Goal: Task Accomplishment & Management: Manage account settings

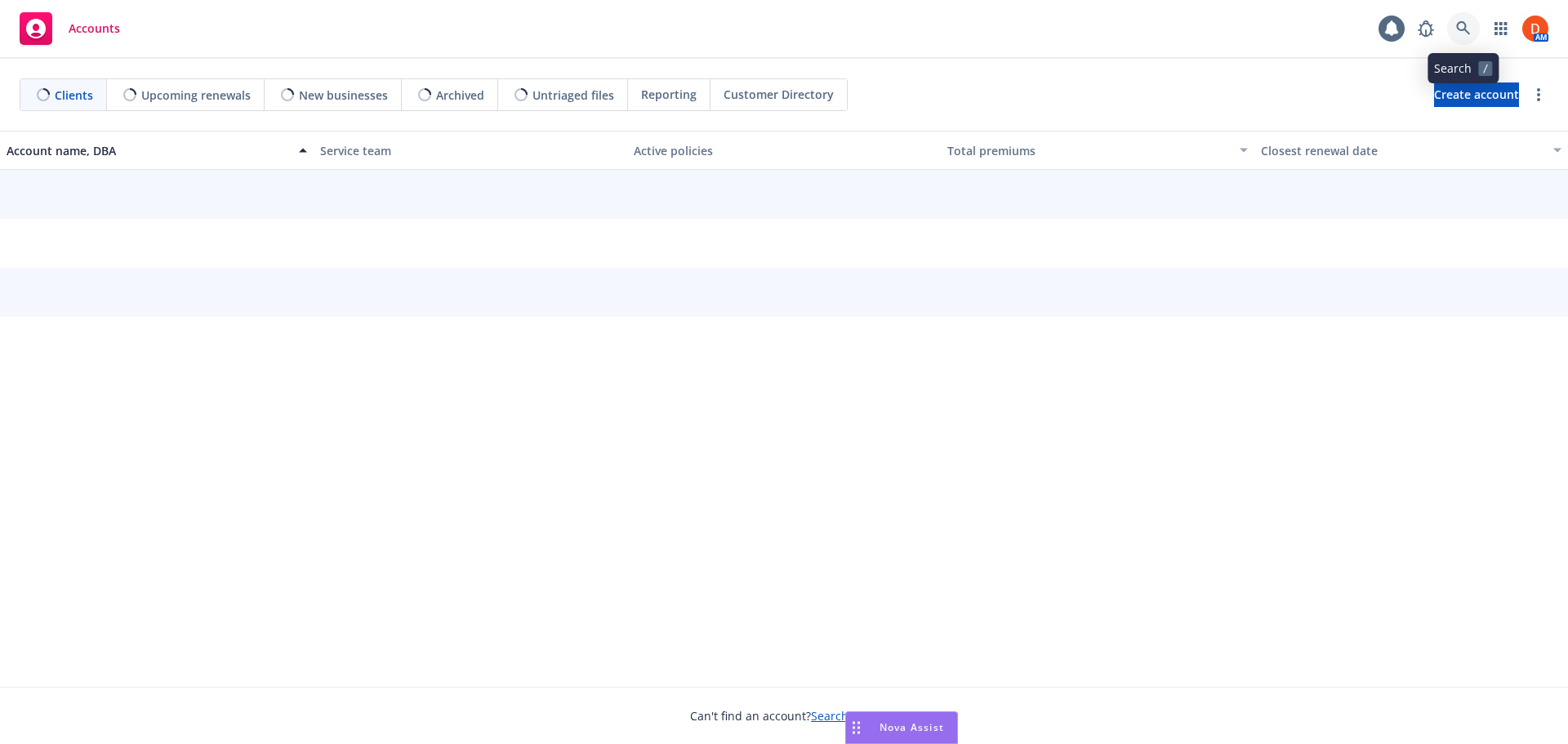
click at [1458, 33] on icon at bounding box center [1464, 29] width 14 height 14
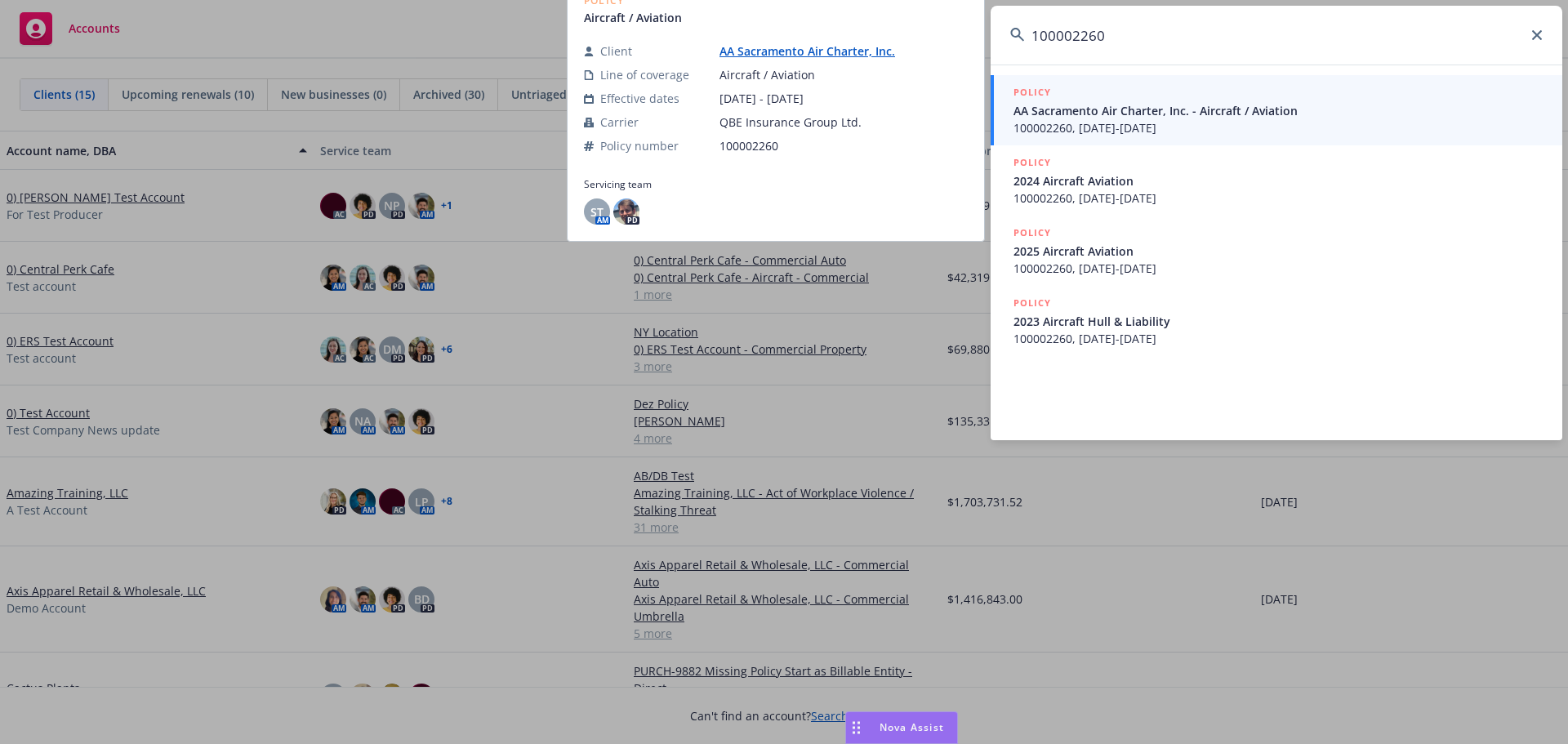
type input "100002260"
click at [1174, 135] on span "100002260, 05/24/2022-05/24/2023" at bounding box center [1278, 128] width 529 height 17
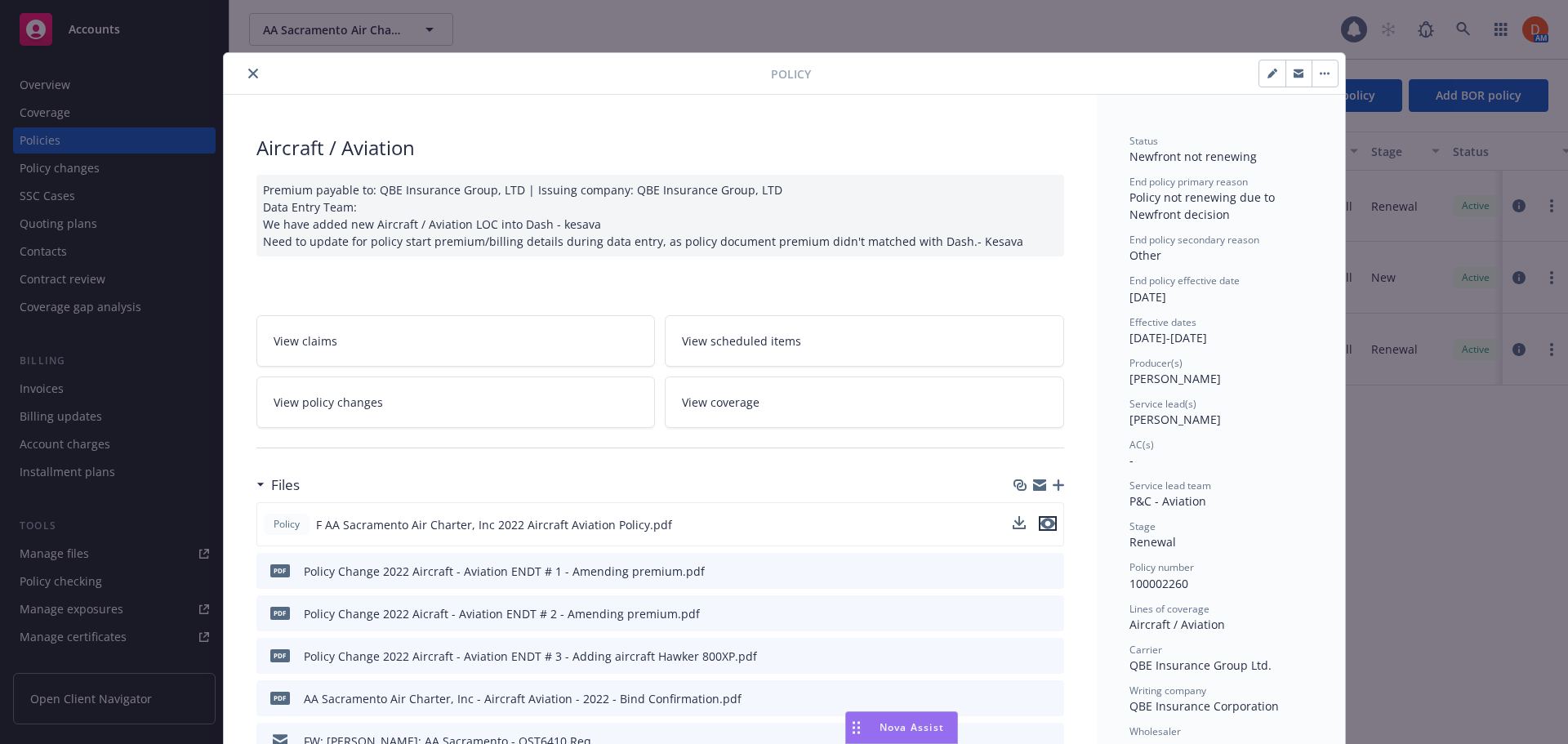
click at [1046, 525] on icon "preview file" at bounding box center [1048, 523] width 14 height 12
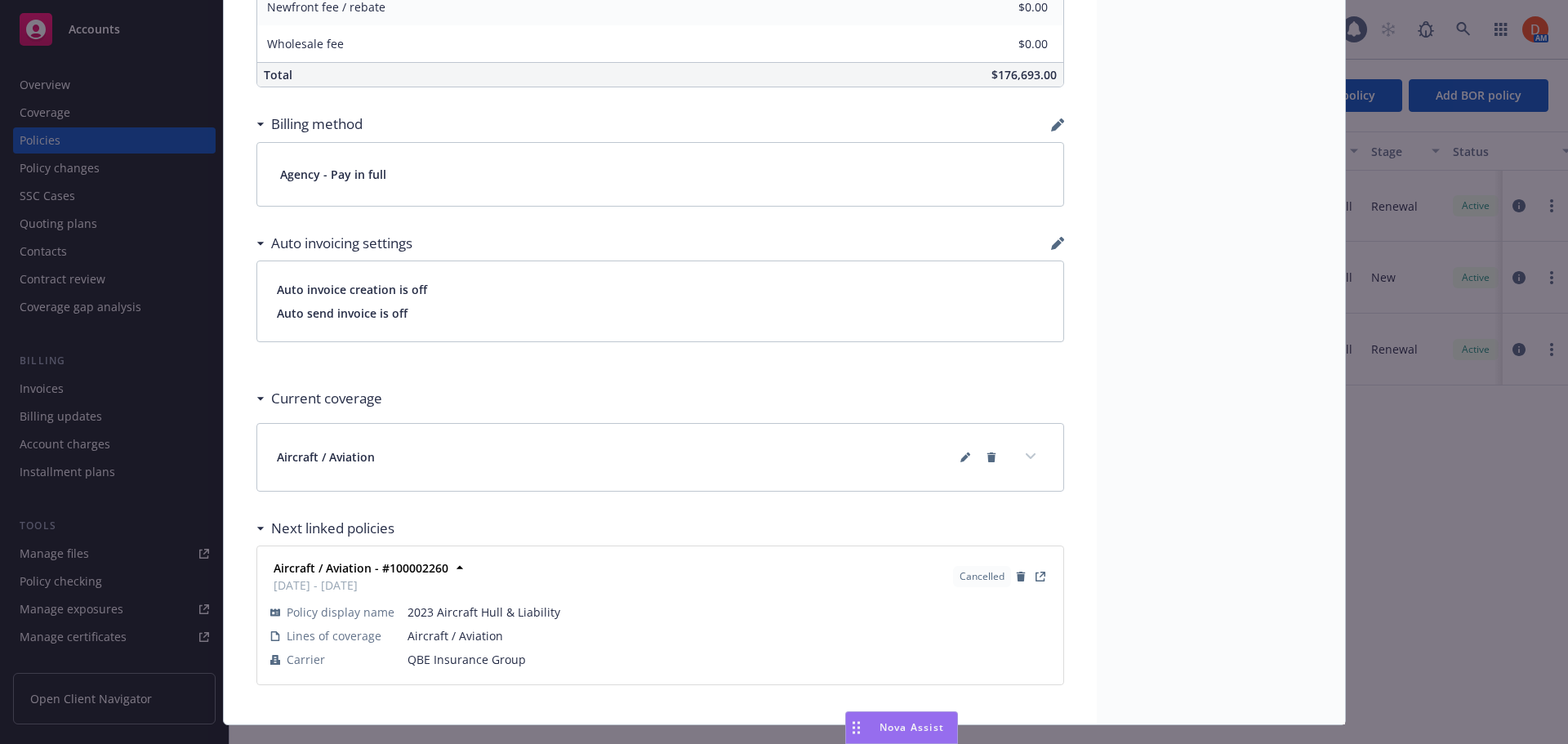
scroll to position [1154, 0]
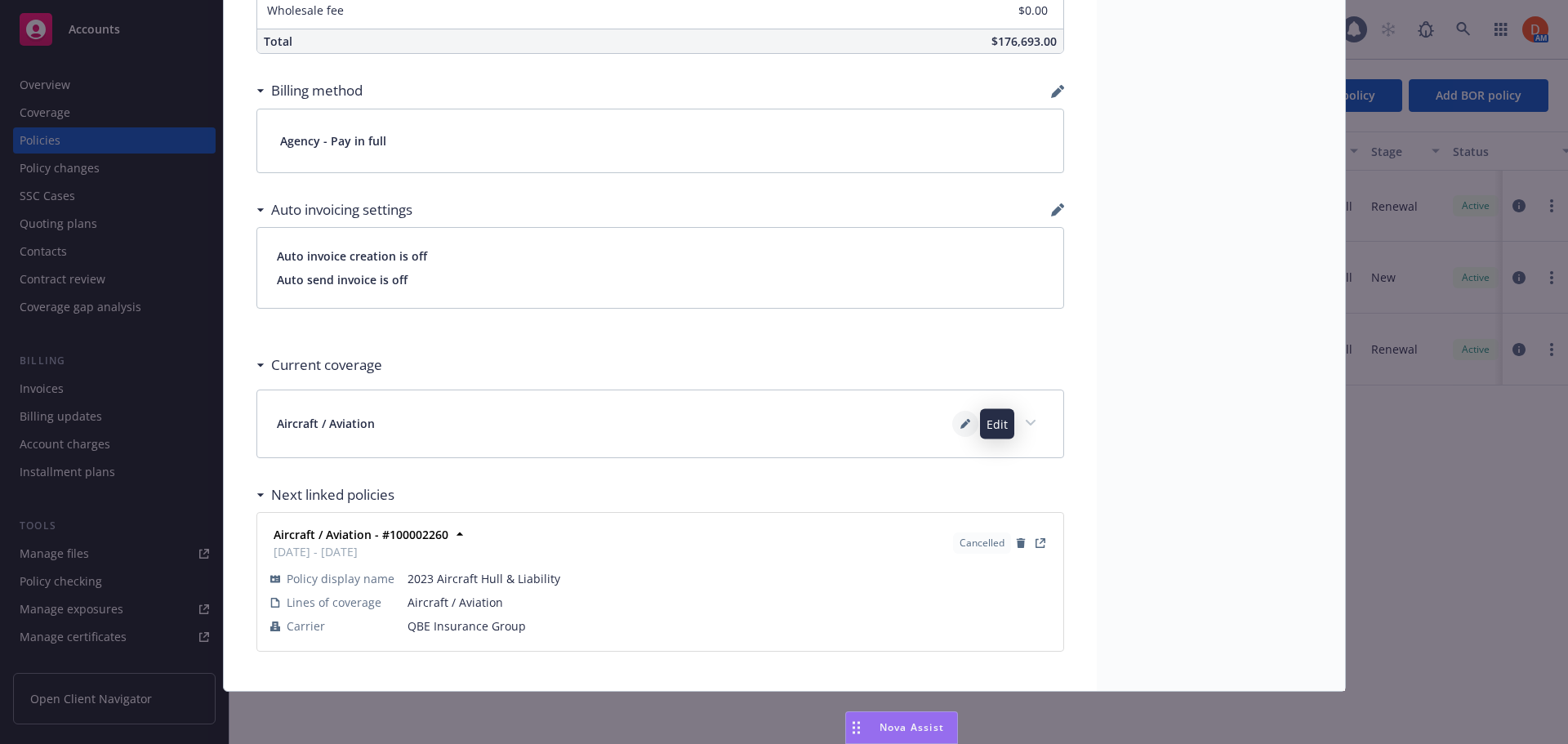
click at [960, 423] on icon at bounding box center [964, 424] width 8 height 8
select select "LIMIT"
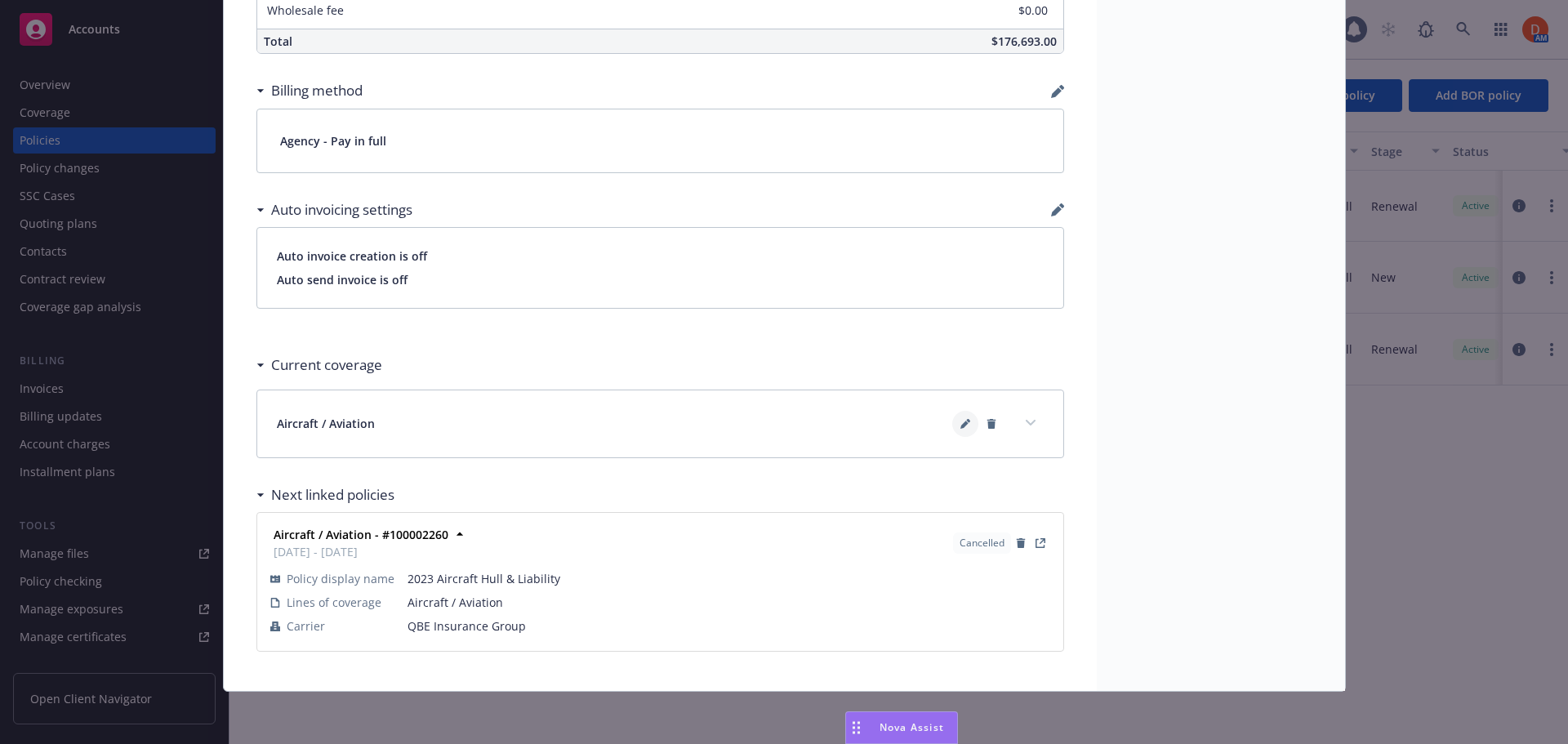
select select "LIMIT"
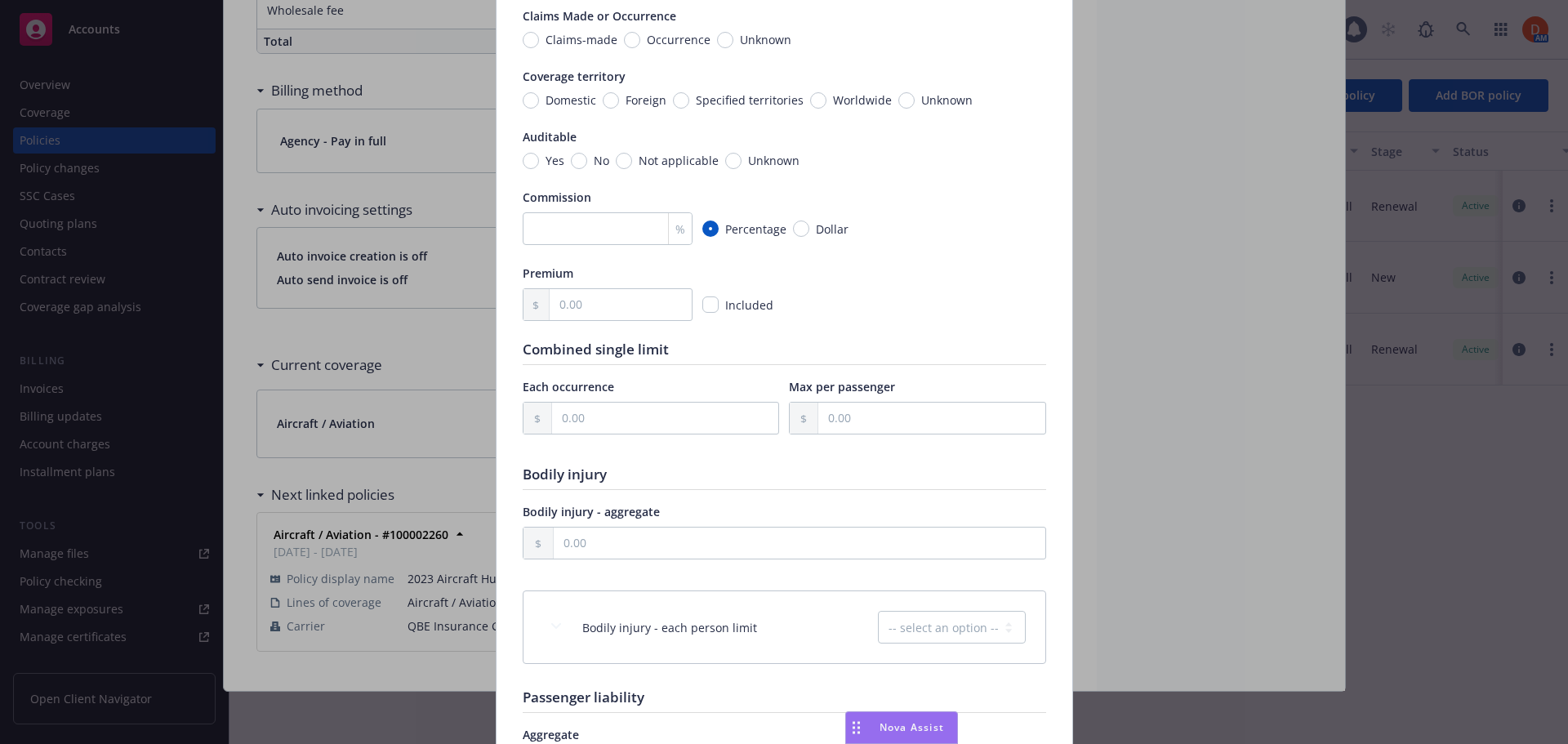
scroll to position [0, 0]
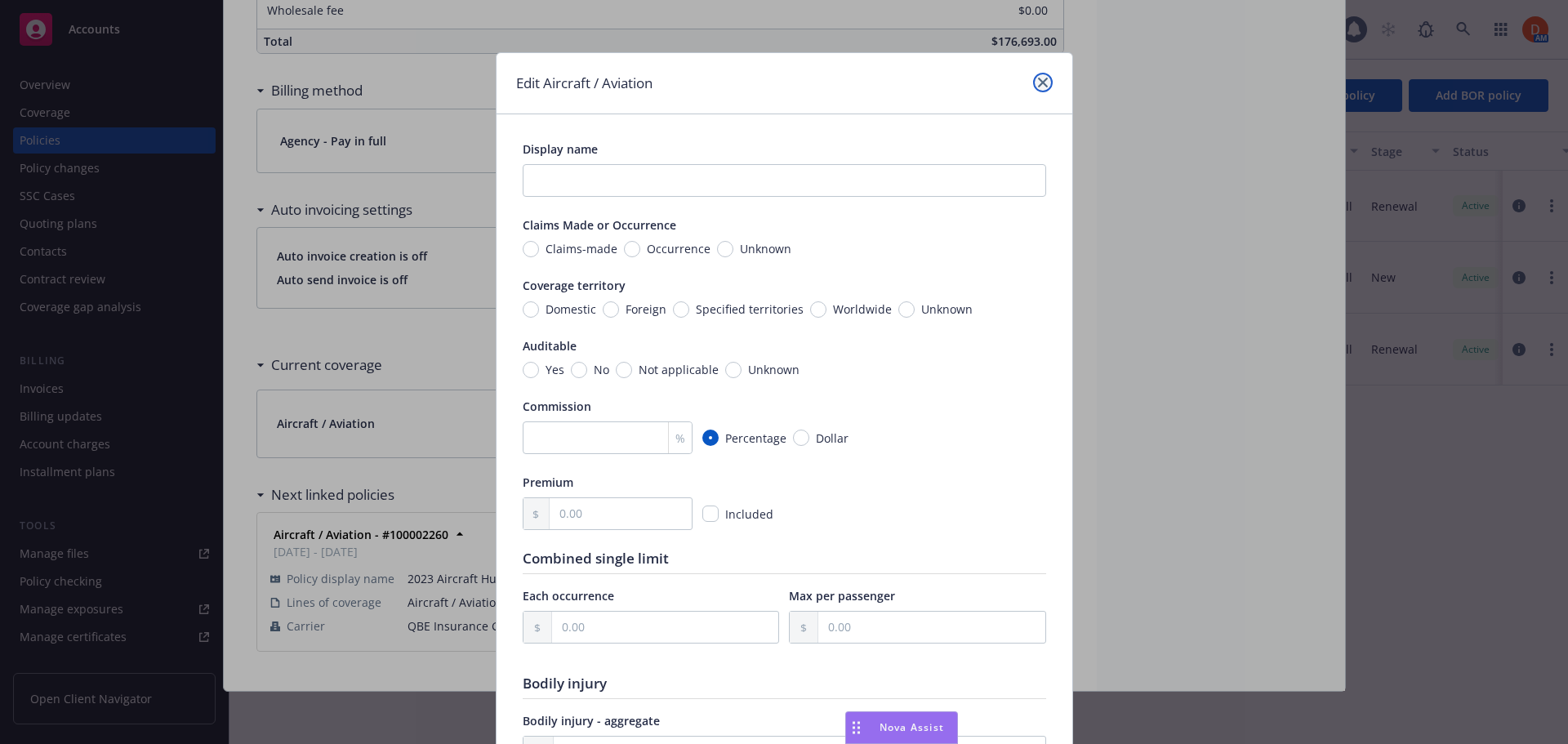
click at [1038, 83] on icon "close" at bounding box center [1042, 82] width 10 height 10
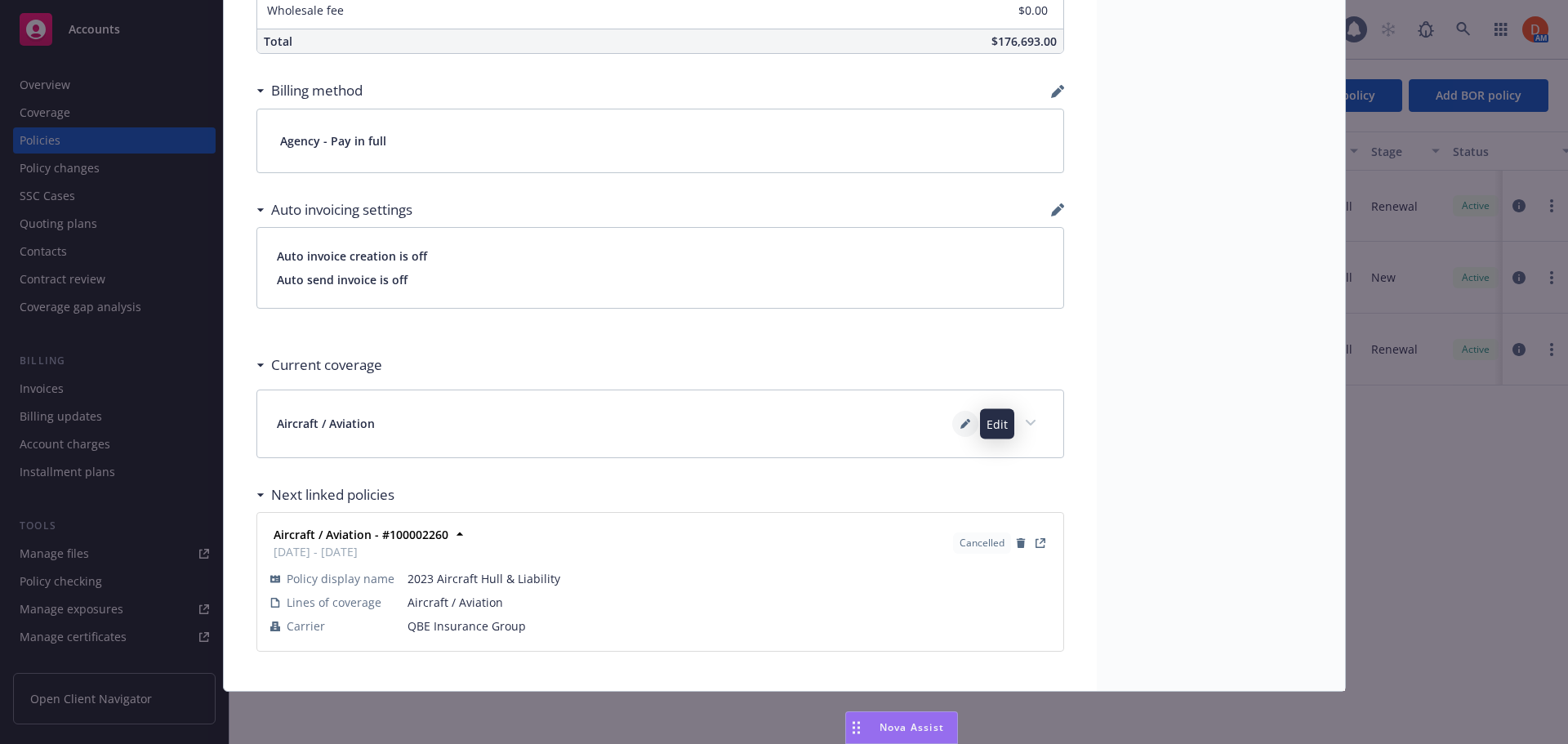
click at [961, 422] on icon at bounding box center [965, 424] width 10 height 10
type textarea "x"
select select "LIMIT"
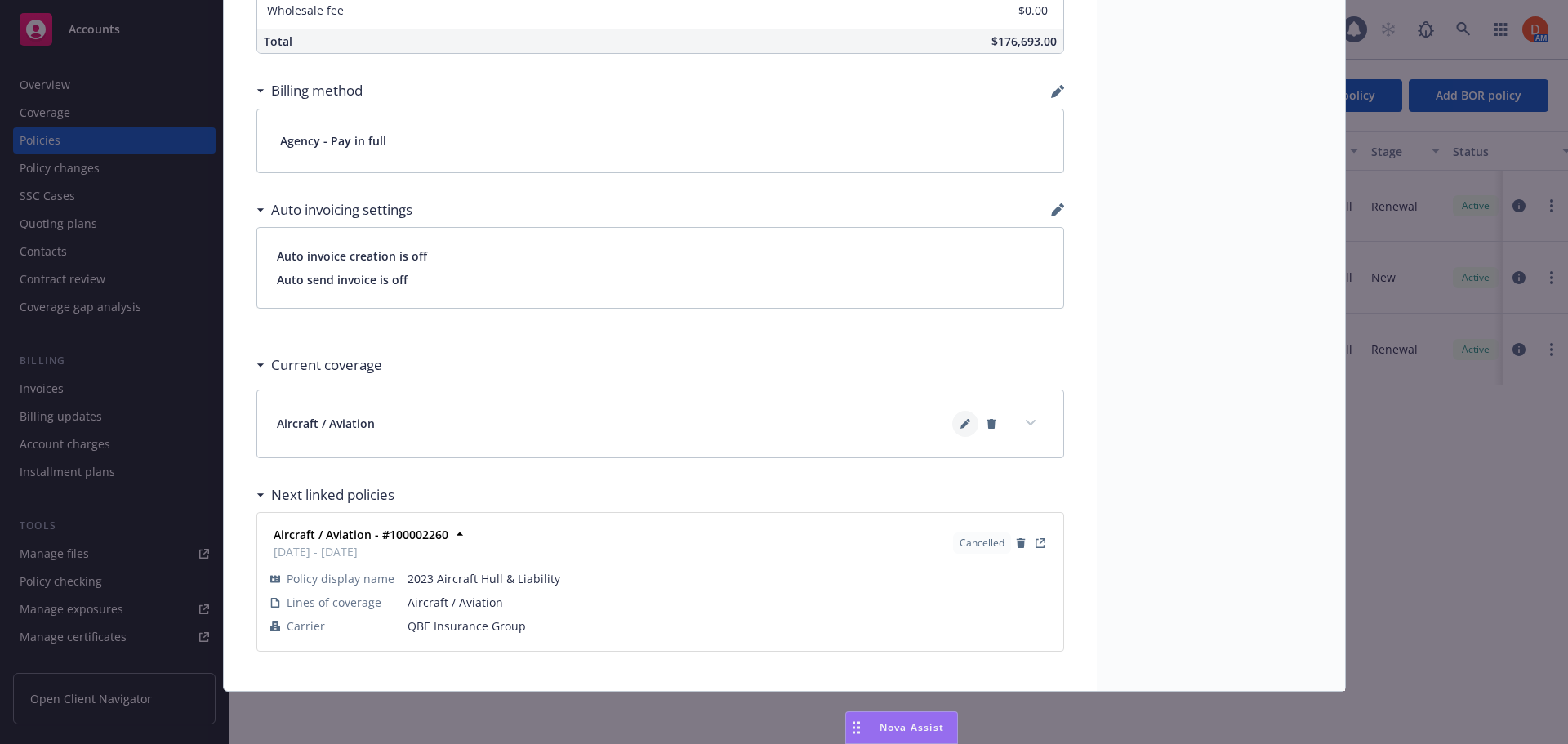
select select "LIMIT"
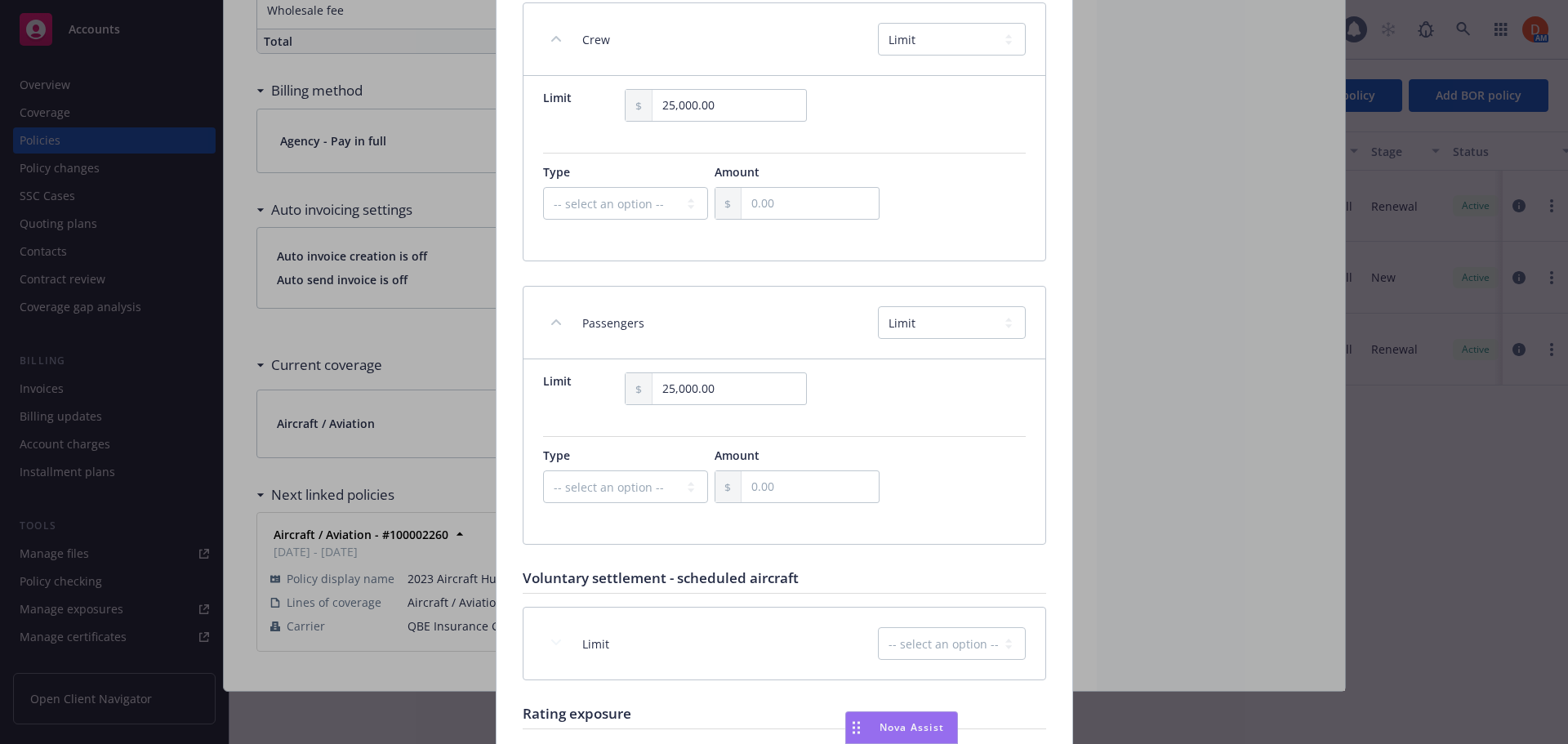
scroll to position [4991, 0]
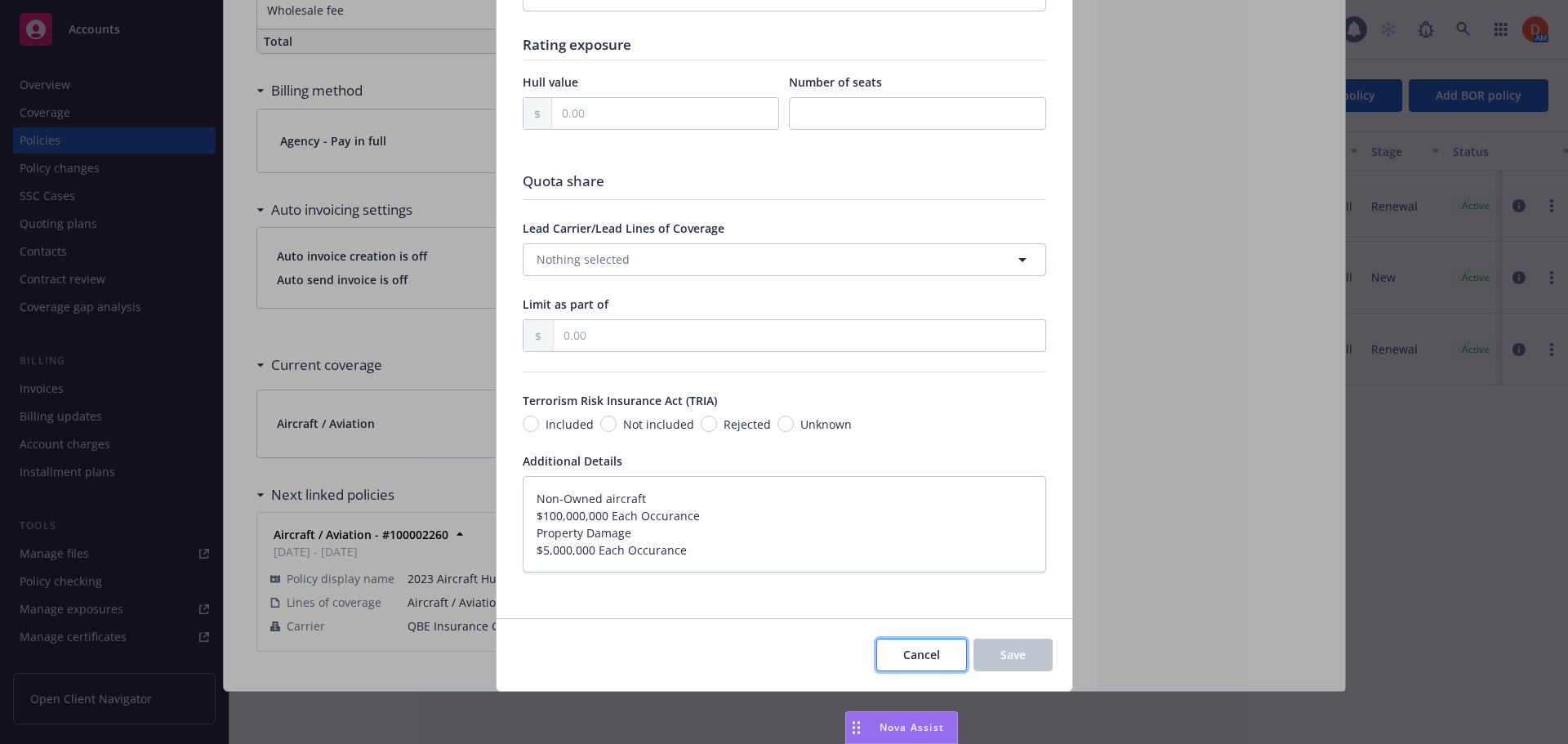
click at [921, 658] on span "Cancel" at bounding box center [921, 654] width 37 height 15
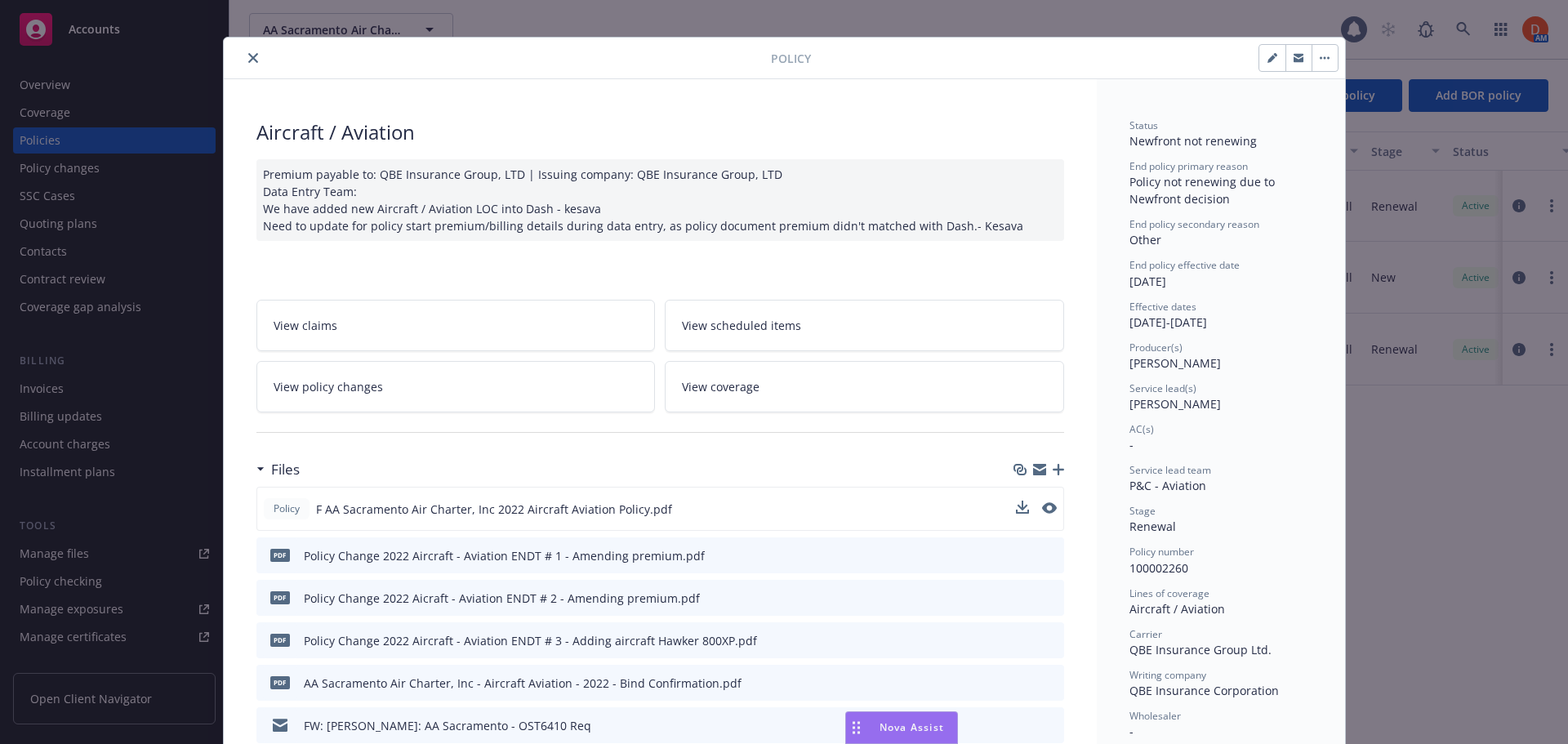
scroll to position [0, 0]
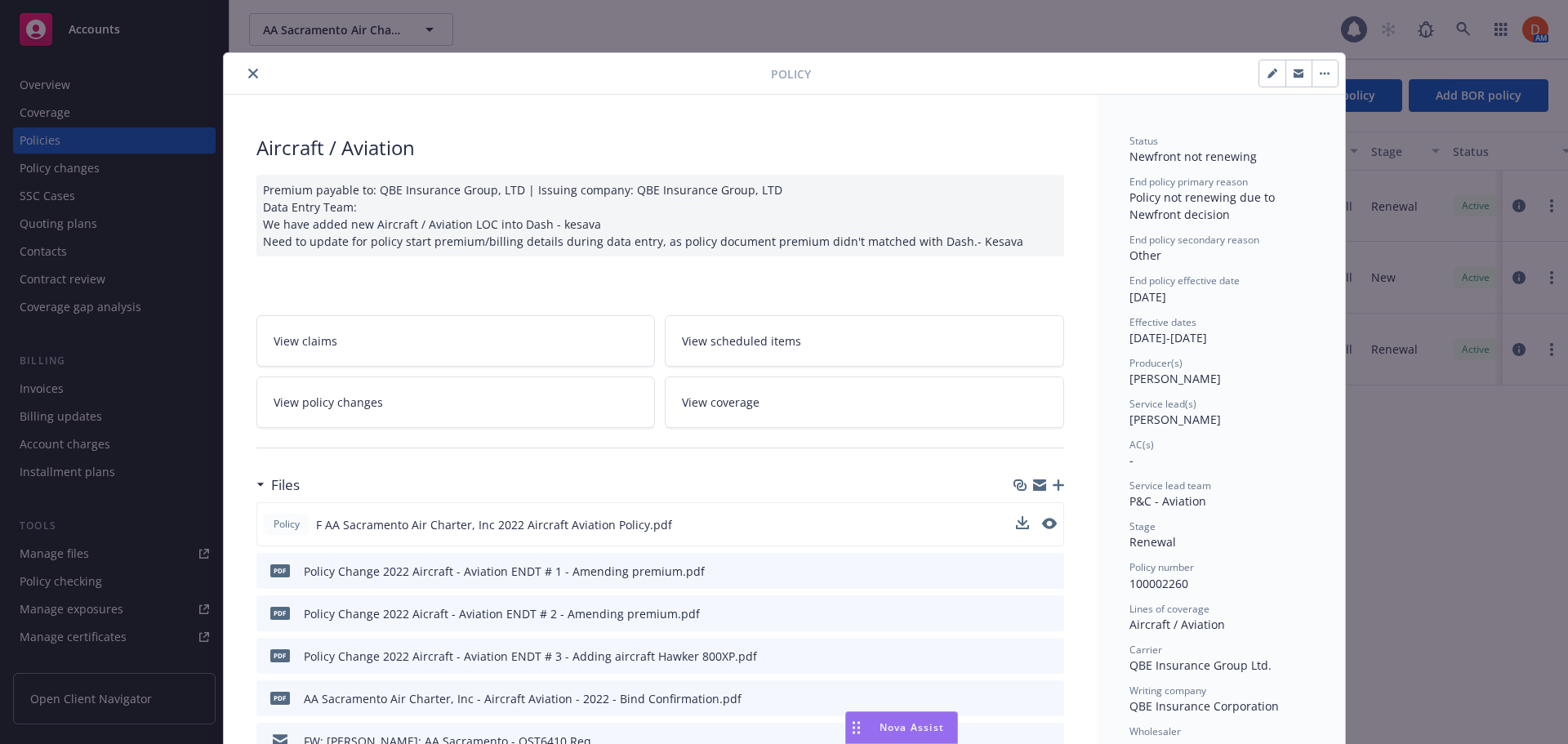
click at [244, 79] on button "close" at bounding box center [253, 73] width 20 height 20
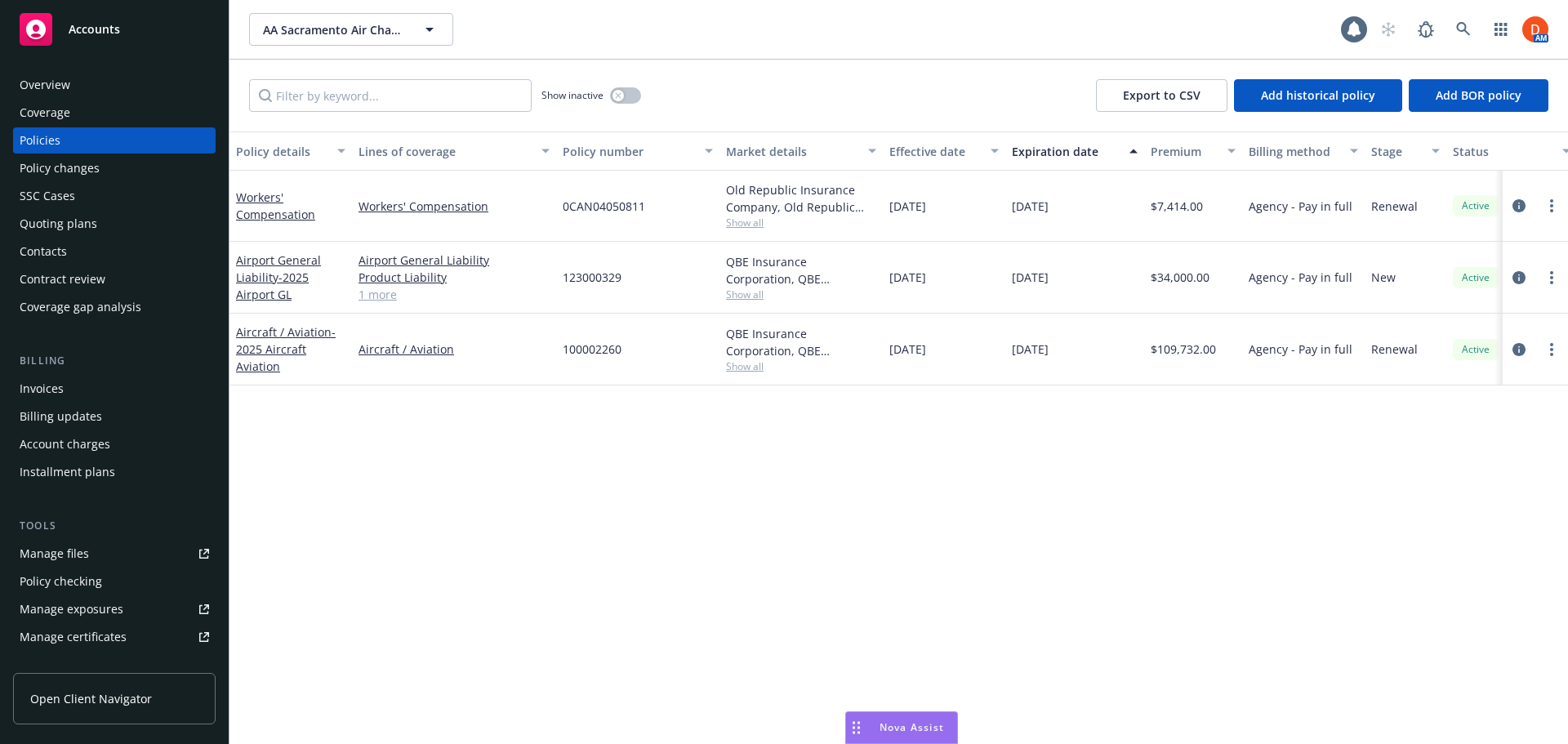
click at [455, 17] on div "AA Sacramento Air Charter, Inc. AA Sacramento Air Charter, Inc." at bounding box center [795, 29] width 1092 height 33
click at [434, 28] on icon "button" at bounding box center [429, 29] width 8 height 4
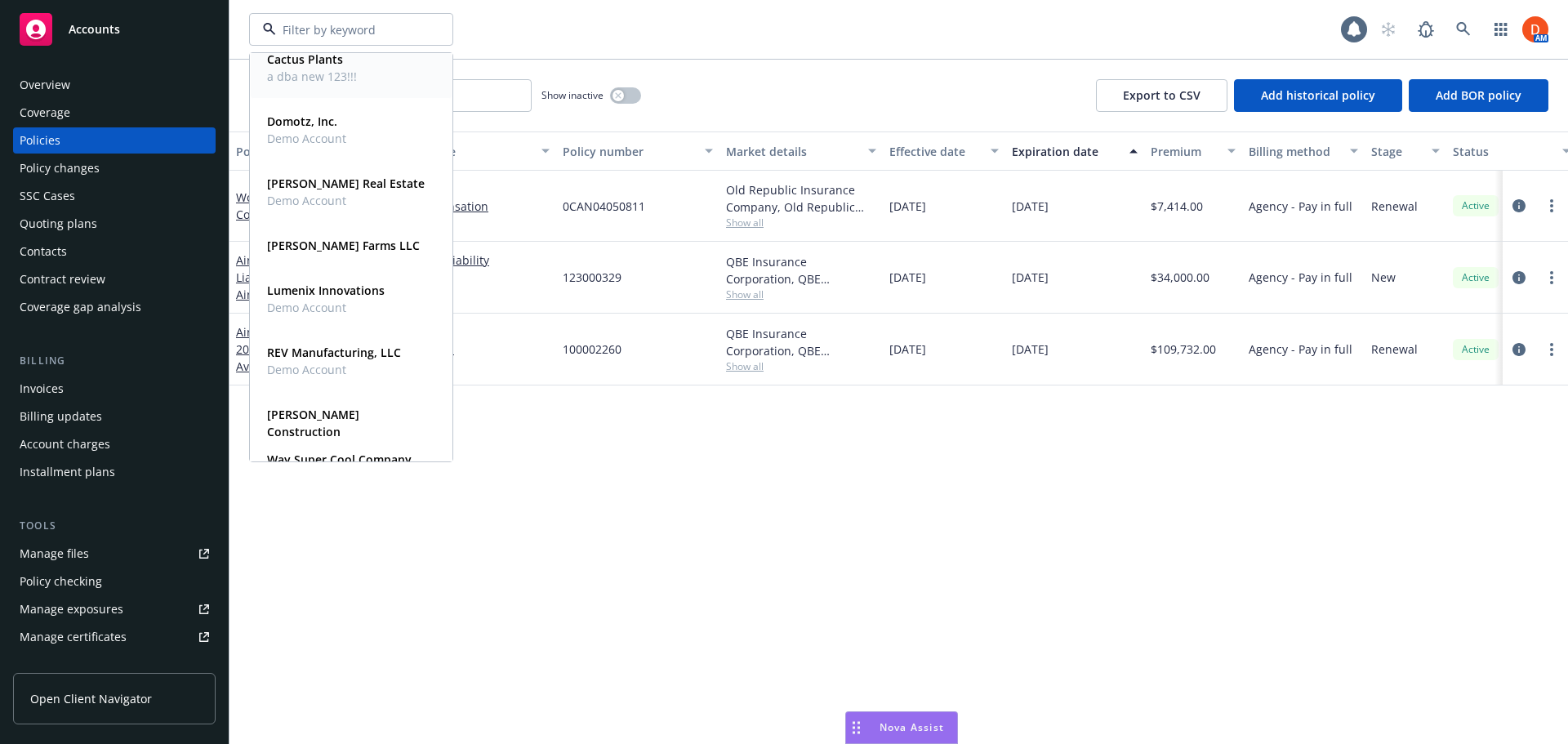
scroll to position [409, 0]
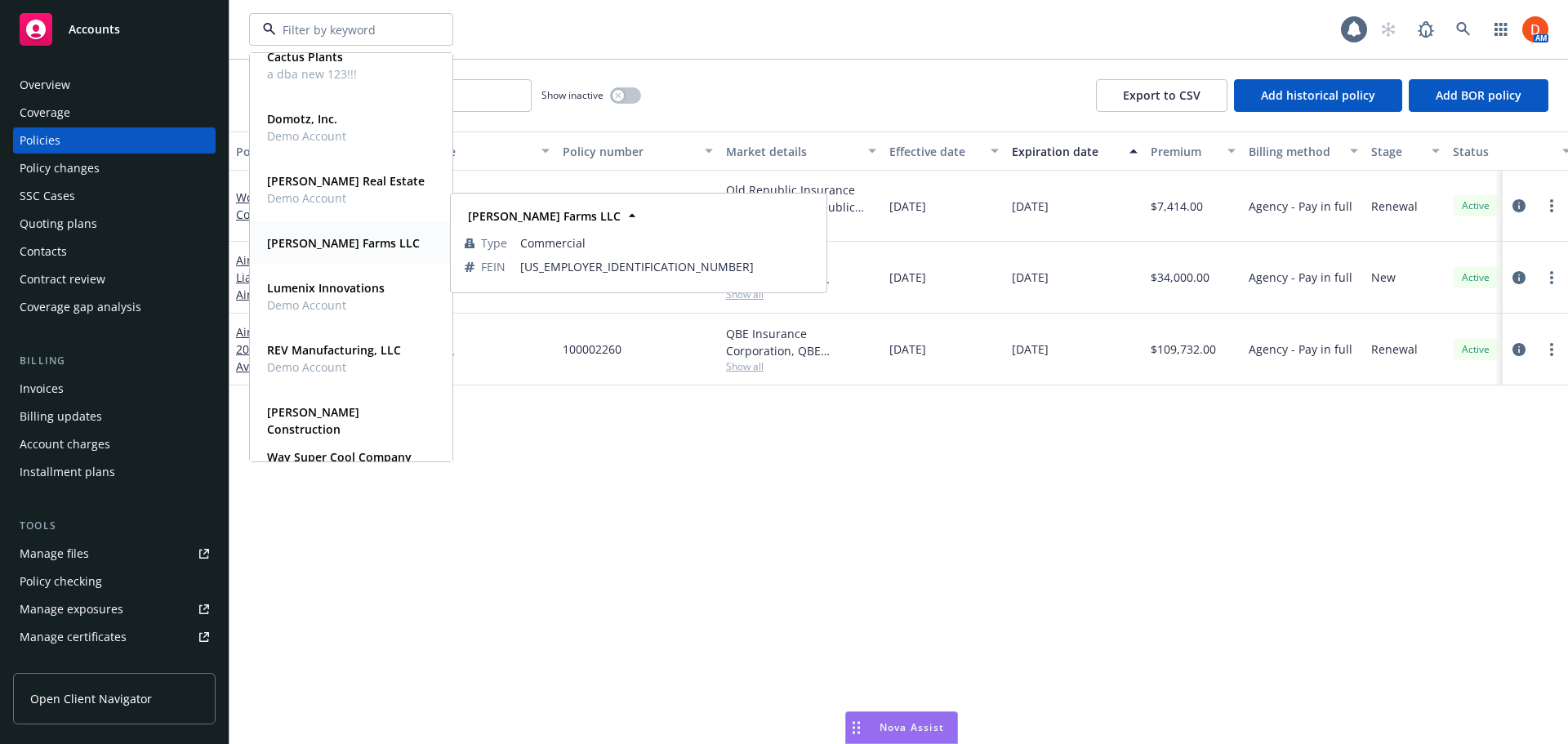
click at [352, 248] on strong "[PERSON_NAME] Farms LLC" at bounding box center [343, 243] width 153 height 15
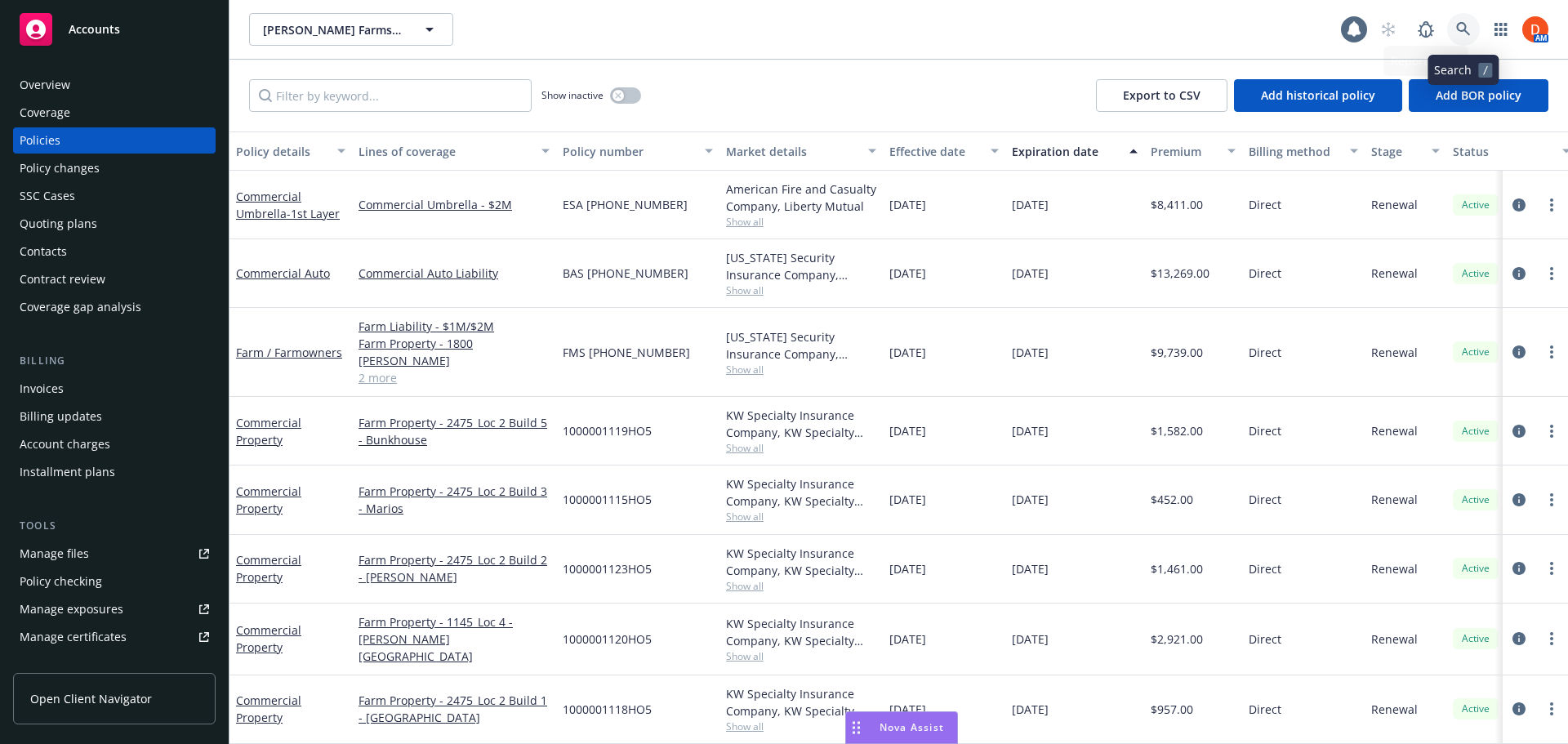
click at [1455, 22] on link at bounding box center [1464, 29] width 33 height 33
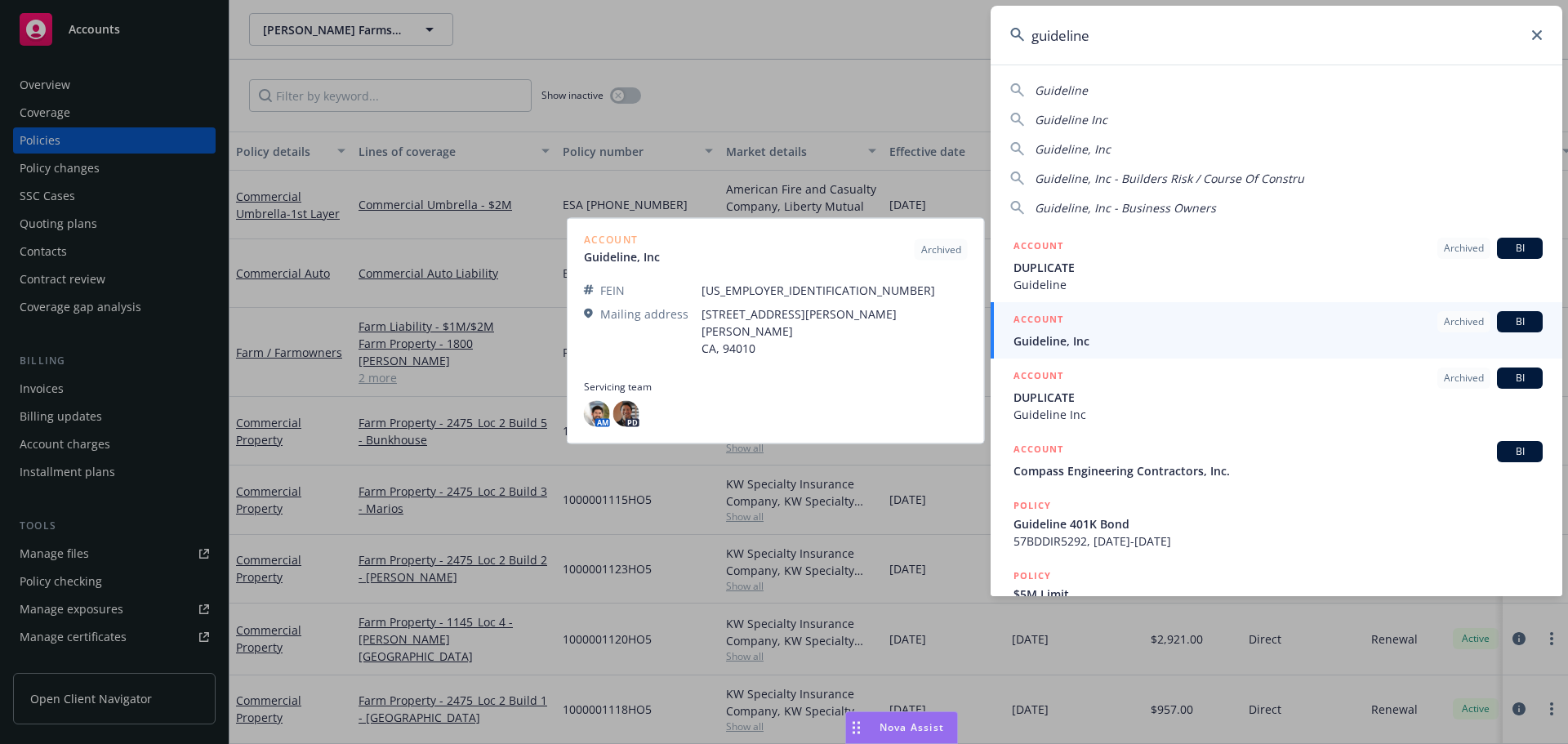
type input "guideline"
click at [1244, 332] on div "ACCOUNT Archived BI" at bounding box center [1278, 322] width 529 height 21
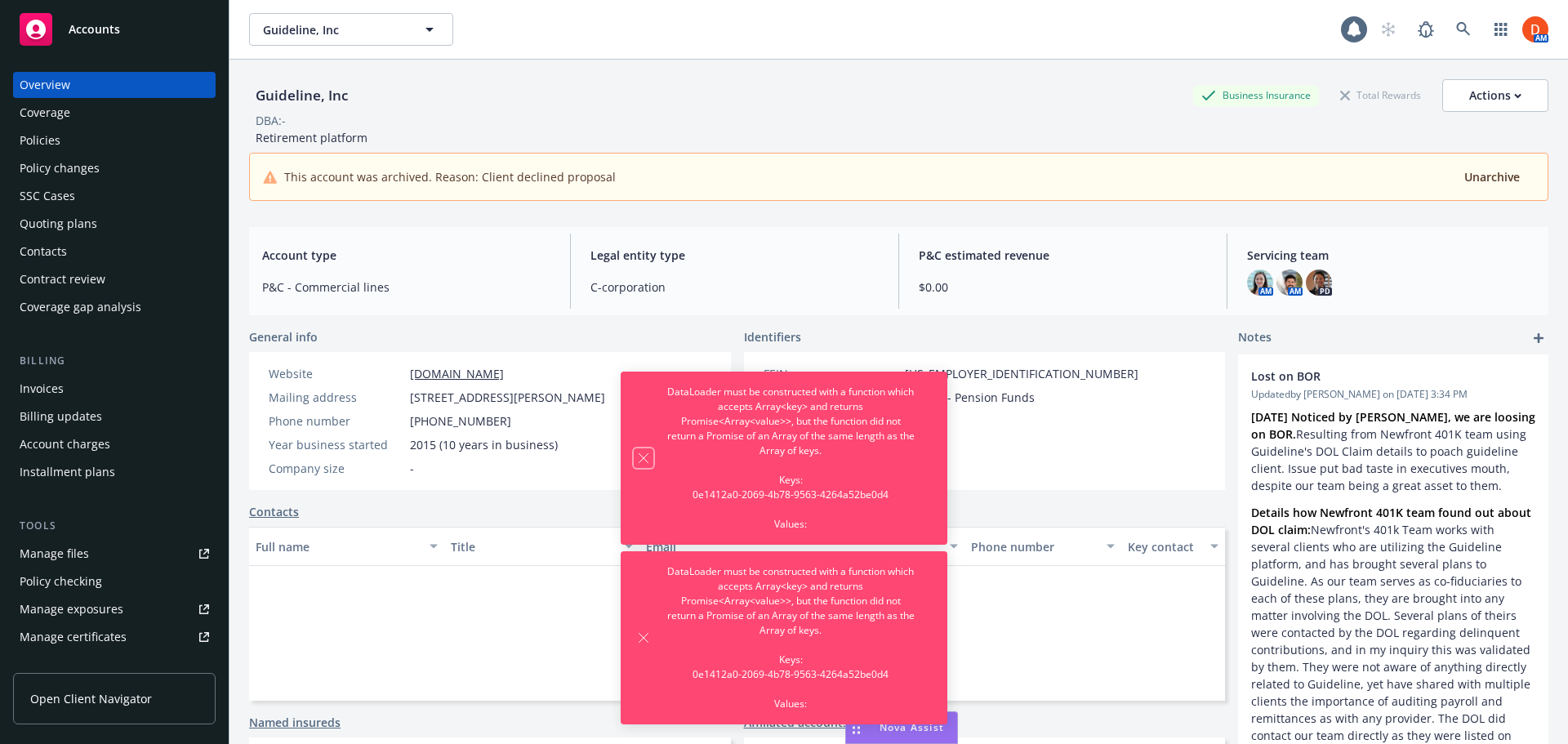
click at [645, 459] on icon "Dismiss notification" at bounding box center [643, 458] width 13 height 13
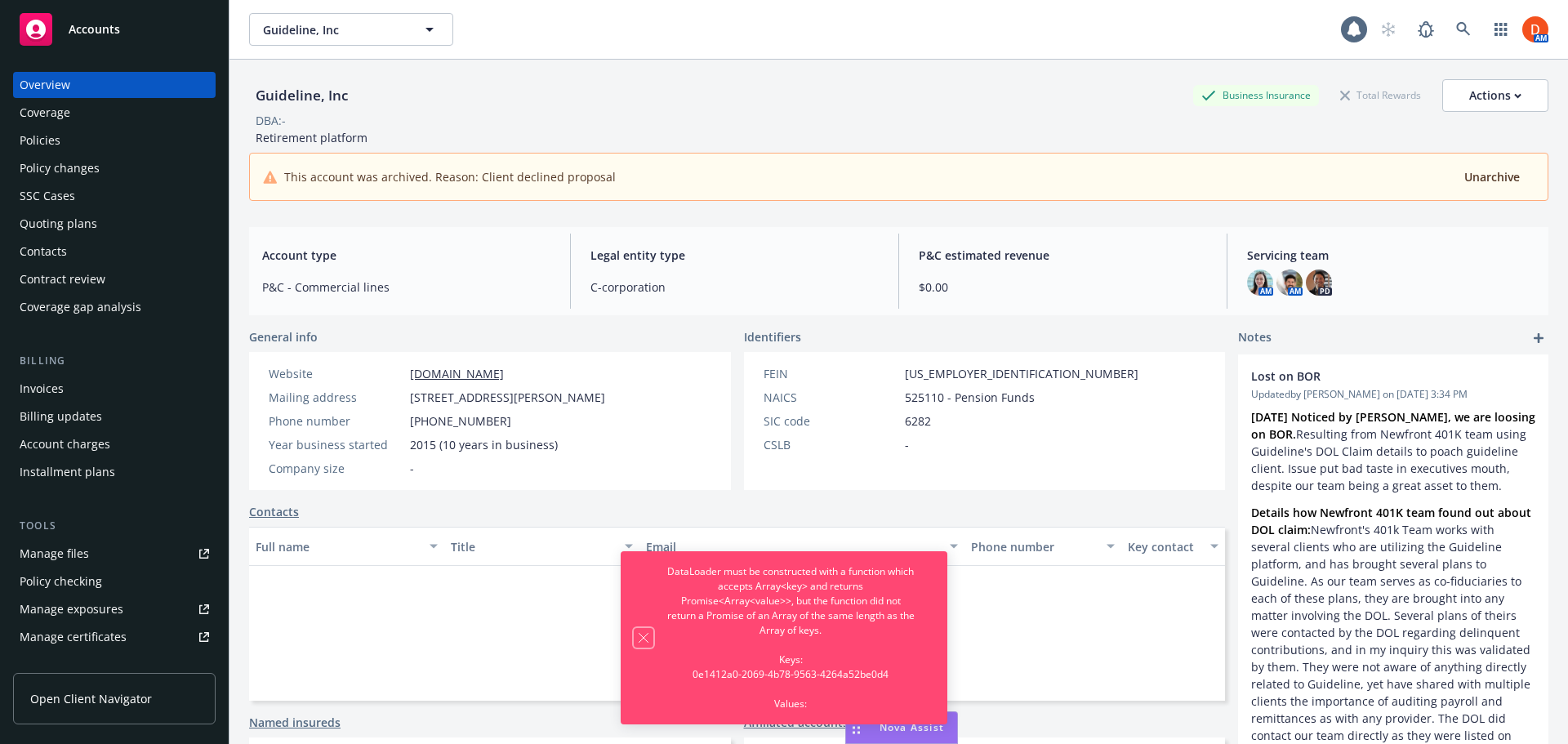
click at [635, 634] on button "Dismiss notification" at bounding box center [643, 638] width 20 height 20
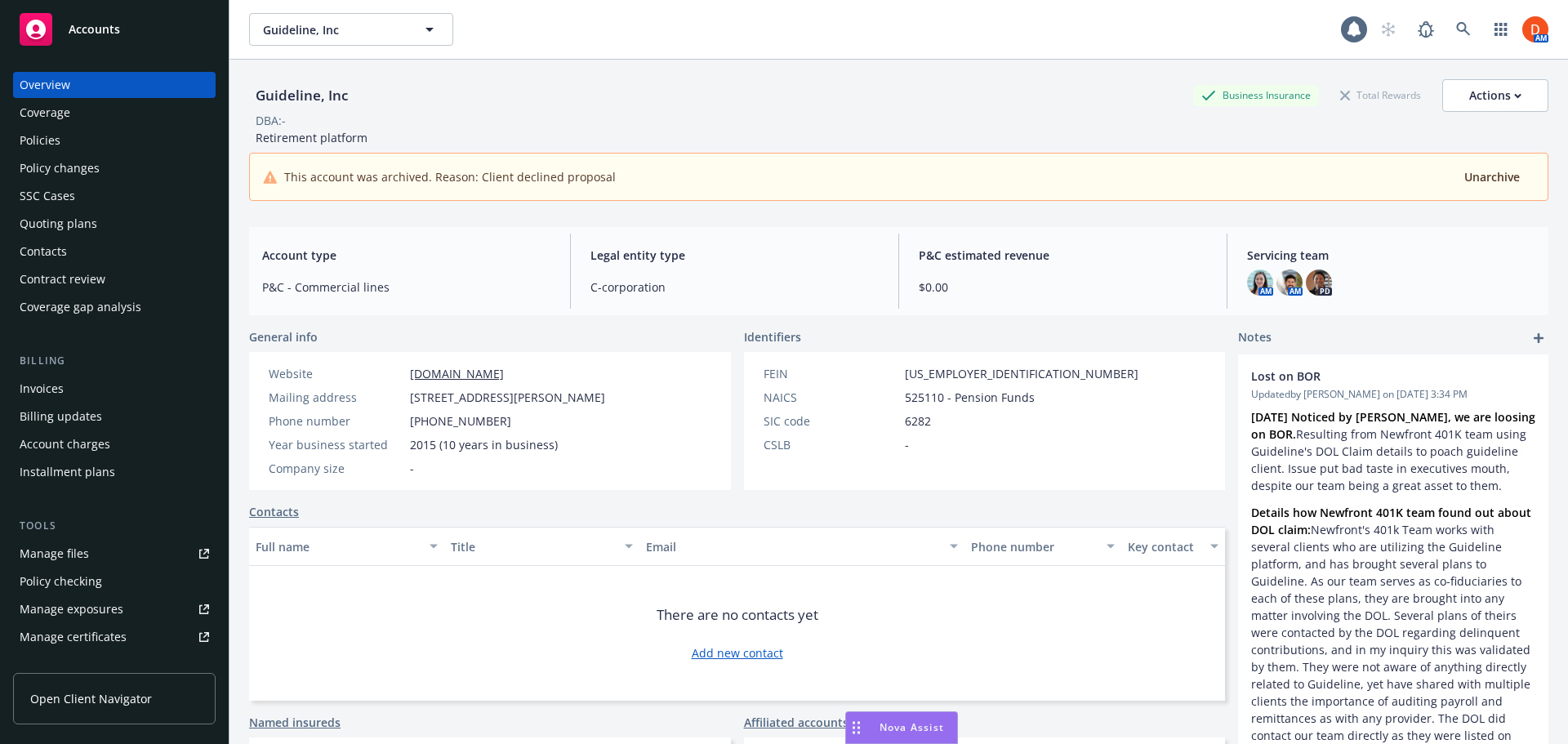
click at [120, 145] on div "Policies" at bounding box center [114, 140] width 189 height 26
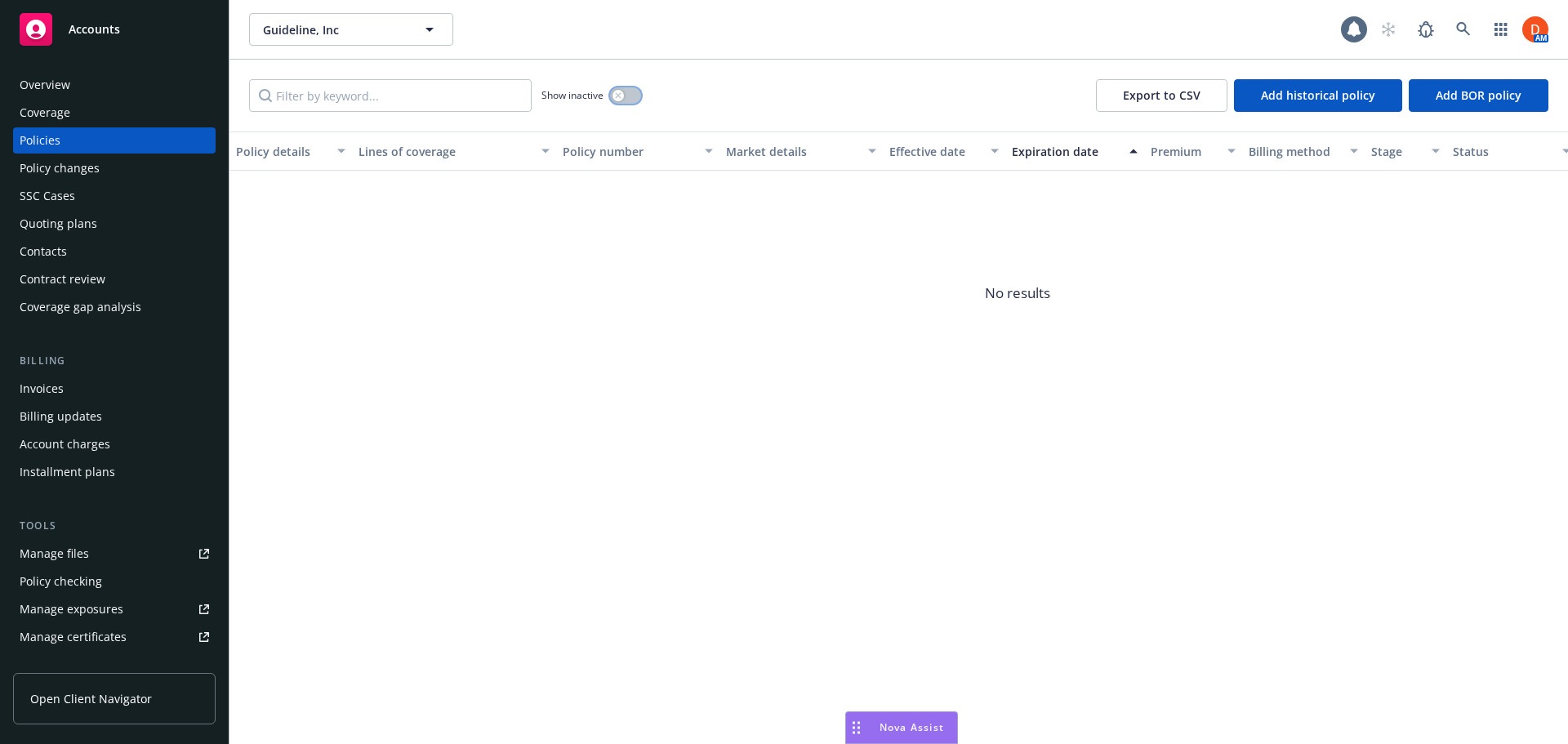
click at [630, 98] on button "button" at bounding box center [626, 95] width 31 height 16
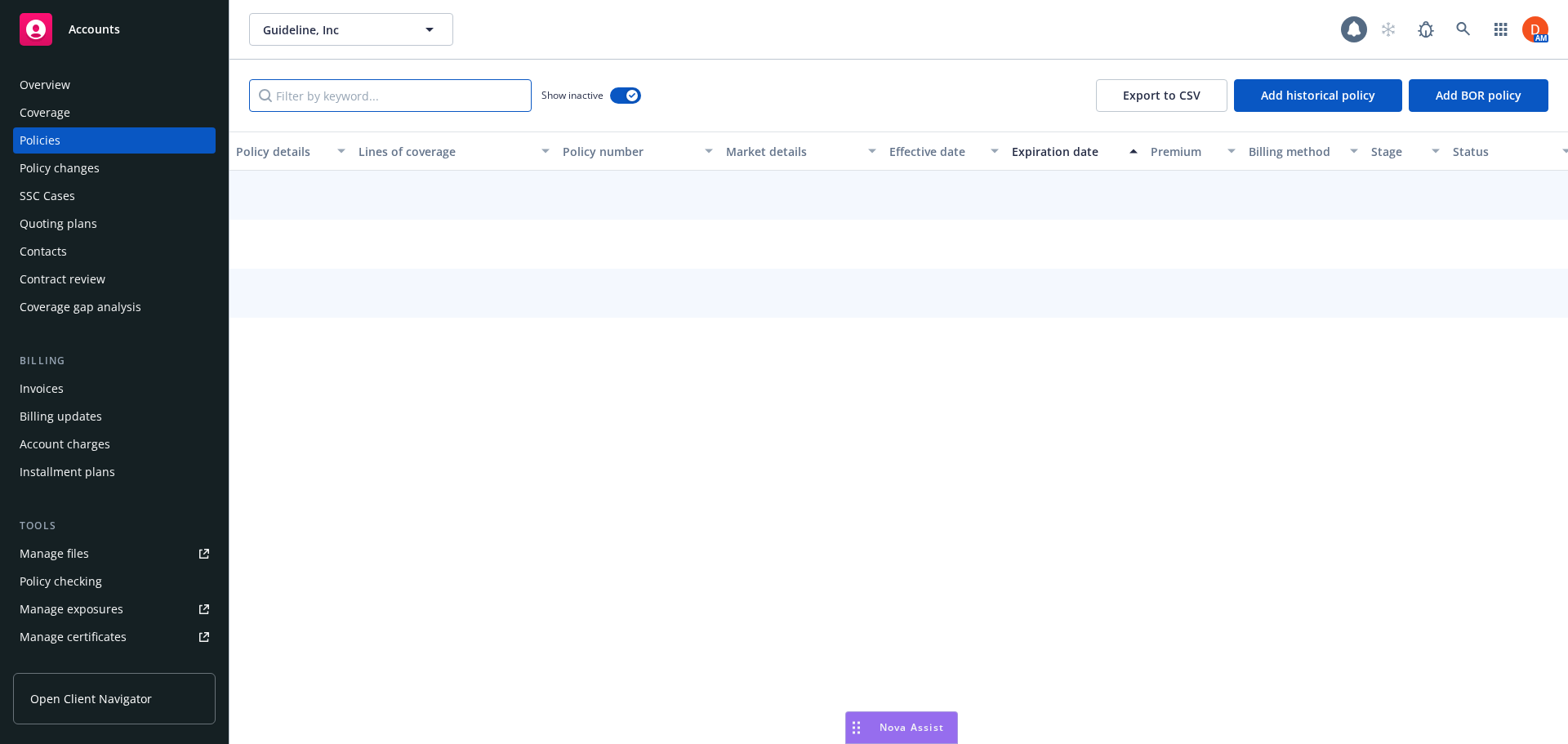
click at [458, 92] on input "Filter by keyword..." at bounding box center [390, 95] width 283 height 33
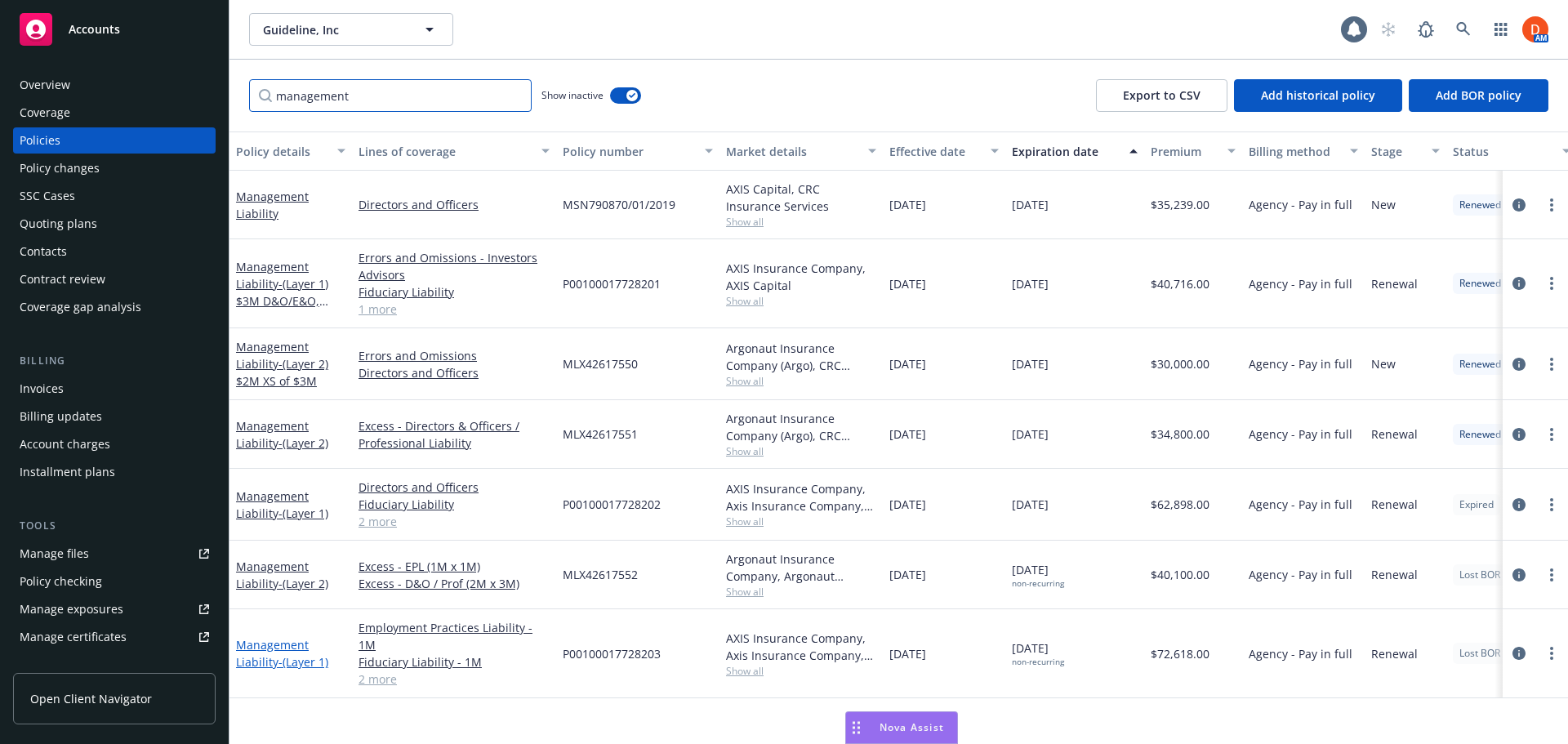
type input "management"
click at [286, 654] on span "- (Layer 1)" at bounding box center [303, 661] width 50 height 15
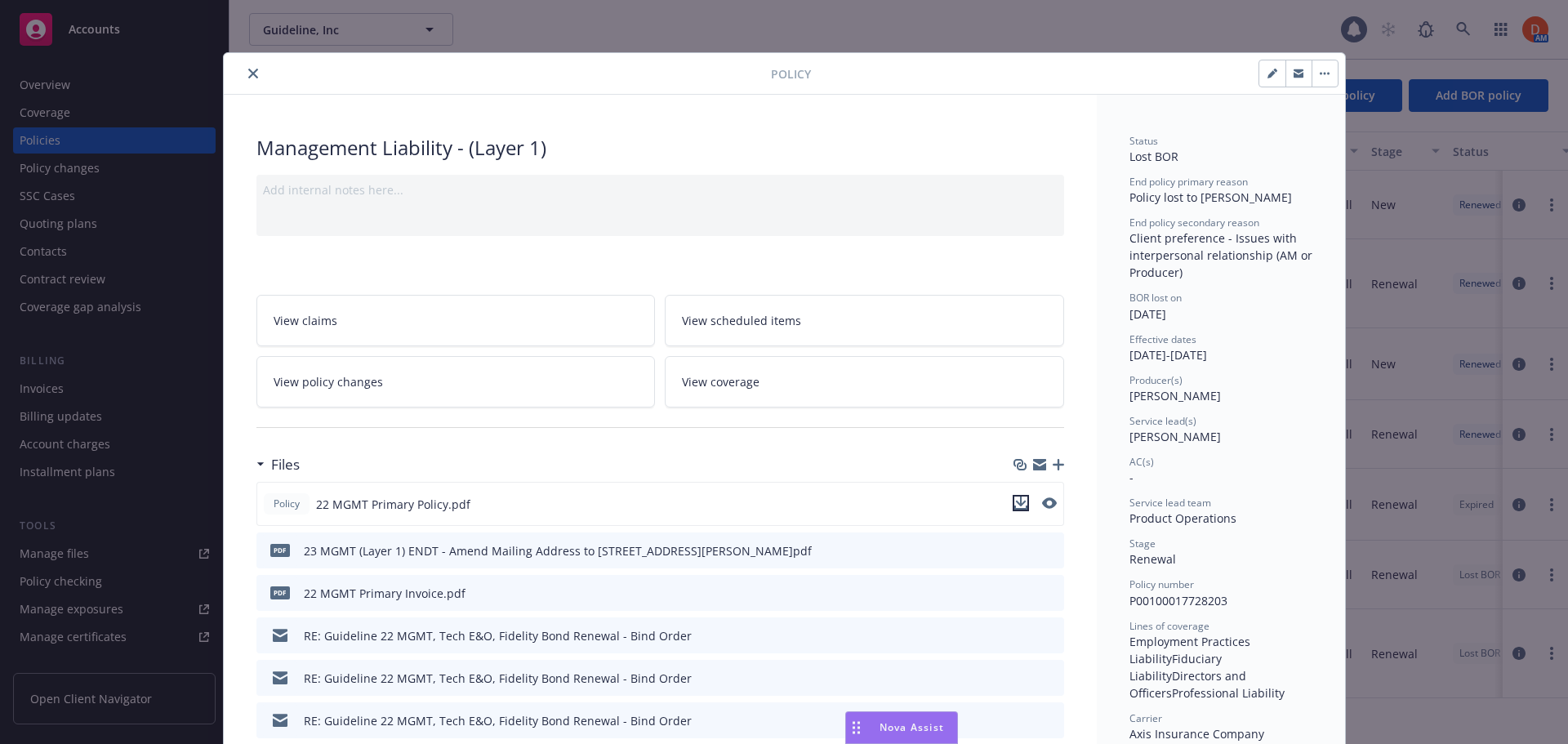
click at [1017, 501] on icon "download file" at bounding box center [1021, 502] width 13 height 13
click at [244, 78] on button "close" at bounding box center [253, 73] width 20 height 20
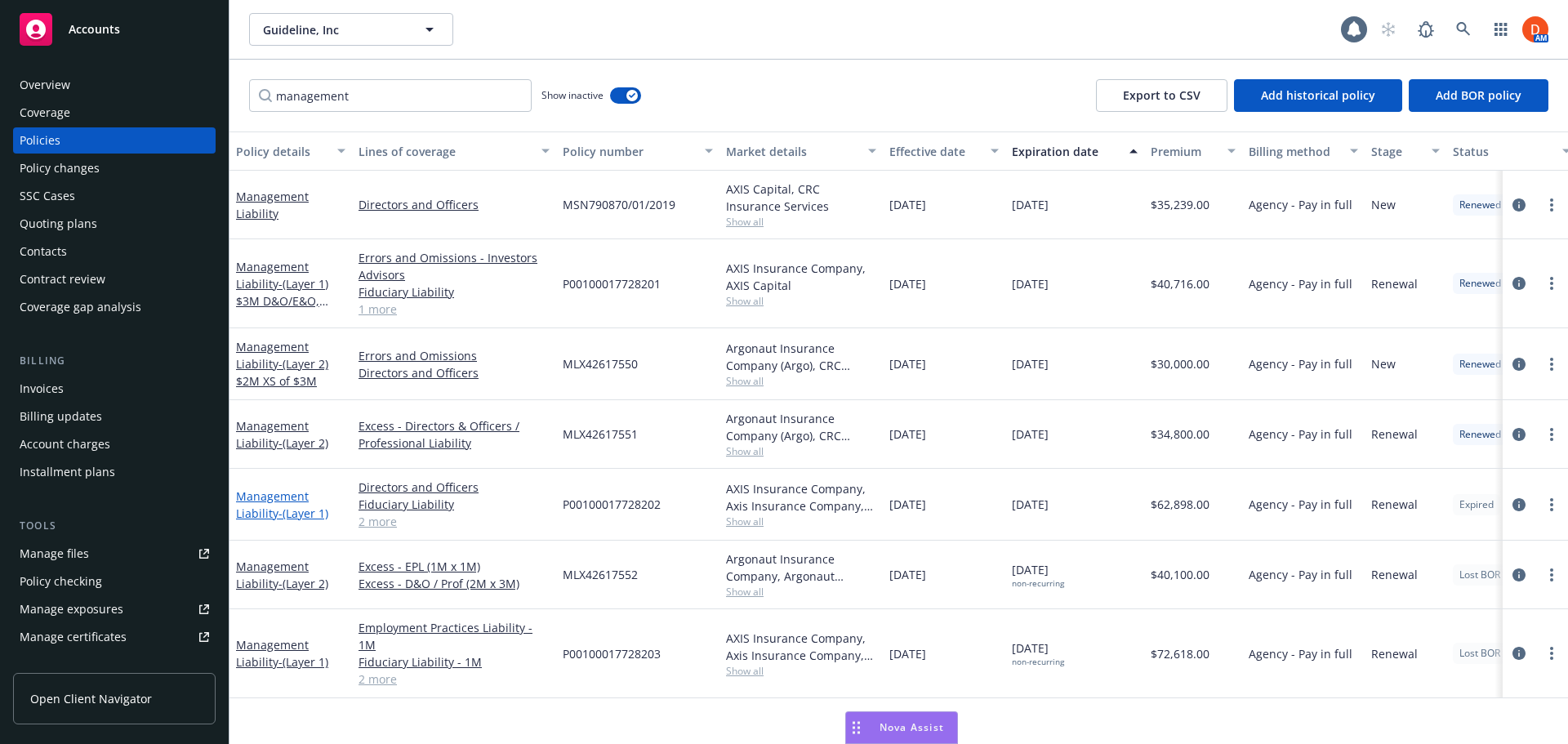
click at [294, 489] on link "Management Liability - (Layer 1)" at bounding box center [282, 504] width 92 height 33
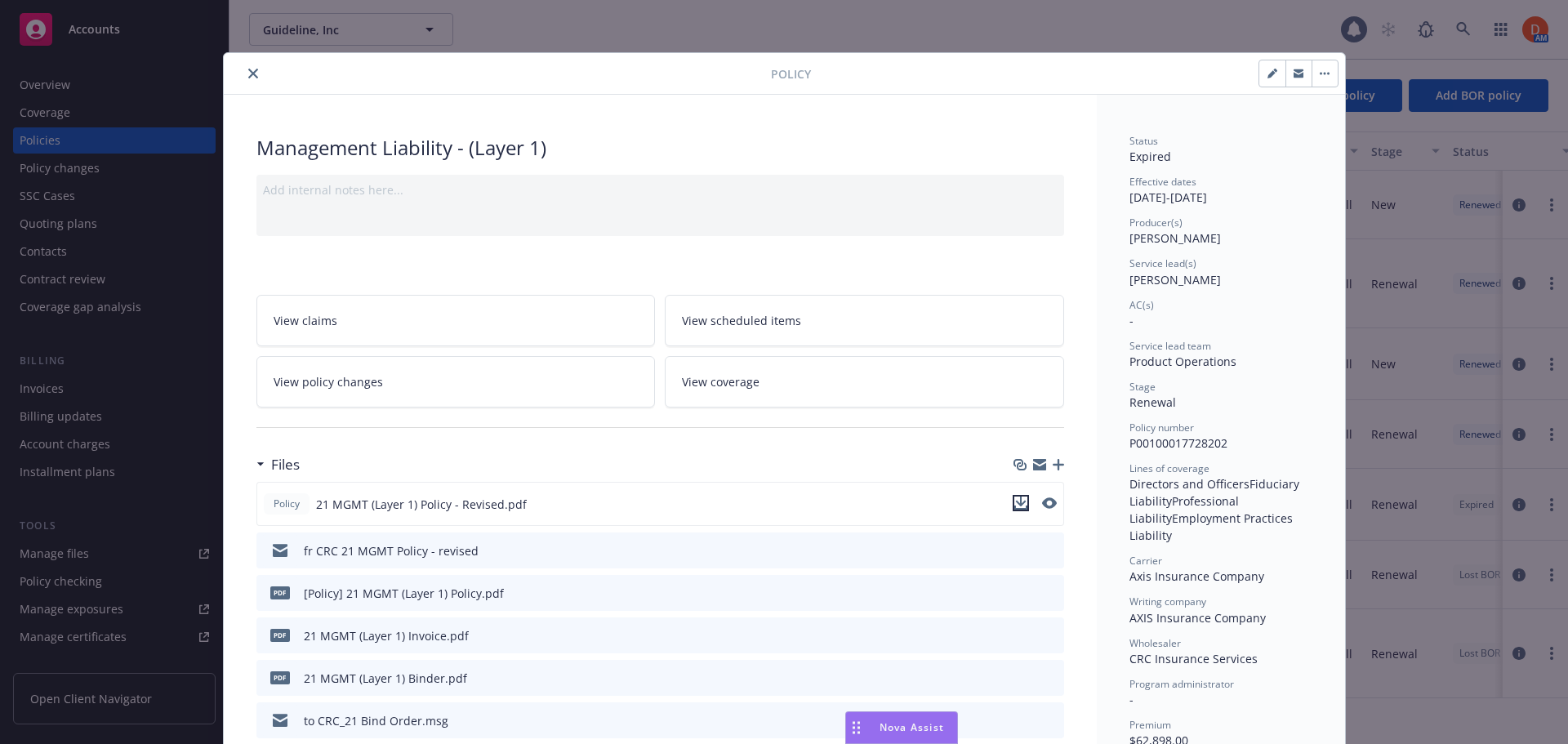
click at [1017, 502] on icon "download file" at bounding box center [1021, 500] width 11 height 10
click at [252, 72] on button "close" at bounding box center [253, 73] width 20 height 20
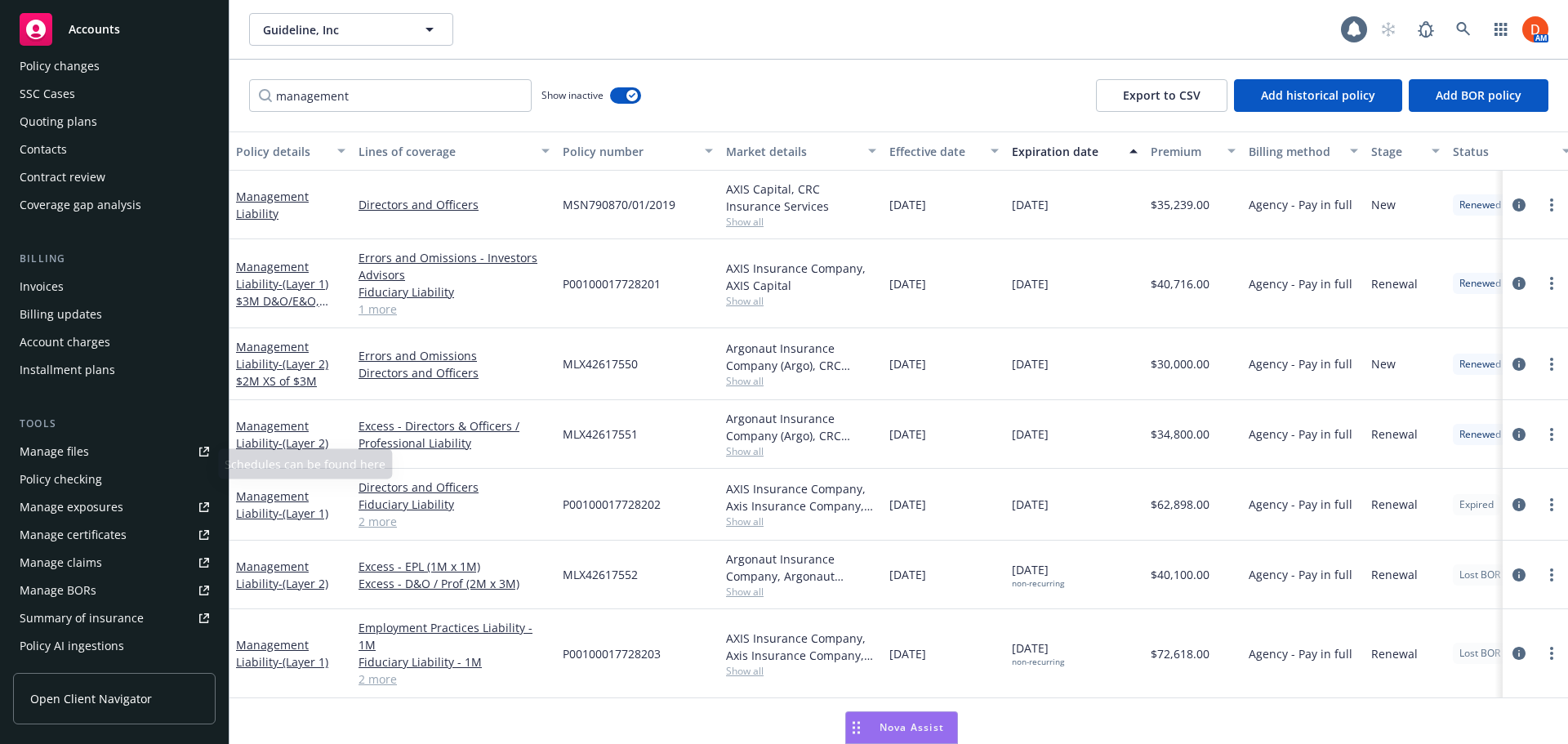
scroll to position [163, 0]
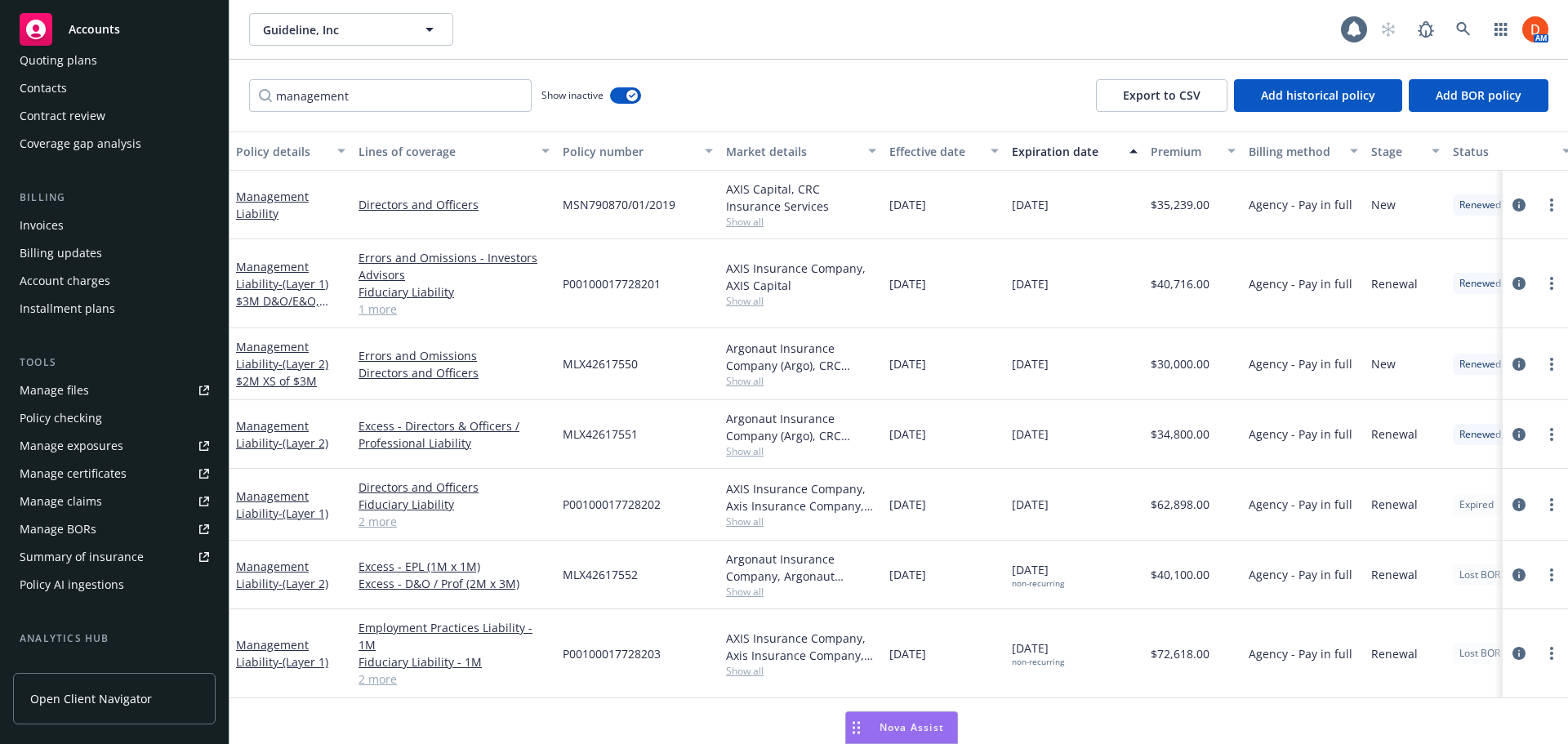
click at [135, 425] on div "Policy checking" at bounding box center [114, 417] width 189 height 26
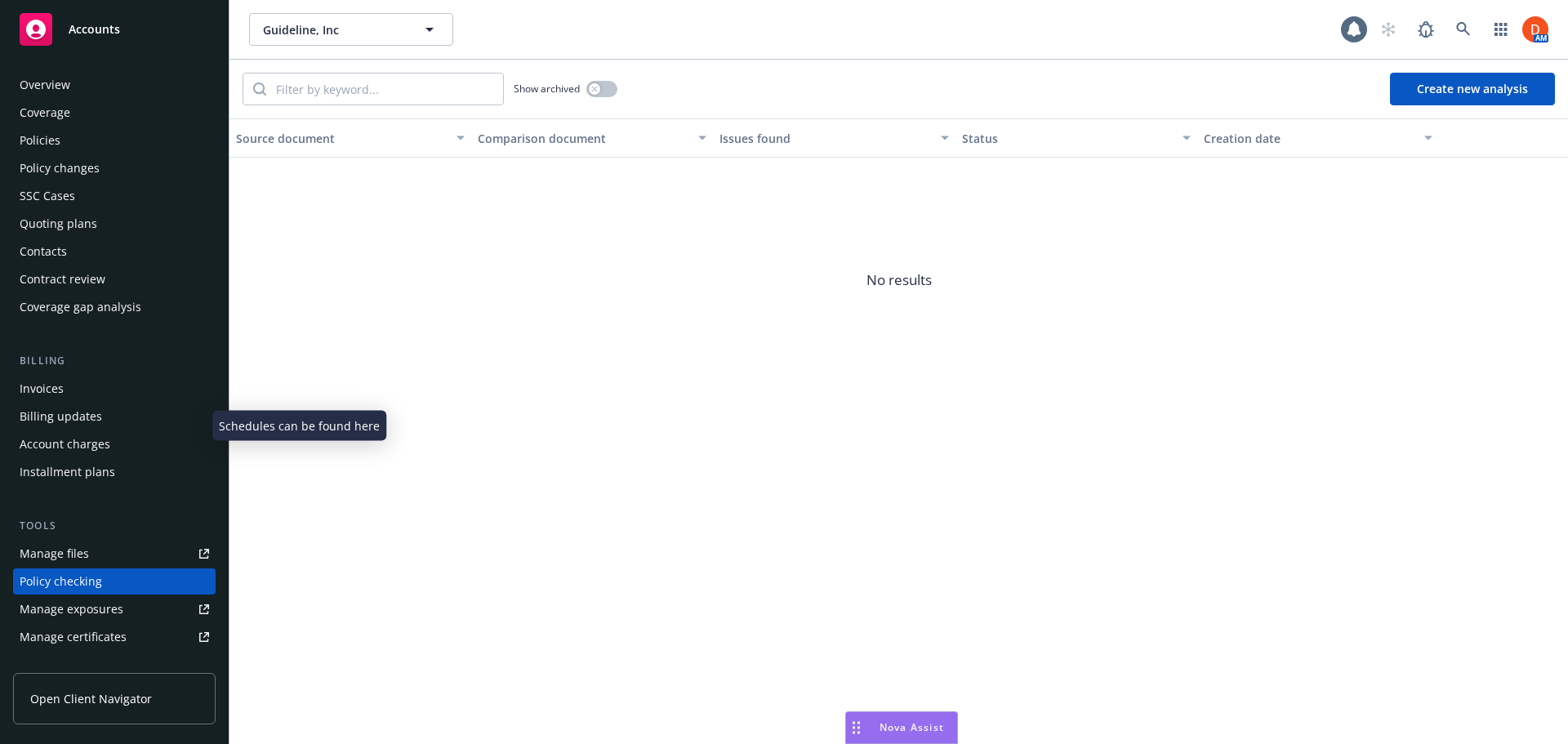
scroll to position [184, 0]
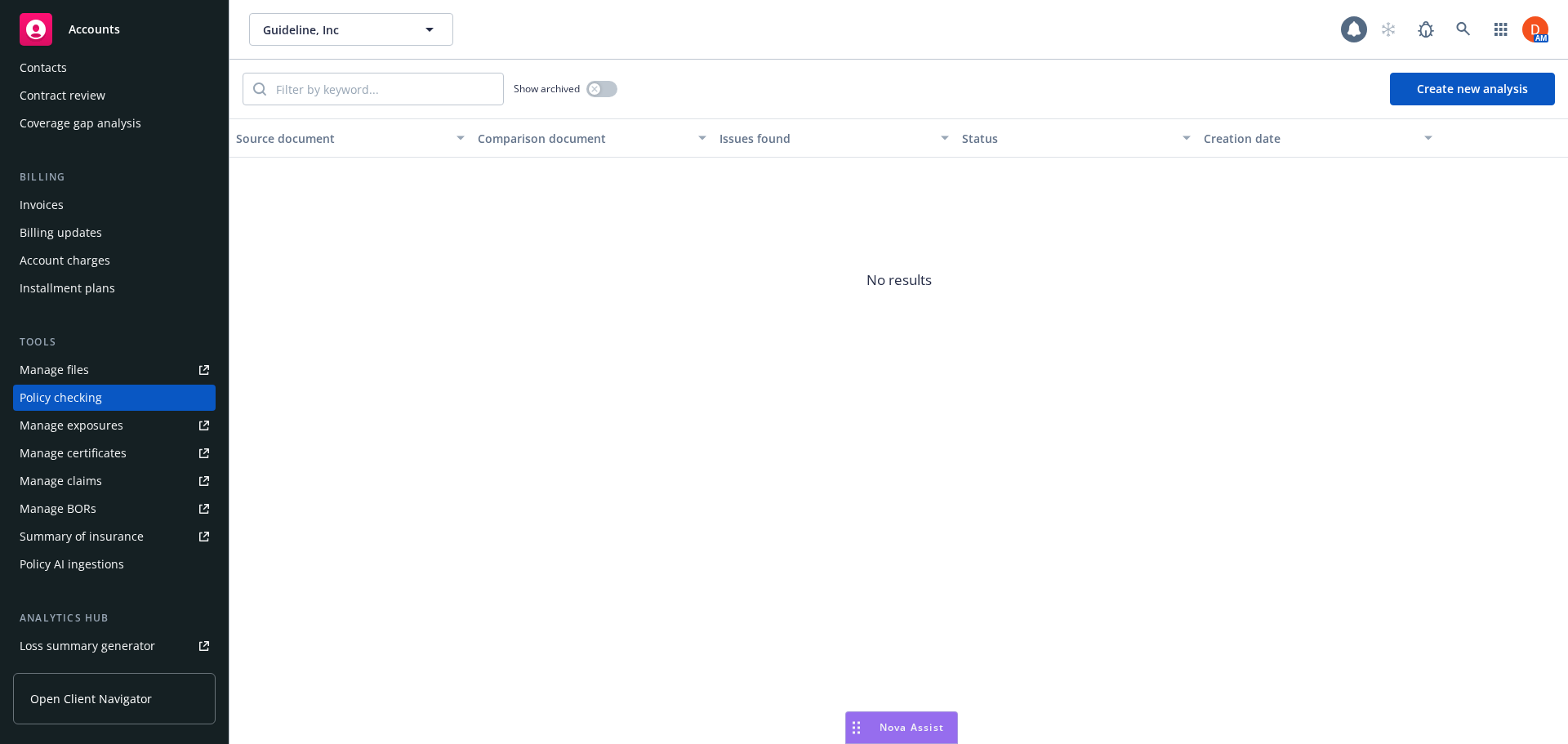
click at [1442, 94] on button "Create new analysis" at bounding box center [1473, 88] width 165 height 33
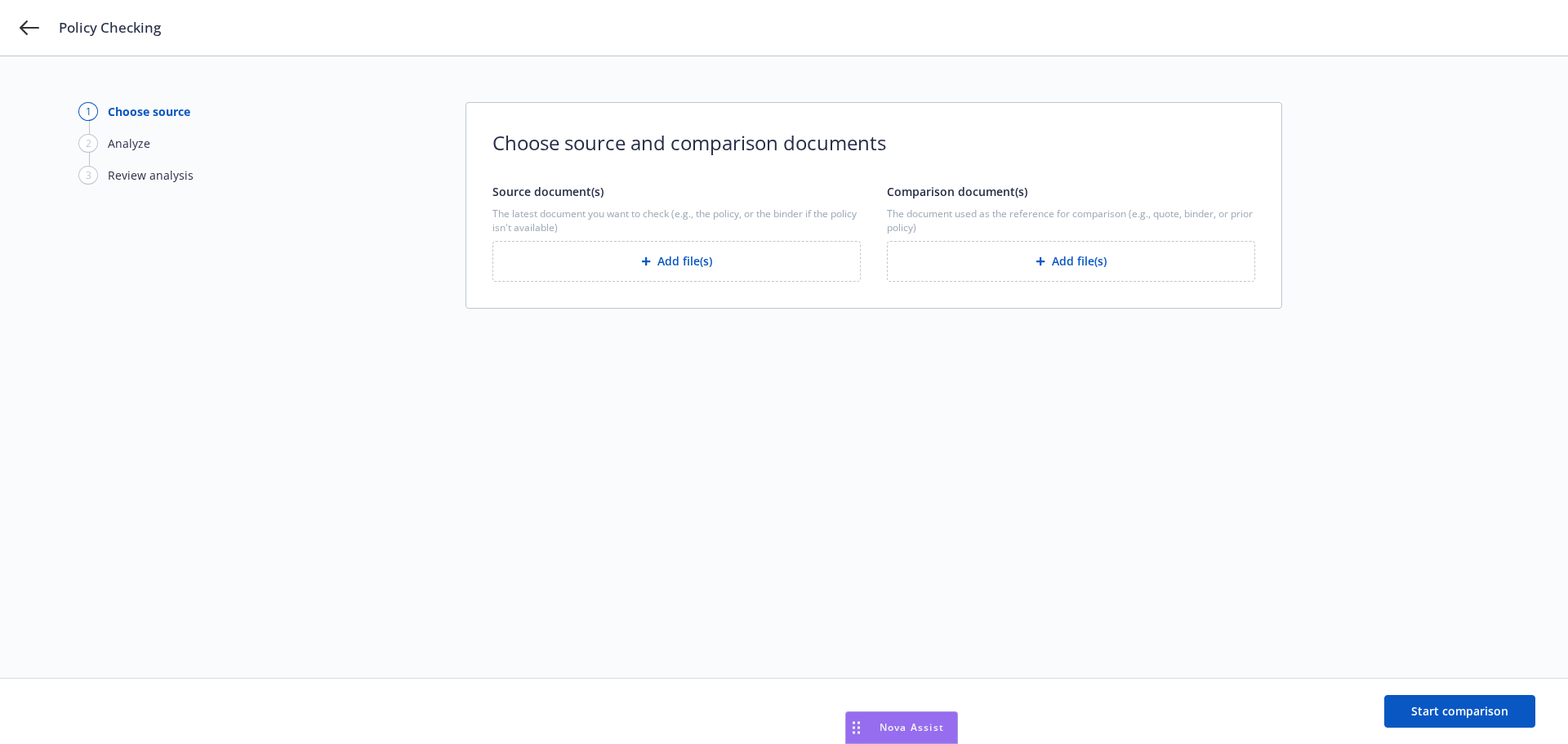
click at [689, 265] on button "Add file(s)" at bounding box center [676, 261] width 369 height 41
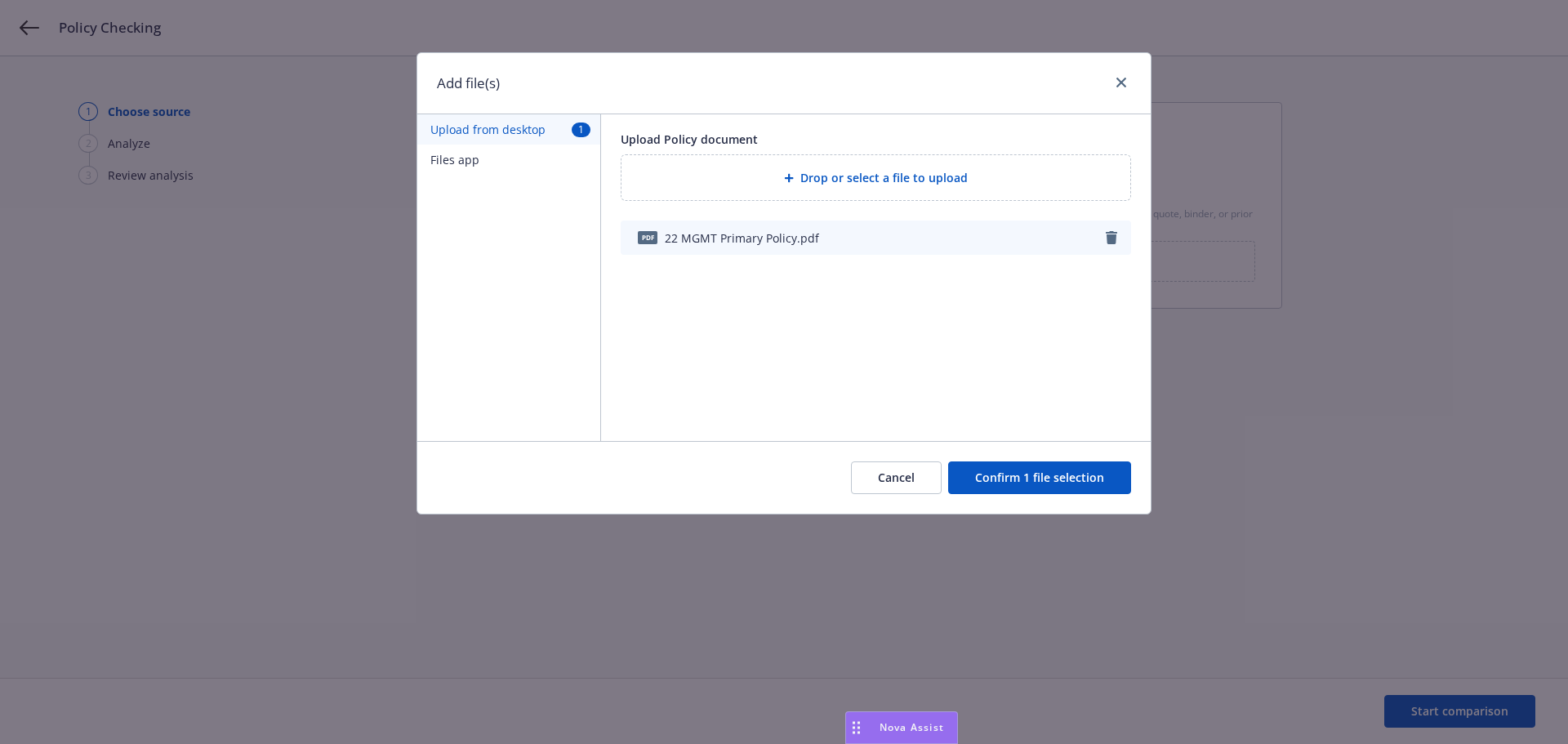
click at [988, 469] on button "Confirm 1 file selection" at bounding box center [1040, 477] width 183 height 33
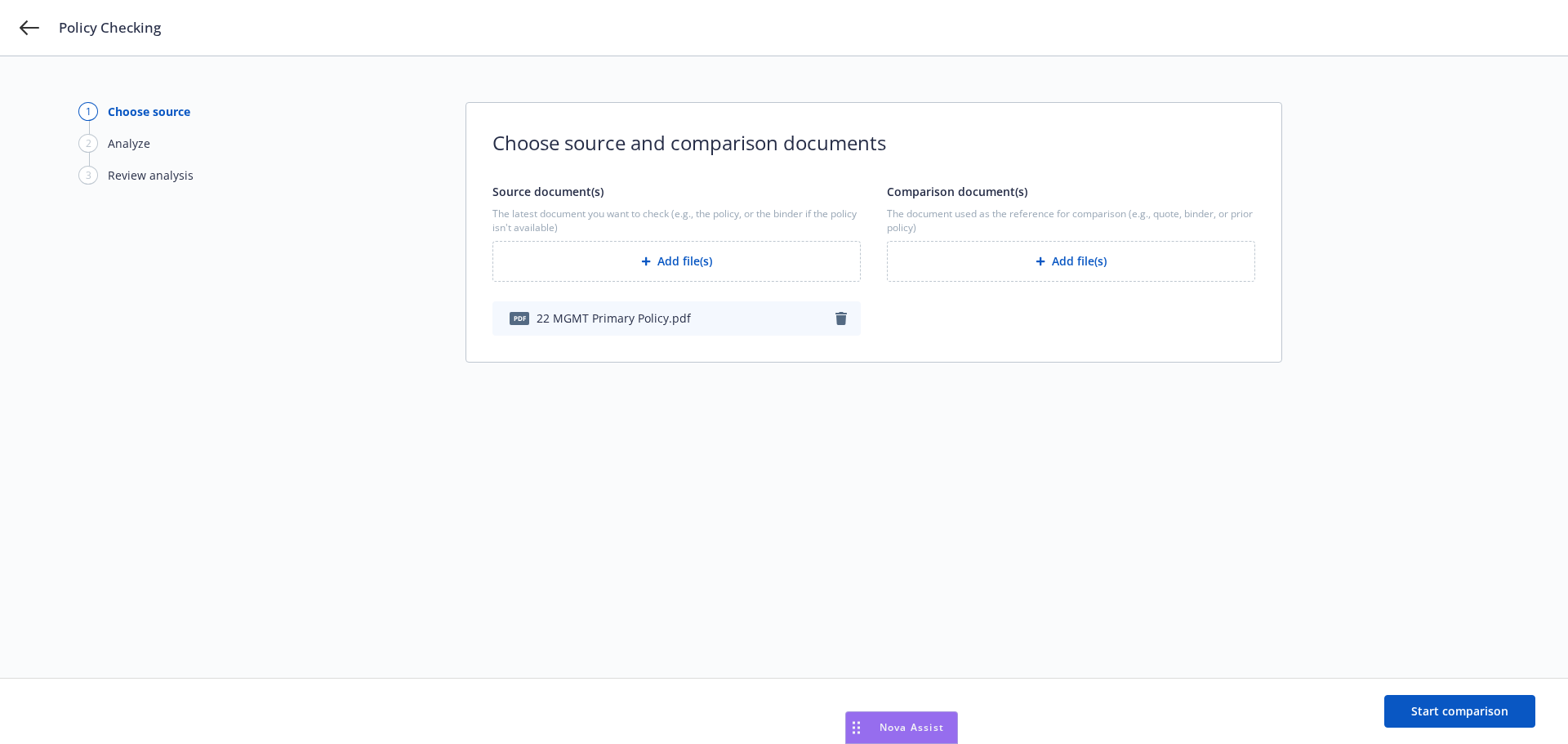
click at [1052, 268] on button "Add file(s)" at bounding box center [1071, 261] width 369 height 41
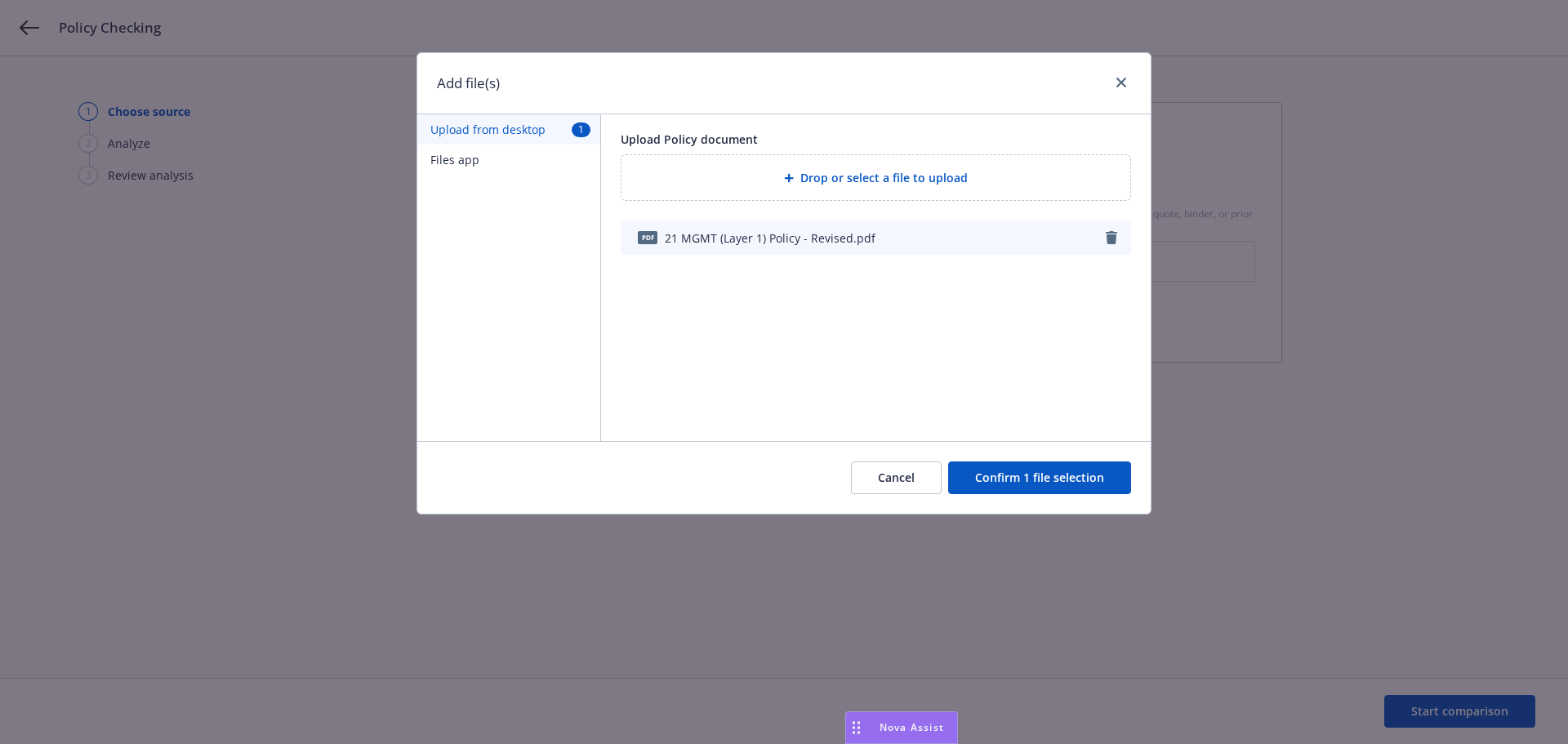
click at [1082, 477] on button "Confirm 1 file selection" at bounding box center [1040, 477] width 183 height 33
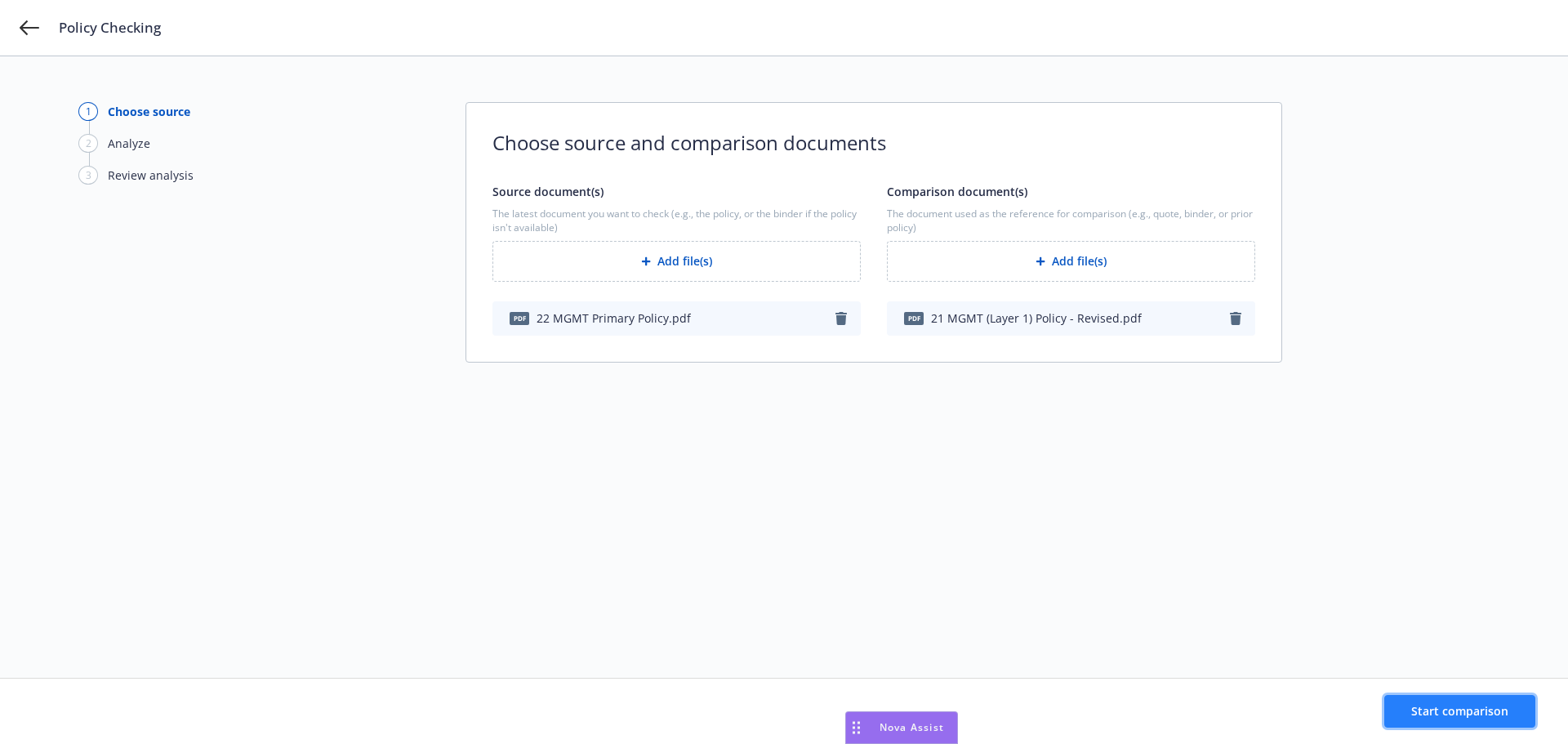
click at [1464, 718] on button "Start comparison" at bounding box center [1459, 711] width 151 height 33
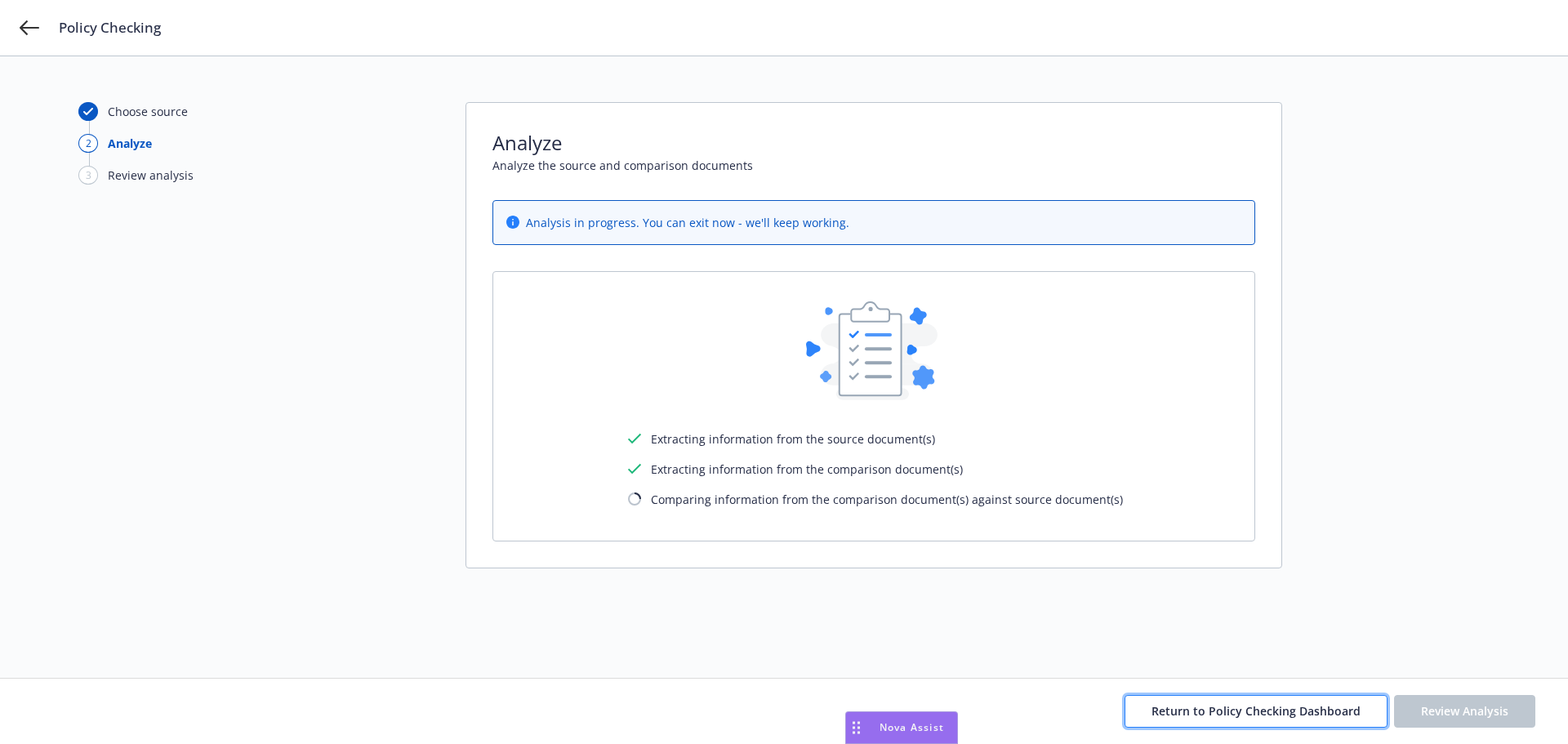
click at [1218, 717] on span "Return to Policy Checking Dashboard" at bounding box center [1257, 710] width 209 height 15
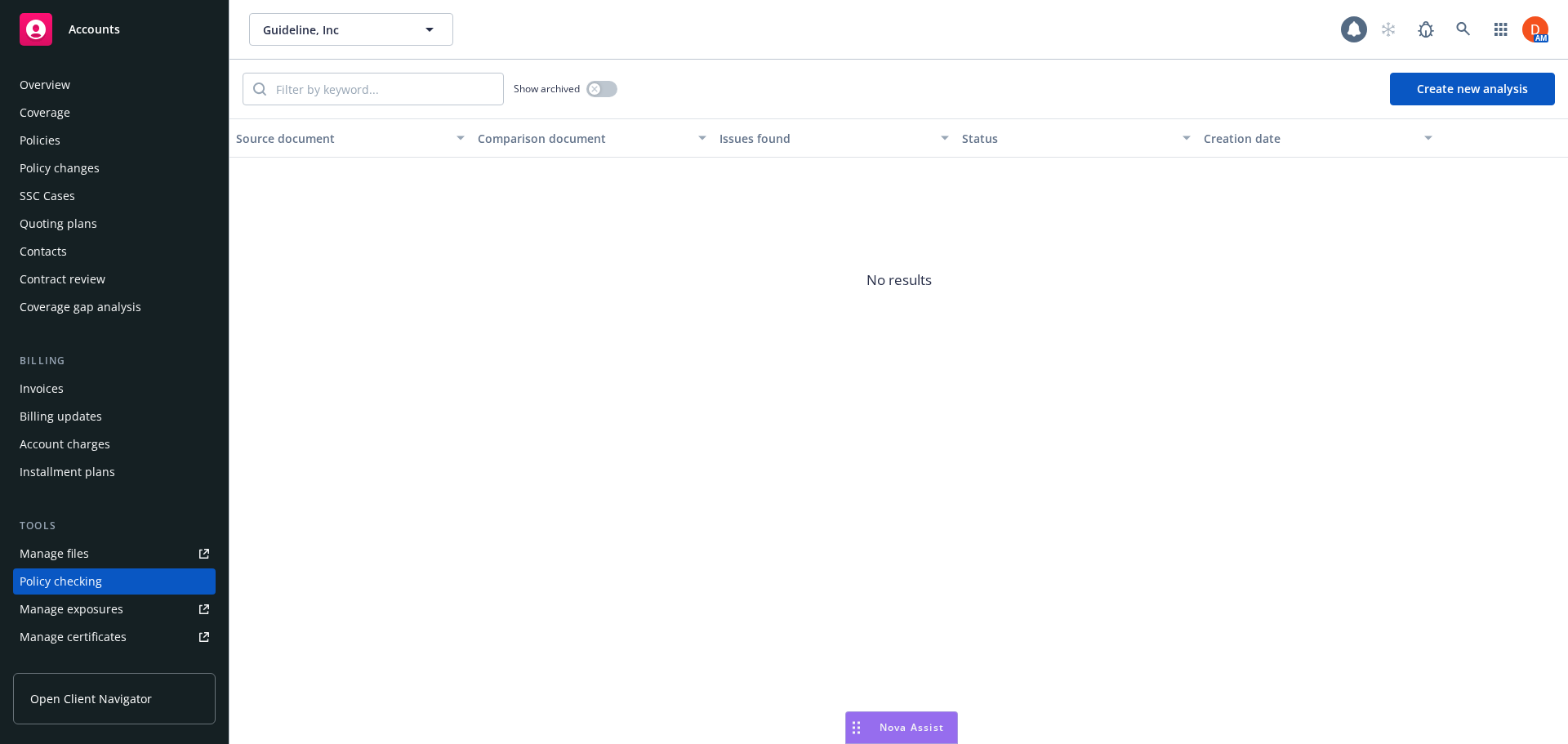
scroll to position [184, 0]
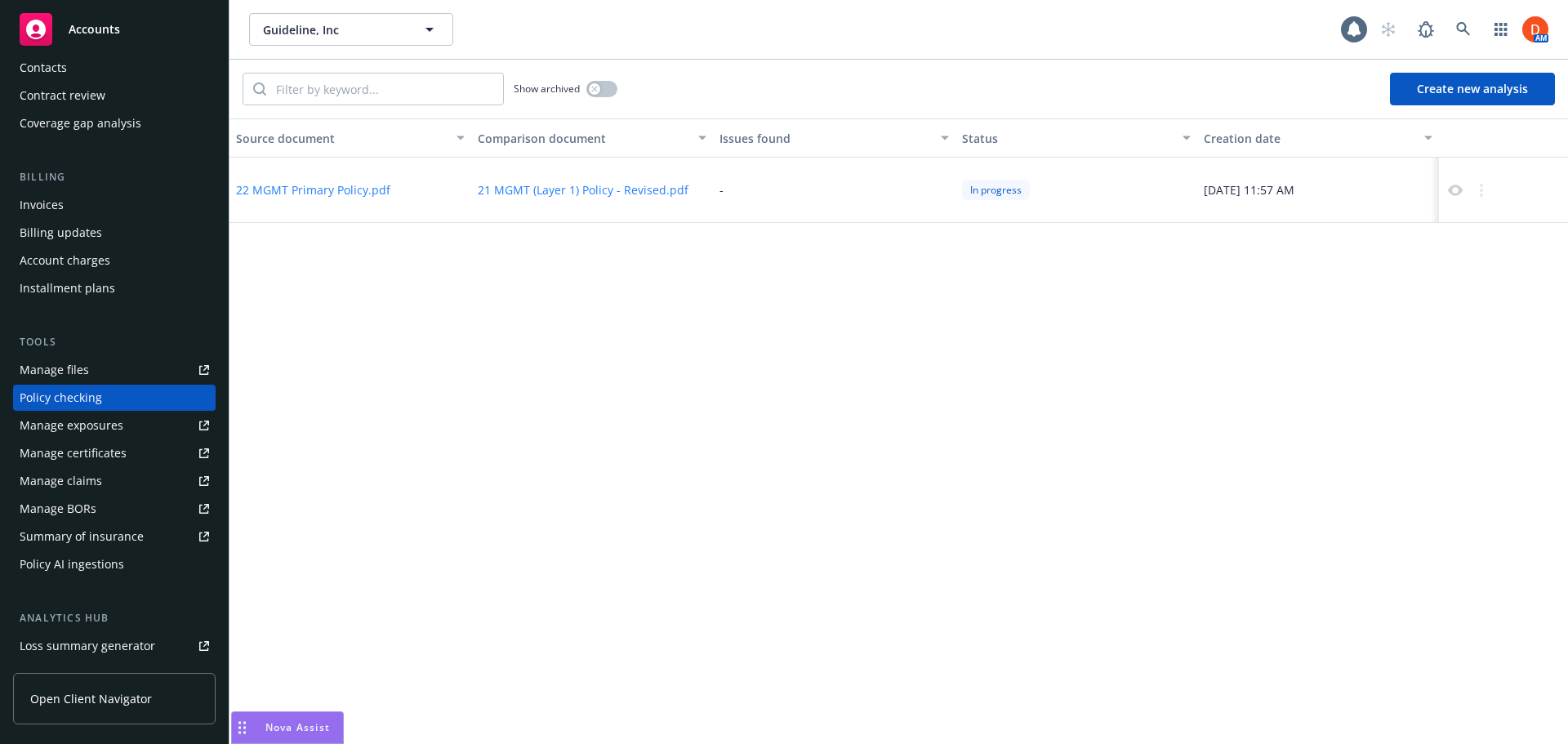
drag, startPoint x: 852, startPoint y: 725, endPoint x: 237, endPoint y: 714, distance: 615.1
click at [237, 714] on div "Drag to move" at bounding box center [242, 727] width 21 height 31
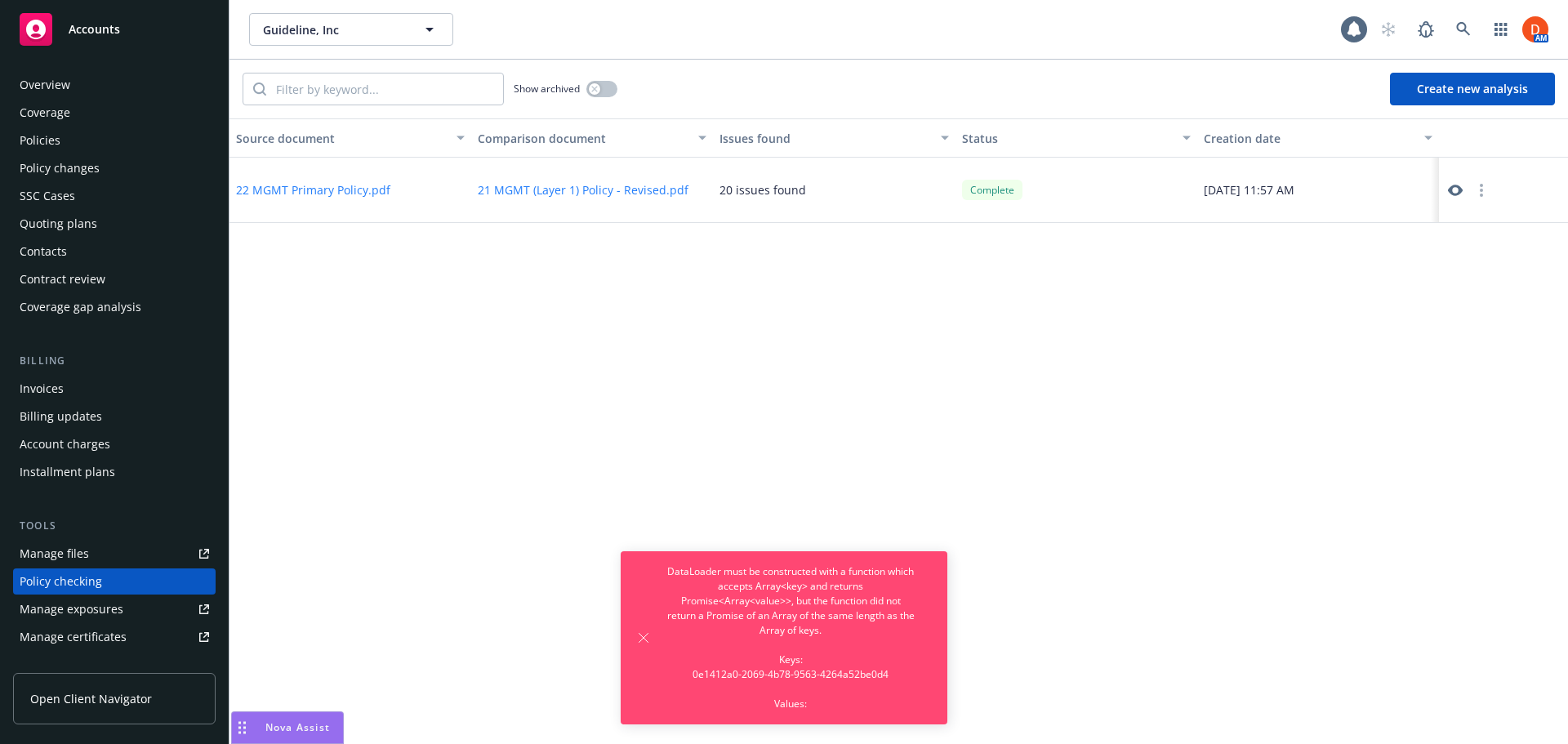
scroll to position [184, 0]
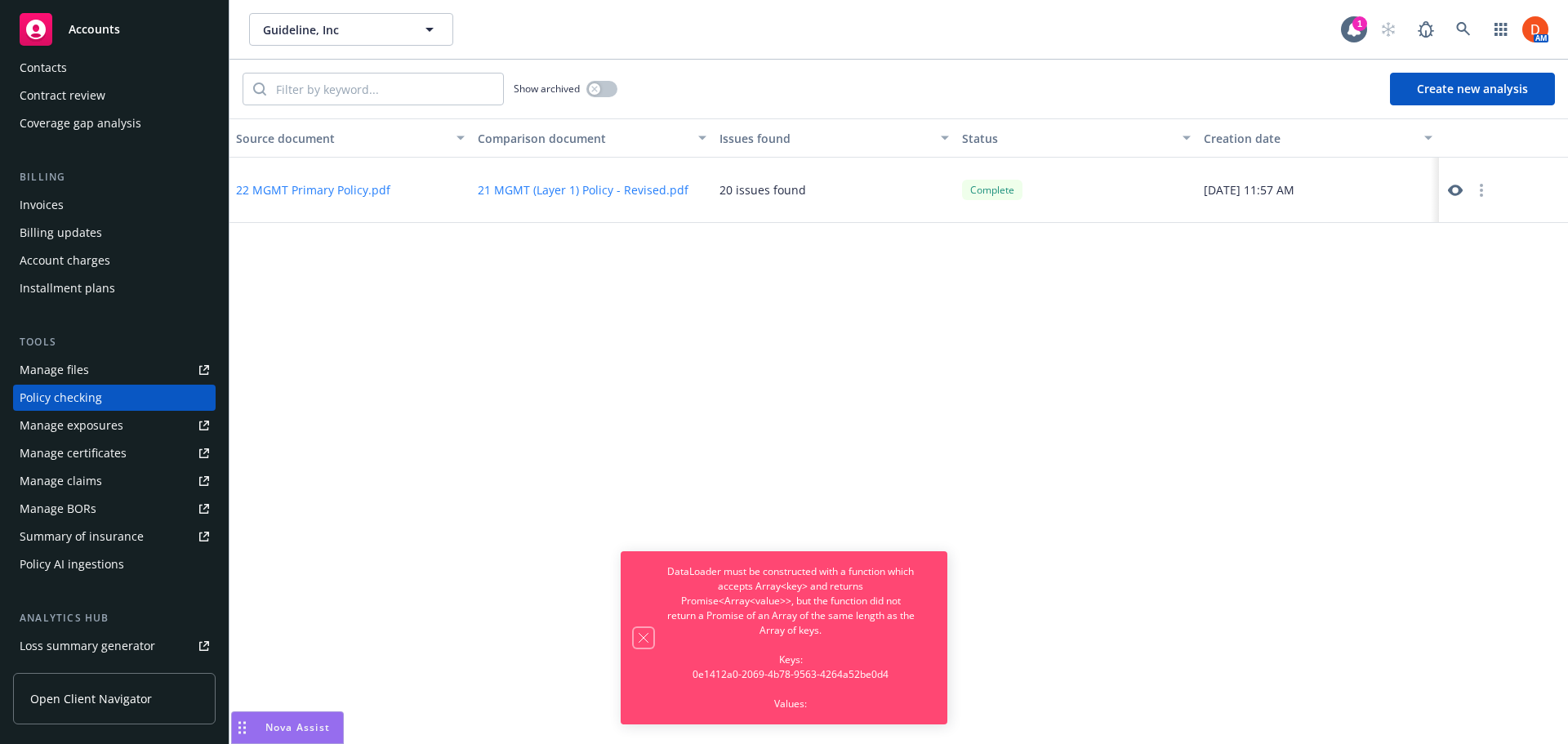
click at [645, 633] on icon "Dismiss notification" at bounding box center [643, 638] width 13 height 13
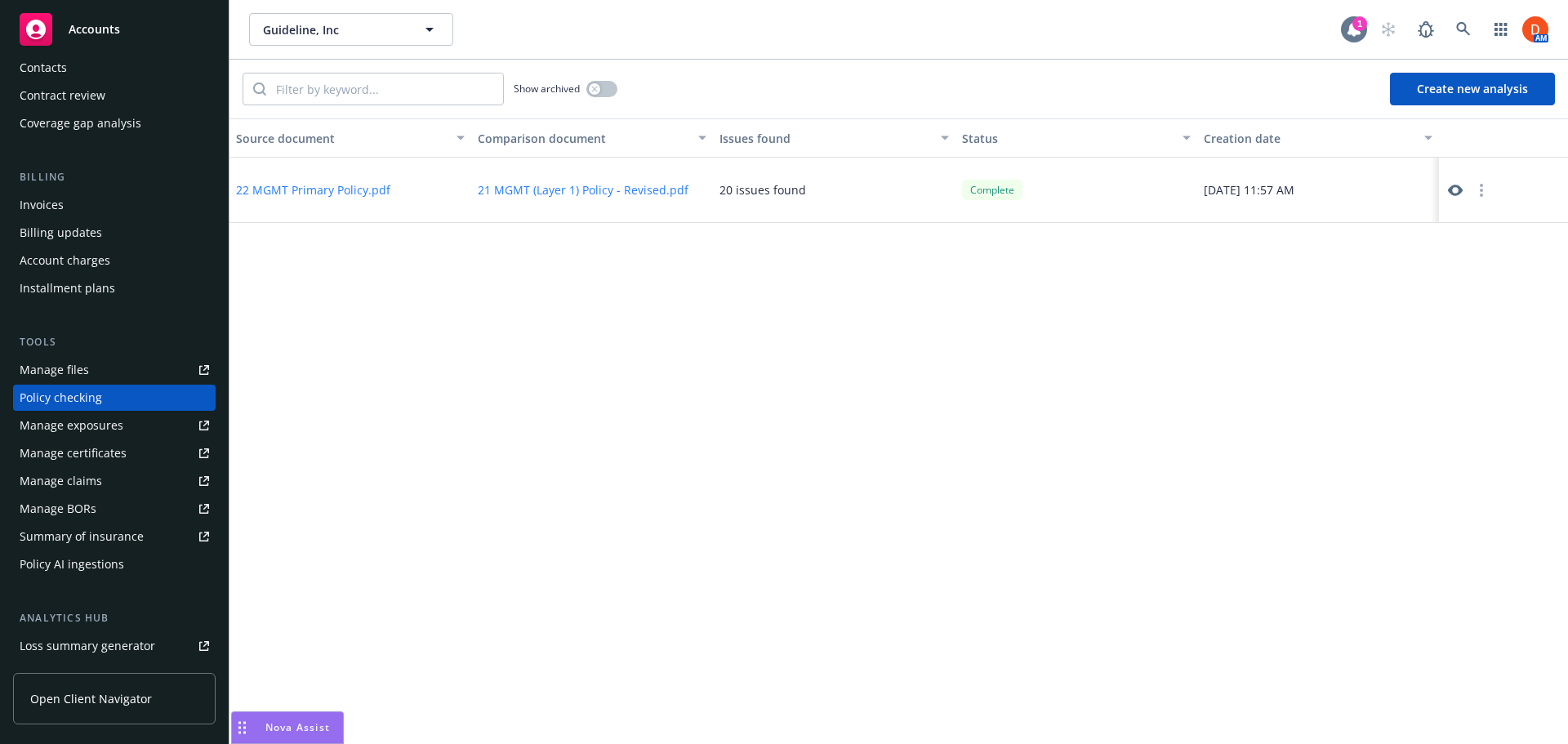
click at [1347, 23] on icon at bounding box center [1354, 29] width 16 height 16
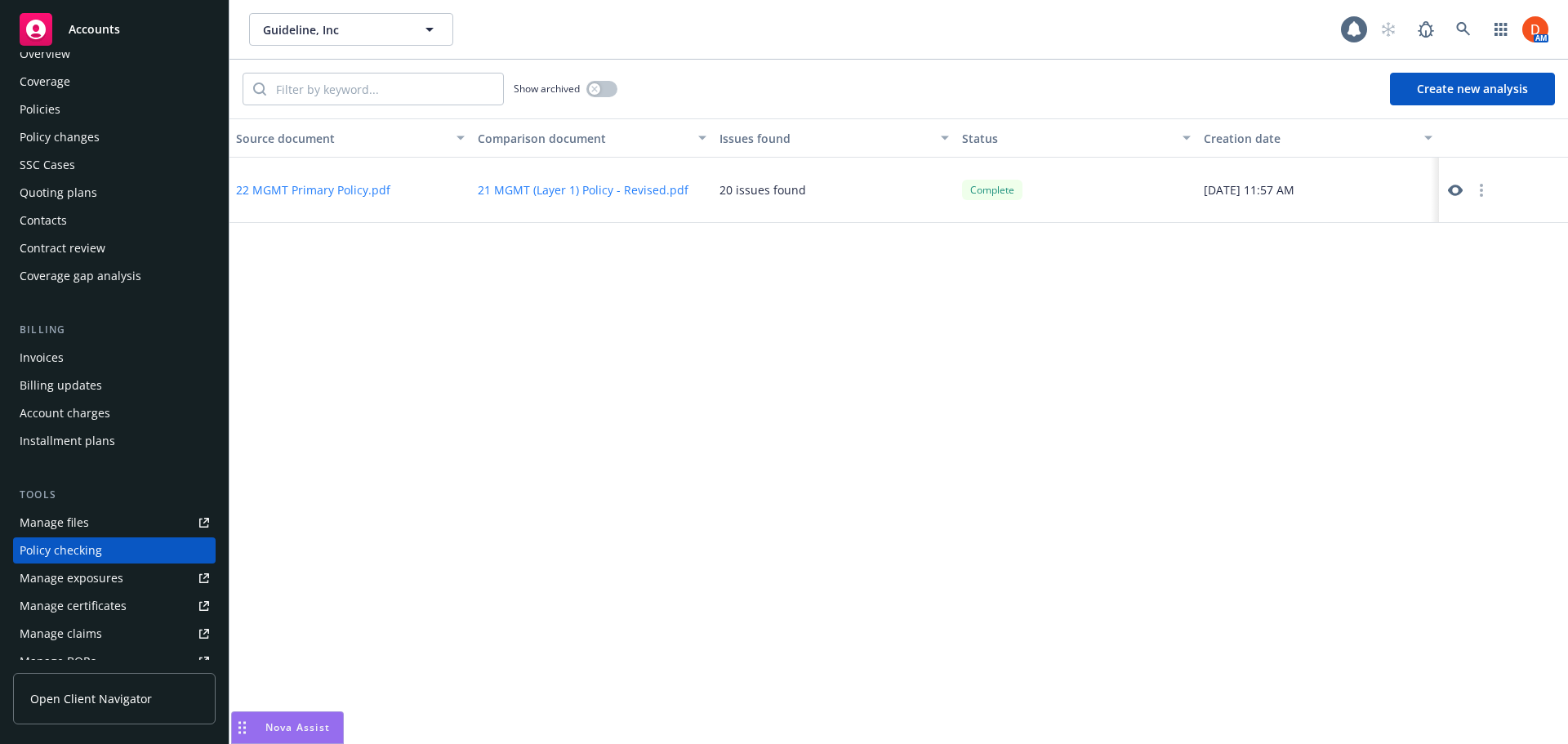
scroll to position [0, 0]
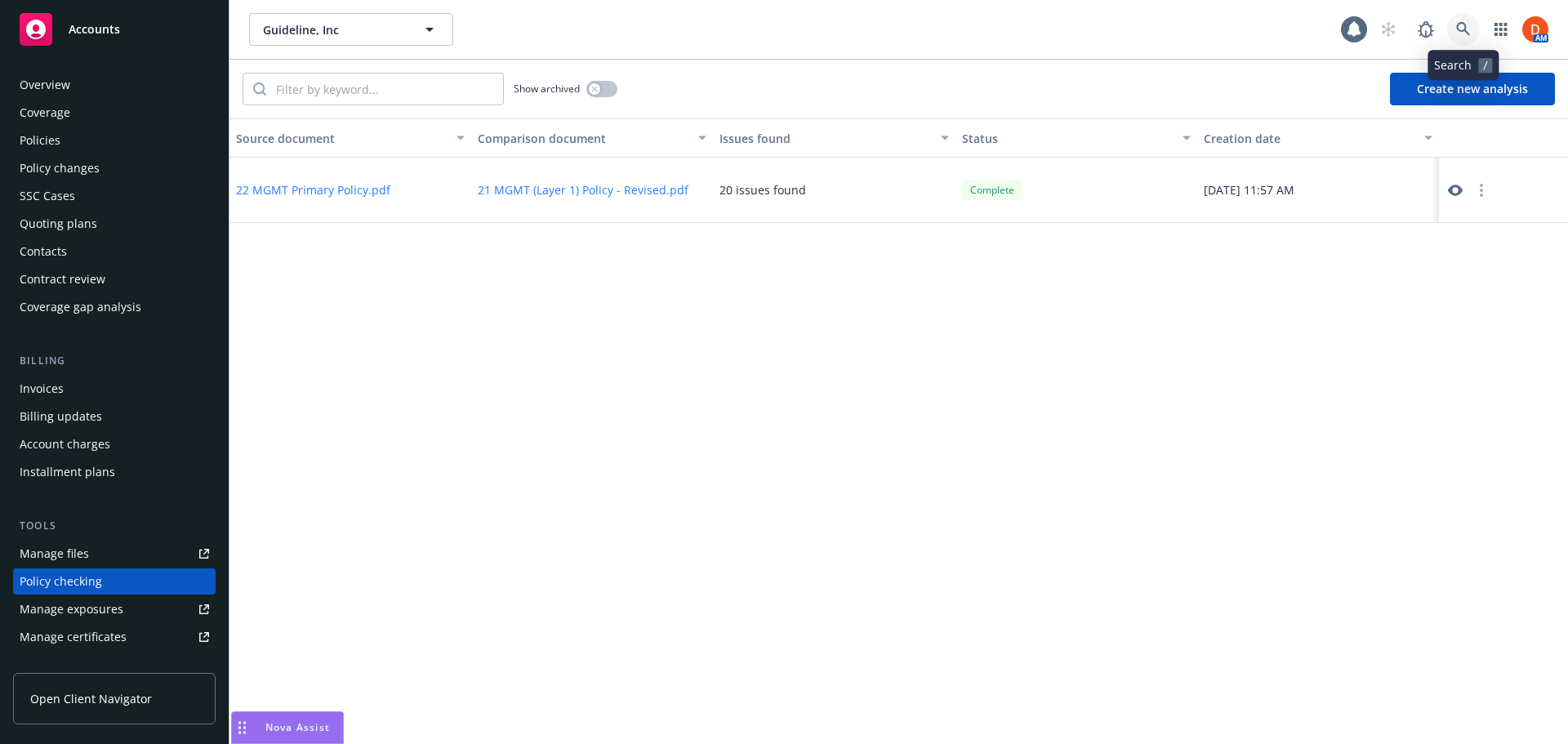
click at [1457, 25] on icon at bounding box center [1464, 29] width 14 height 14
click at [1454, 189] on icon at bounding box center [1456, 190] width 14 height 14
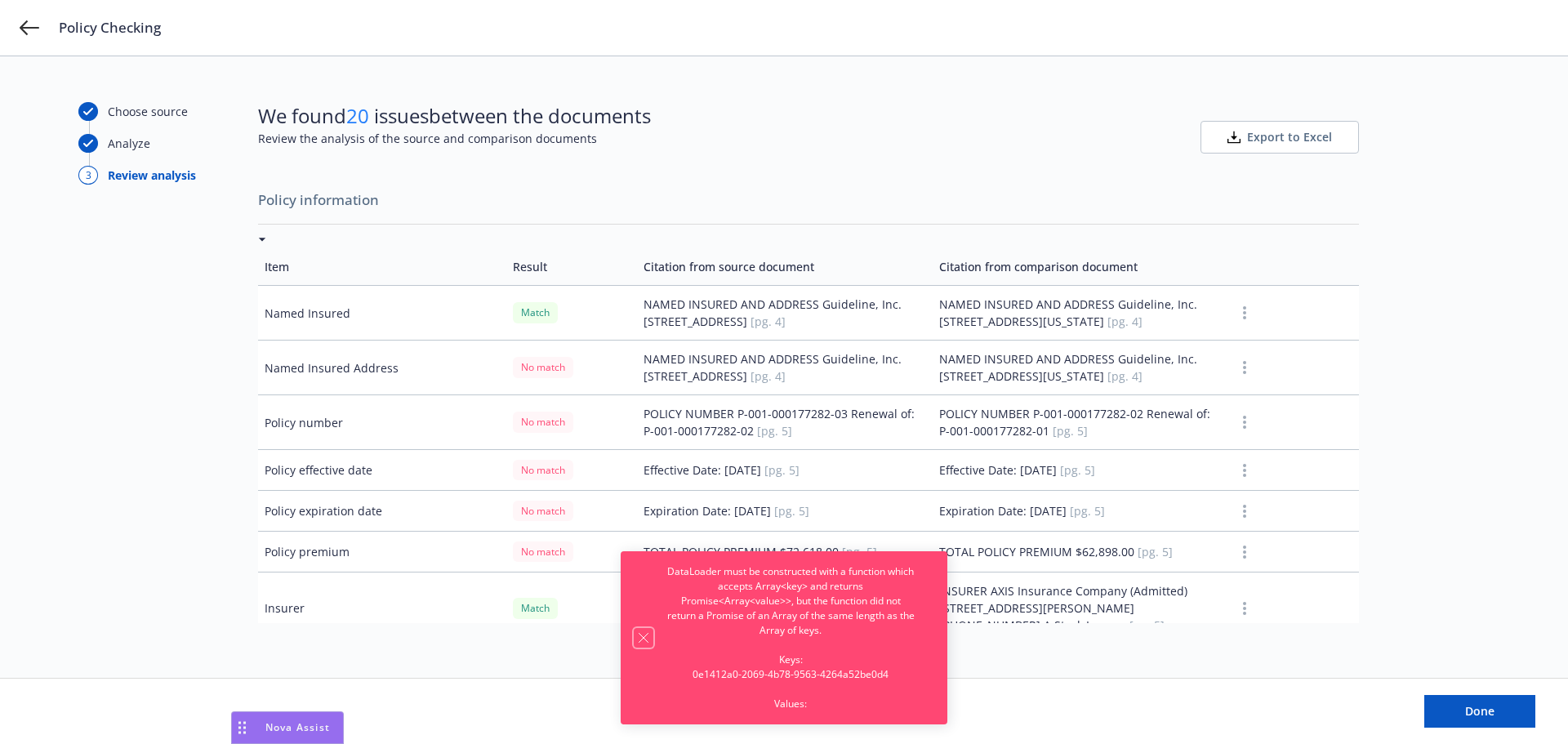
click at [651, 638] on button "Dismiss notification" at bounding box center [643, 638] width 20 height 20
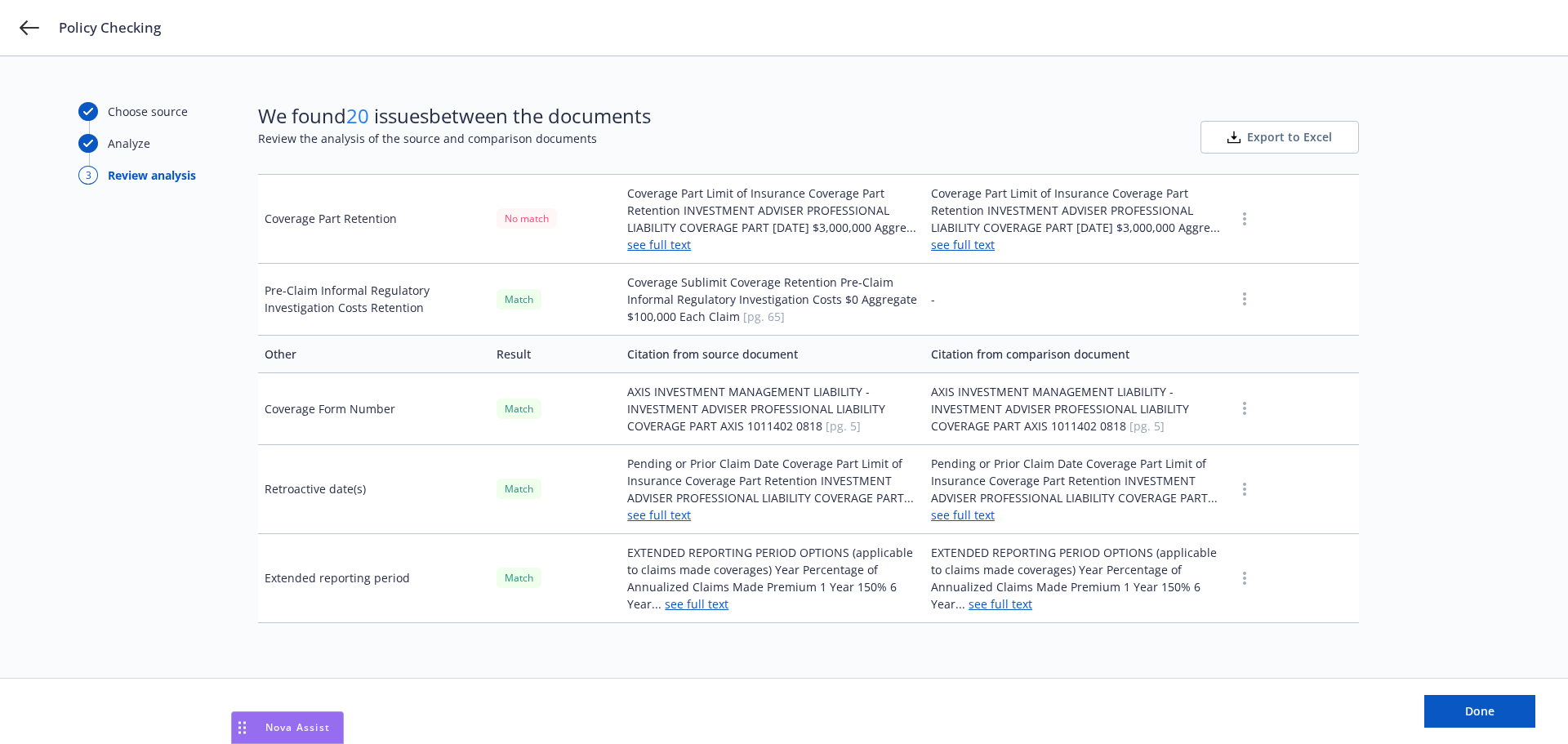
scroll to position [4422, 0]
click at [1460, 708] on button "Done" at bounding box center [1480, 711] width 111 height 33
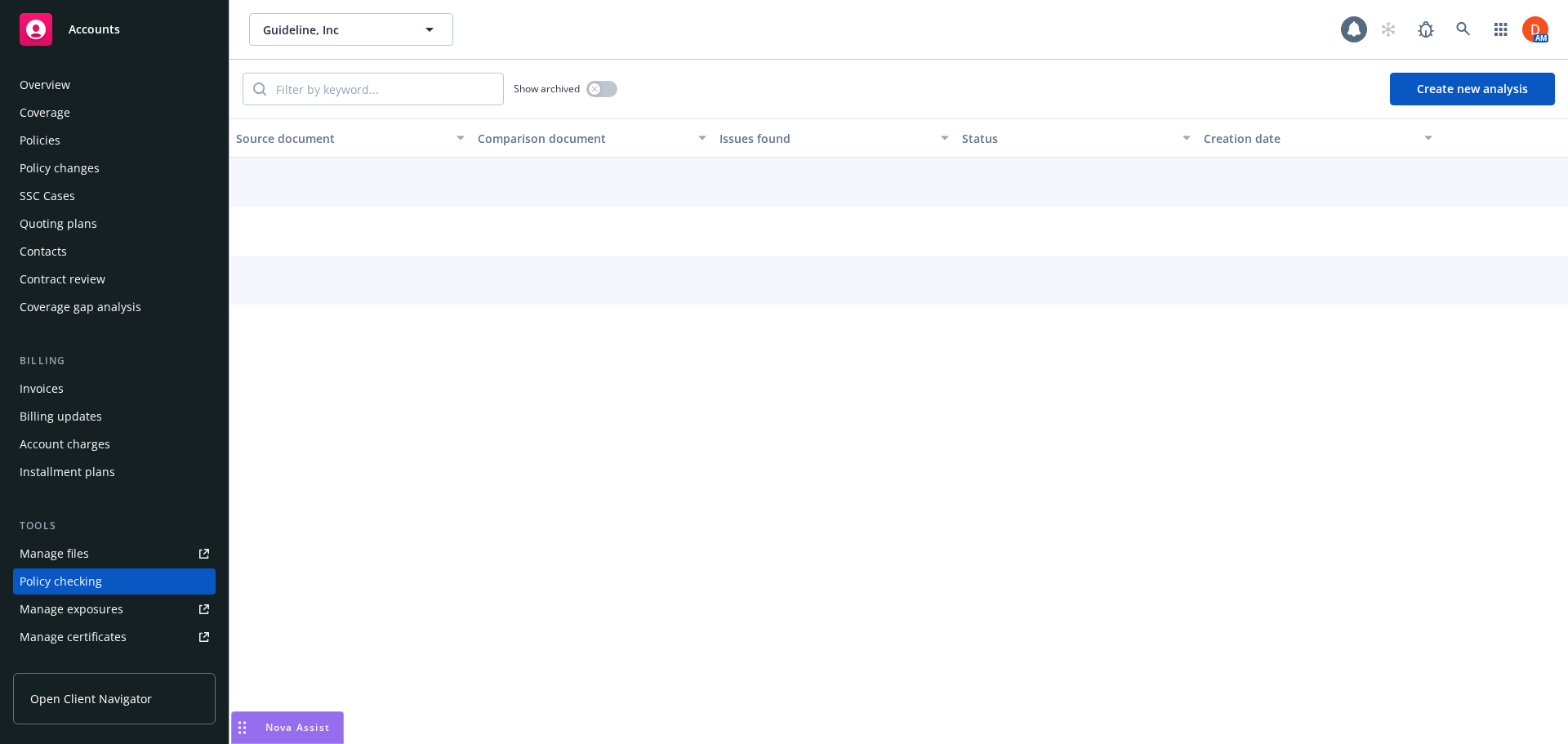
scroll to position [184, 0]
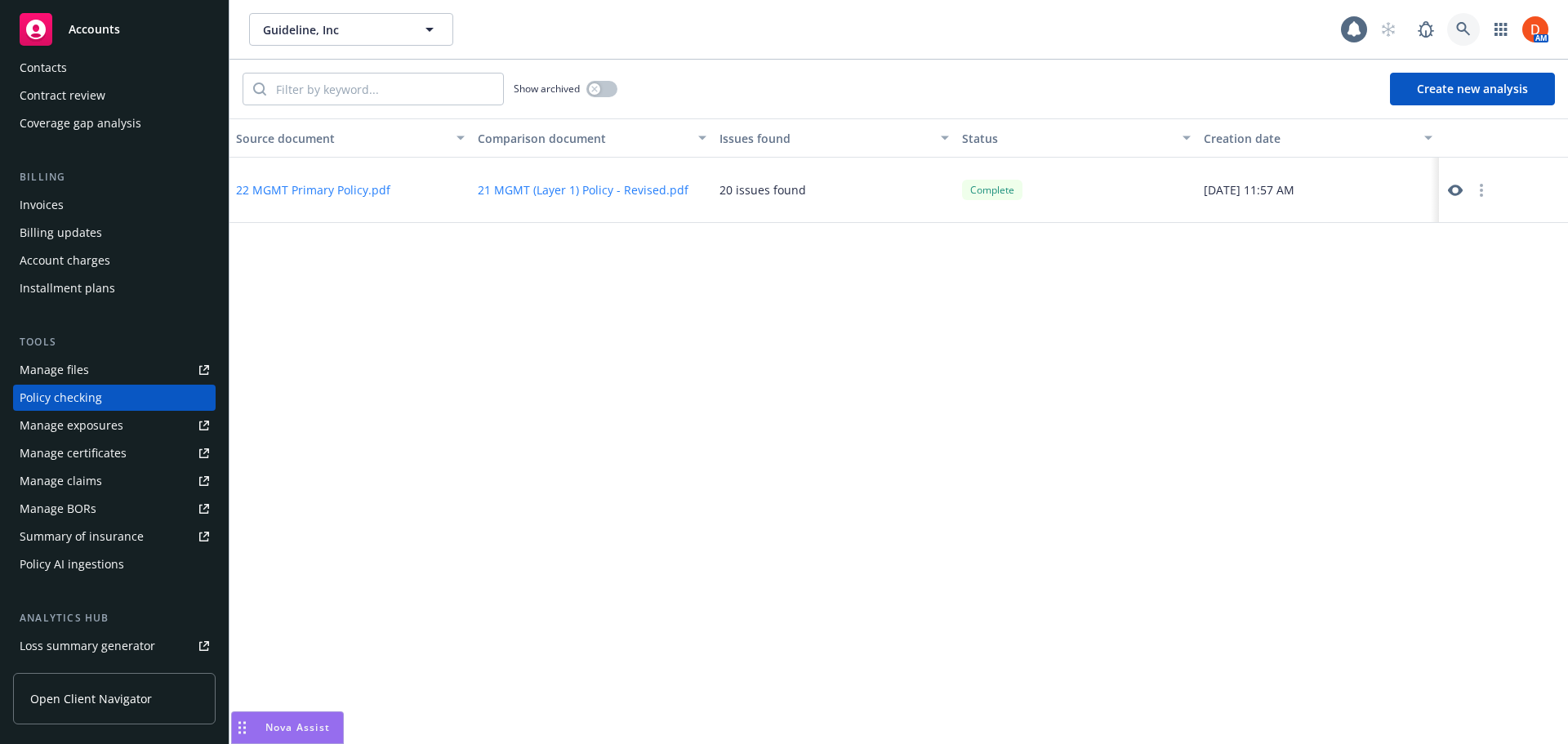
click at [1460, 34] on icon at bounding box center [1464, 29] width 14 height 14
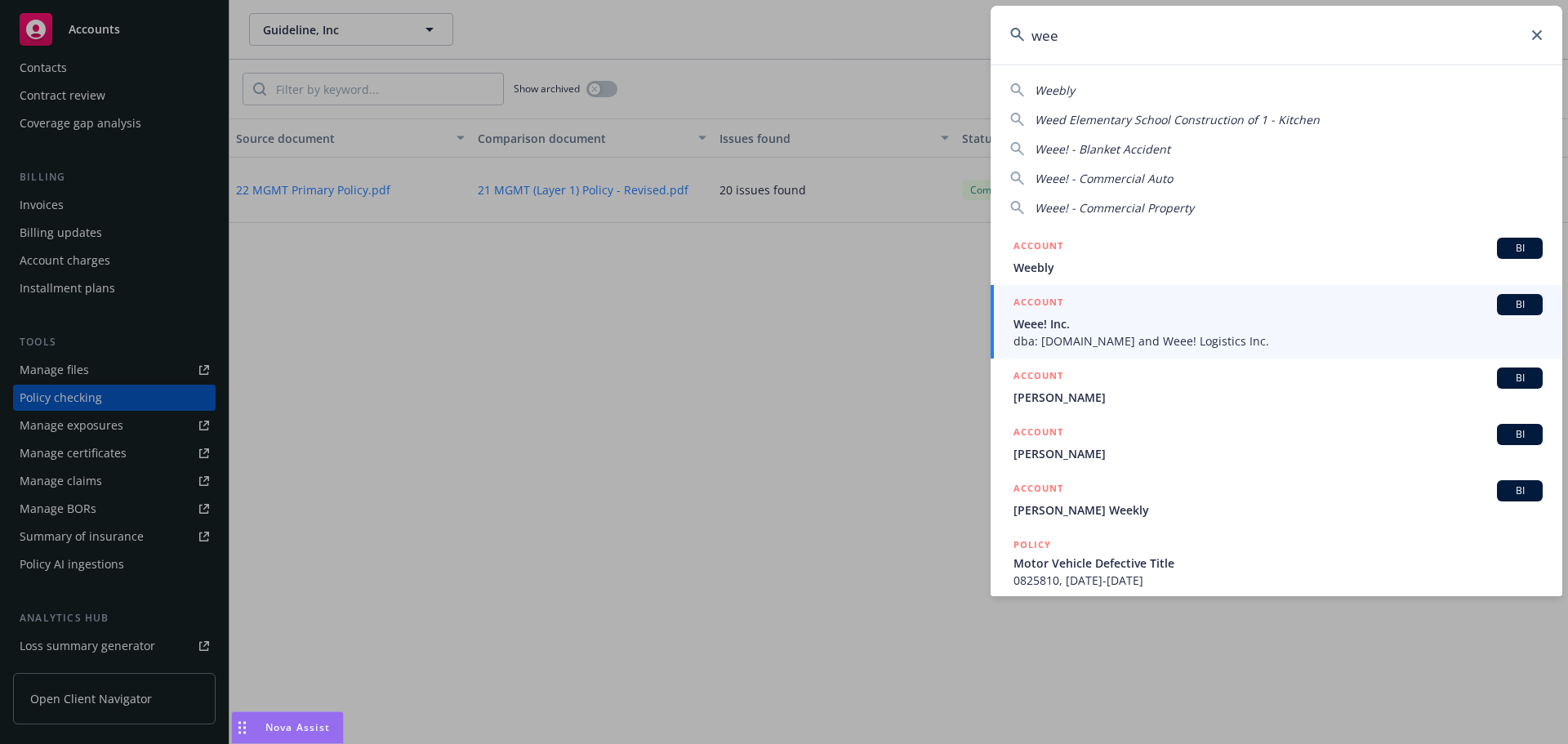
type input "wee"
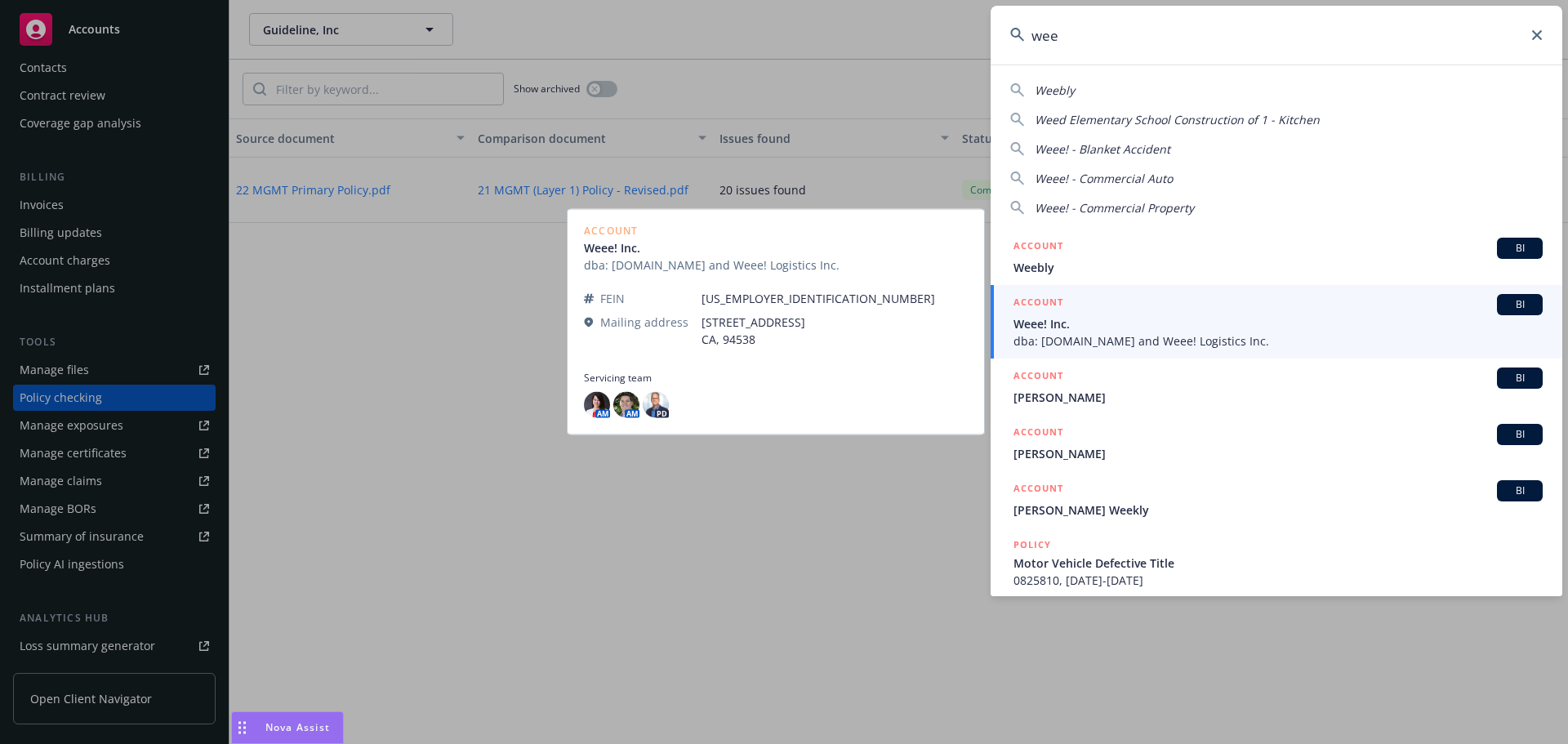
click at [1210, 322] on span "Weee! Inc." at bounding box center [1278, 323] width 529 height 17
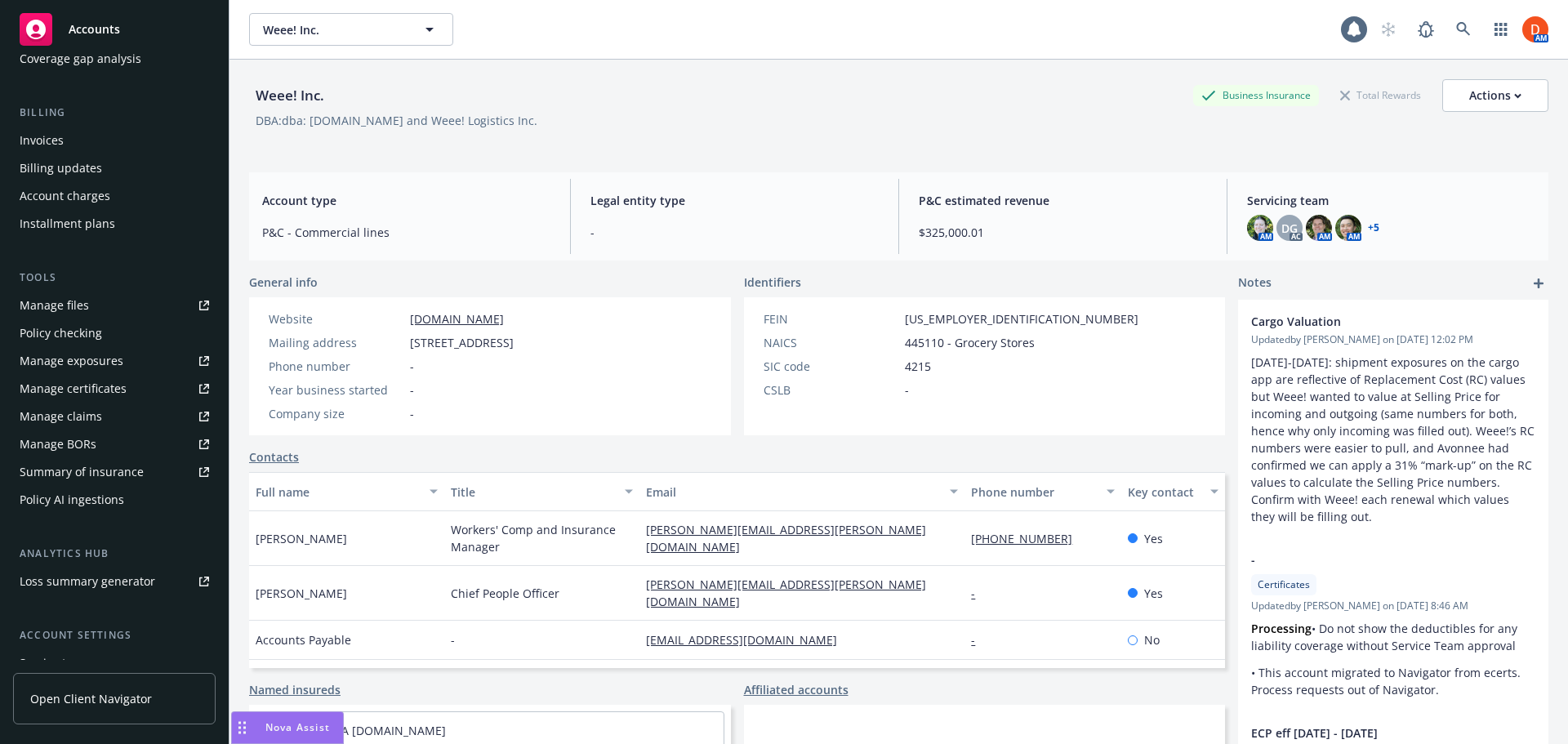
scroll to position [376, 0]
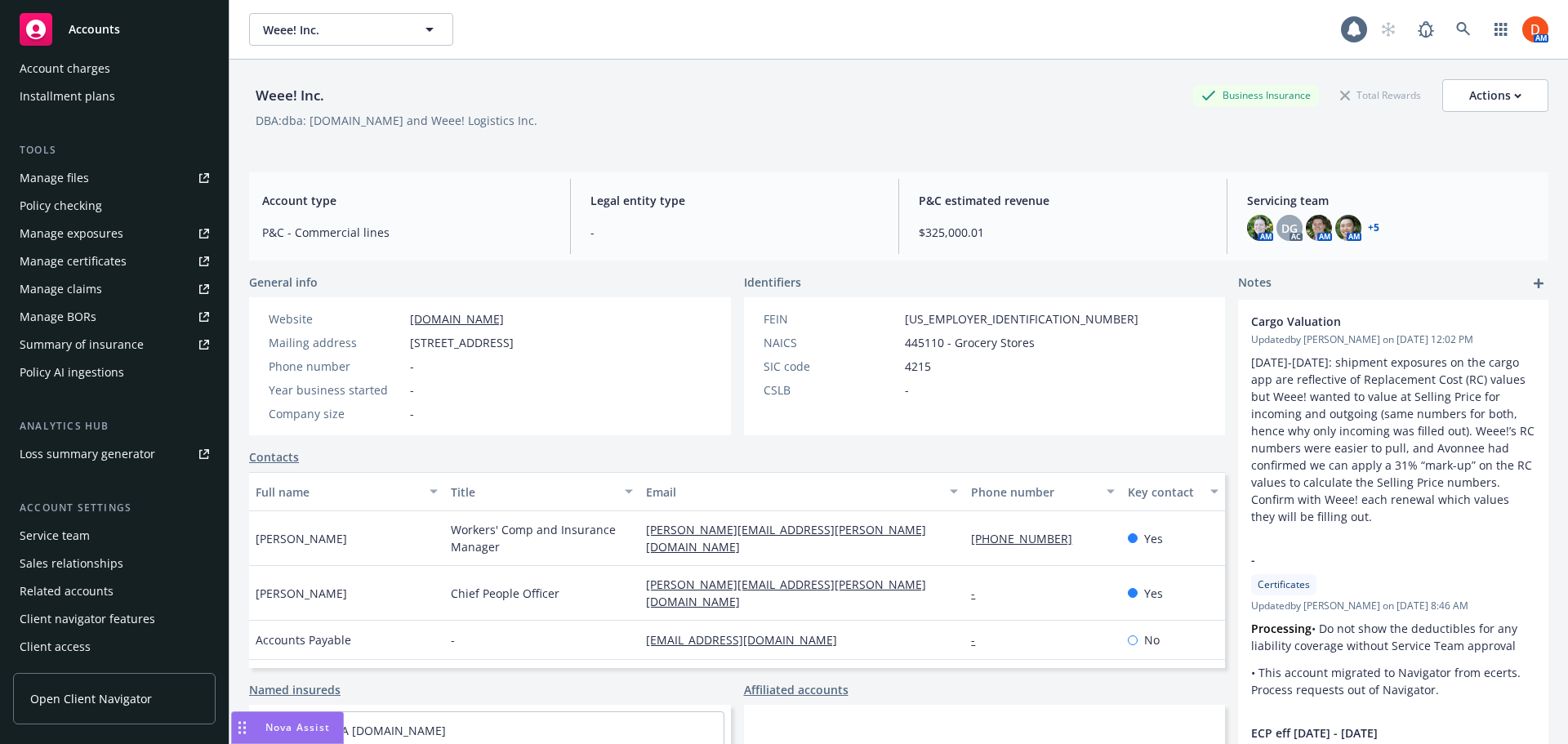
click at [122, 542] on div "Service team" at bounding box center [114, 535] width 189 height 26
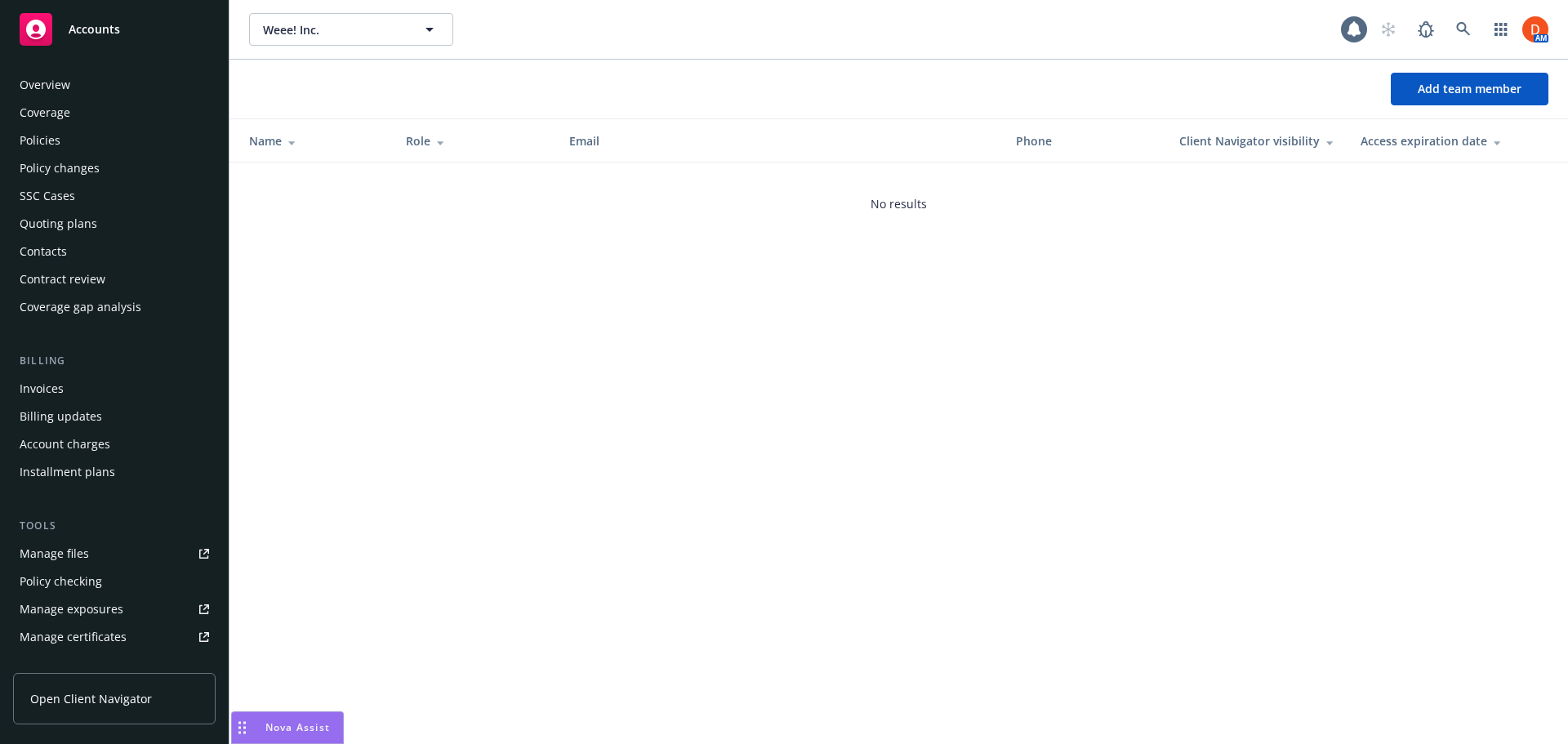
scroll to position [376, 0]
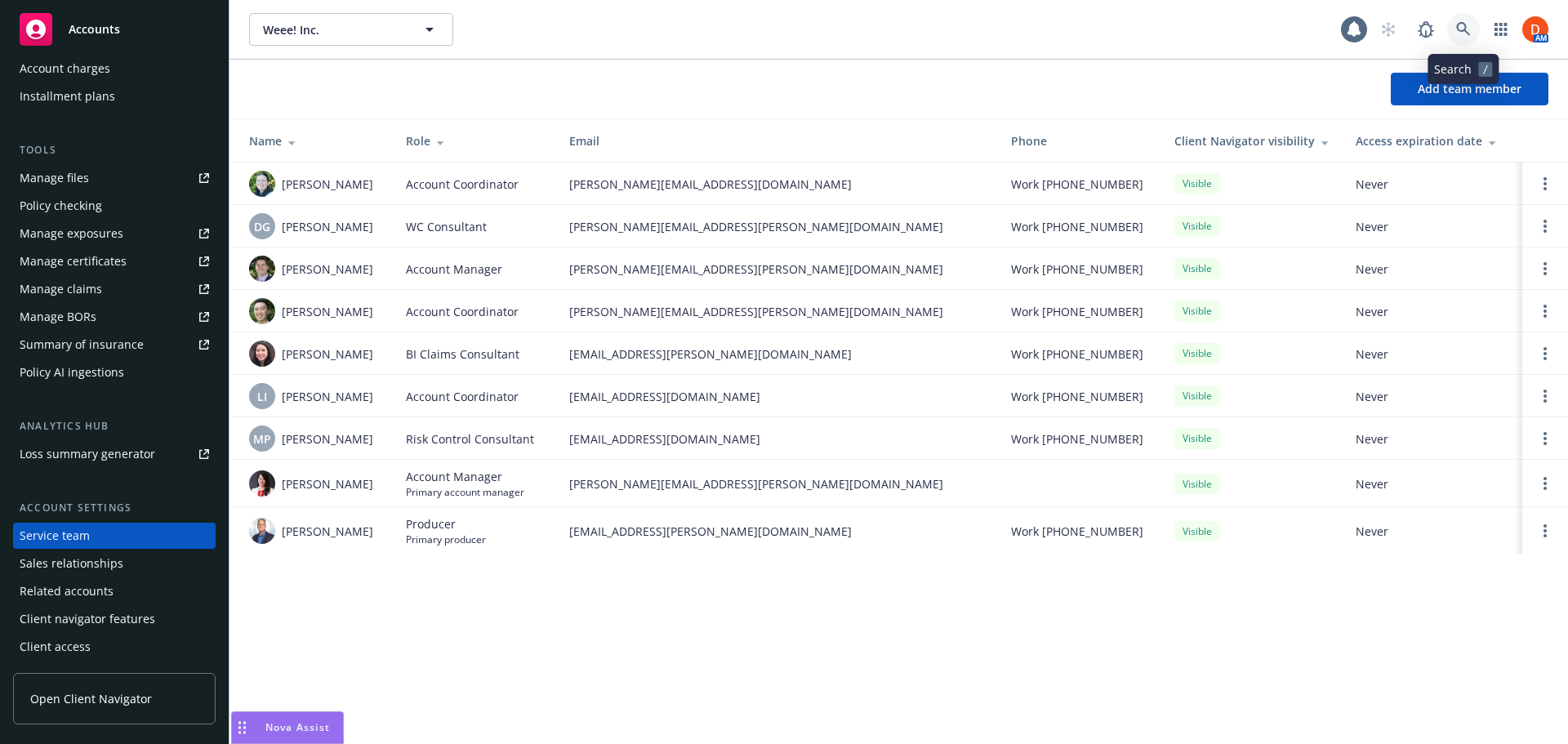
click at [1476, 37] on link at bounding box center [1464, 29] width 33 height 33
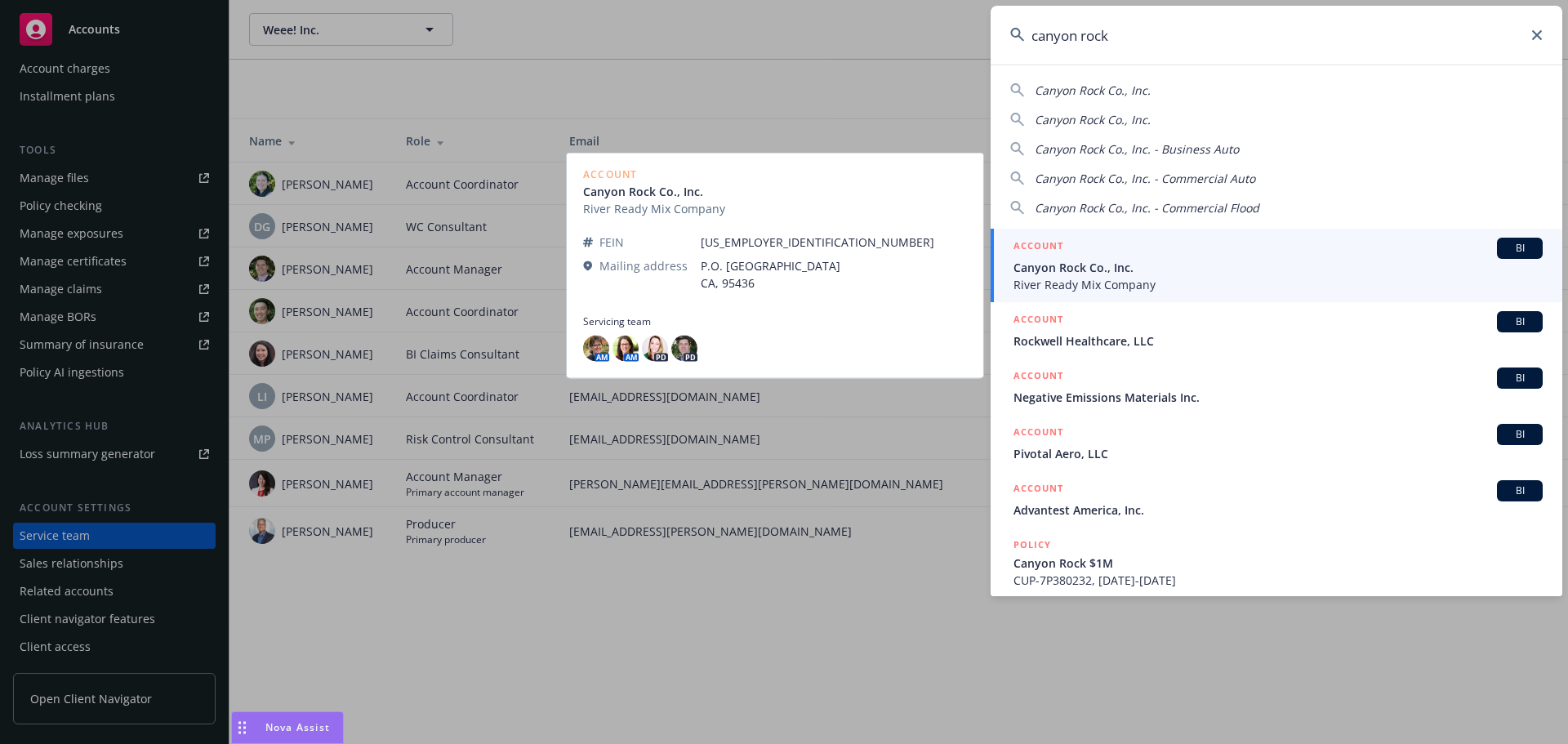
type input "canyon rock"
click at [1131, 265] on span "Canyon Rock Co., Inc." at bounding box center [1278, 267] width 529 height 17
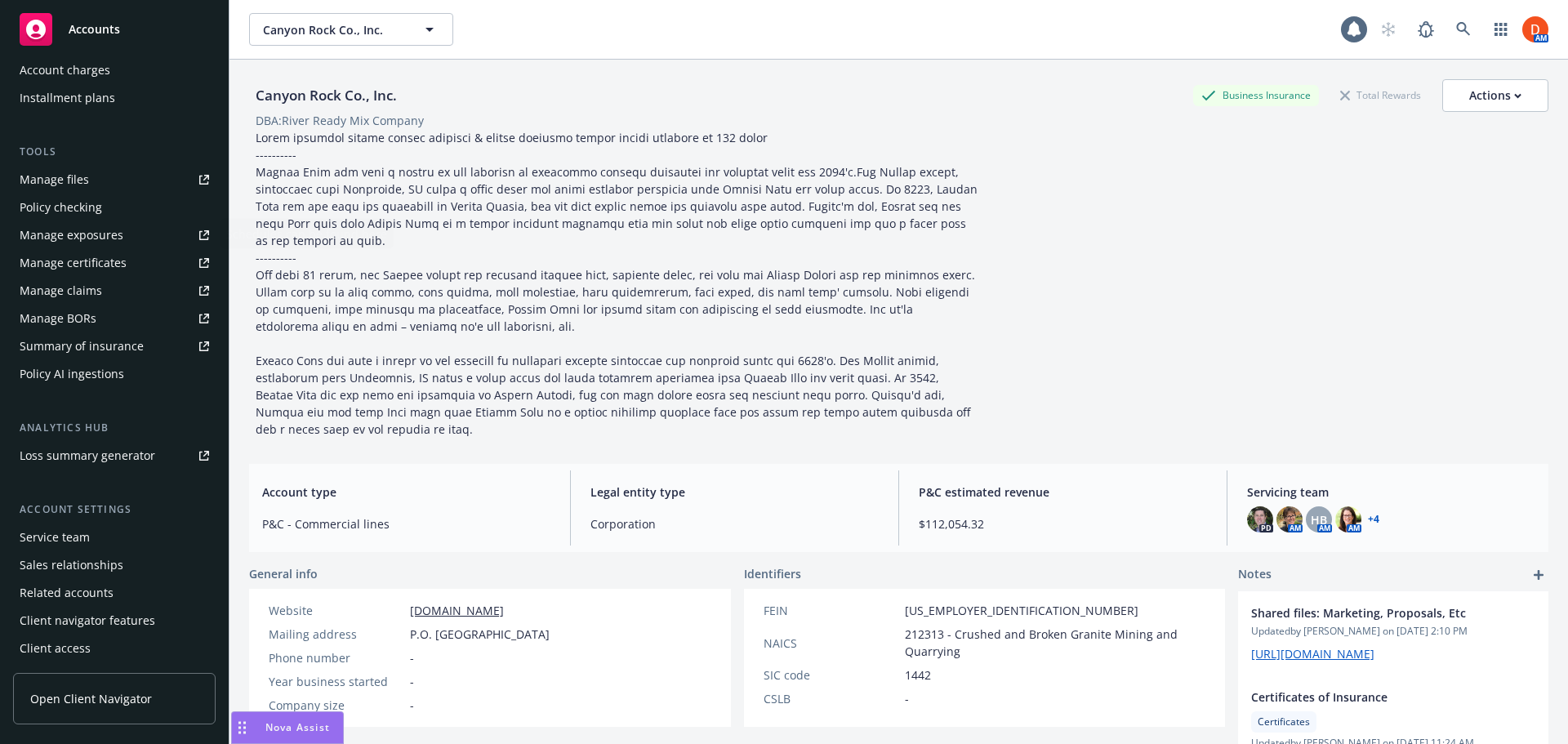
scroll to position [376, 0]
click at [157, 536] on div "Service team" at bounding box center [114, 535] width 189 height 26
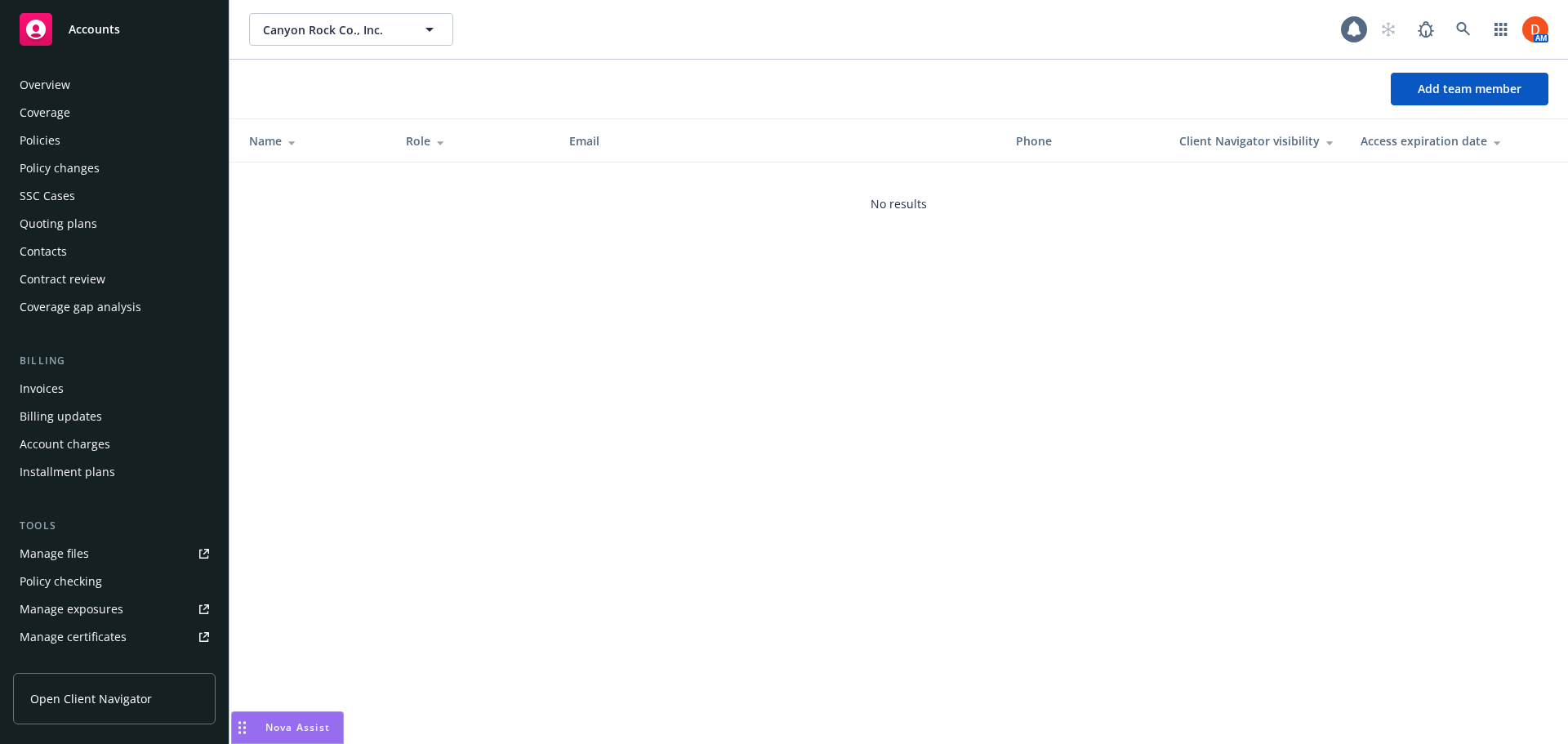
scroll to position [376, 0]
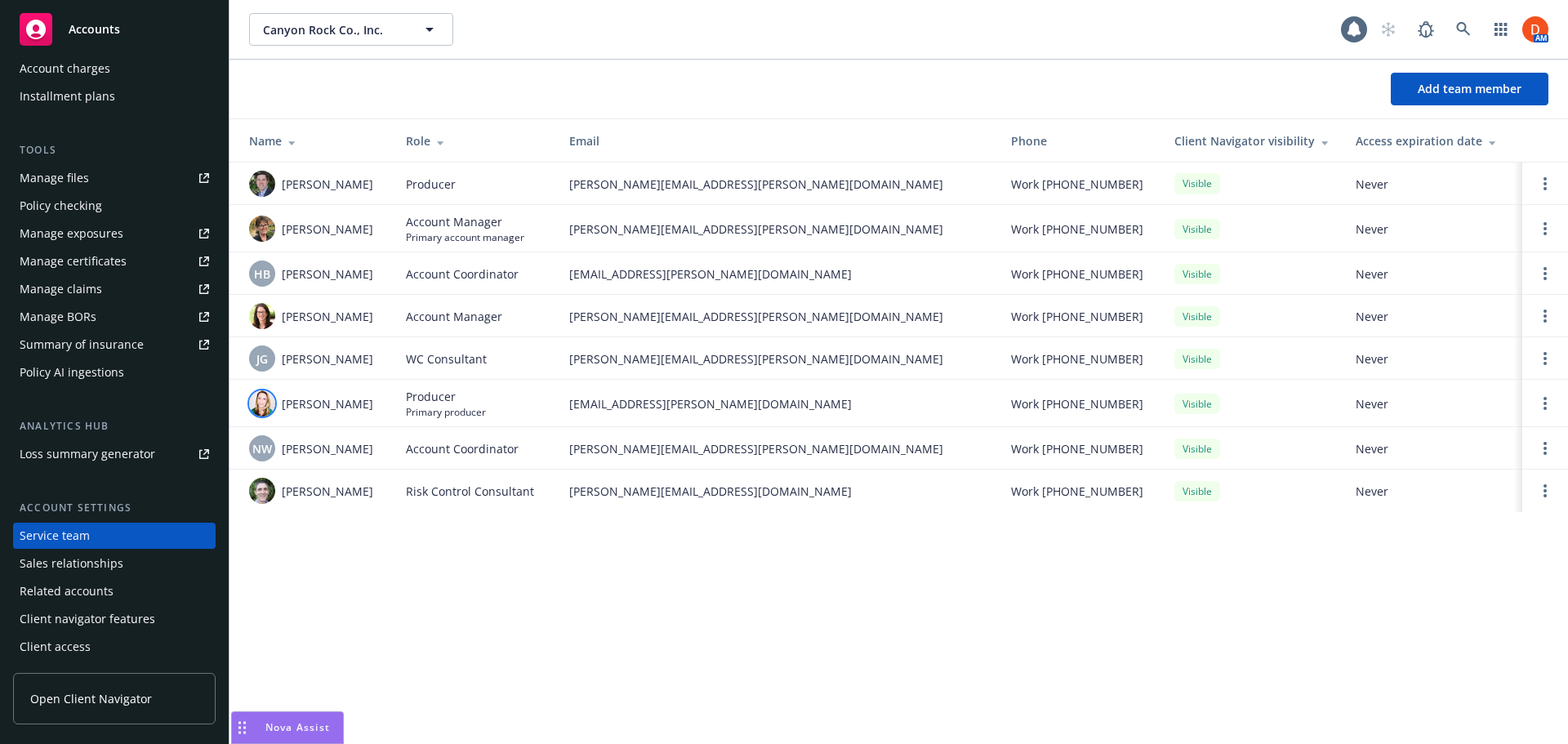
click at [256, 407] on img at bounding box center [261, 402] width 26 height 26
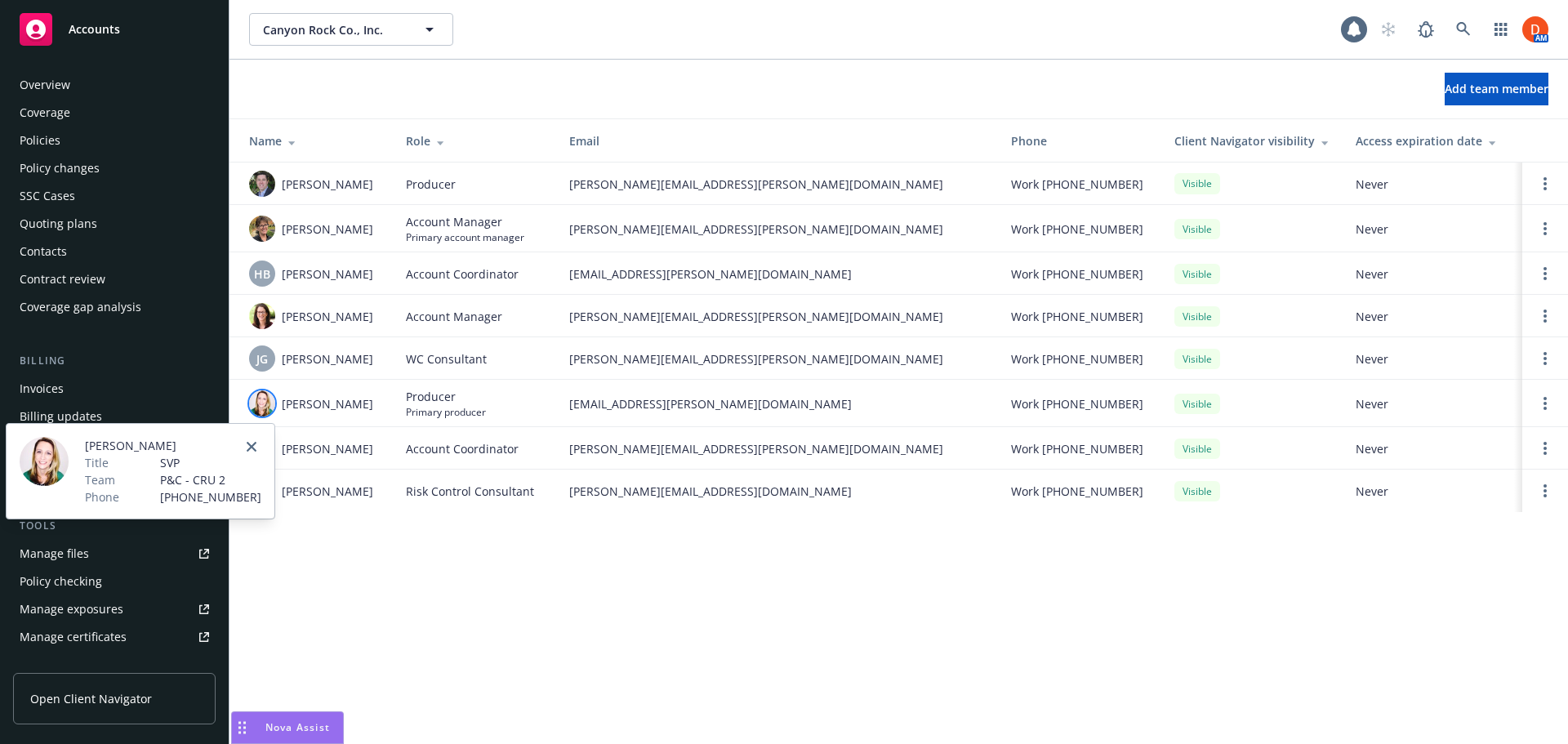
scroll to position [376, 0]
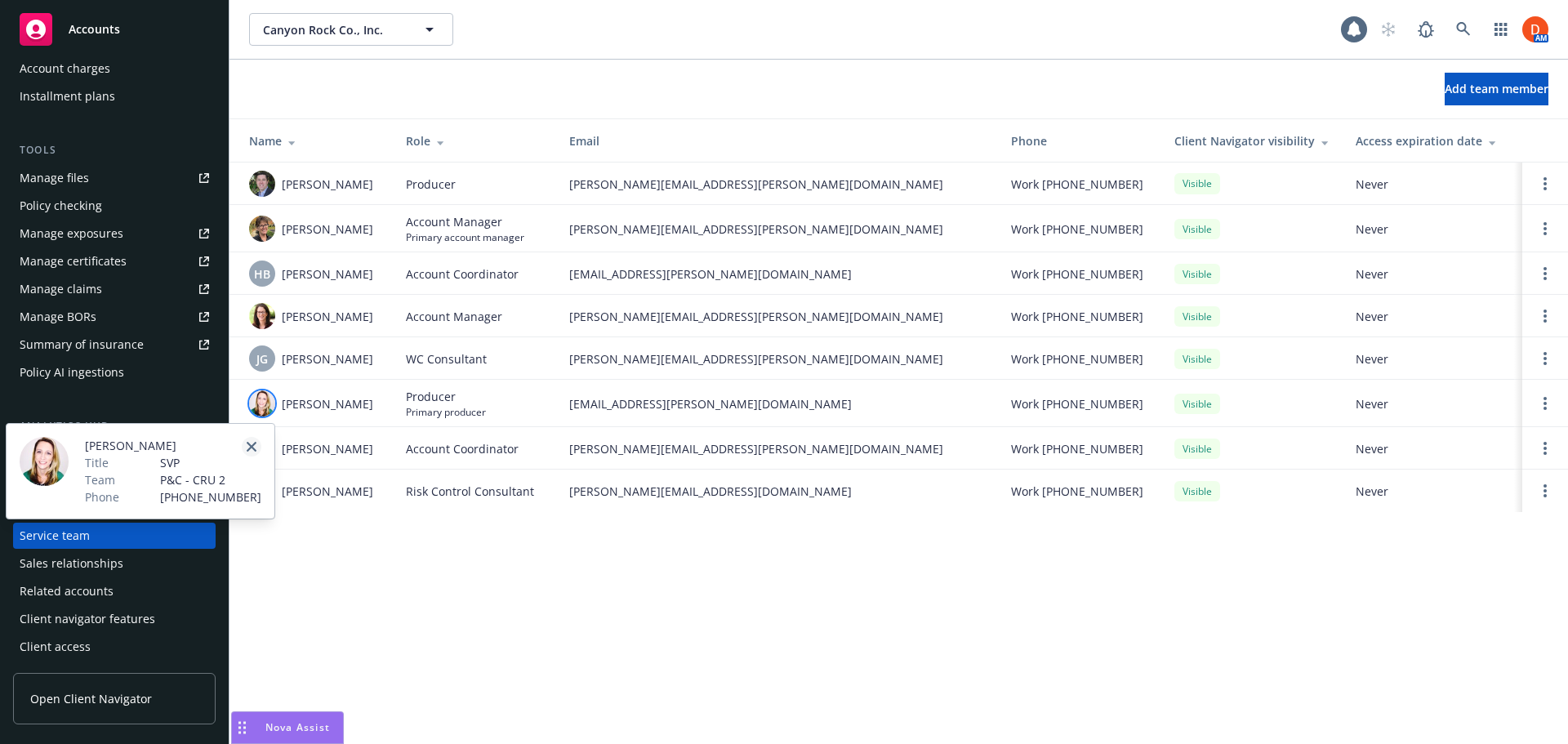
click at [252, 440] on link "close" at bounding box center [252, 447] width 20 height 20
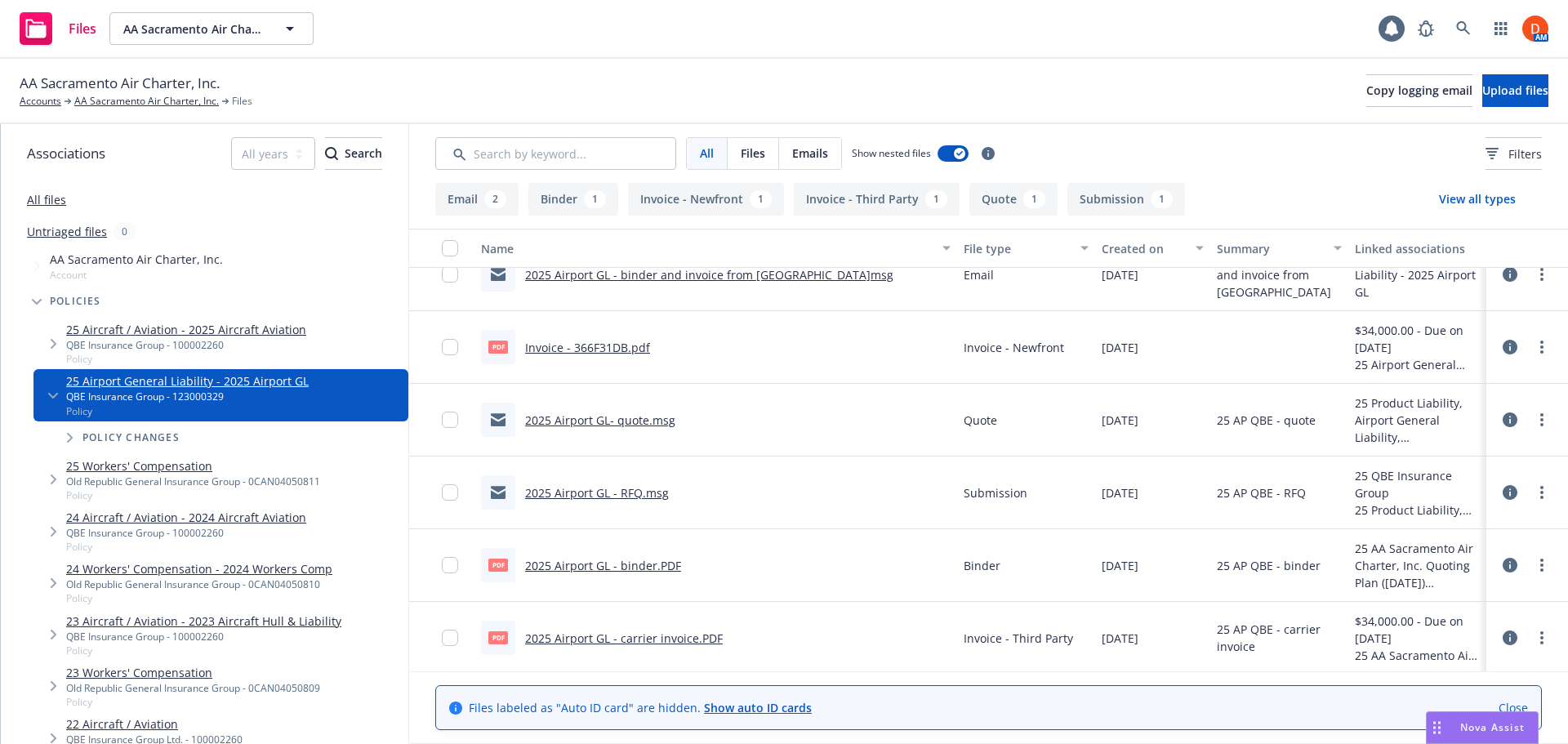
scroll to position [105, 0]
click at [601, 564] on link "2025 Airport GL - binder.PDF" at bounding box center [603, 561] width 156 height 15
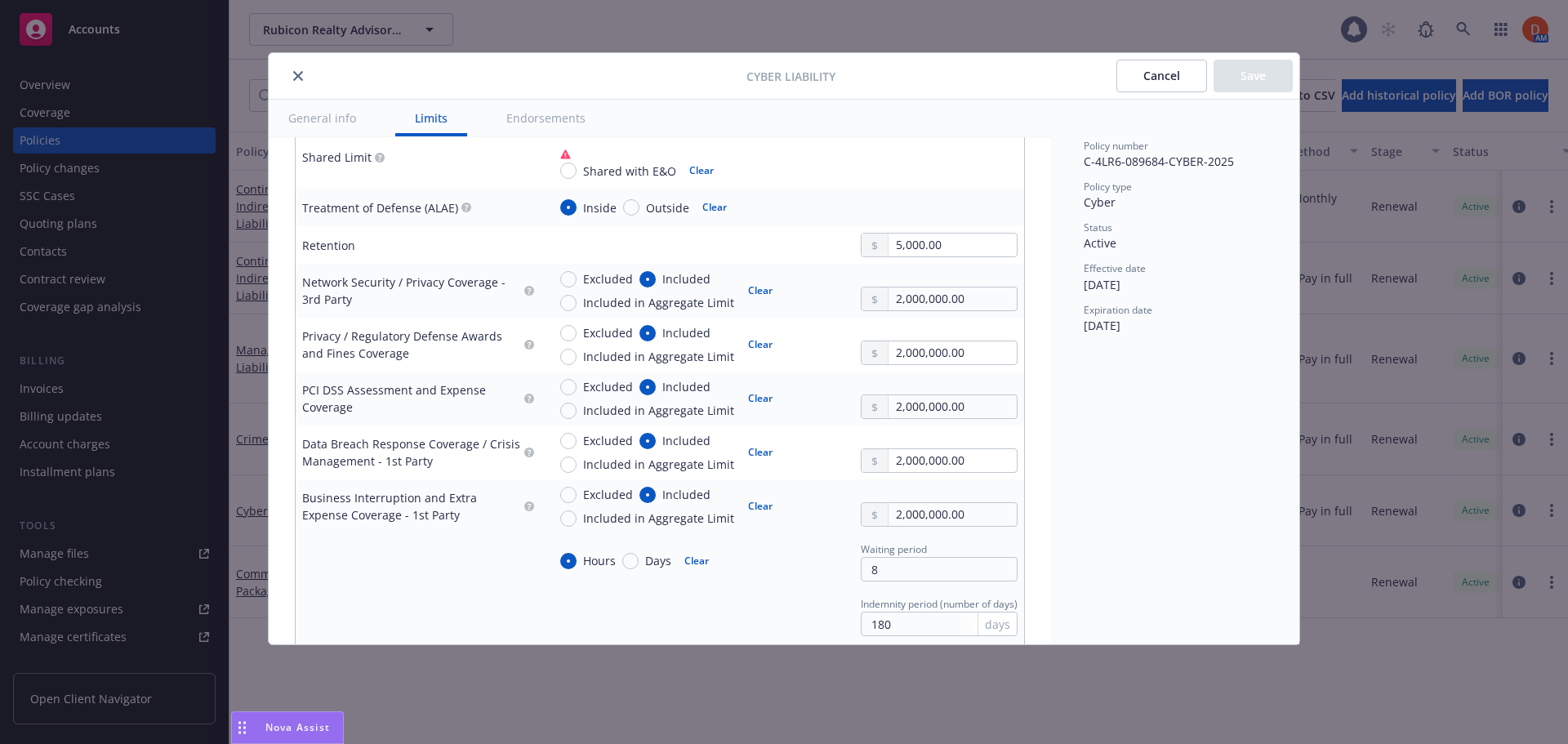
scroll to position [653, 0]
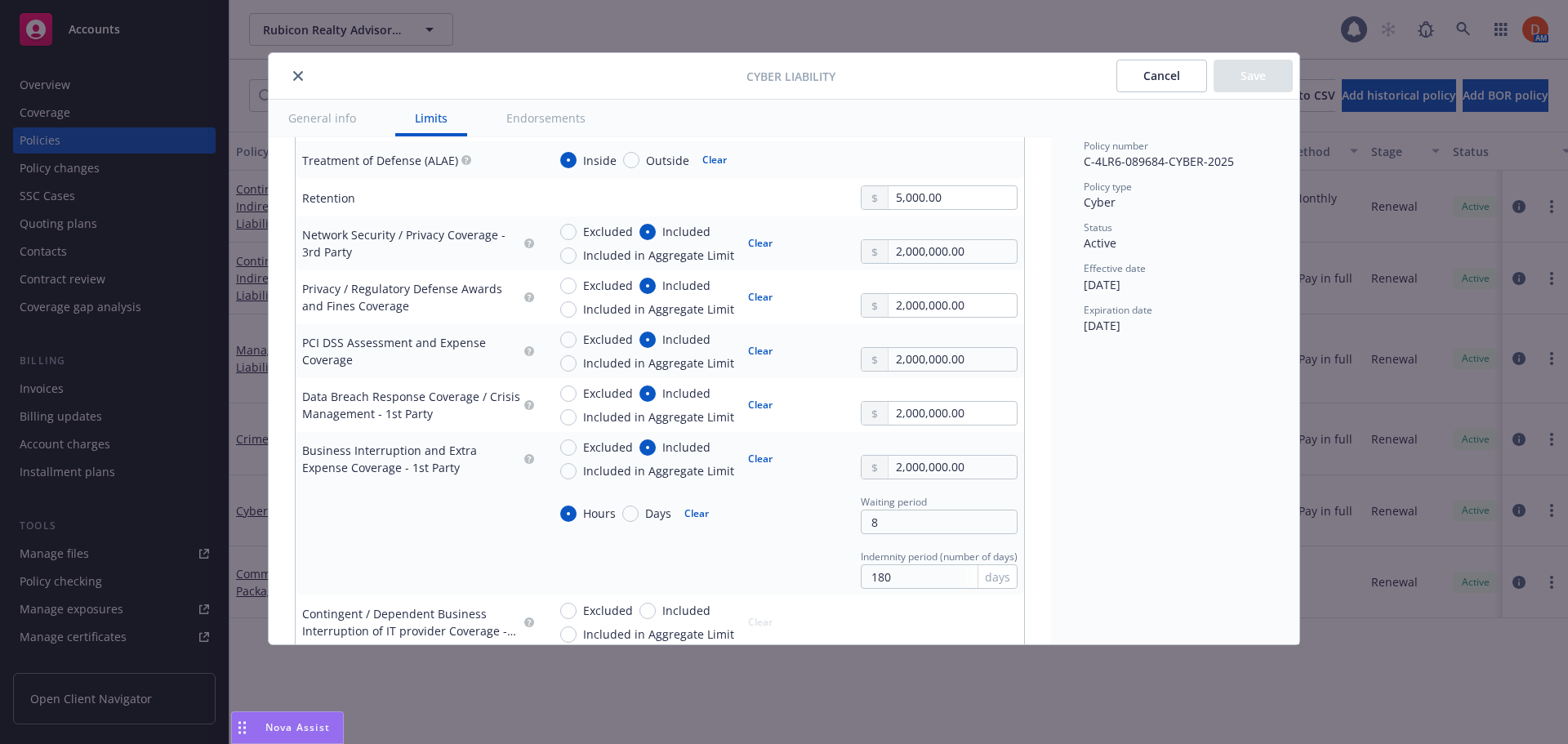
click at [303, 73] on button "close" at bounding box center [298, 76] width 20 height 20
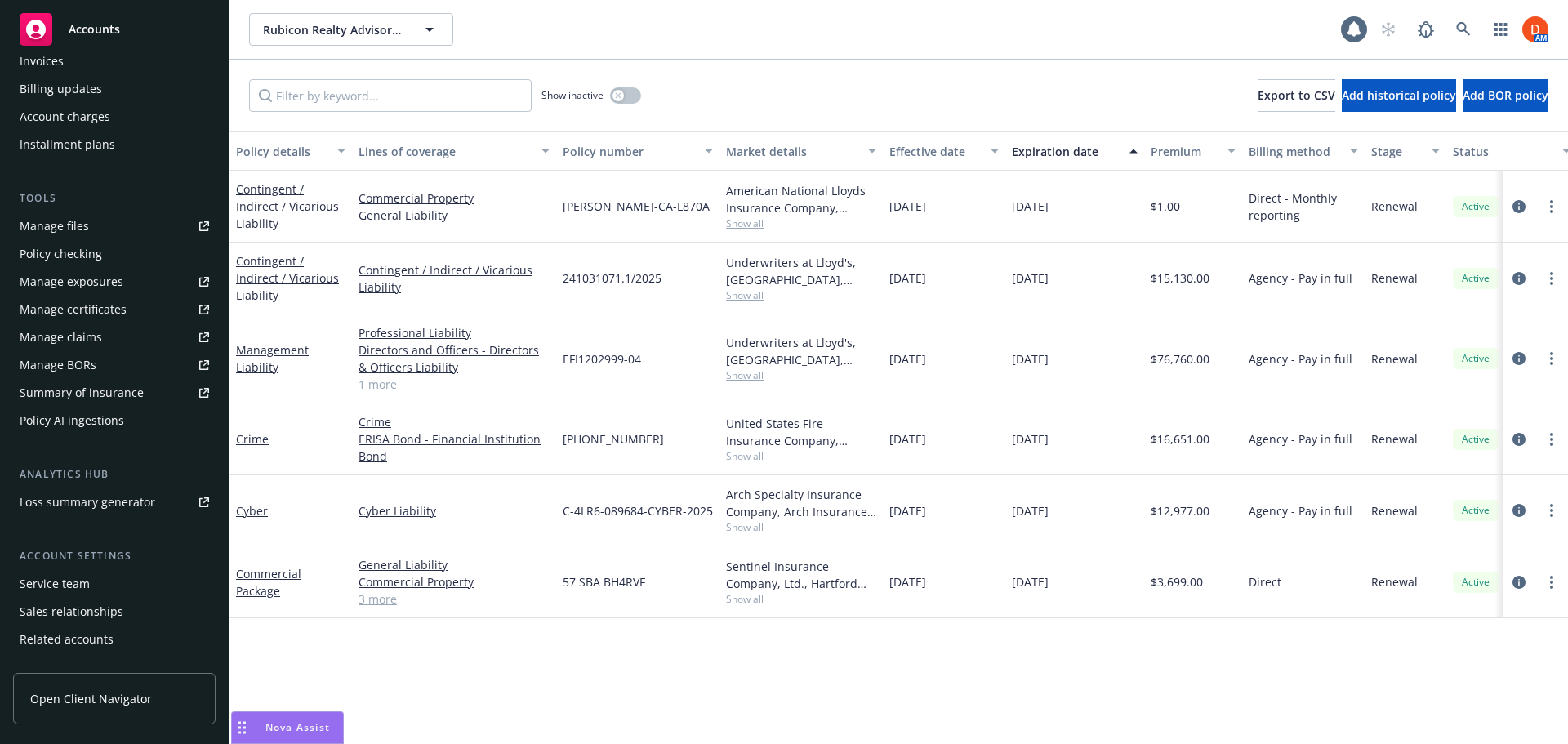
scroll to position [376, 0]
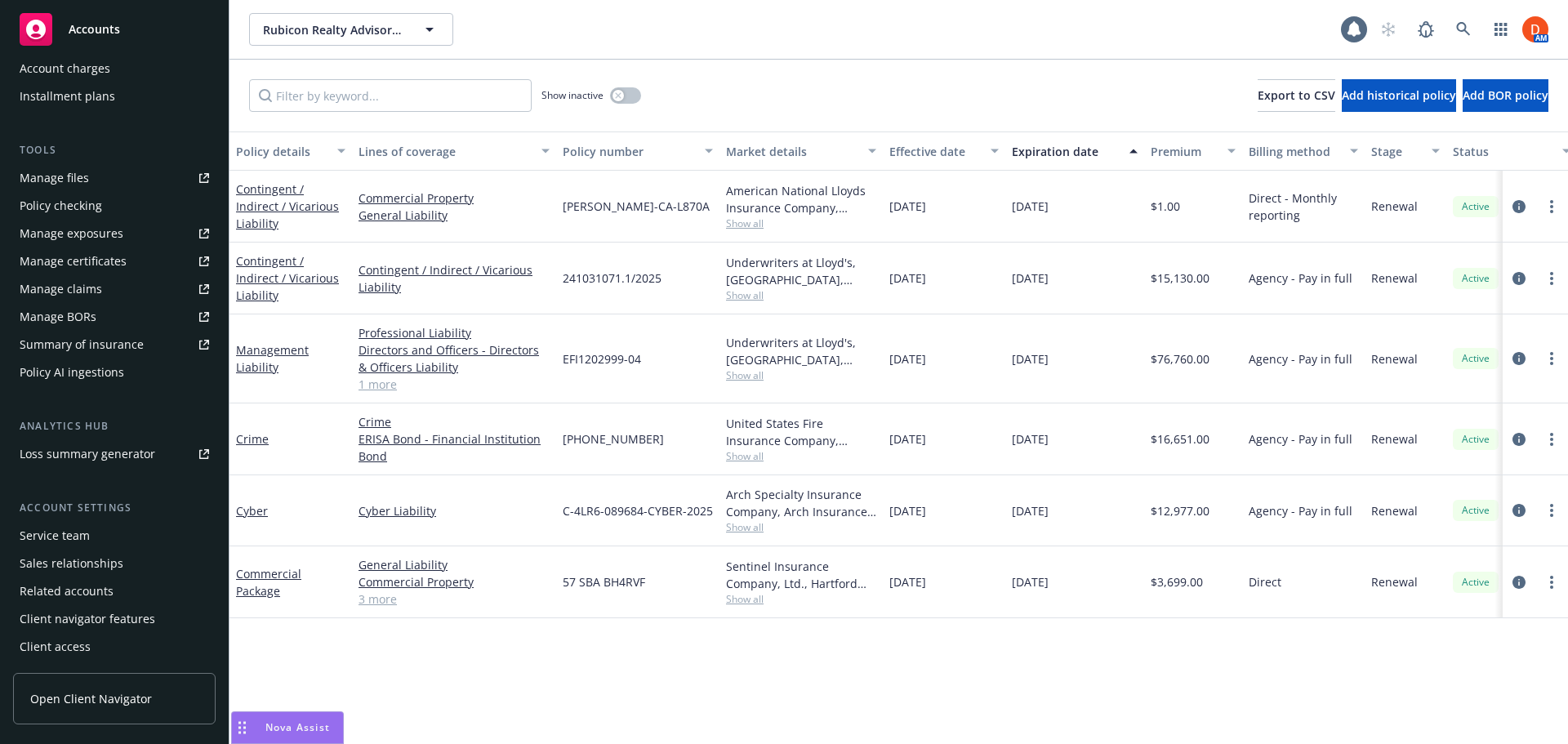
click at [152, 366] on div "Policy AI ingestions" at bounding box center [114, 372] width 189 height 26
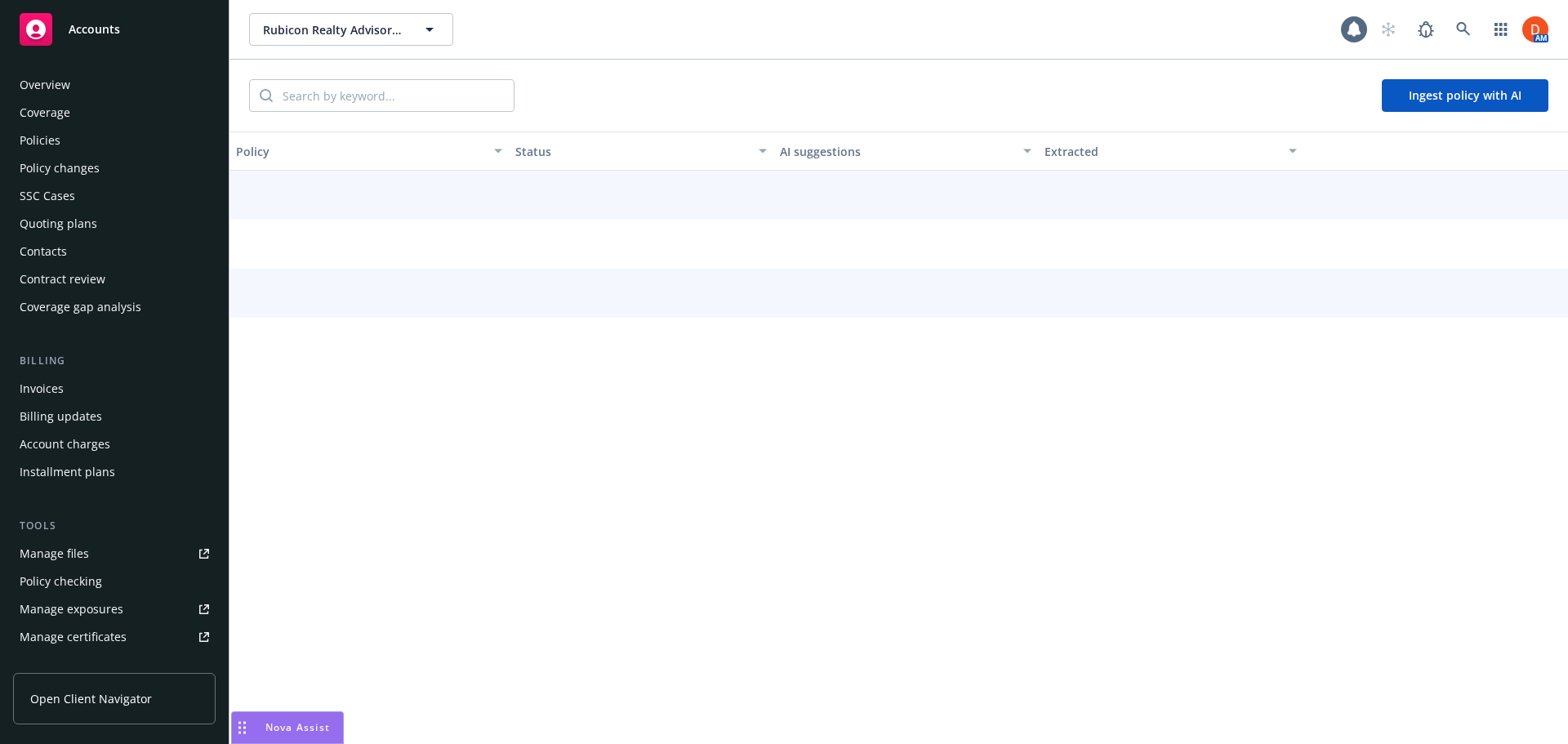
scroll to position [351, 0]
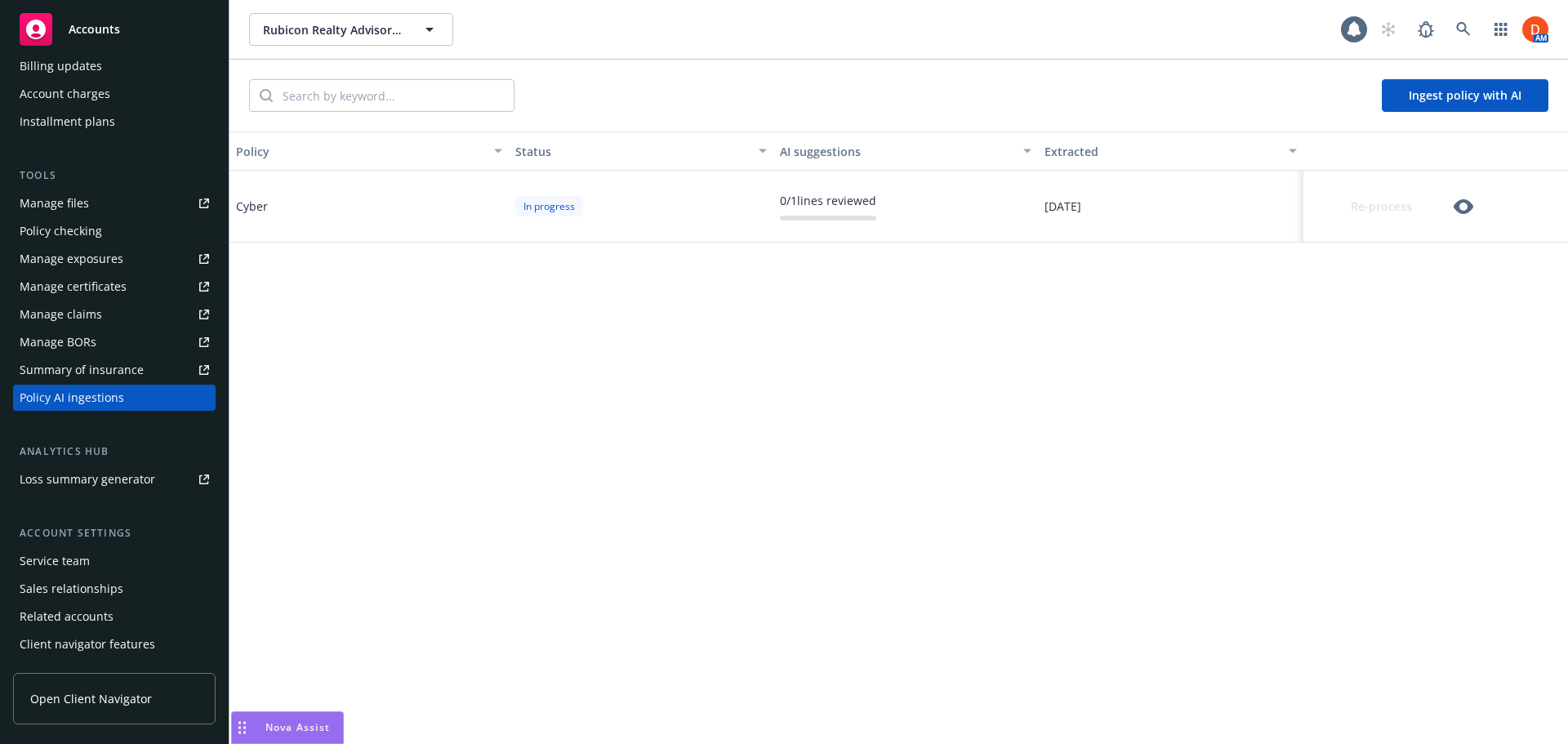
click at [1468, 203] on icon "button" at bounding box center [1464, 206] width 20 height 14
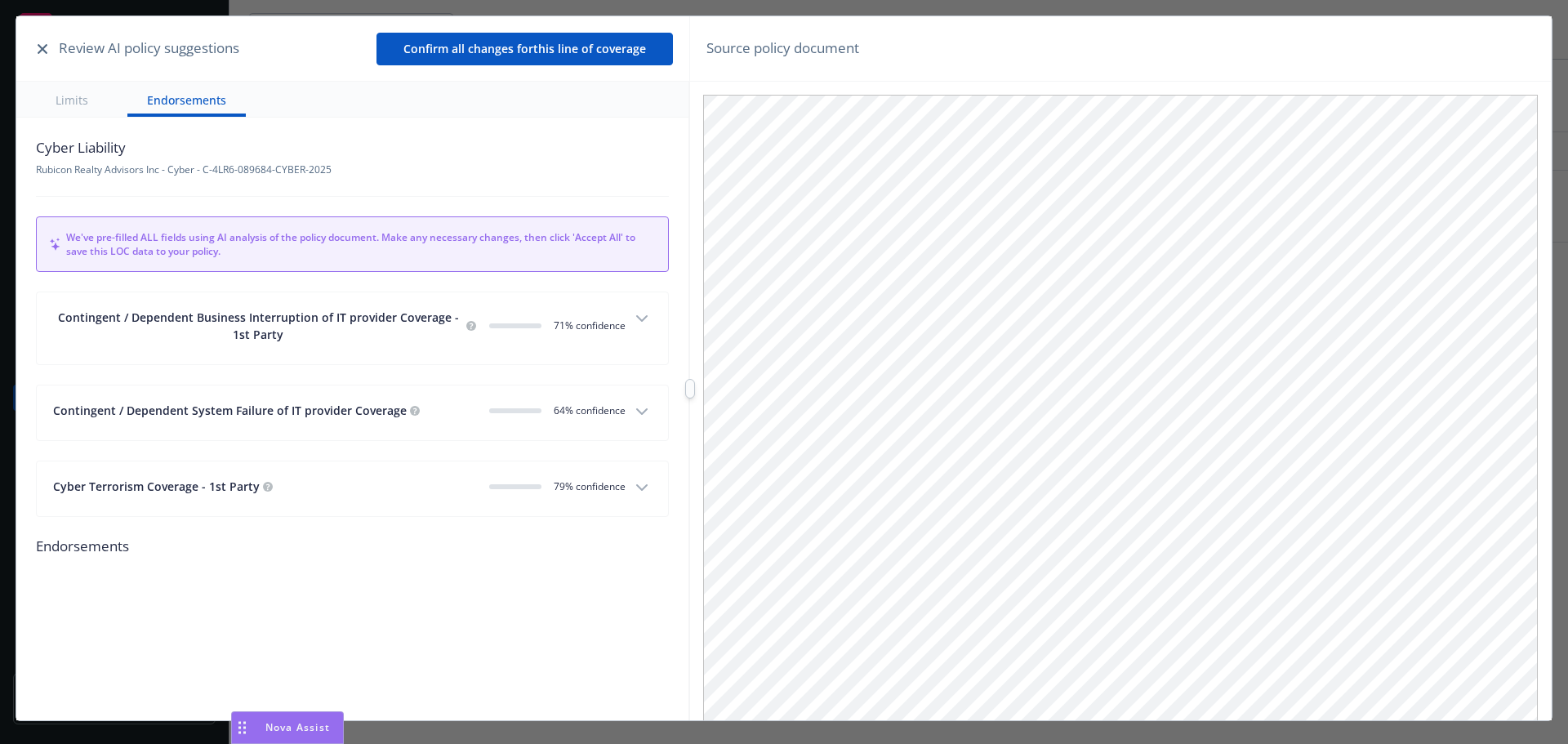
click at [36, 46] on button "button" at bounding box center [43, 49] width 20 height 20
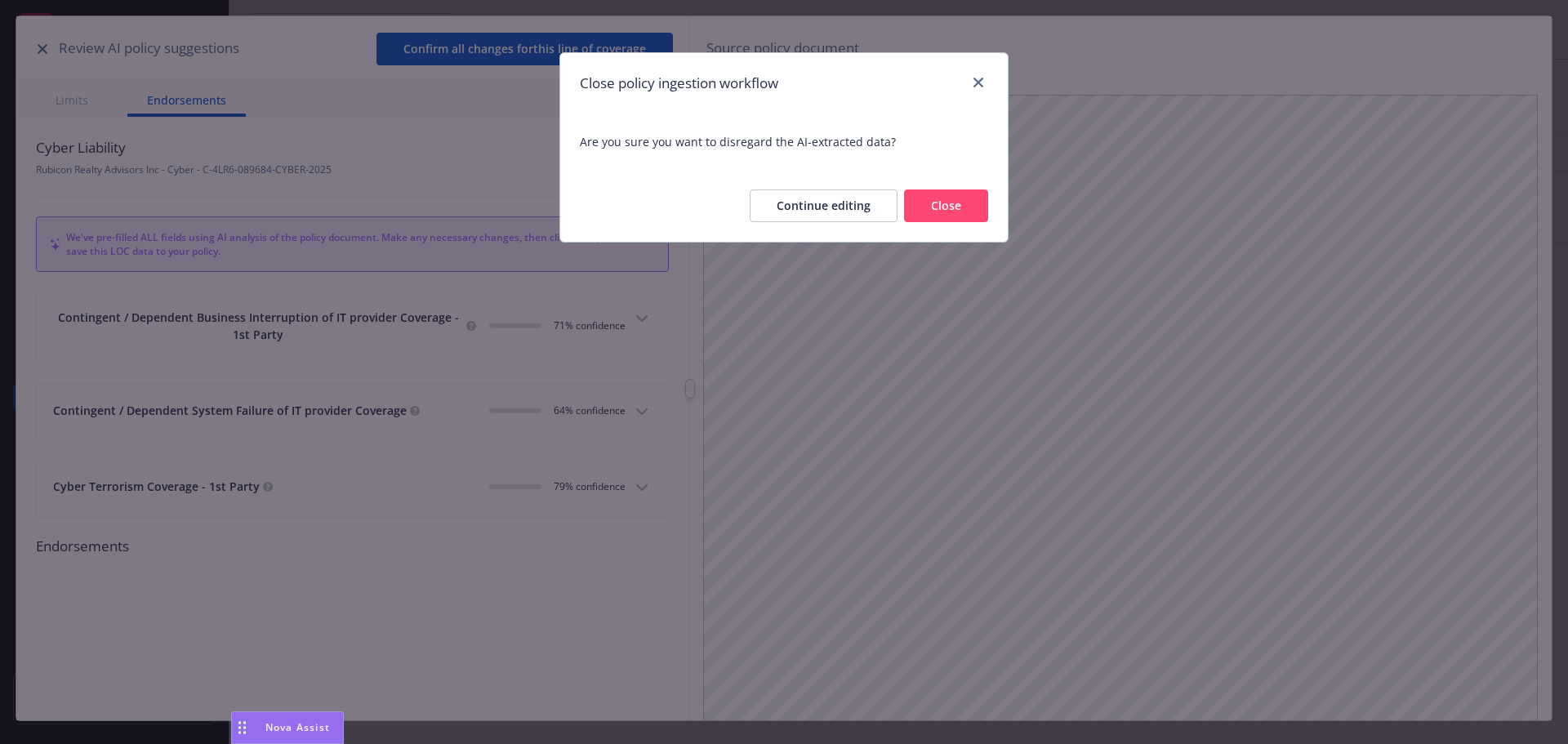
click at [948, 216] on button "Close" at bounding box center [946, 205] width 84 height 33
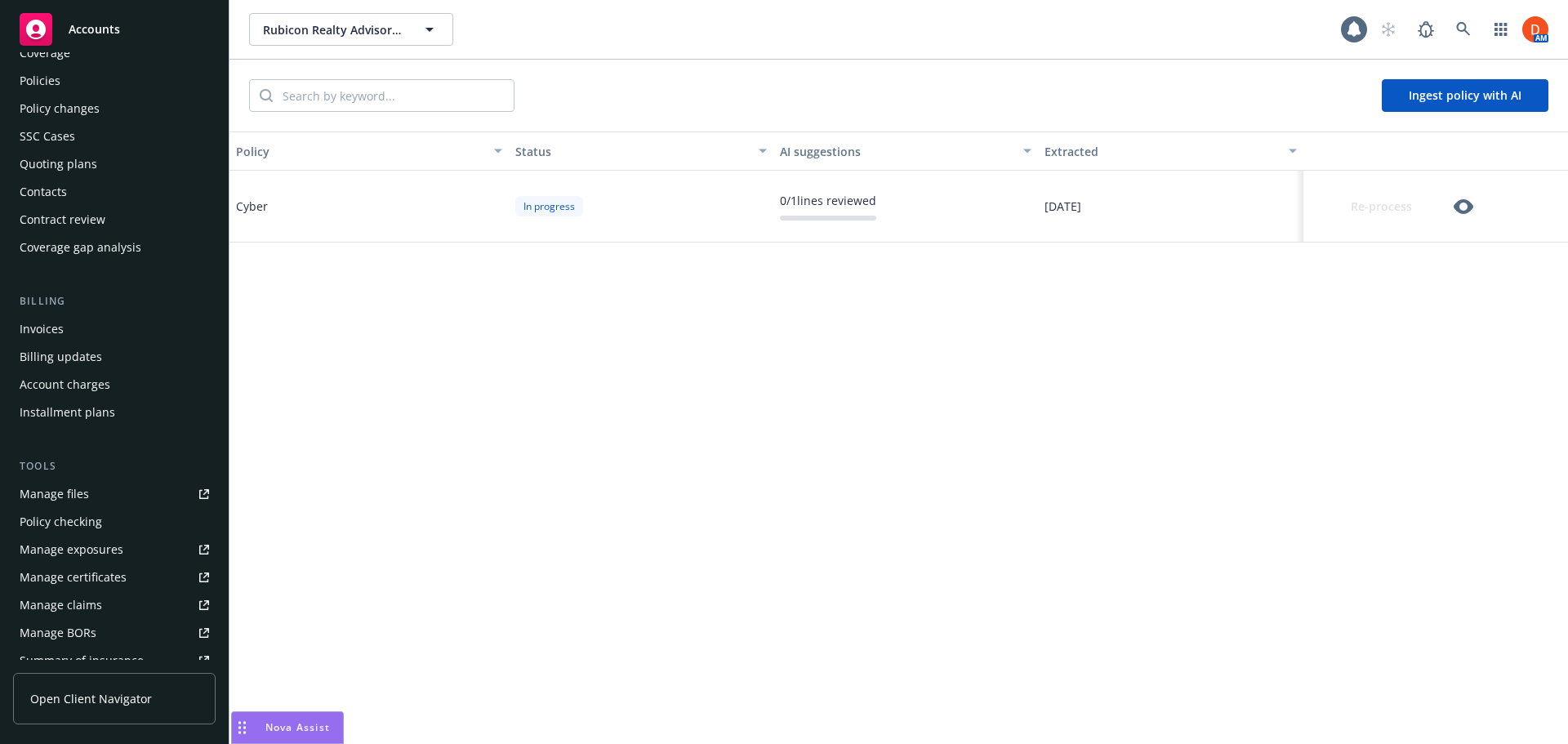
scroll to position [0, 0]
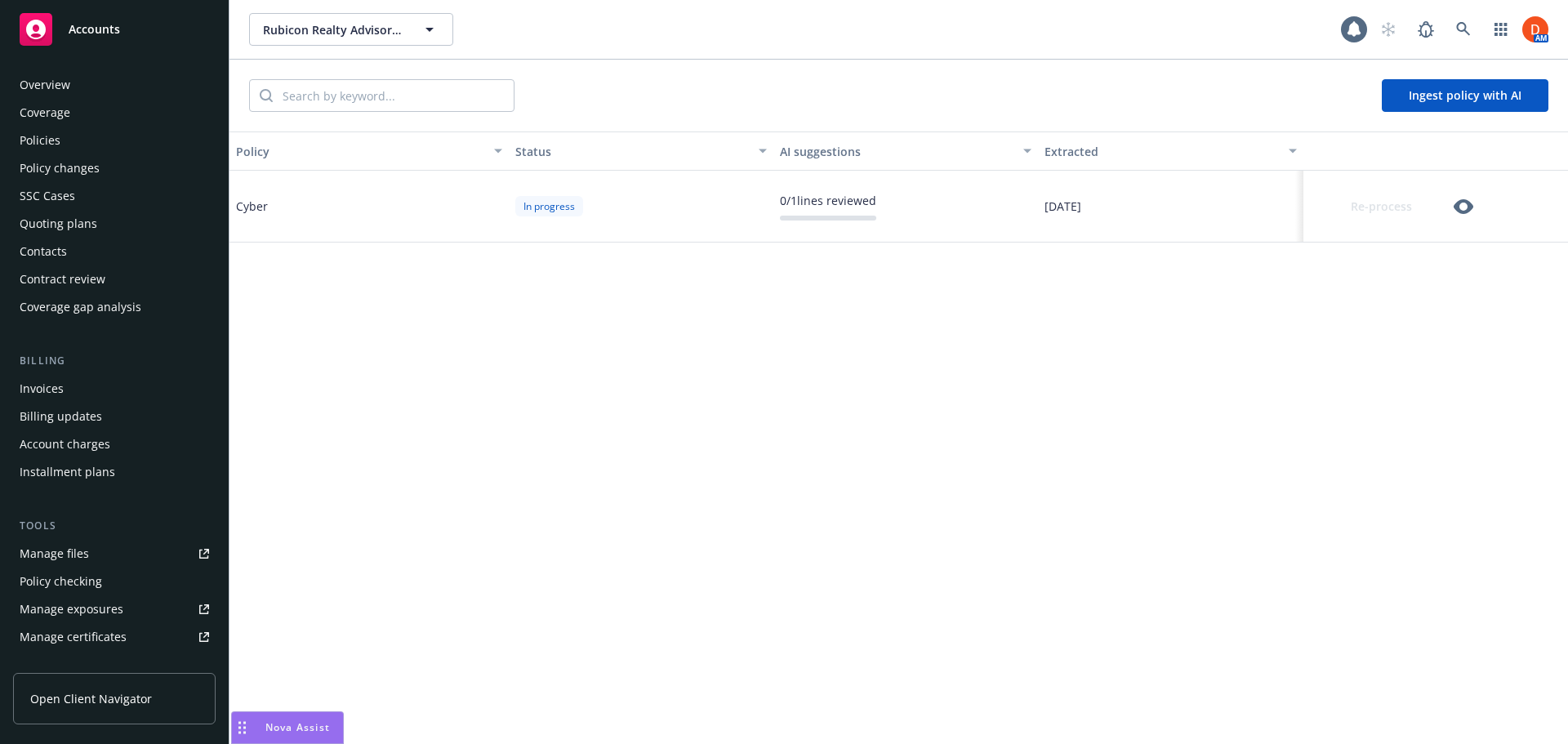
click at [1458, 207] on icon "button" at bounding box center [1464, 206] width 20 height 14
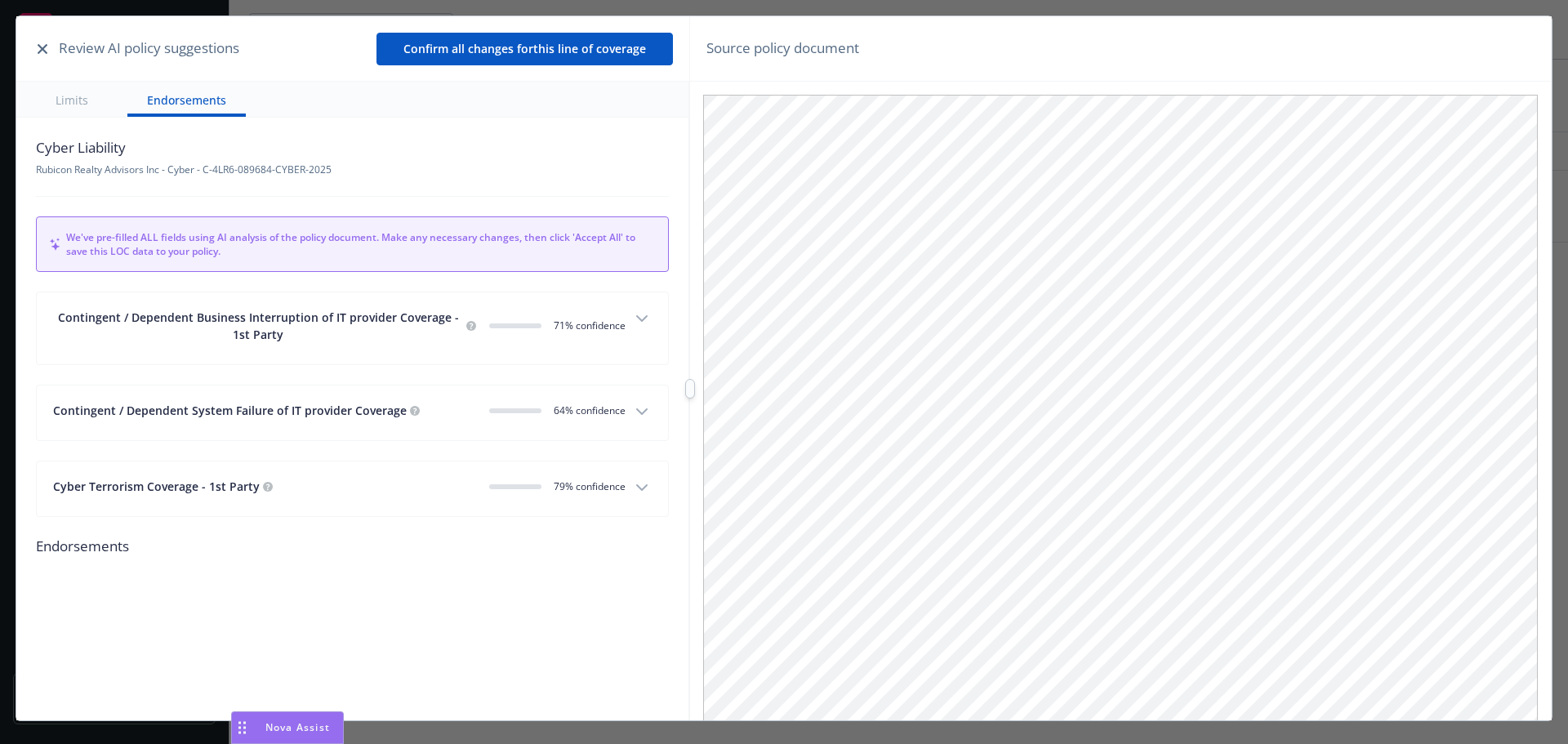
click at [643, 316] on icon "button" at bounding box center [642, 318] width 20 height 20
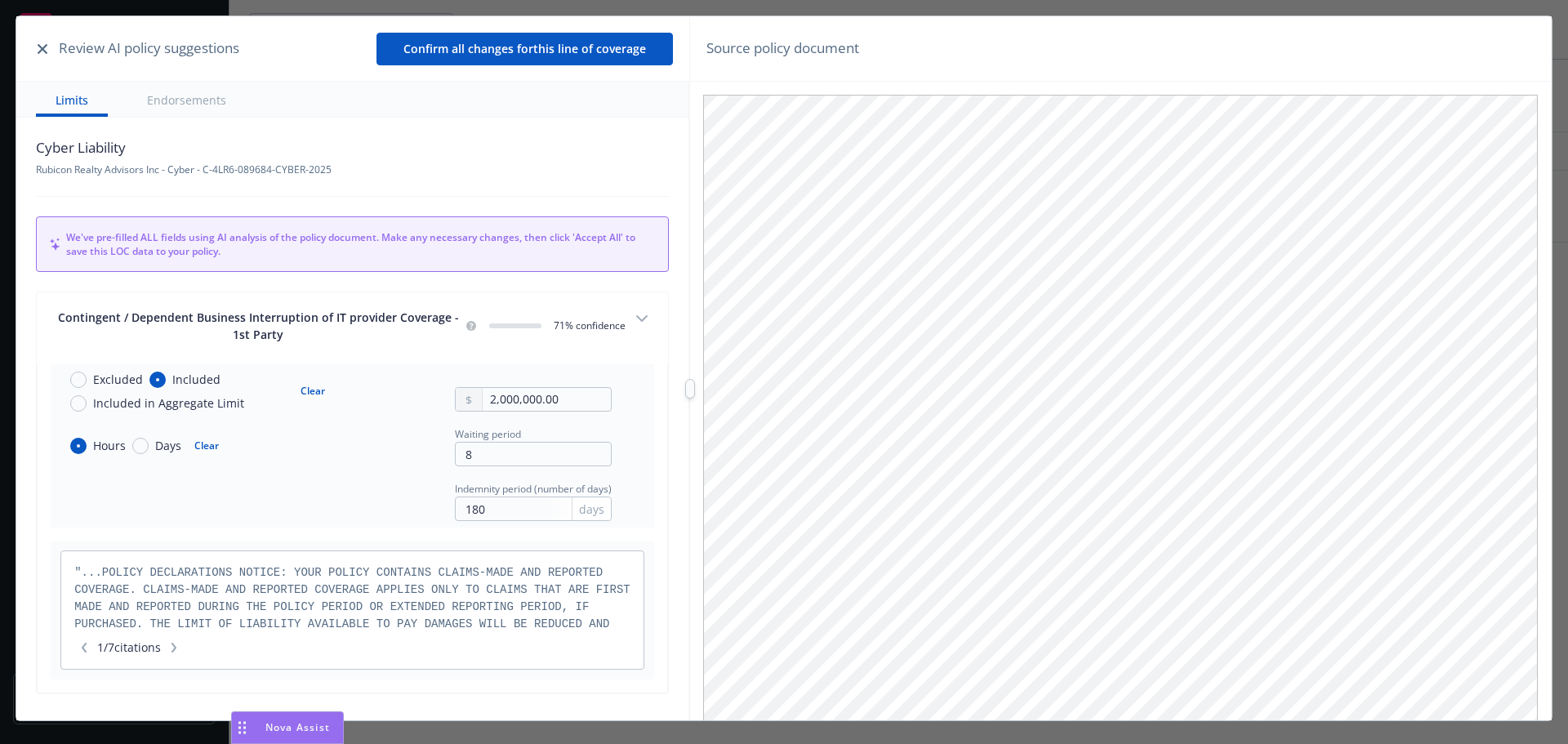
click at [309, 389] on button "Clear" at bounding box center [312, 392] width 44 height 23
radio input "false"
click at [197, 446] on button "Clear" at bounding box center [206, 446] width 44 height 23
radio input "false"
click at [526, 458] on input "8" at bounding box center [534, 453] width 157 height 24
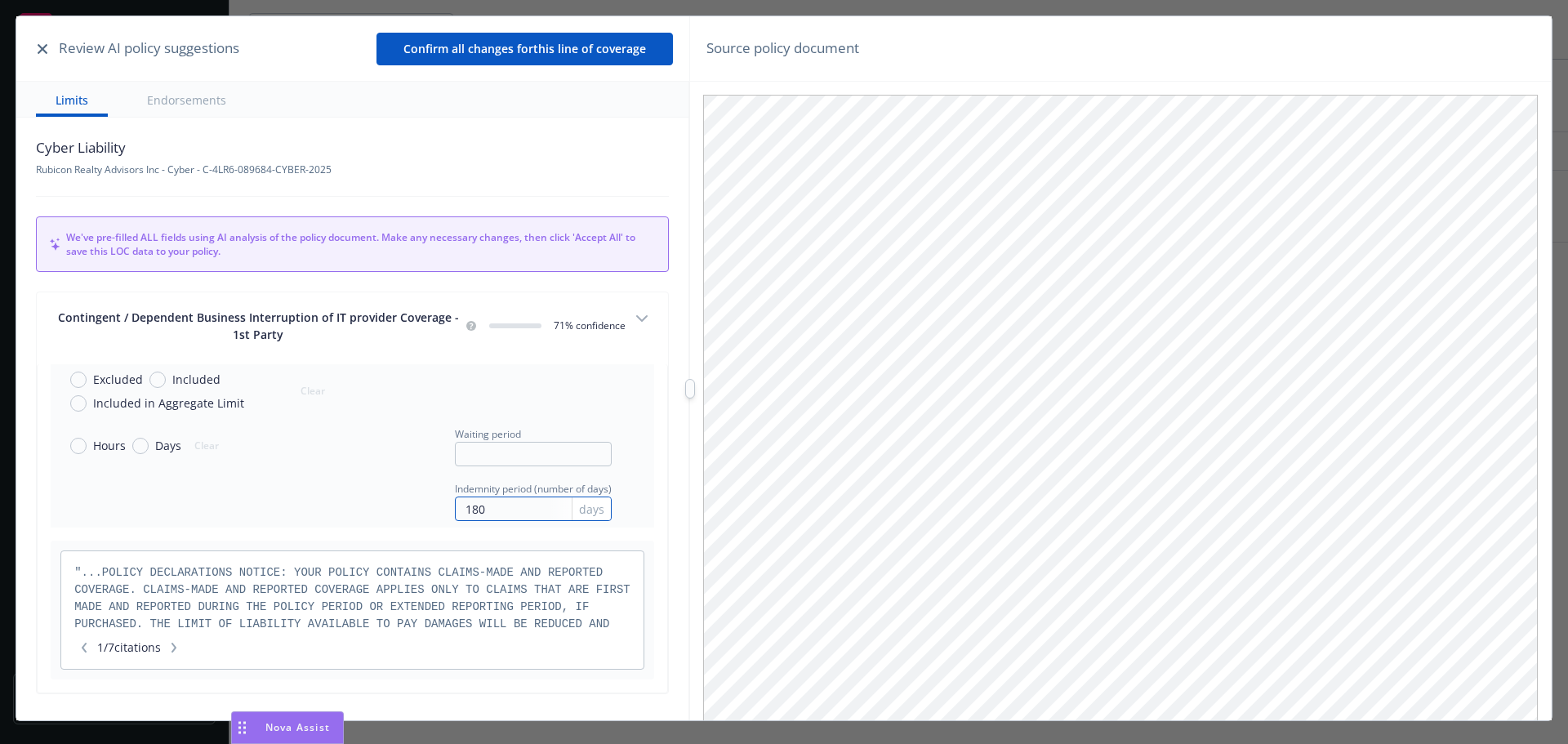
drag, startPoint x: 486, startPoint y: 506, endPoint x: 407, endPoint y: 514, distance: 79.4
click at [407, 514] on div "Indemnity period (number of days) 180 days" at bounding box center [334, 500] width 554 height 42
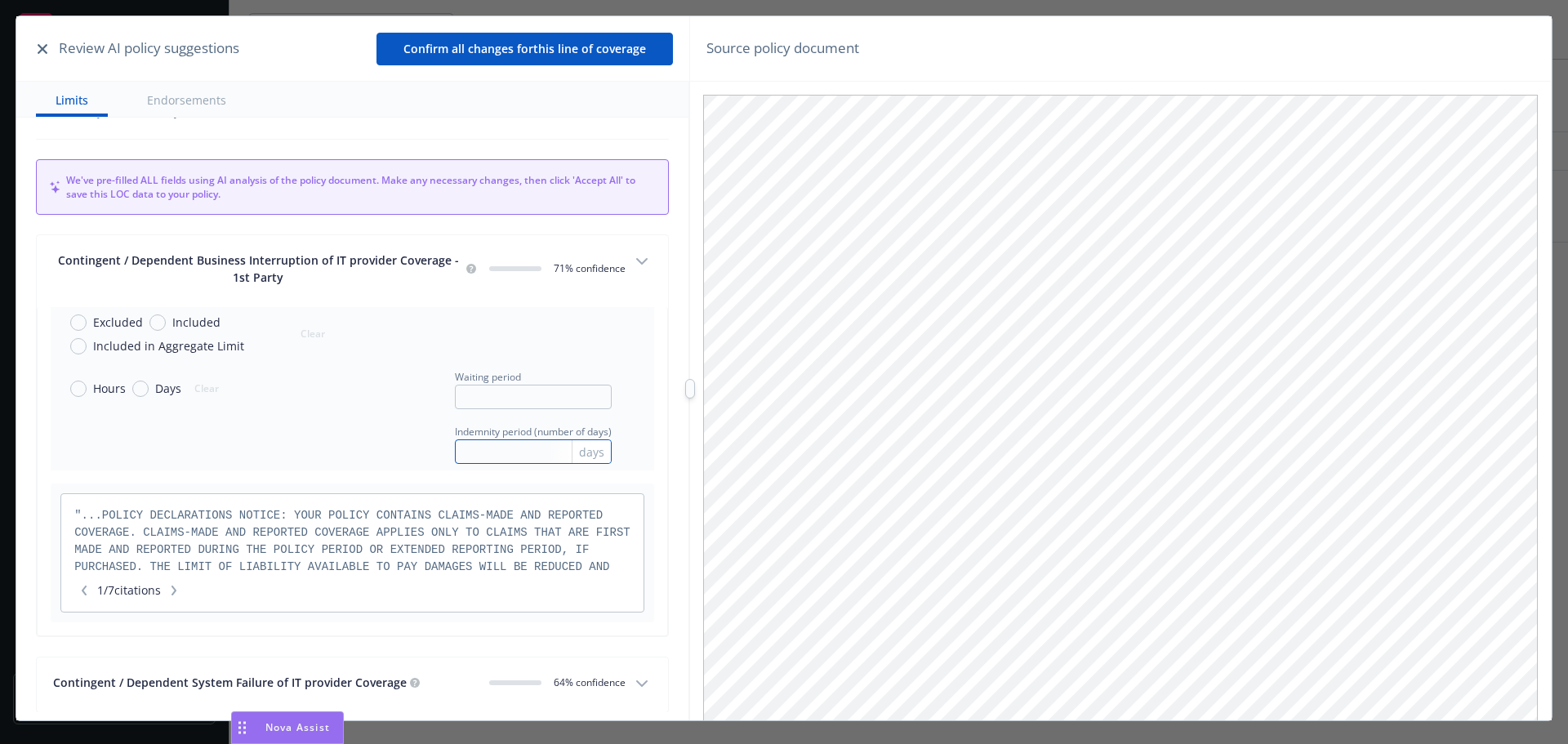
scroll to position [209, 0]
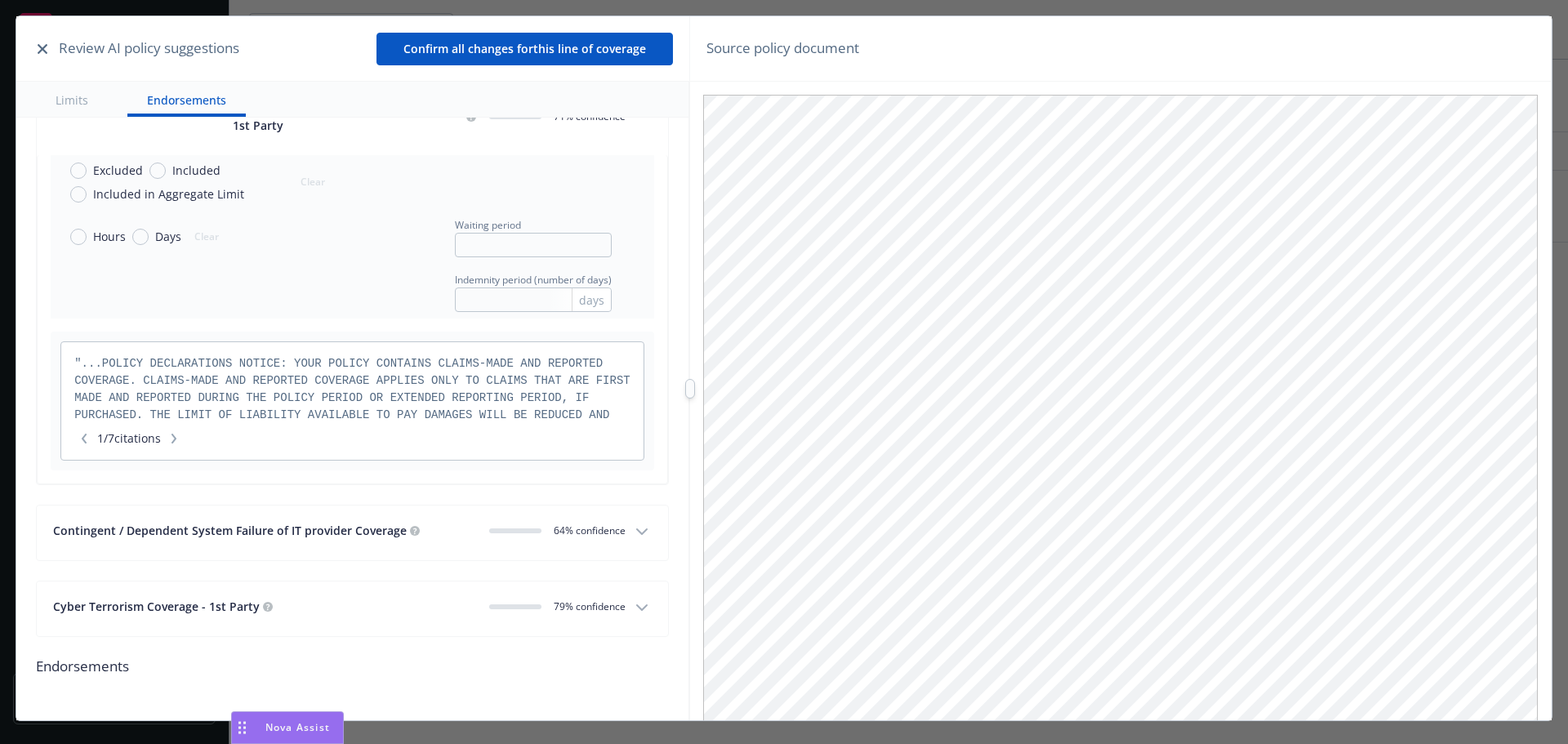
click at [438, 524] on div "Contingent / Dependent System Failure of IT provider Coverage" at bounding box center [264, 530] width 423 height 17
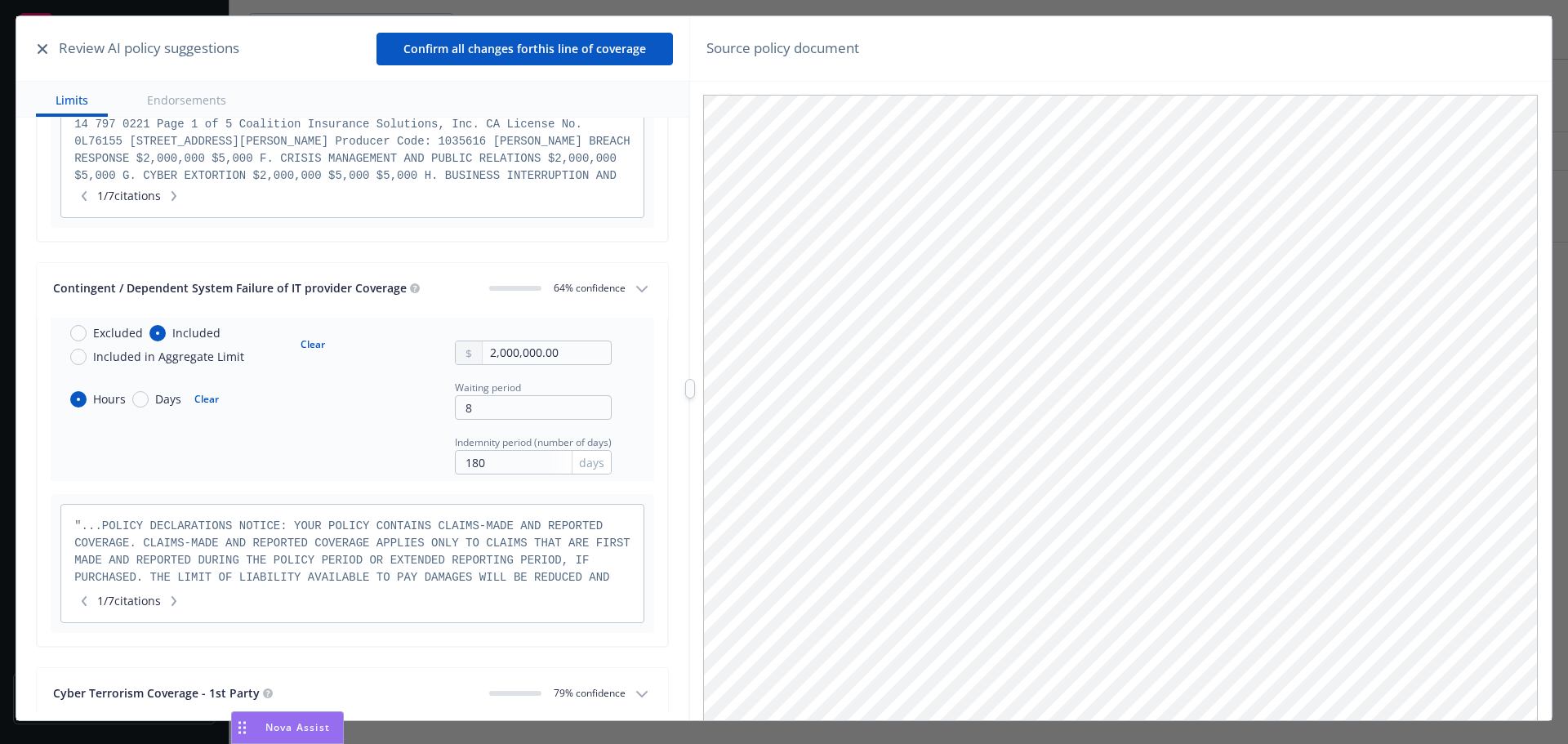
scroll to position [454, 0]
click at [201, 398] on button "Clear" at bounding box center [206, 397] width 44 height 23
radio input "false"
click at [314, 342] on button "Clear" at bounding box center [312, 343] width 44 height 23
radio input "false"
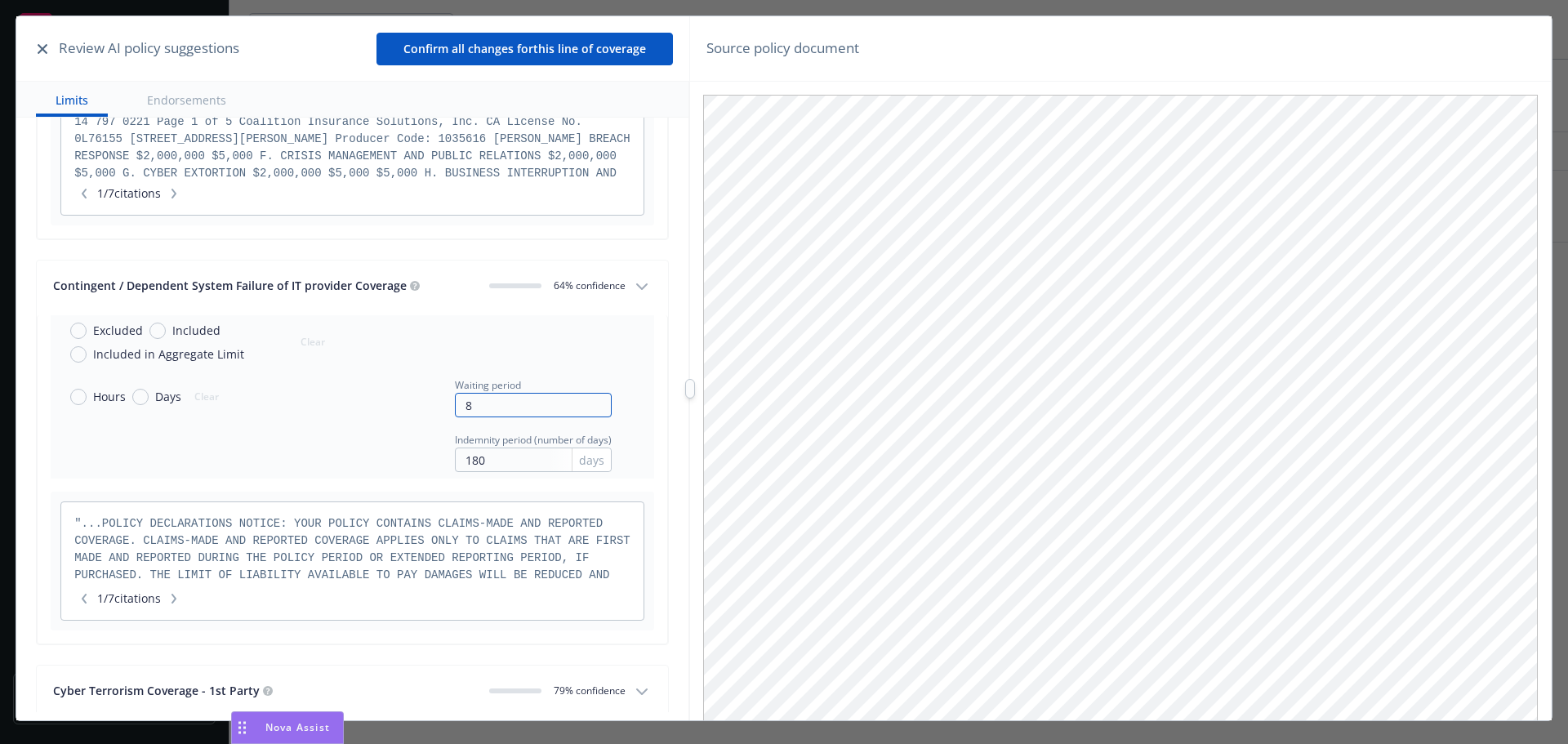
click at [464, 409] on input "8" at bounding box center [534, 404] width 157 height 24
drag, startPoint x: 476, startPoint y: 462, endPoint x: 417, endPoint y: 459, distance: 59.1
click at [417, 459] on div "Indemnity period (number of days) 180 days" at bounding box center [334, 451] width 554 height 42
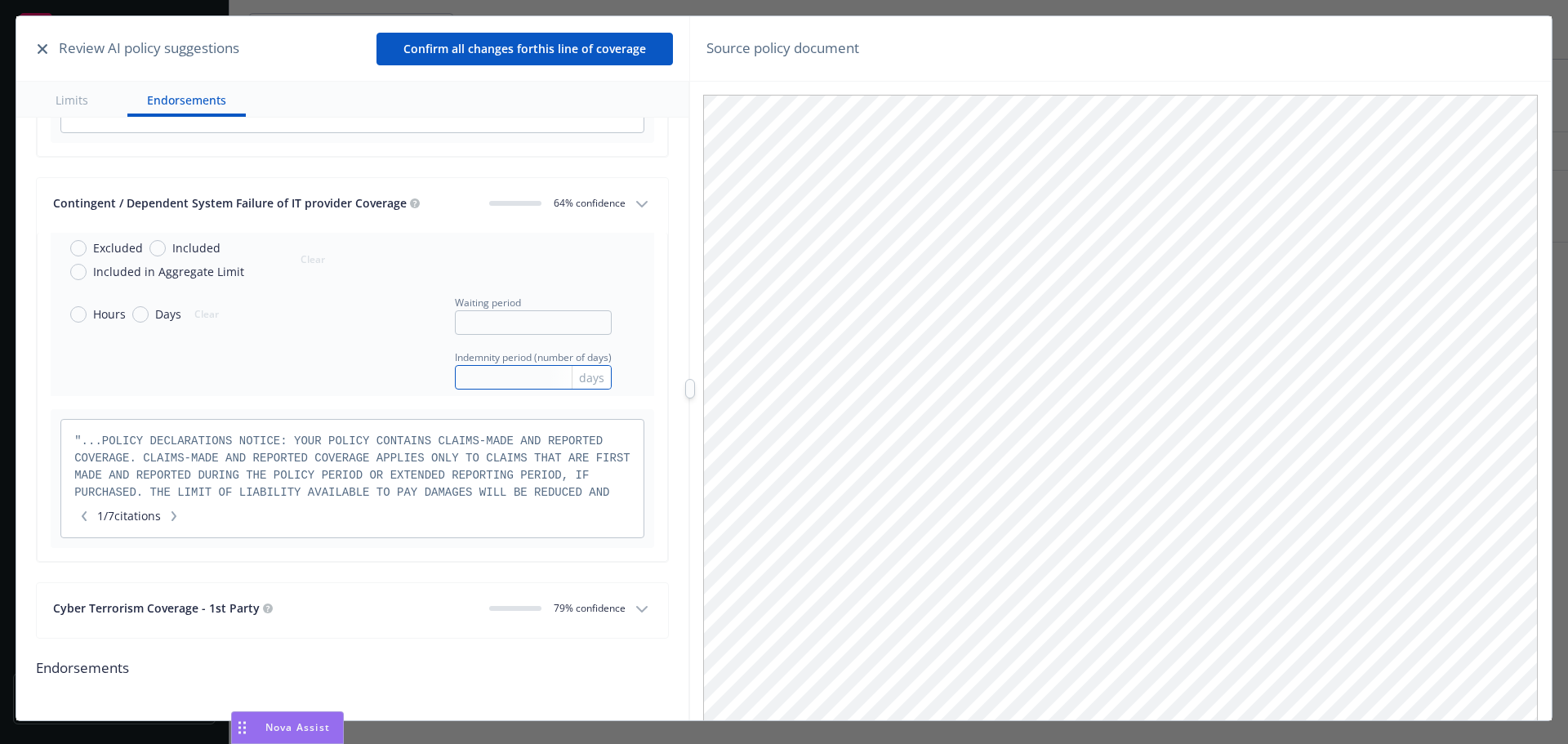
scroll to position [538, 0]
click at [326, 601] on div "Cyber Terrorism Coverage - 1st Party" at bounding box center [264, 606] width 423 height 17
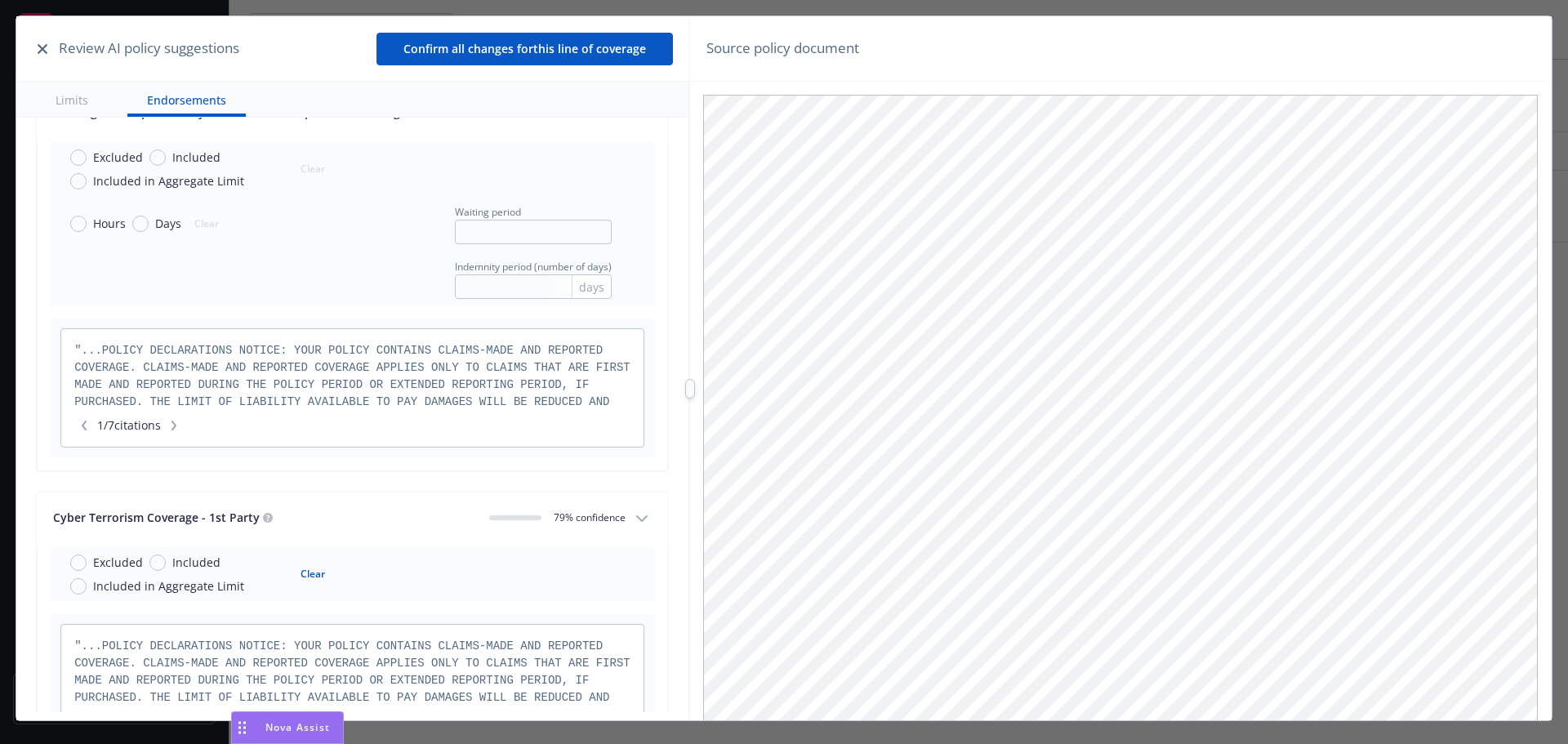
scroll to position [757, 0]
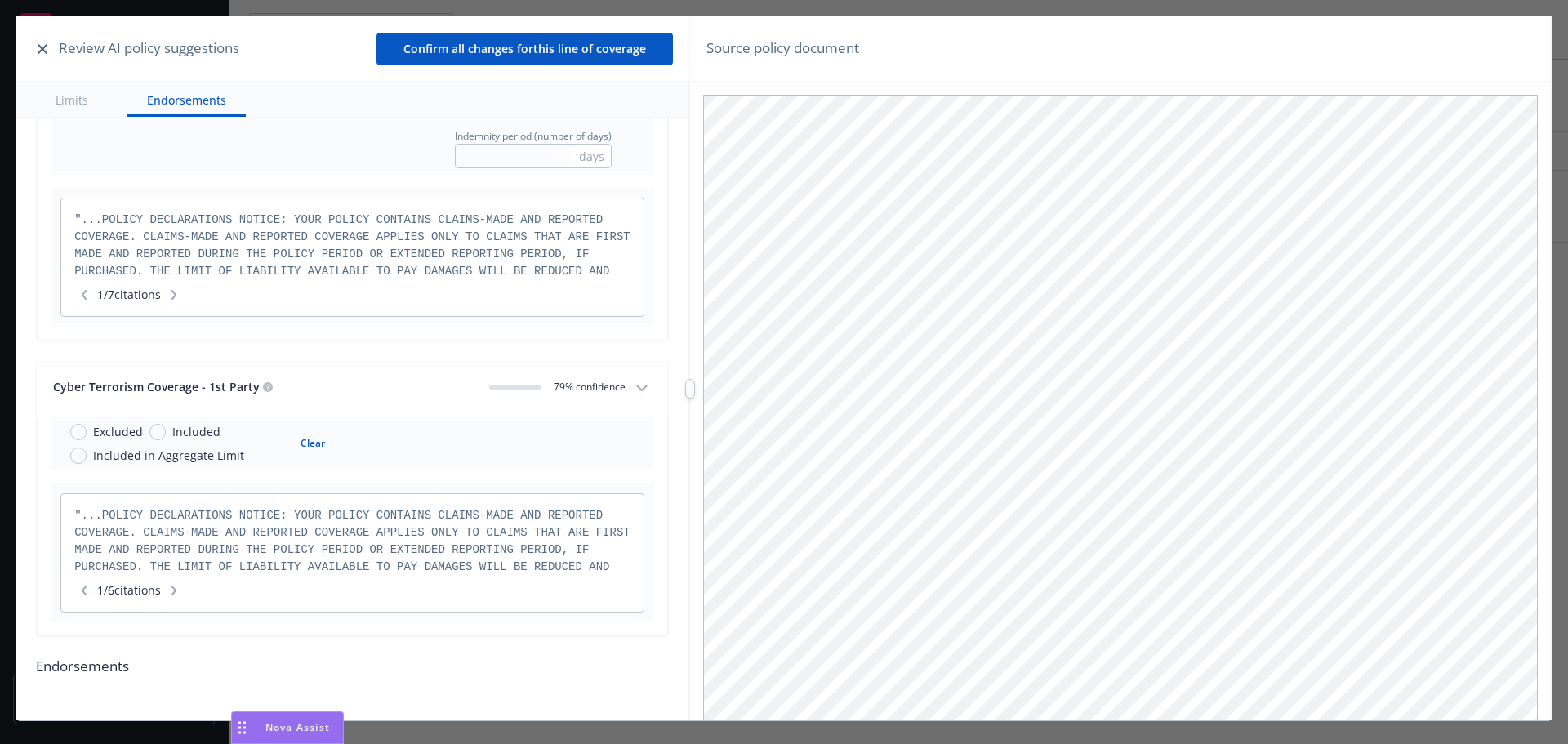
click at [536, 50] on button "Confirm all changes for this line of coverage" at bounding box center [525, 49] width 296 height 33
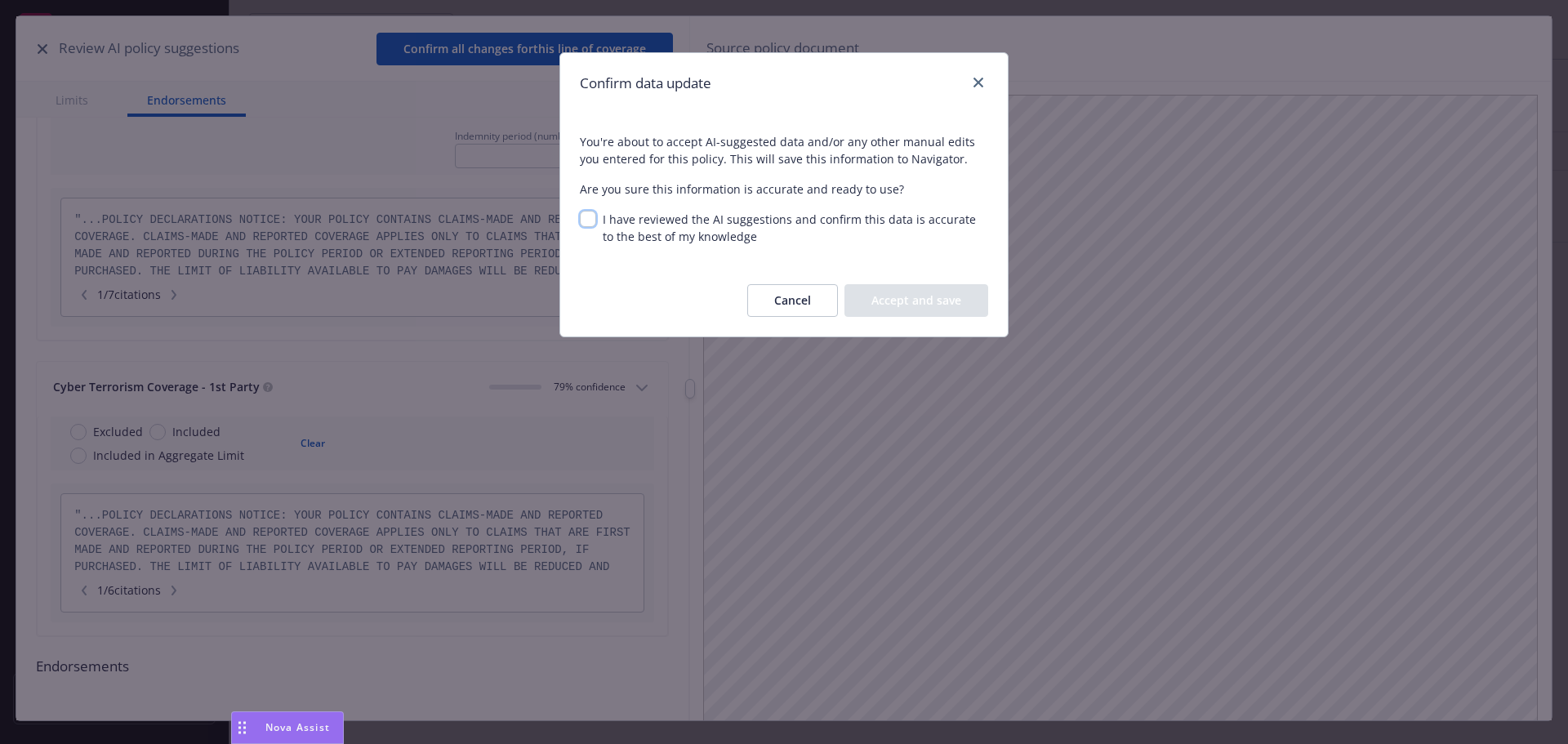
click at [584, 217] on input "I have reviewed the AI suggestions and confirm this data is accurate to the bes…" at bounding box center [588, 219] width 16 height 16
checkbox input "true"
click at [945, 305] on button "Accept and save" at bounding box center [916, 301] width 144 height 33
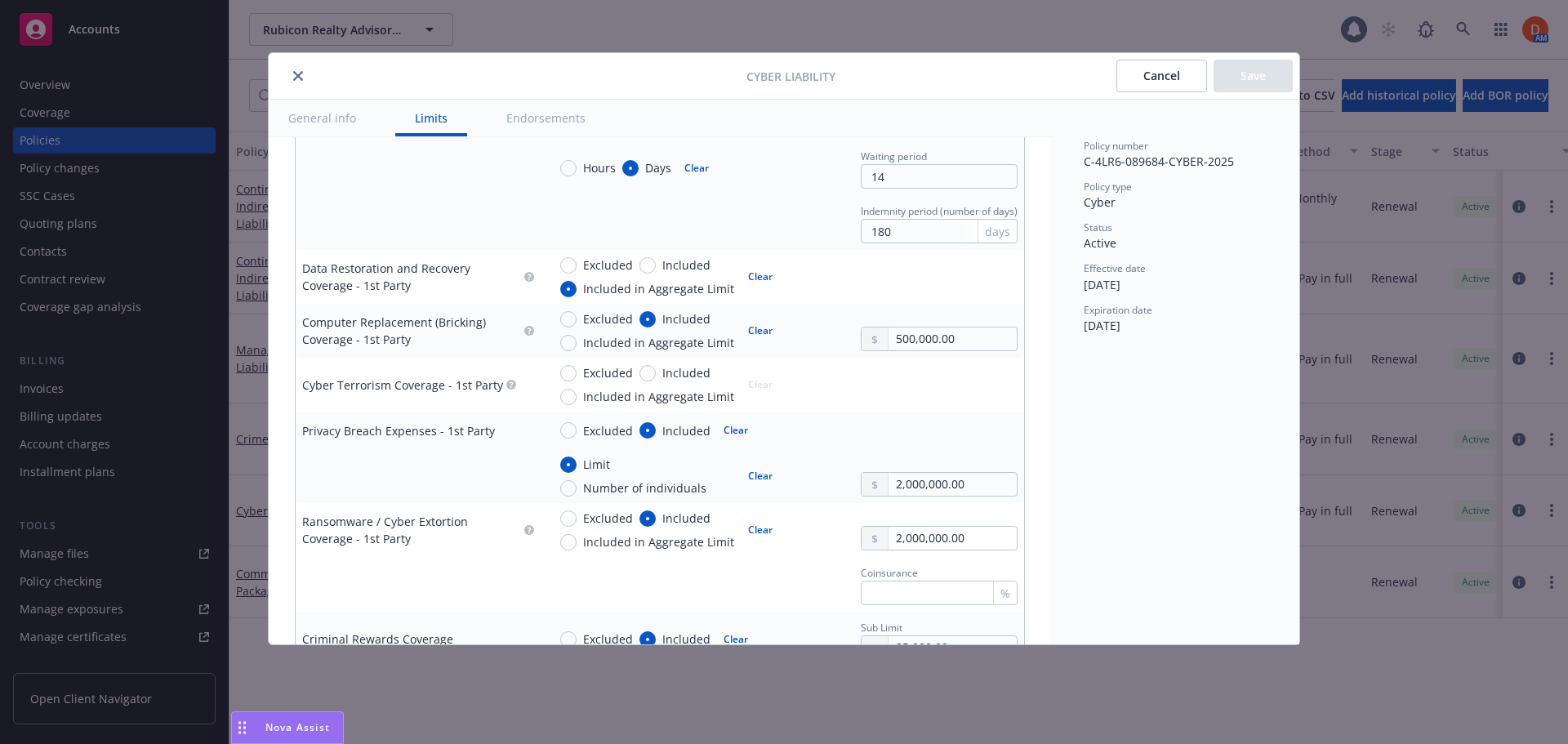
scroll to position [1960, 0]
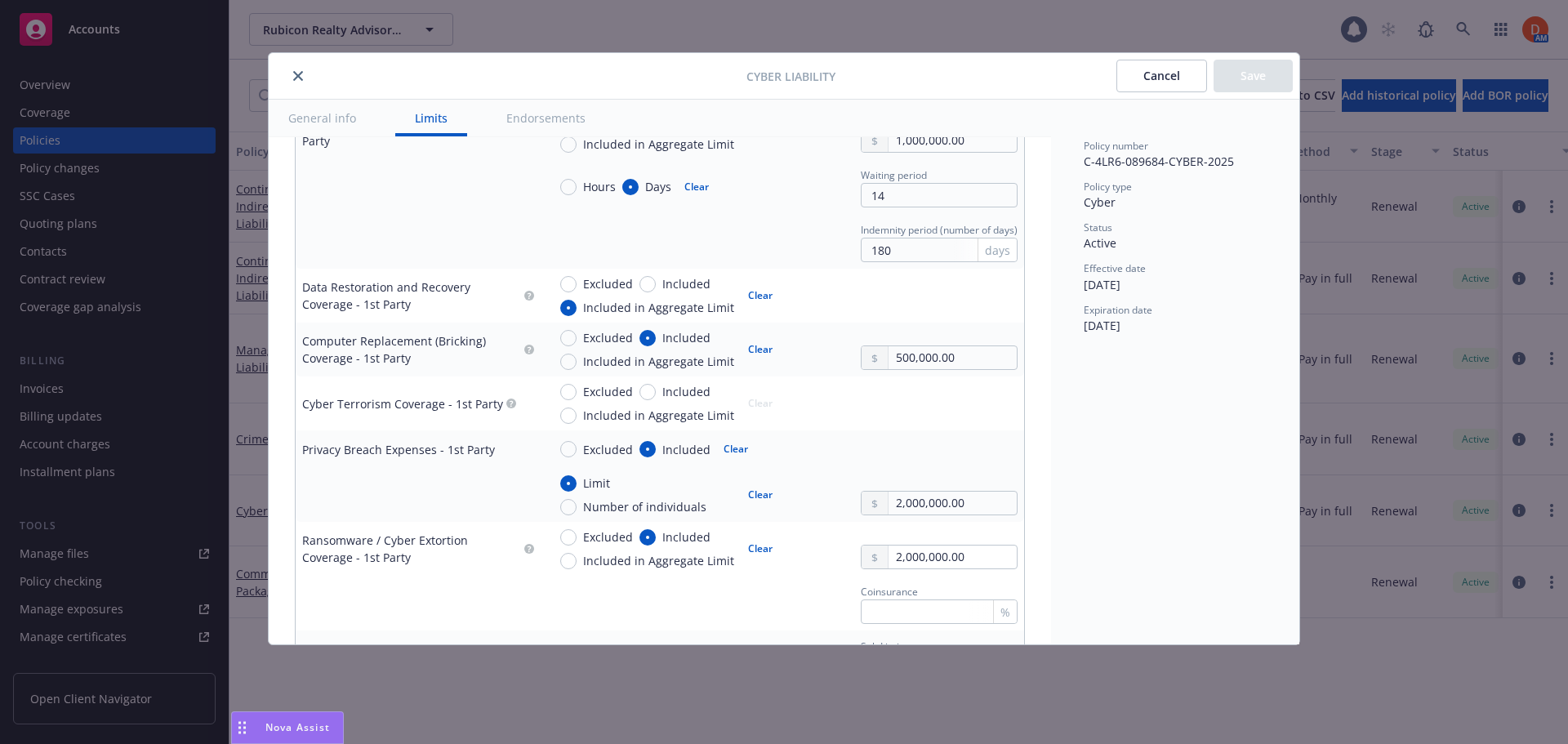
click at [1166, 78] on button "Cancel" at bounding box center [1162, 76] width 91 height 33
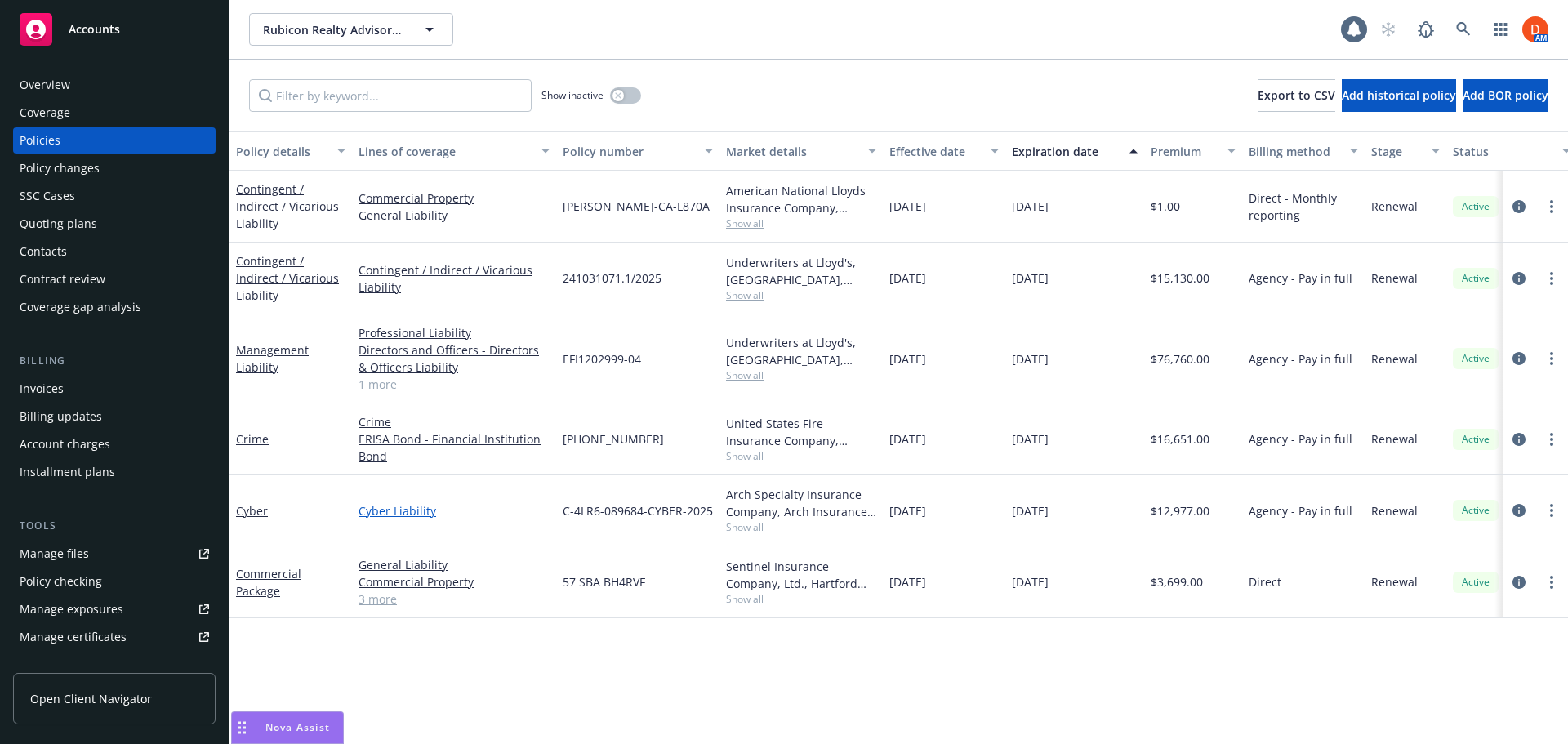
click at [384, 513] on link "Cyber Liability" at bounding box center [454, 510] width 191 height 17
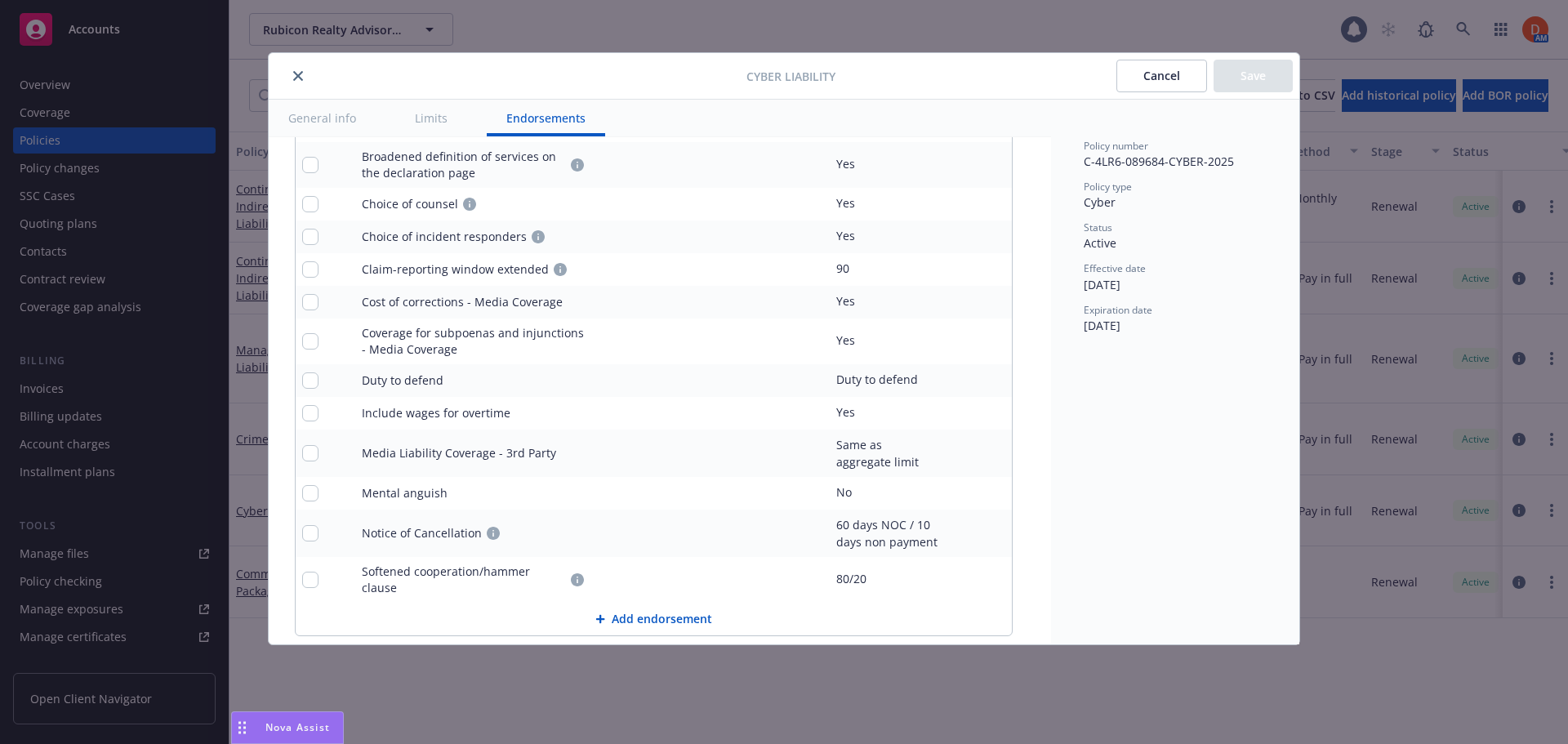
scroll to position [4281, 0]
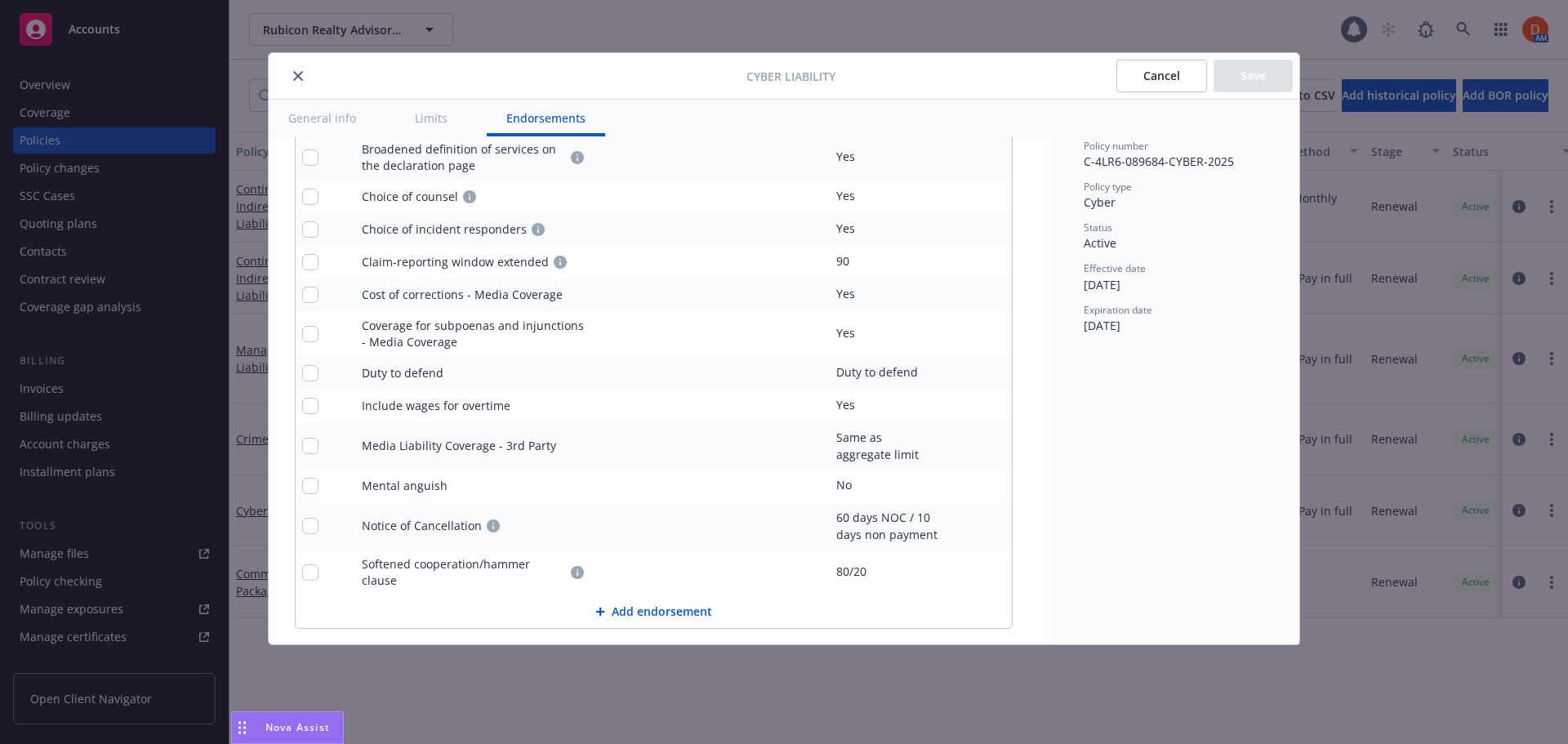
click at [293, 72] on button "close" at bounding box center [298, 76] width 20 height 20
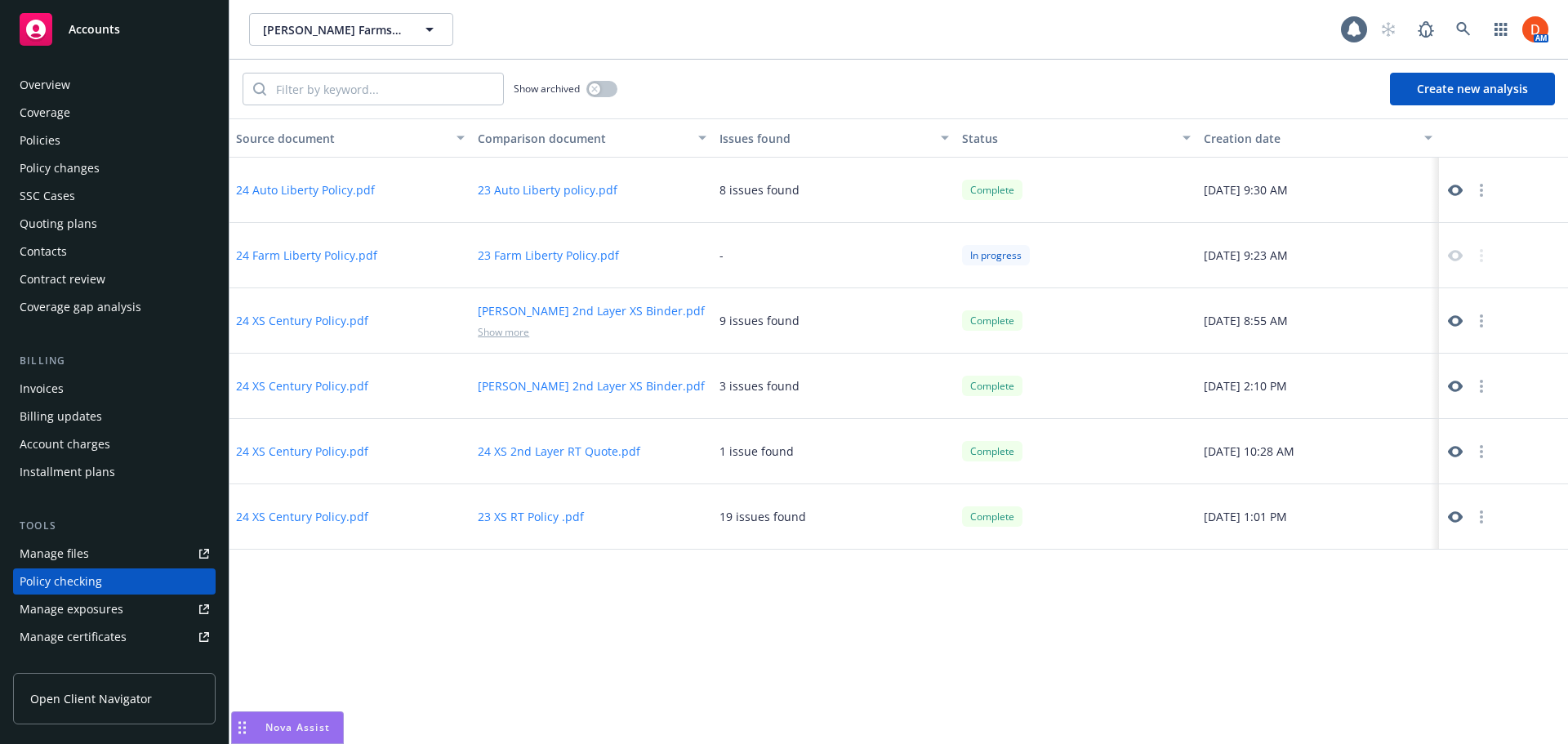
scroll to position [184, 0]
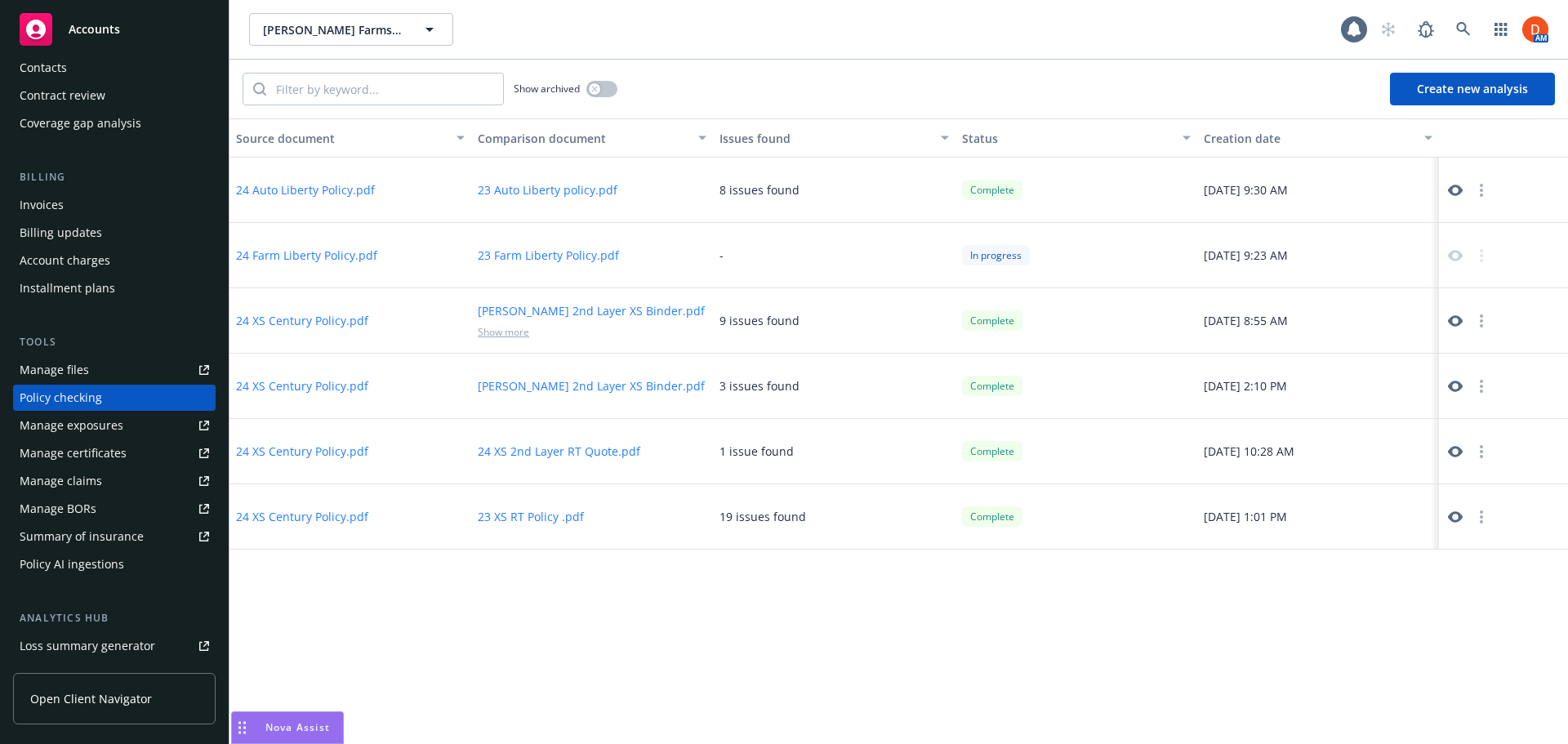
click at [726, 254] on div "-" at bounding box center [834, 255] width 242 height 65
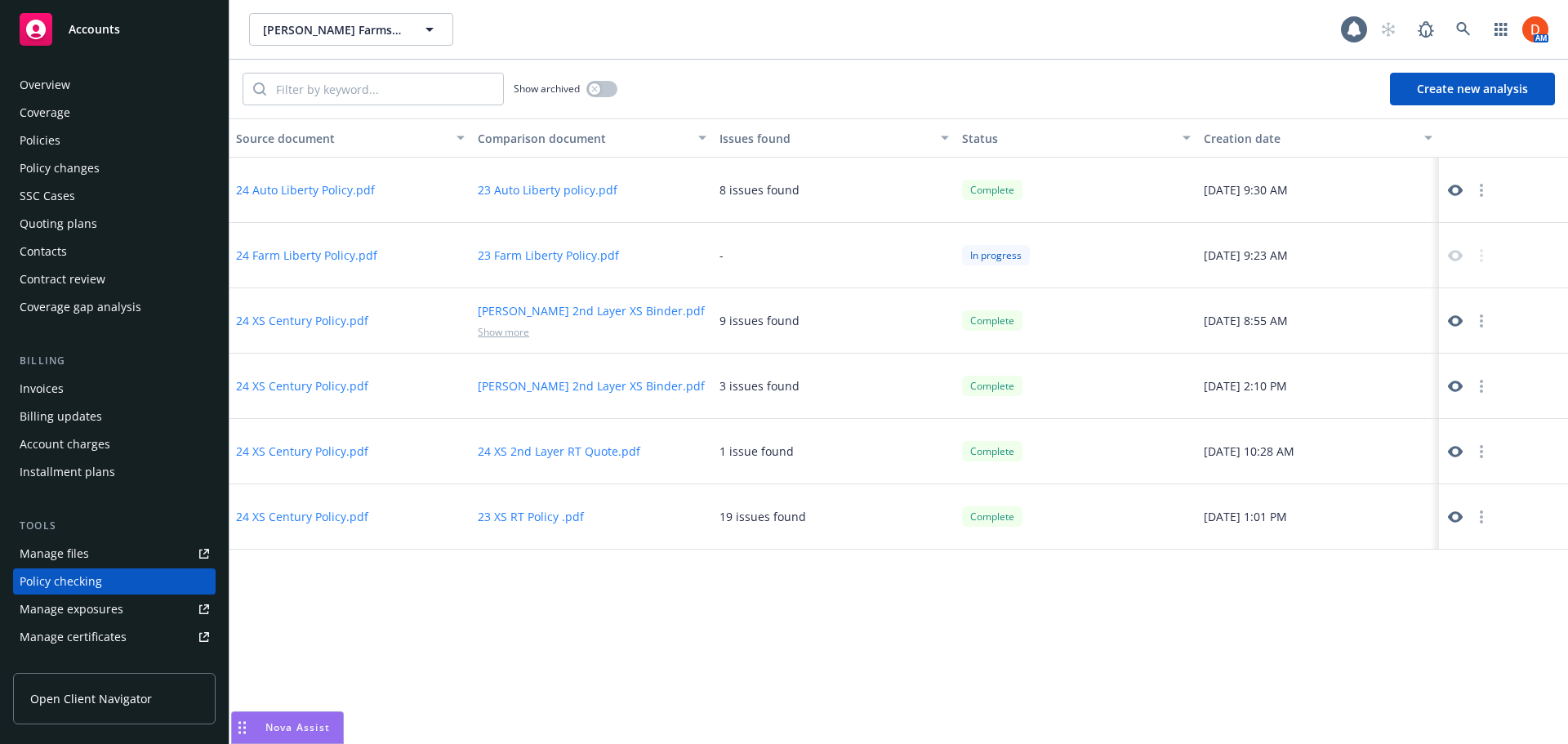
scroll to position [184, 0]
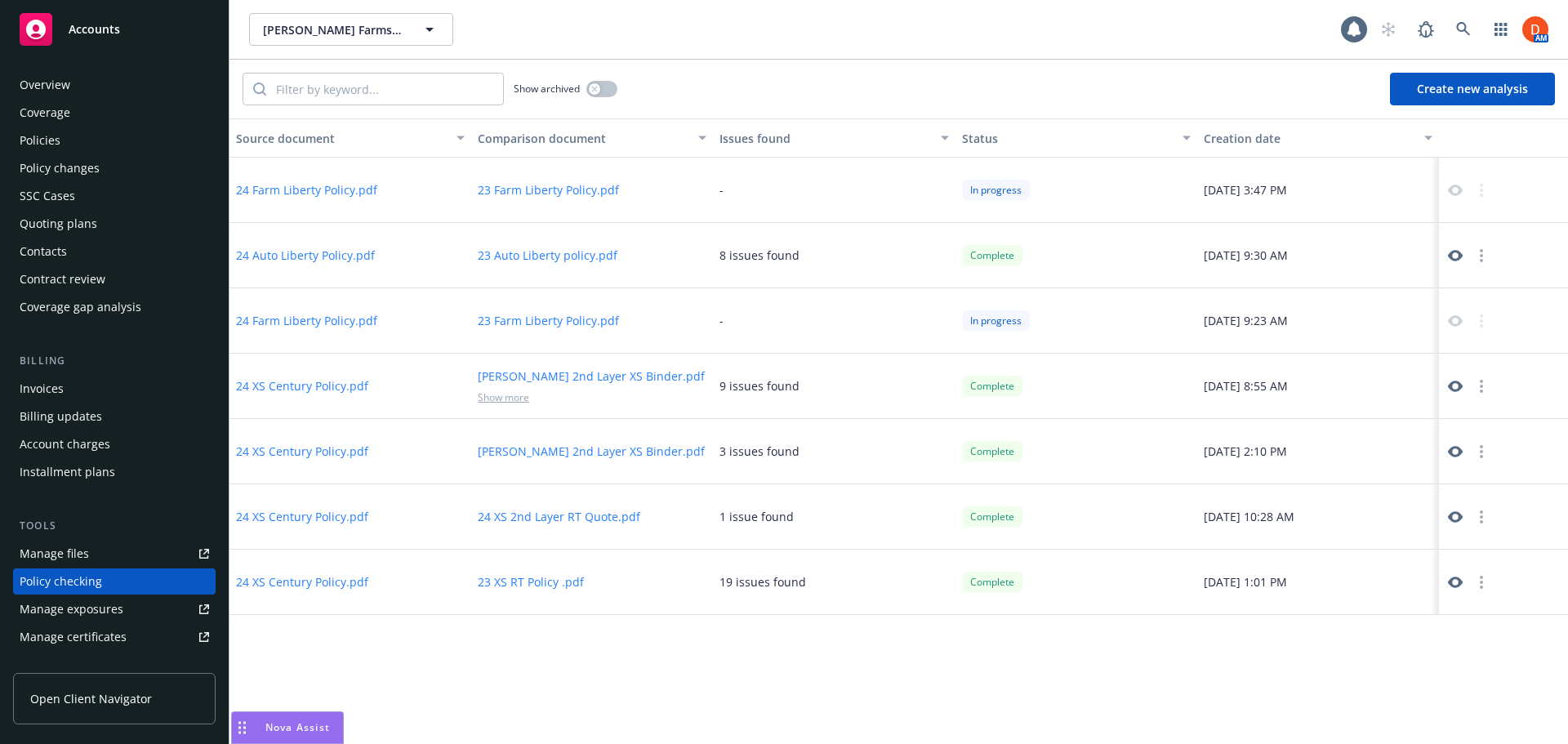
scroll to position [184, 0]
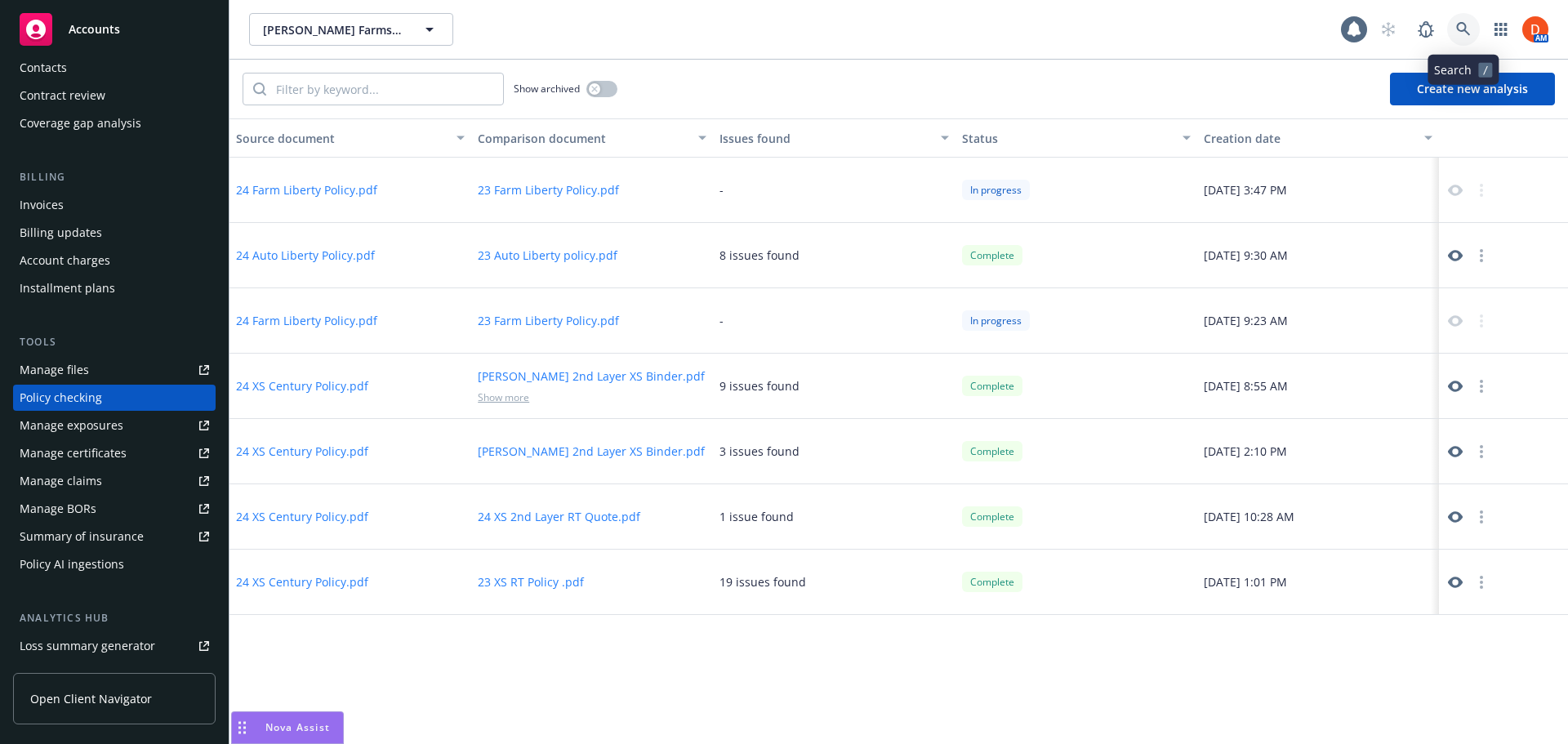
click at [1465, 25] on icon at bounding box center [1464, 29] width 14 height 14
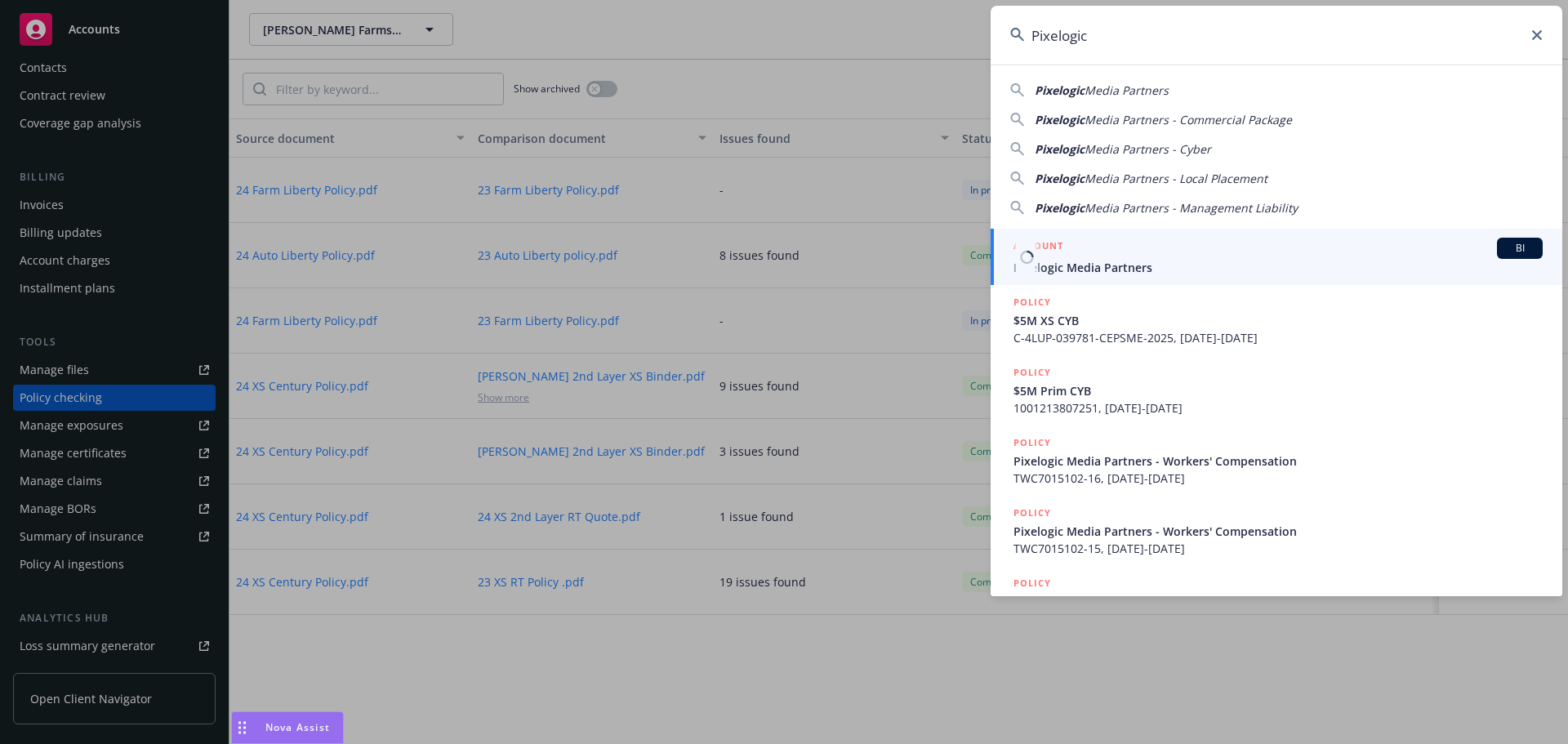
type input "Pixelogic"
click at [1169, 265] on span "Pixelogic Media Partners" at bounding box center [1278, 267] width 529 height 17
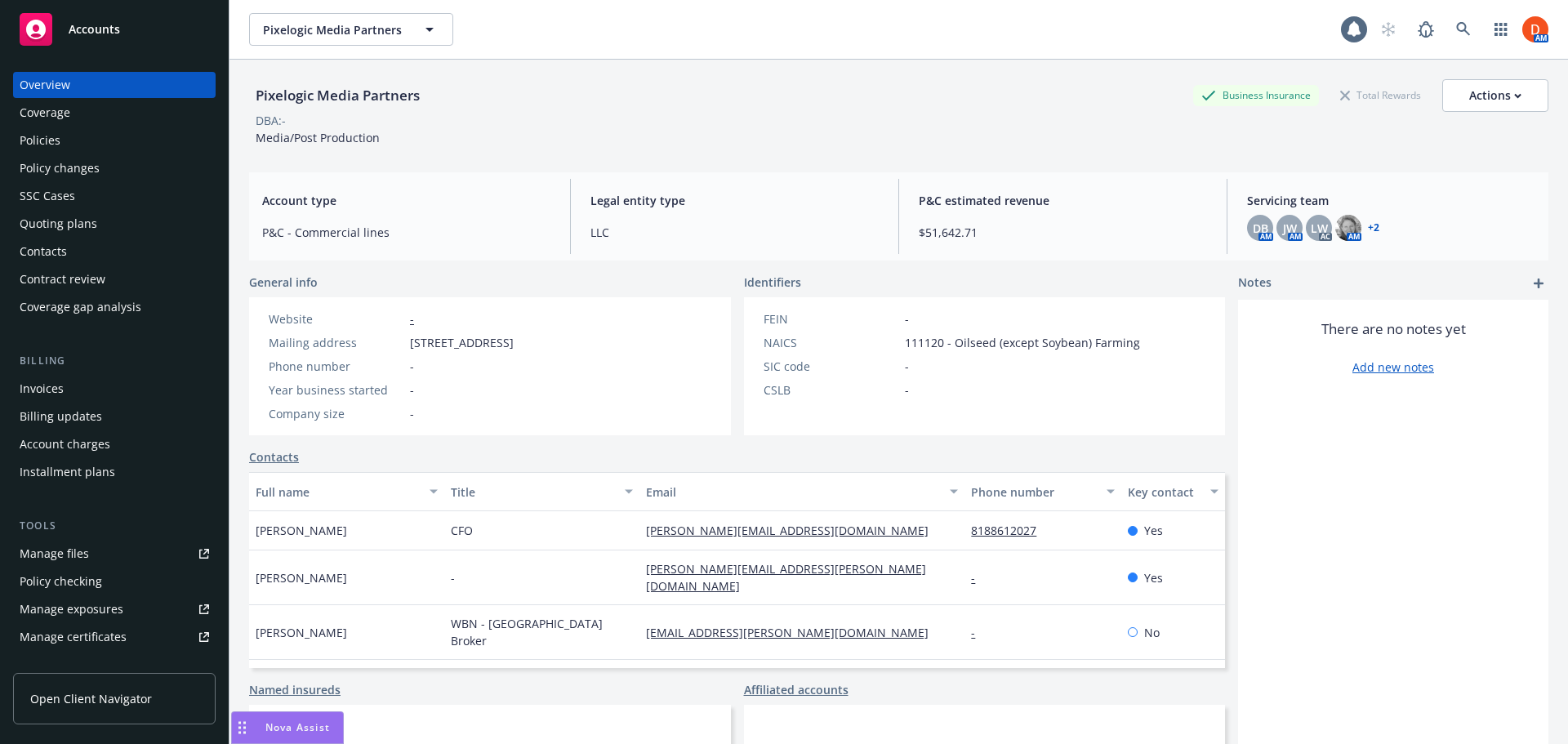
click at [101, 144] on div "Policies" at bounding box center [114, 140] width 189 height 26
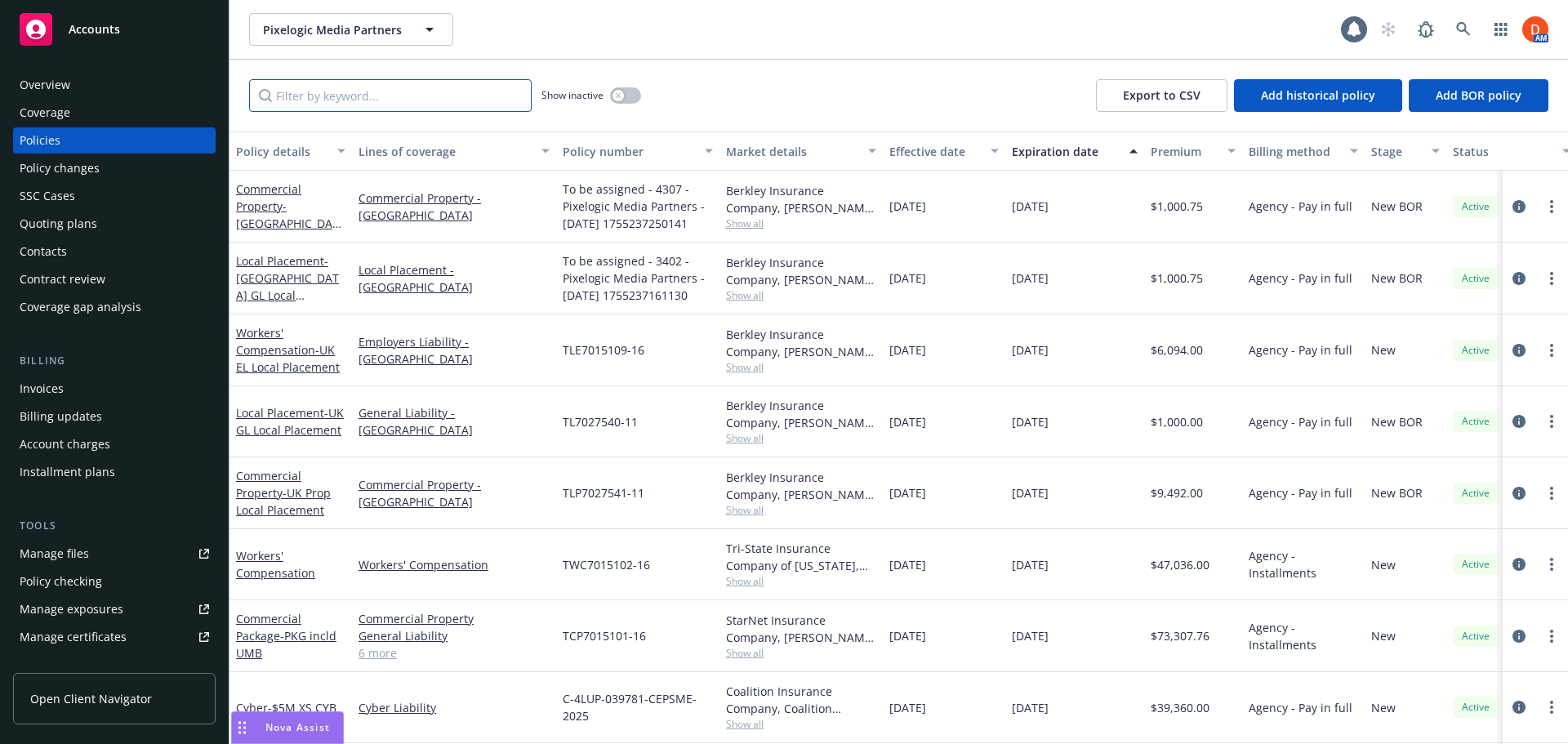
click at [318, 96] on input "Filter by keyword..." at bounding box center [390, 95] width 283 height 33
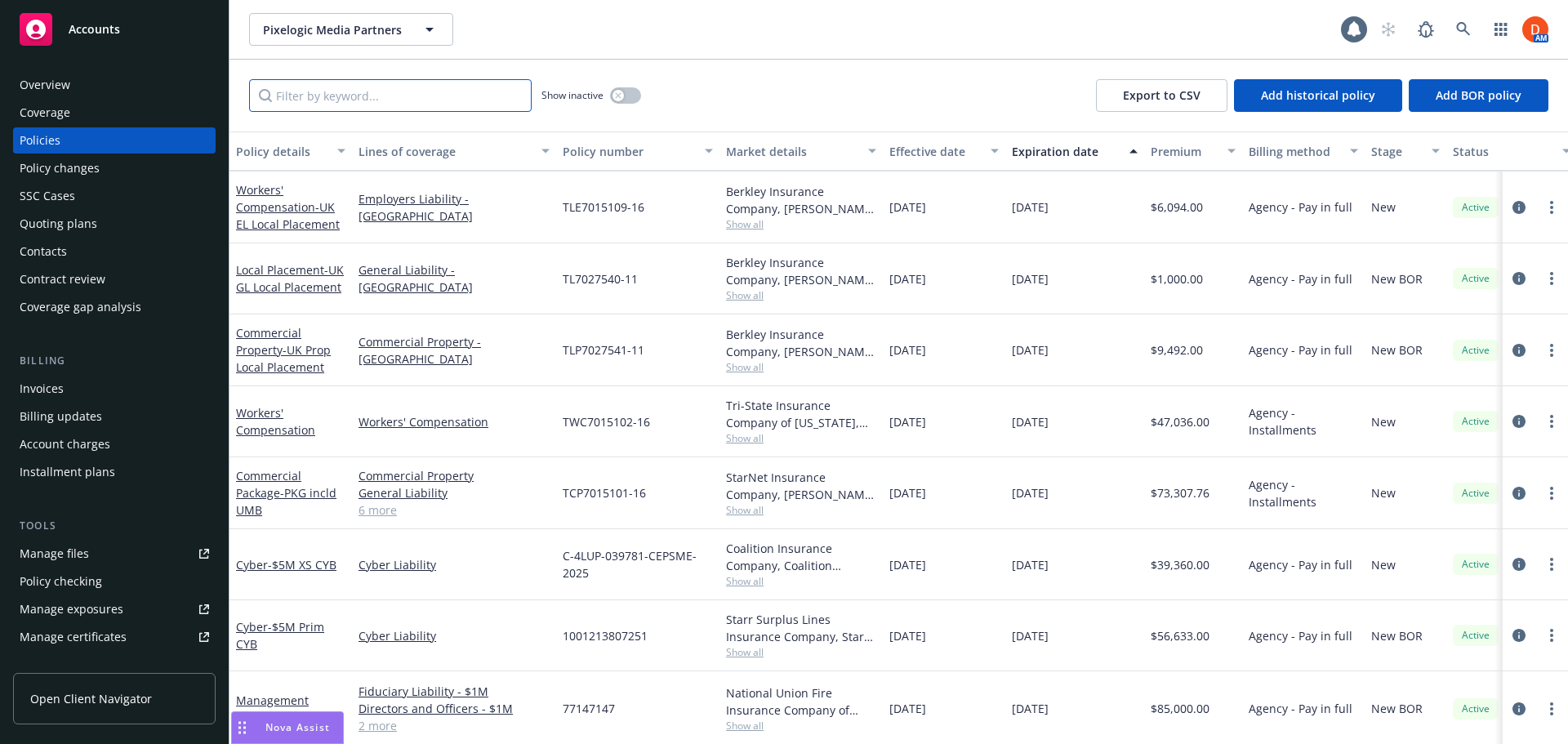
scroll to position [149, 0]
click at [294, 619] on span "- $5M Prim CYB" at bounding box center [280, 632] width 88 height 33
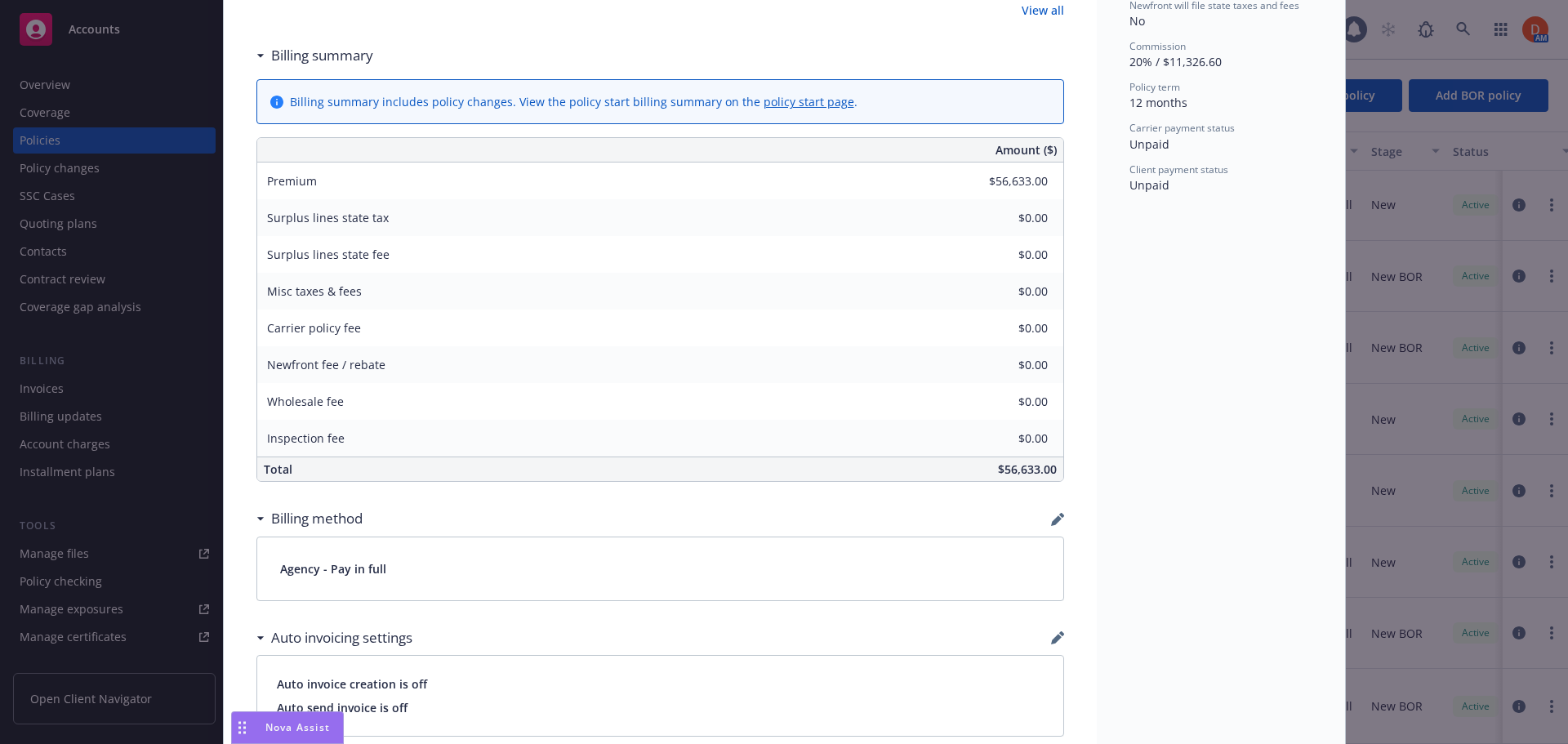
scroll to position [1350, 0]
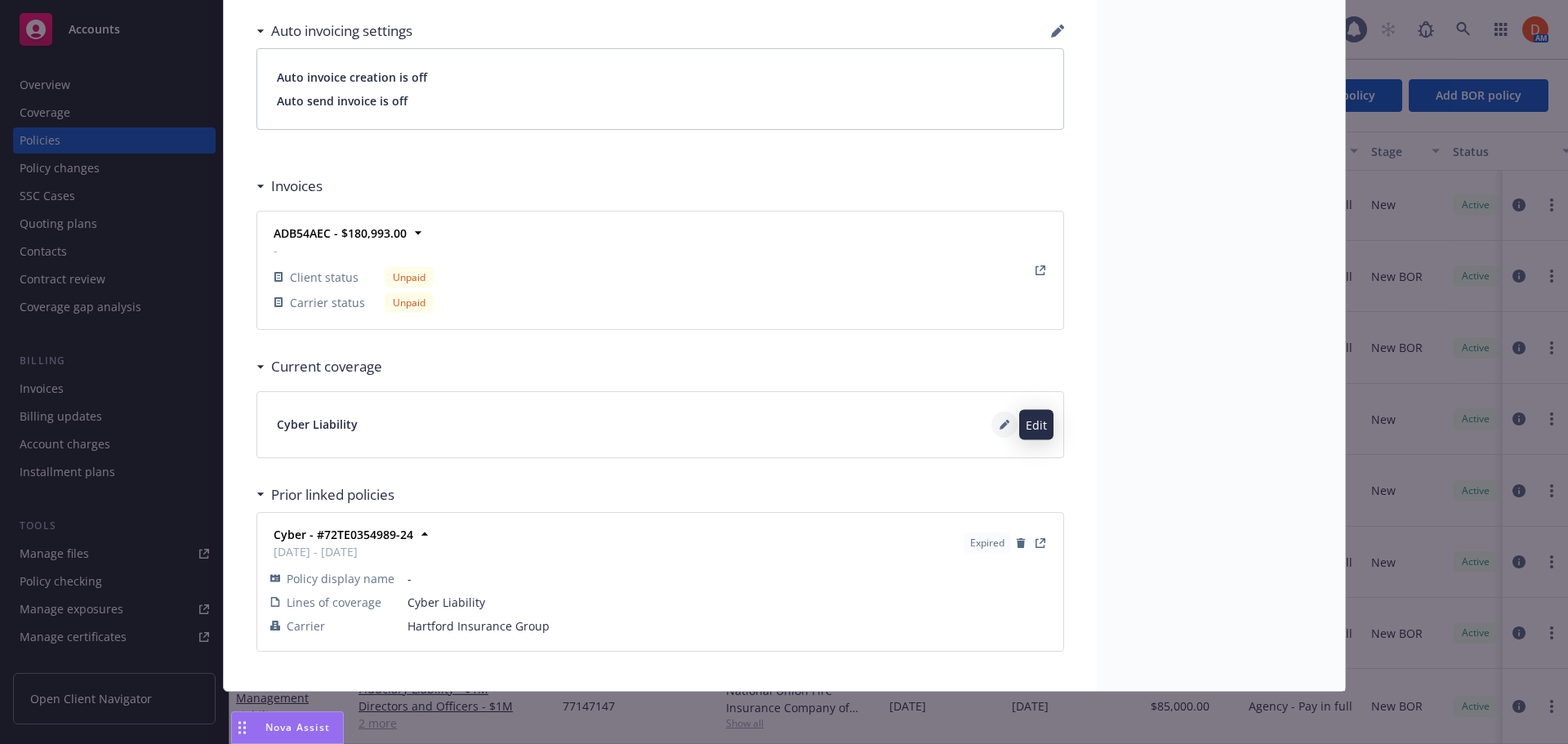
click at [1000, 420] on icon at bounding box center [1004, 424] width 10 height 10
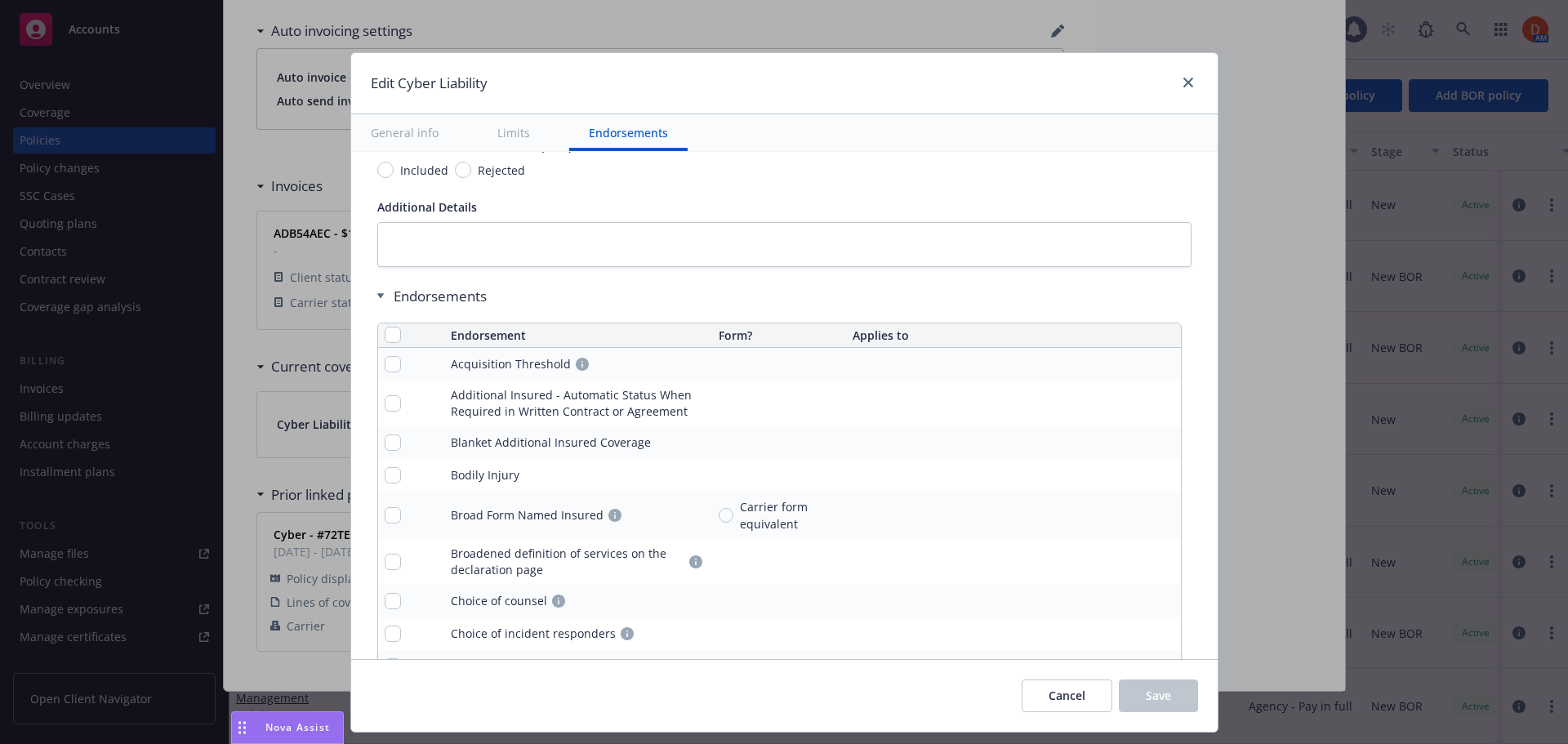
scroll to position [3659, 0]
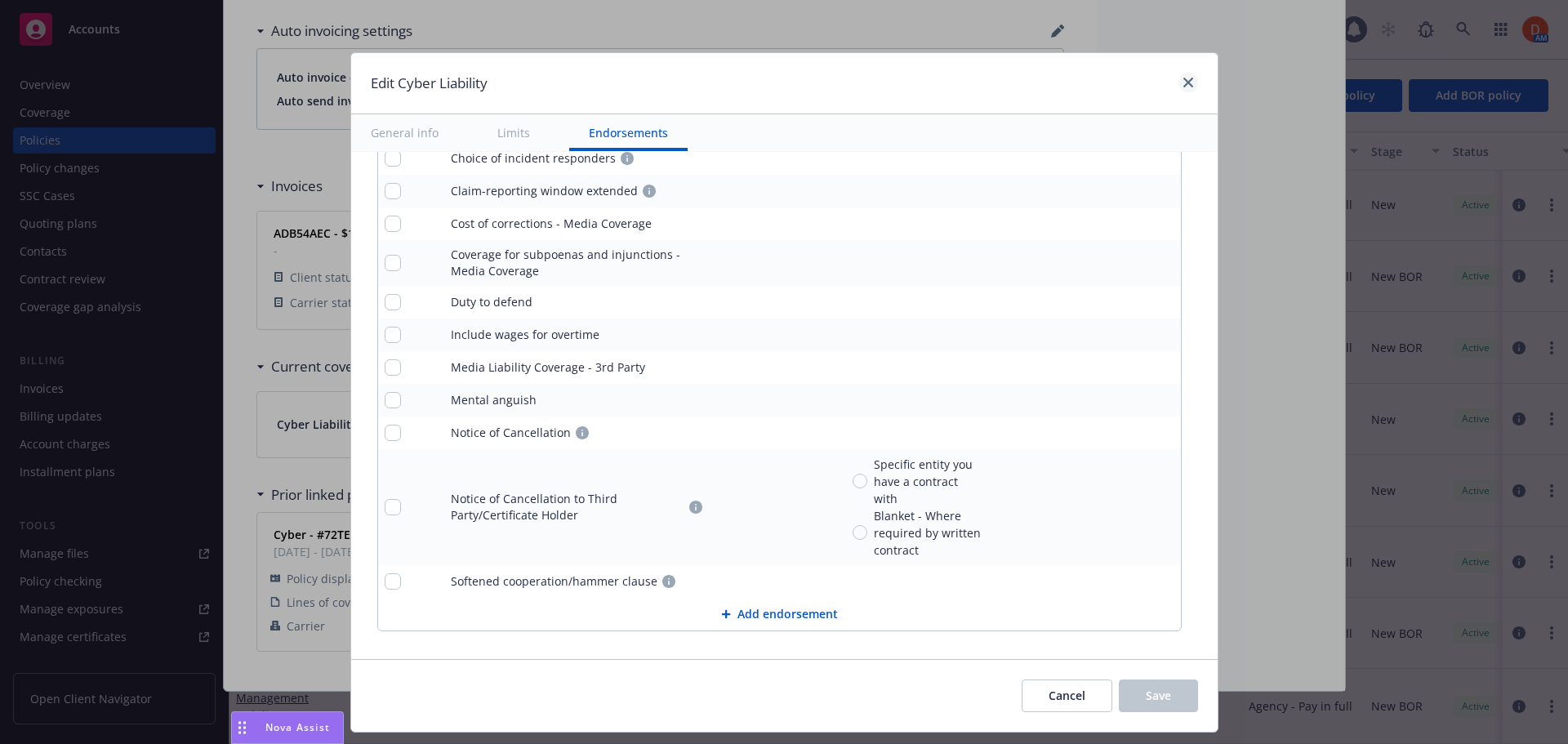
click at [1180, 92] on div at bounding box center [1184, 83] width 26 height 21
click at [1181, 88] on link "close" at bounding box center [1189, 82] width 20 height 20
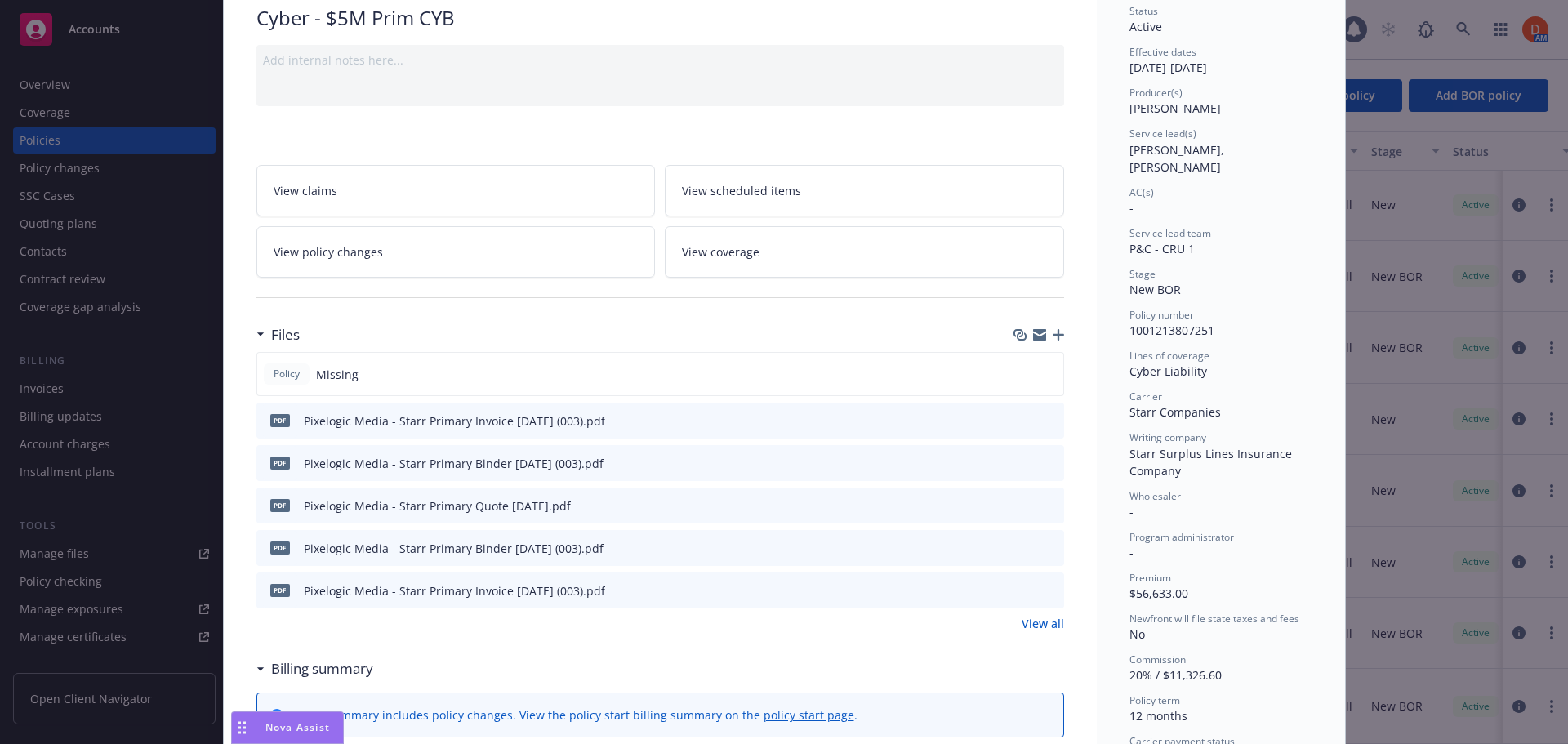
scroll to position [0, 0]
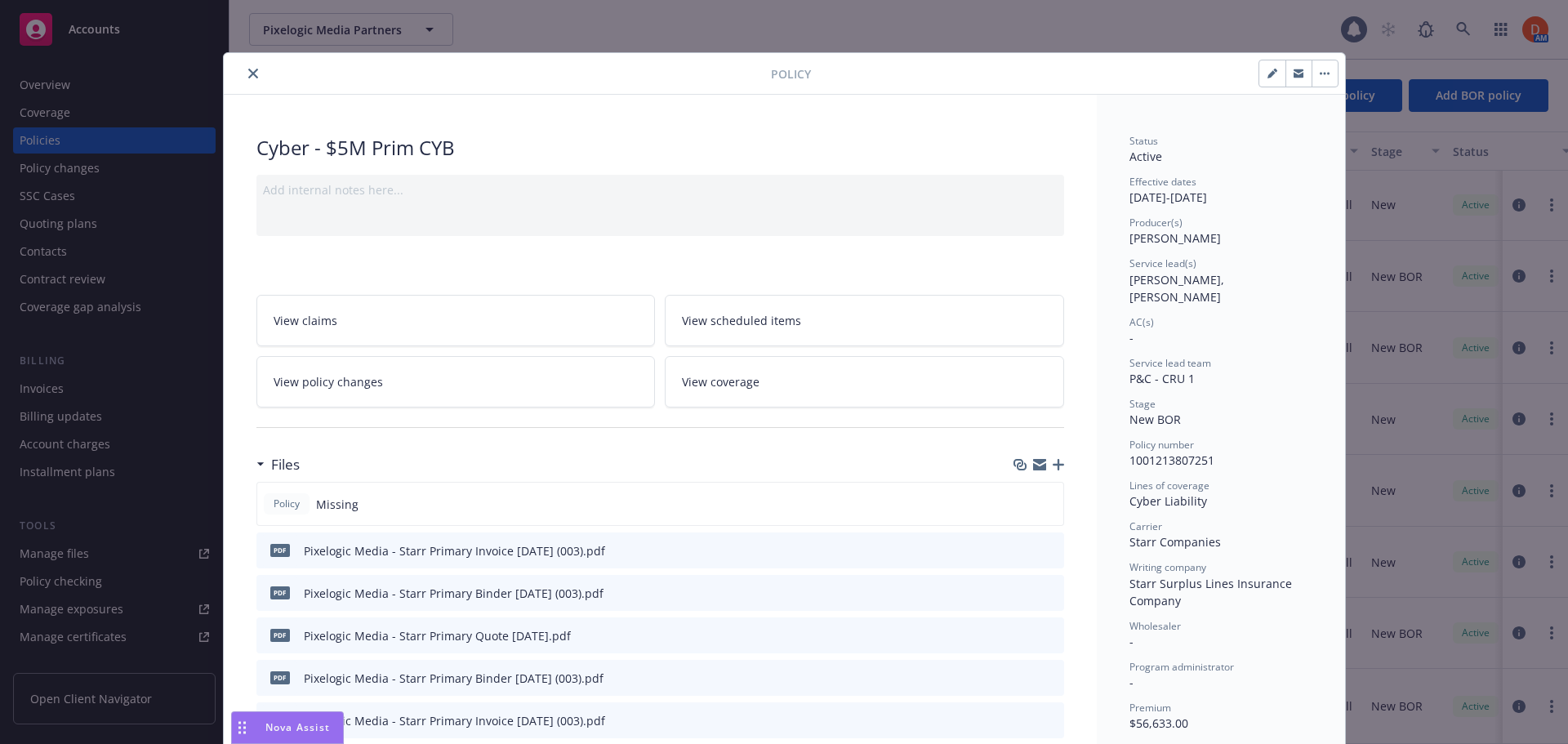
click at [248, 72] on icon "close" at bounding box center [253, 73] width 10 height 10
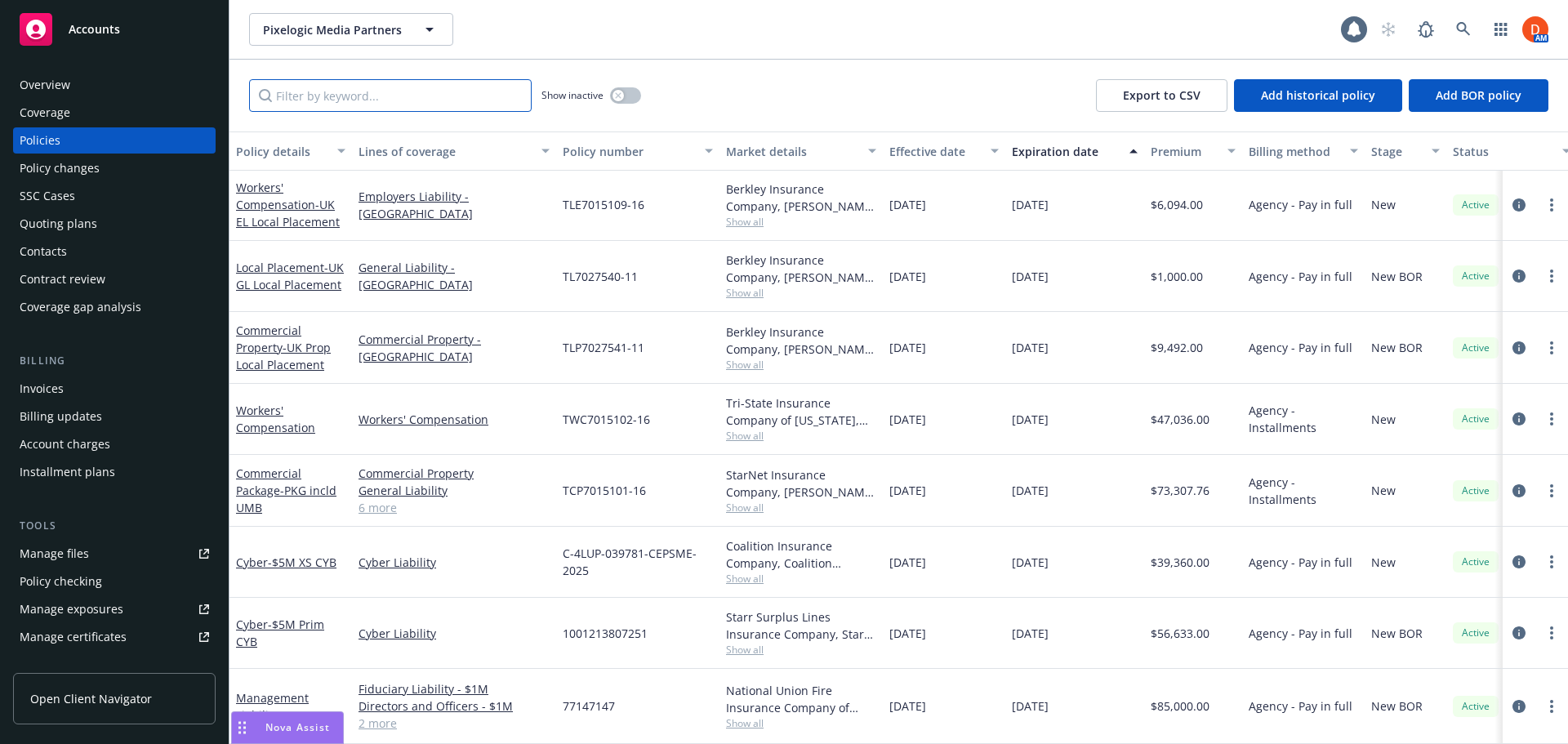
click at [395, 95] on input "Filter by keyword..." at bounding box center [390, 95] width 283 height 33
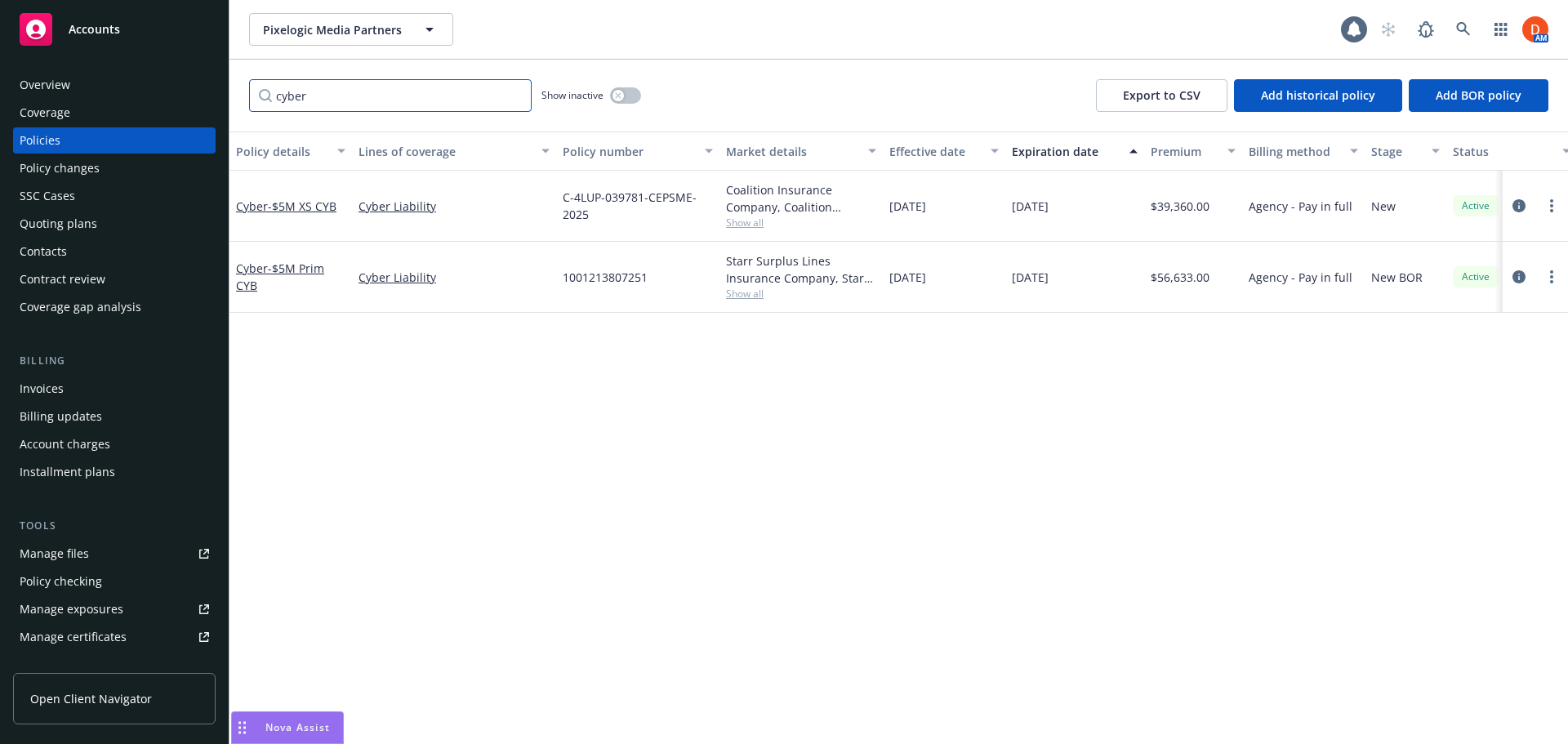
type input "cyber"
click at [622, 90] on button "button" at bounding box center [626, 95] width 31 height 16
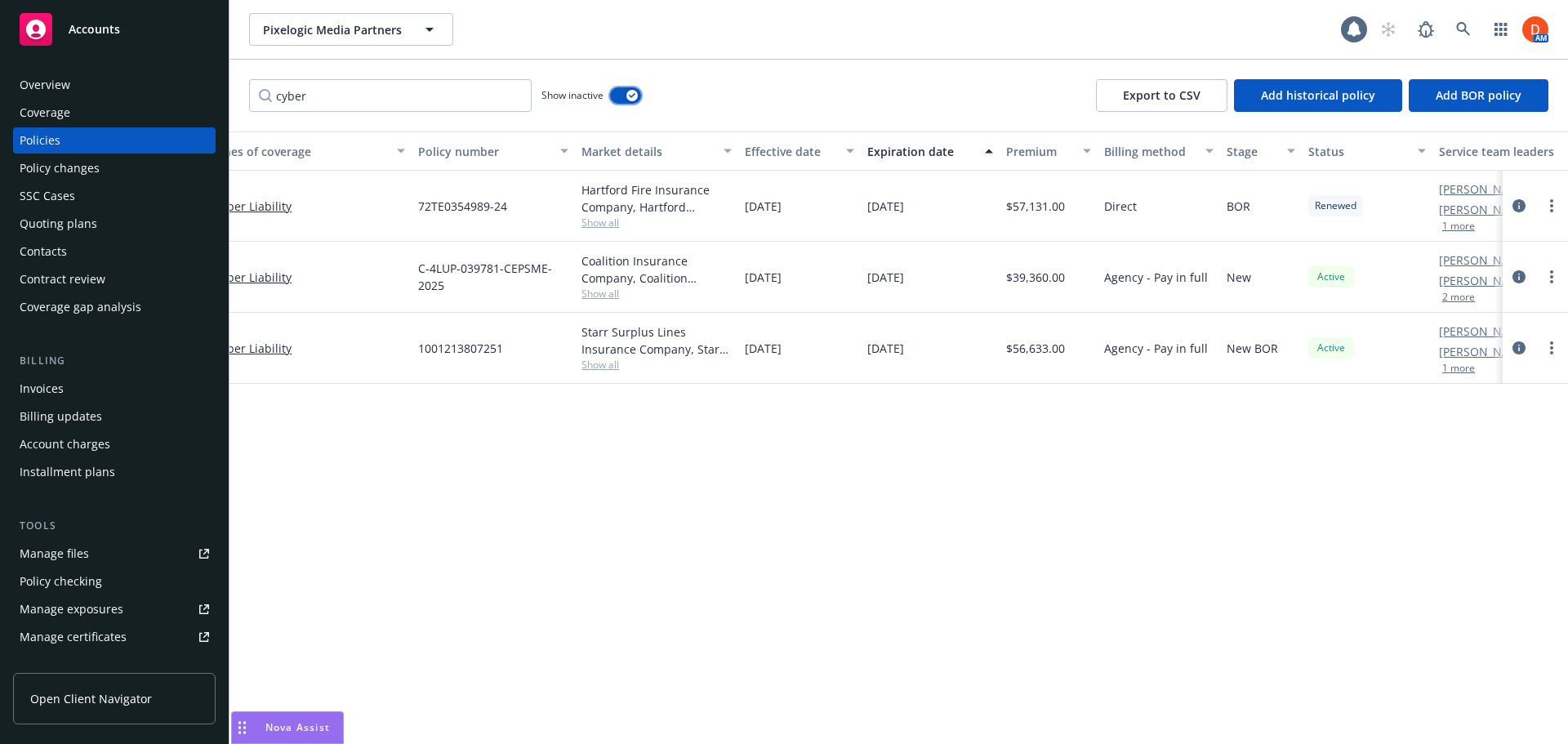
scroll to position [0, 223]
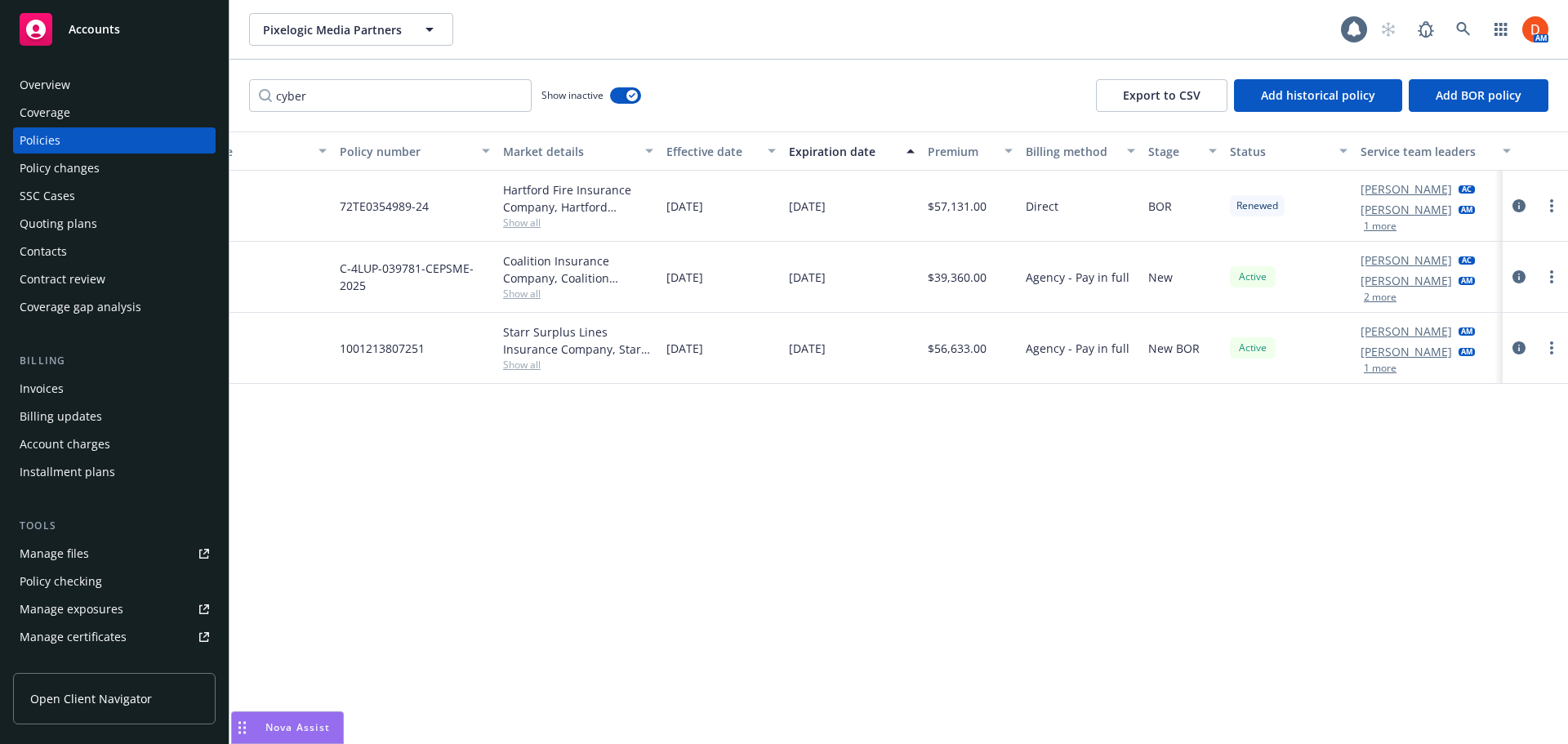
click at [1386, 372] on button "1 more" at bounding box center [1380, 368] width 33 height 10
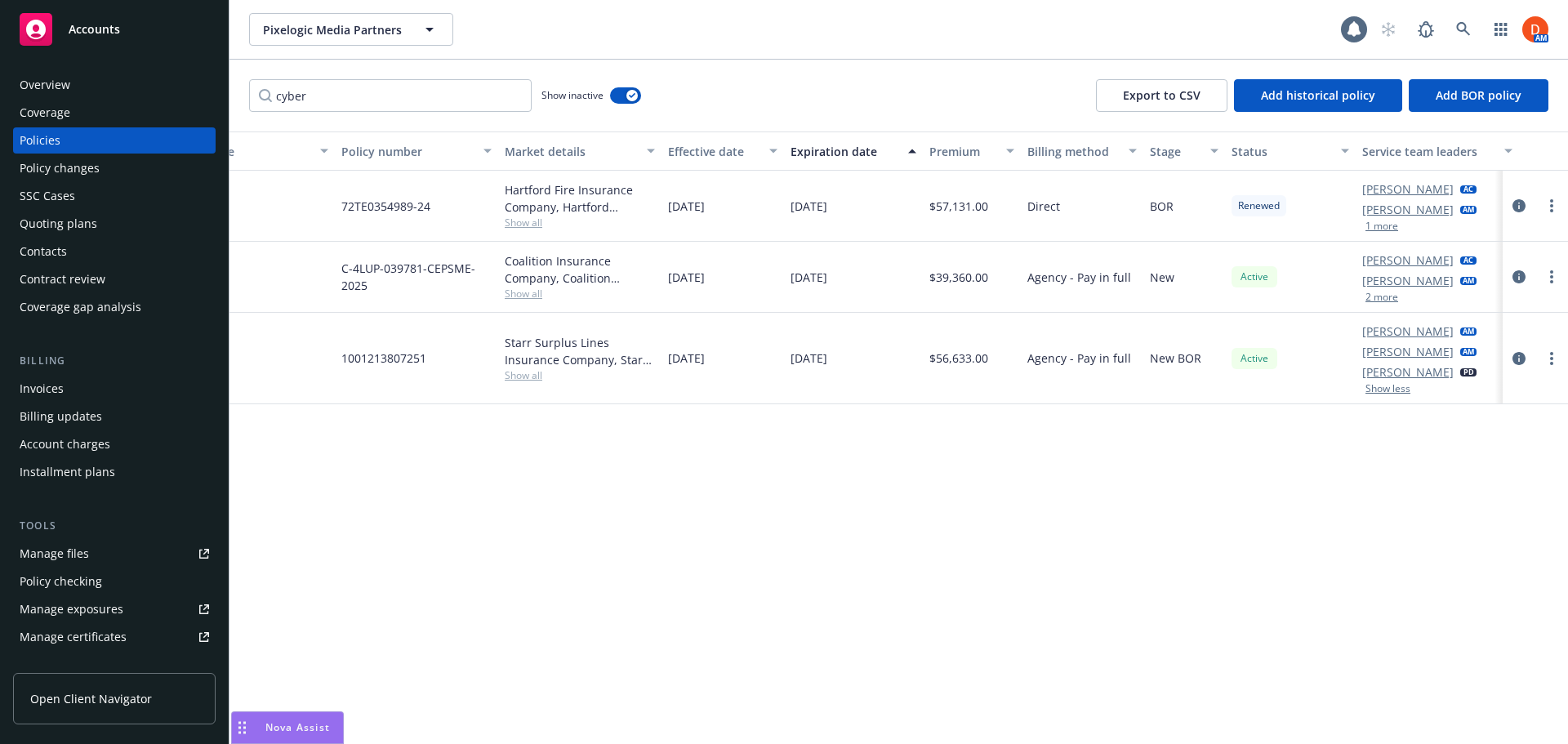
scroll to position [0, 0]
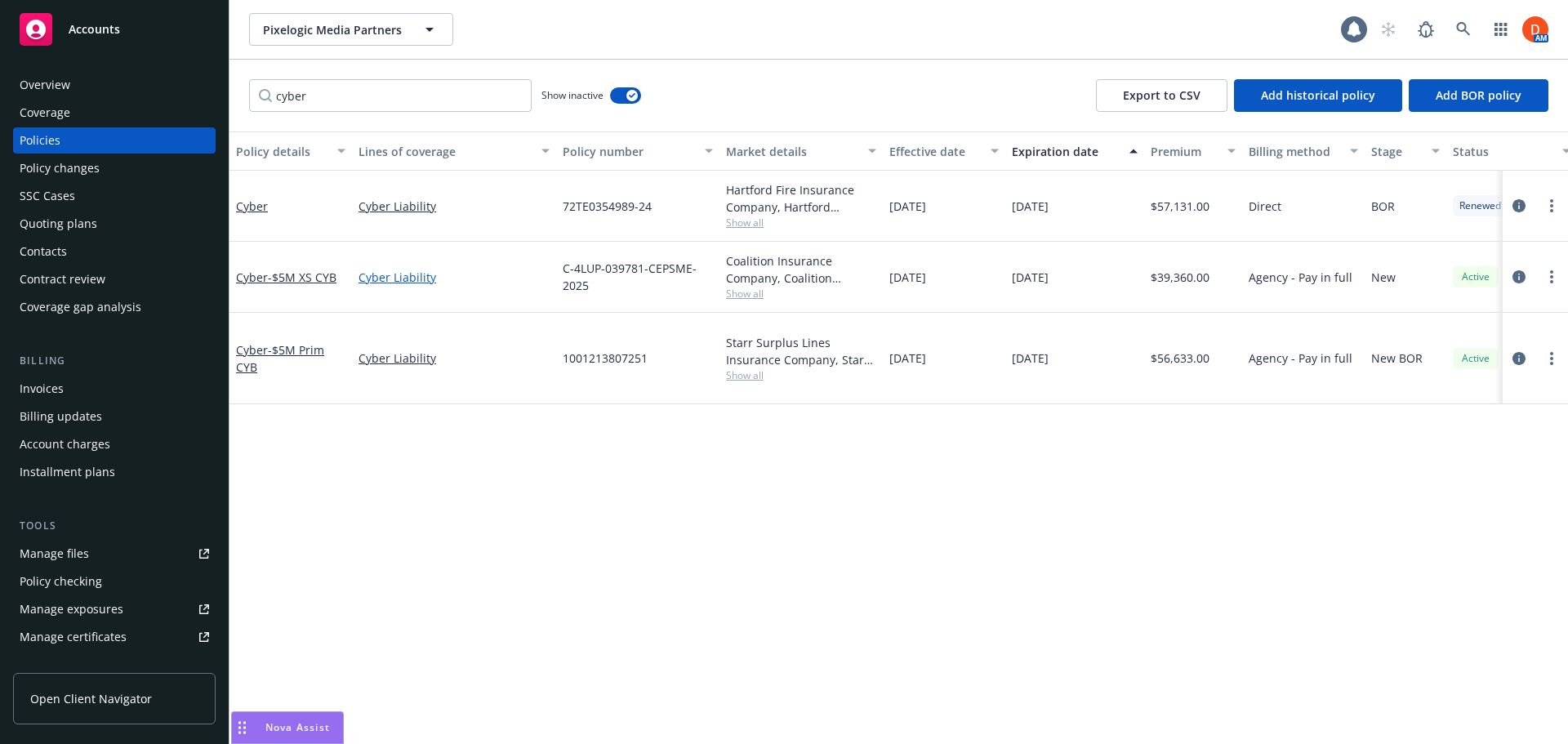
click at [381, 277] on link "Cyber Liability" at bounding box center [454, 277] width 191 height 17
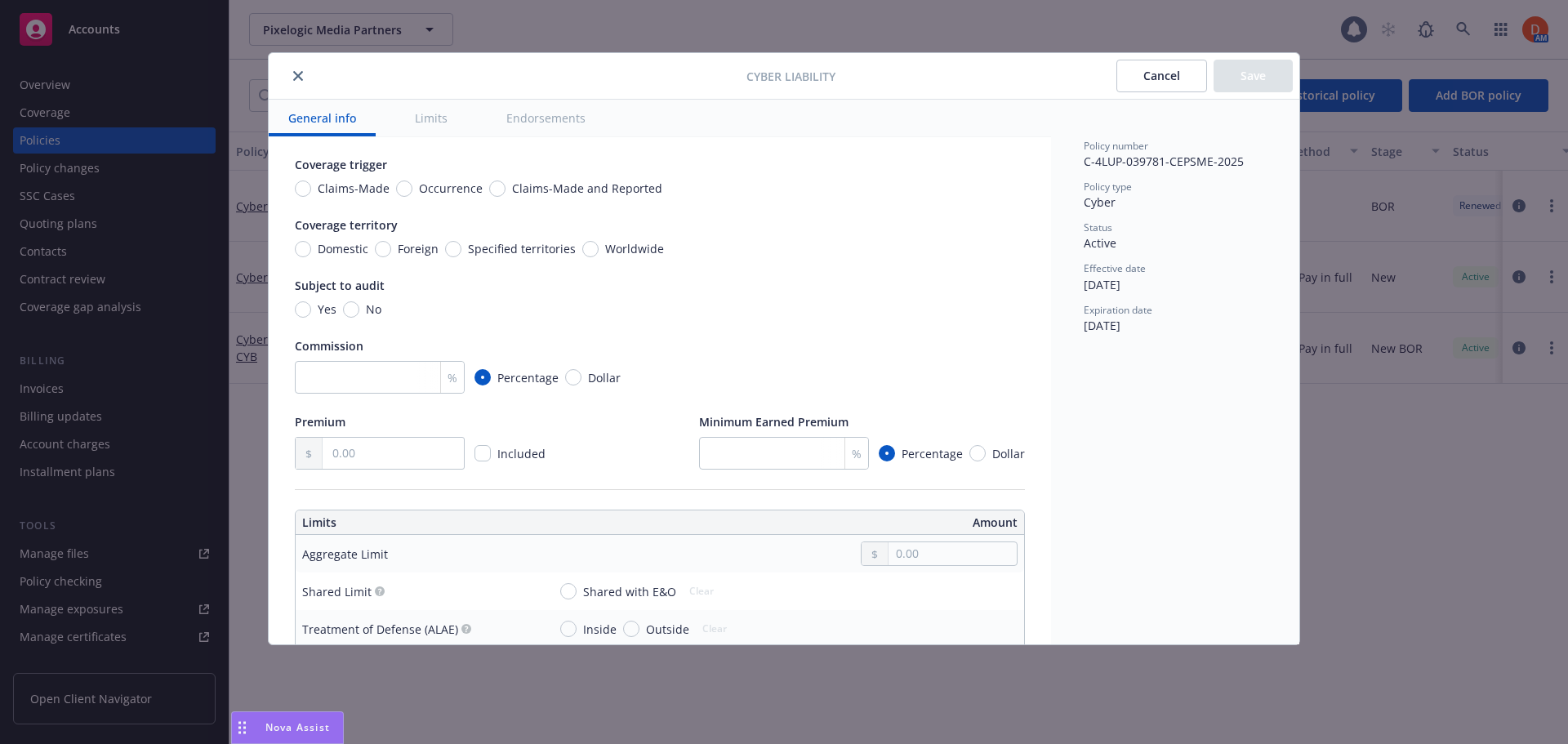
scroll to position [409, 0]
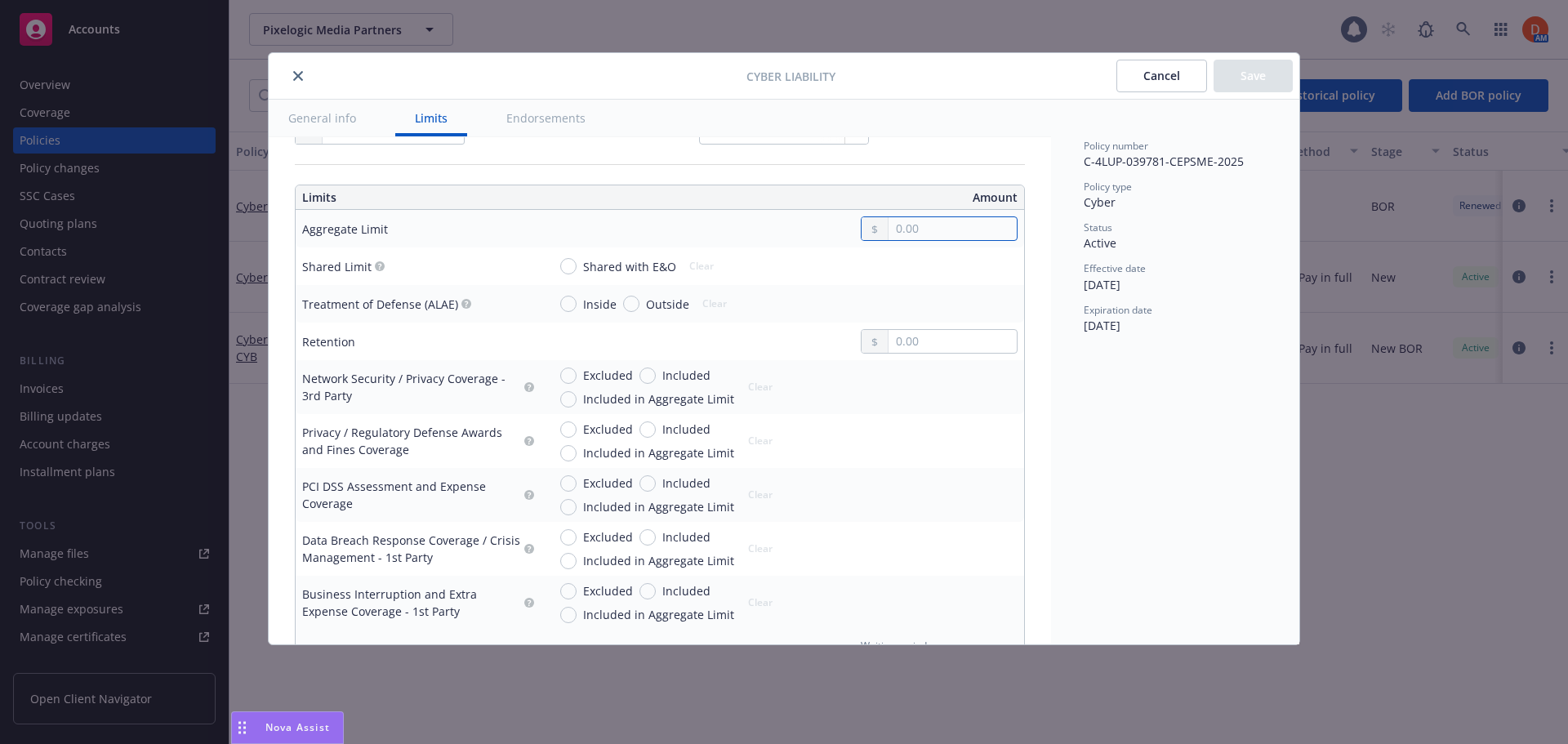
click at [900, 232] on input "text" at bounding box center [953, 228] width 129 height 23
click at [952, 186] on th "Amount" at bounding box center [846, 197] width 357 height 24
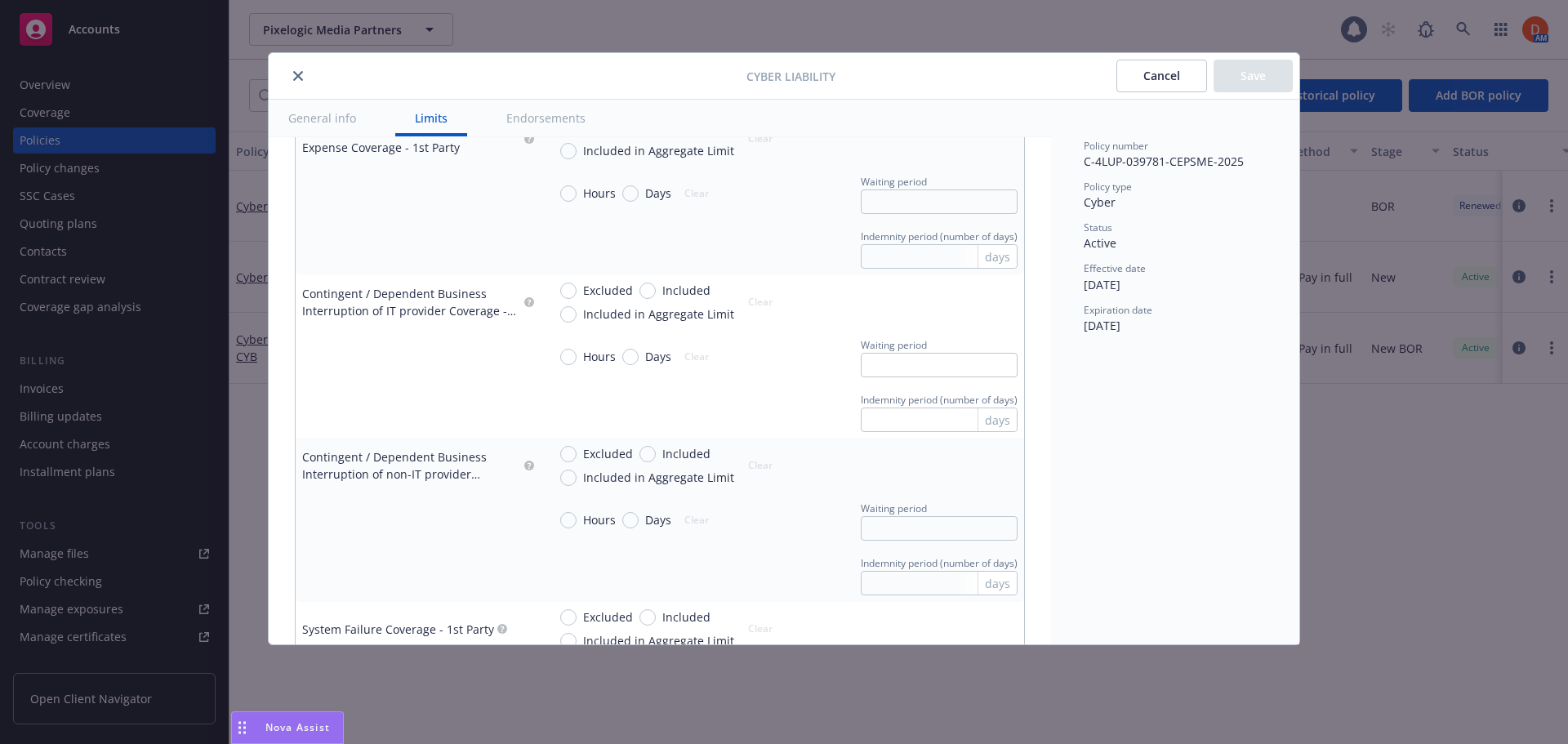
scroll to position [816, 0]
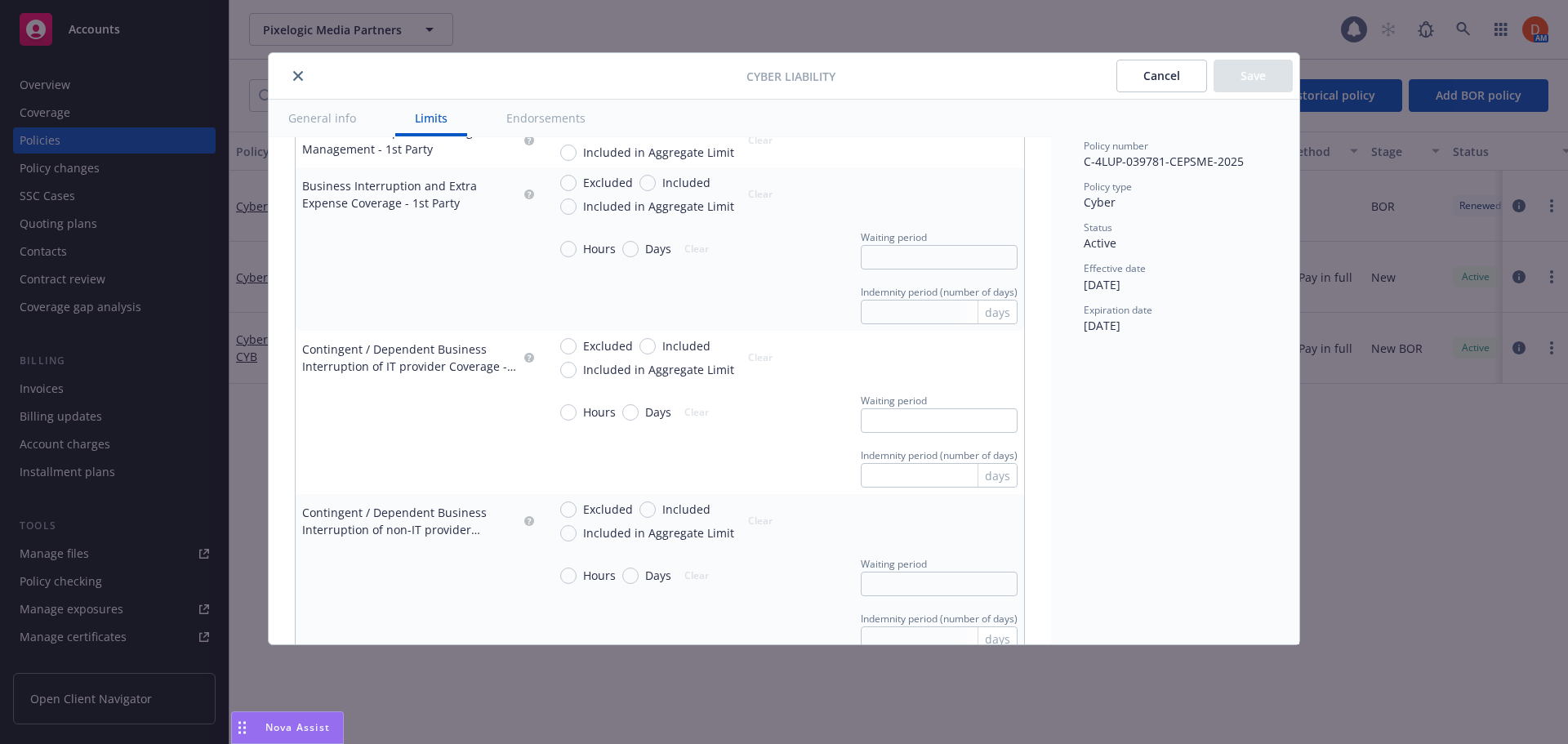
click at [305, 79] on button "close" at bounding box center [298, 76] width 20 height 20
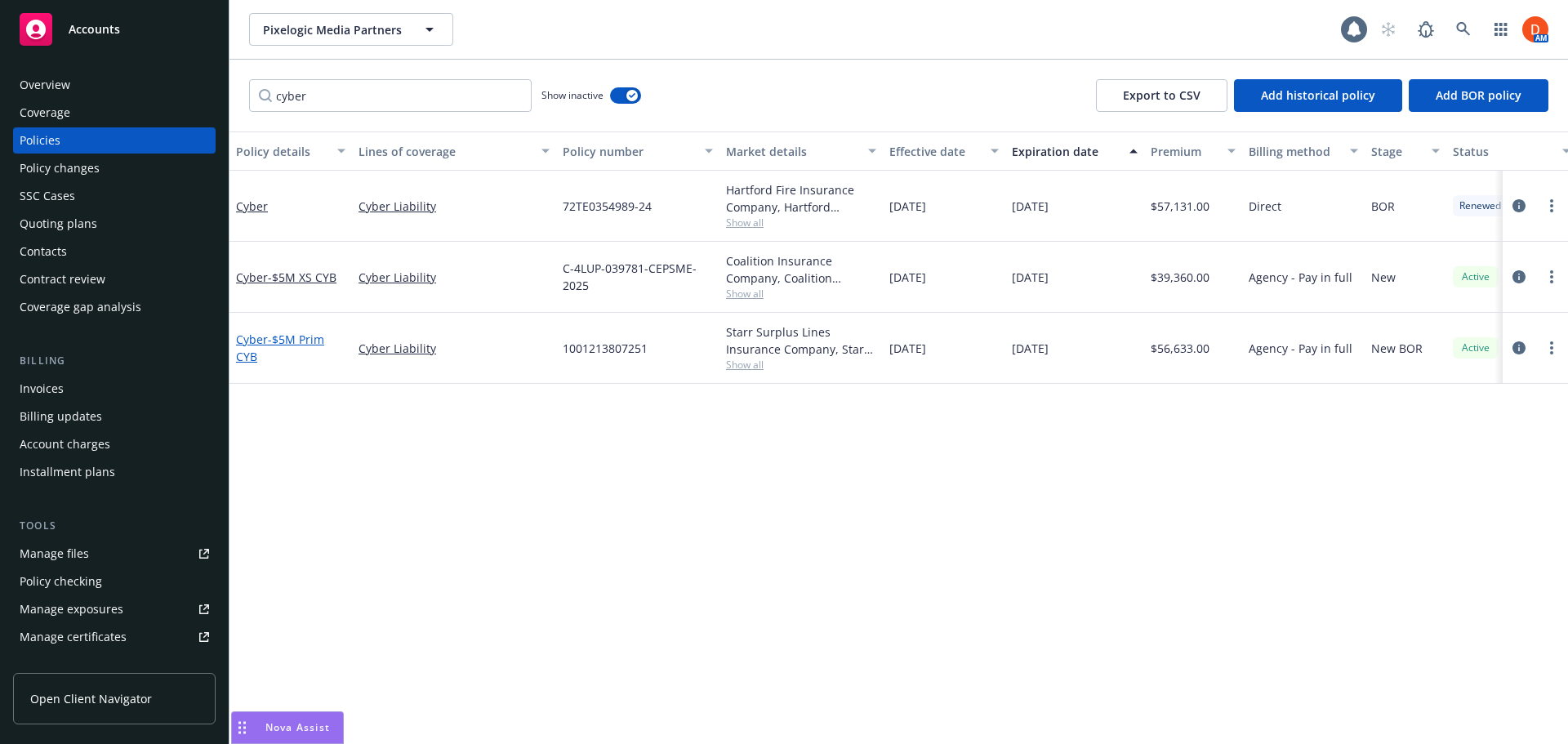
click at [286, 341] on span "- $5M Prim CYB" at bounding box center [280, 348] width 88 height 33
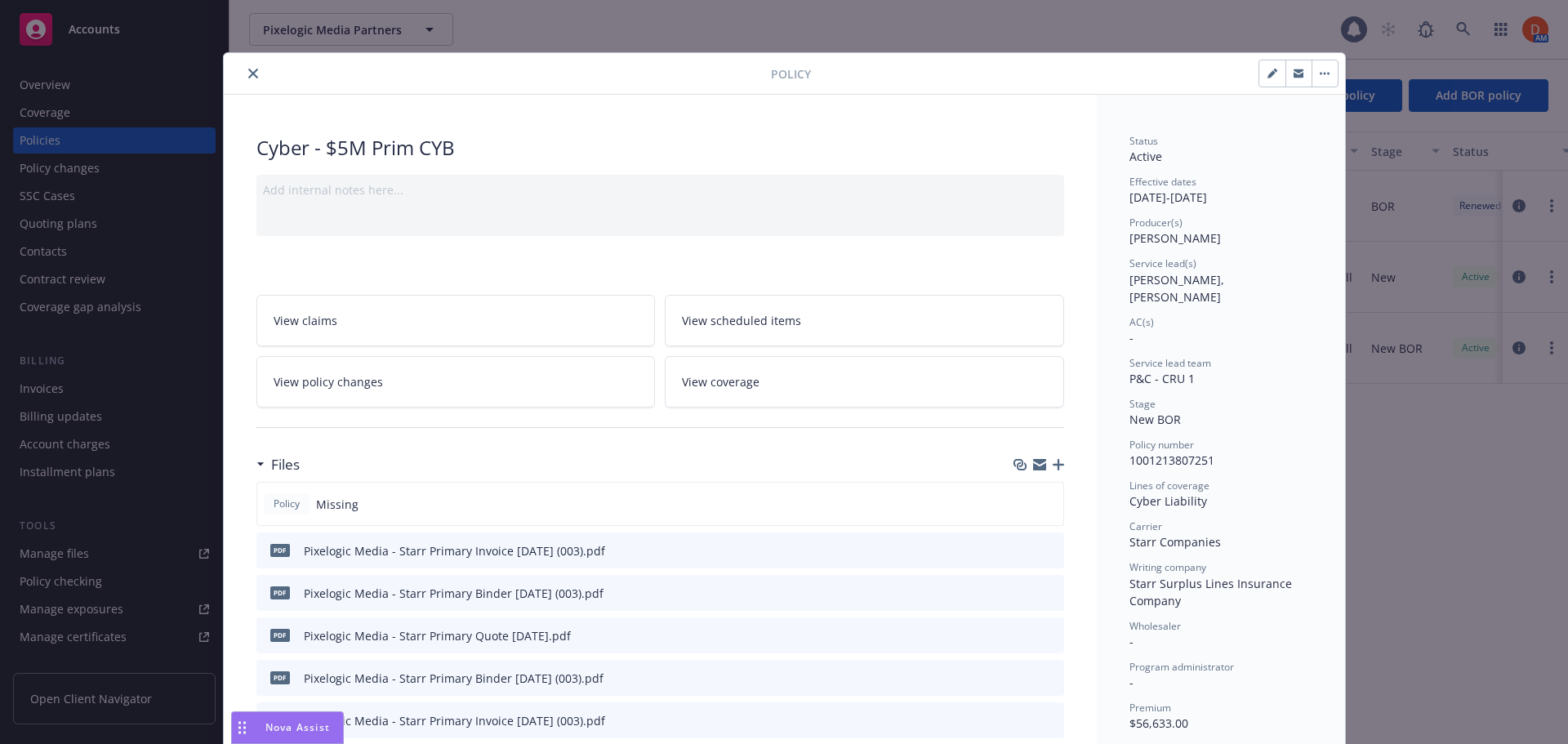
scroll to position [49, 0]
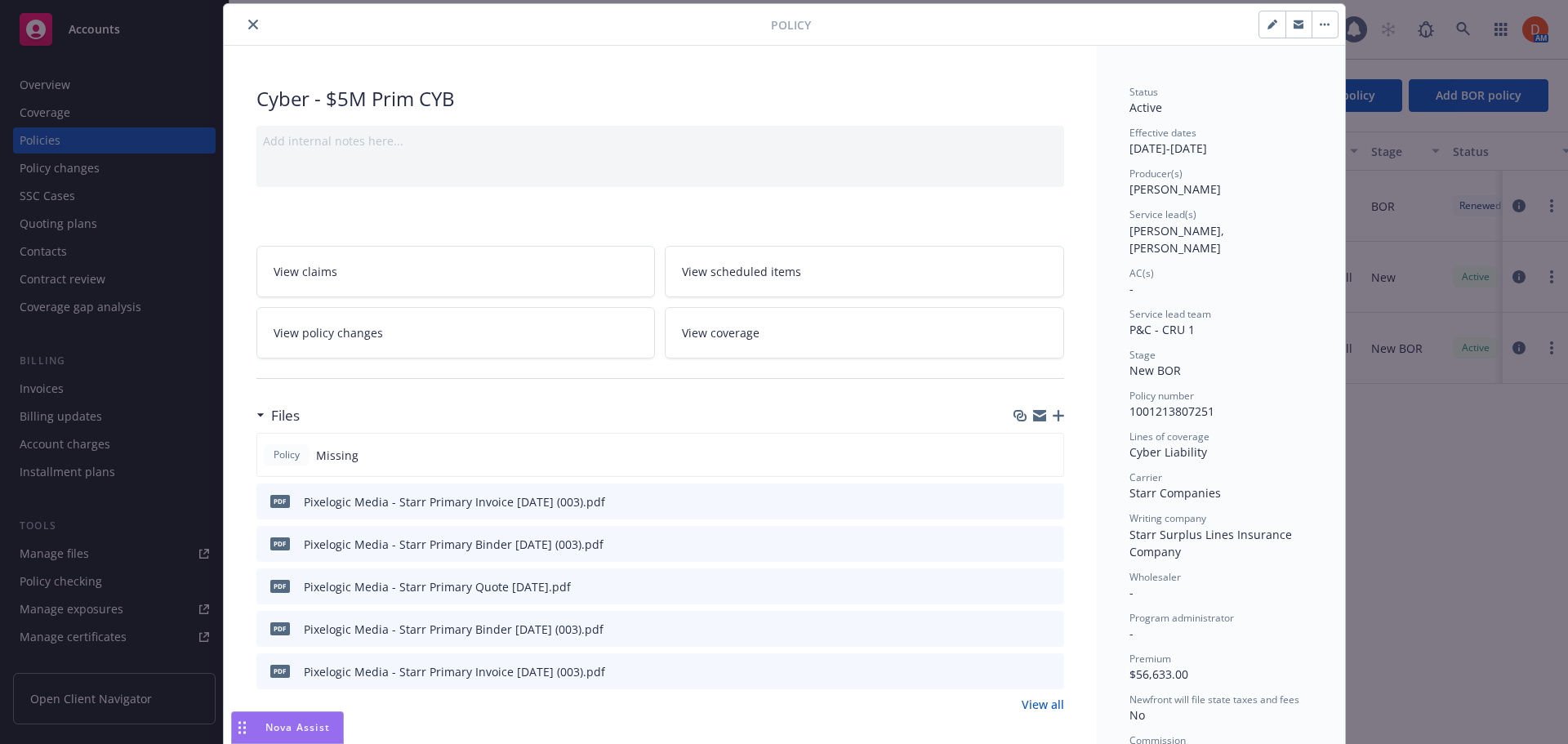
click at [1044, 543] on icon "preview file" at bounding box center [1049, 542] width 14 height 12
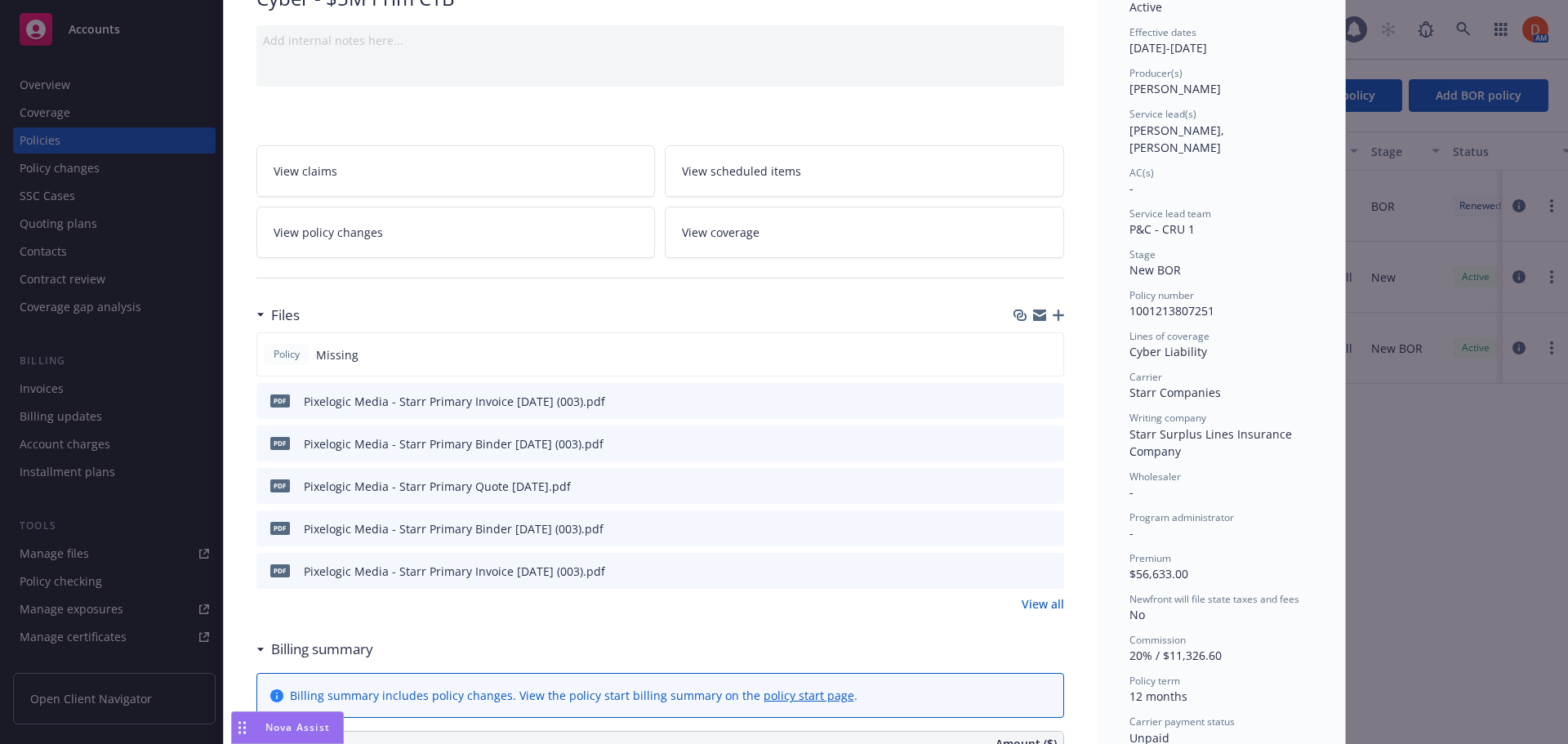
scroll to position [245, 0]
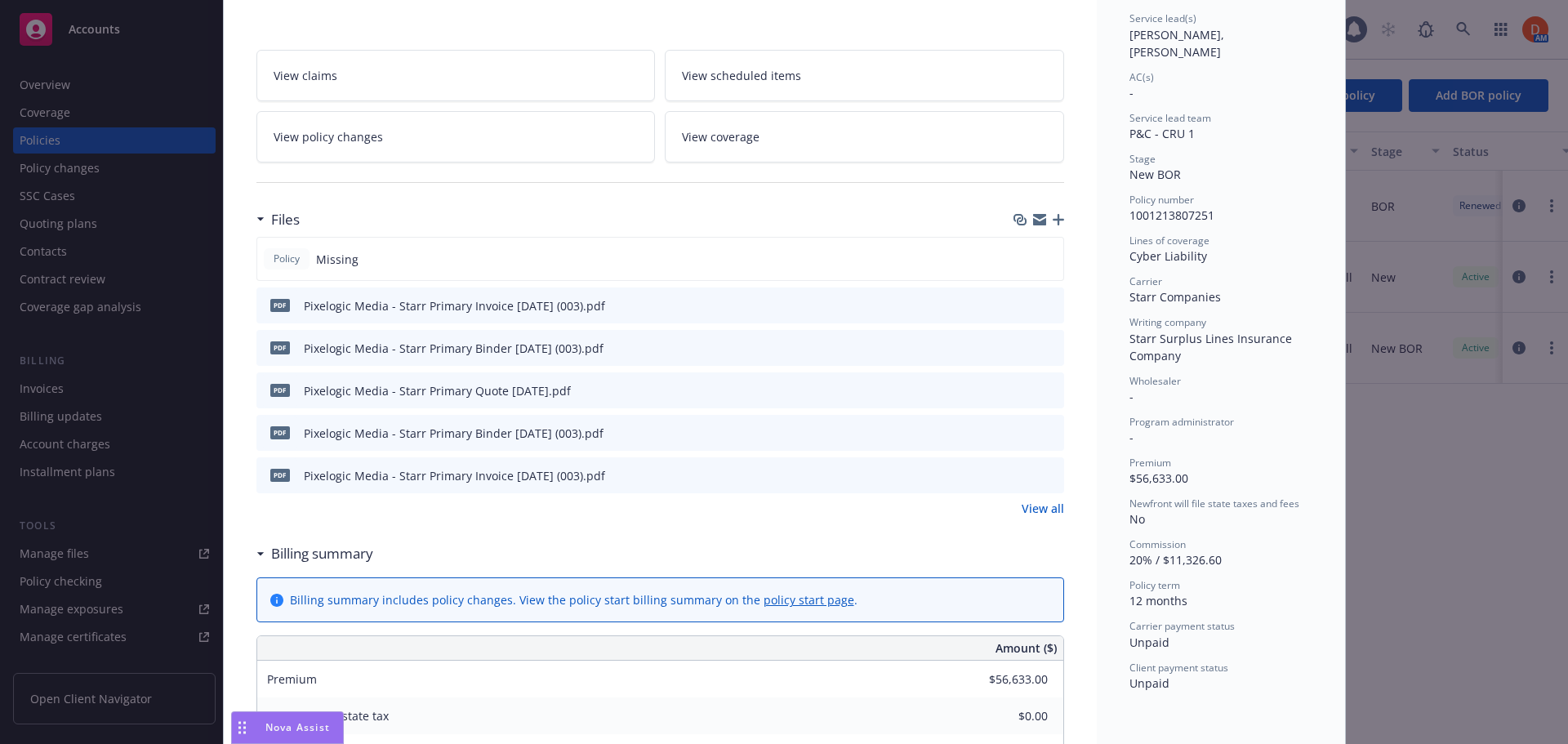
click at [1022, 506] on link "View all" at bounding box center [1043, 508] width 43 height 17
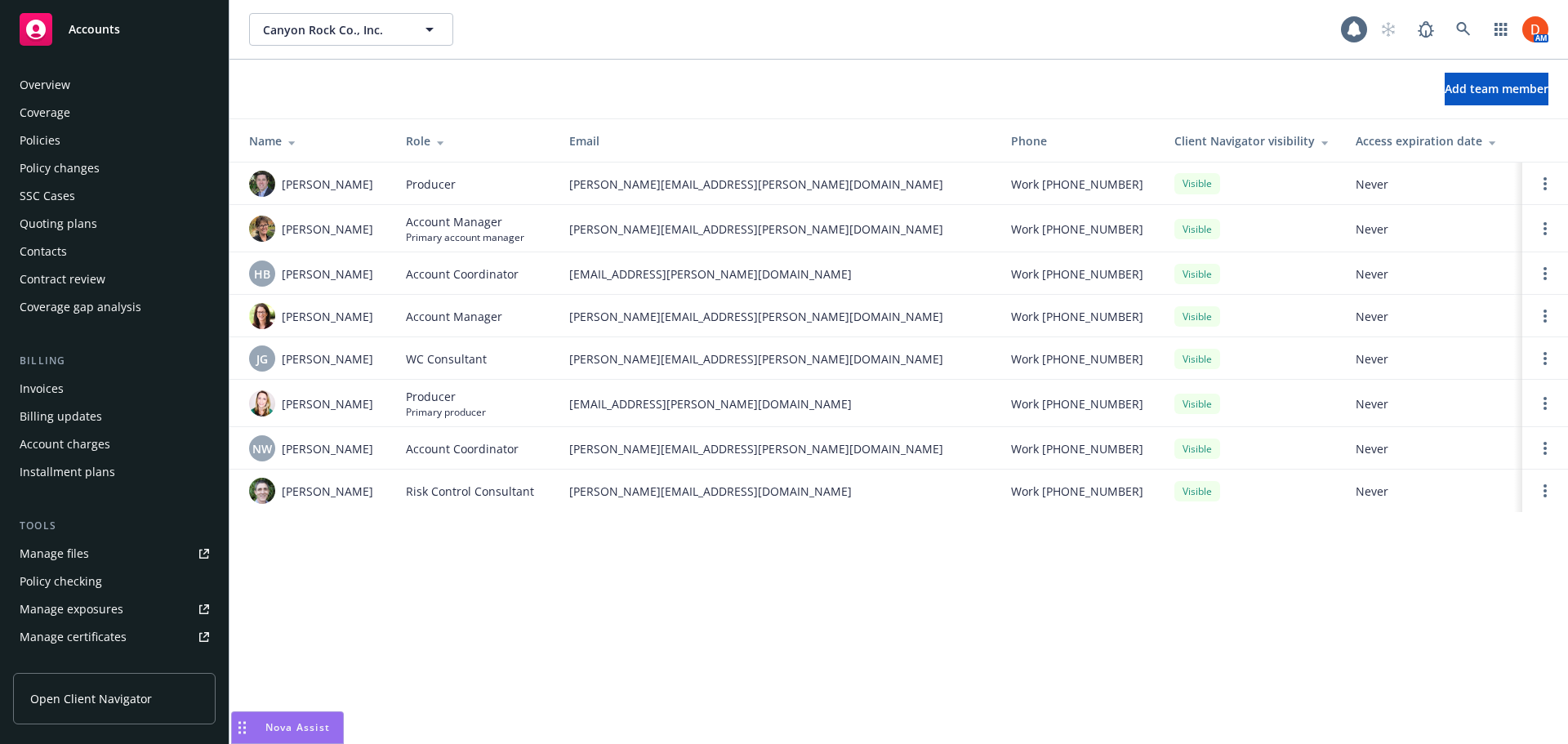
scroll to position [376, 0]
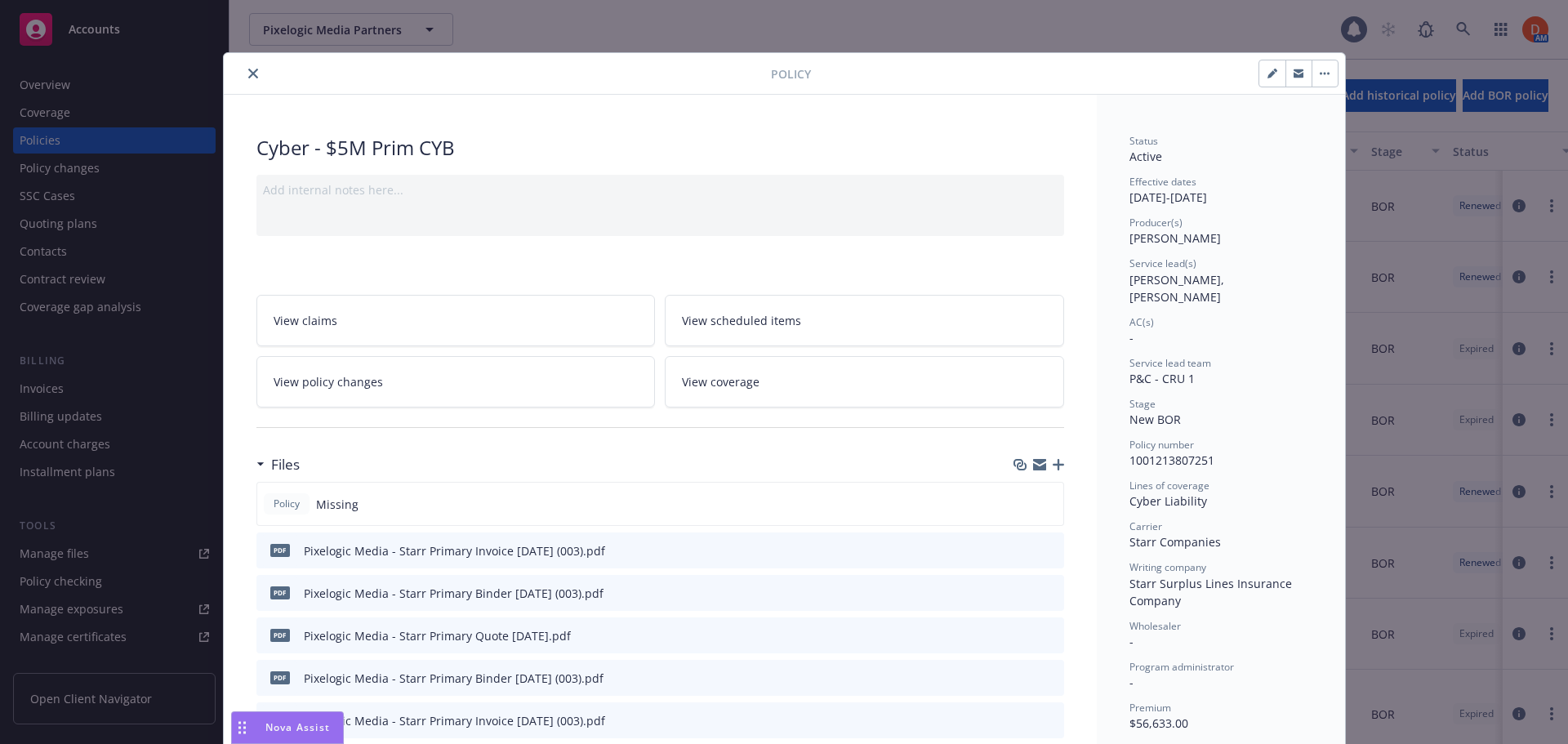
click at [1320, 73] on icon "button" at bounding box center [1321, 73] width 3 height 3
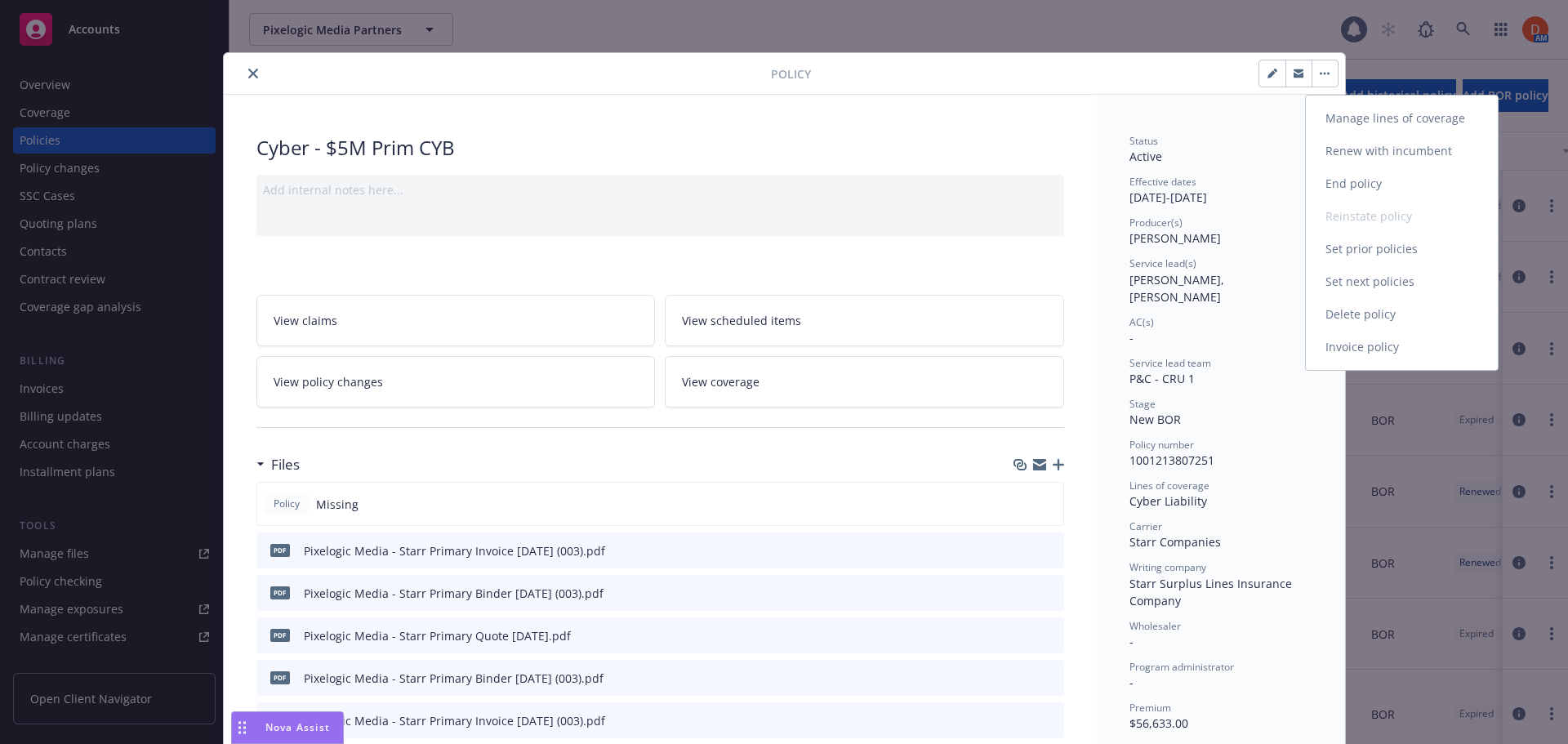
click at [1363, 122] on link "Manage lines of coverage" at bounding box center [1402, 118] width 192 height 33
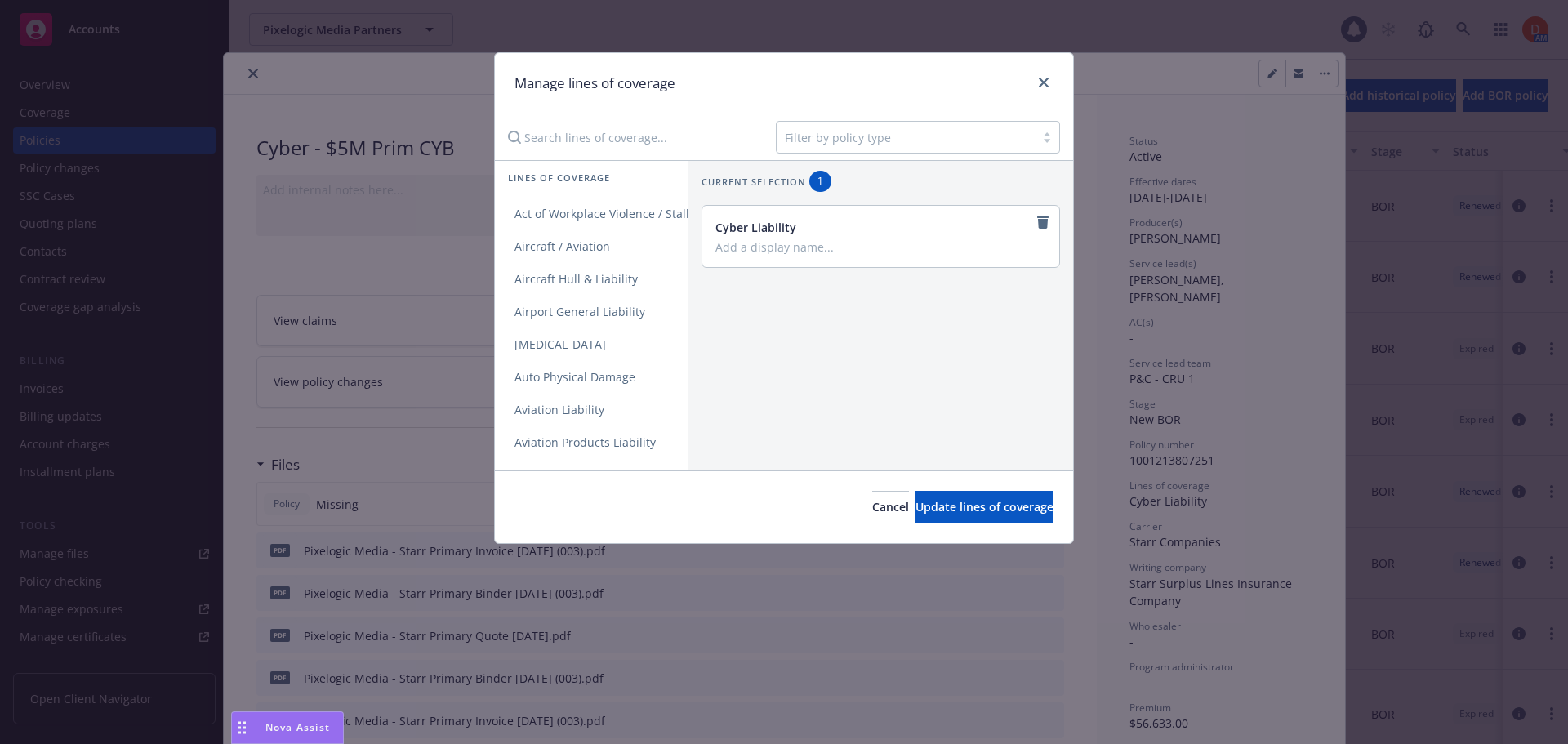
click at [643, 140] on input "Search lines of coverage..." at bounding box center [630, 136] width 265 height 33
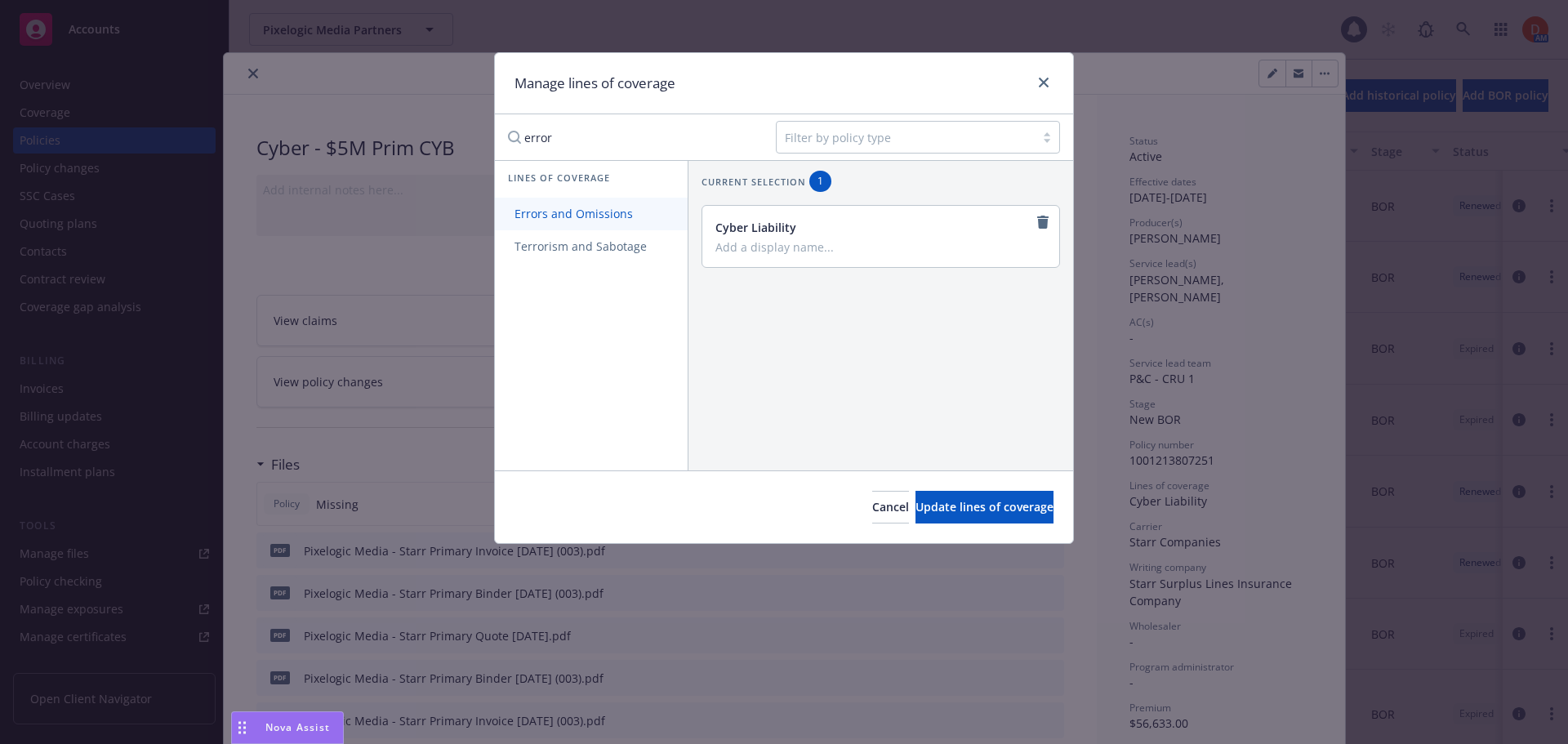
type input "error"
click at [583, 217] on span "Errors and Omissions" at bounding box center [574, 213] width 158 height 15
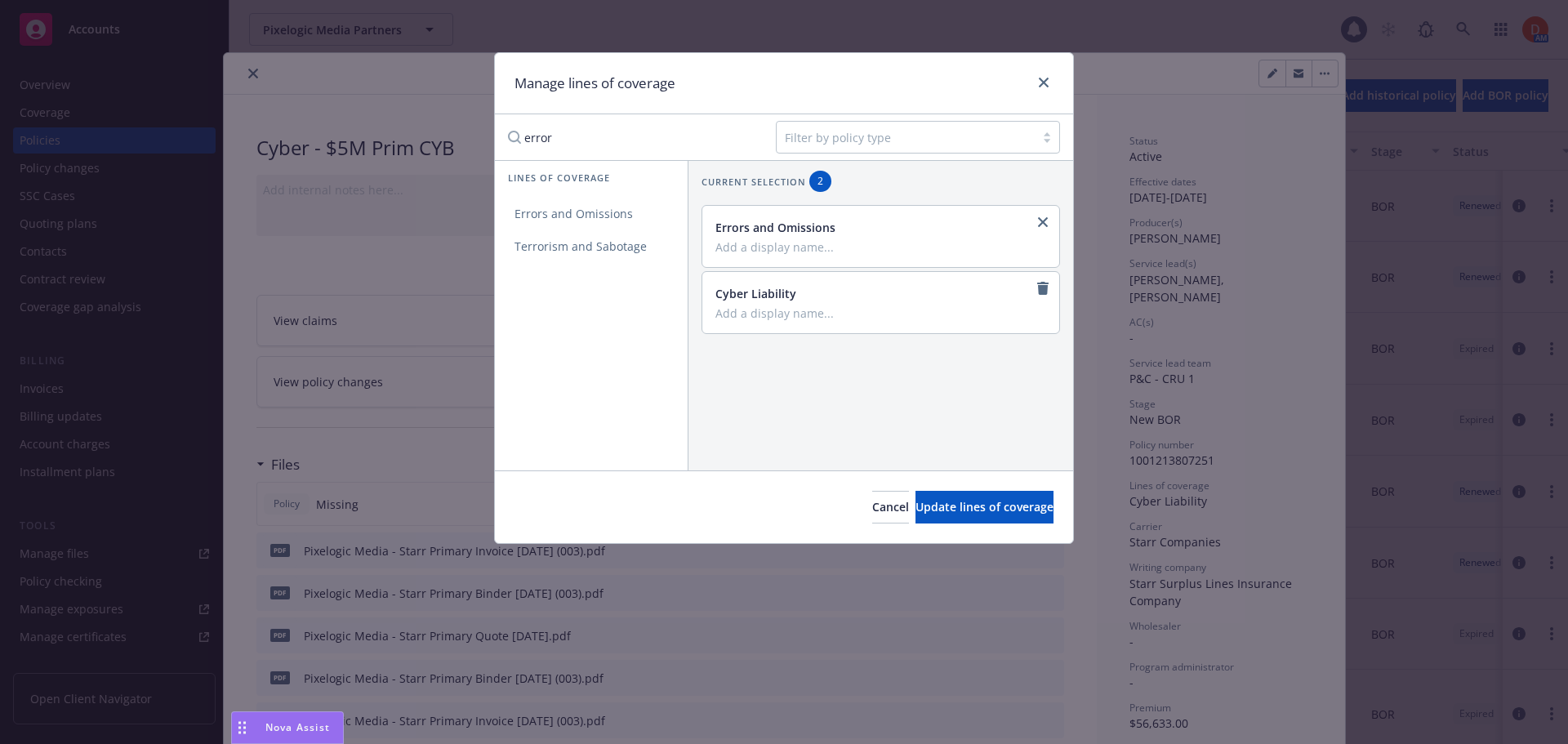
click at [823, 245] on input "Add a display name..." at bounding box center [879, 246] width 328 height 14
type input "Technology"
click at [916, 501] on span "Update lines of coverage" at bounding box center [984, 506] width 138 height 15
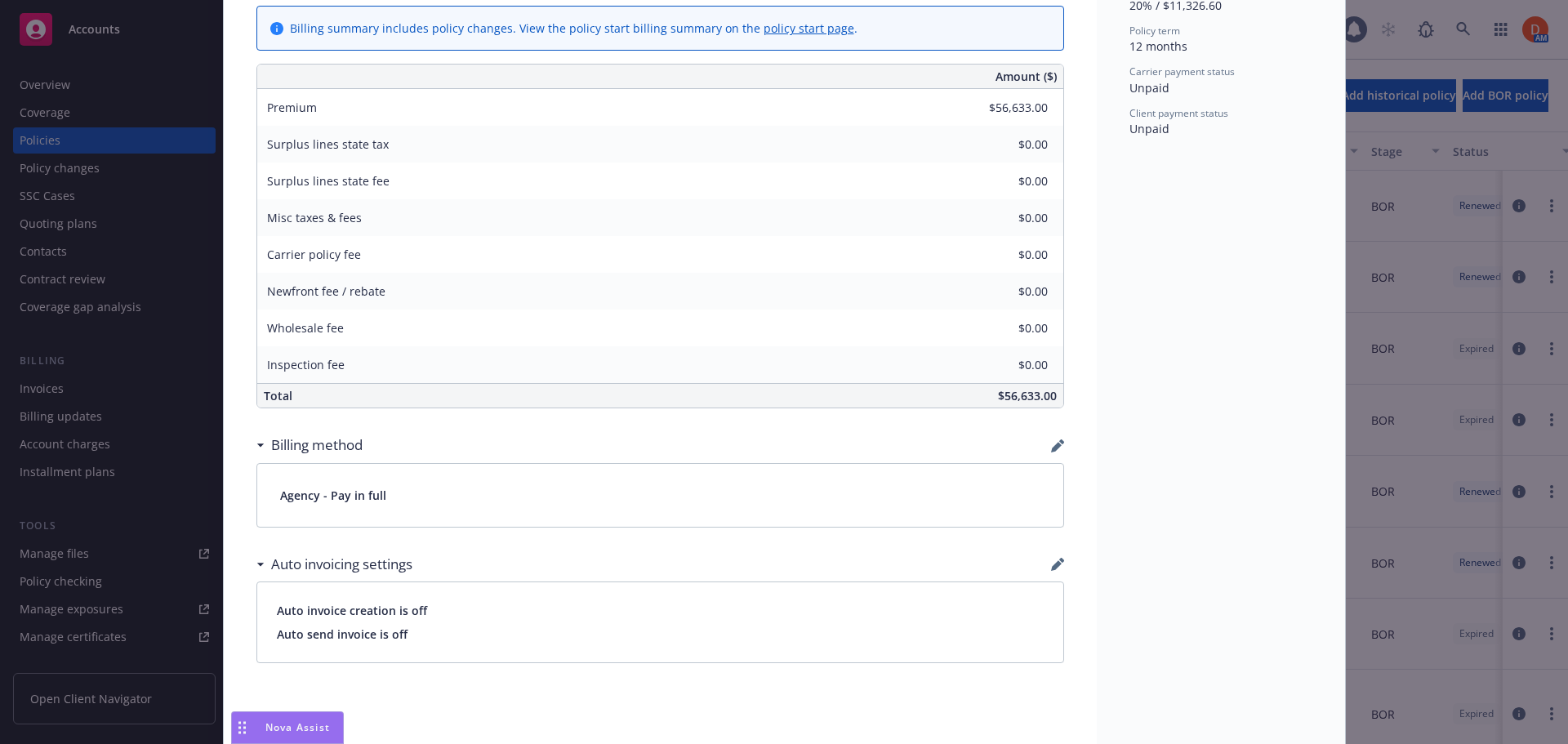
scroll to position [1306, 0]
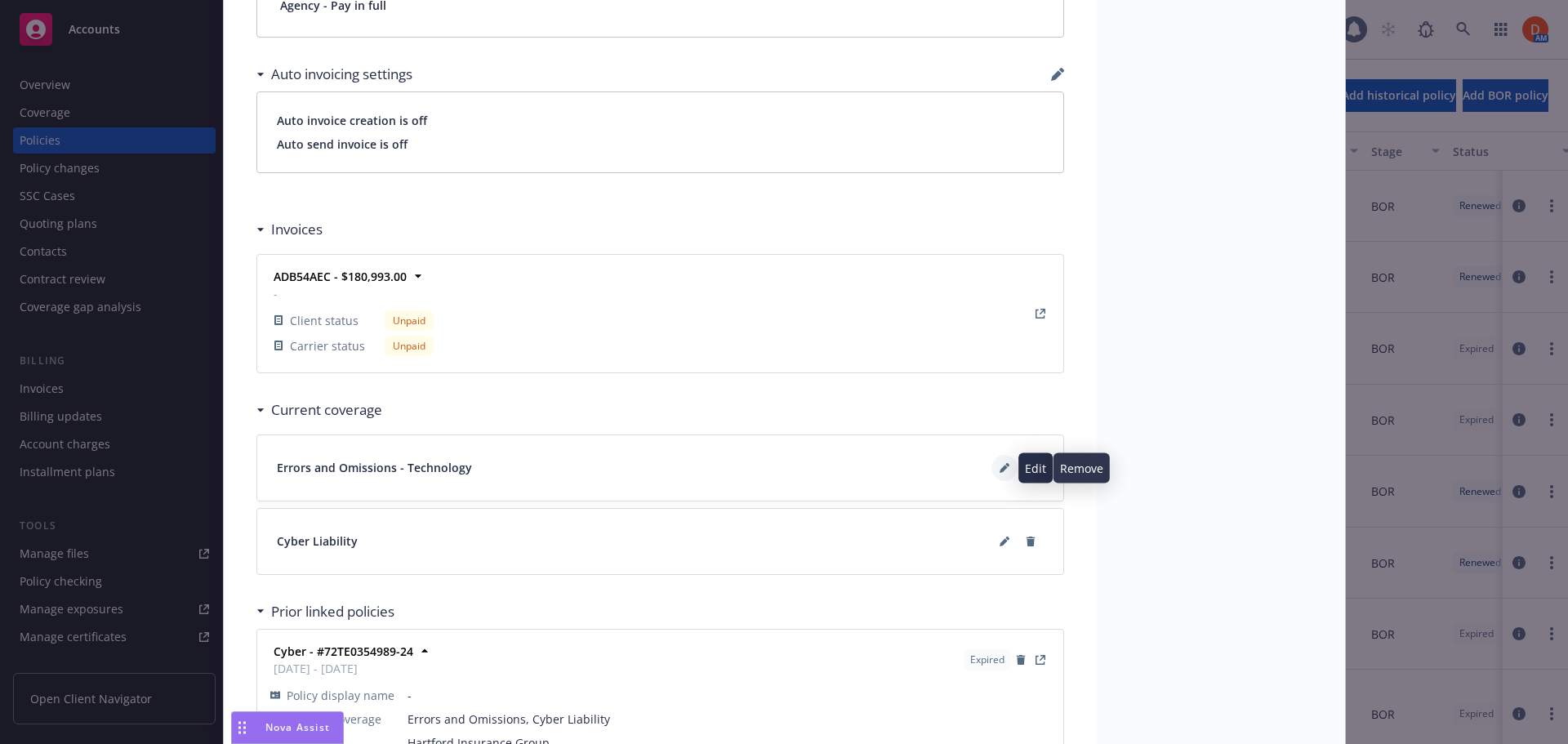
click at [1000, 466] on icon at bounding box center [1004, 467] width 10 height 10
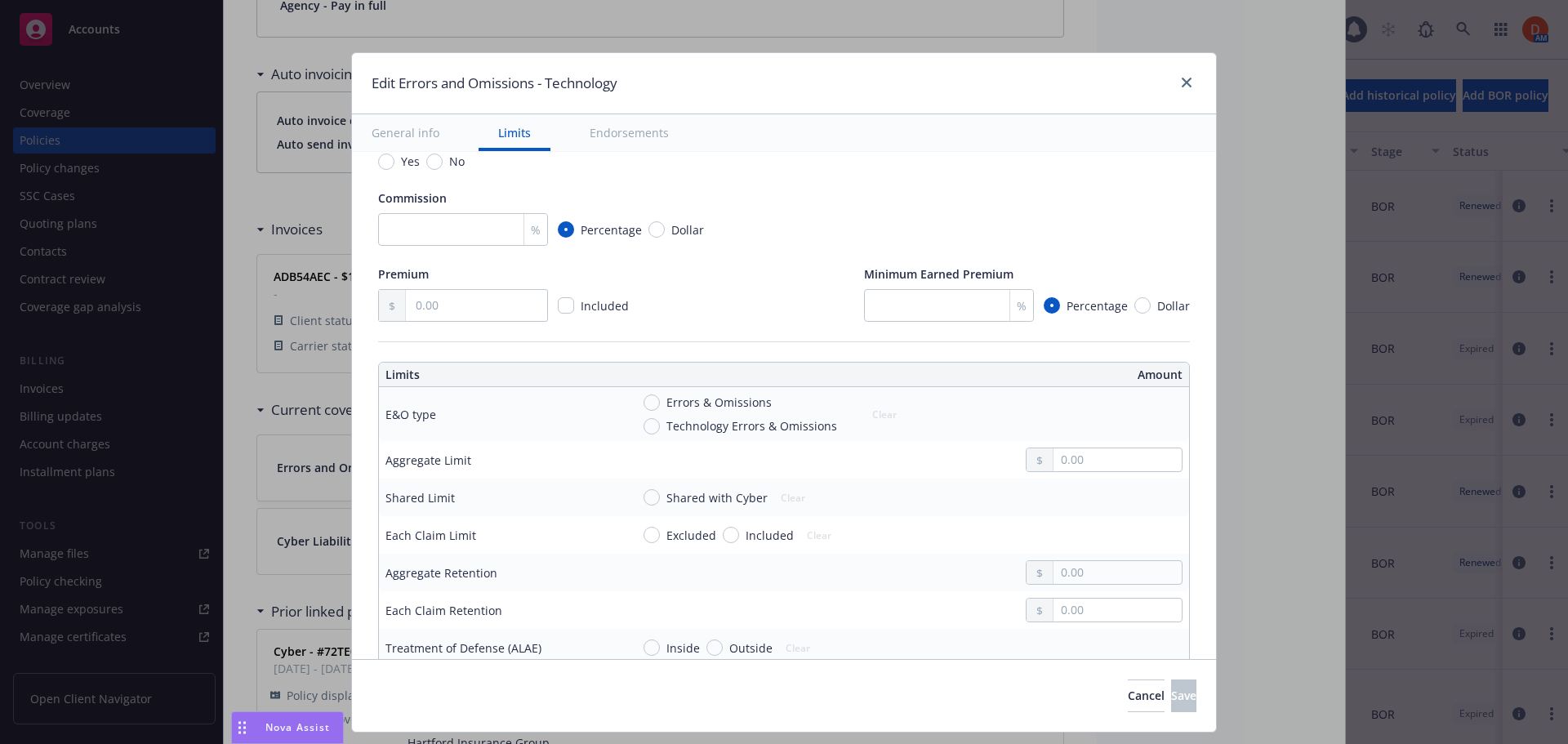
scroll to position [327, 0]
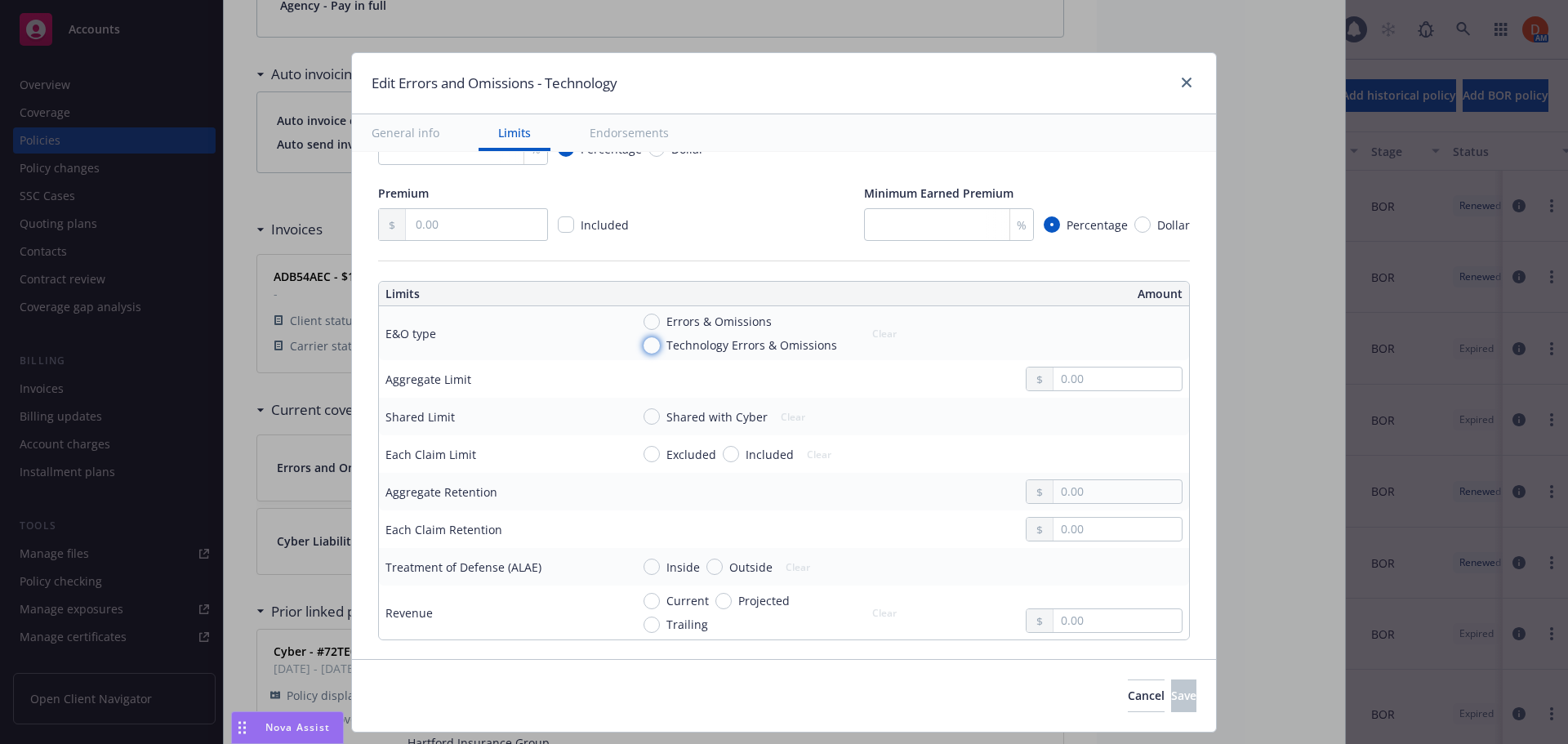
click at [643, 343] on input "Technology Errors & Omissions" at bounding box center [651, 345] width 16 height 16
radio input "true"
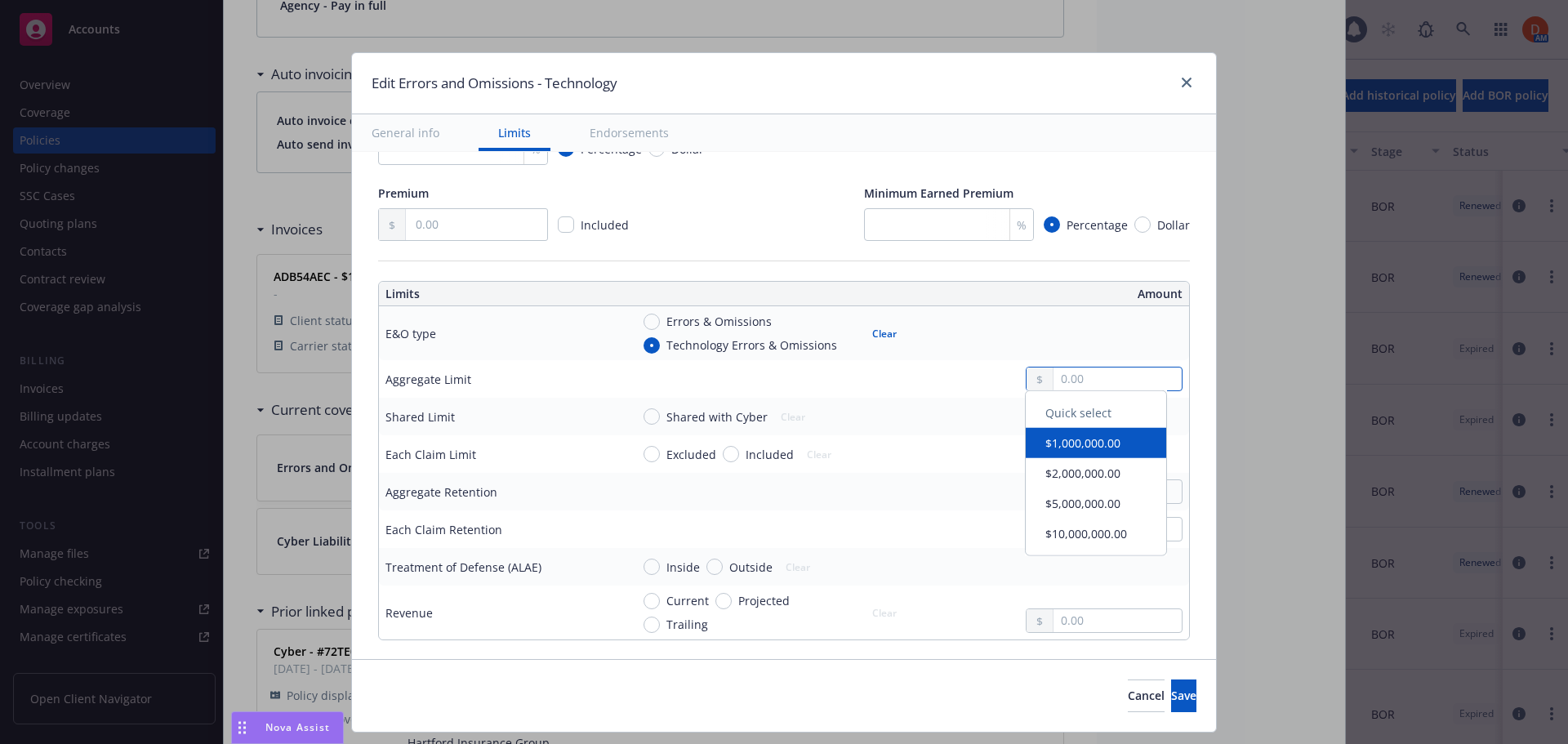
click at [1075, 372] on input "text" at bounding box center [1118, 379] width 129 height 23
type input "5,000,000.00"
click at [1086, 515] on button "$5,000,000.00" at bounding box center [1096, 511] width 140 height 30
click at [726, 451] on input "Included" at bounding box center [731, 454] width 16 height 16
radio input "true"
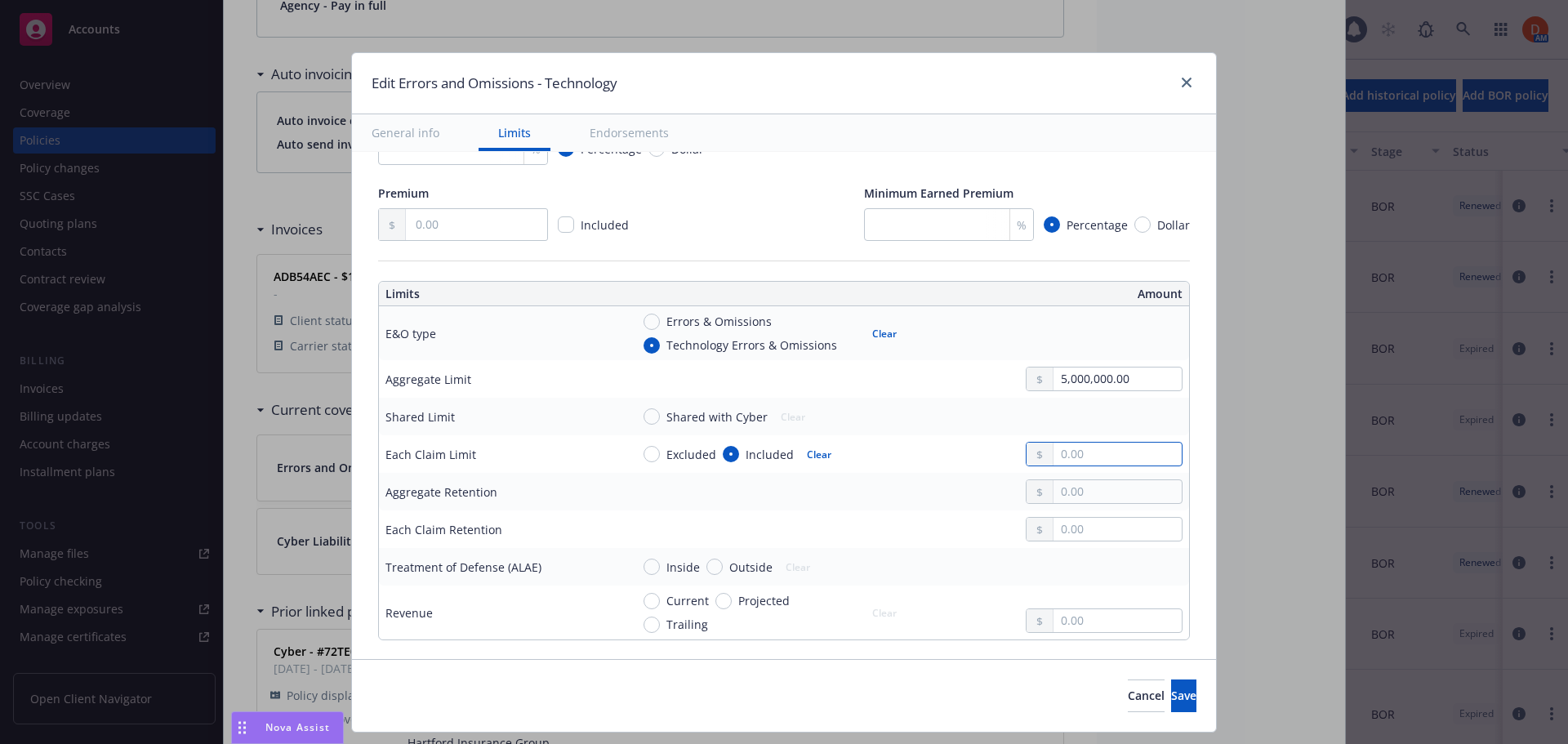
click at [1074, 454] on input "text" at bounding box center [1118, 454] width 129 height 23
type input "5,000,000.00"
click at [1067, 591] on button "$5,000,000.00" at bounding box center [1096, 582] width 140 height 30
click at [648, 414] on input "Shared with Cyber" at bounding box center [651, 417] width 16 height 16
radio input "true"
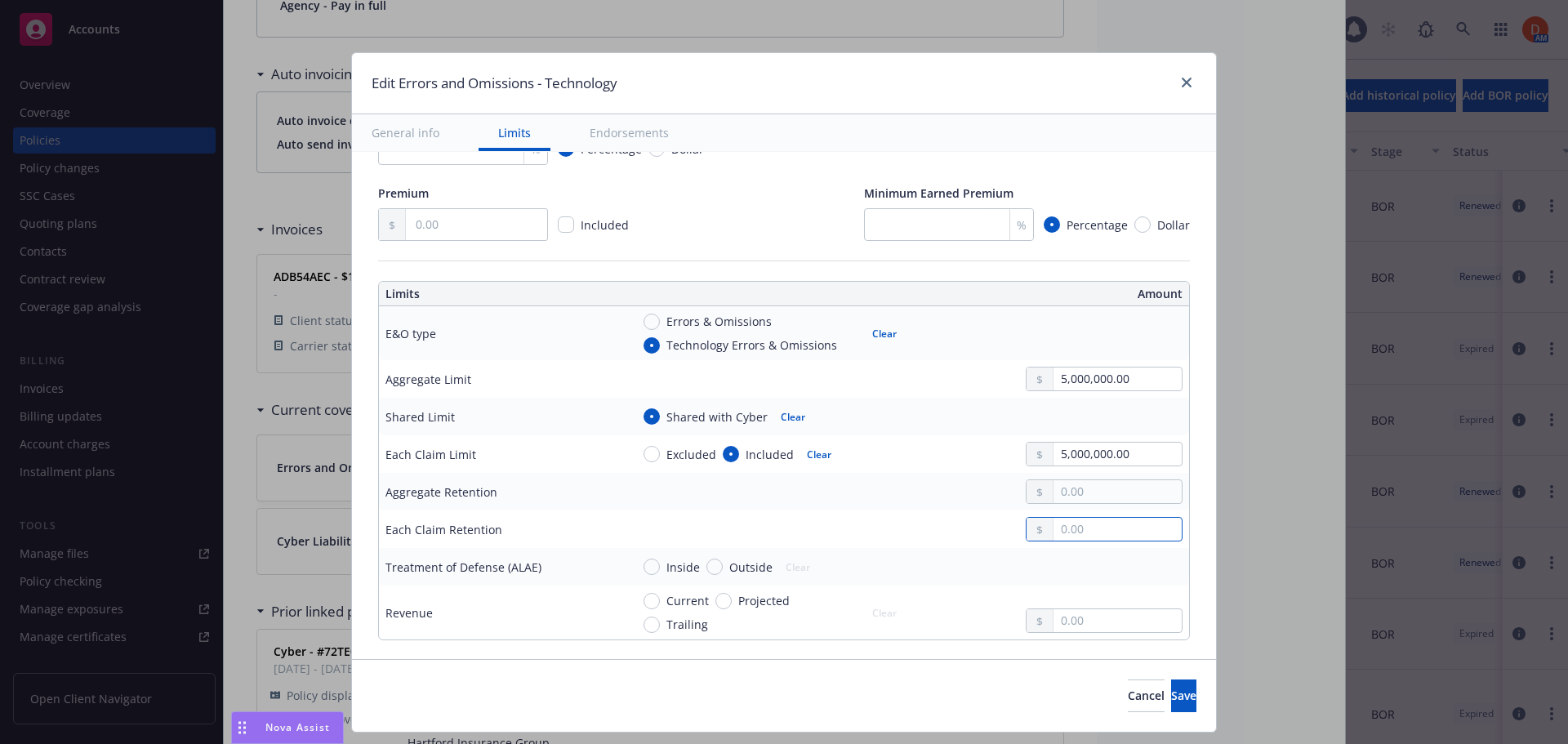
click at [1054, 525] on input "text" at bounding box center [1118, 529] width 129 height 23
type input "25,000.00"
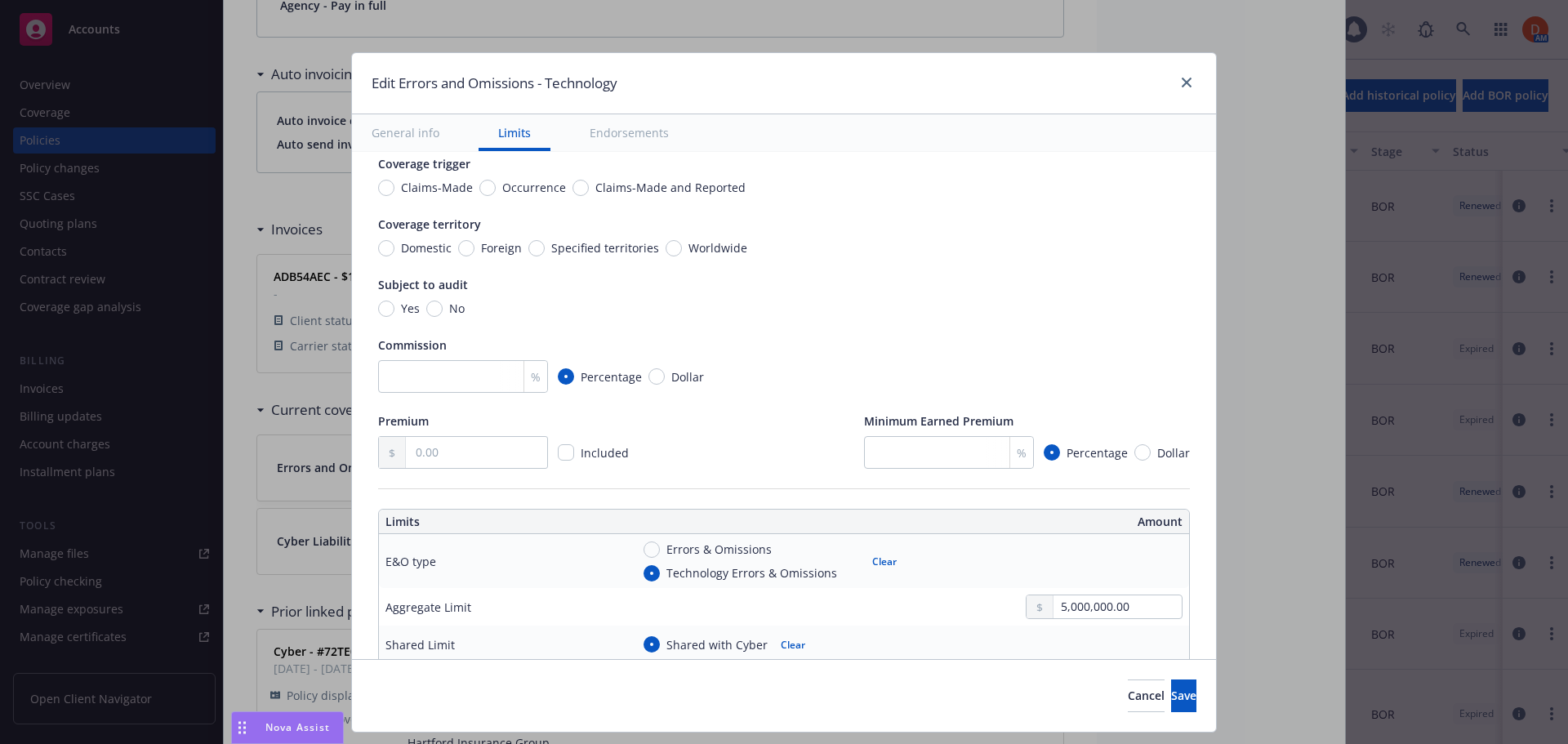
scroll to position [0, 0]
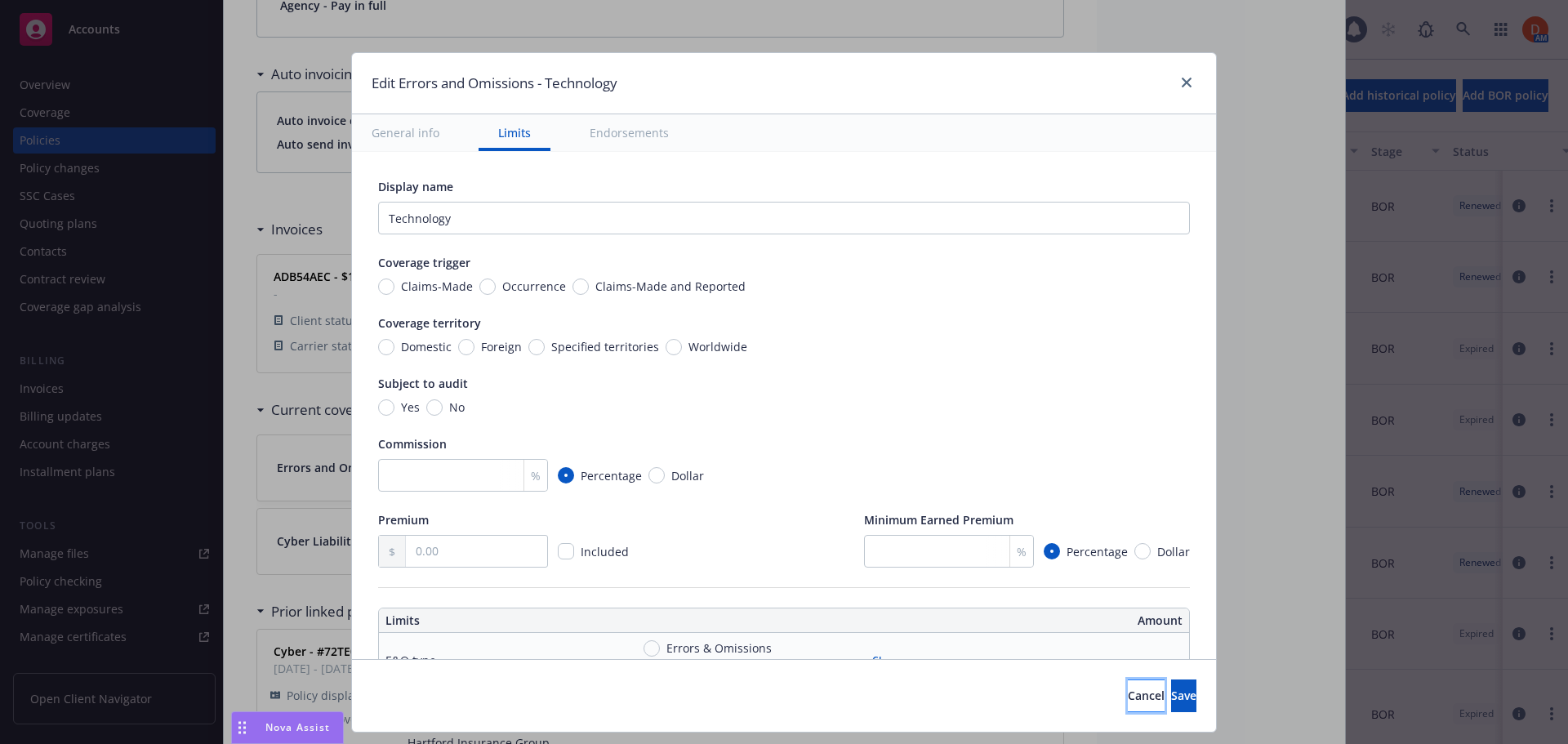
click at [1128, 699] on button "Cancel" at bounding box center [1146, 696] width 37 height 33
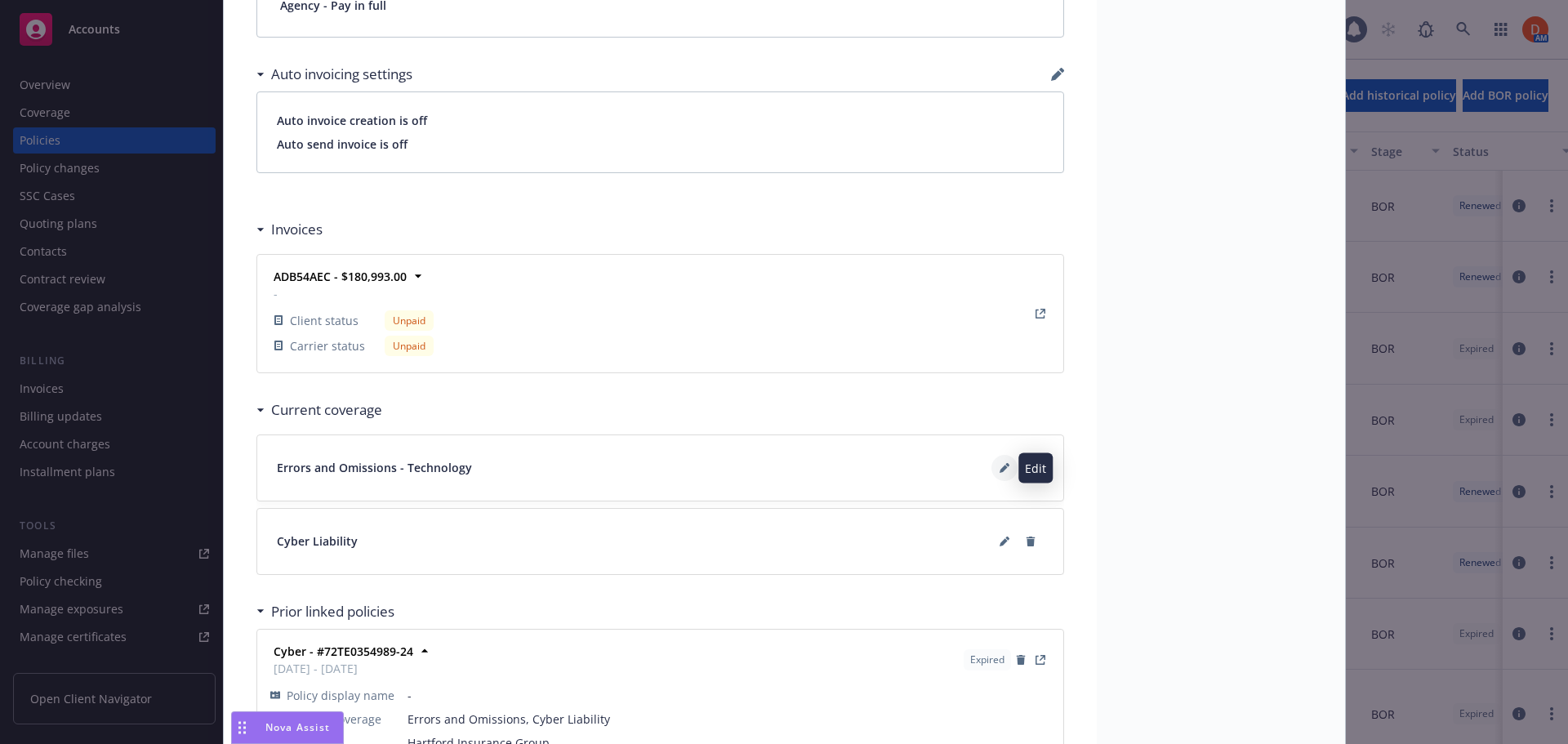
click at [1006, 465] on icon at bounding box center [1008, 465] width 4 height 4
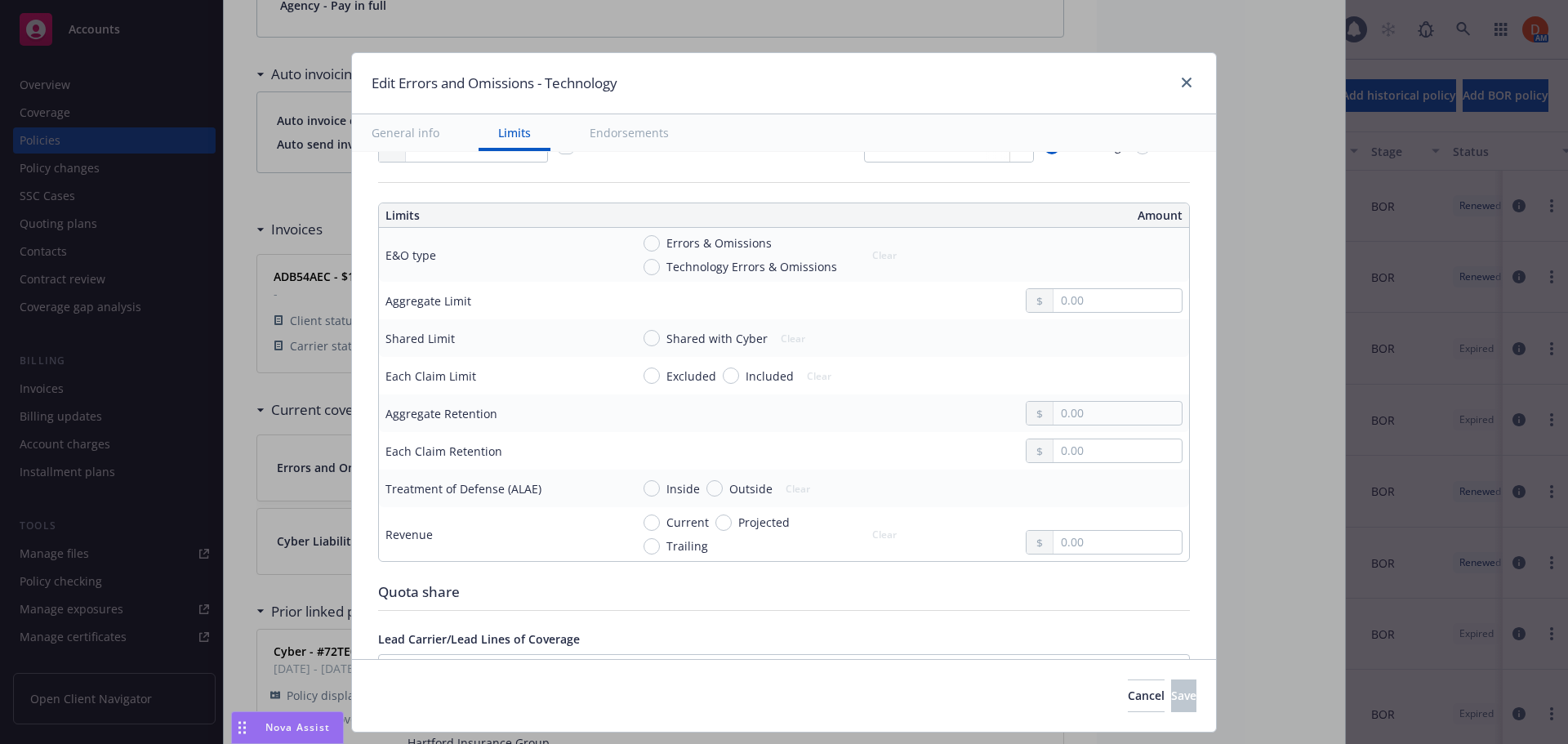
scroll to position [409, 0]
click at [645, 268] on input "Technology Errors & Omissions" at bounding box center [651, 263] width 16 height 16
radio input "true"
click at [1075, 310] on td at bounding box center [906, 297] width 565 height 37
click at [1076, 303] on input "text" at bounding box center [1118, 297] width 129 height 23
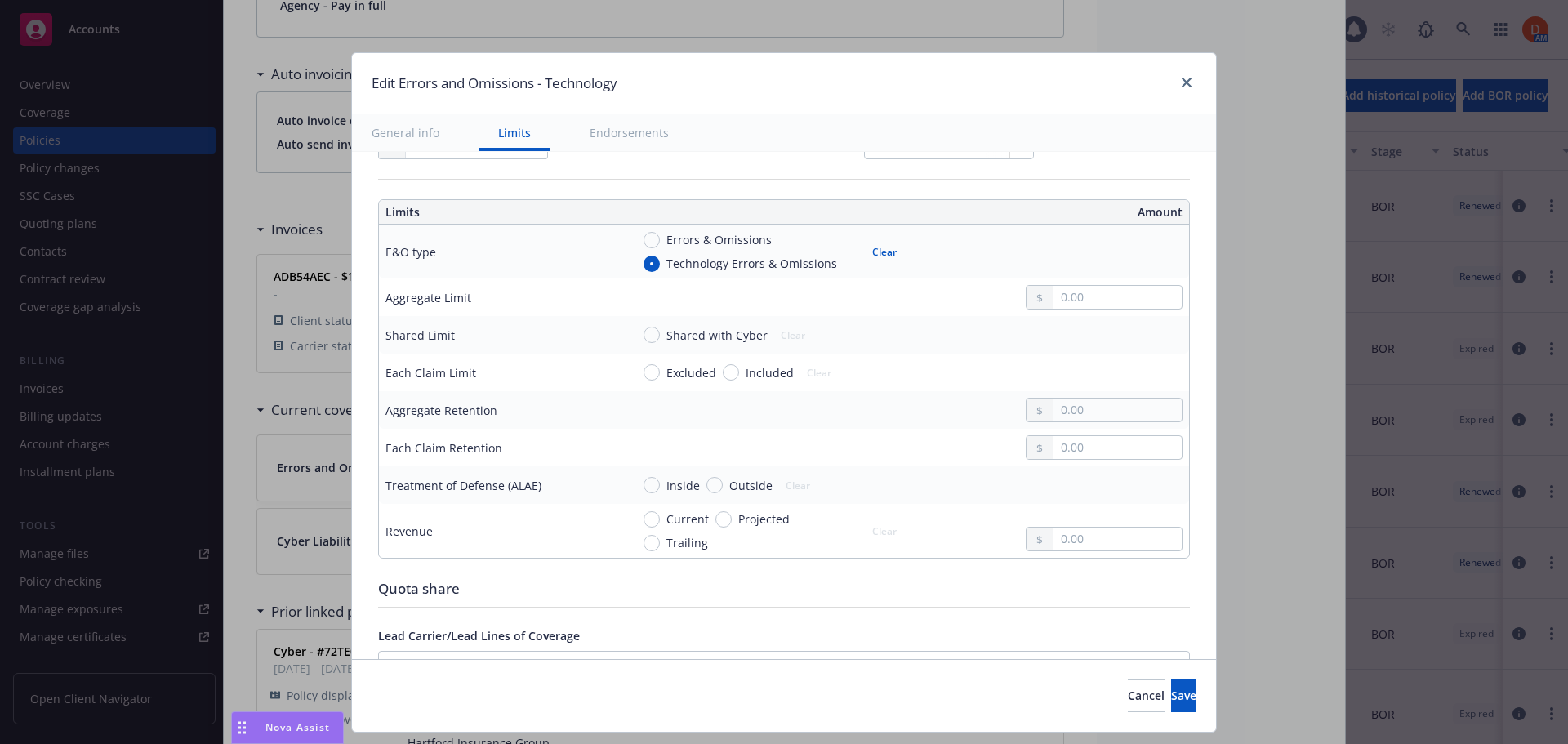
type input "5,000,000.00"
click at [1091, 436] on button "$5,000,000.00" at bounding box center [1096, 429] width 140 height 30
click at [643, 336] on input "Shared with Cyber" at bounding box center [651, 335] width 16 height 16
radio input "true"
click at [725, 368] on input "Included" at bounding box center [731, 372] width 16 height 16
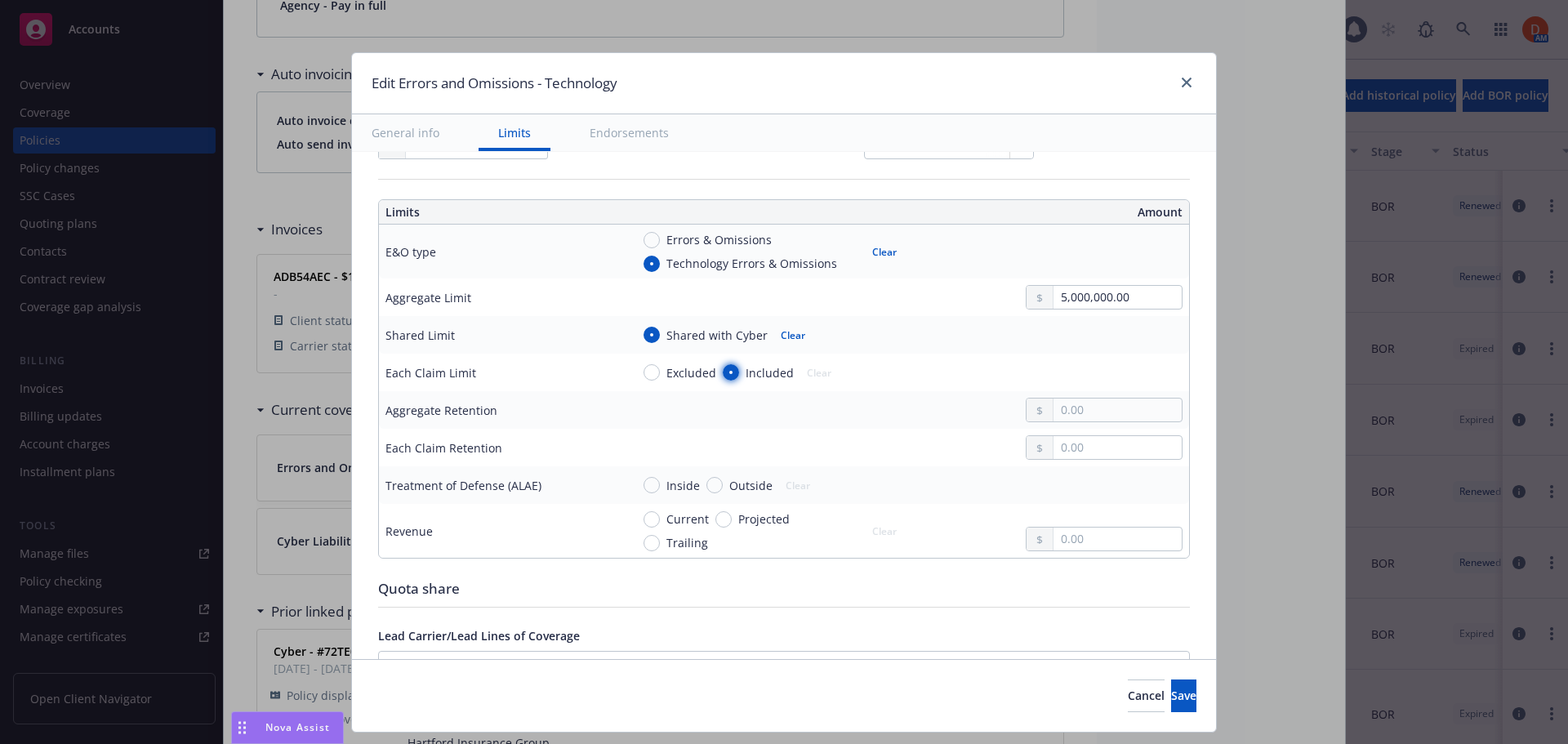
radio input "true"
click at [1059, 373] on input "text" at bounding box center [1118, 373] width 129 height 23
type input "5,000,000.00"
click at [1081, 512] on button "$5,000,000.00" at bounding box center [1096, 501] width 140 height 30
click at [1071, 422] on div at bounding box center [1105, 409] width 157 height 24
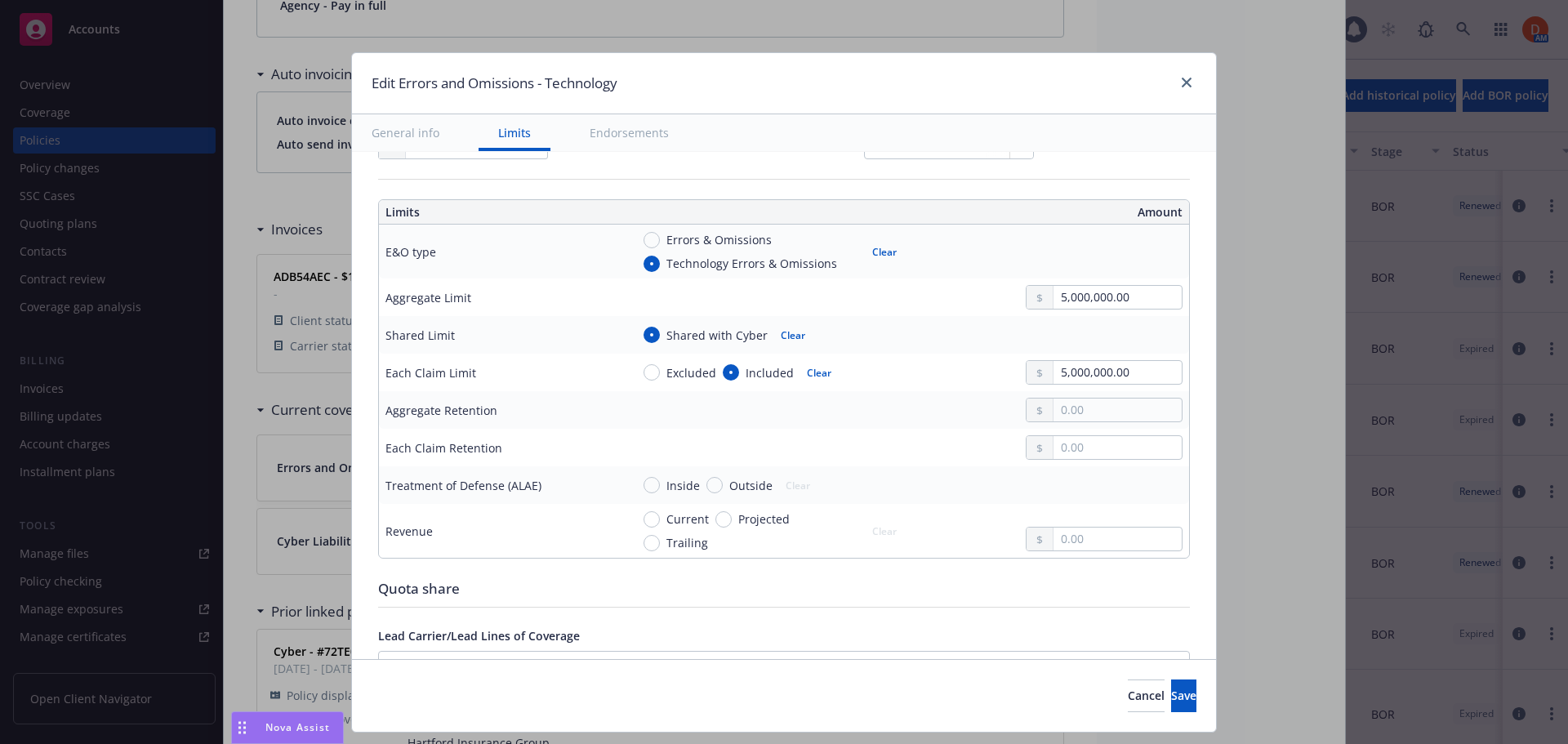
click at [1067, 459] on div at bounding box center [1105, 447] width 157 height 24
click at [1066, 445] on input "text" at bounding box center [1118, 448] width 129 height 23
type input "25,000.00"
click at [917, 459] on div "25,000.00" at bounding box center [907, 447] width 552 height 24
click at [660, 480] on span "Inside" at bounding box center [680, 485] width 40 height 17
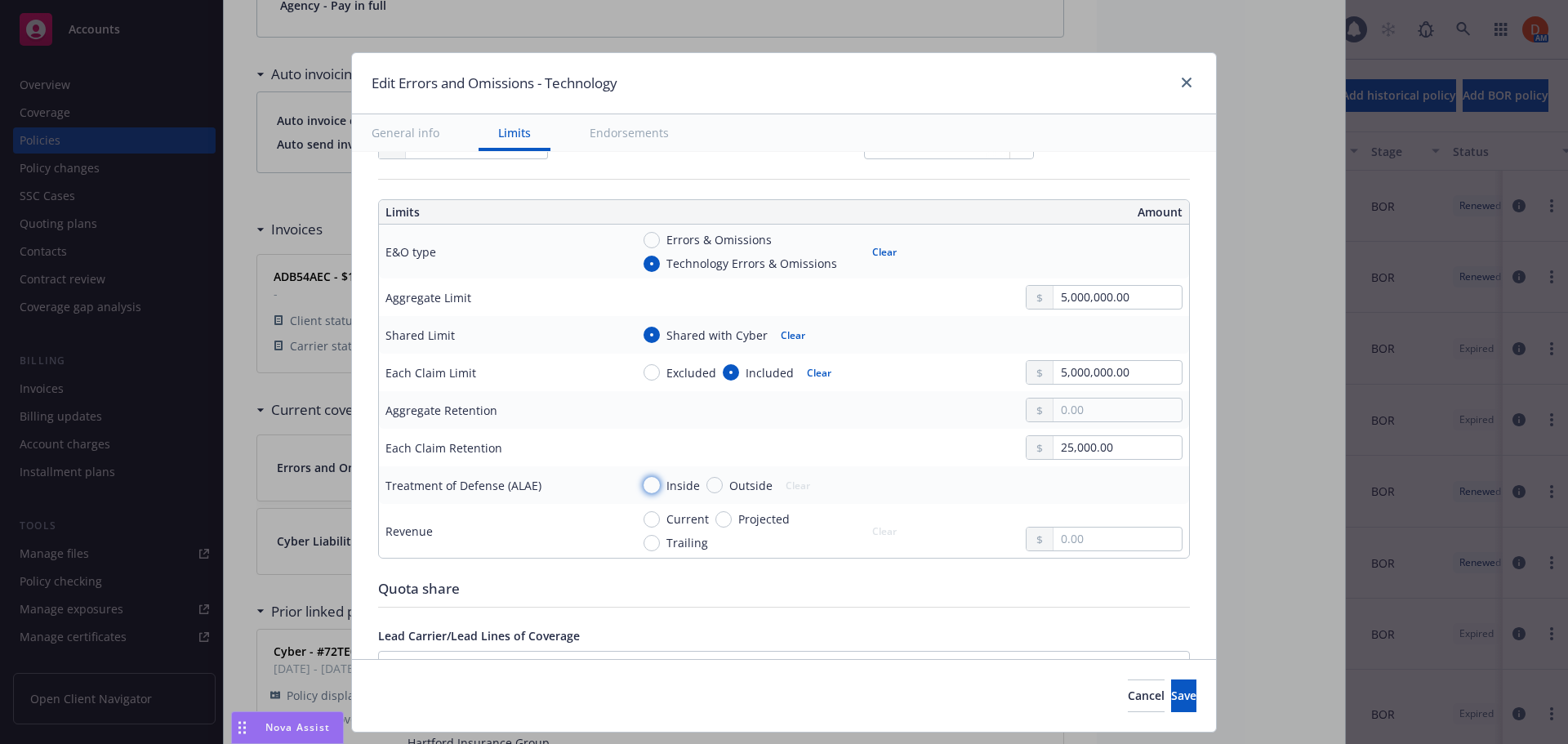
click at [654, 480] on input "Inside" at bounding box center [651, 485] width 16 height 16
radio input "true"
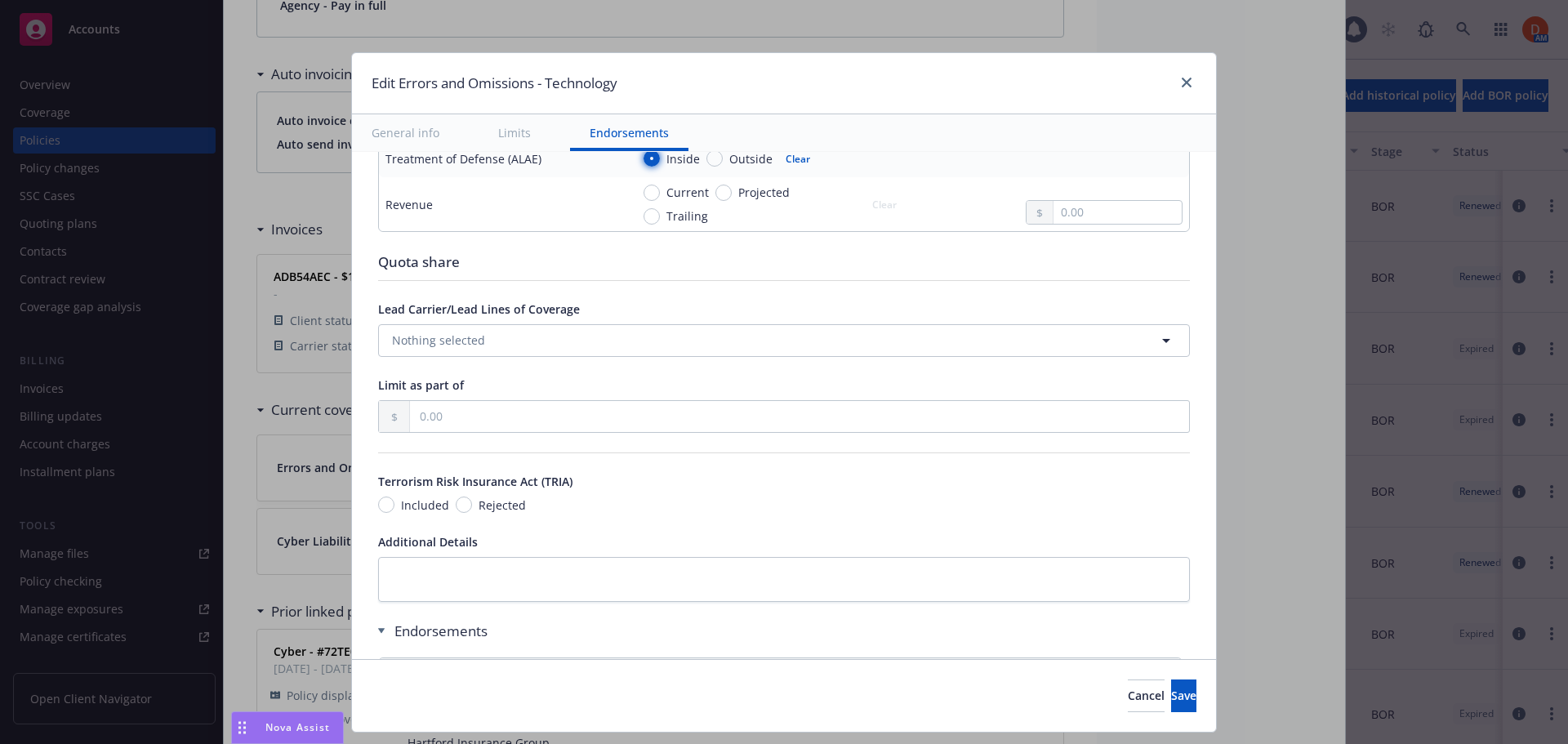
scroll to position [886, 0]
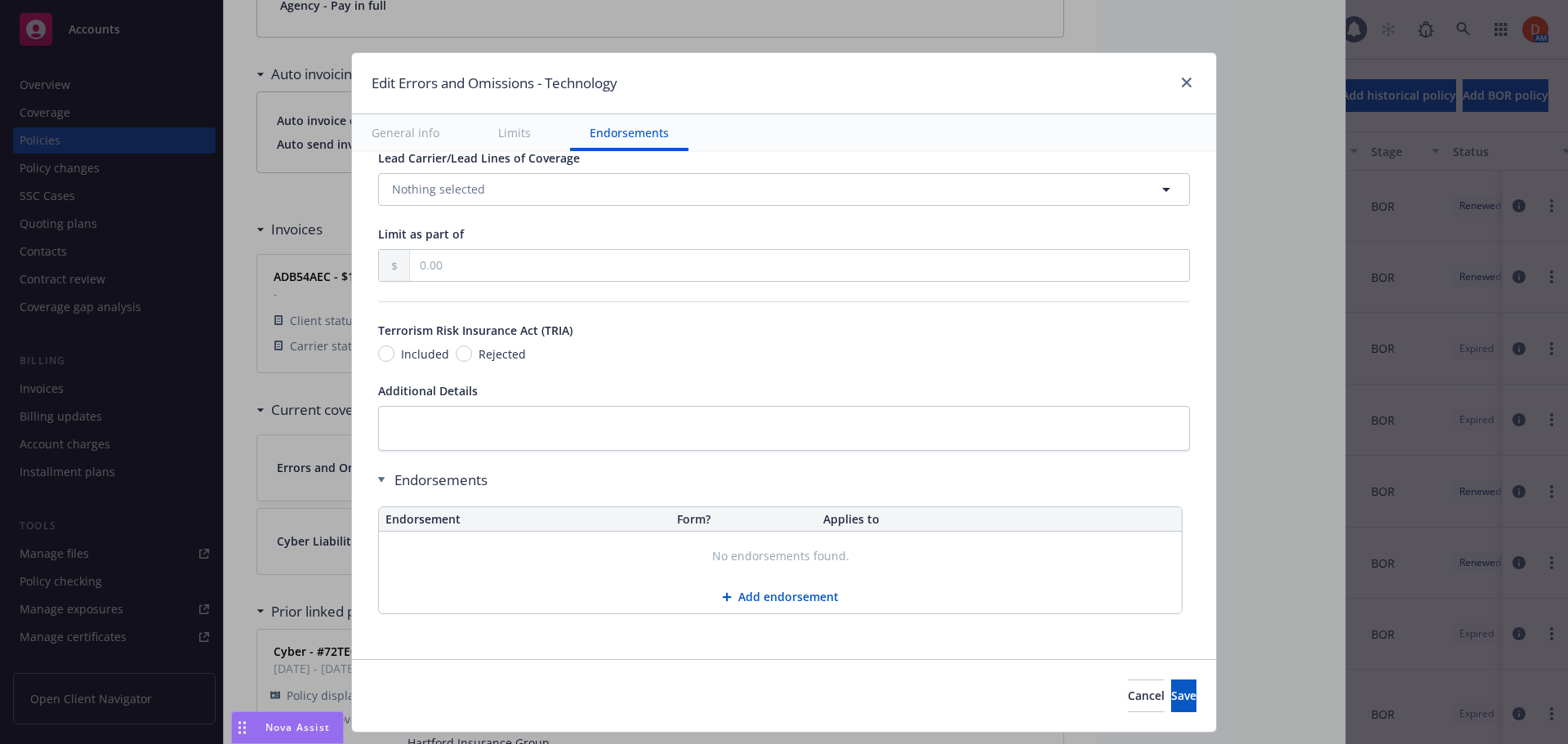
click at [782, 602] on button "Add endorsement" at bounding box center [781, 597] width 803 height 33
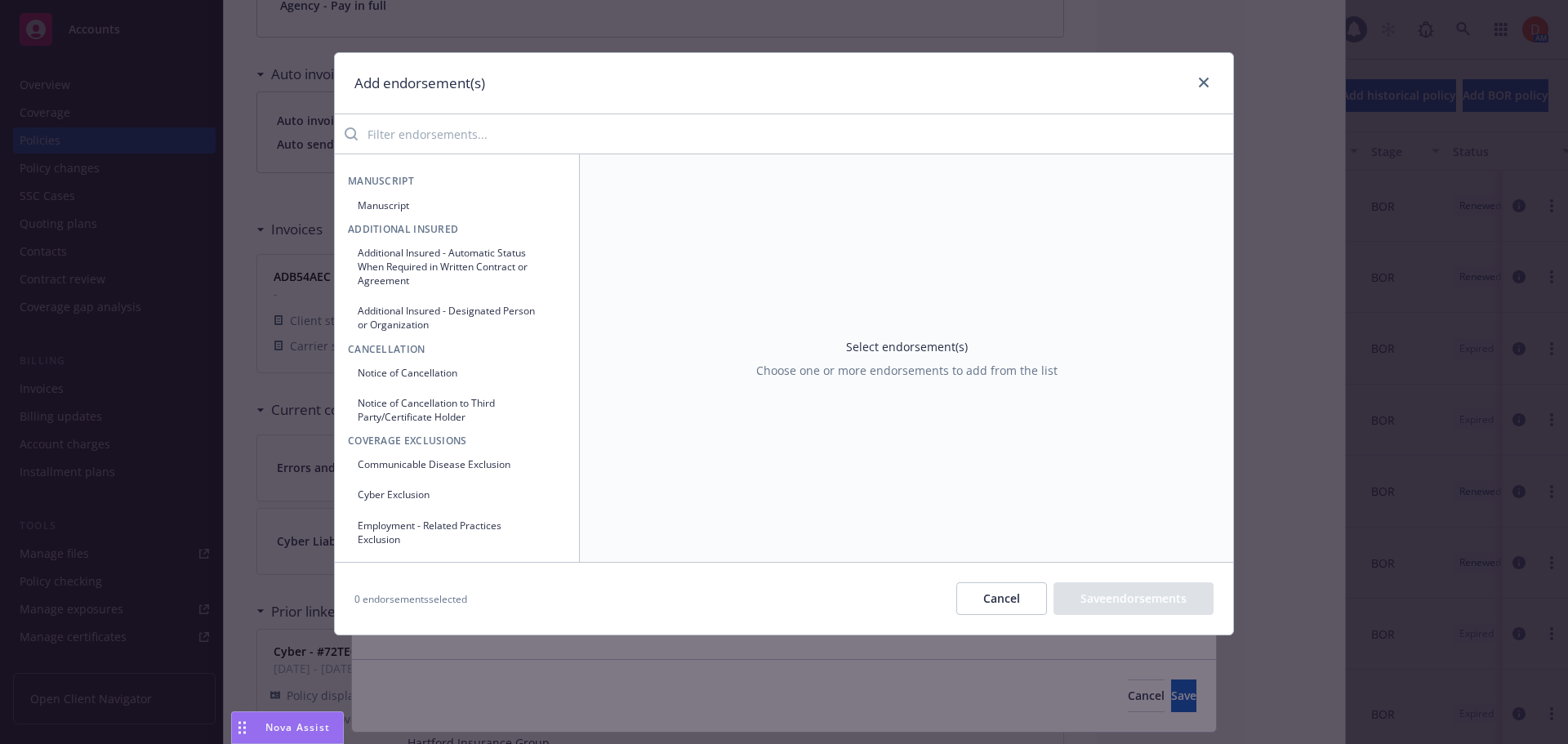
click at [464, 120] on input "search" at bounding box center [795, 134] width 875 height 33
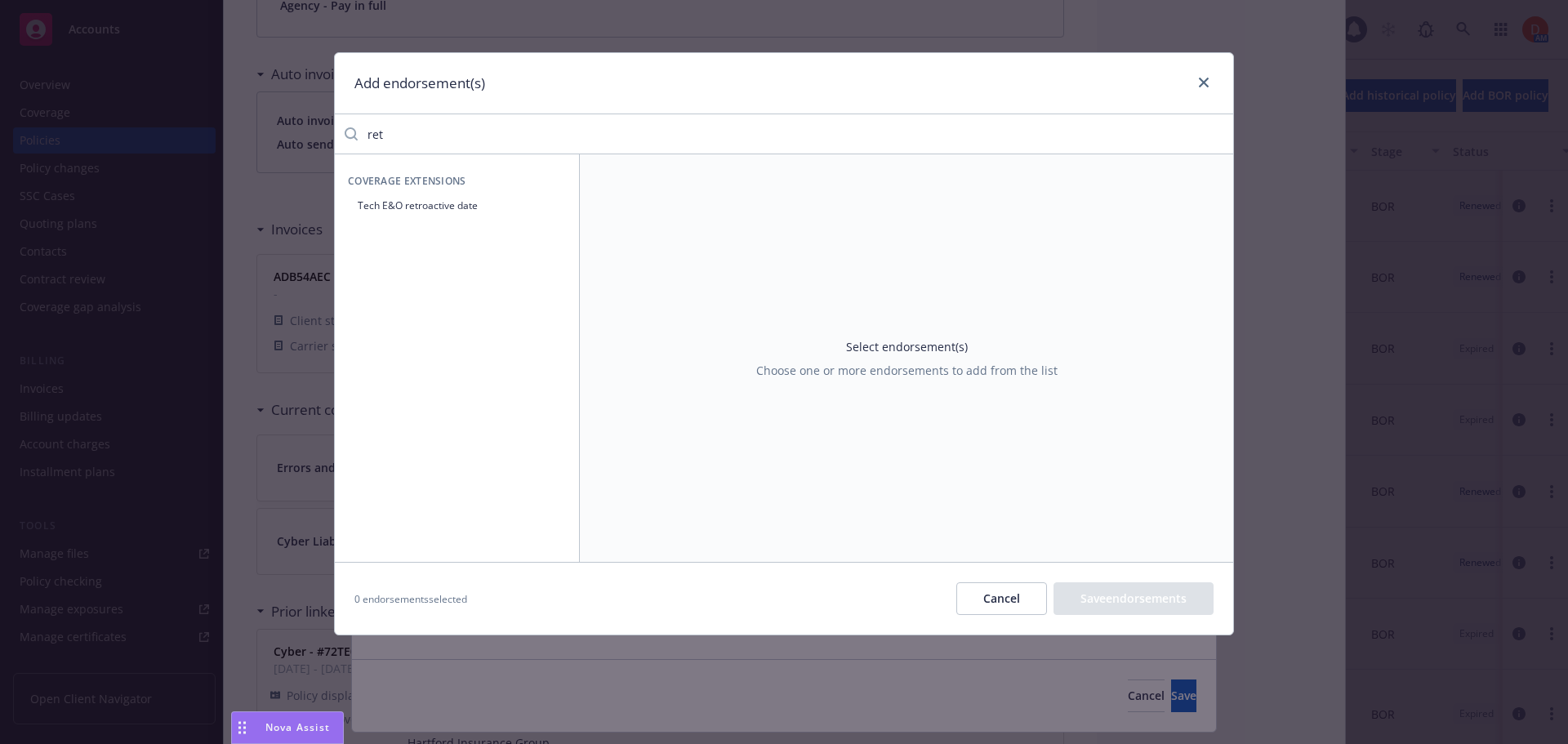
type input "ret"
click at [462, 201] on button "Tech E&O retroactive date" at bounding box center [457, 205] width 218 height 27
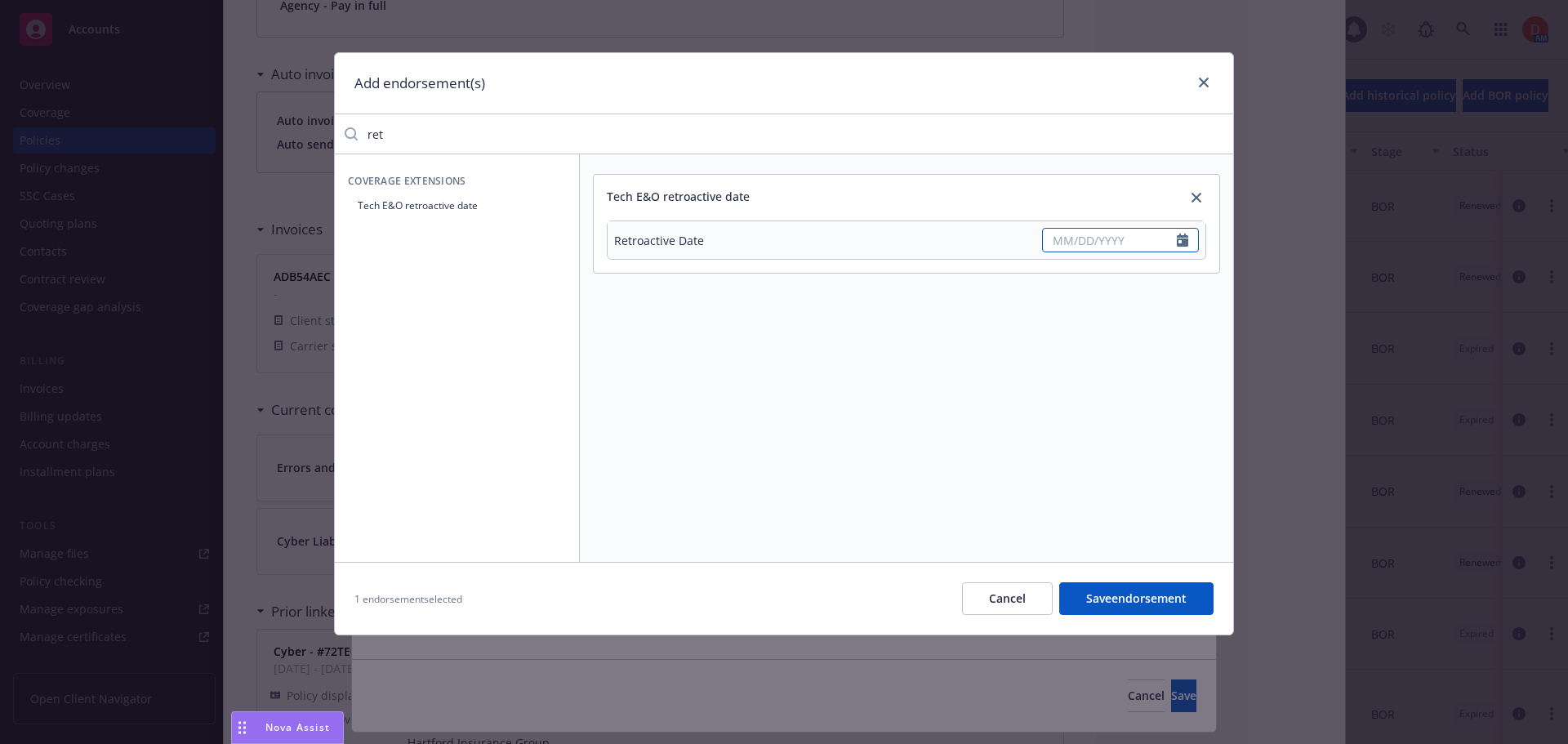
click at [1066, 245] on input "text" at bounding box center [1110, 240] width 134 height 23
select select "8"
type input "01011901"
click at [1088, 243] on input "text" at bounding box center [1110, 240] width 134 height 23
type input "[DATE]"
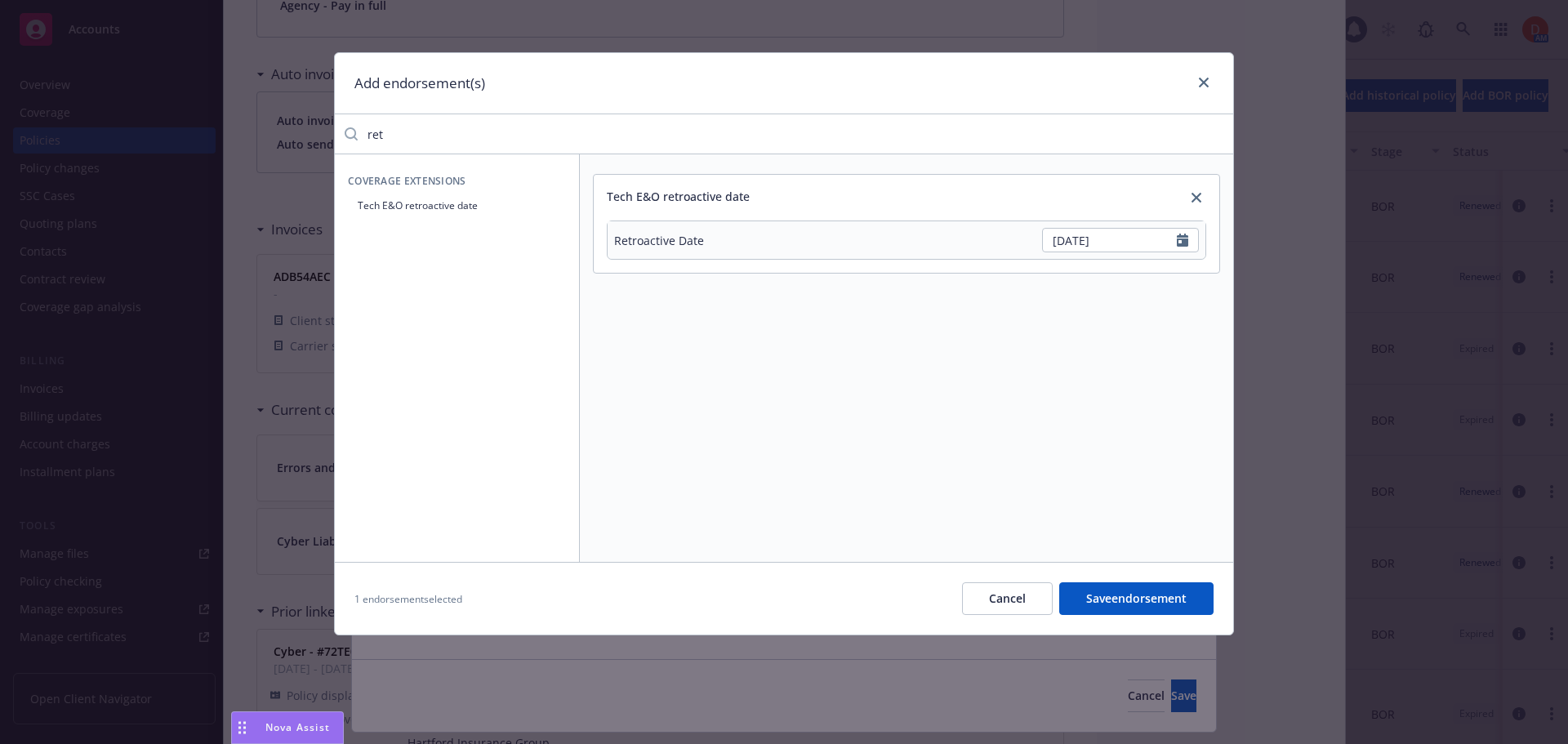
click at [1138, 333] on div "Tech E&O retroactive date Retroactive Date [DATE] January February March April …" at bounding box center [907, 358] width 653 height 408
drag, startPoint x: 387, startPoint y: 136, endPoint x: 357, endPoint y: 137, distance: 30.0
click at [357, 137] on div "ret" at bounding box center [784, 134] width 899 height 33
type input "p"
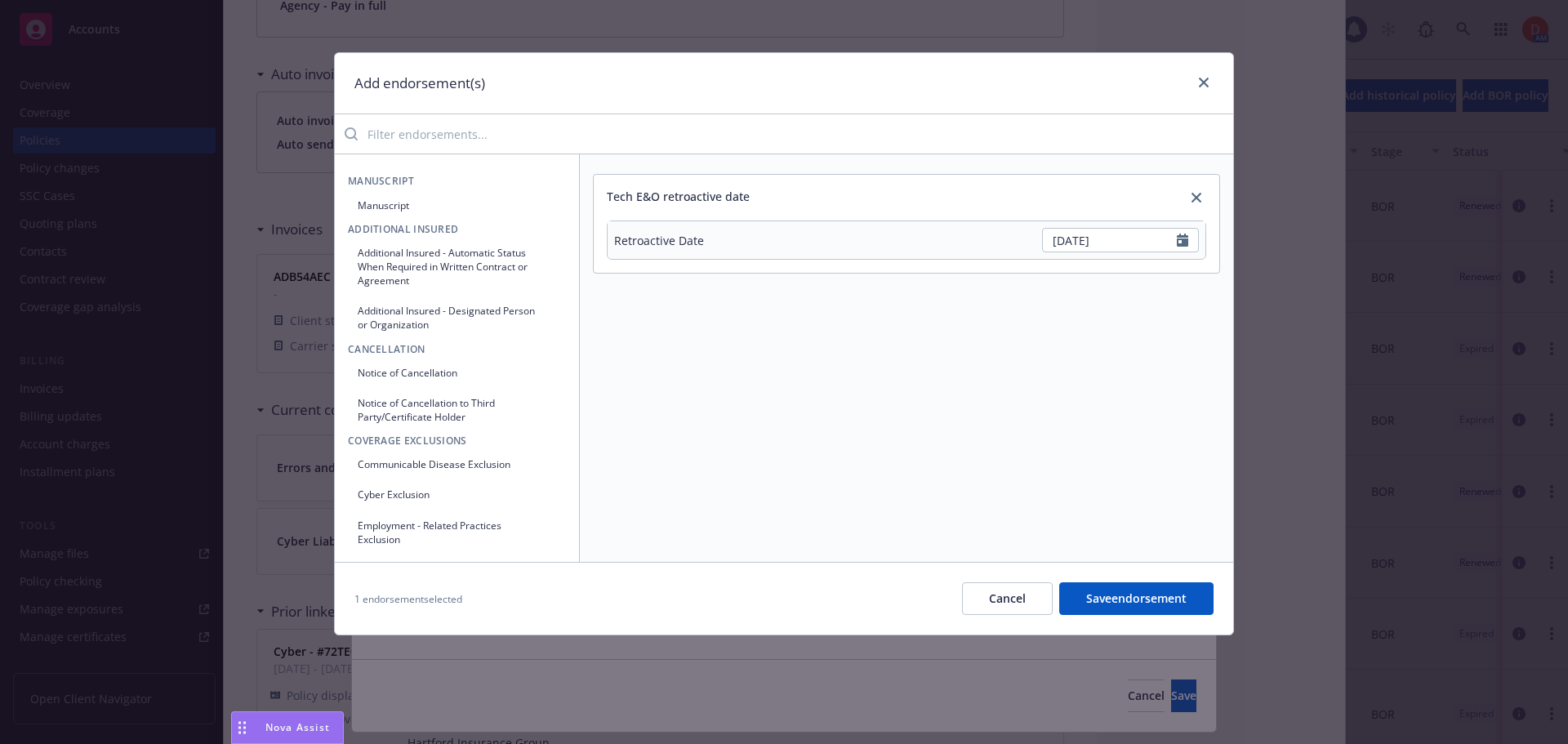
click at [422, 212] on button "Manuscript" at bounding box center [457, 205] width 218 height 27
click at [758, 365] on input "Endorsement name*" at bounding box center [907, 367] width 600 height 33
click at [652, 365] on input "Prior Pending Date" at bounding box center [907, 367] width 600 height 33
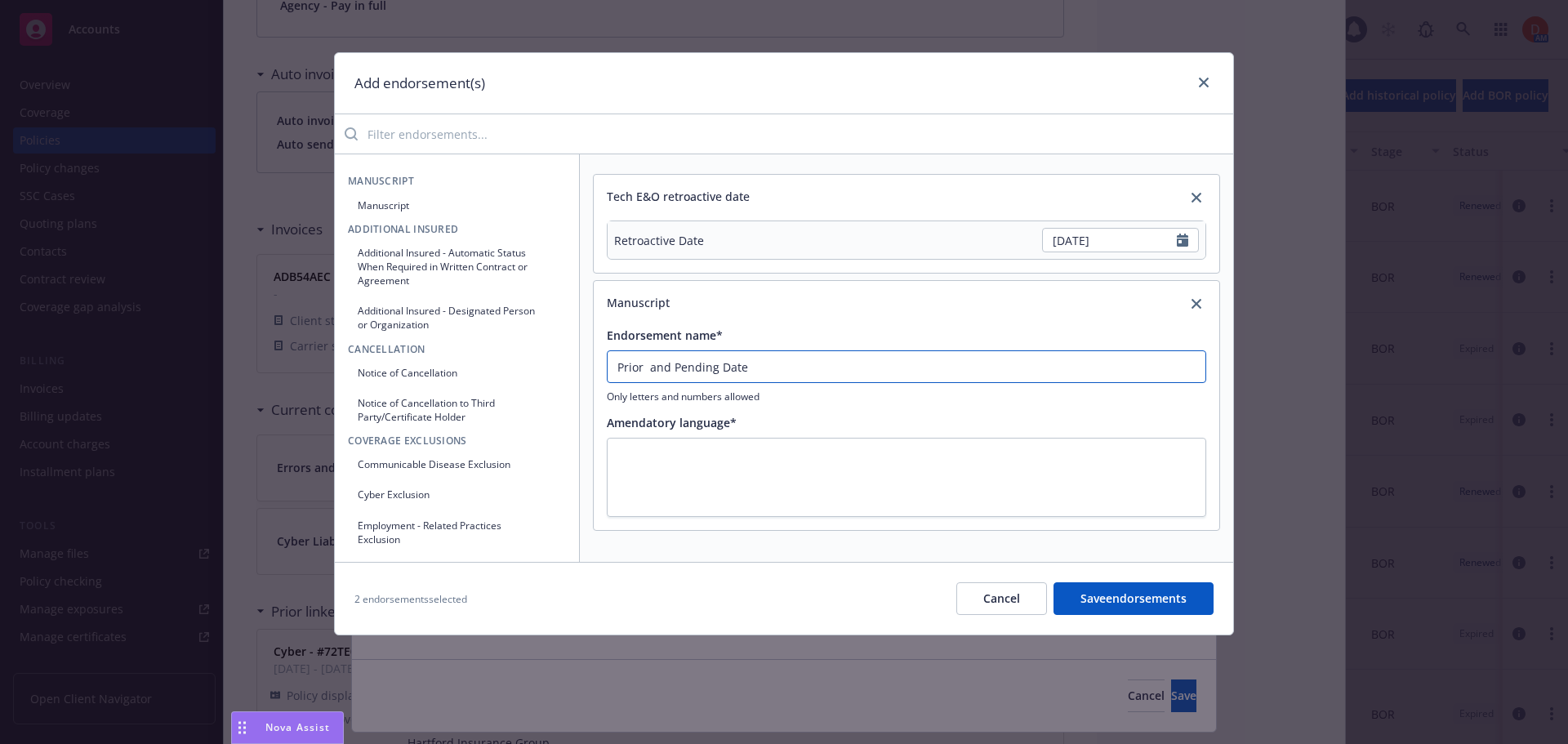
type input "Prior and Pending Date"
click at [690, 475] on textarea at bounding box center [907, 477] width 600 height 79
type textarea "x"
type textarea "1"
type textarea "x"
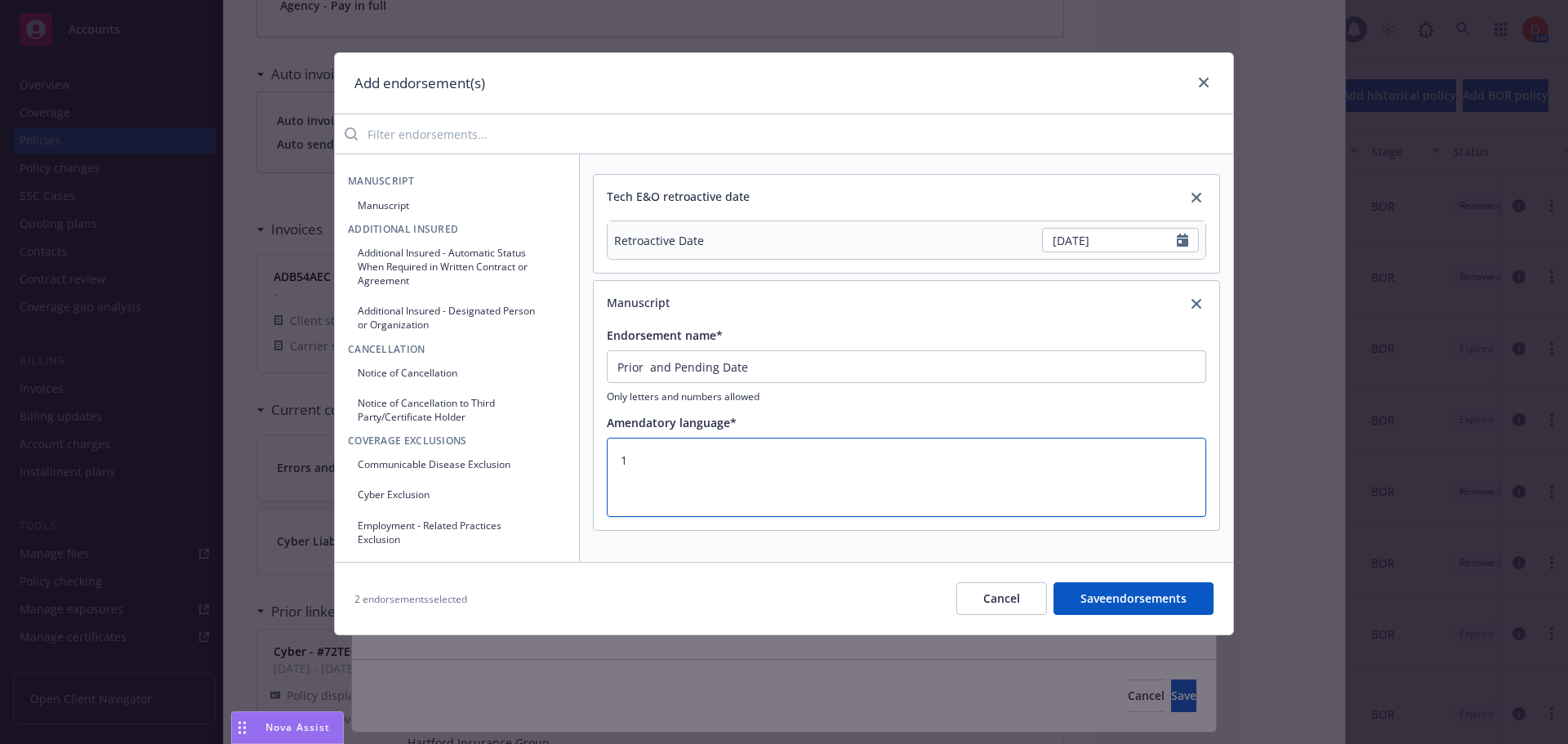
type textarea "10"
type textarea "x"
type textarea "10/"
type textarea "x"
type textarea "10/1"
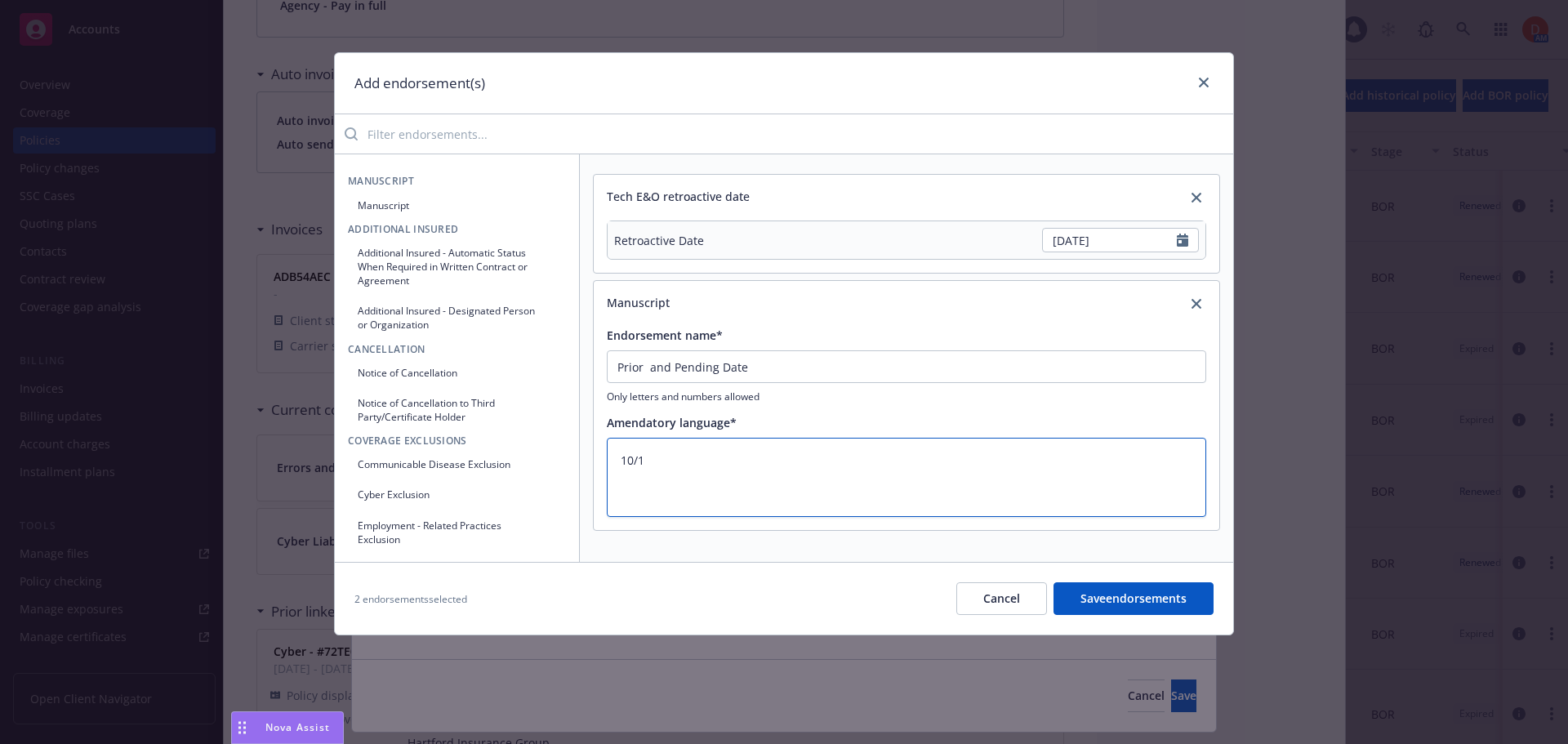
type textarea "x"
type textarea "10/1/"
type textarea "x"
type textarea "10/1/2"
type textarea "x"
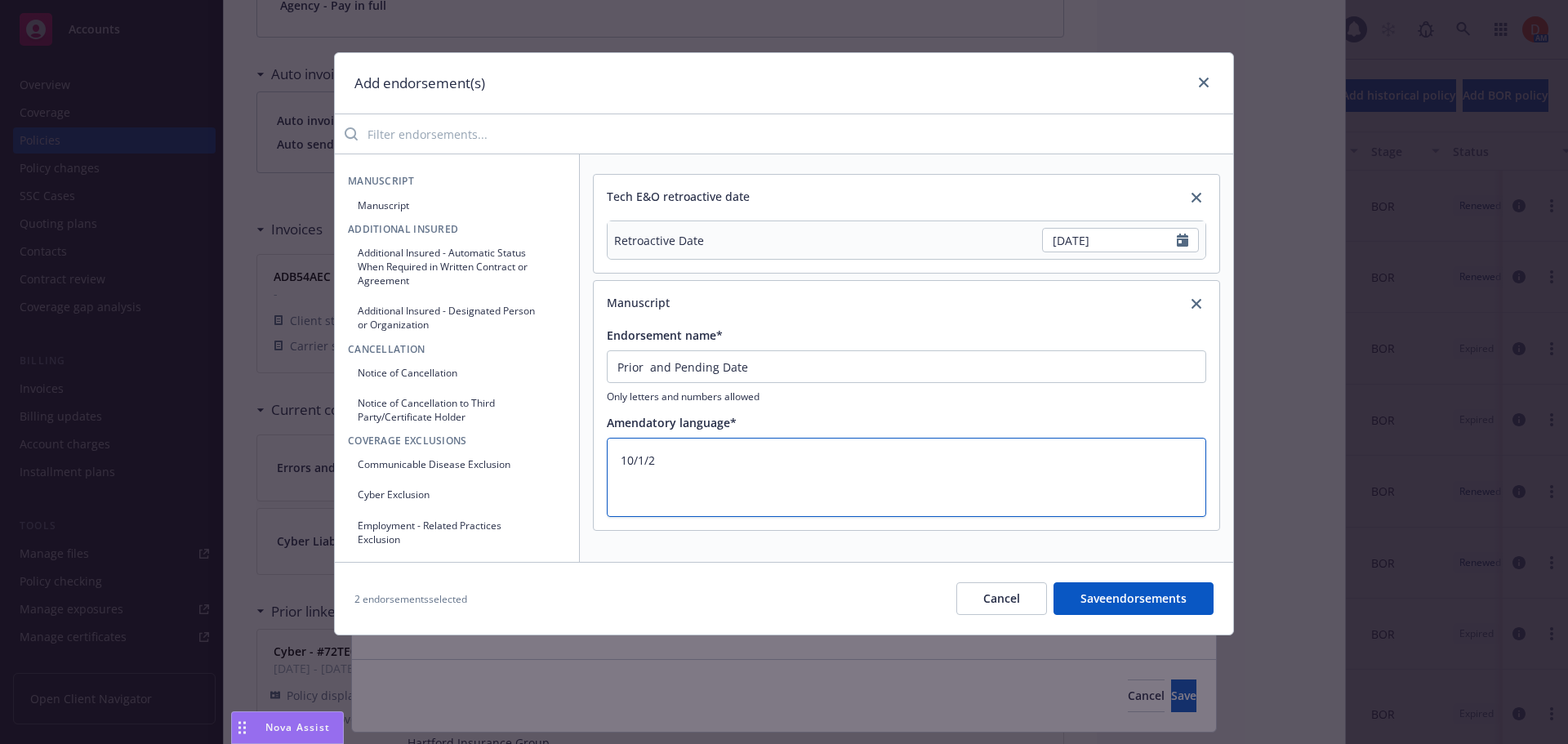
type textarea "[DATE]"
type textarea "x"
type textarea "10/1/202"
type textarea "x"
type textarea "[DATE]"
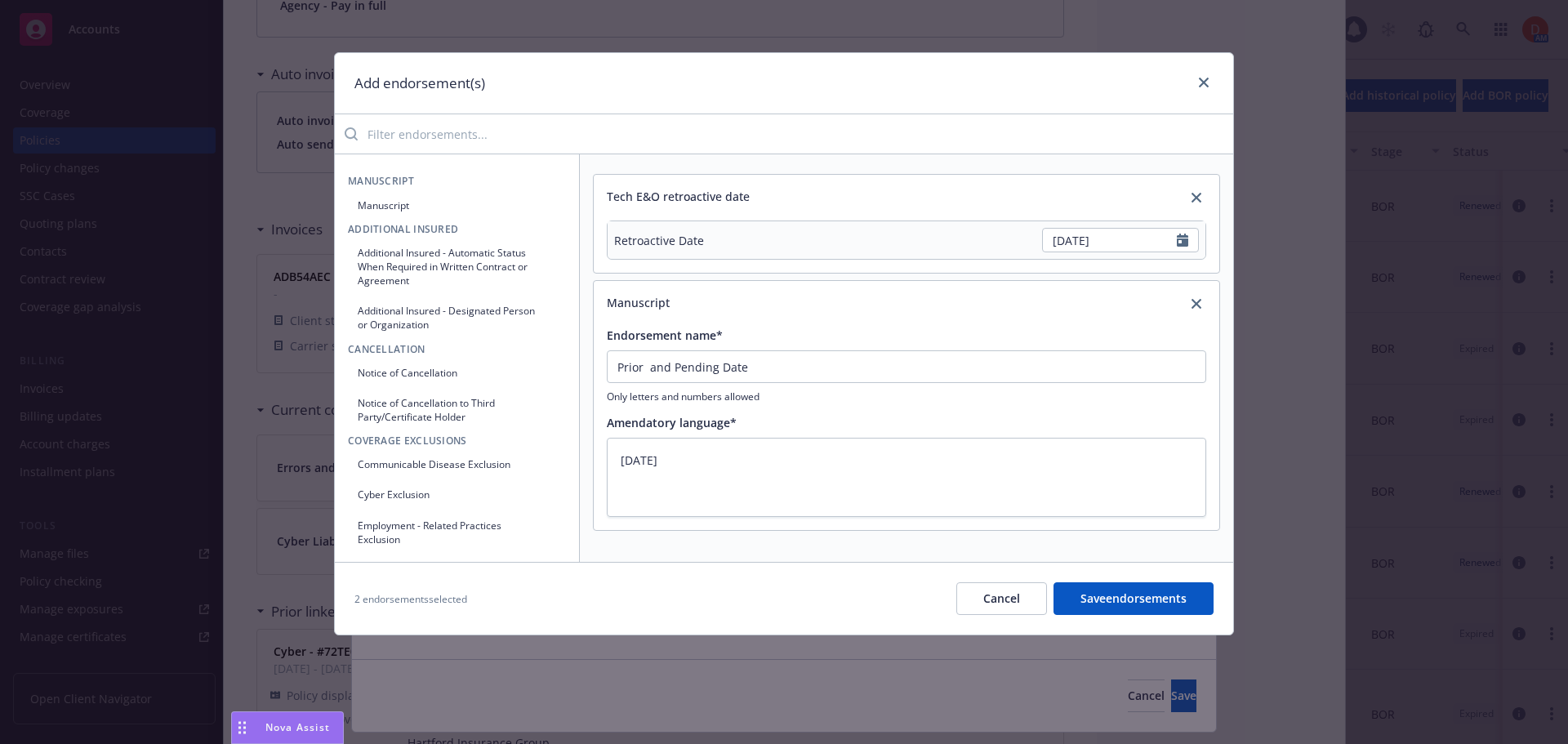
click at [1120, 605] on button "Save endorsements" at bounding box center [1133, 599] width 160 height 33
type textarea "x"
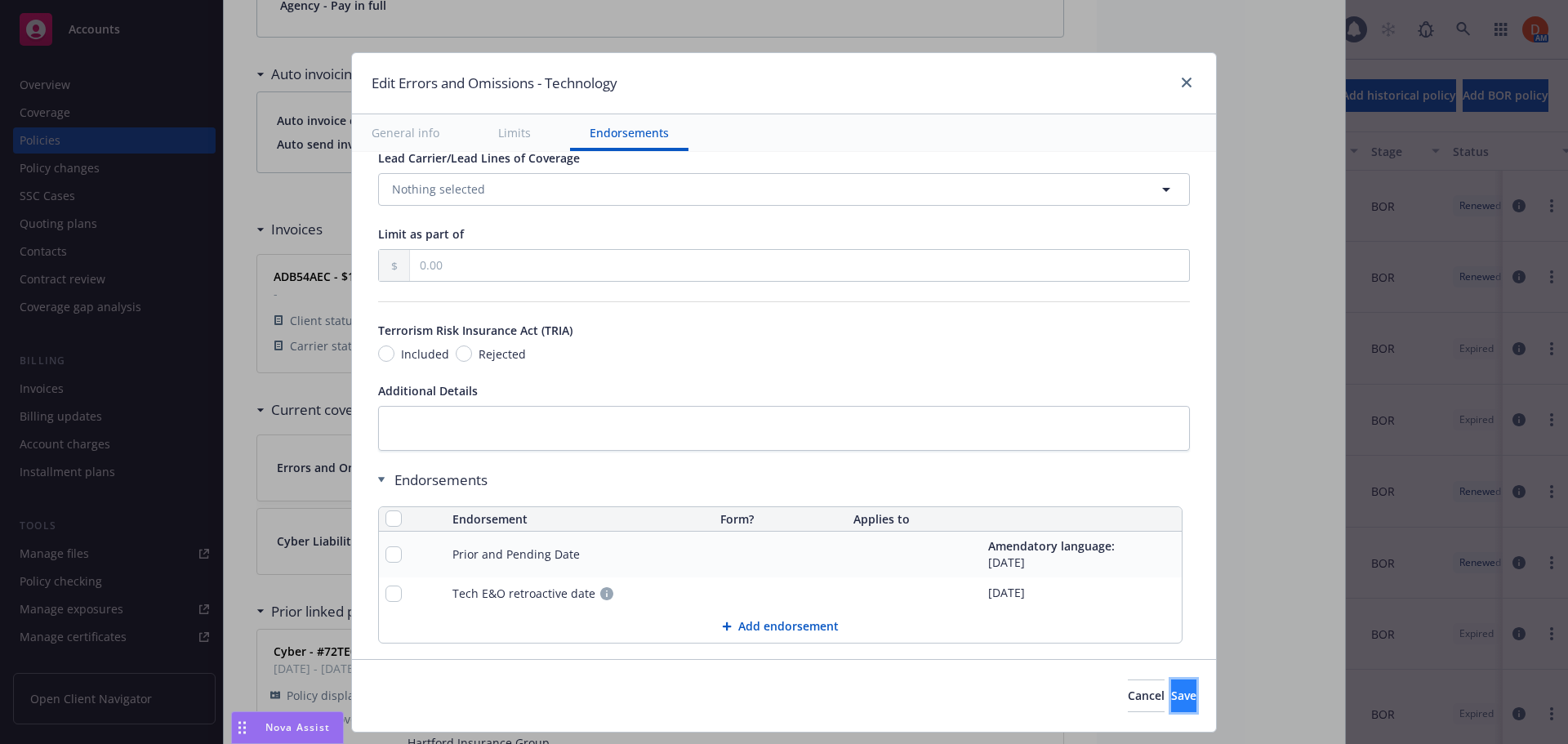
click at [1171, 692] on span "Save" at bounding box center [1183, 695] width 25 height 15
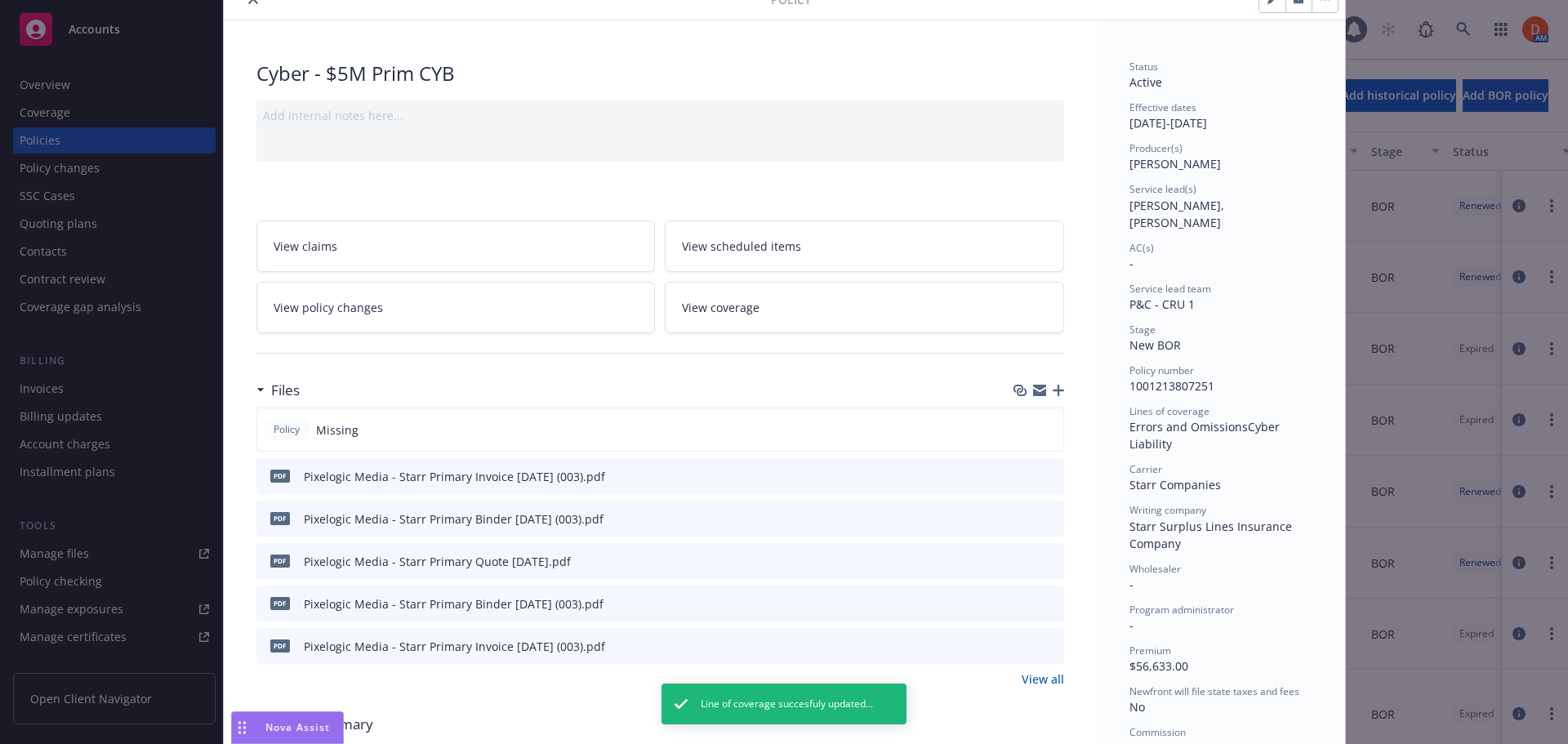
scroll to position [0, 0]
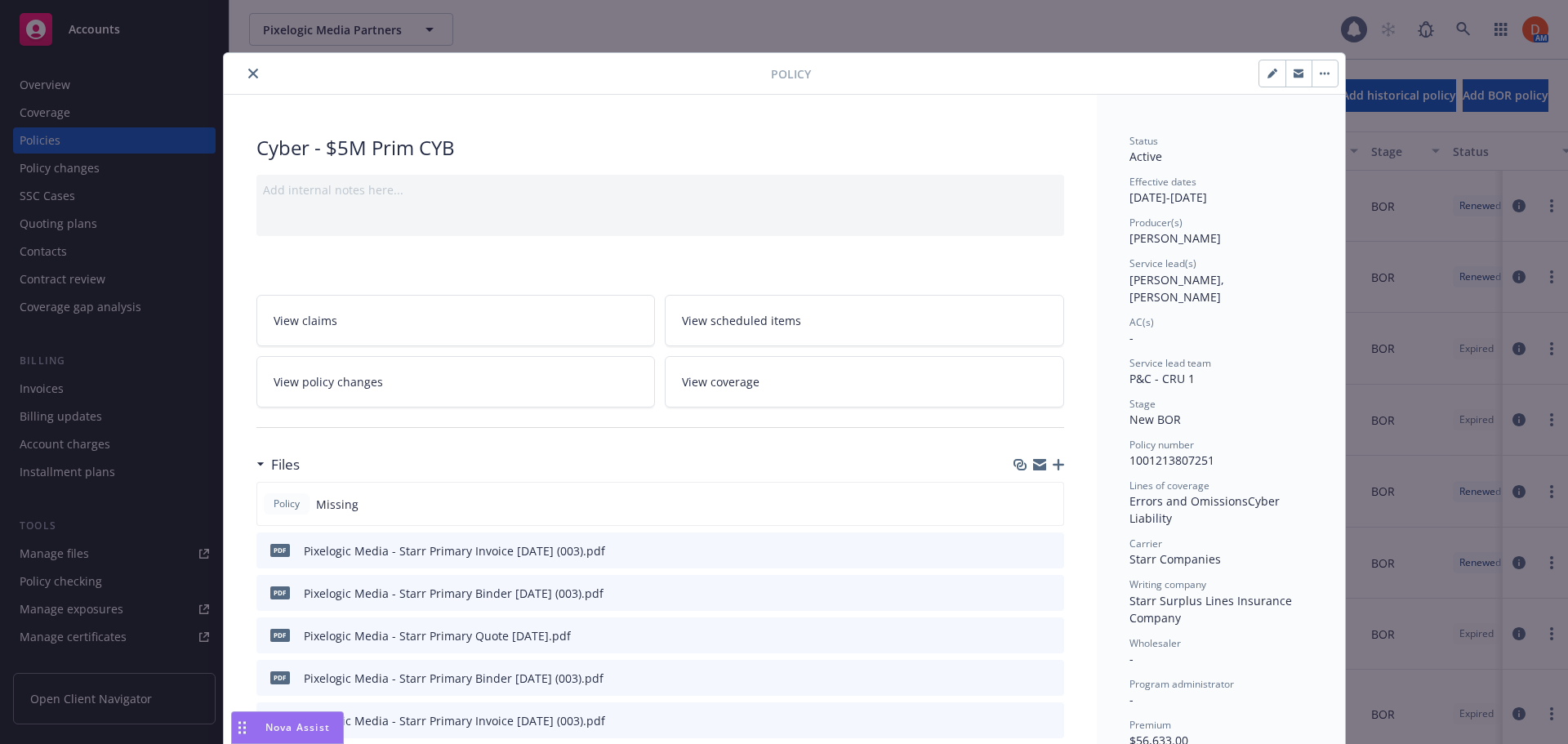
click at [248, 70] on icon "close" at bounding box center [253, 73] width 10 height 10
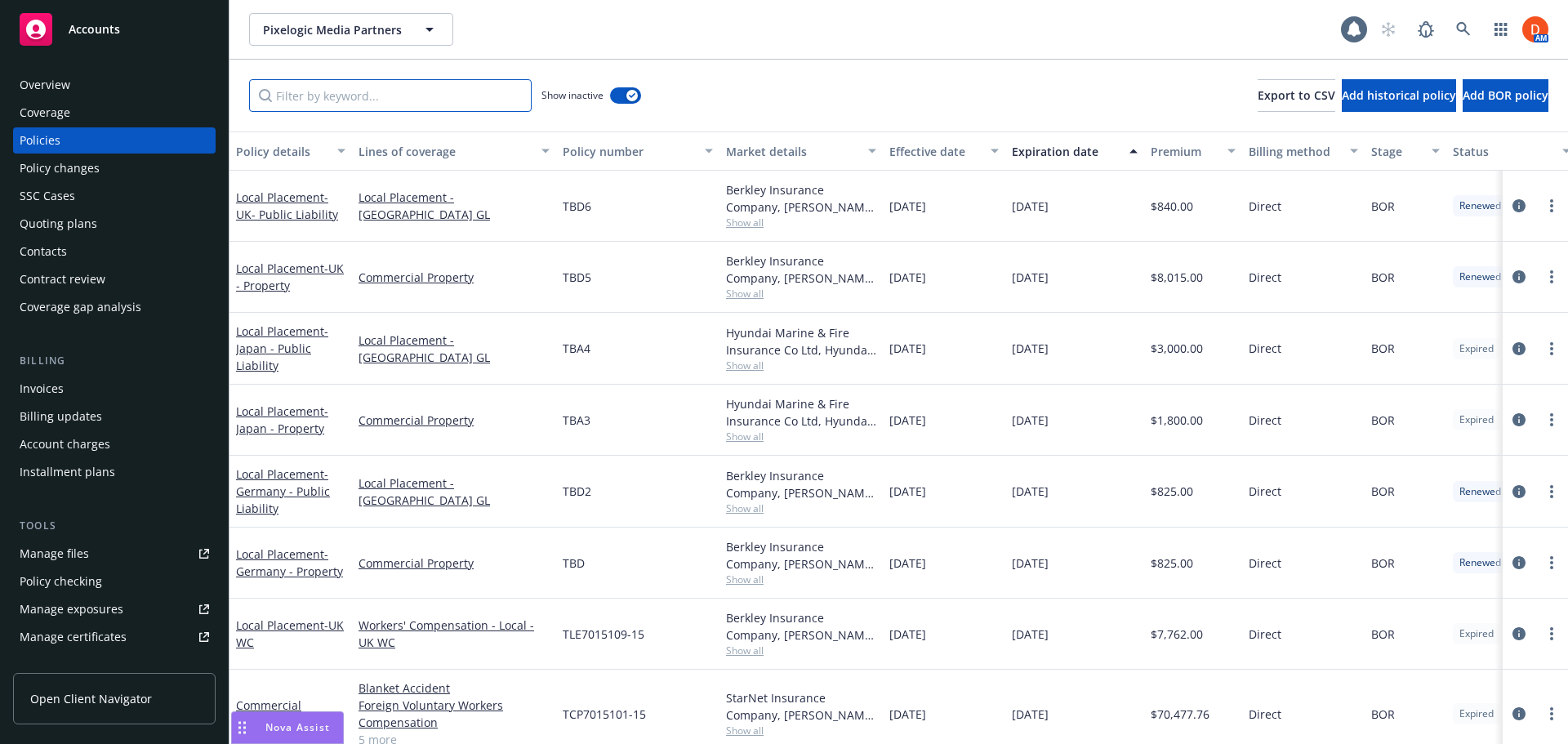
click at [364, 101] on input "Filter by keyword..." at bounding box center [390, 95] width 283 height 33
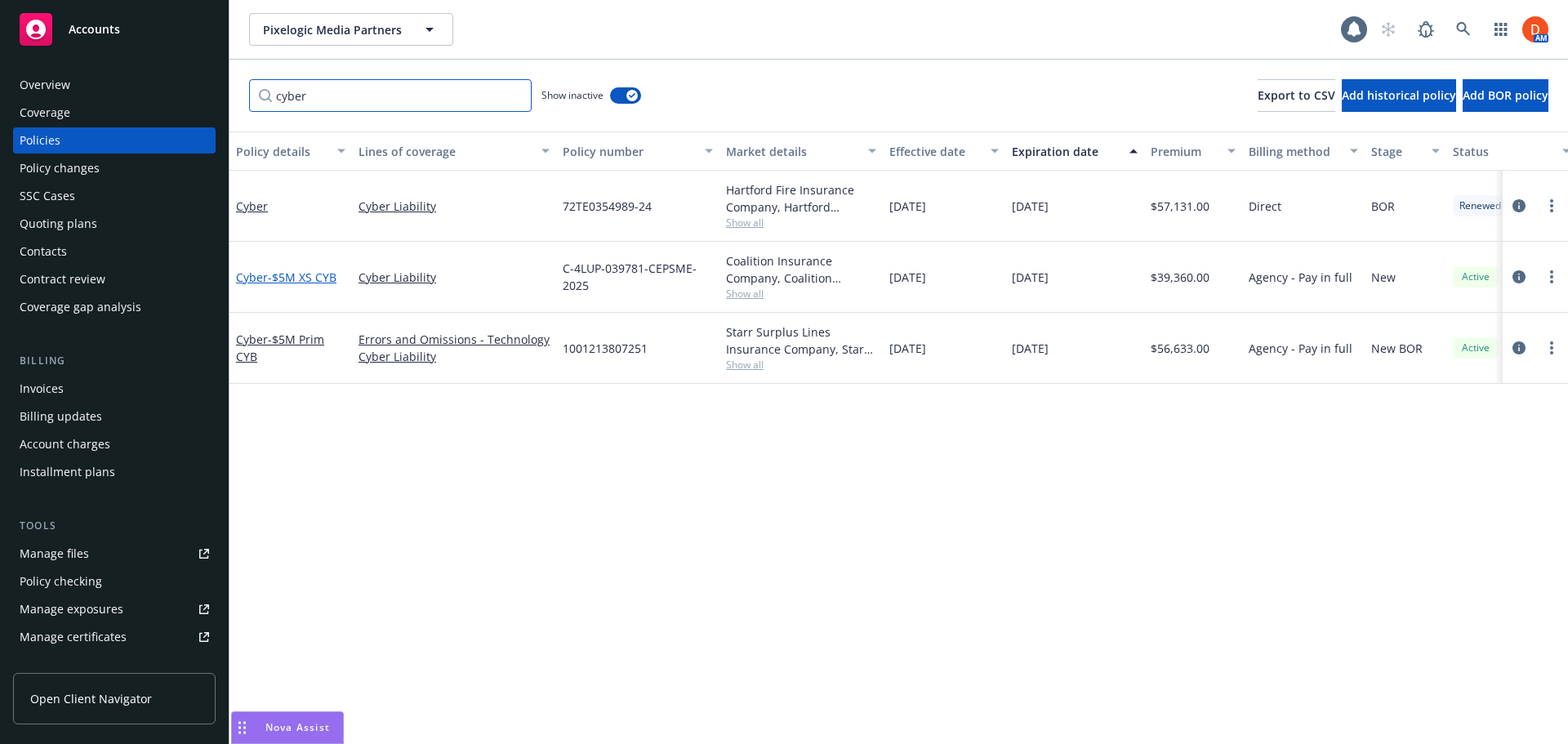
type input "cyber"
click at [298, 277] on span "- $5M XS CYB" at bounding box center [302, 277] width 69 height 15
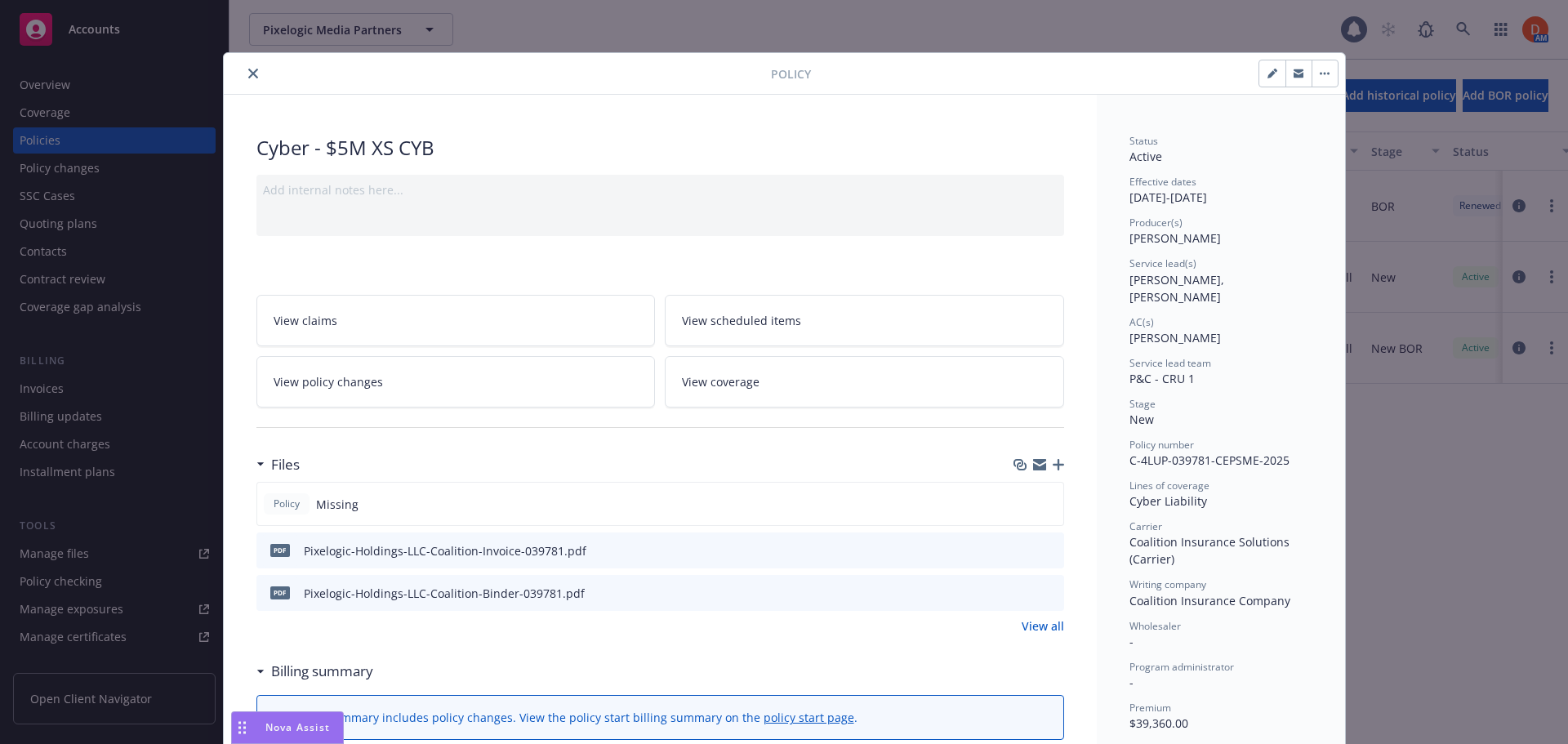
click at [1047, 587] on icon "preview file" at bounding box center [1049, 591] width 14 height 12
click at [1320, 80] on button "button" at bounding box center [1324, 73] width 26 height 26
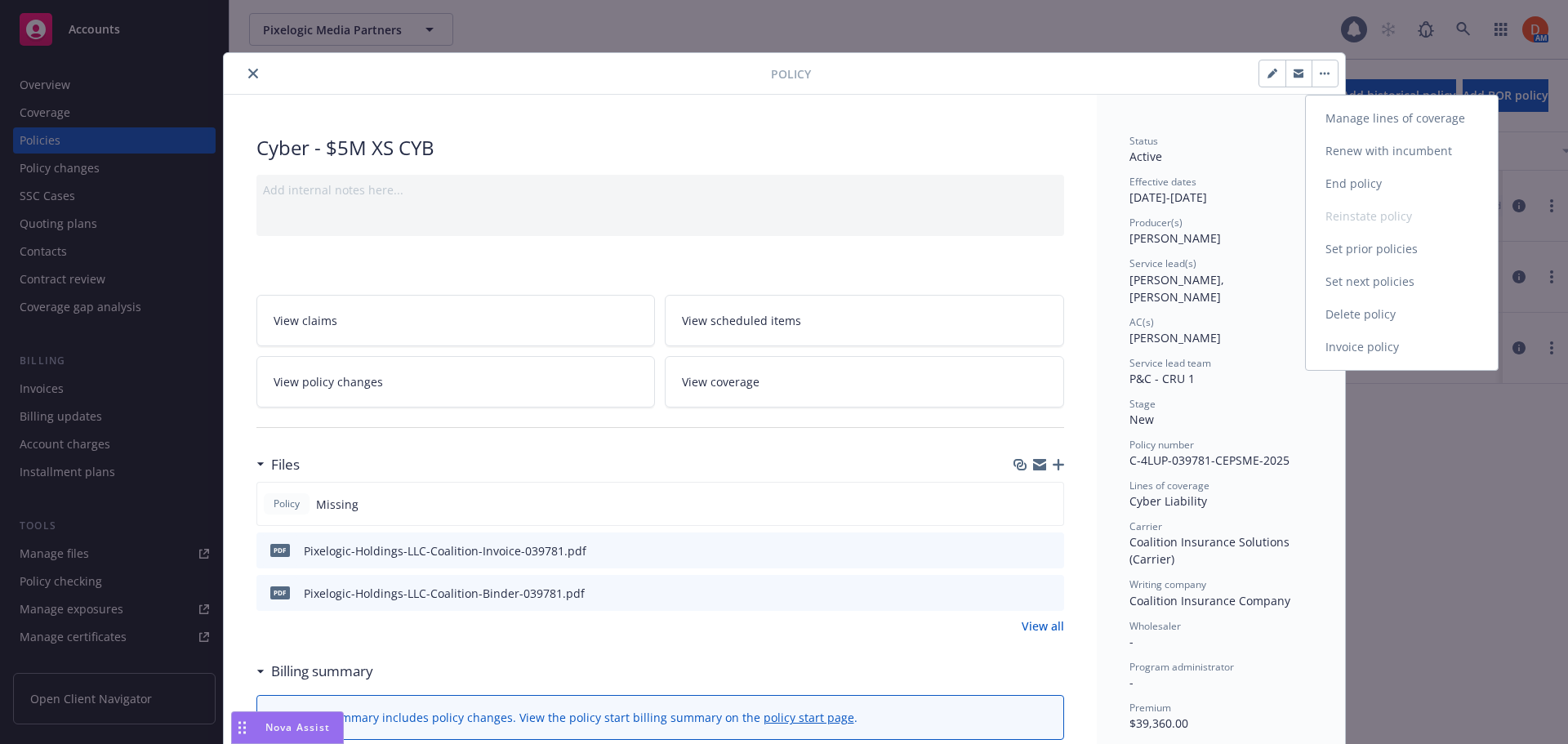
click at [1344, 122] on link "Manage lines of coverage" at bounding box center [1402, 118] width 192 height 33
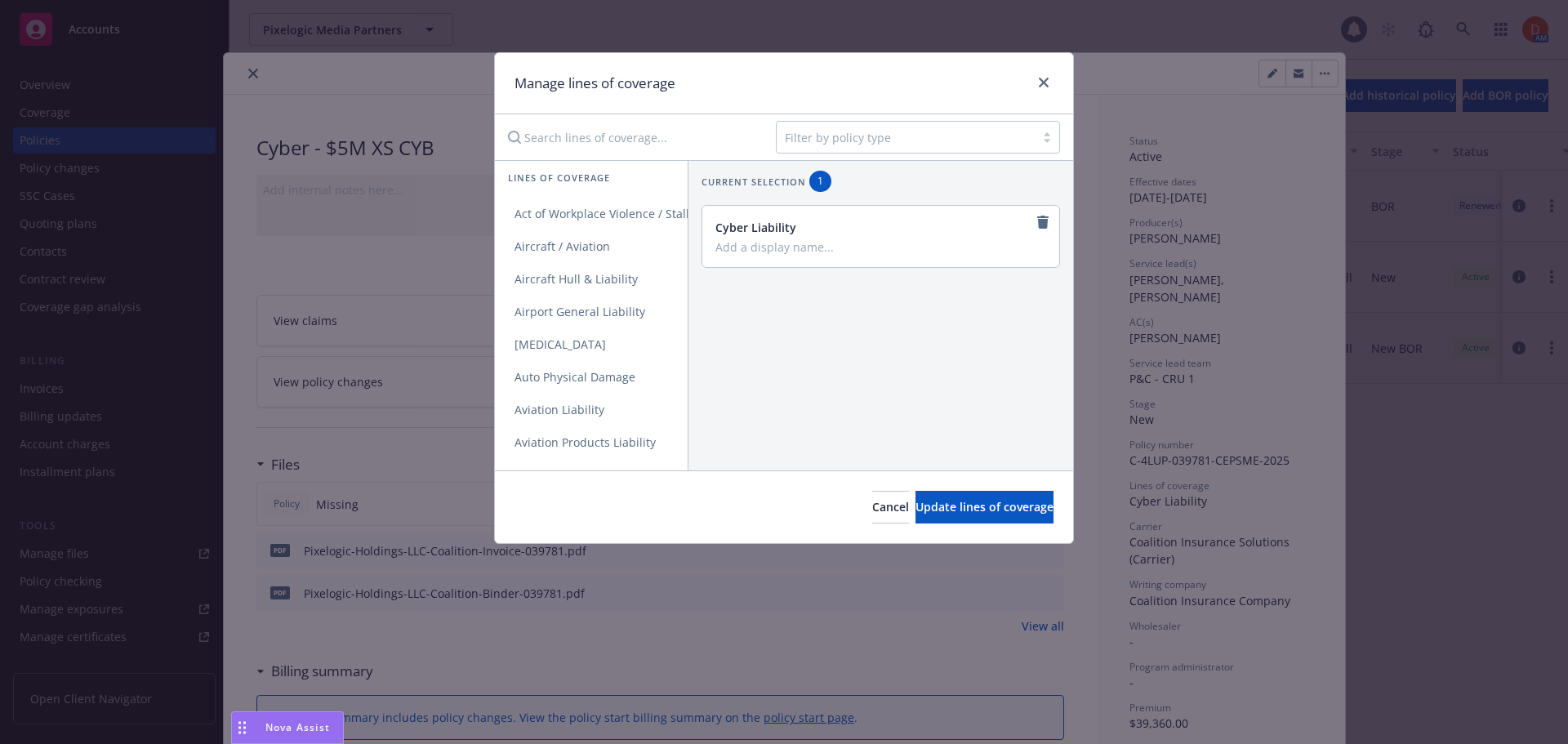
click at [568, 164] on div "Lines of coverage" at bounding box center [592, 178] width 193 height 37
click at [575, 144] on input "Search lines of coverage..." at bounding box center [630, 136] width 265 height 33
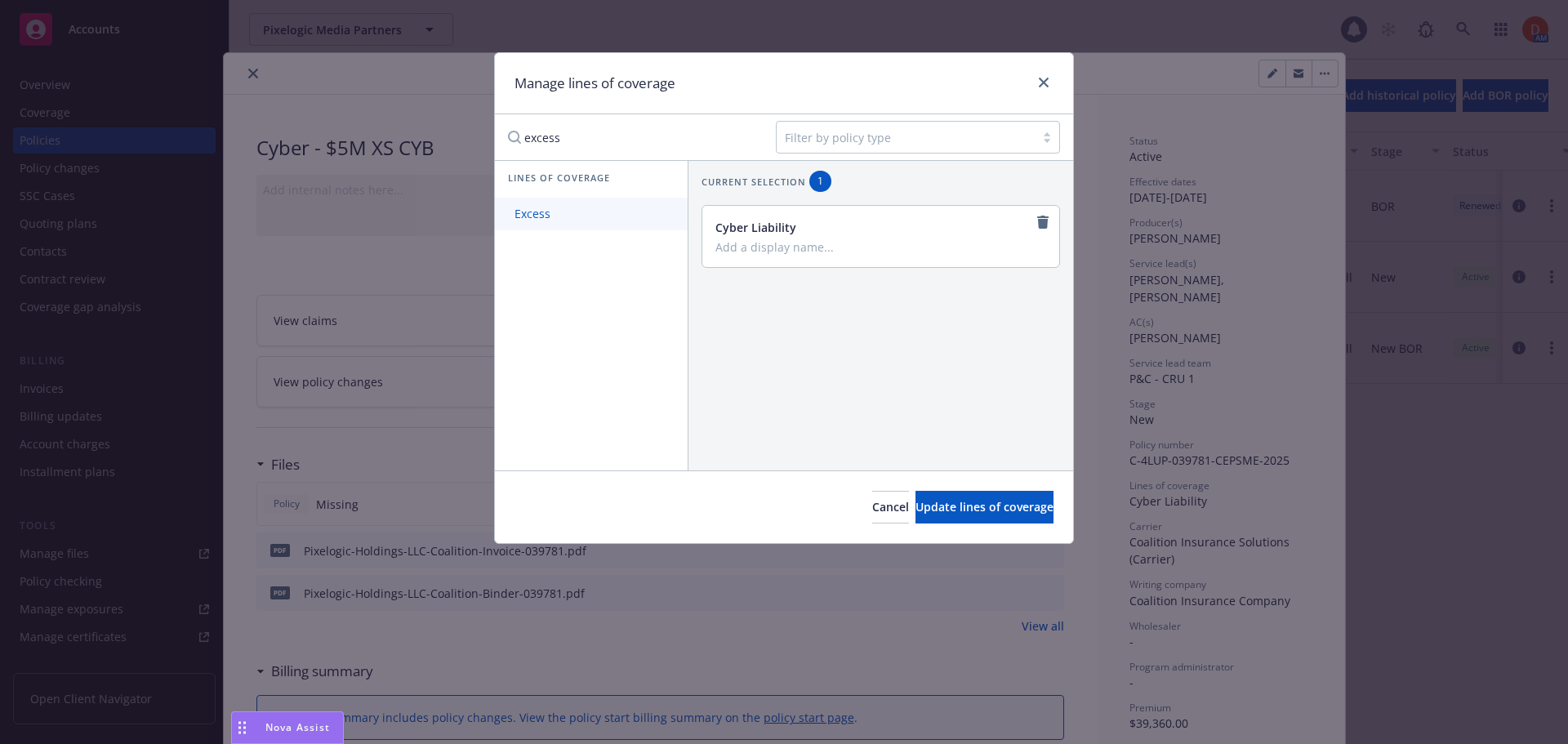
type input "excess"
click at [600, 216] on link "Excess" at bounding box center [592, 213] width 193 height 33
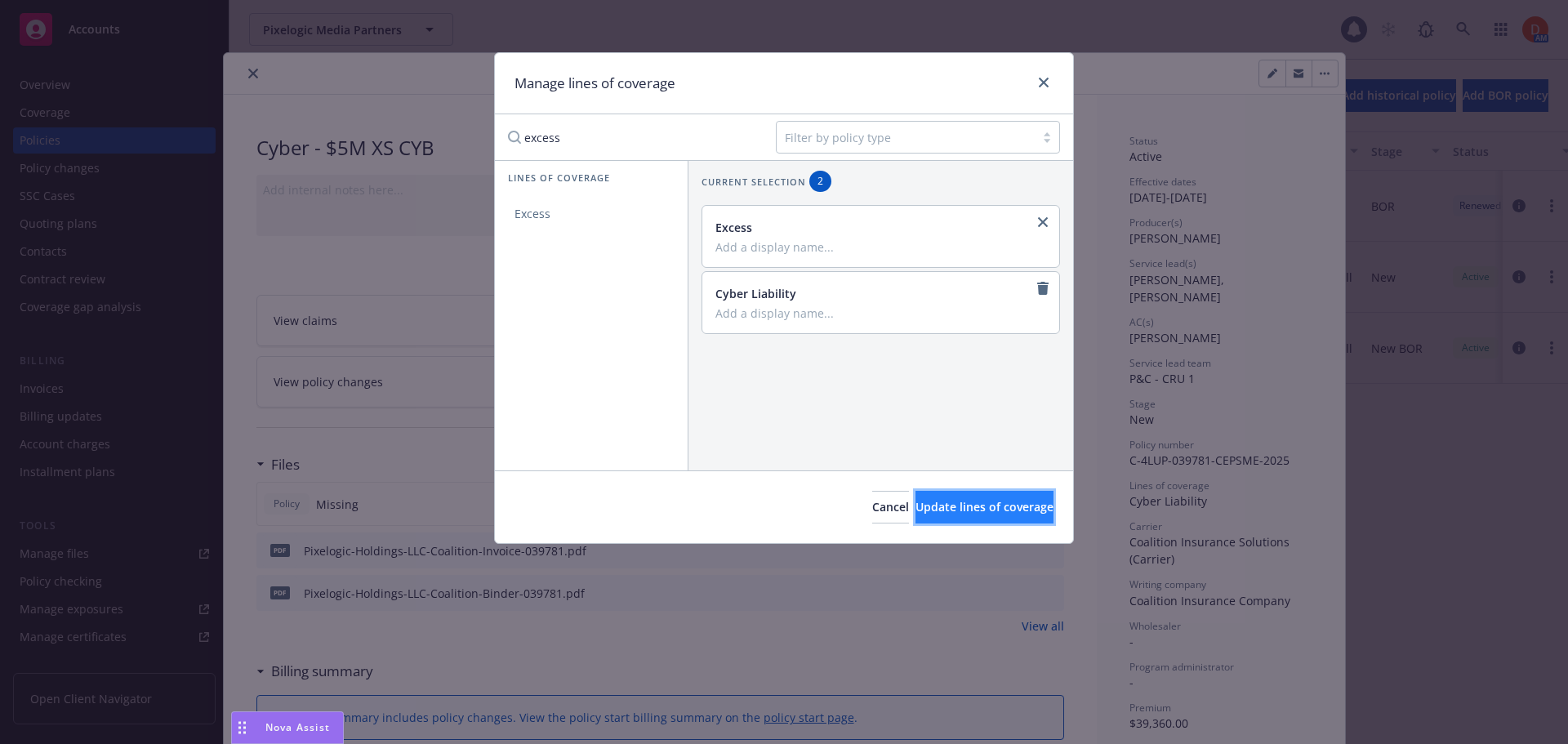
click at [1006, 502] on span "Update lines of coverage" at bounding box center [984, 506] width 138 height 15
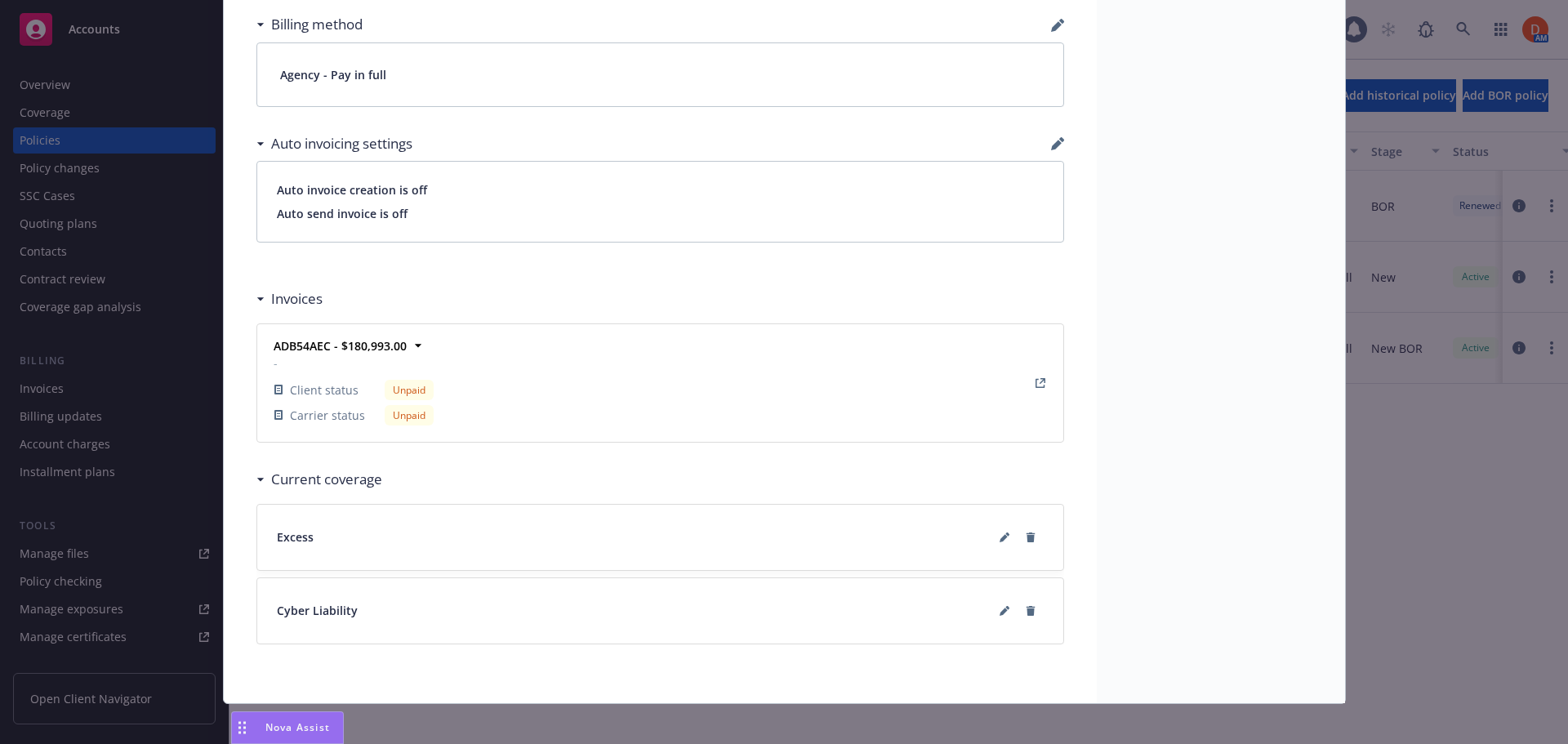
scroll to position [1122, 0]
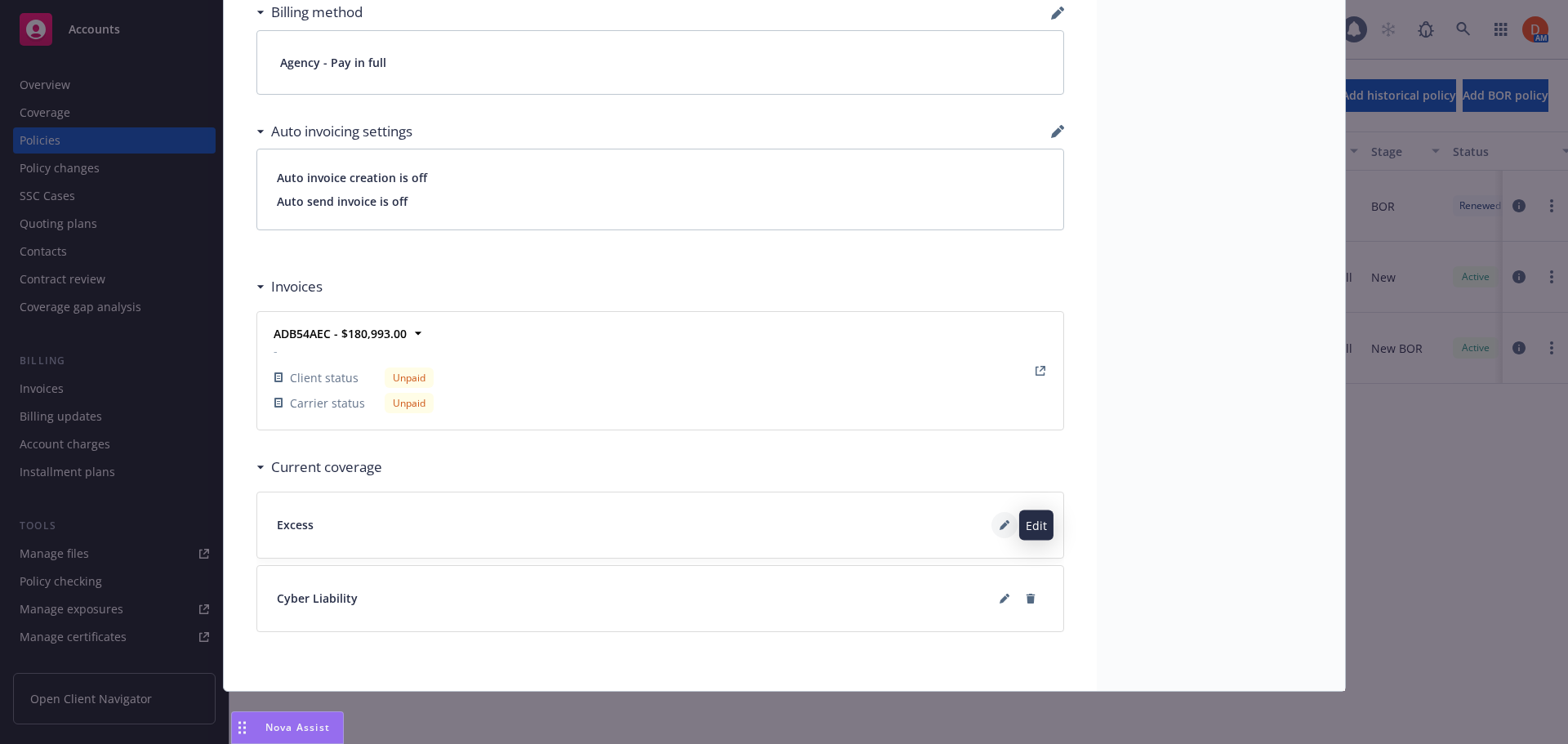
click at [1001, 533] on button at bounding box center [1004, 525] width 26 height 26
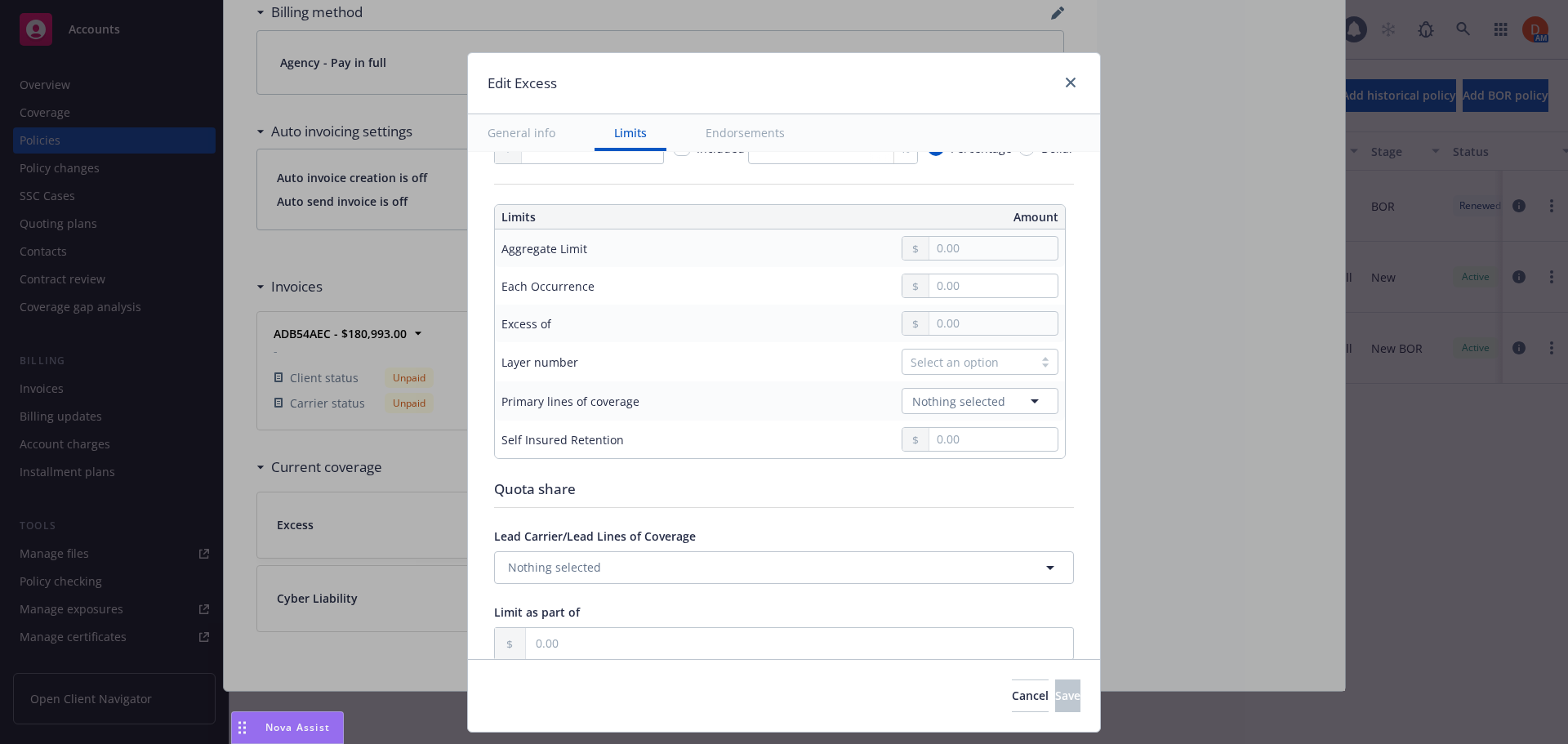
scroll to position [409, 0]
click at [960, 250] on input "text" at bounding box center [994, 244] width 129 height 23
type input "5,000,000.00"
click at [956, 364] on button "$5,000,000.00" at bounding box center [977, 376] width 140 height 30
click at [950, 278] on input "text" at bounding box center [994, 281] width 129 height 23
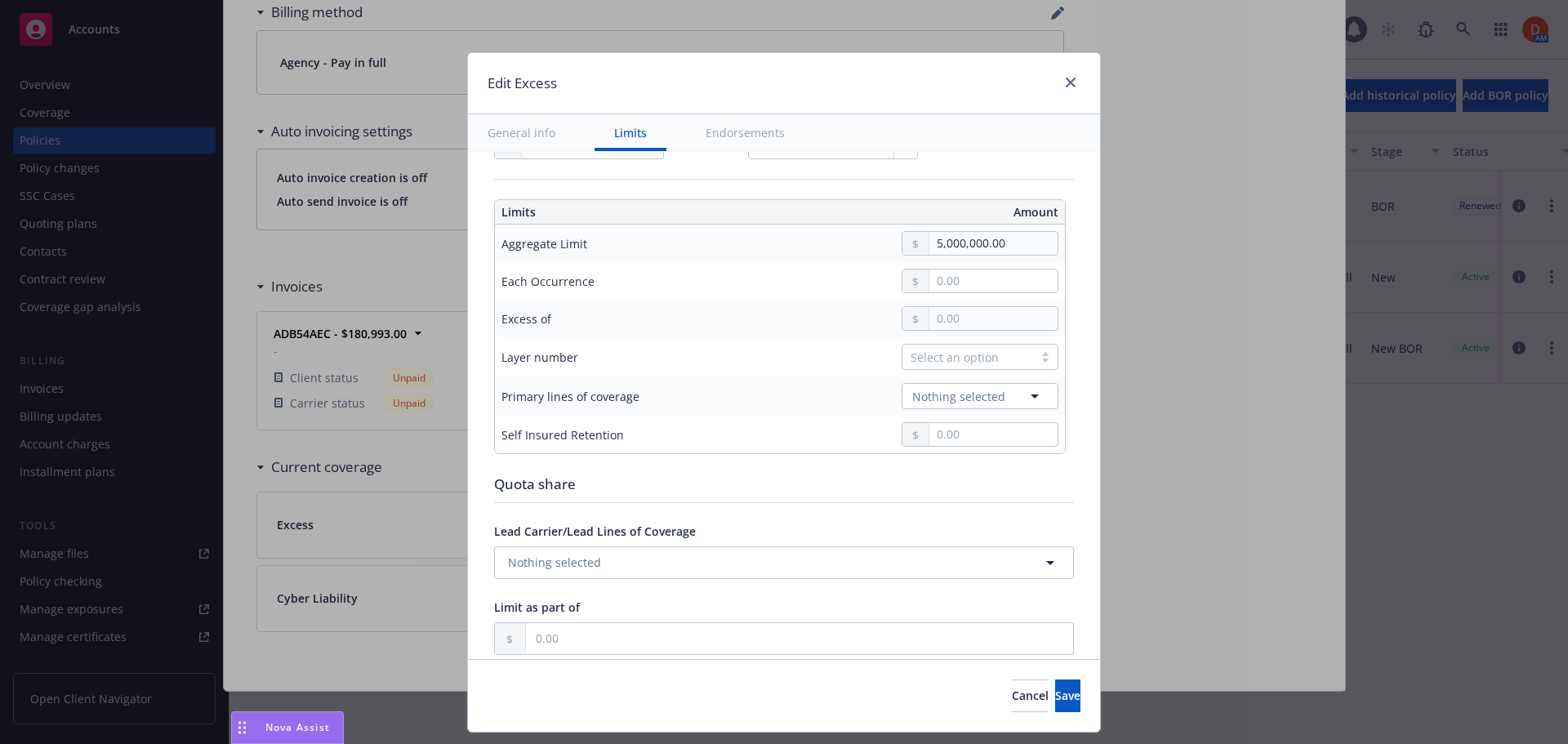
type input "5,000,000.00"
click at [961, 406] on button "$5,000,000.00" at bounding box center [977, 413] width 140 height 30
click at [955, 401] on span "Nothing selected" at bounding box center [958, 396] width 93 height 17
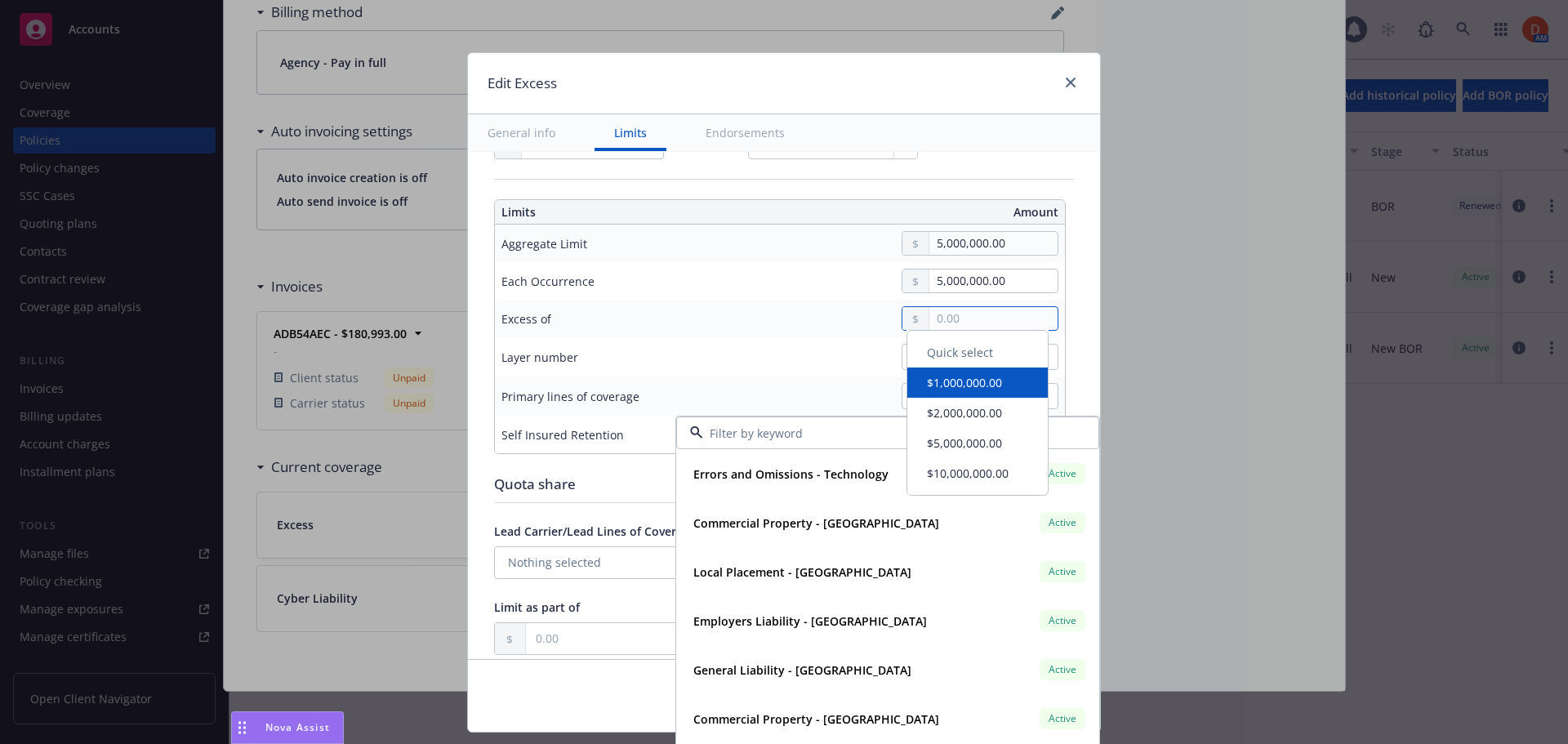
click at [953, 323] on input "text" at bounding box center [994, 318] width 129 height 23
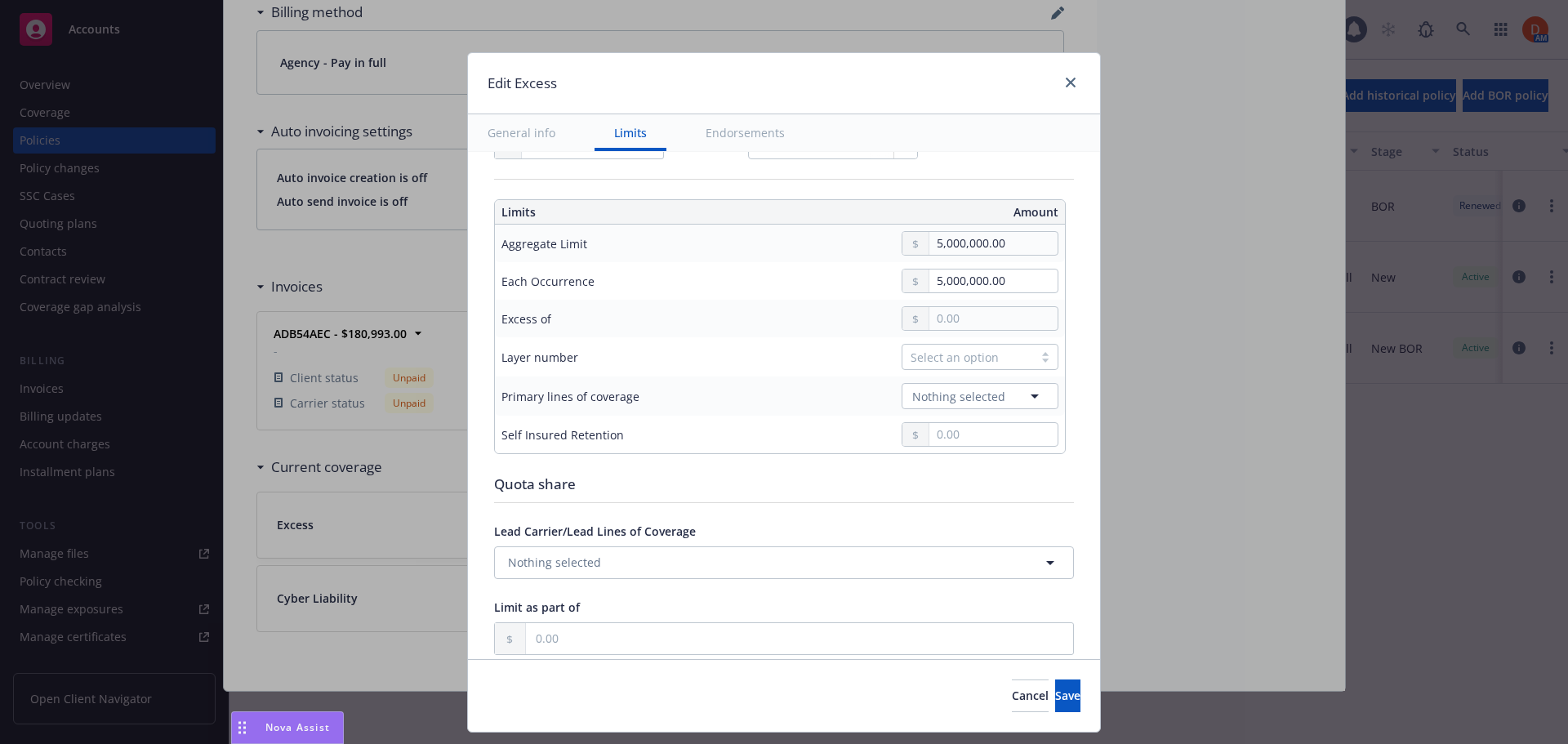
type input "5,000,000.00"
click at [964, 445] on button "$5,000,000.00" at bounding box center [977, 450] width 140 height 30
click at [950, 399] on span "Nothing selected" at bounding box center [958, 396] width 93 height 17
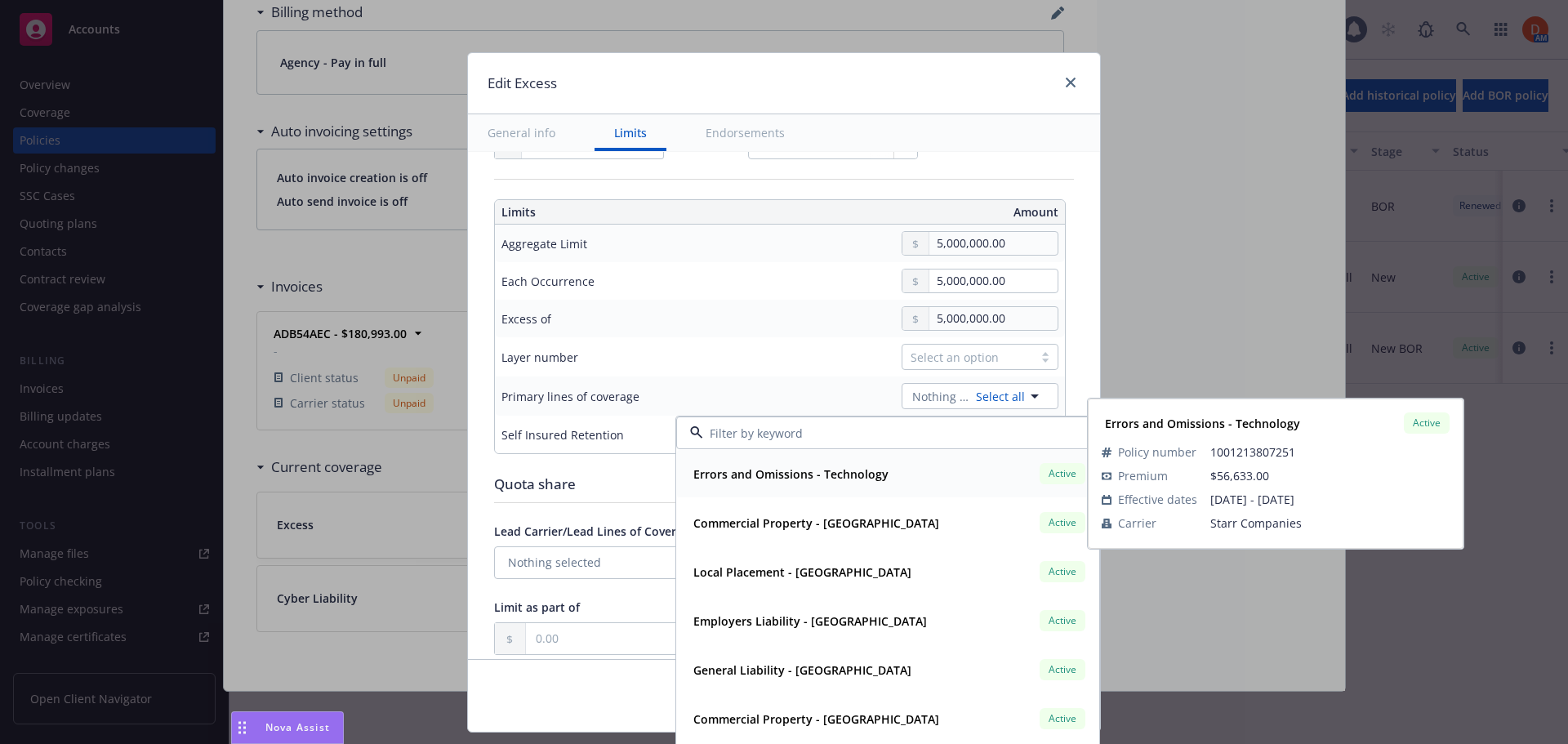
click at [917, 485] on div "Errors and Omissions - Technology Active" at bounding box center [888, 473] width 402 height 28
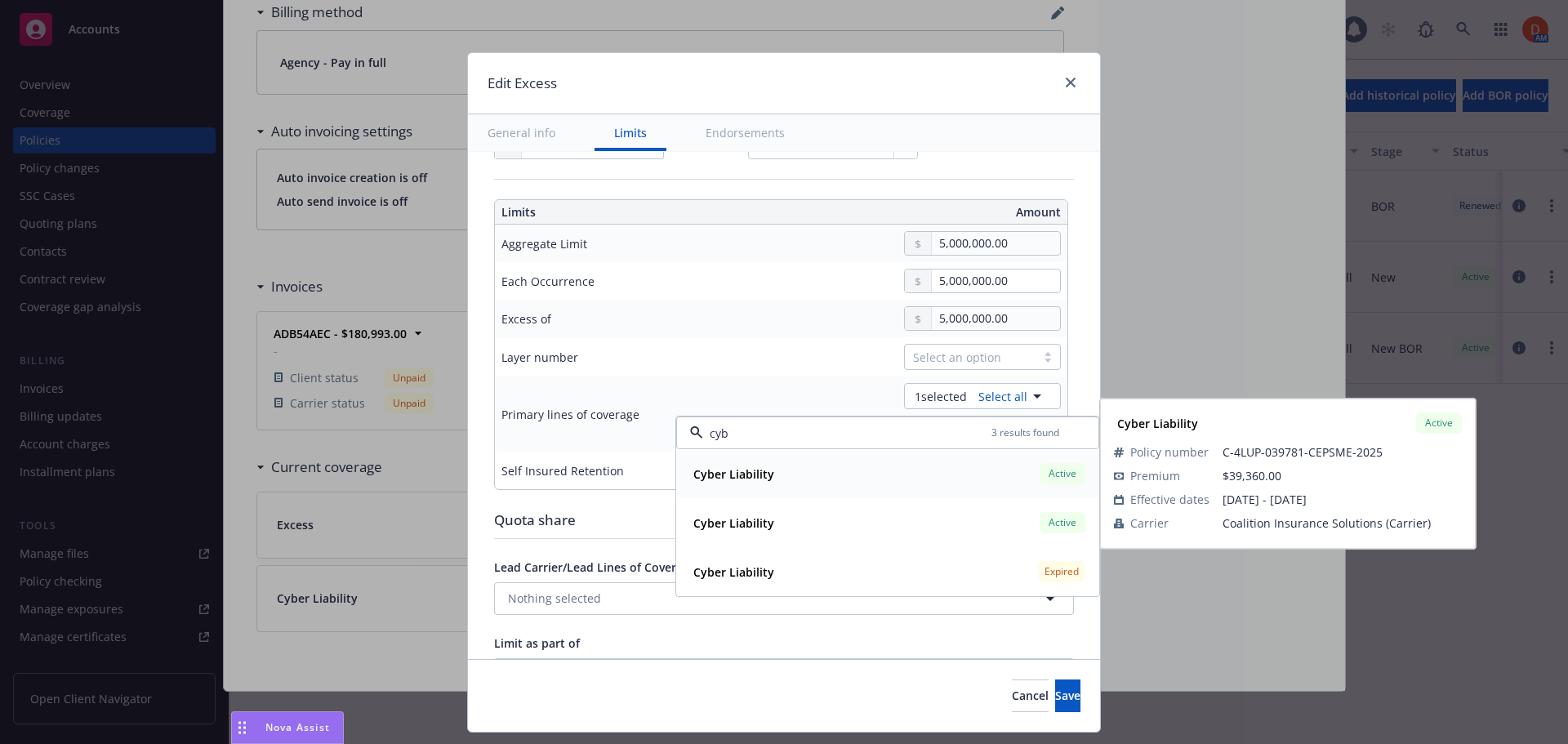
click at [916, 495] on div "Cyber Liability Active Policy number C-4LUP-039781-CEPSME-2025 Premium $39,360.…" at bounding box center [888, 473] width 421 height 47
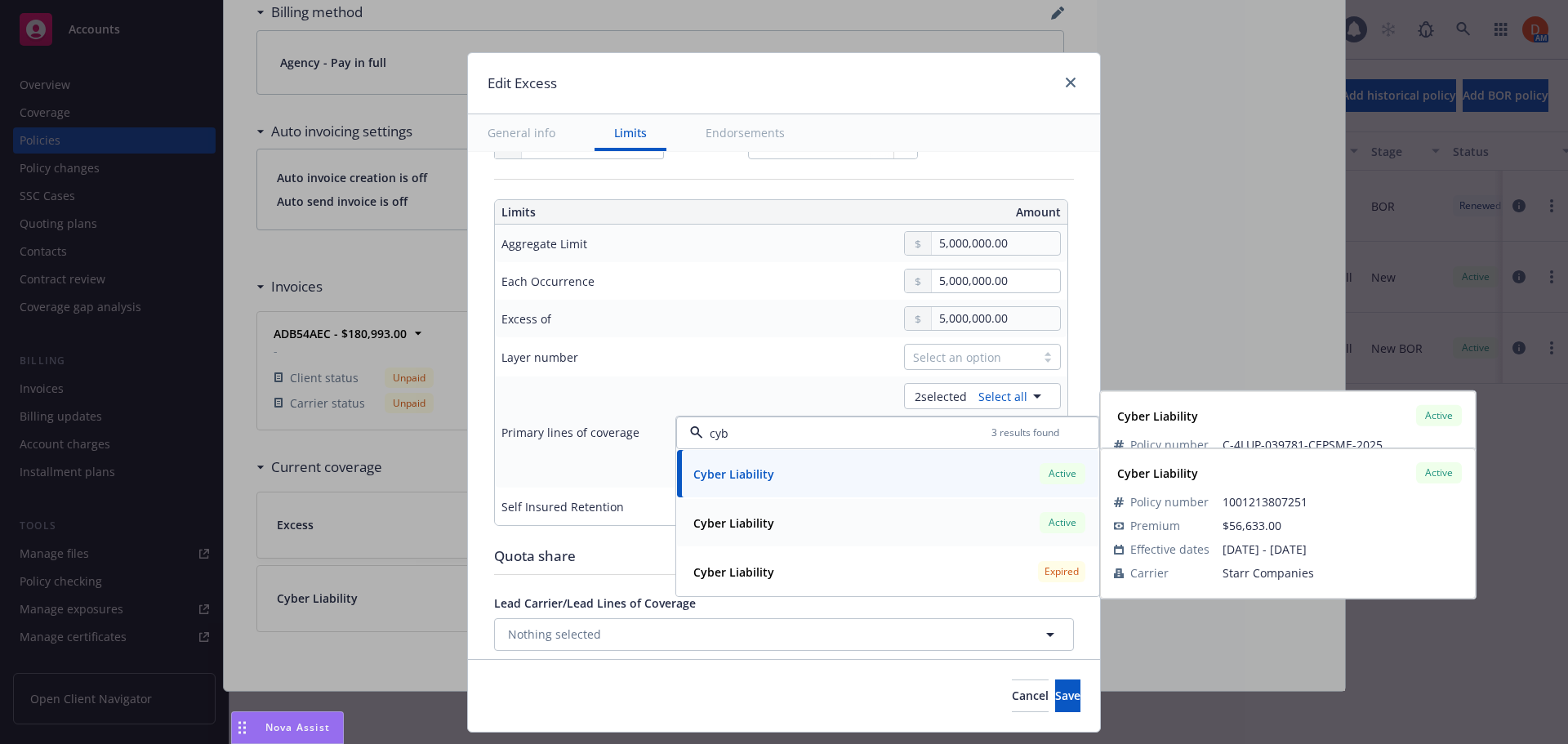
click at [817, 515] on div "Cyber Liability Active" at bounding box center [888, 522] width 402 height 28
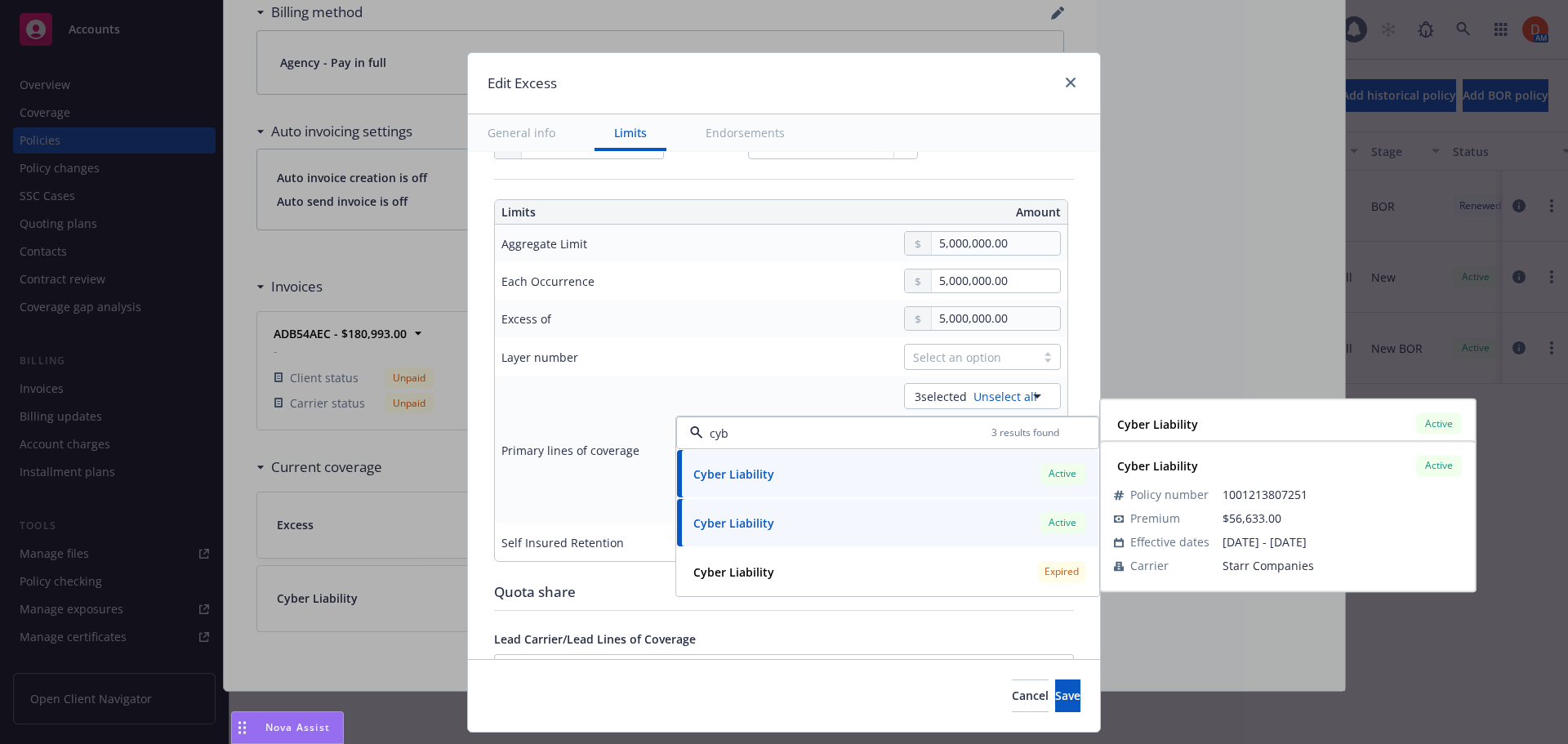
click at [821, 476] on div "Cyber Liability Active" at bounding box center [888, 473] width 402 height 28
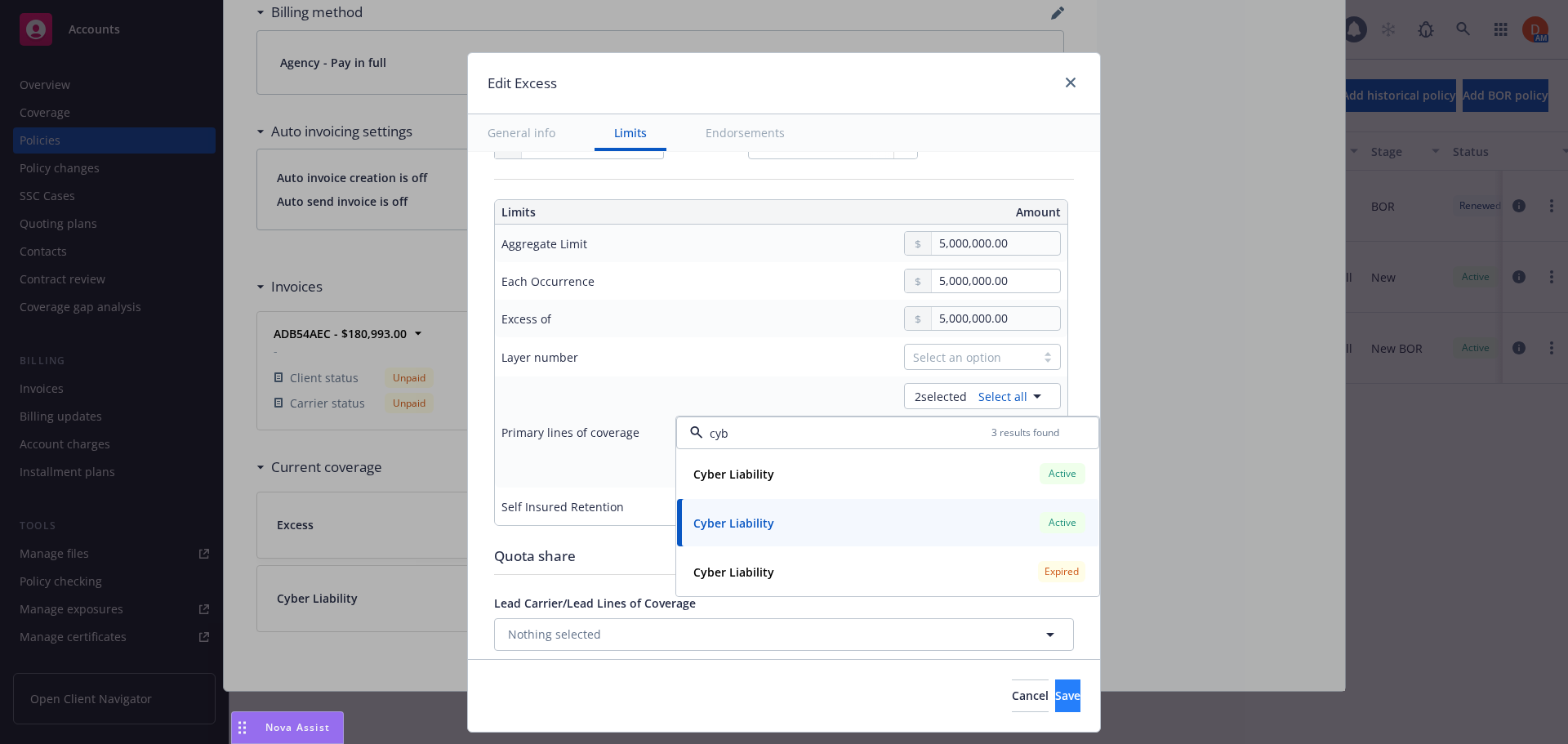
type input "cyb"
click at [1060, 682] on button "Save" at bounding box center [1068, 696] width 25 height 33
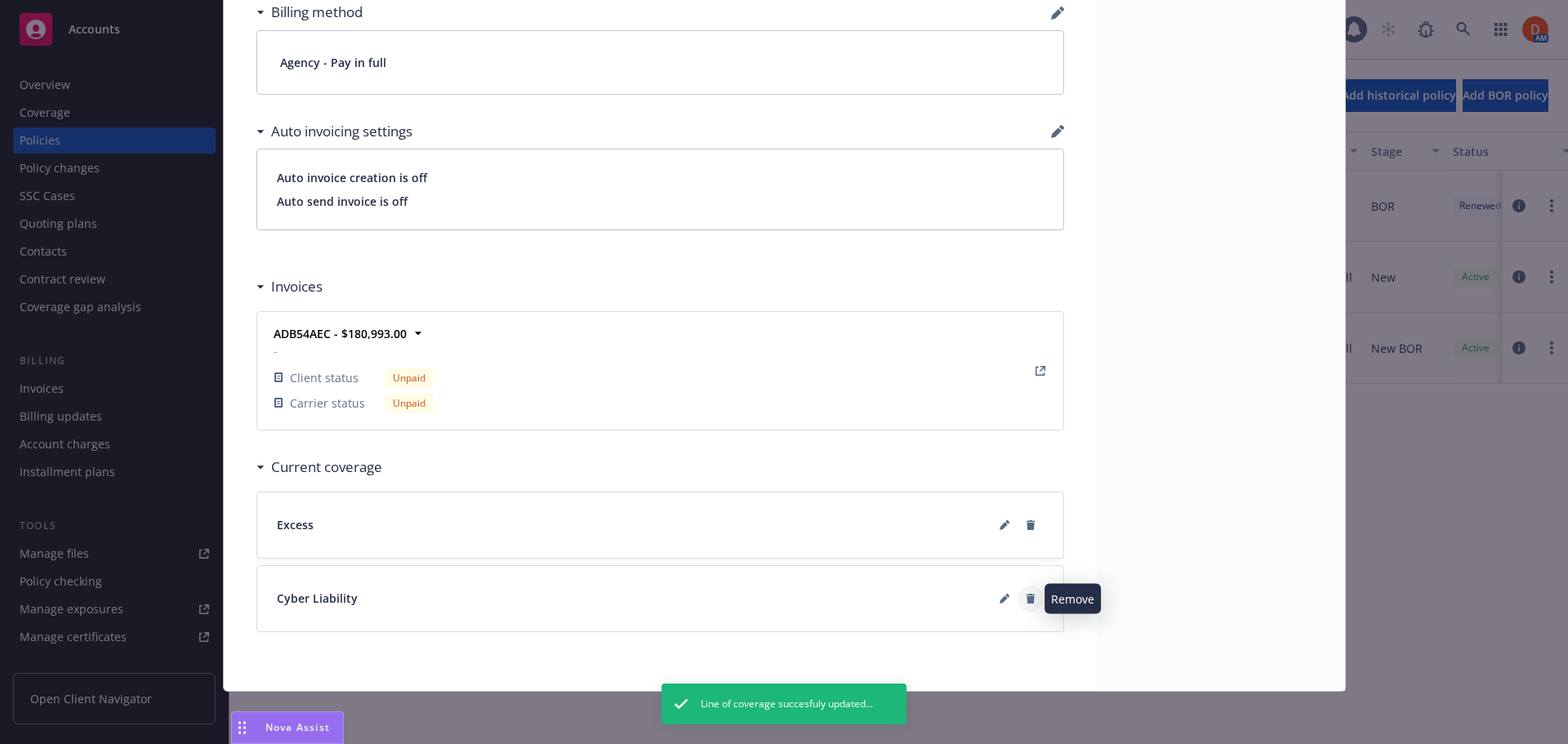
click at [1028, 599] on icon at bounding box center [1031, 598] width 10 height 10
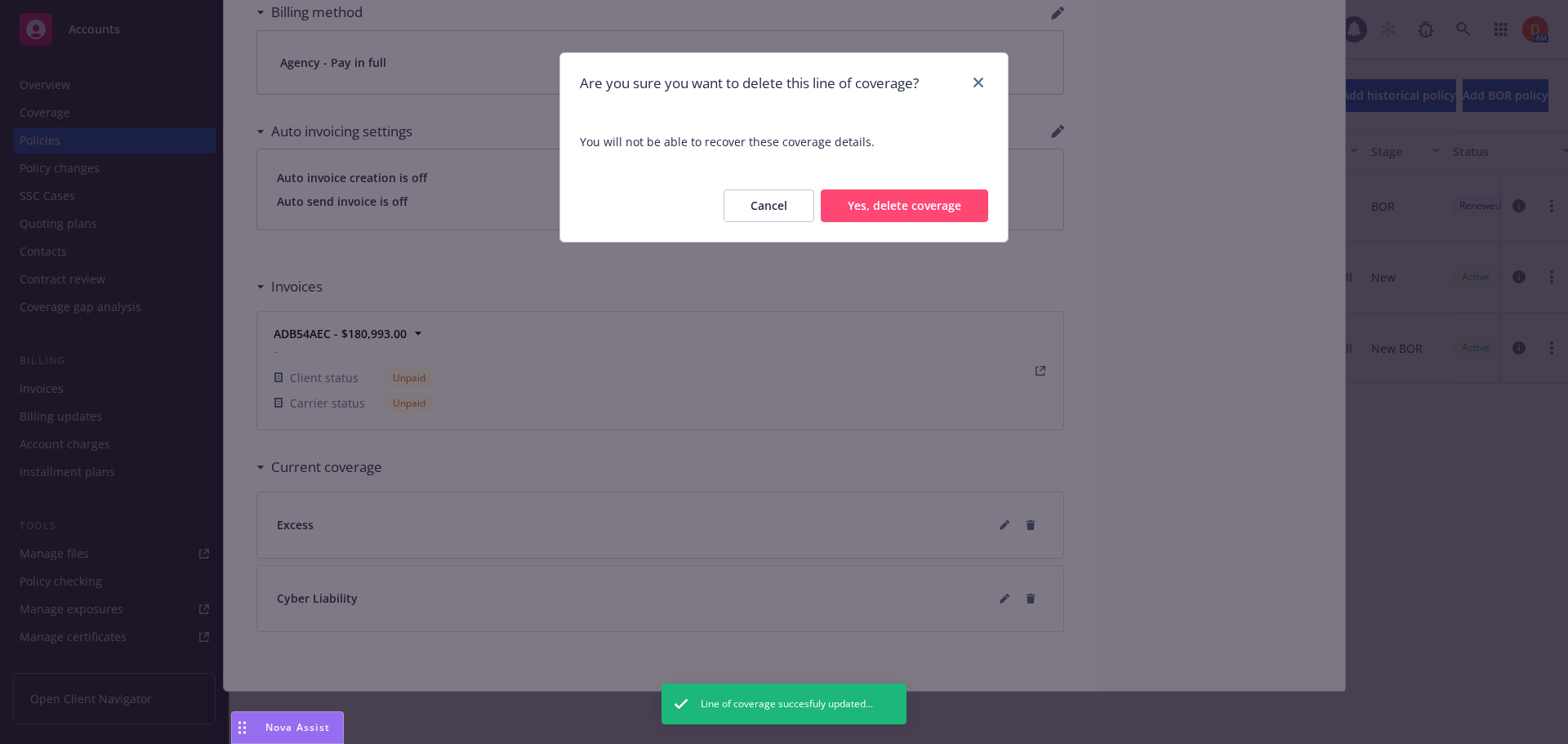
click at [908, 212] on button "Yes, delete coverage" at bounding box center [905, 205] width 168 height 33
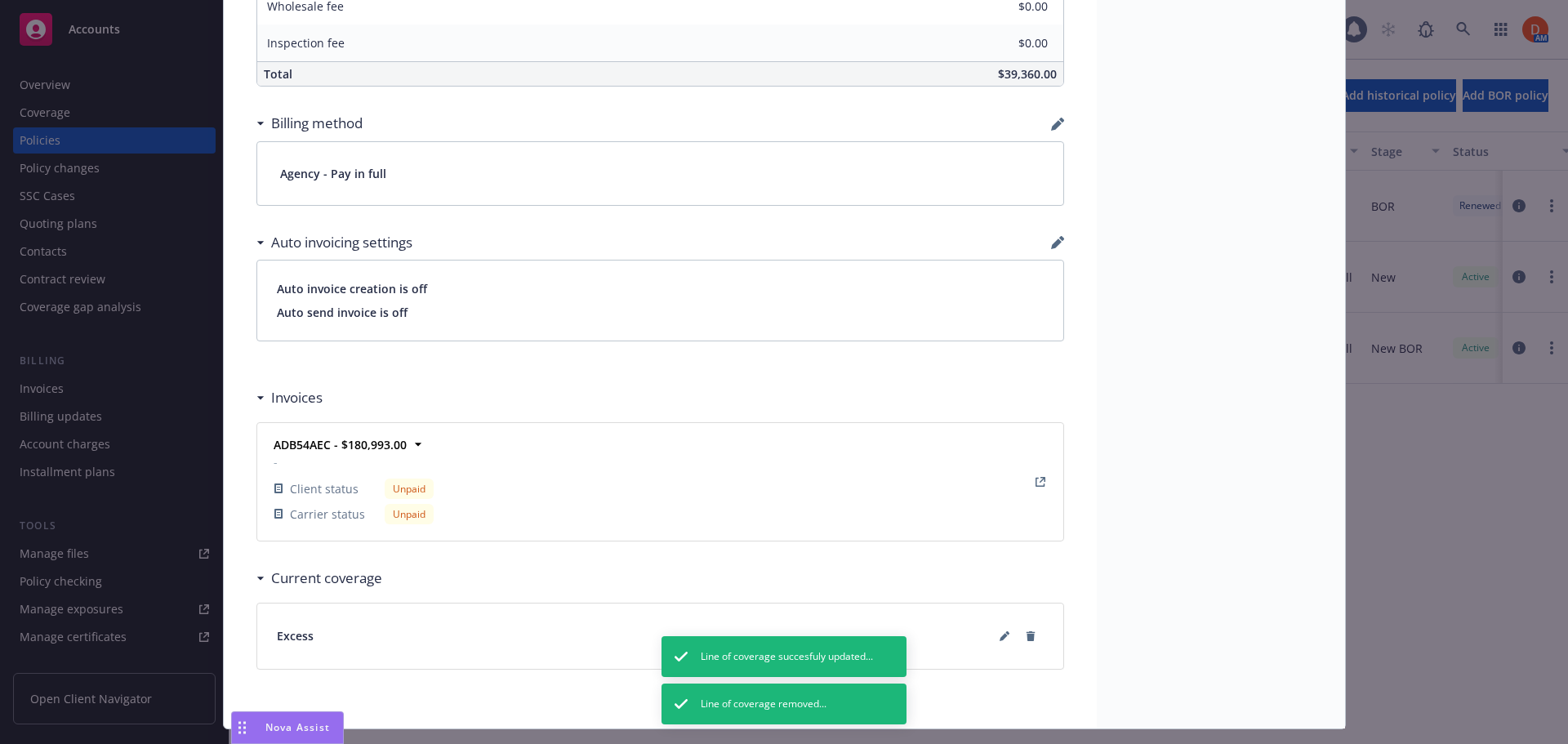
scroll to position [1048, 0]
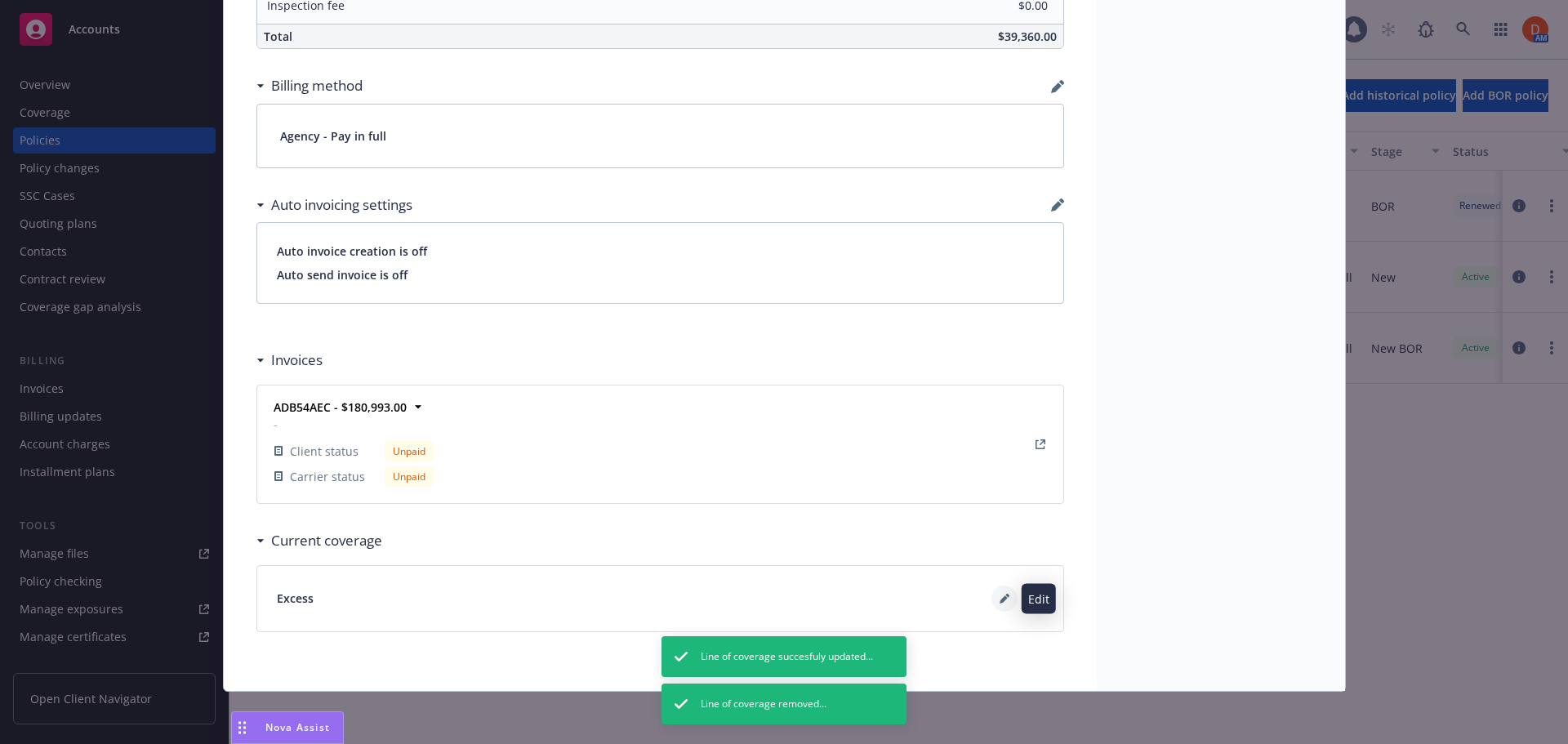
click at [992, 603] on button at bounding box center [1004, 598] width 26 height 26
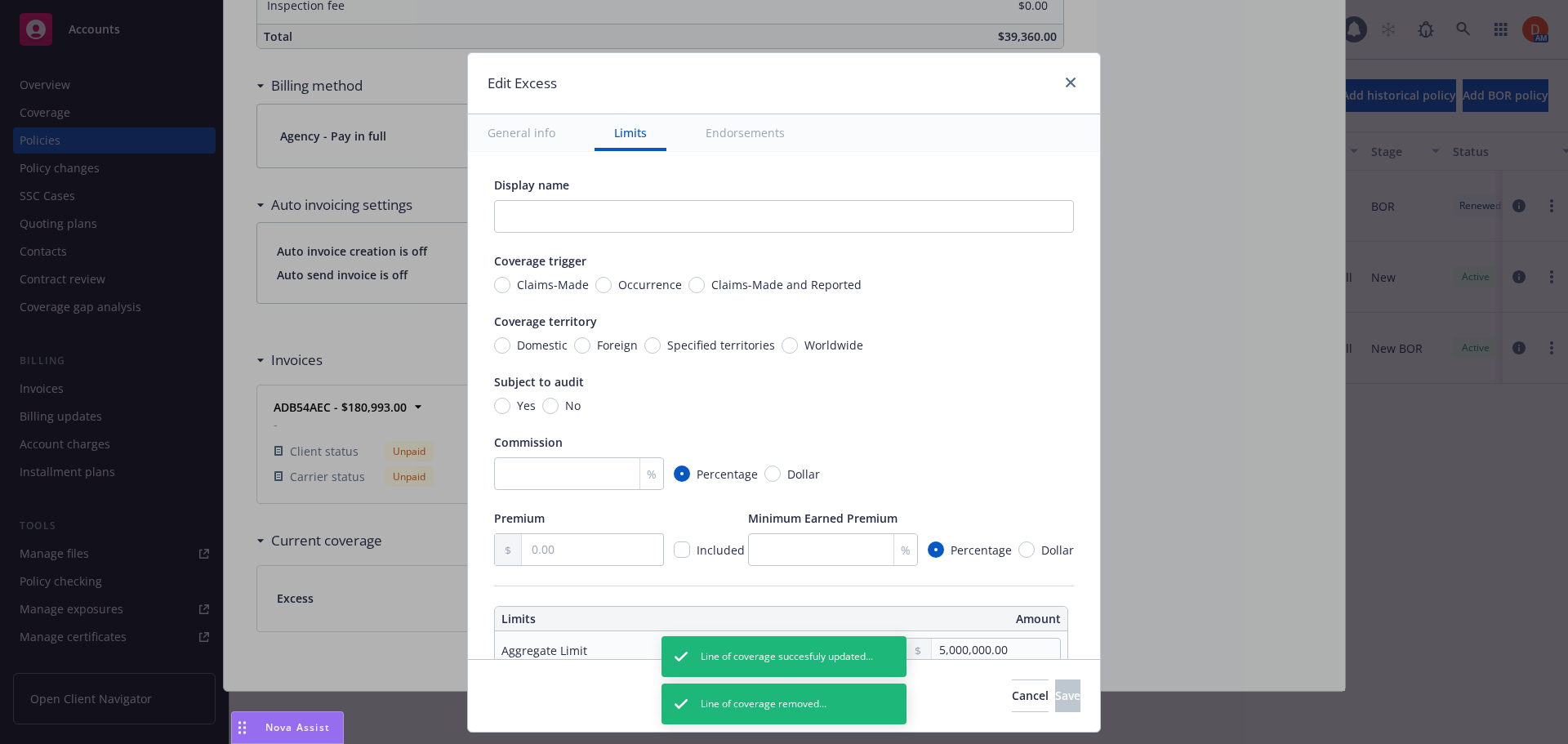
scroll to position [0, 0]
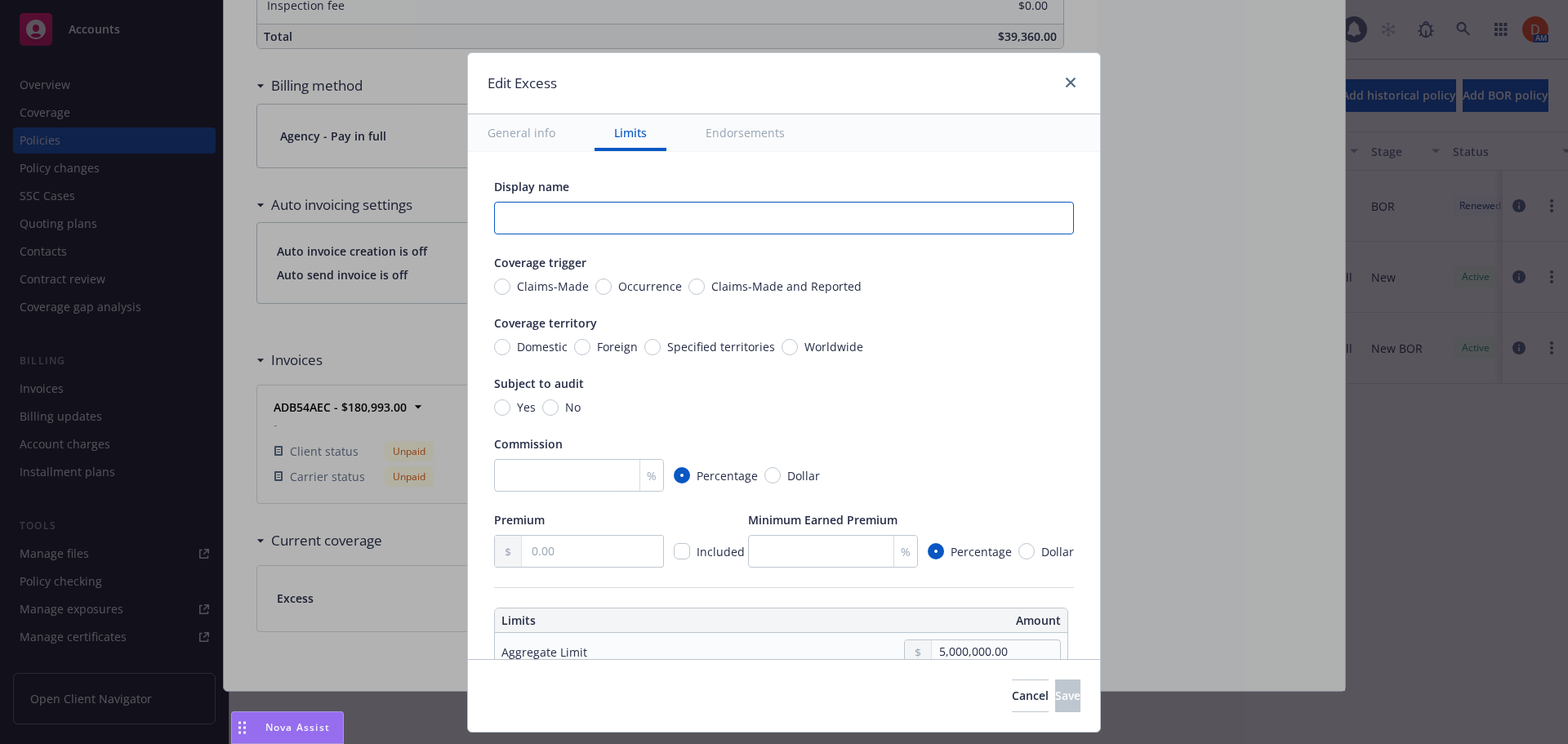
click at [653, 211] on input "text" at bounding box center [784, 218] width 580 height 33
click at [564, 217] on input "Cyber $5Mx$5M" at bounding box center [784, 218] width 580 height 33
click at [532, 217] on input "Cyber $5Mx5M" at bounding box center [784, 218] width 580 height 33
click at [535, 218] on input "Cyber $5Mx5M" at bounding box center [784, 218] width 580 height 33
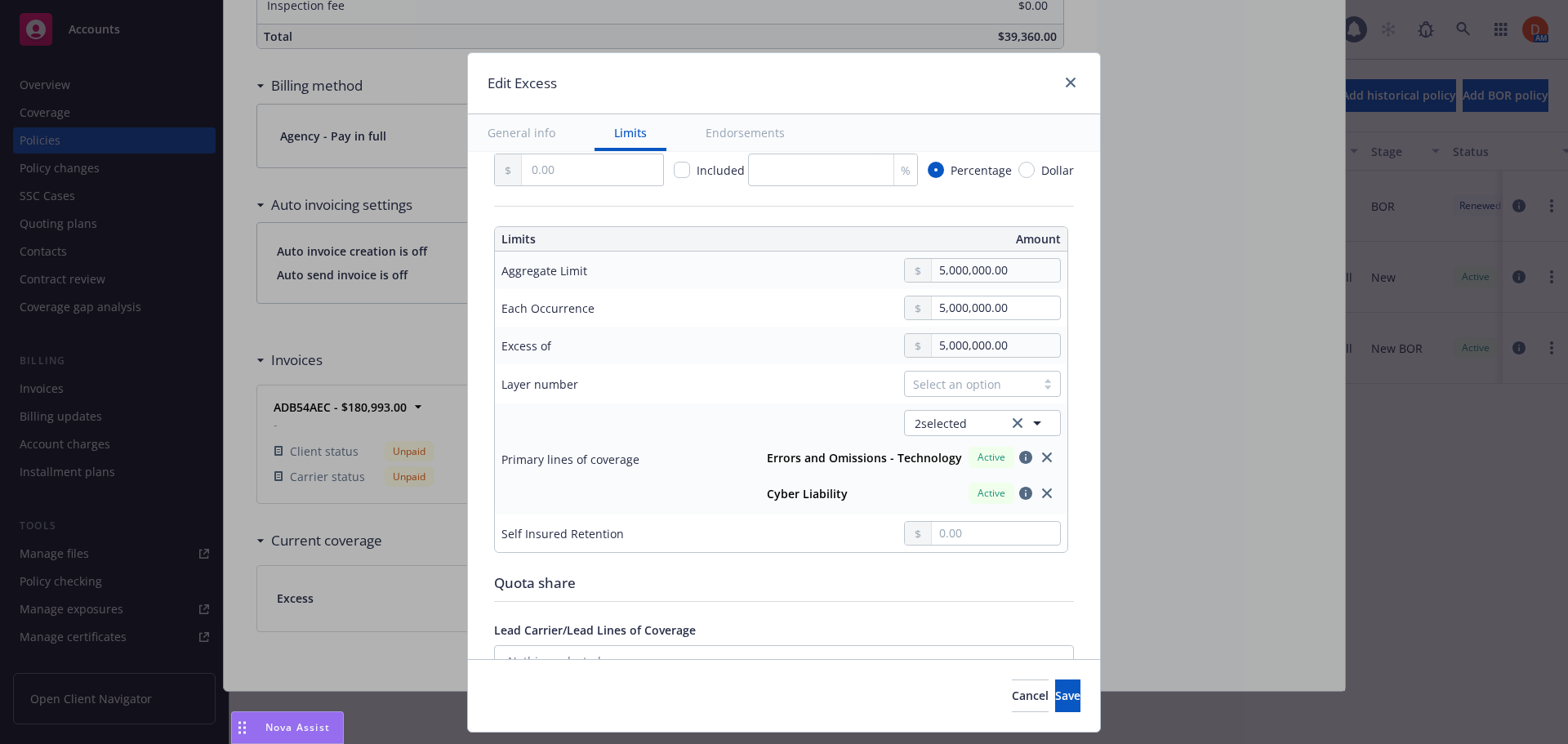
scroll to position [409, 0]
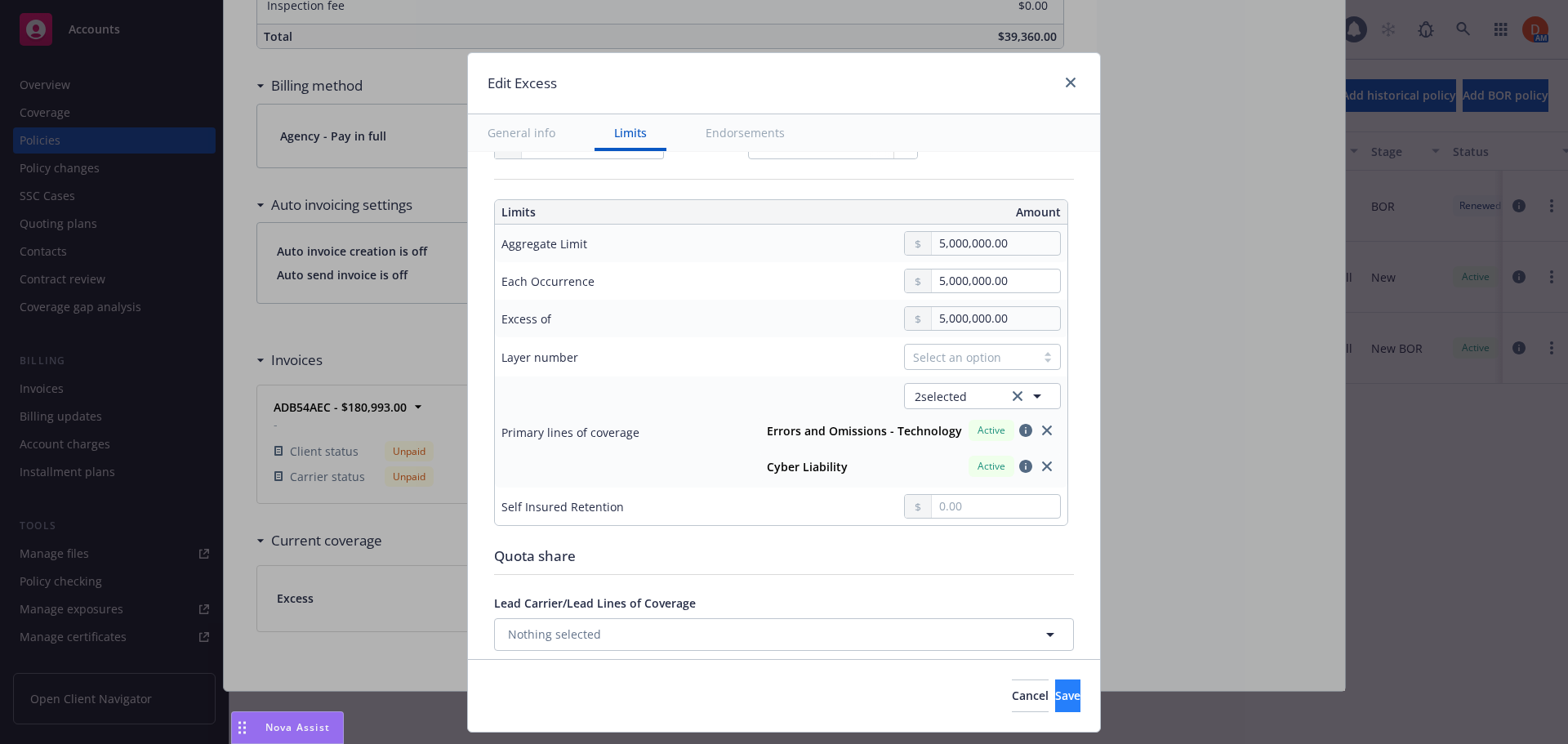
type input "Cyber 5Mx5M"
click at [1056, 703] on button "Save" at bounding box center [1068, 696] width 25 height 33
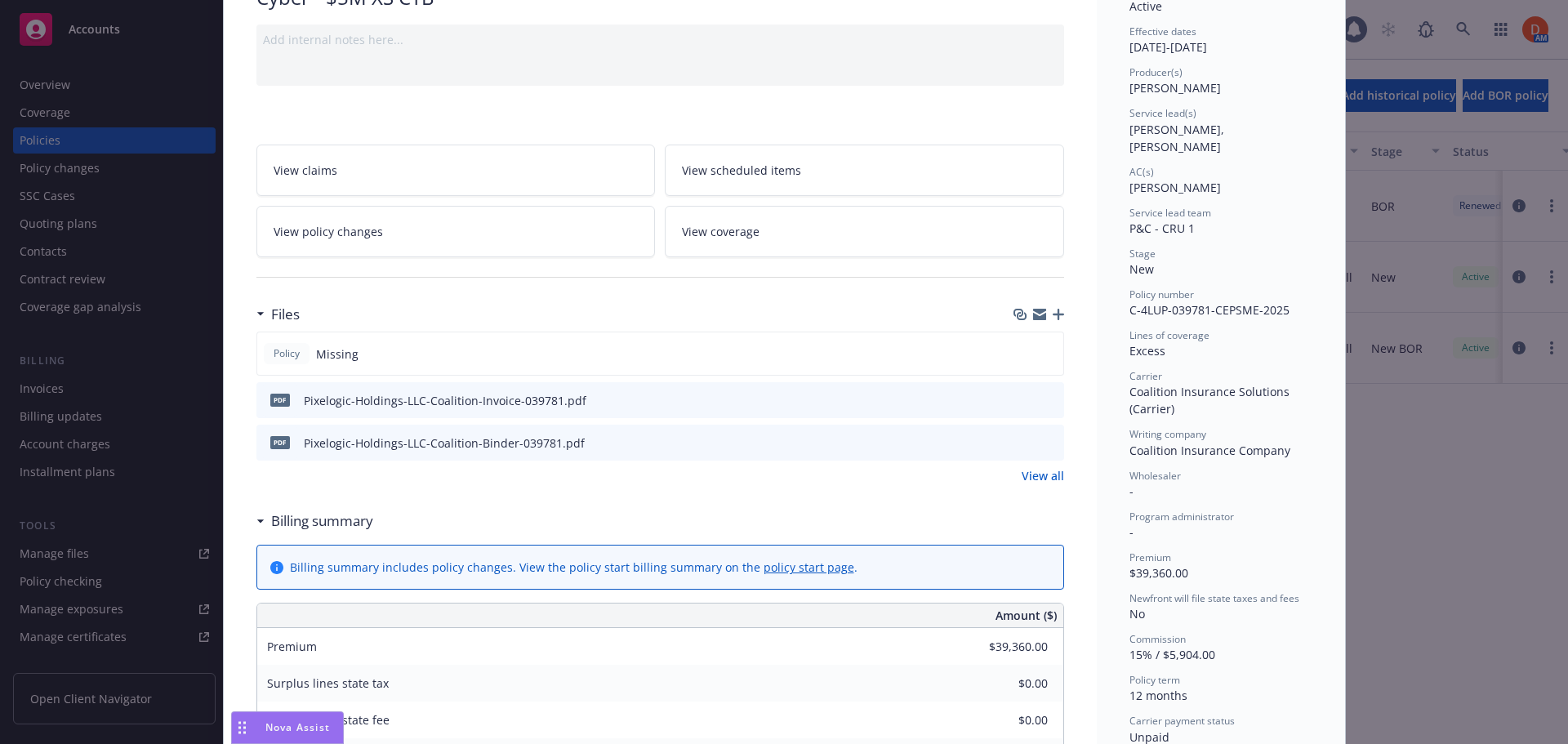
scroll to position [0, 0]
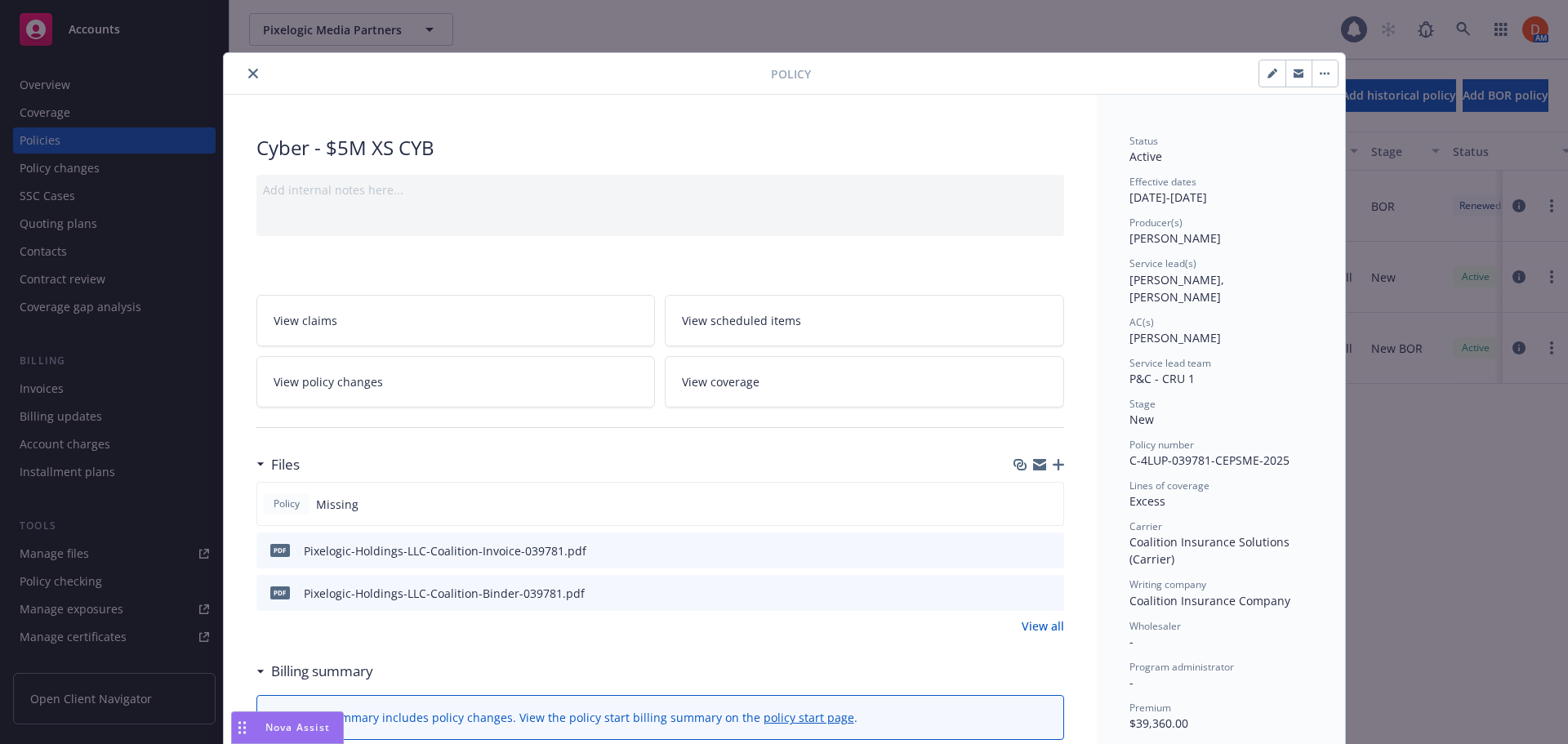
click at [250, 70] on icon "close" at bounding box center [253, 73] width 10 height 10
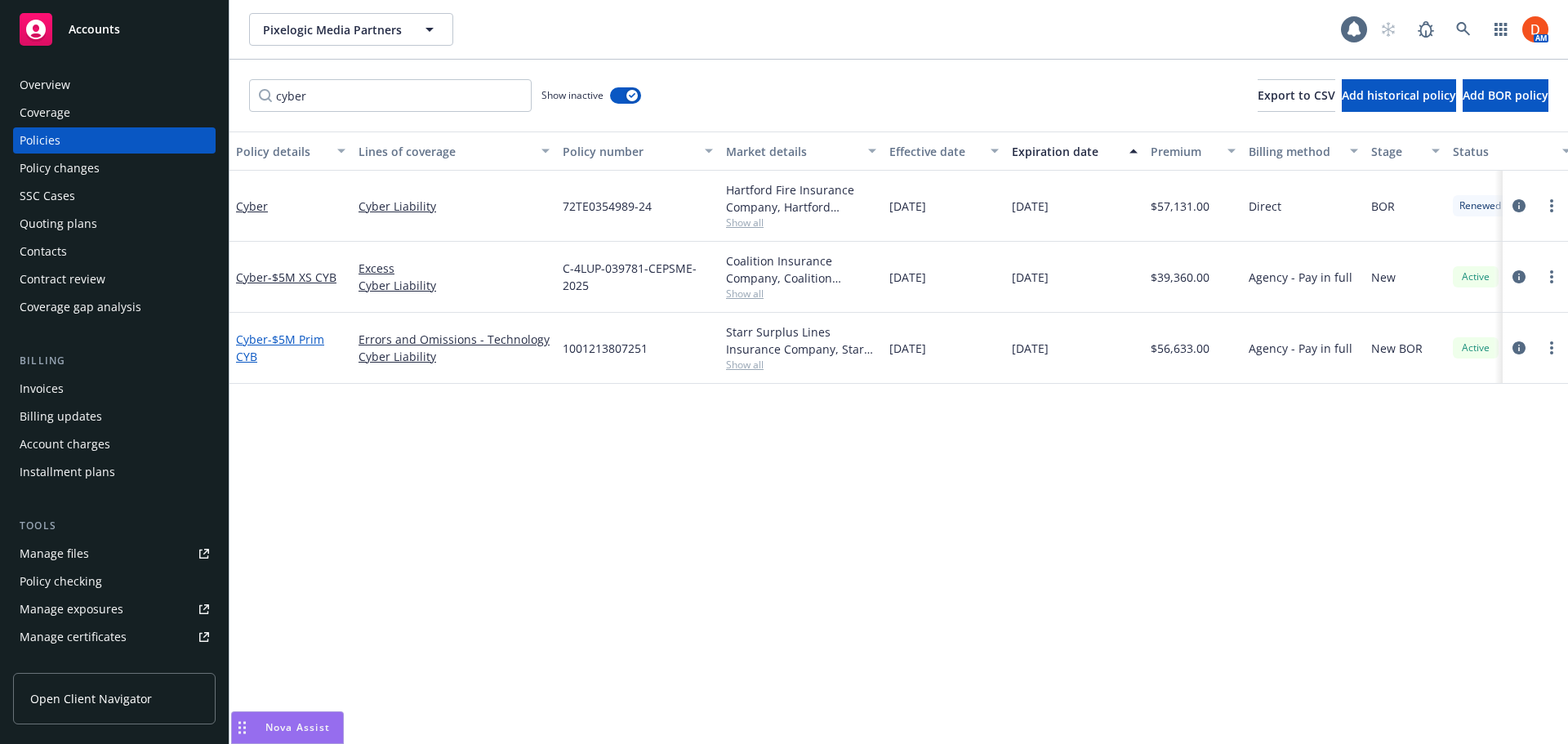
click at [281, 343] on span "- $5M Prim CYB" at bounding box center [280, 348] width 88 height 33
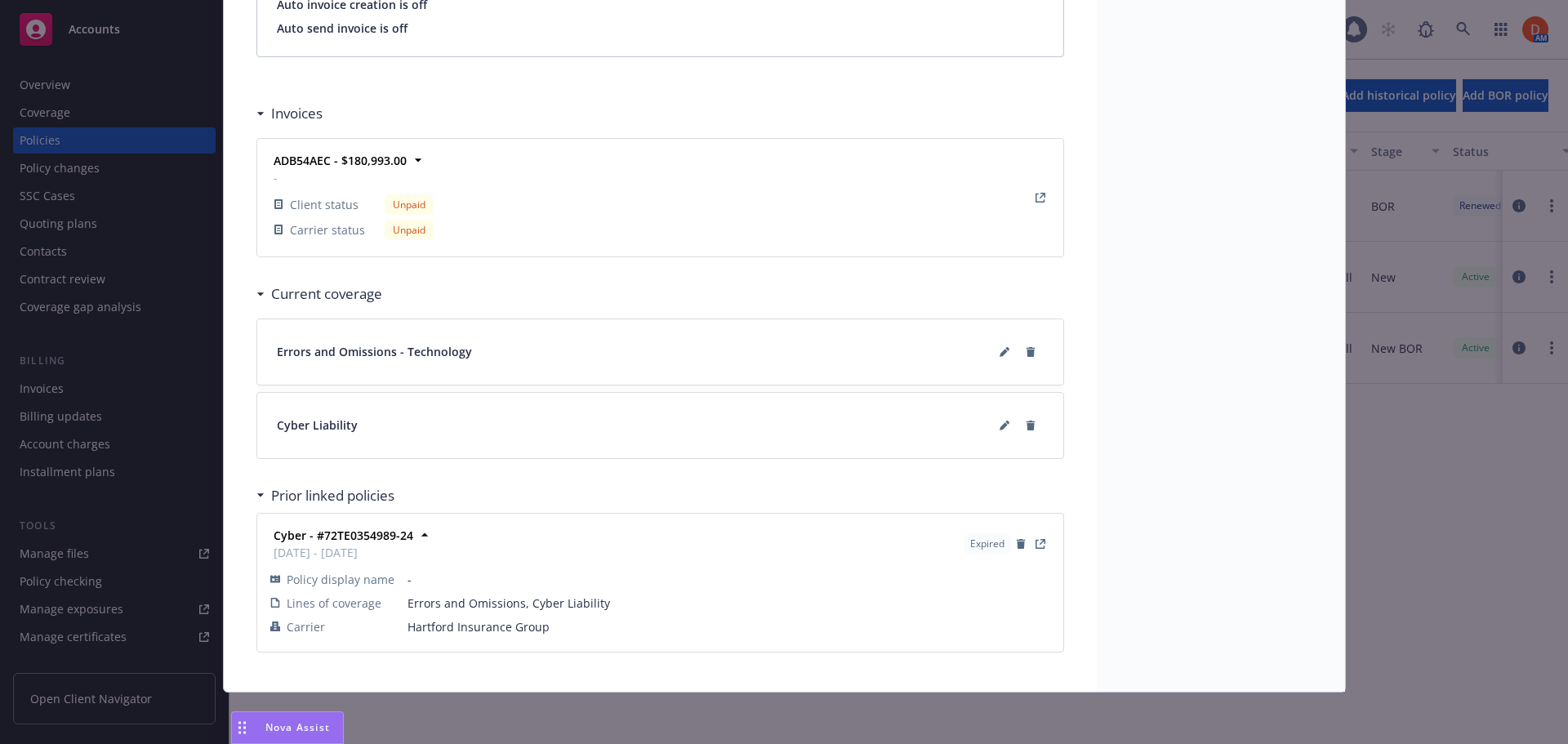
scroll to position [1423, 0]
click at [991, 426] on button at bounding box center [1004, 424] width 26 height 26
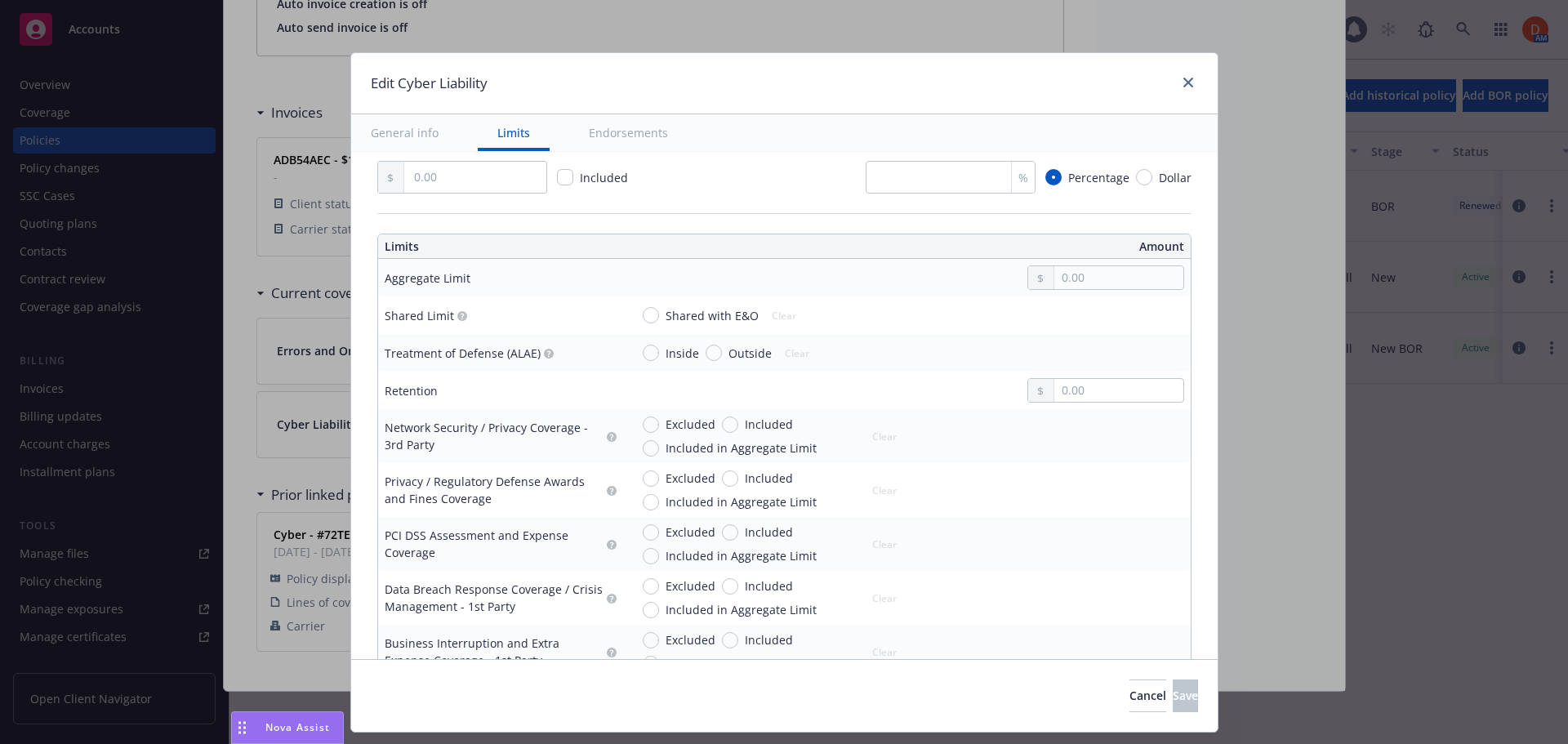
scroll to position [409, 0]
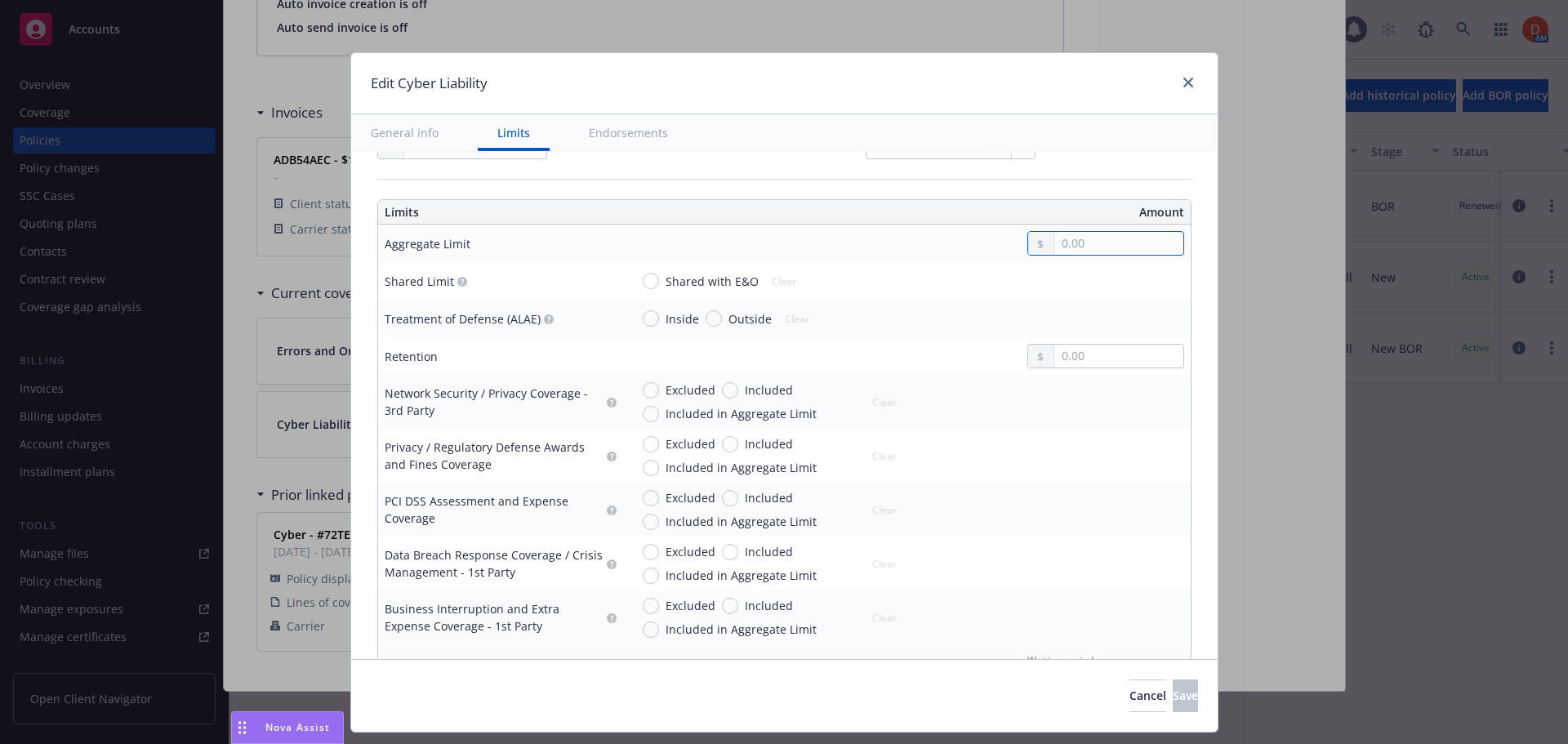
click at [1110, 245] on input "text" at bounding box center [1119, 244] width 129 height 23
type input "5,000,000.00"
click at [1089, 382] on button "$5,000,000.00" at bounding box center [1095, 372] width 140 height 30
click at [647, 278] on input "Shared with E&O" at bounding box center [651, 281] width 16 height 16
radio input "true"
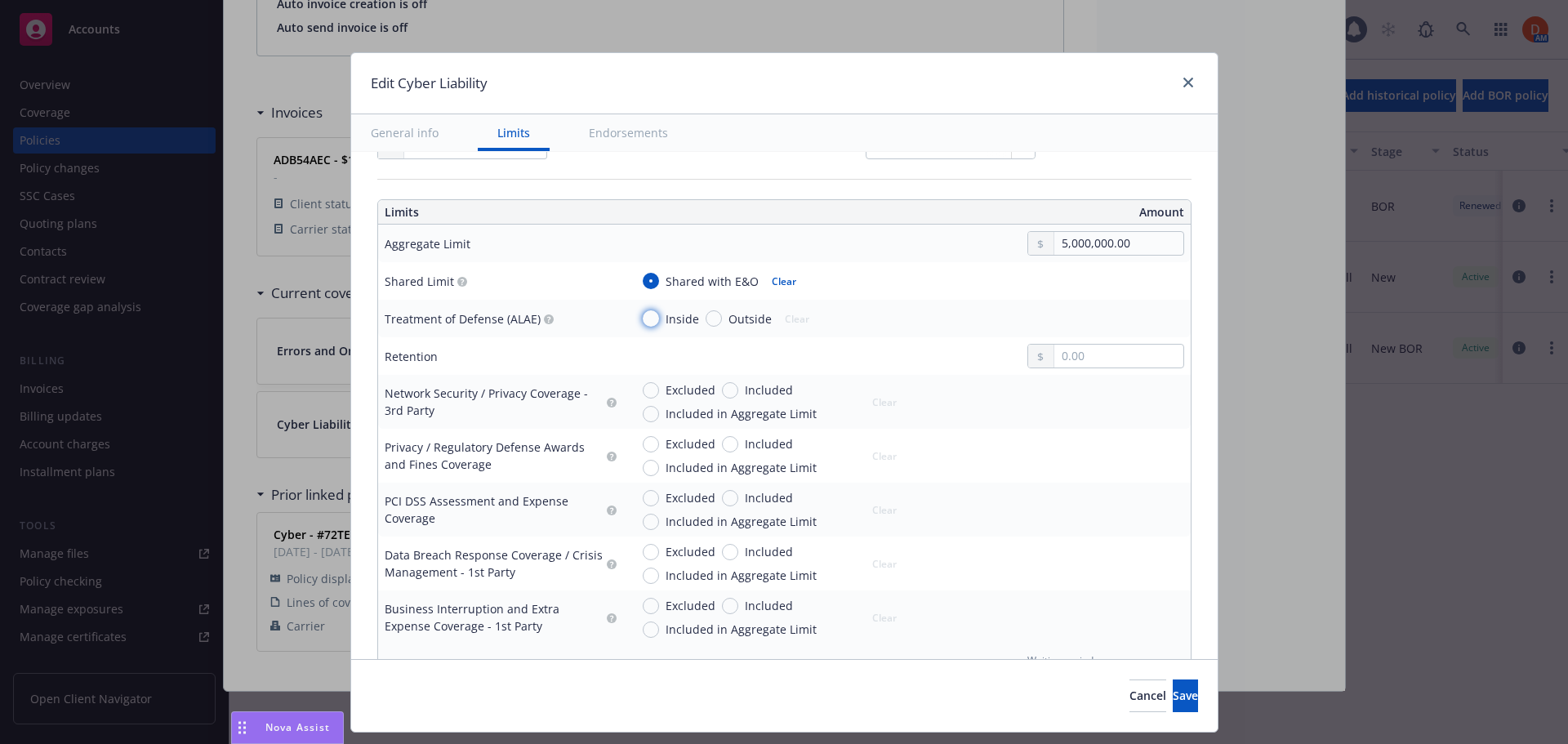
click at [646, 317] on input "Inside" at bounding box center [651, 318] width 16 height 16
radio input "true"
click at [1114, 364] on input "text" at bounding box center [1119, 356] width 129 height 23
type input "25,000.00"
click at [959, 363] on div "25,000.00" at bounding box center [907, 355] width 554 height 24
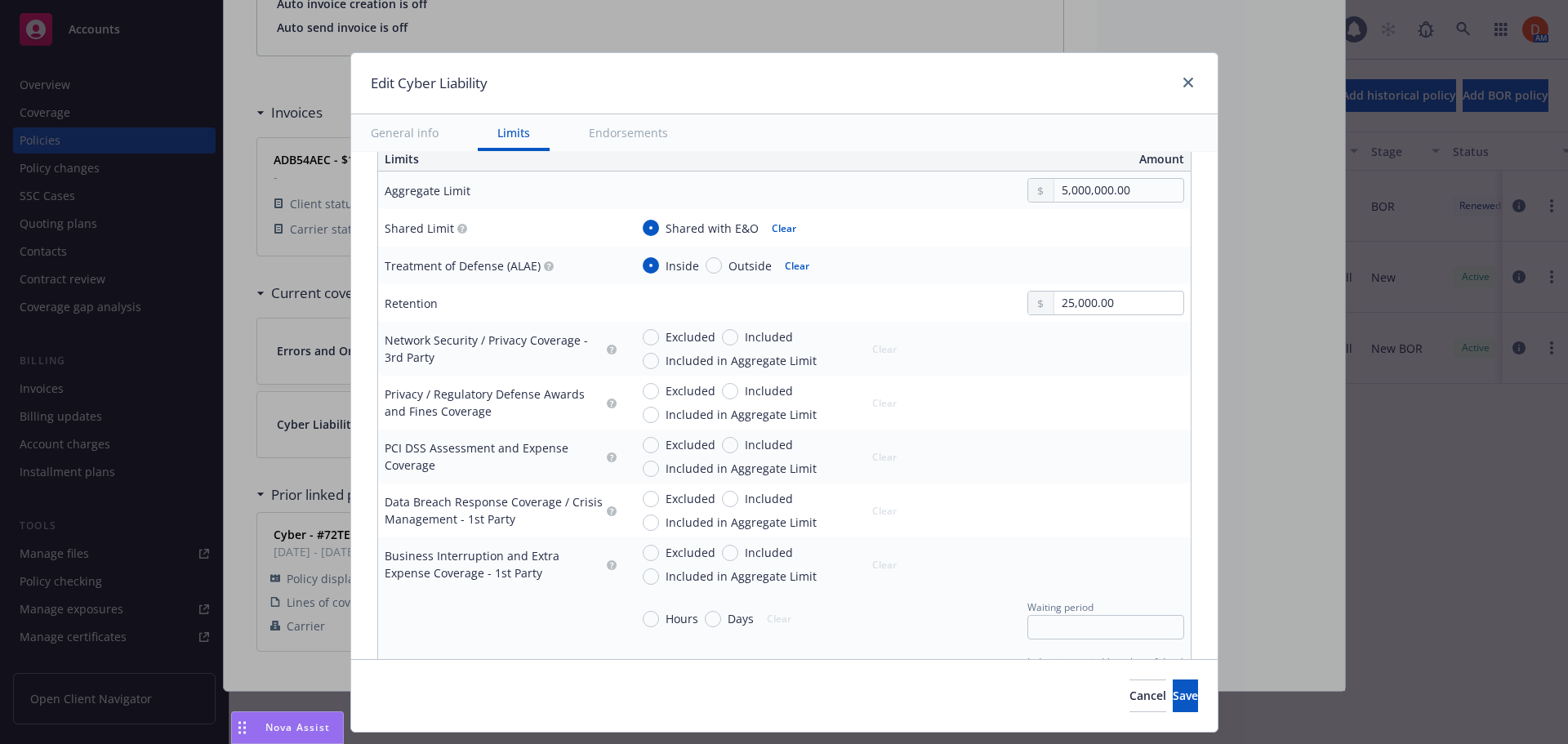
scroll to position [490, 0]
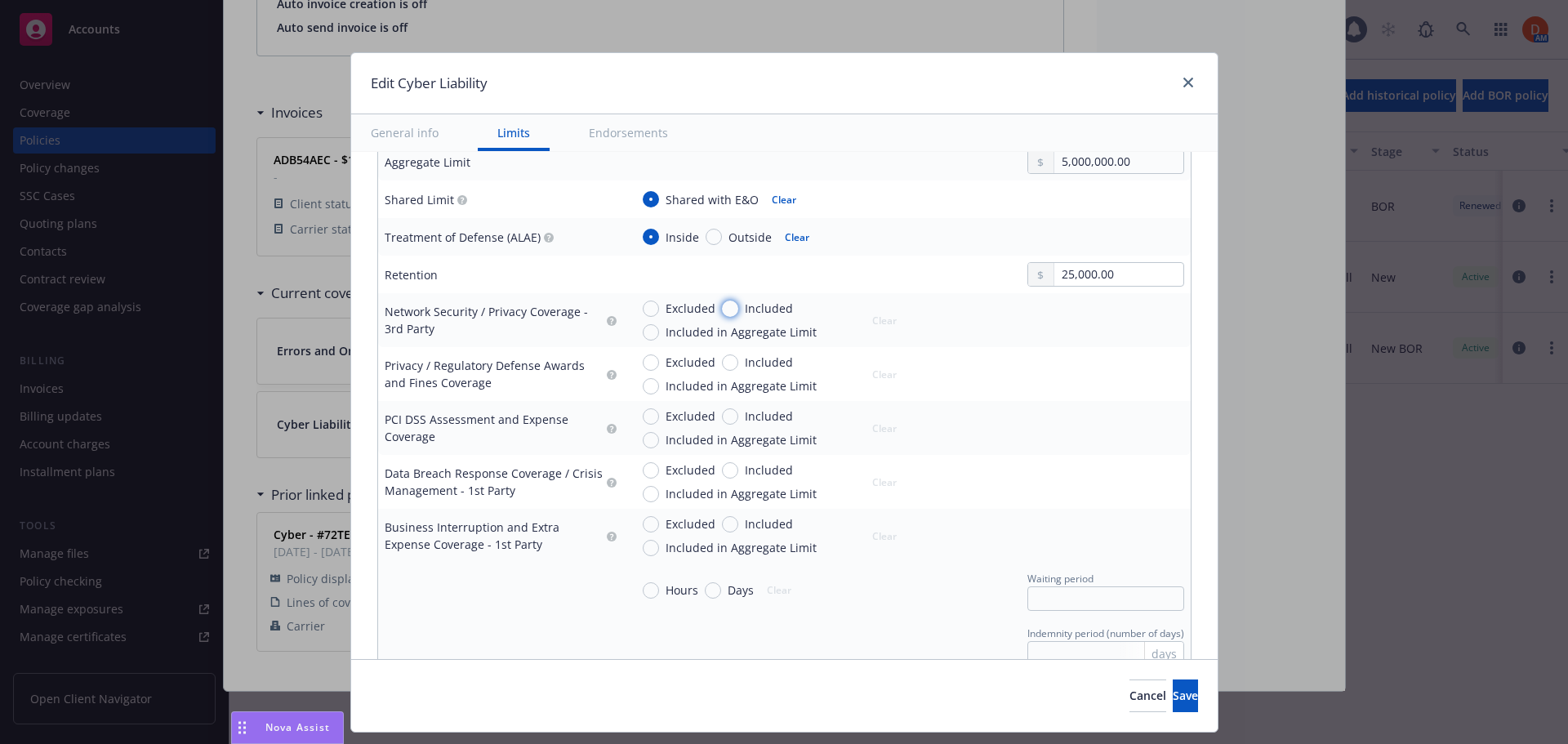
click at [724, 303] on input "Included" at bounding box center [730, 309] width 16 height 16
radio input "true"
click at [1083, 320] on input "text" at bounding box center [1119, 328] width 129 height 23
type input "5,000,000.00"
click at [1092, 465] on button "$5,000,000.00" at bounding box center [1095, 458] width 140 height 30
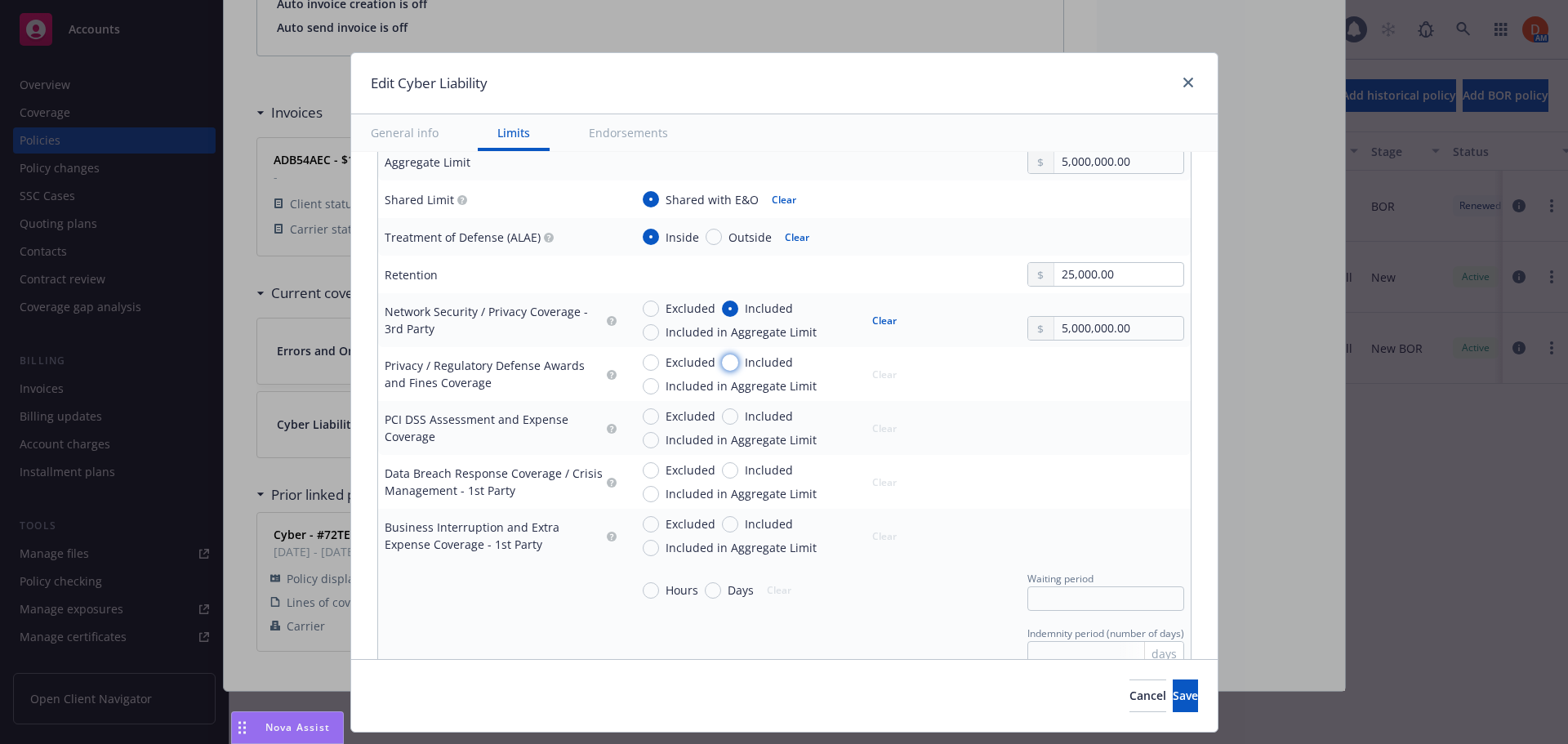
click at [724, 362] on input "Included" at bounding box center [730, 362] width 16 height 16
radio input "true"
click at [1133, 382] on input "text" at bounding box center [1119, 383] width 129 height 23
type input "5,000,000.00"
click at [1126, 505] on button "$5,000,000.00" at bounding box center [1095, 514] width 140 height 30
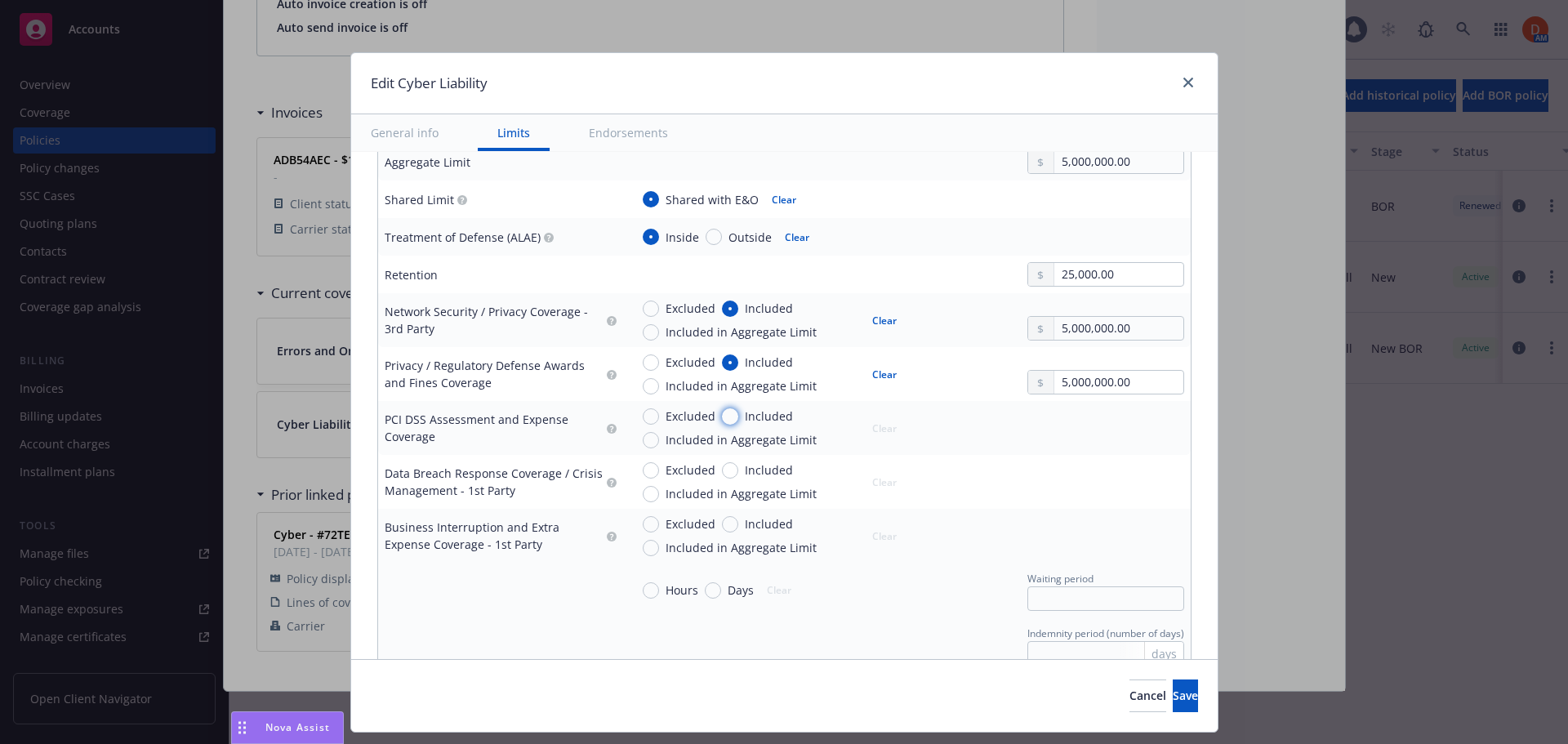
click at [722, 417] on input "Included" at bounding box center [730, 417] width 16 height 16
radio input "true"
click at [1081, 442] on input "text" at bounding box center [1119, 436] width 129 height 23
type input "5,000,000.00"
click at [1110, 556] on button "$5,000,000.00" at bounding box center [1095, 566] width 140 height 30
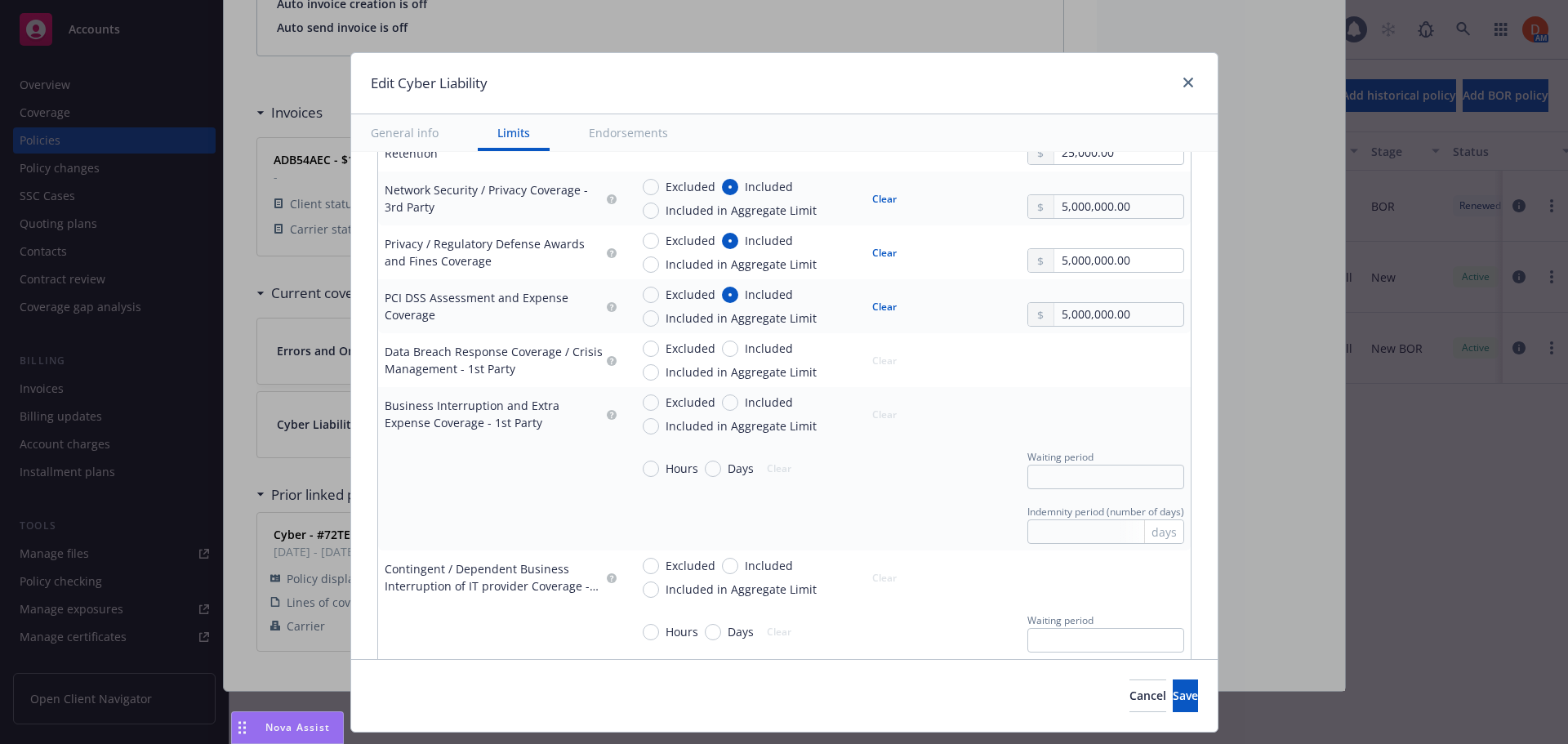
scroll to position [653, 0]
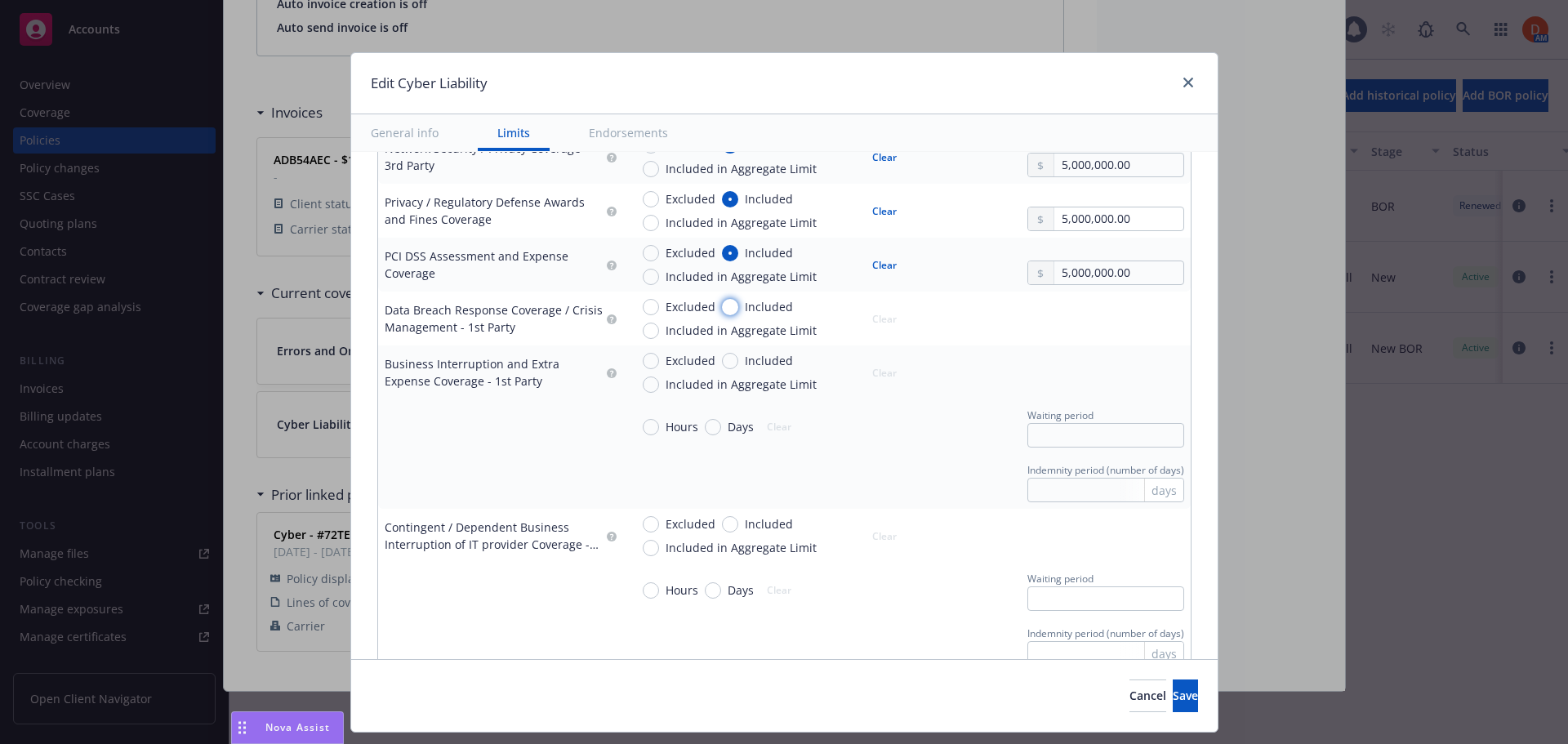
click at [722, 307] on input "Included" at bounding box center [730, 307] width 16 height 16
radio input "true"
click at [1065, 329] on input "text" at bounding box center [1119, 327] width 129 height 23
type input "5,000,000.00"
click at [1080, 459] on button "$5,000,000.00" at bounding box center [1095, 458] width 140 height 30
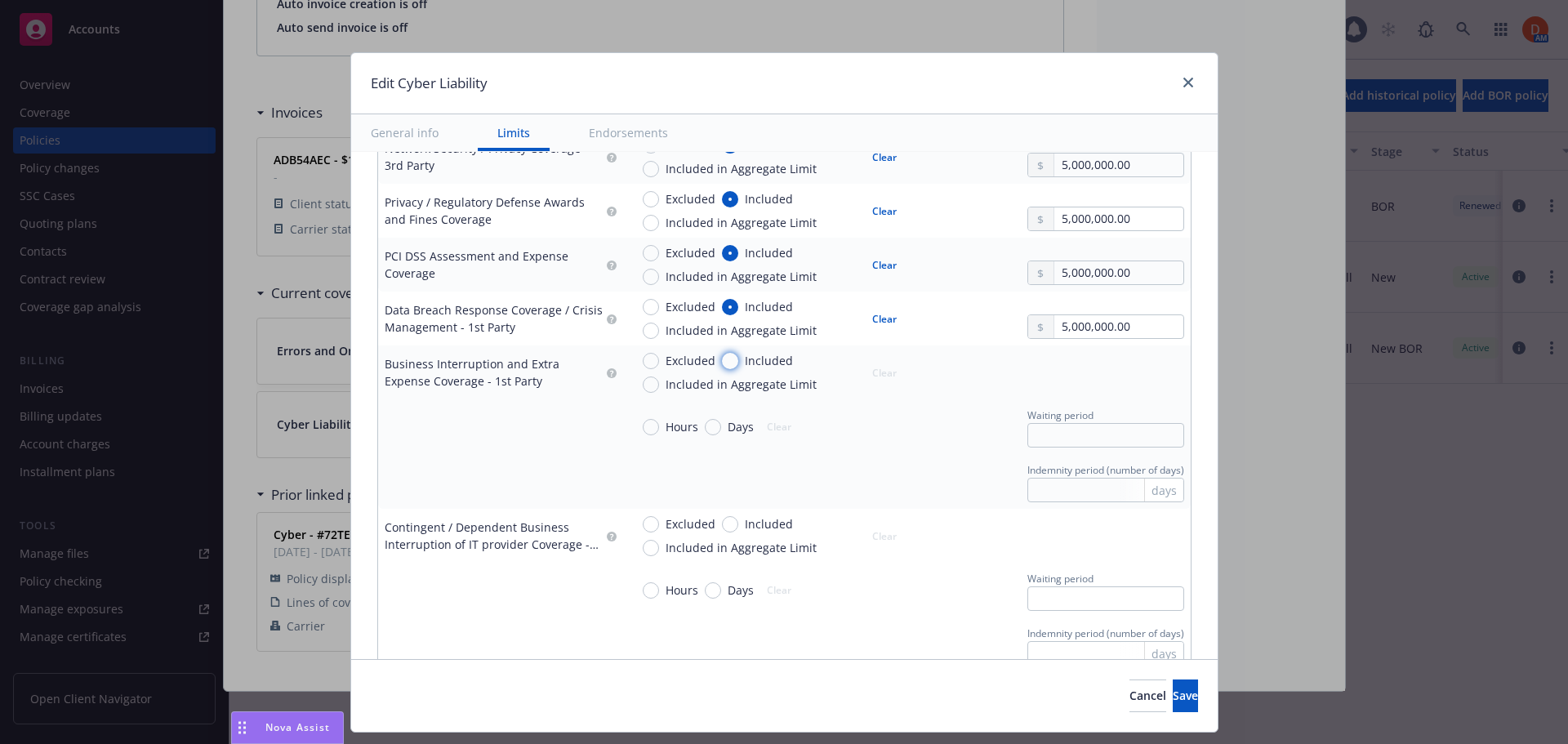
click at [722, 362] on input "Included" at bounding box center [730, 360] width 16 height 16
radio input "true"
click at [1055, 376] on input "text" at bounding box center [1119, 381] width 129 height 23
type input "5,000,000.00"
click at [1085, 504] on button "$5,000,000.00" at bounding box center [1095, 510] width 140 height 30
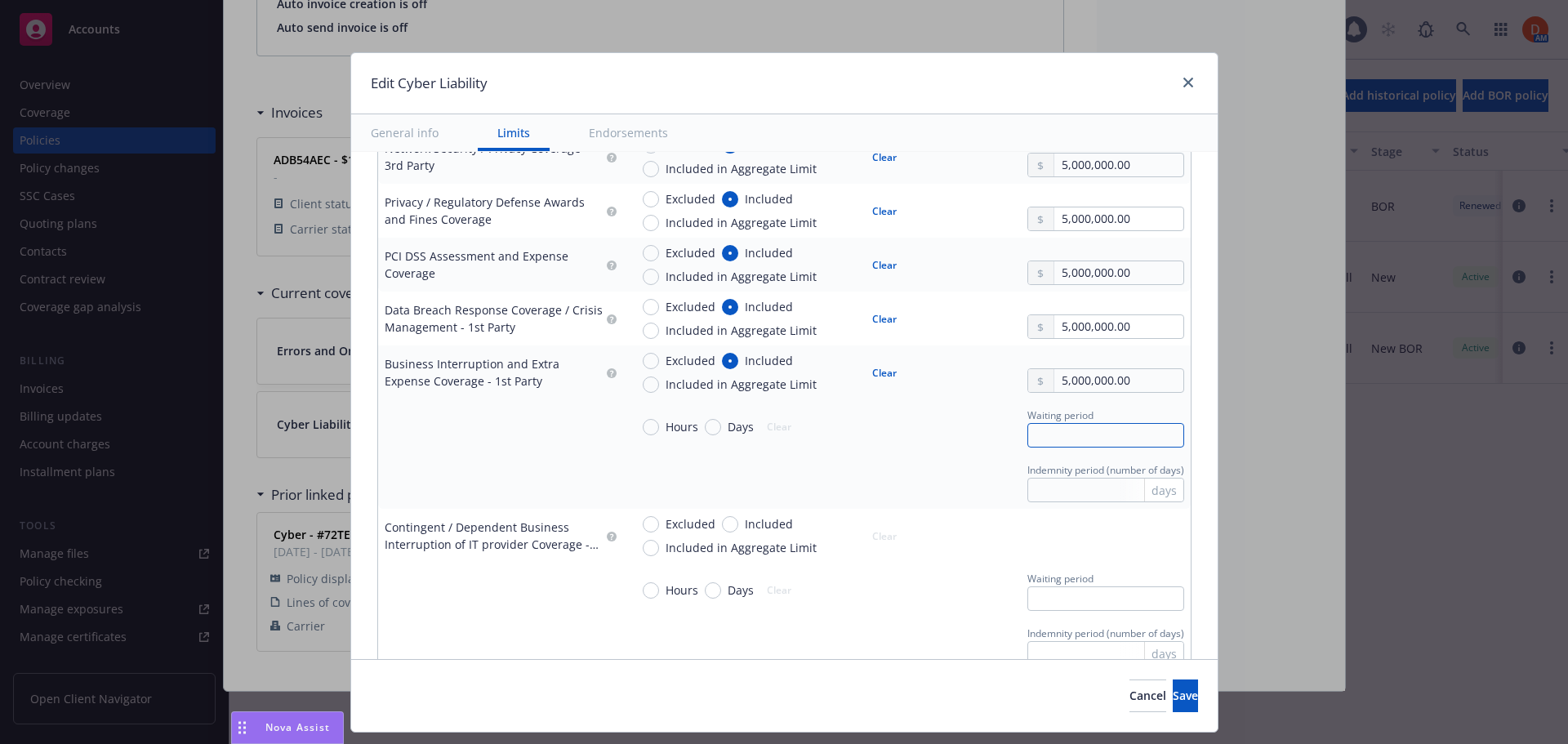
click at [1067, 438] on input "text" at bounding box center [1106, 434] width 157 height 24
type input "8"
click at [937, 462] on div "Indemnity period (number of days) days" at bounding box center [907, 481] width 554 height 42
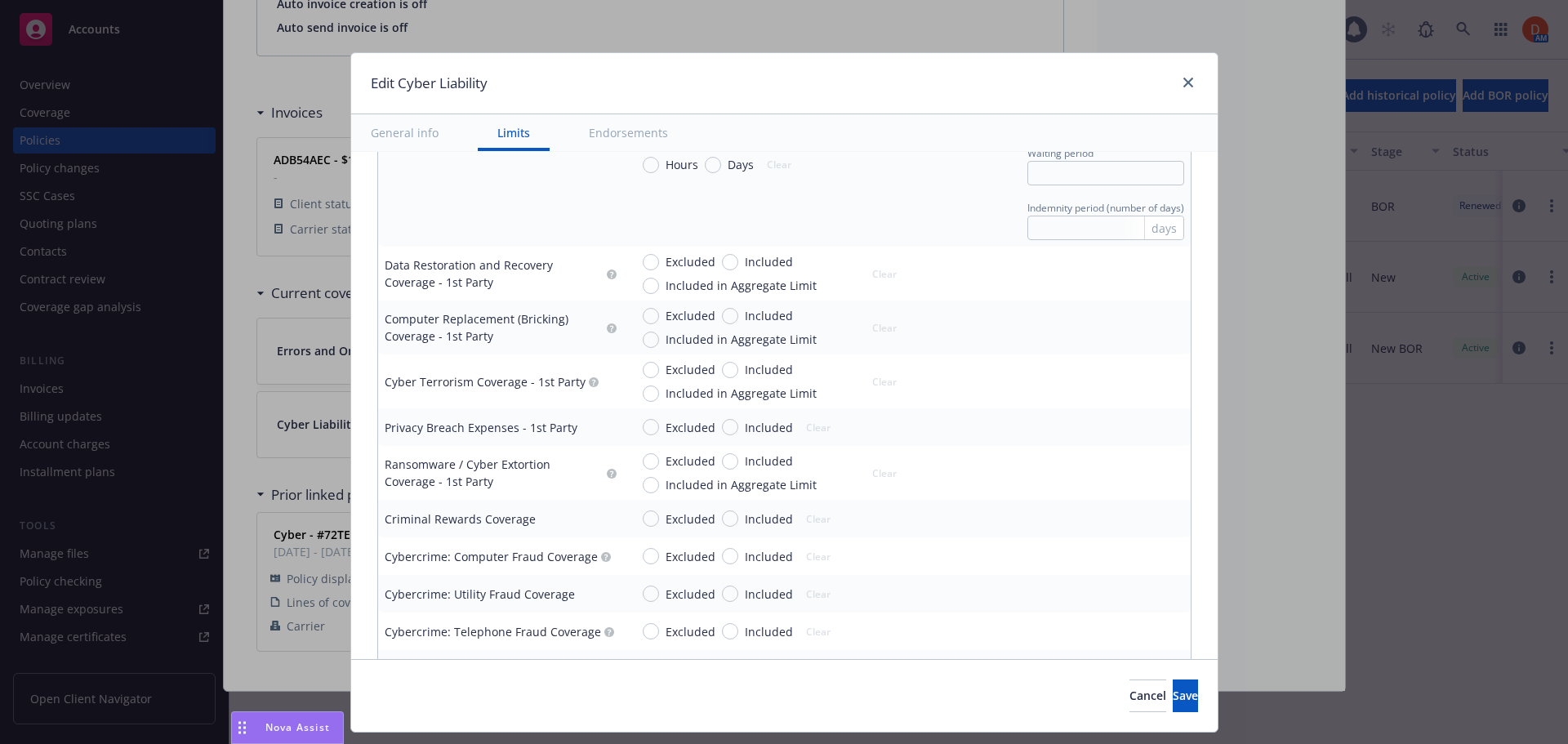
scroll to position [1960, 0]
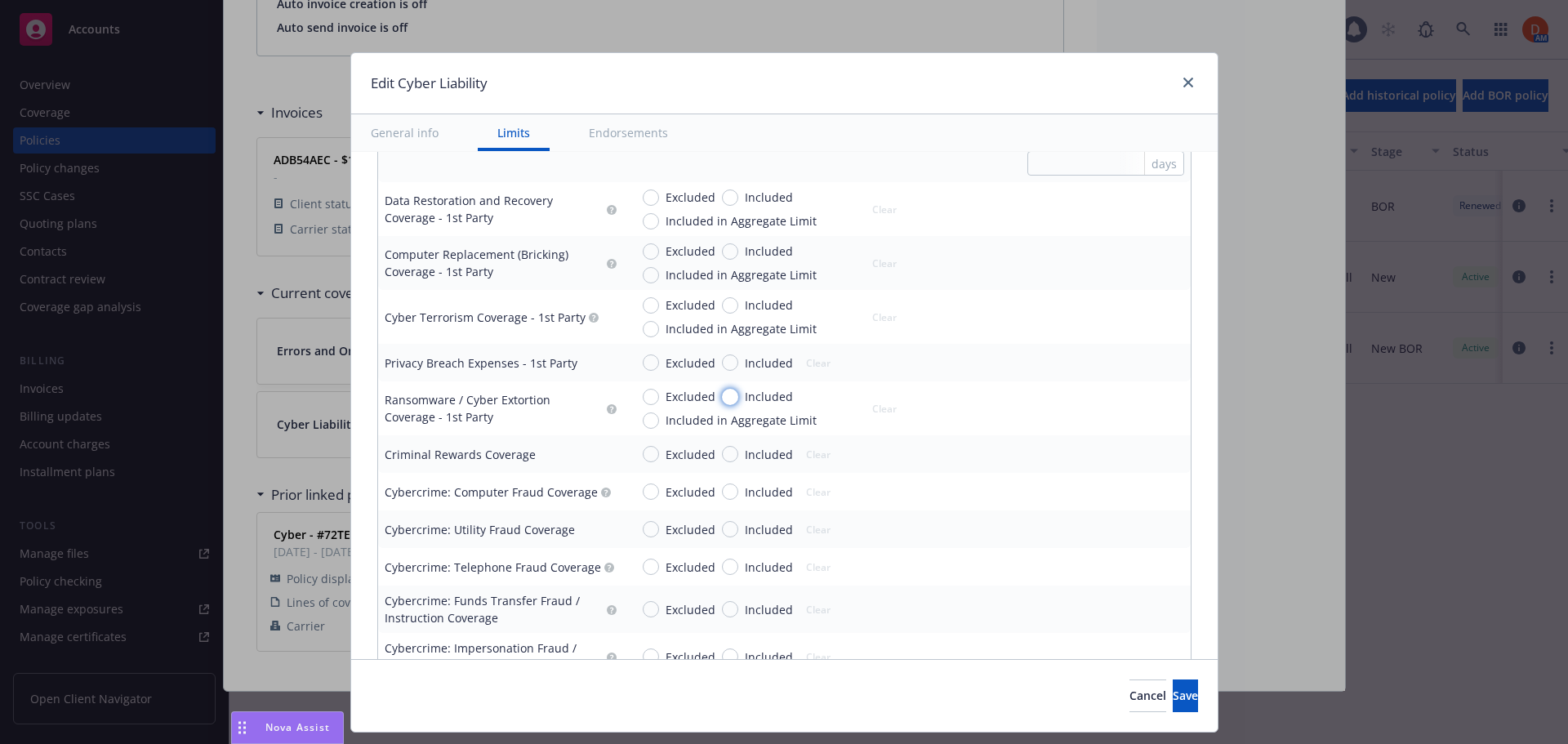
click at [725, 392] on input "Included" at bounding box center [730, 397] width 16 height 16
radio input "true"
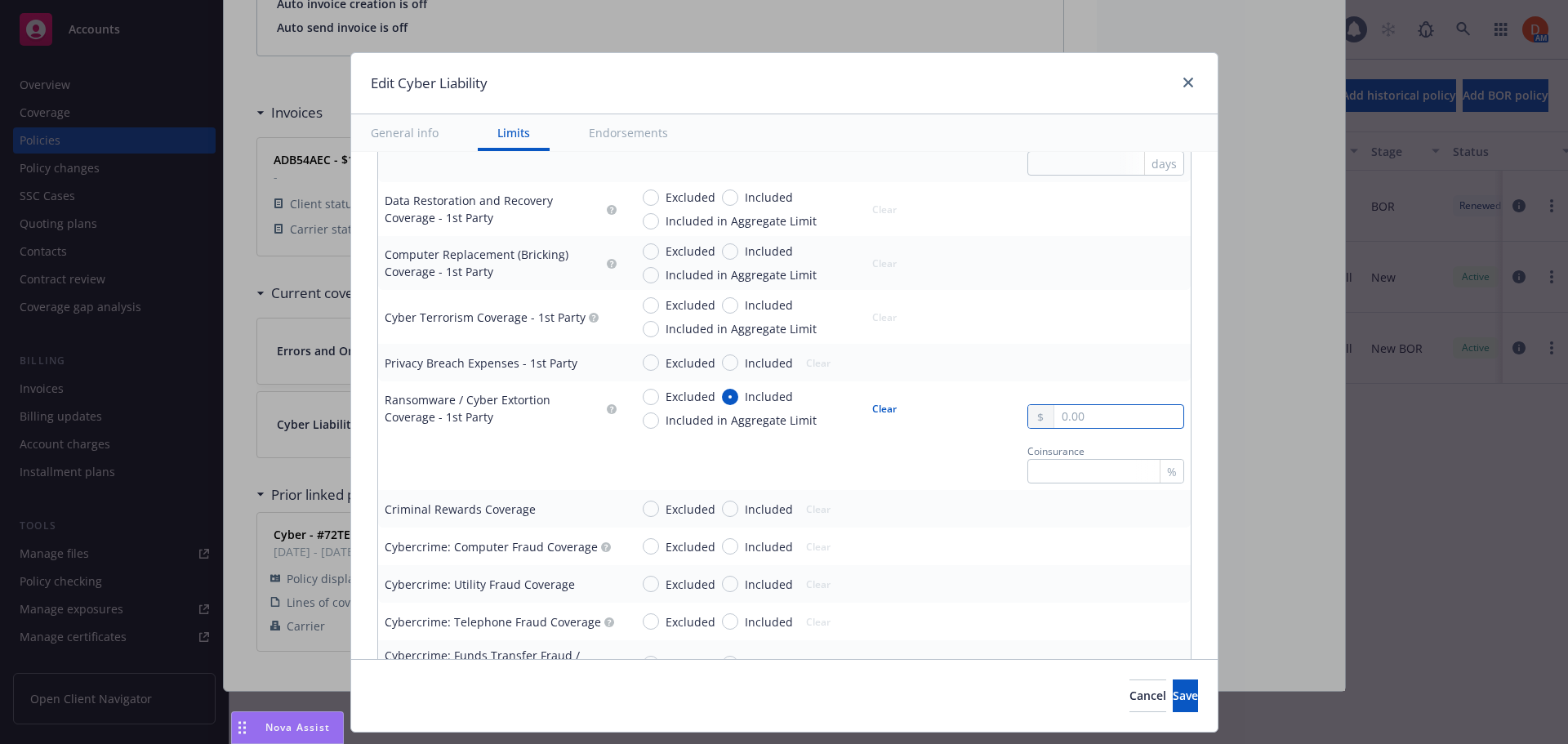
click at [1057, 417] on input "text" at bounding box center [1119, 417] width 129 height 23
type input "5,000,000.00"
click at [1058, 542] on button "$5,000,000.00" at bounding box center [1095, 546] width 140 height 30
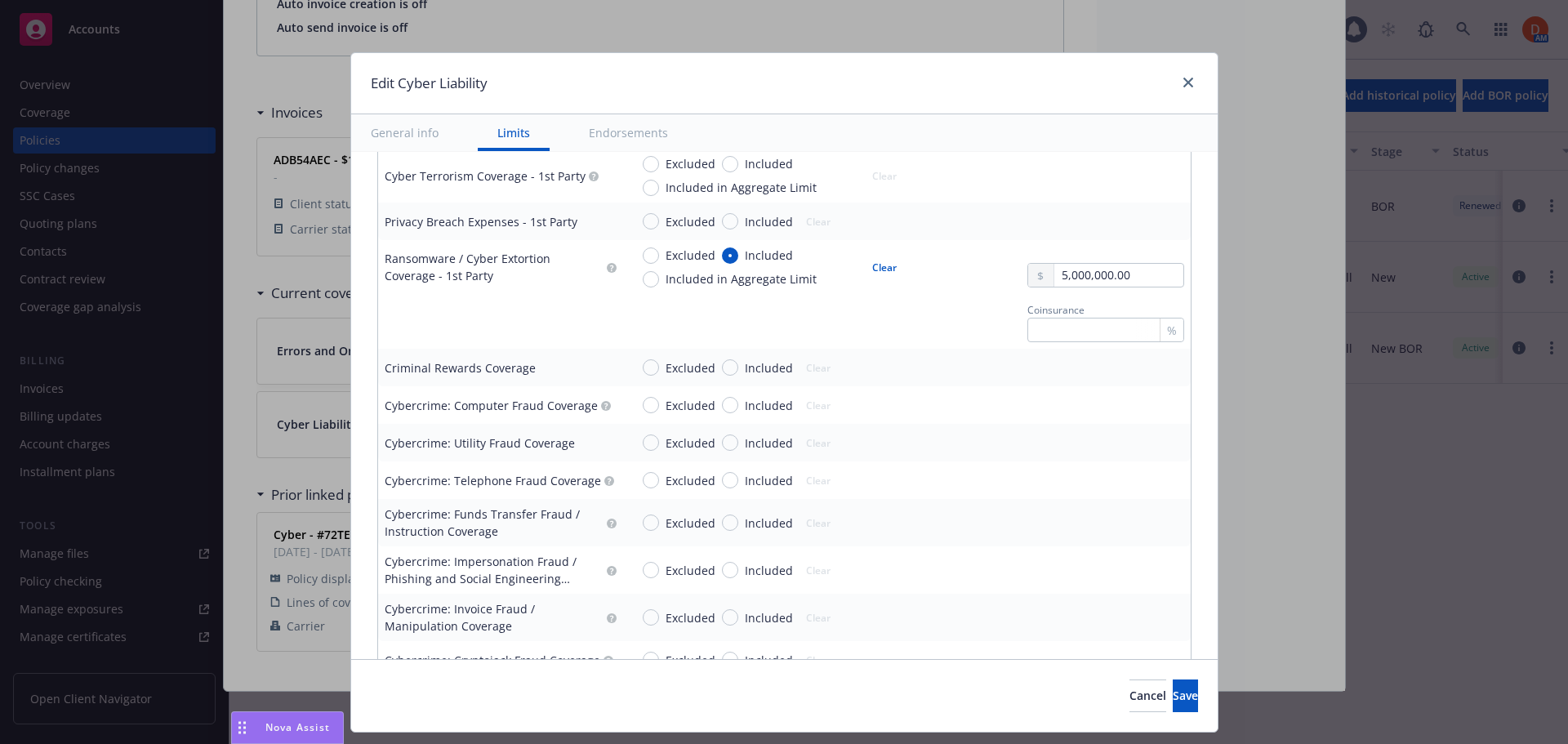
scroll to position [2123, 0]
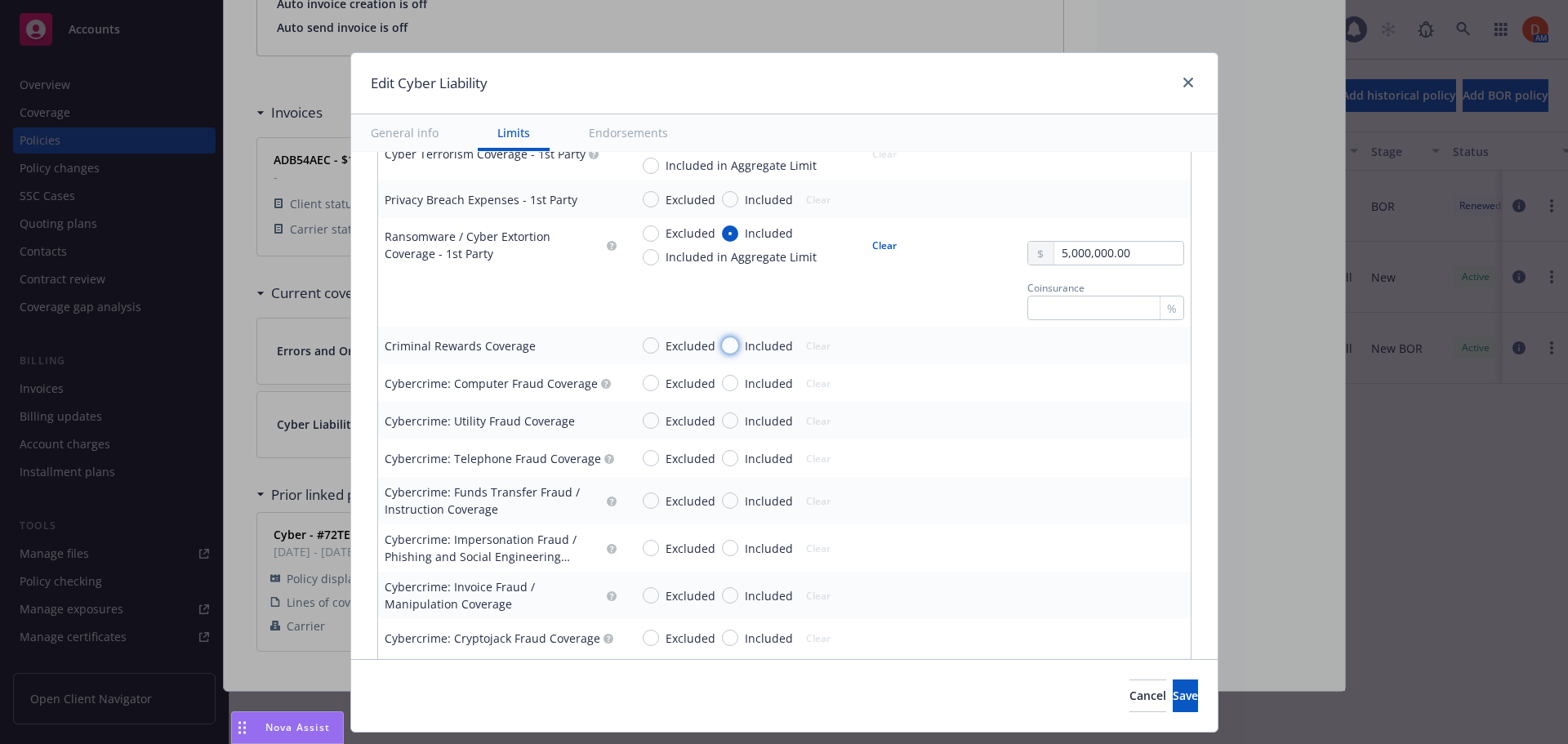
click at [724, 346] on input "Included" at bounding box center [730, 345] width 16 height 16
radio input "true"
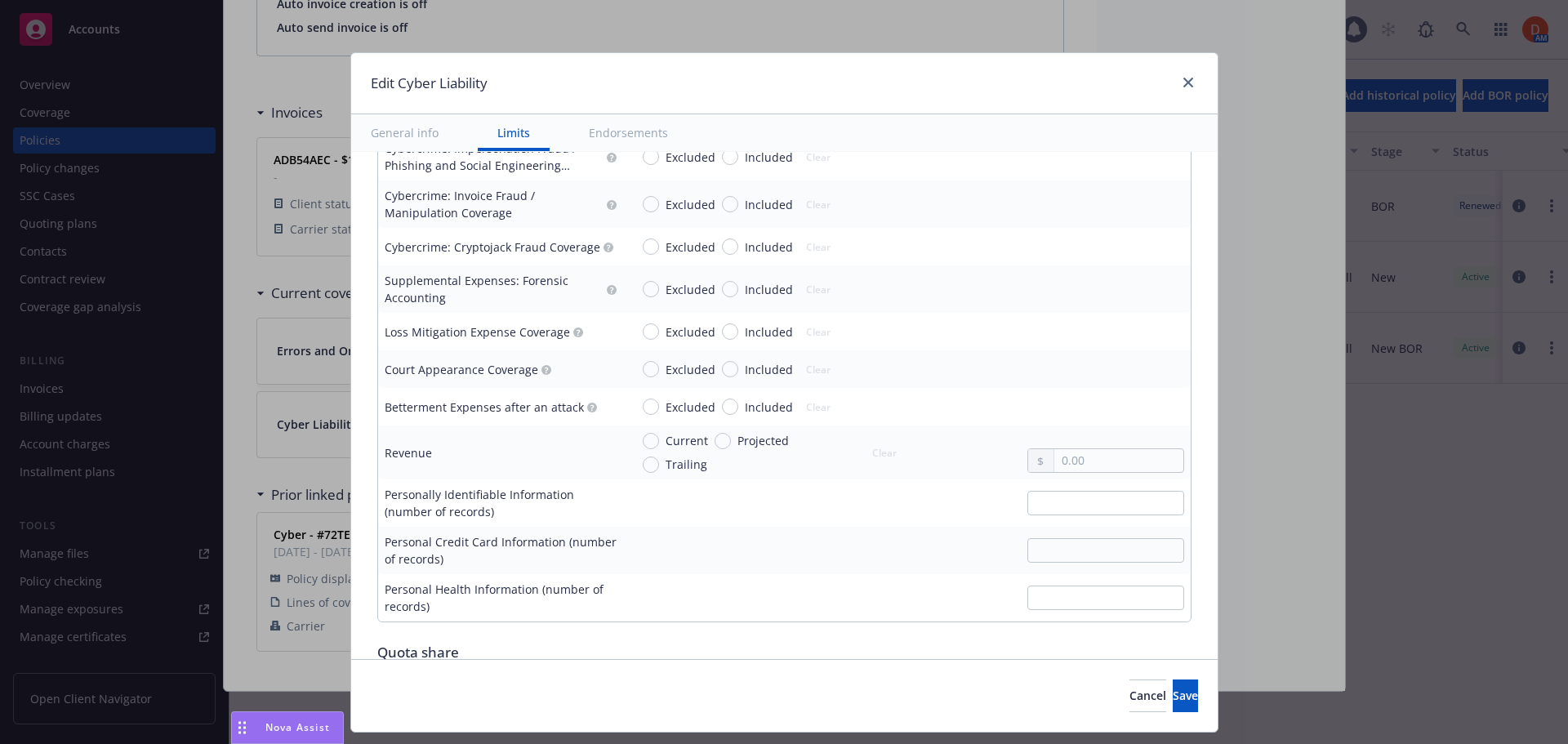
scroll to position [2450, 0]
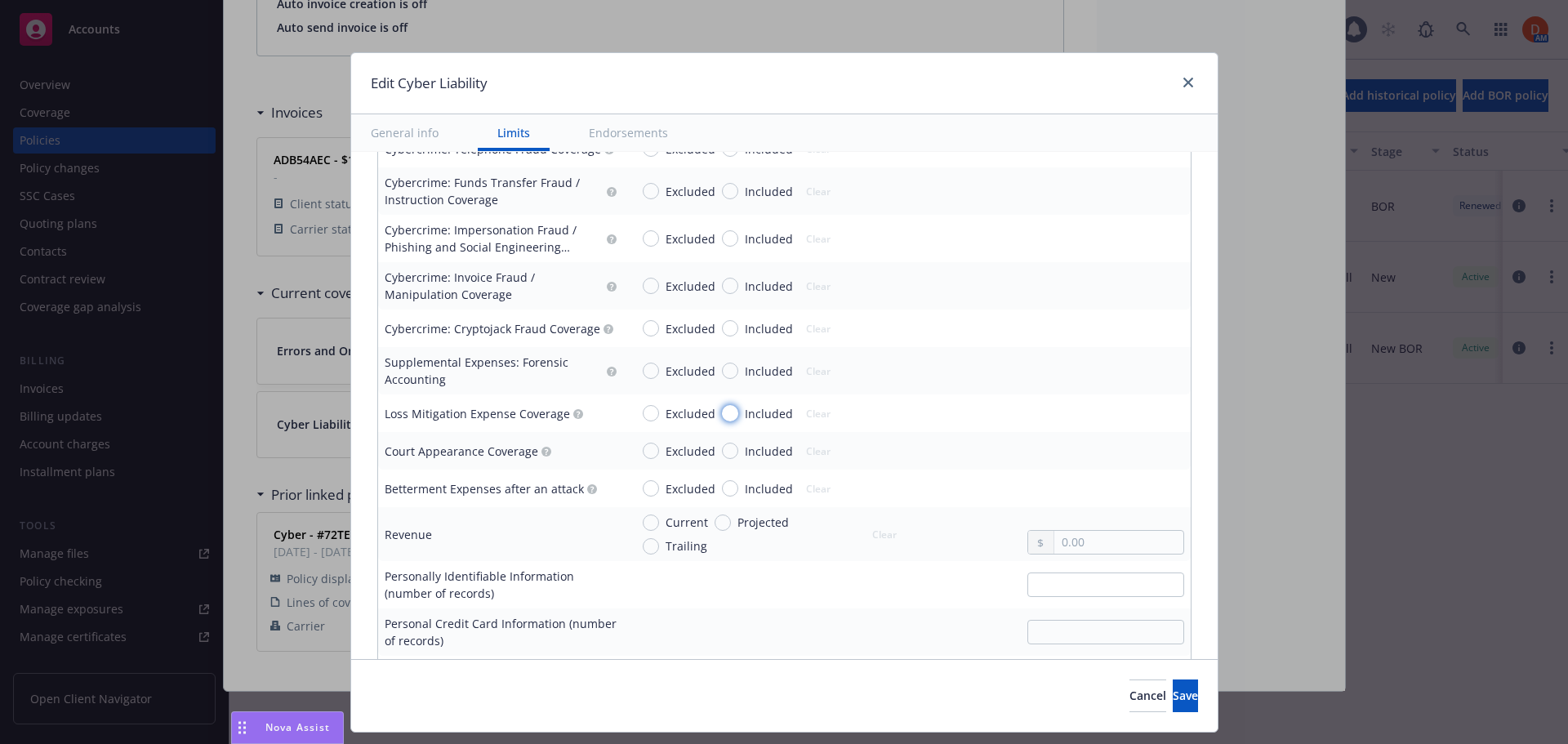
click at [722, 411] on input "Included" at bounding box center [730, 413] width 16 height 16
radio input "true"
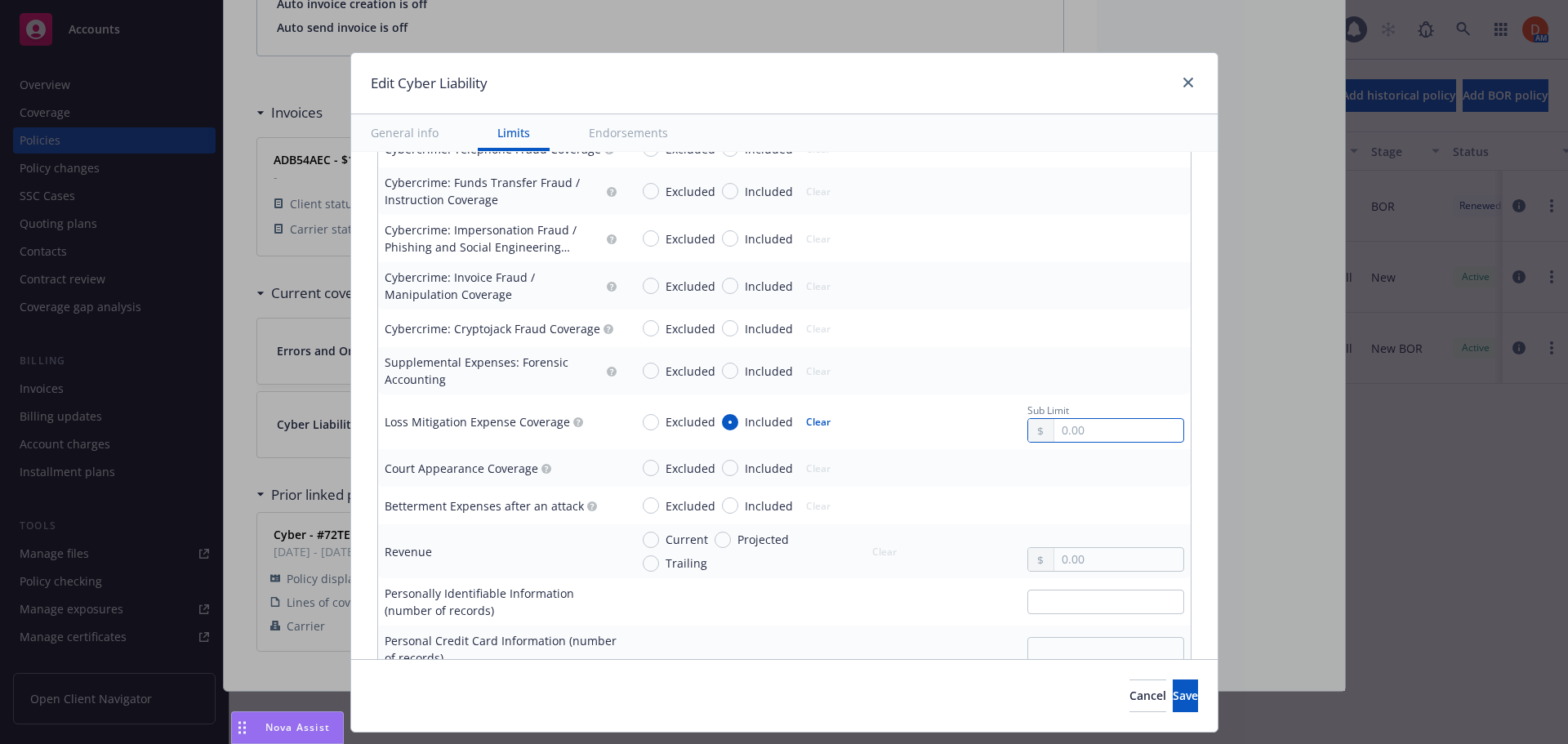
click at [1070, 427] on input "text" at bounding box center [1119, 431] width 129 height 23
type input "250,000.00"
click at [608, 275] on div "Cybercrime: Invoice Fraud / Manipulation Coverage" at bounding box center [501, 285] width 232 height 34
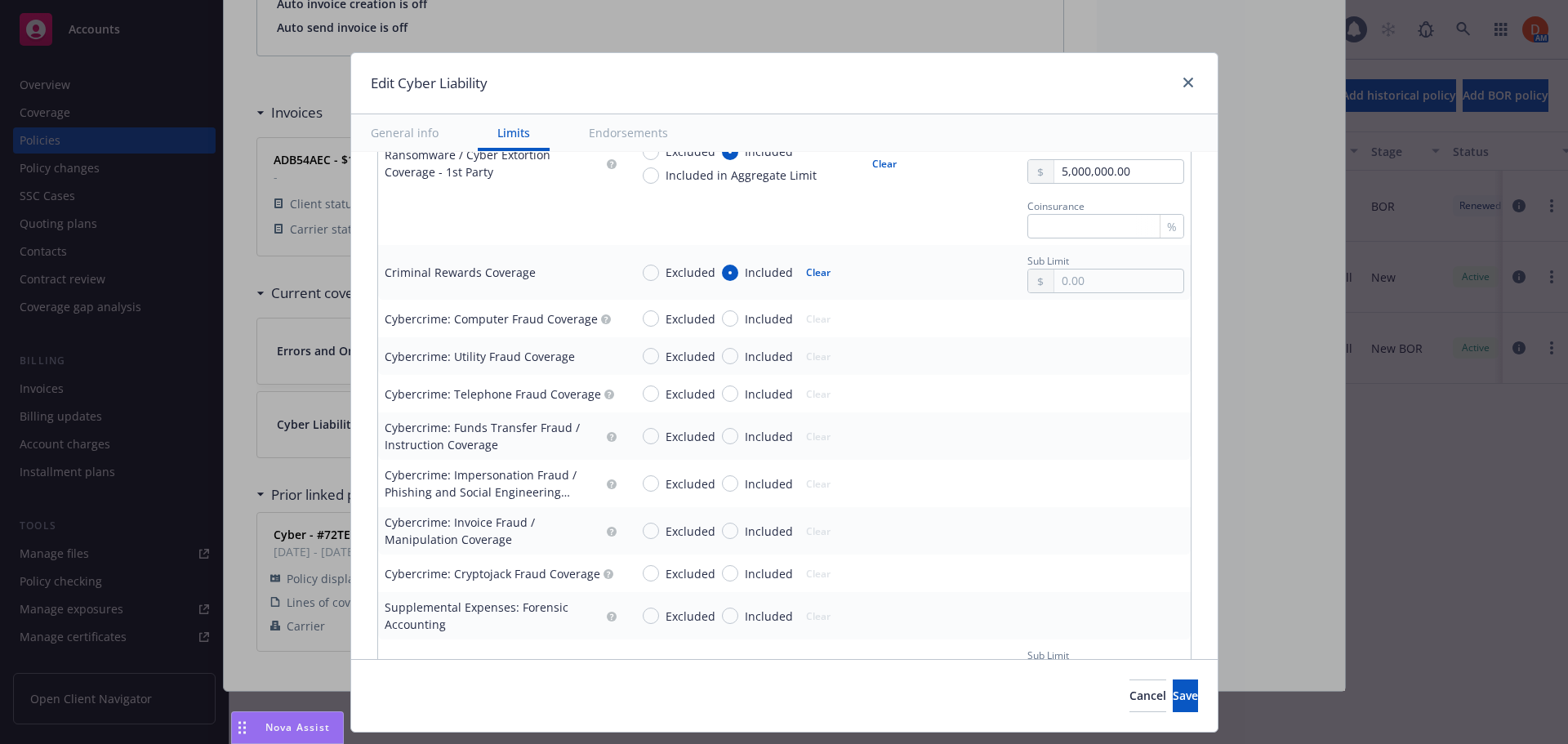
scroll to position [2286, 0]
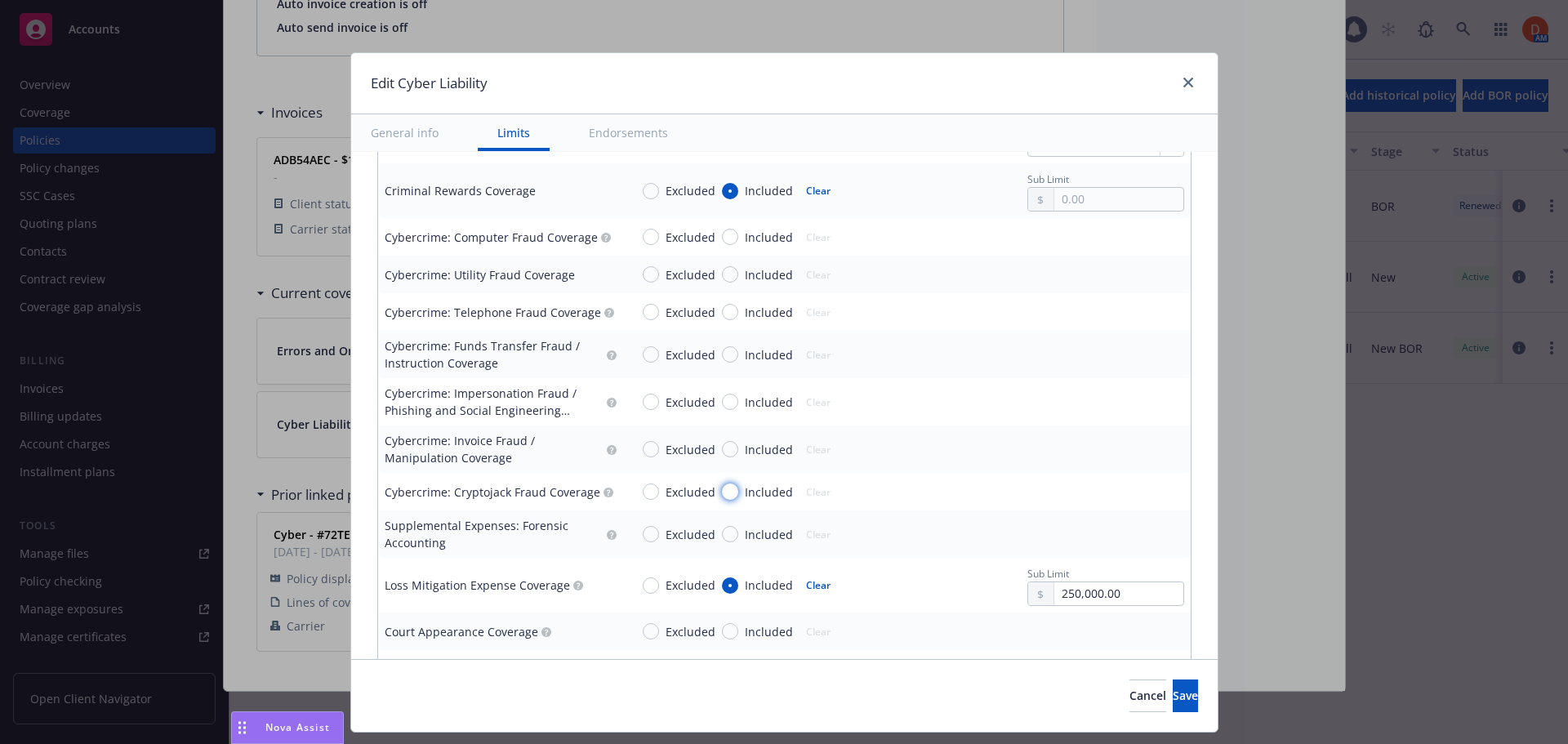
click at [724, 493] on input "Included" at bounding box center [730, 492] width 16 height 16
radio input "true"
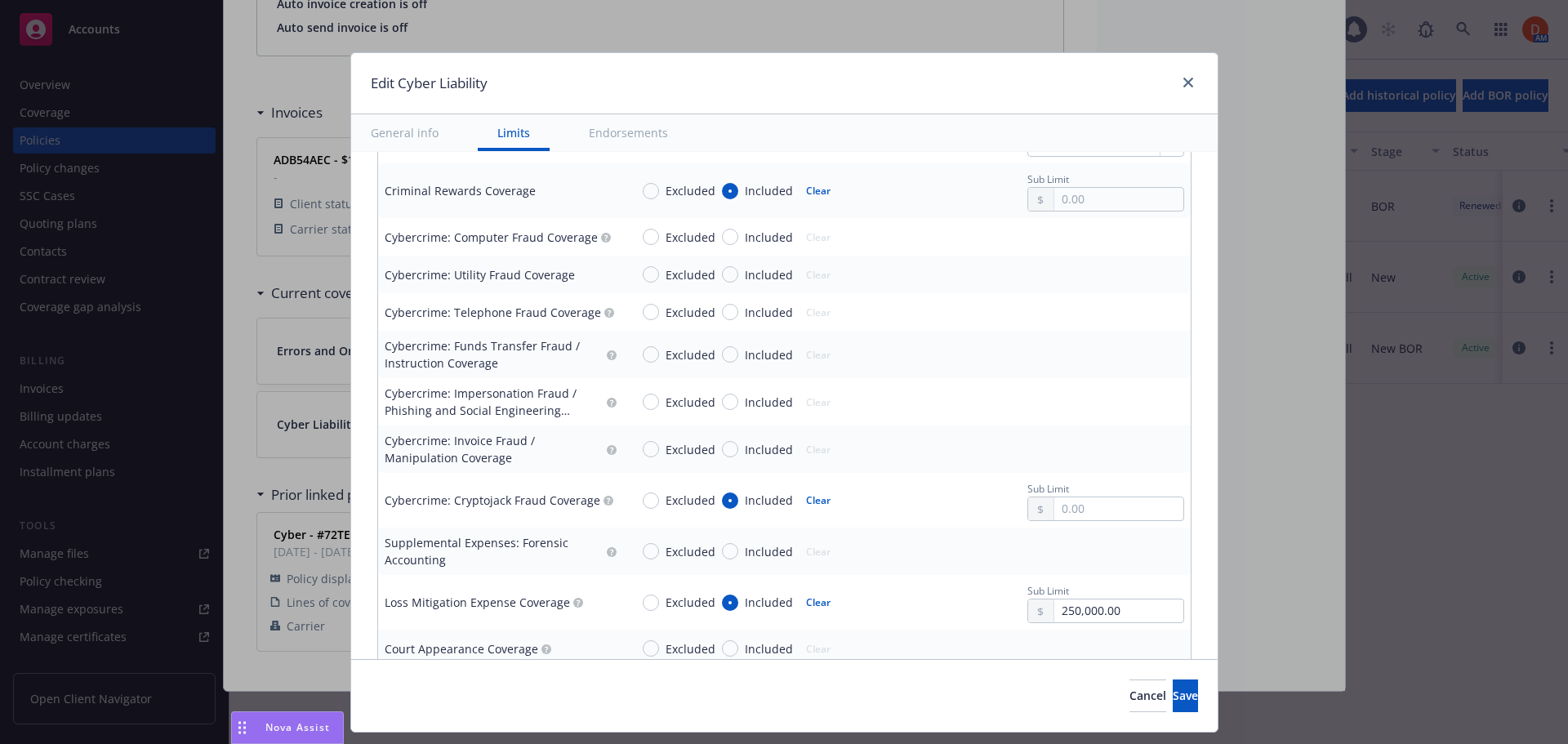
click at [1065, 496] on div "Sub Limit" at bounding box center [1106, 487] width 157 height 17
click at [1066, 502] on input "text" at bounding box center [1119, 508] width 129 height 23
type input "5,000,000.00"
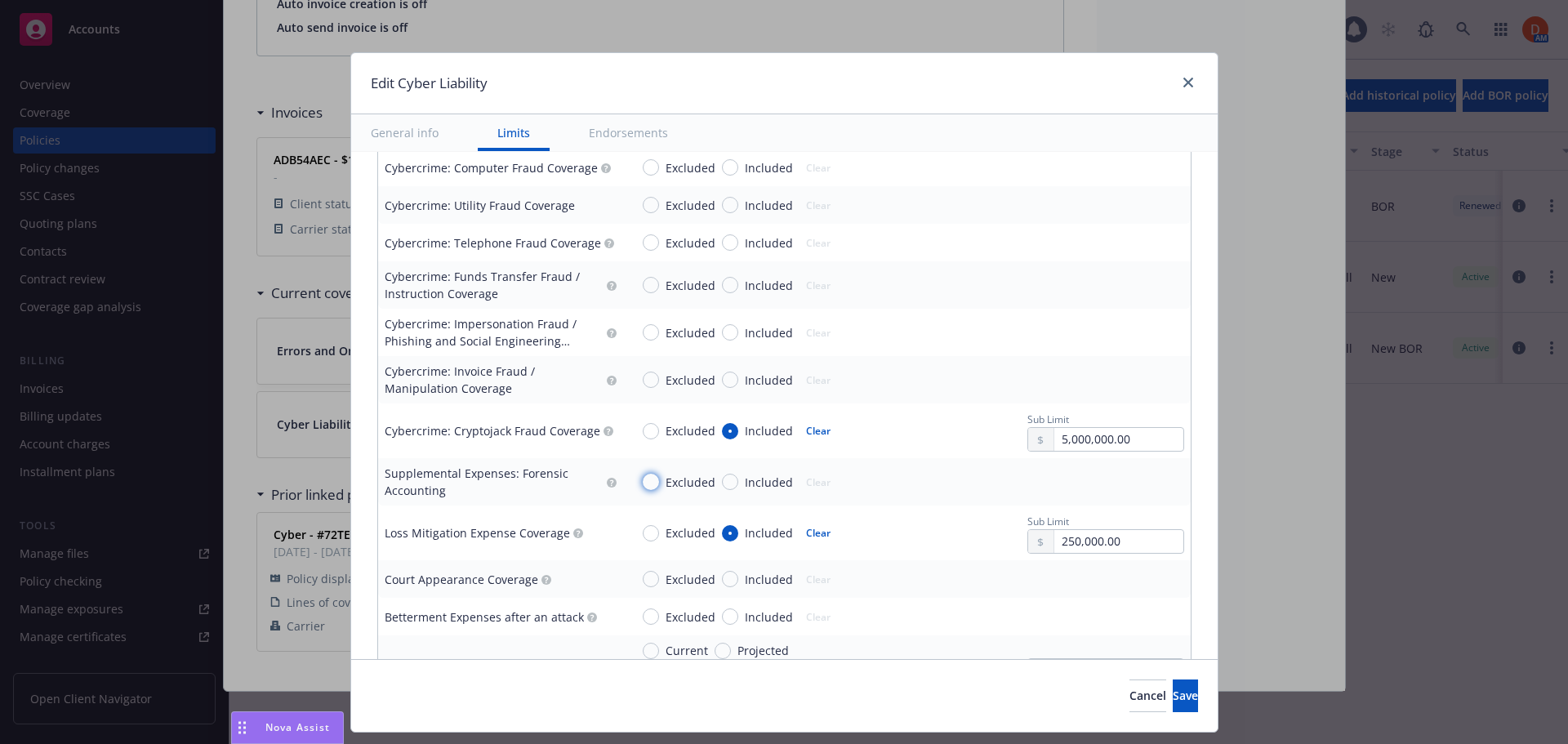
scroll to position [2531, 0]
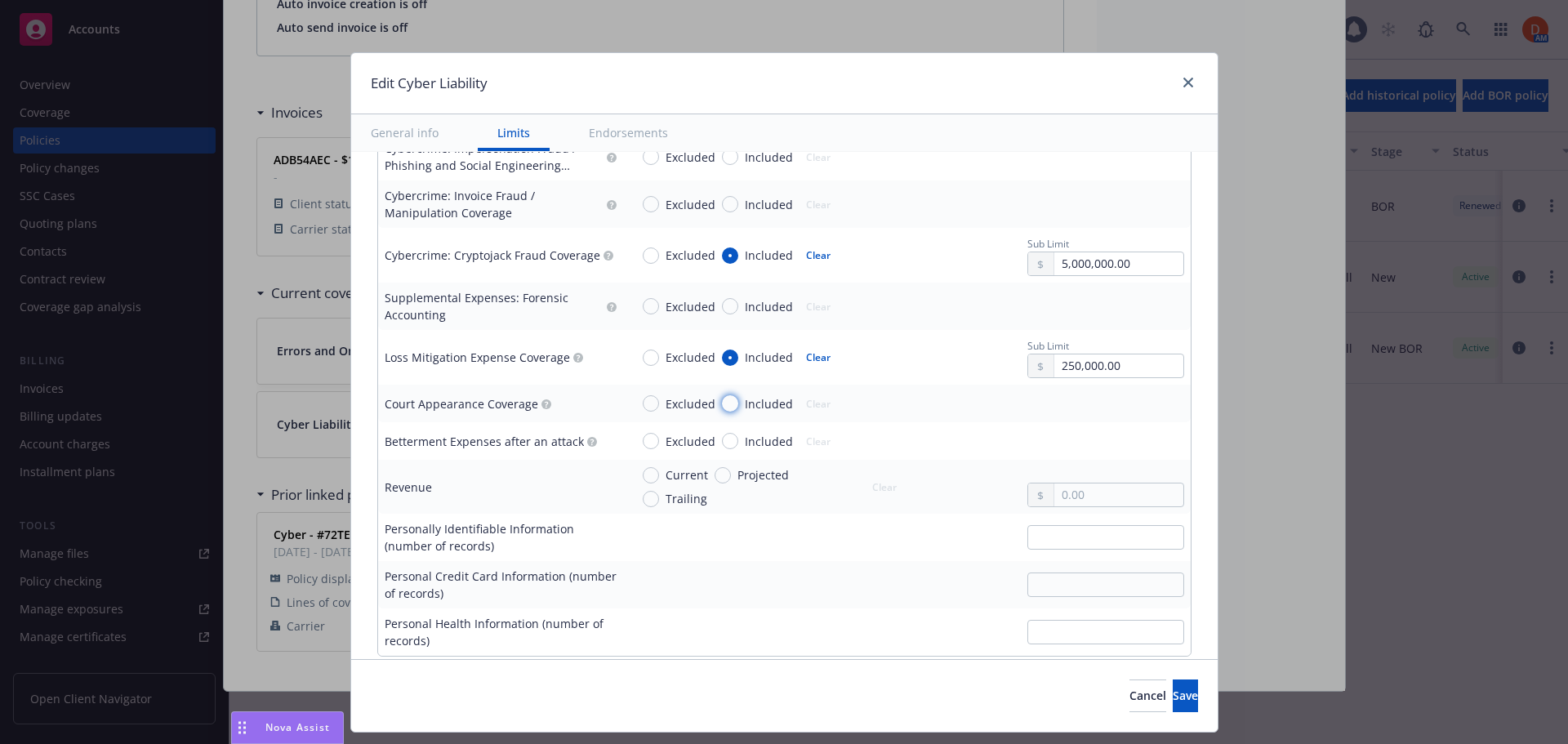
click at [722, 402] on input "Included" at bounding box center [730, 403] width 16 height 16
radio input "true"
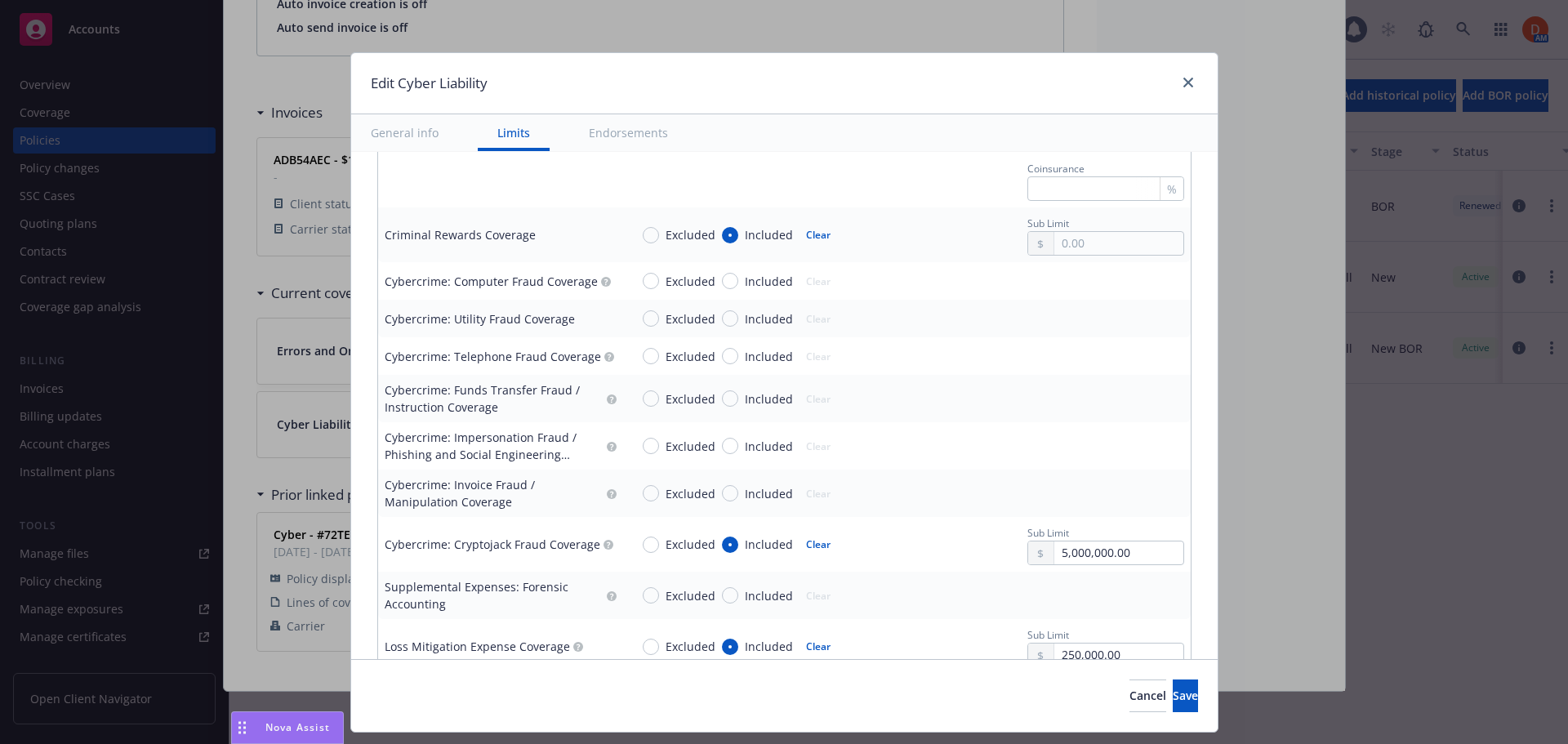
scroll to position [2204, 0]
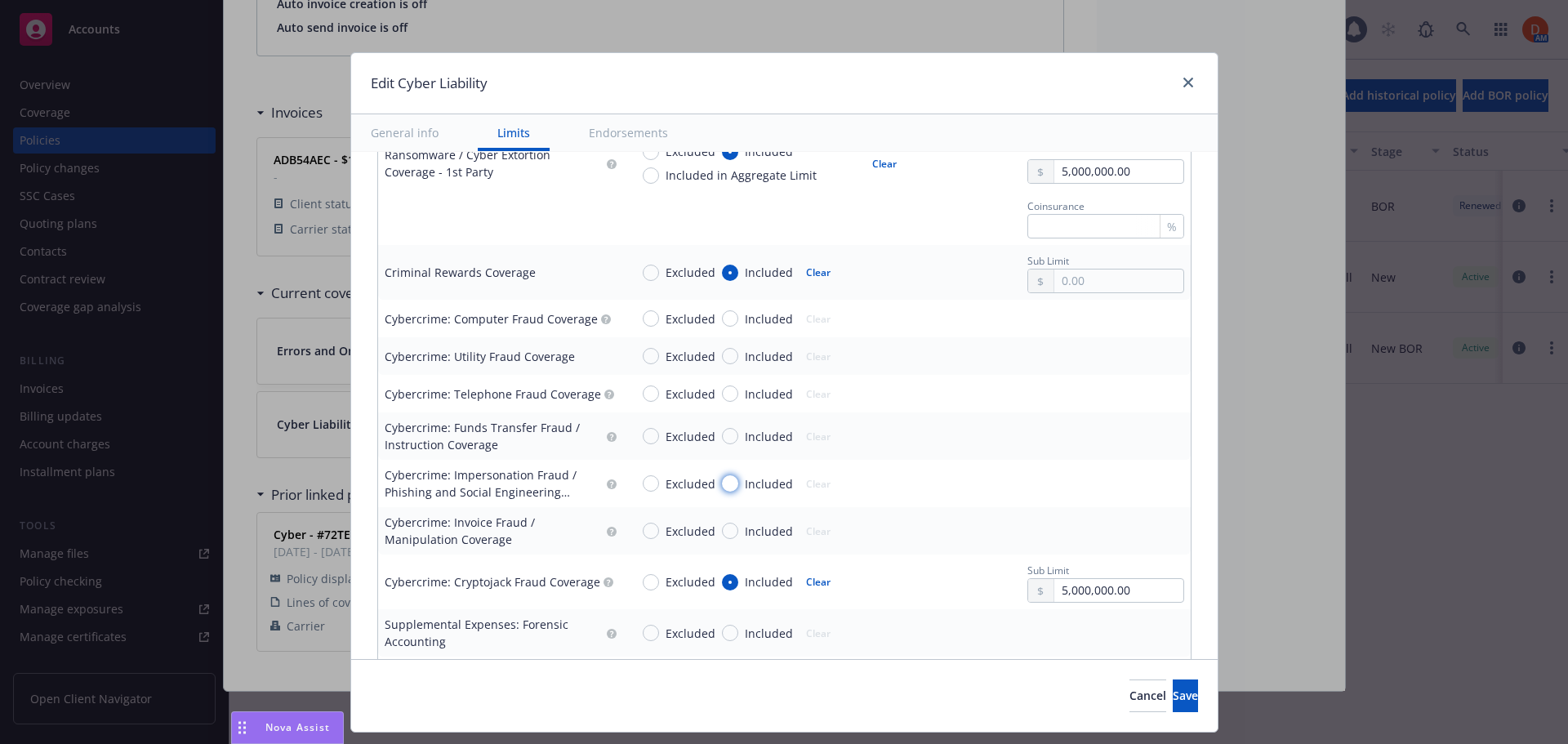
click at [724, 487] on input "Included" at bounding box center [730, 484] width 16 height 16
radio input "true"
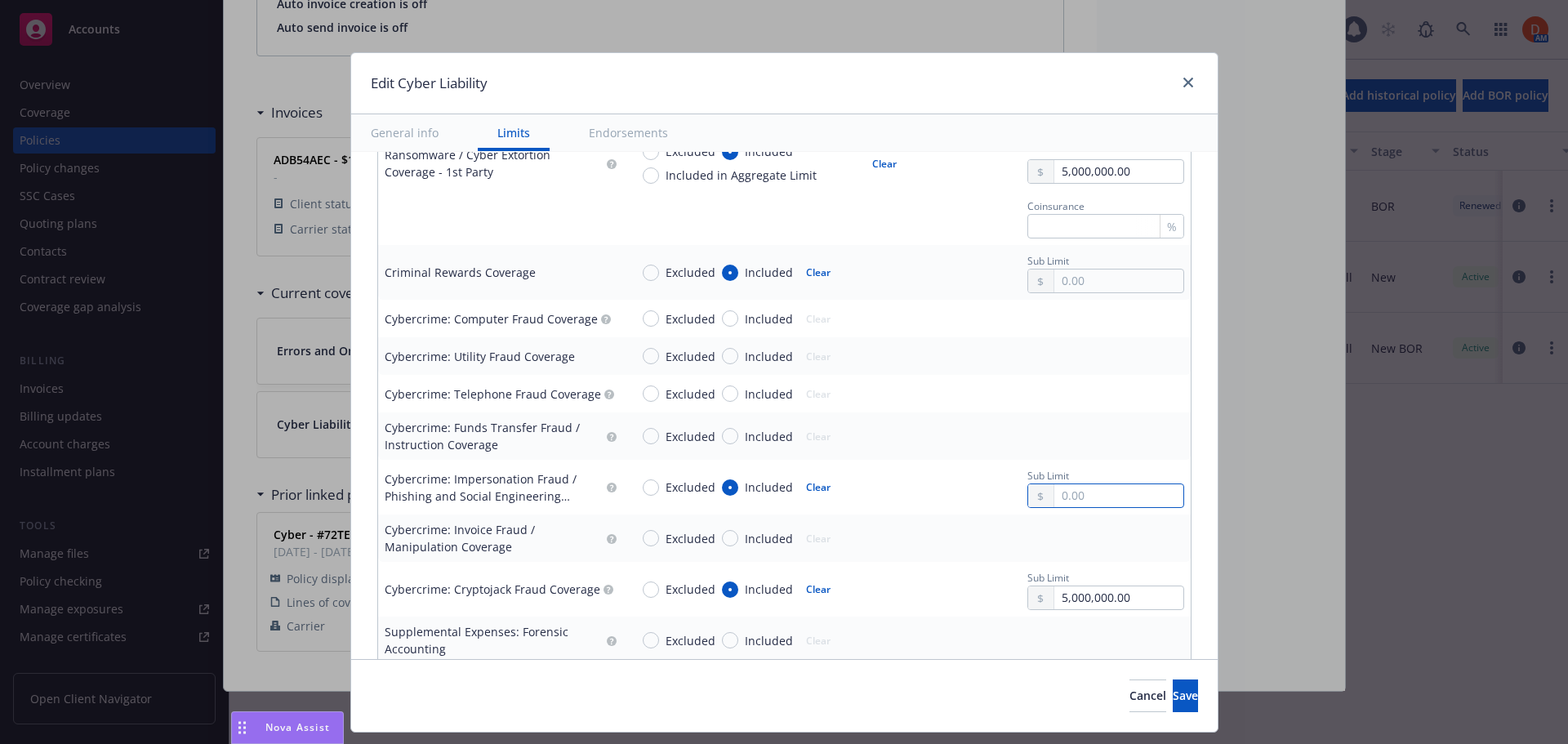
click at [1099, 492] on input "text" at bounding box center [1119, 496] width 129 height 23
type input "250,000.00"
click at [1132, 456] on td "Excluded Included Clear" at bounding box center [907, 435] width 568 height 47
click at [722, 393] on input "Included" at bounding box center [730, 393] width 16 height 16
radio input "true"
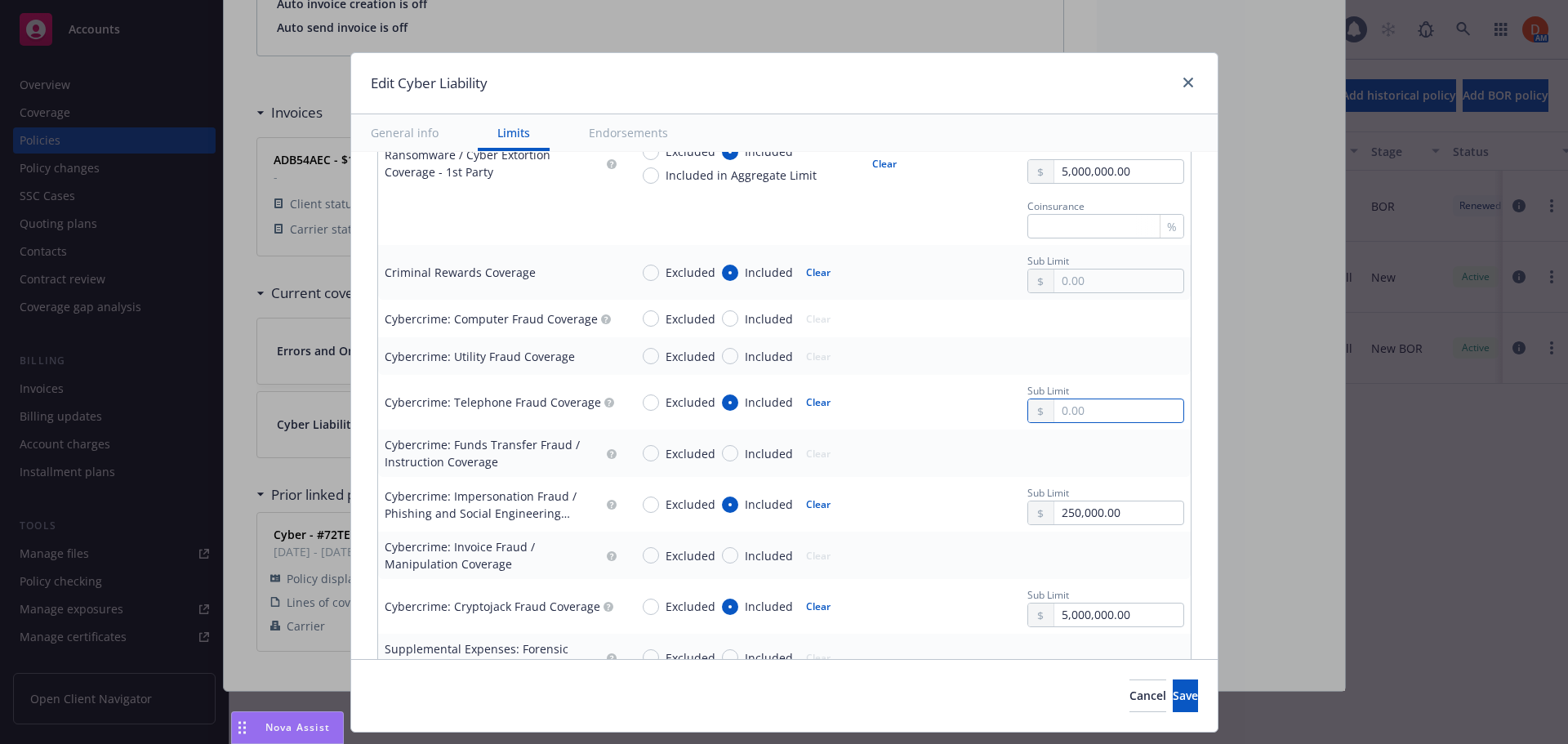
click at [1055, 413] on input "text" at bounding box center [1119, 411] width 129 height 23
paste input "250,000.00"
type input "250,000.00"
click at [1061, 371] on td "Excluded Included Clear" at bounding box center [907, 356] width 568 height 37
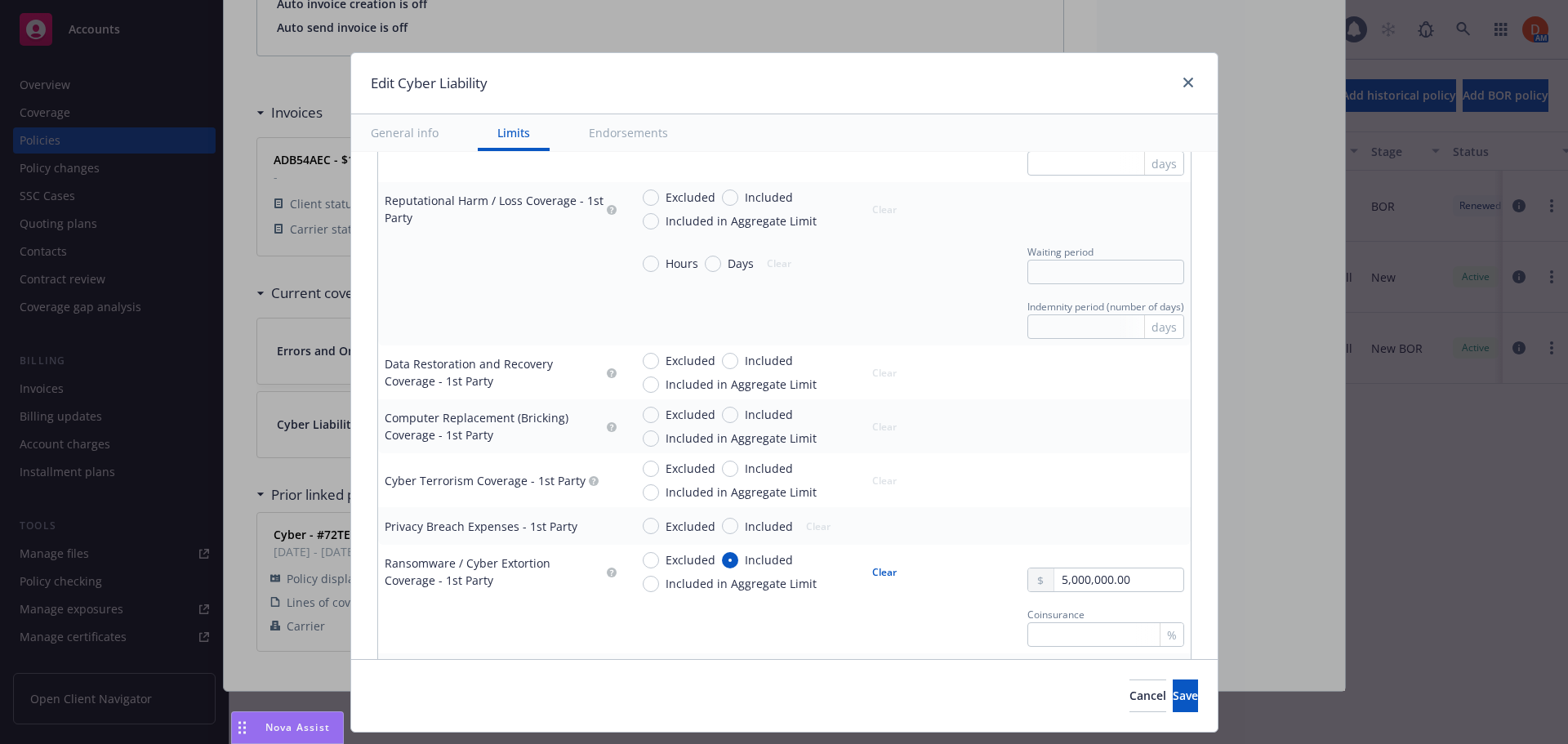
scroll to position [1633, 0]
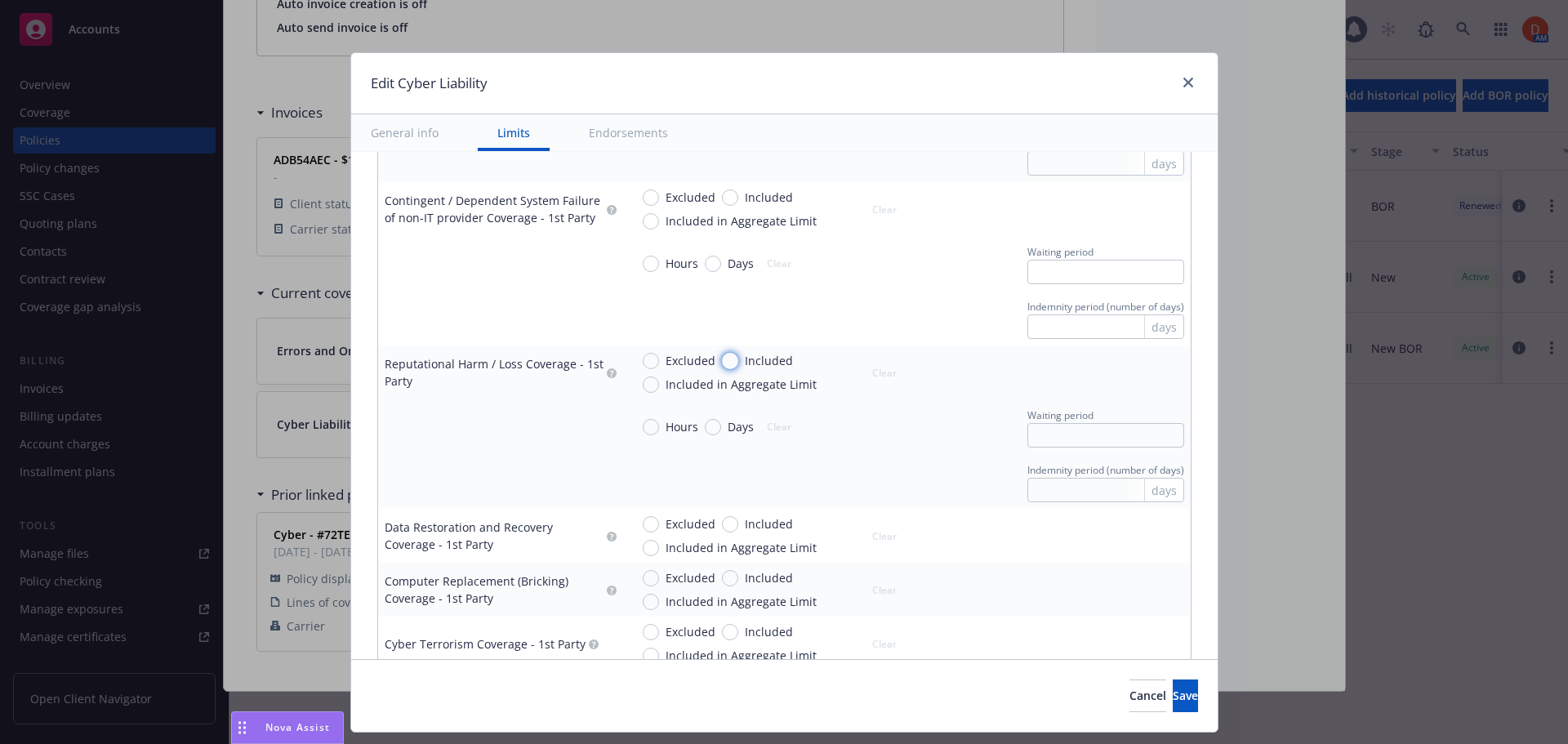
click at [726, 361] on input "Included" at bounding box center [730, 360] width 16 height 16
radio input "true"
click at [1108, 384] on input "text" at bounding box center [1119, 381] width 129 height 23
type input "5,000,000.00"
click at [1083, 520] on button "$5,000,000.00" at bounding box center [1095, 512] width 140 height 30
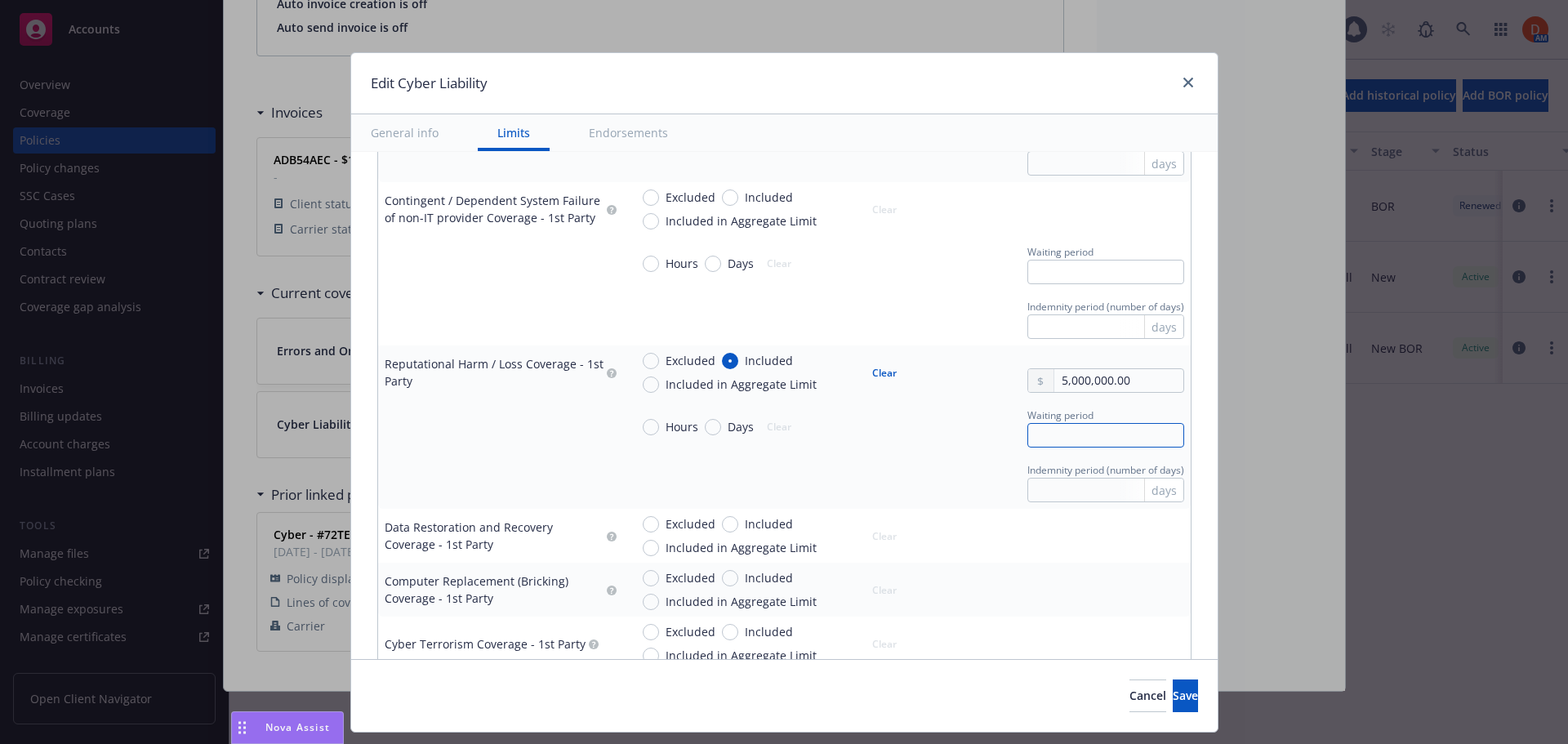
click at [1069, 442] on input "text" at bounding box center [1106, 434] width 157 height 24
click at [705, 427] on input "Days" at bounding box center [713, 427] width 16 height 16
radio input "true"
click at [1033, 436] on input "text" at bounding box center [1106, 434] width 157 height 24
type input "14"
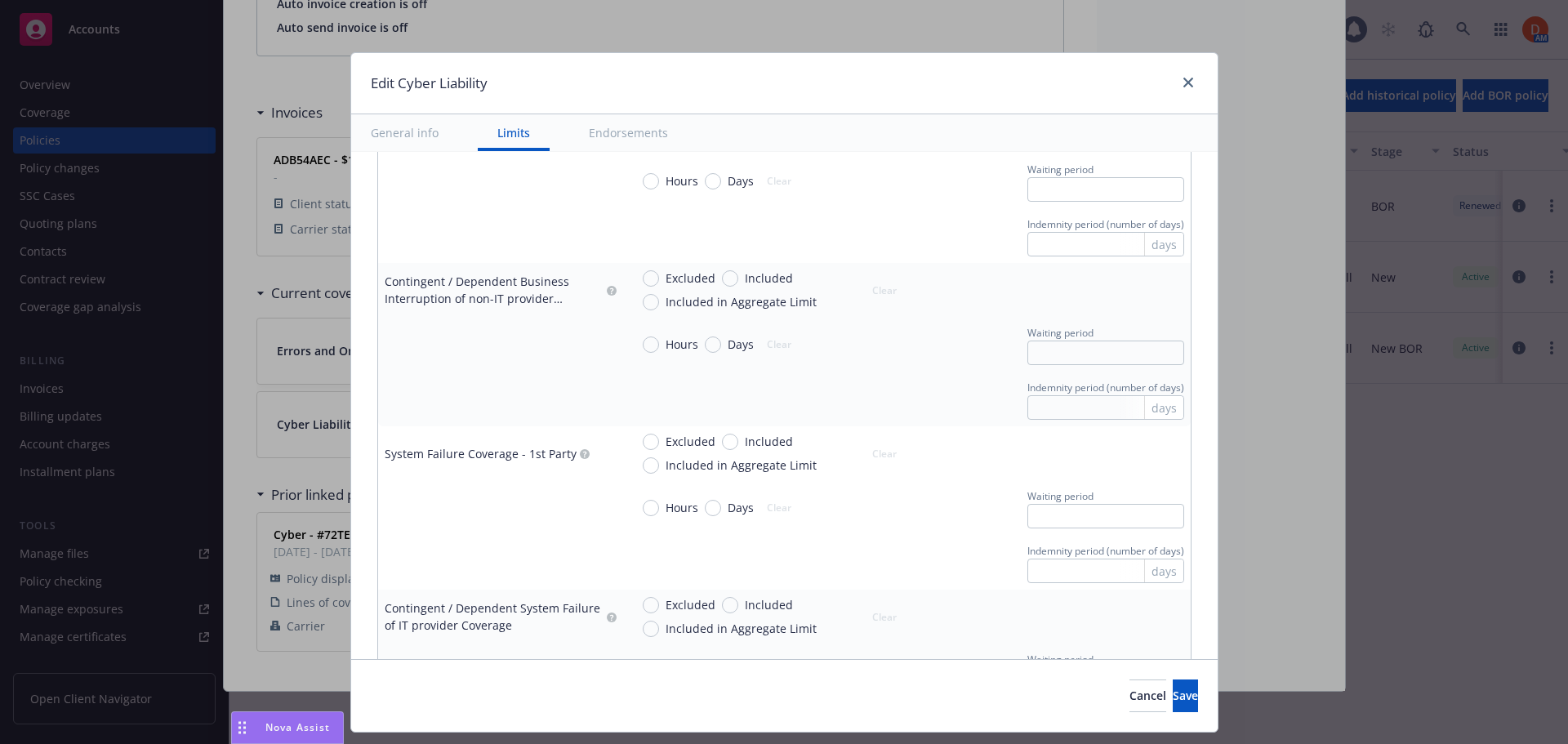
scroll to position [1062, 0]
click at [724, 436] on input "Included" at bounding box center [730, 442] width 16 height 16
radio input "true"
click at [1114, 463] on input "text" at bounding box center [1119, 462] width 129 height 23
type input "5,000,000.00"
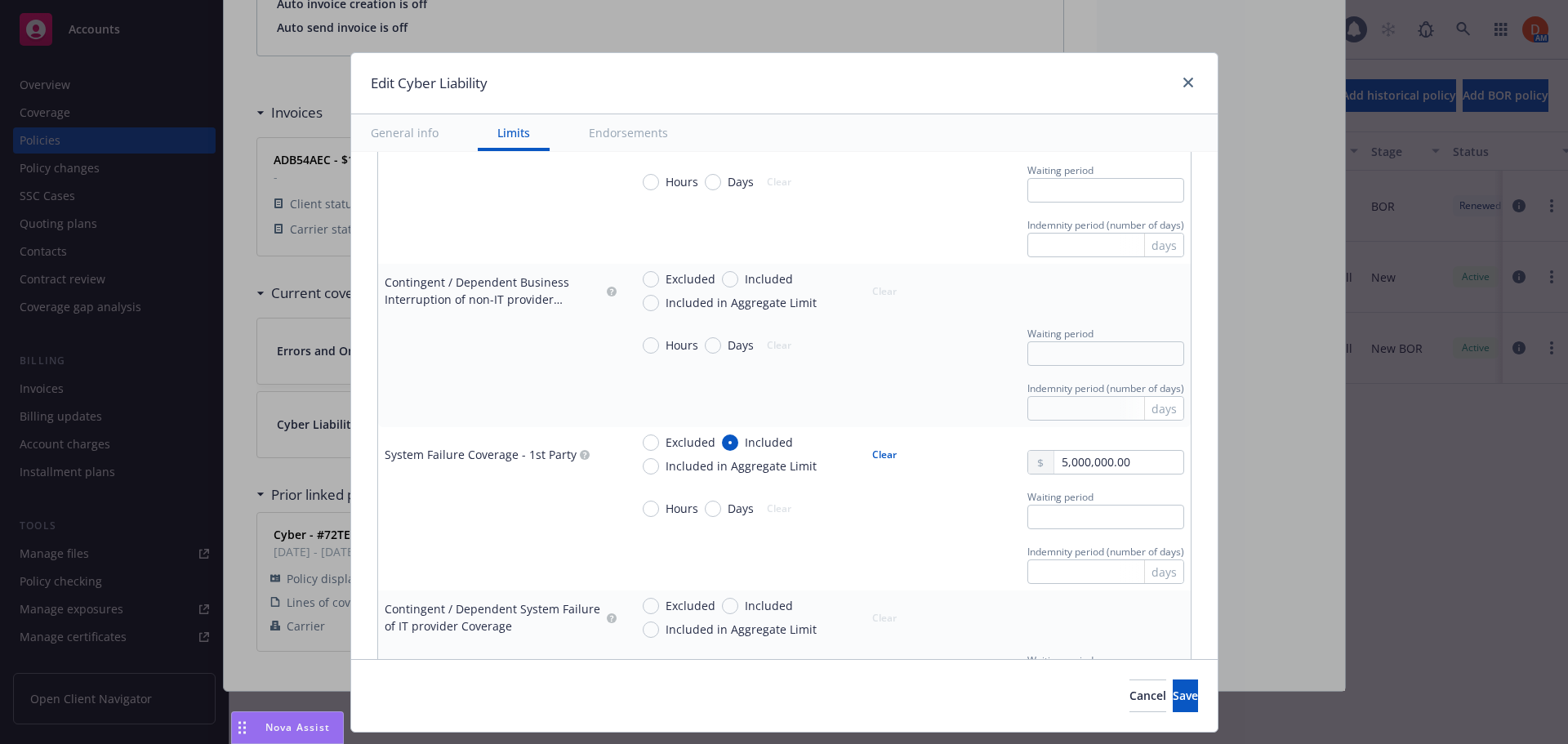
click at [1089, 592] on button "$5,000,000.00" at bounding box center [1095, 591] width 140 height 30
click at [1083, 517] on input "text" at bounding box center [1106, 517] width 157 height 24
type input "8"
type input "180"
click at [915, 483] on td "Hours Days Clear Waiting period 8" at bounding box center [907, 508] width 568 height 54
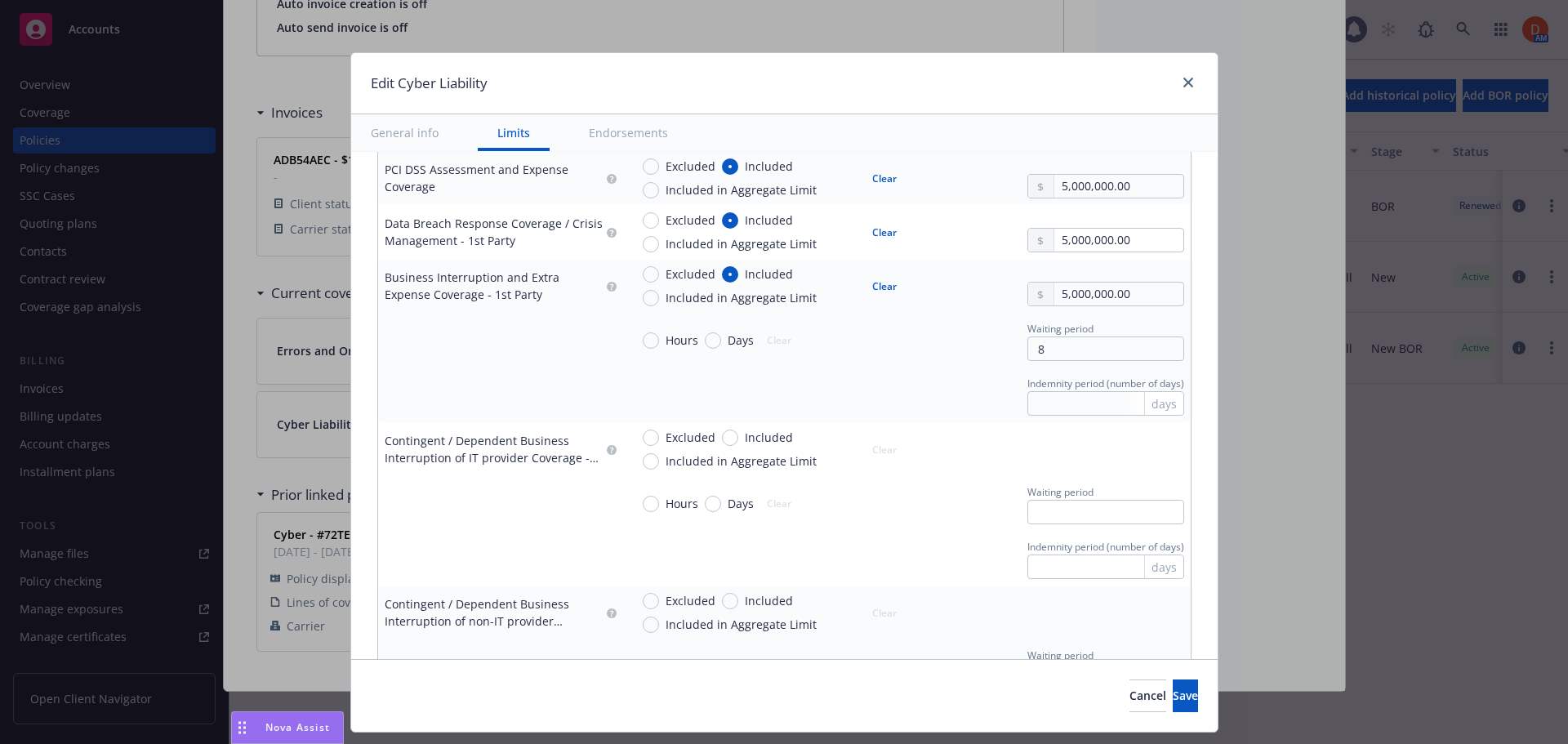
scroll to position [735, 0]
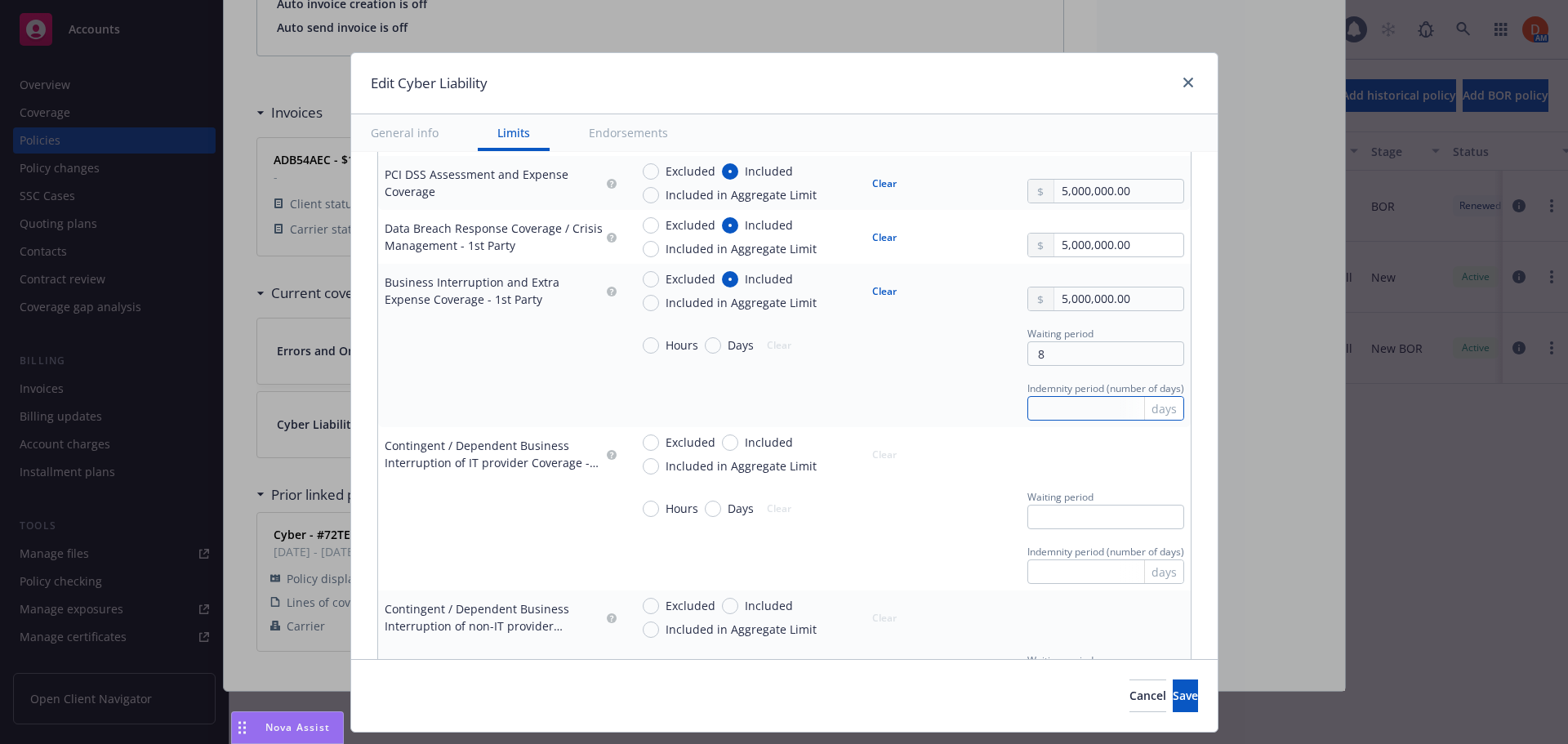
click at [1036, 412] on input "text" at bounding box center [1106, 408] width 157 height 24
type input "180"
click at [917, 437] on div "Excluded Included Included in Aggregate Limit Clear" at bounding box center [907, 454] width 554 height 41
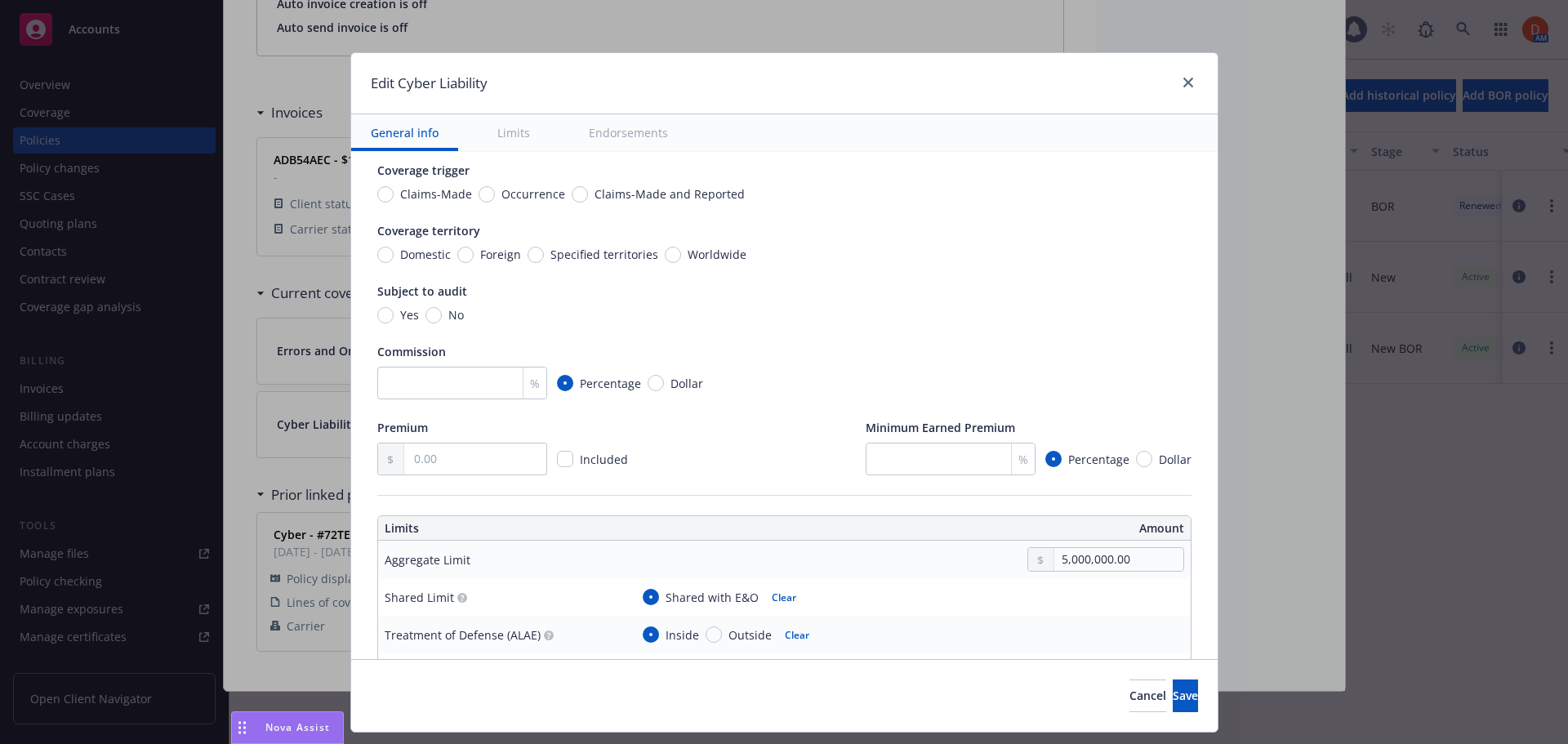
scroll to position [163, 0]
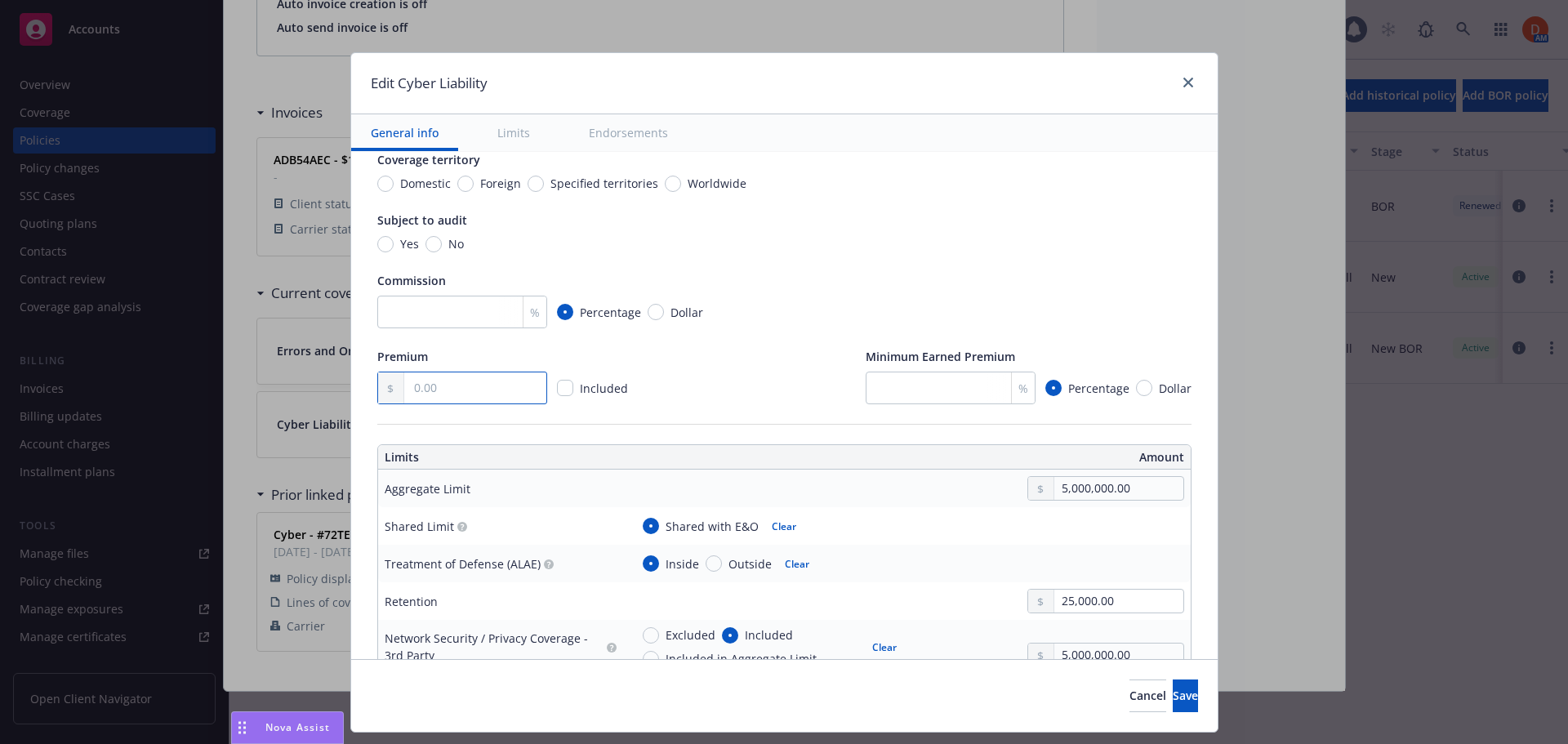
click at [496, 395] on input "text" at bounding box center [475, 387] width 141 height 31
type input "45,306.00"
click at [682, 358] on div "Premium 45,306.00 Included Minimum Earned Premium % Percentage Dollar" at bounding box center [784, 376] width 815 height 56
click at [1173, 706] on button "Save" at bounding box center [1185, 696] width 25 height 33
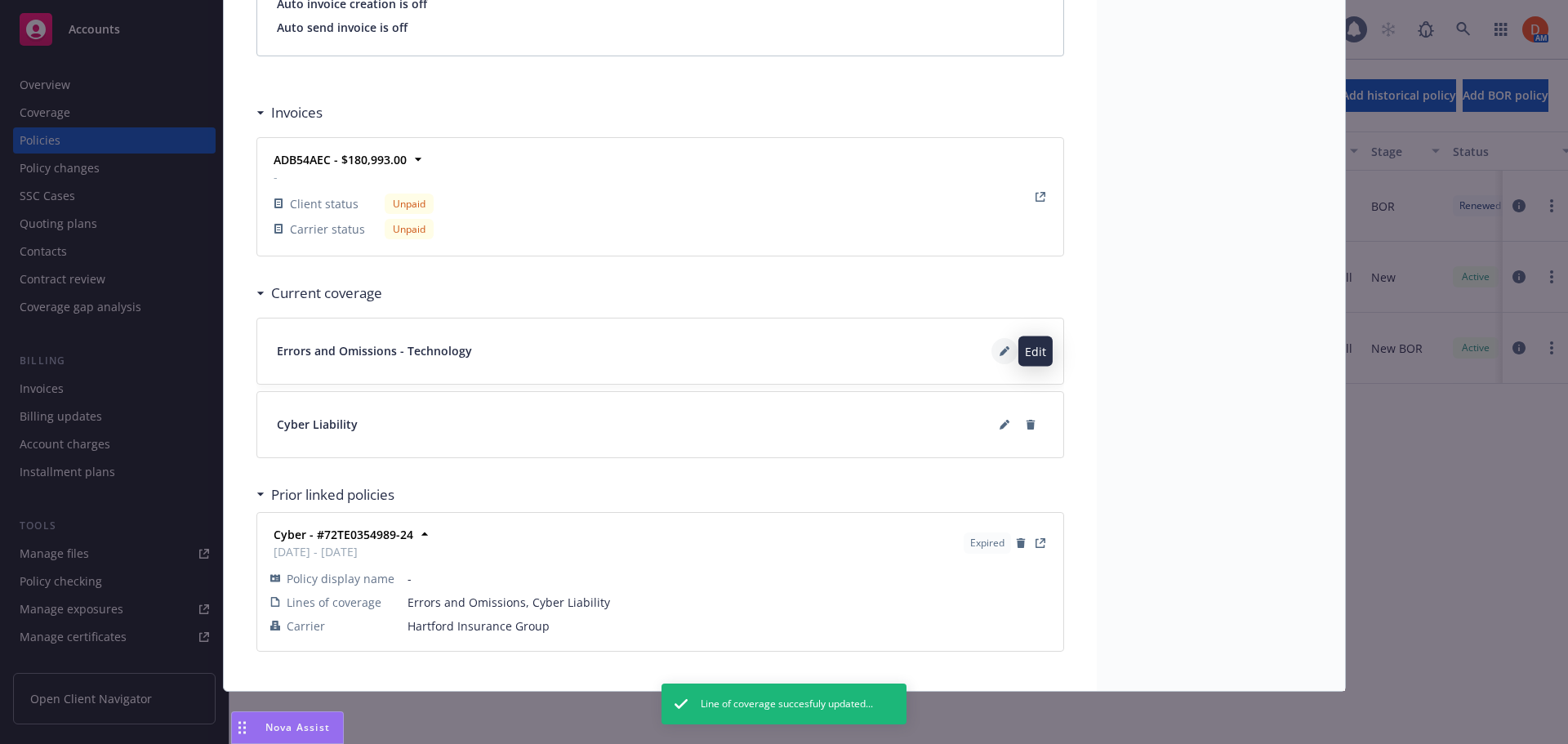
click at [1000, 346] on icon at bounding box center [1004, 351] width 10 height 10
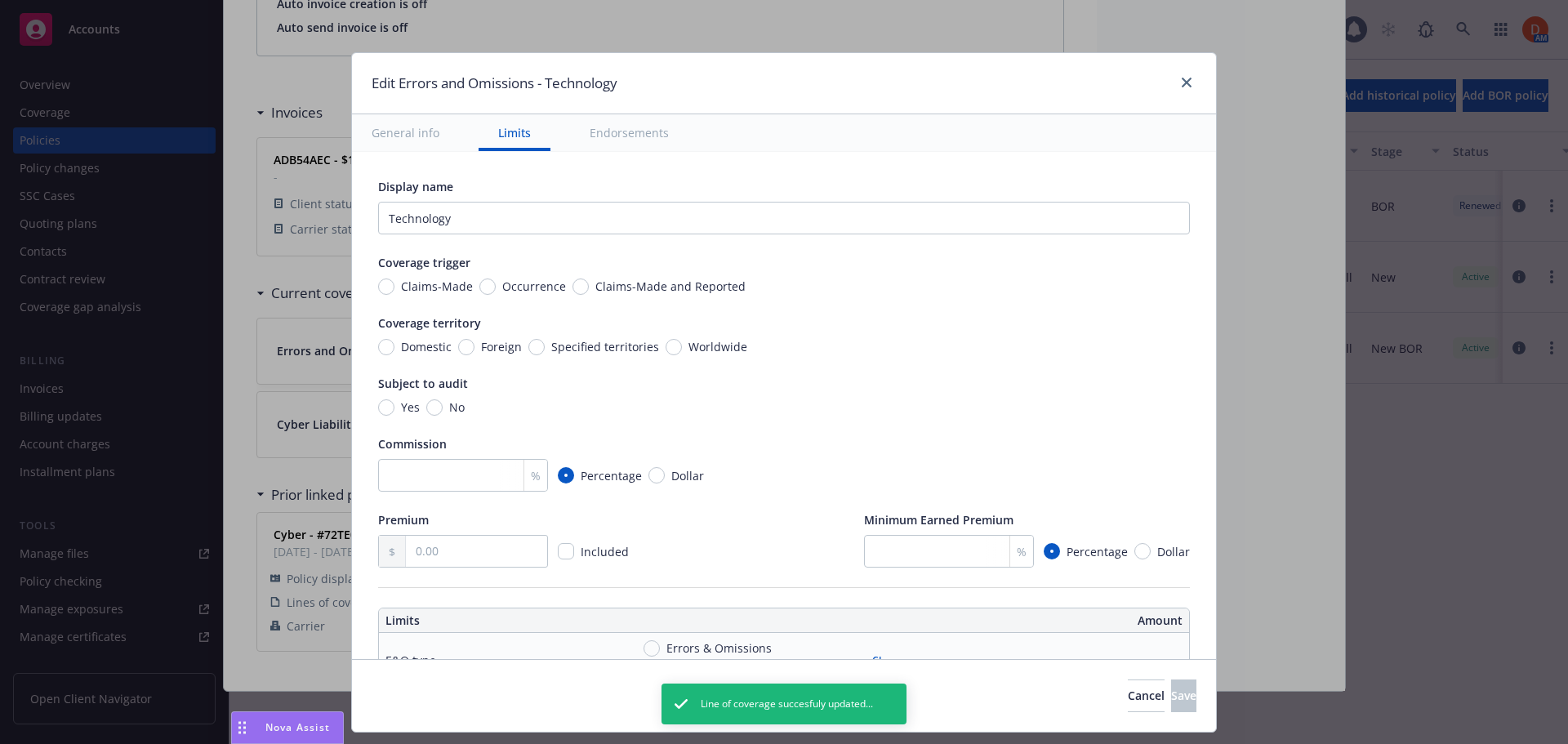
click at [574, 550] on div "Included" at bounding box center [602, 551] width 58 height 17
click at [561, 550] on input "checkbox" at bounding box center [566, 551] width 16 height 16
checkbox input "true"
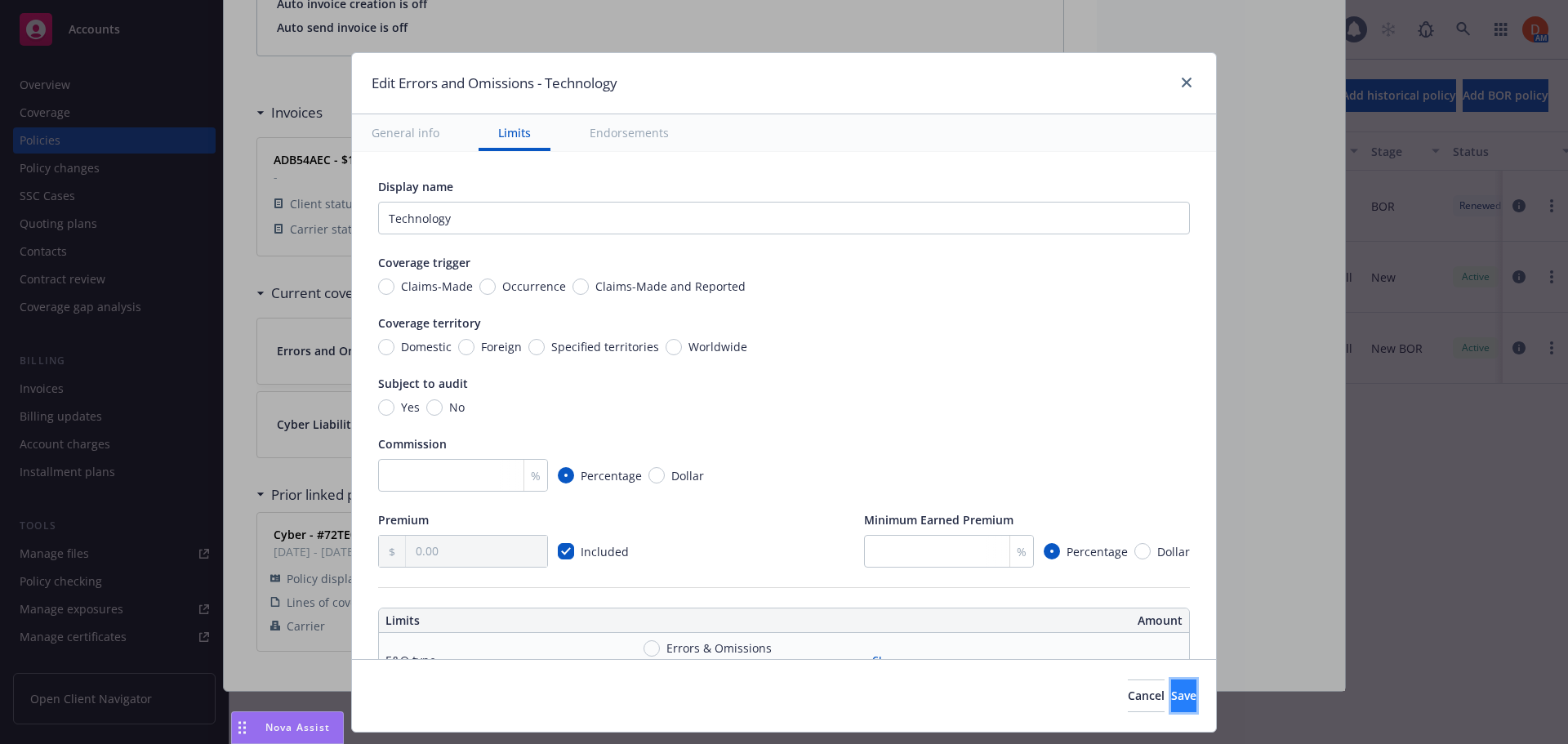
click at [1192, 690] on button "Save" at bounding box center [1183, 696] width 25 height 33
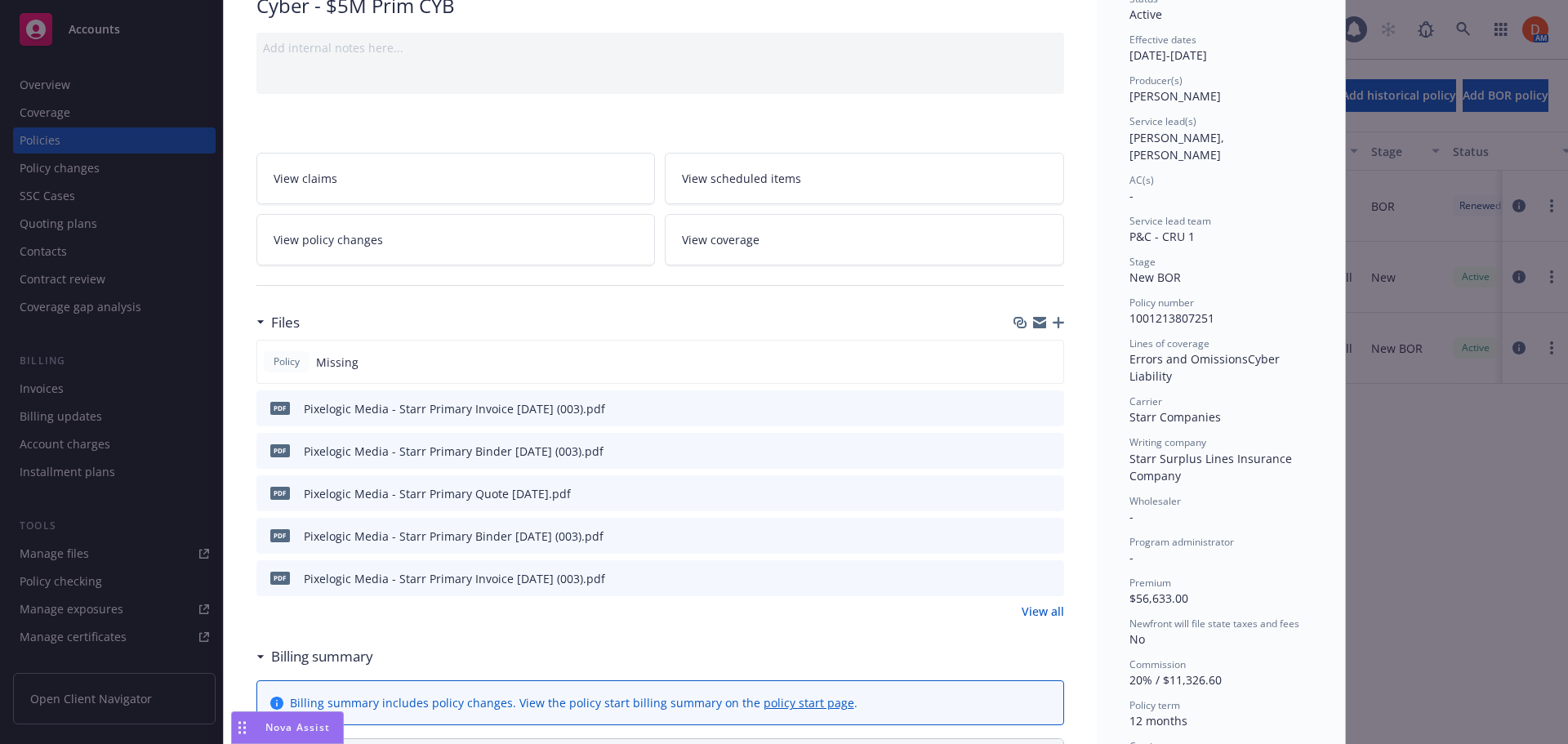
scroll to position [0, 0]
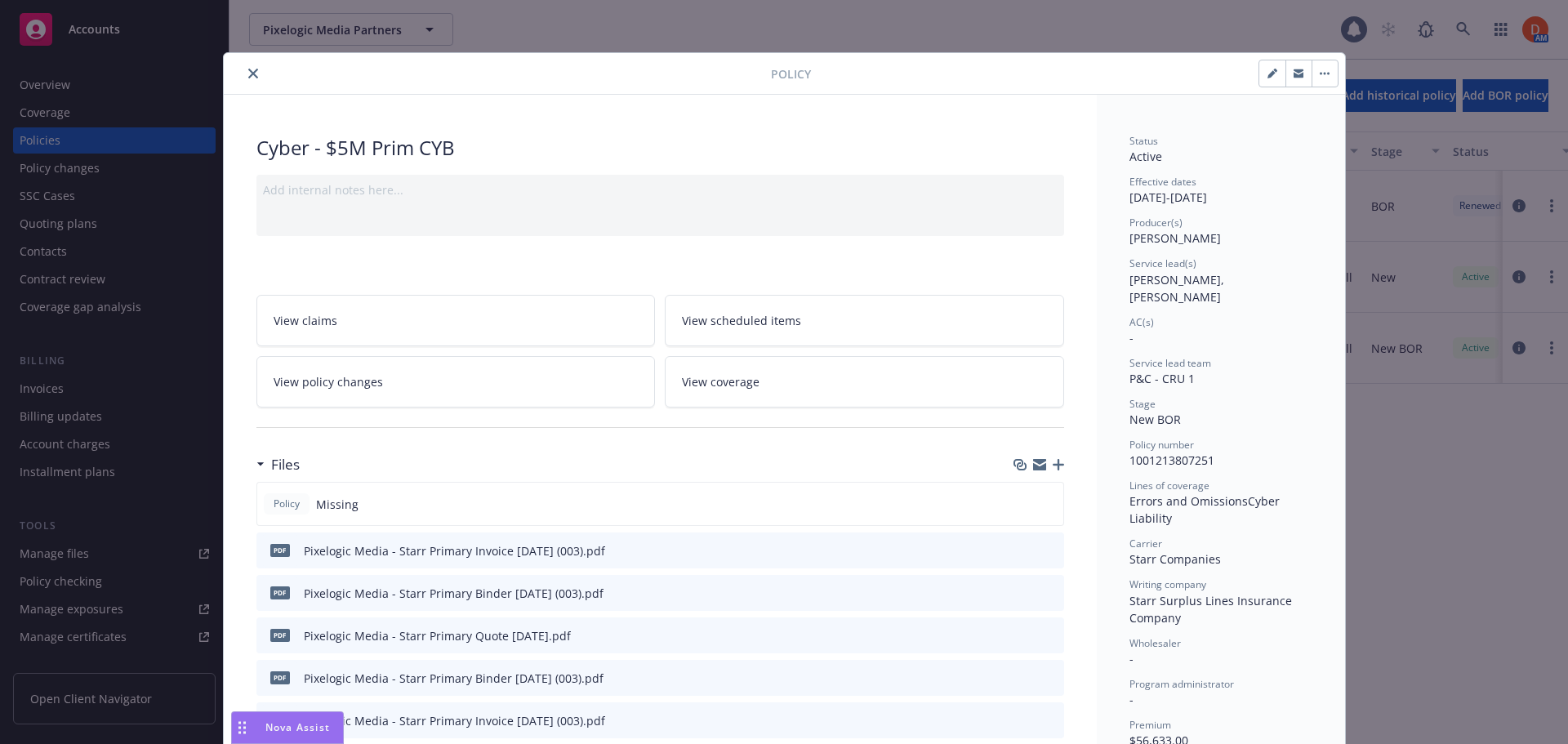
click at [248, 70] on icon "close" at bounding box center [253, 73] width 10 height 10
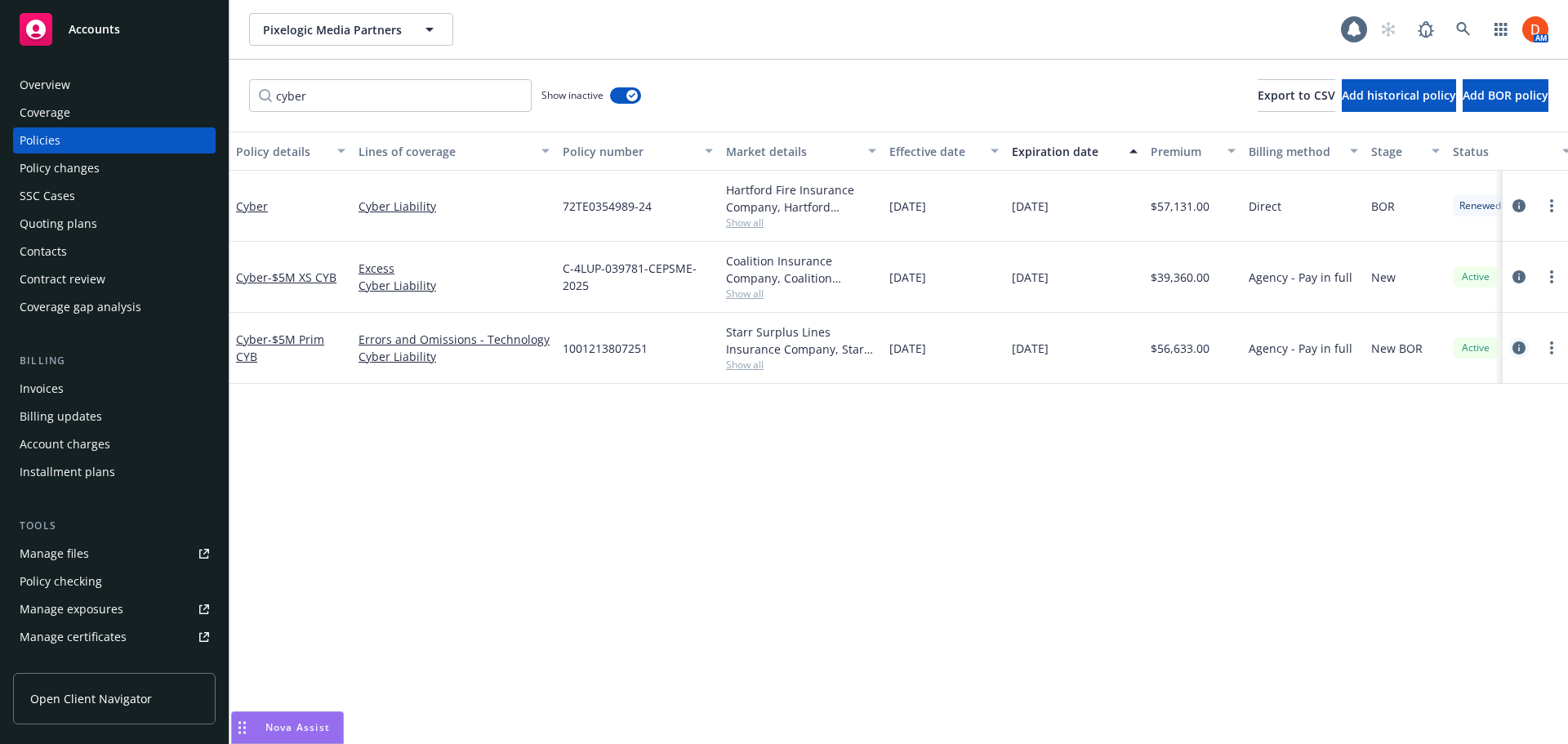
click at [1513, 347] on icon "circleInformation" at bounding box center [1519, 348] width 13 height 13
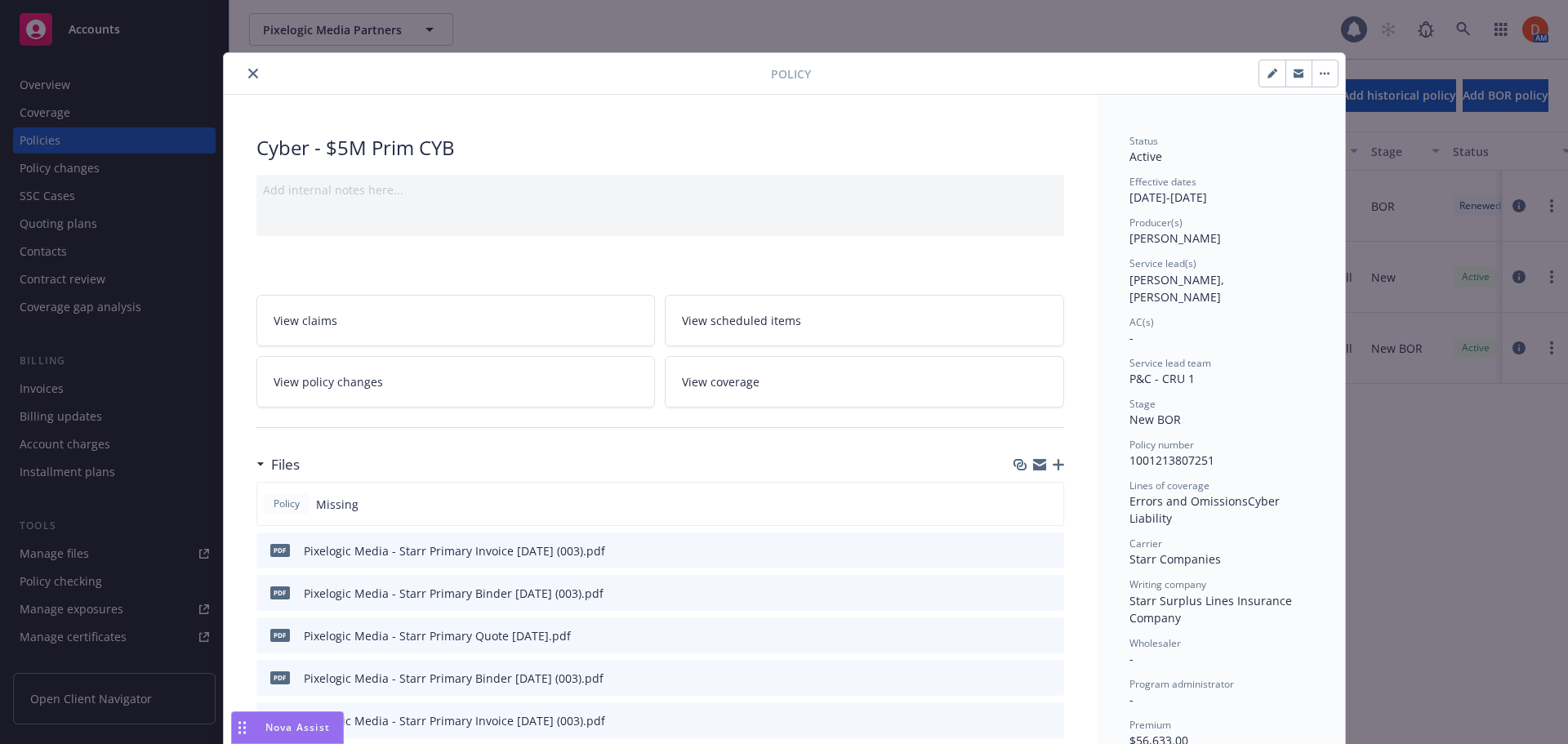
scroll to position [49, 0]
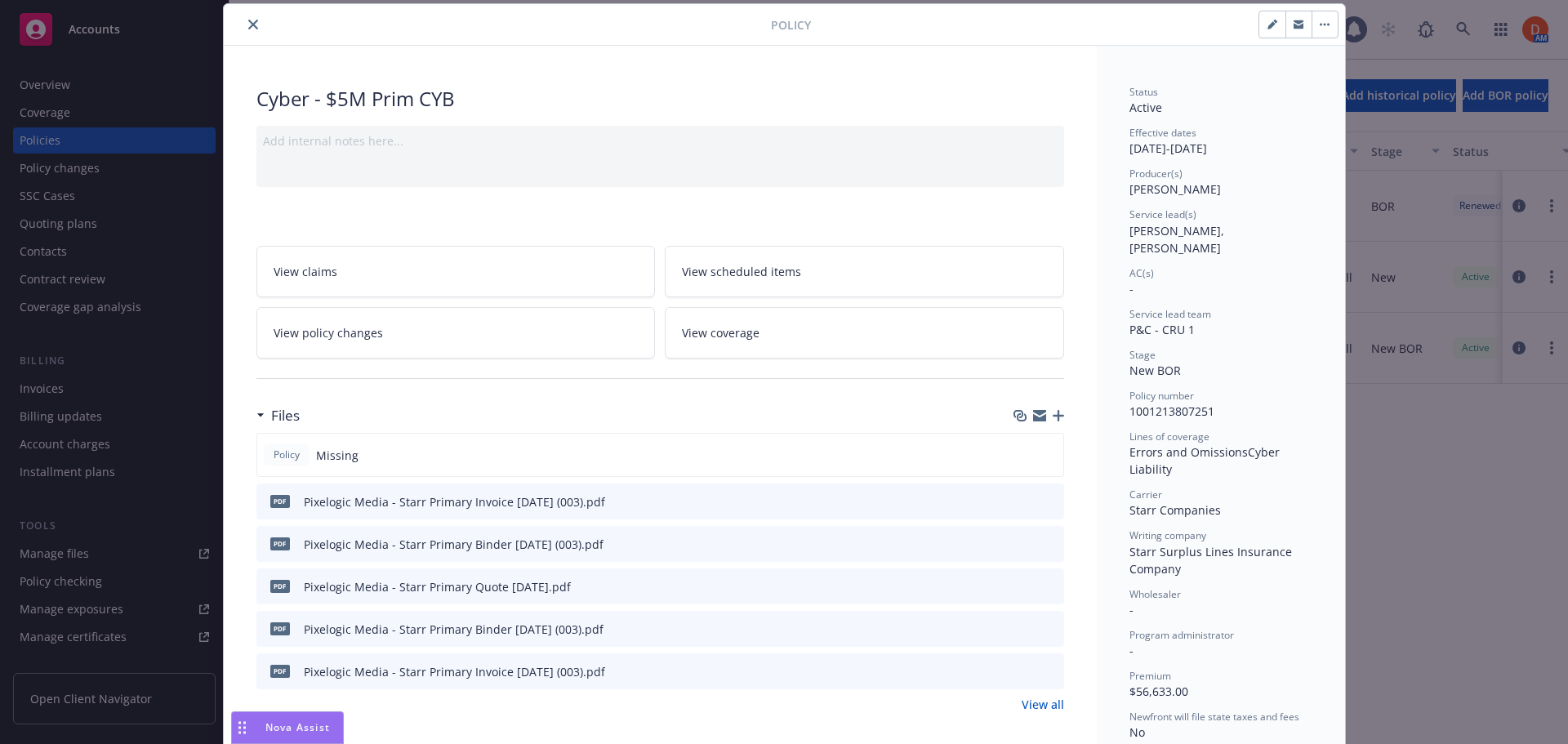
click at [1267, 27] on icon "button" at bounding box center [1272, 24] width 10 height 10
select select "NEW_BOR"
select select "12"
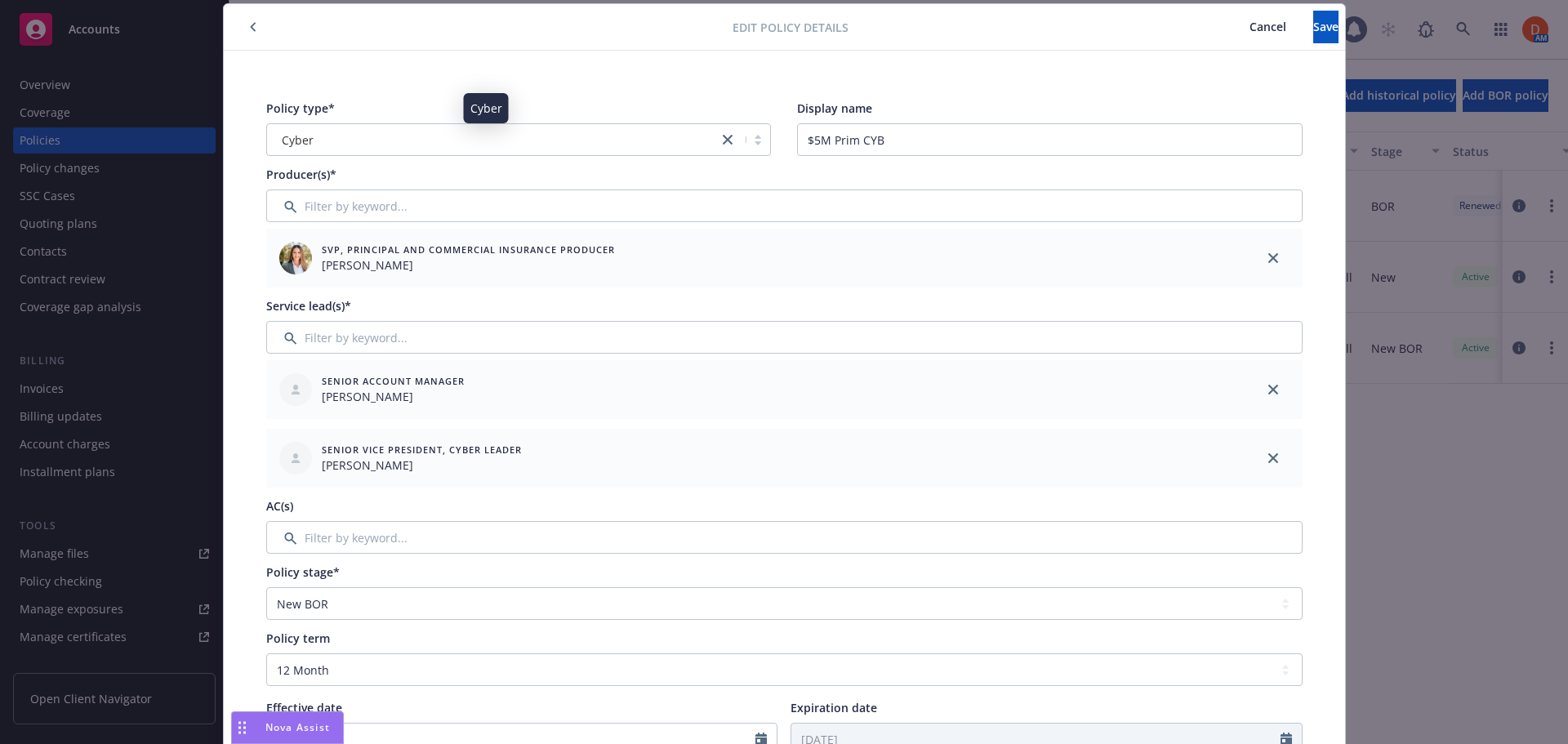
click at [468, 143] on div "Cyber" at bounding box center [493, 139] width 436 height 17
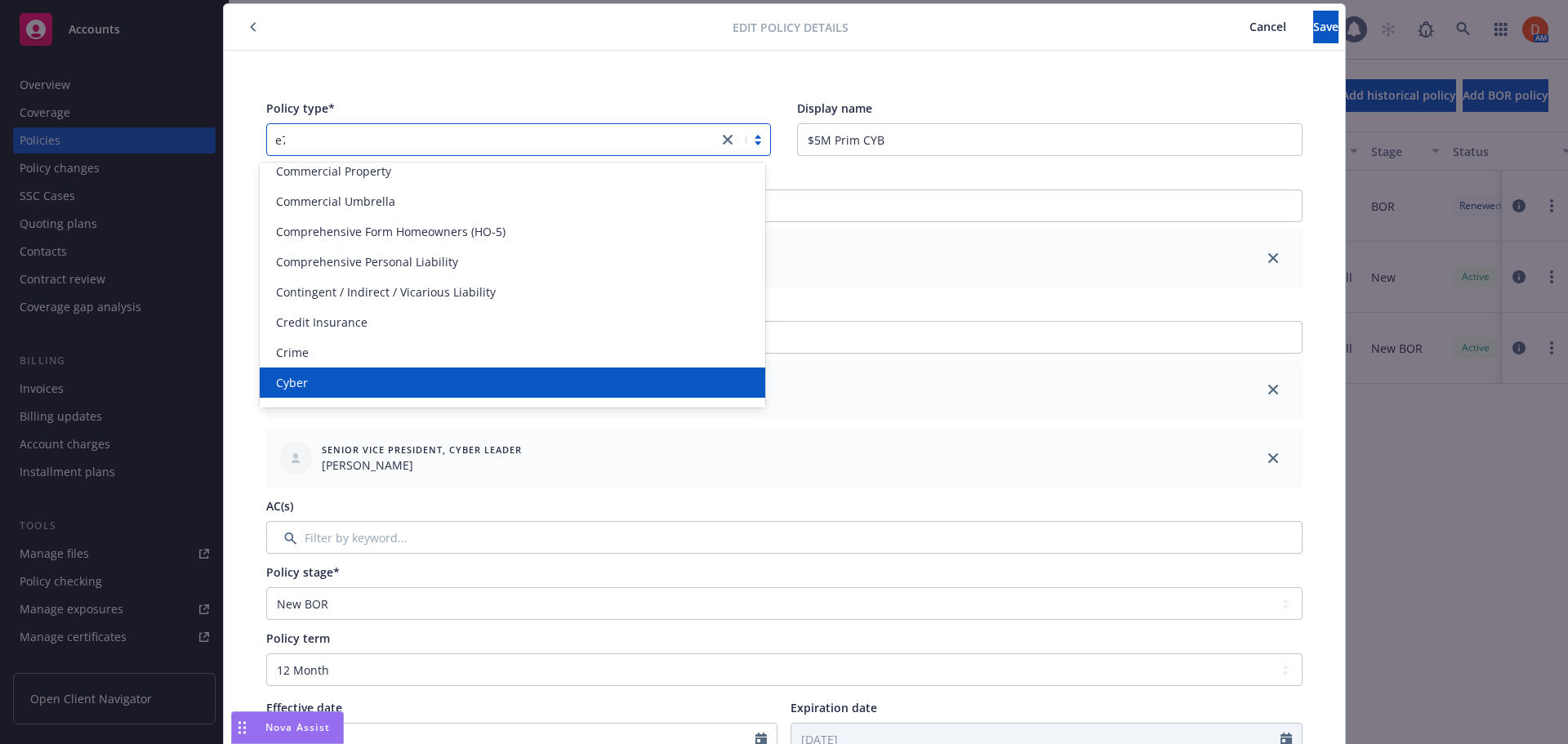
scroll to position [0, 0]
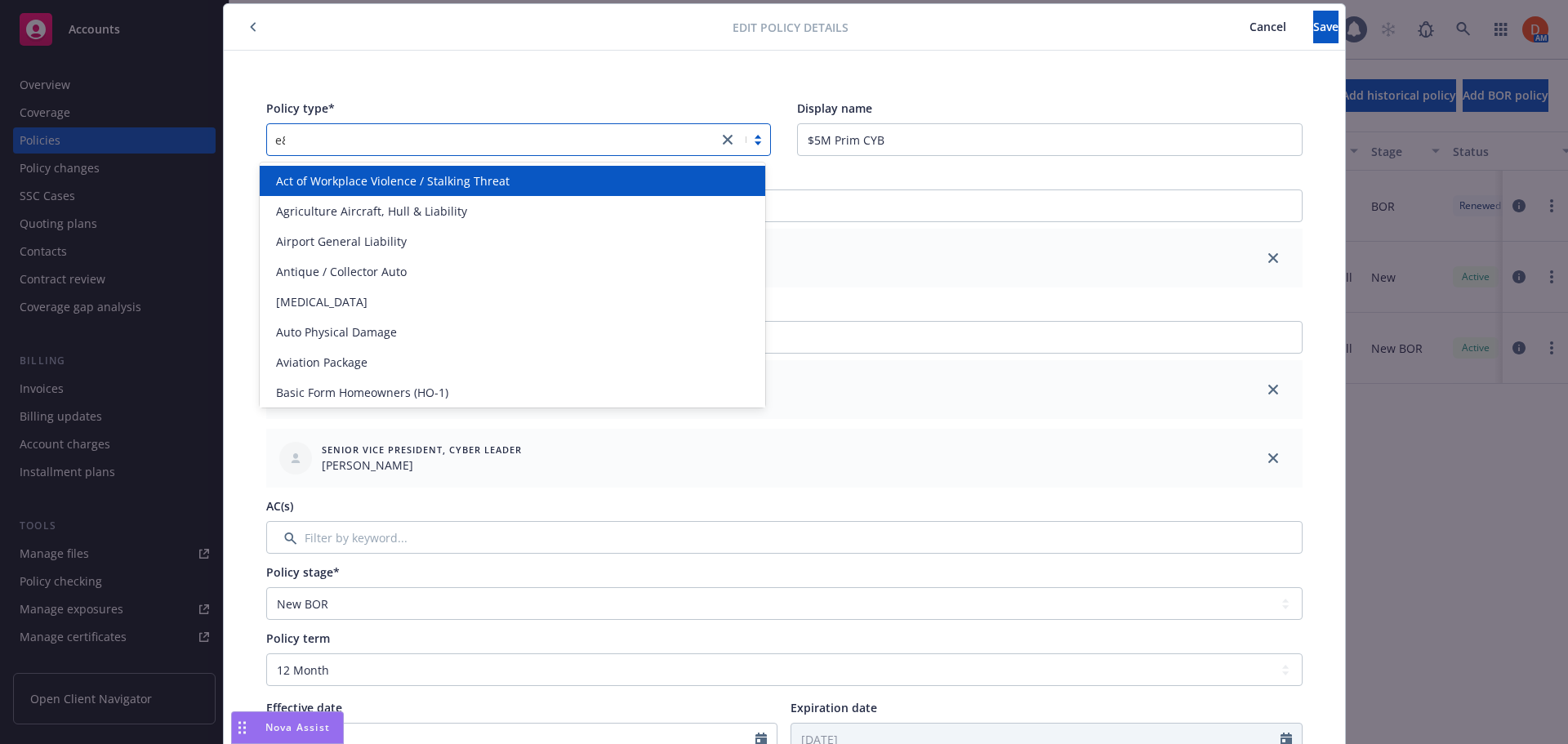
type input "e&O"
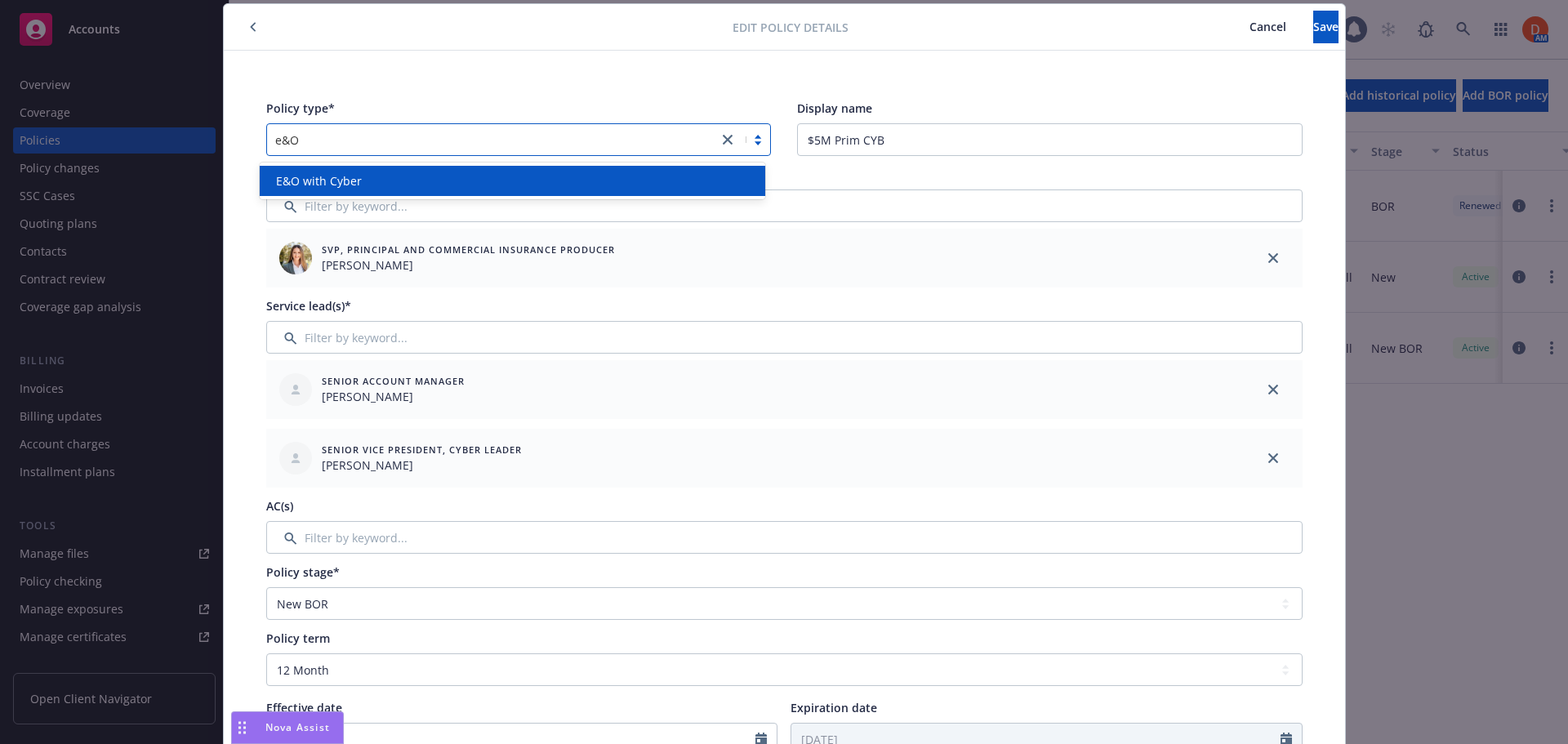
click at [478, 185] on div "E&O with Cyber" at bounding box center [512, 180] width 486 height 17
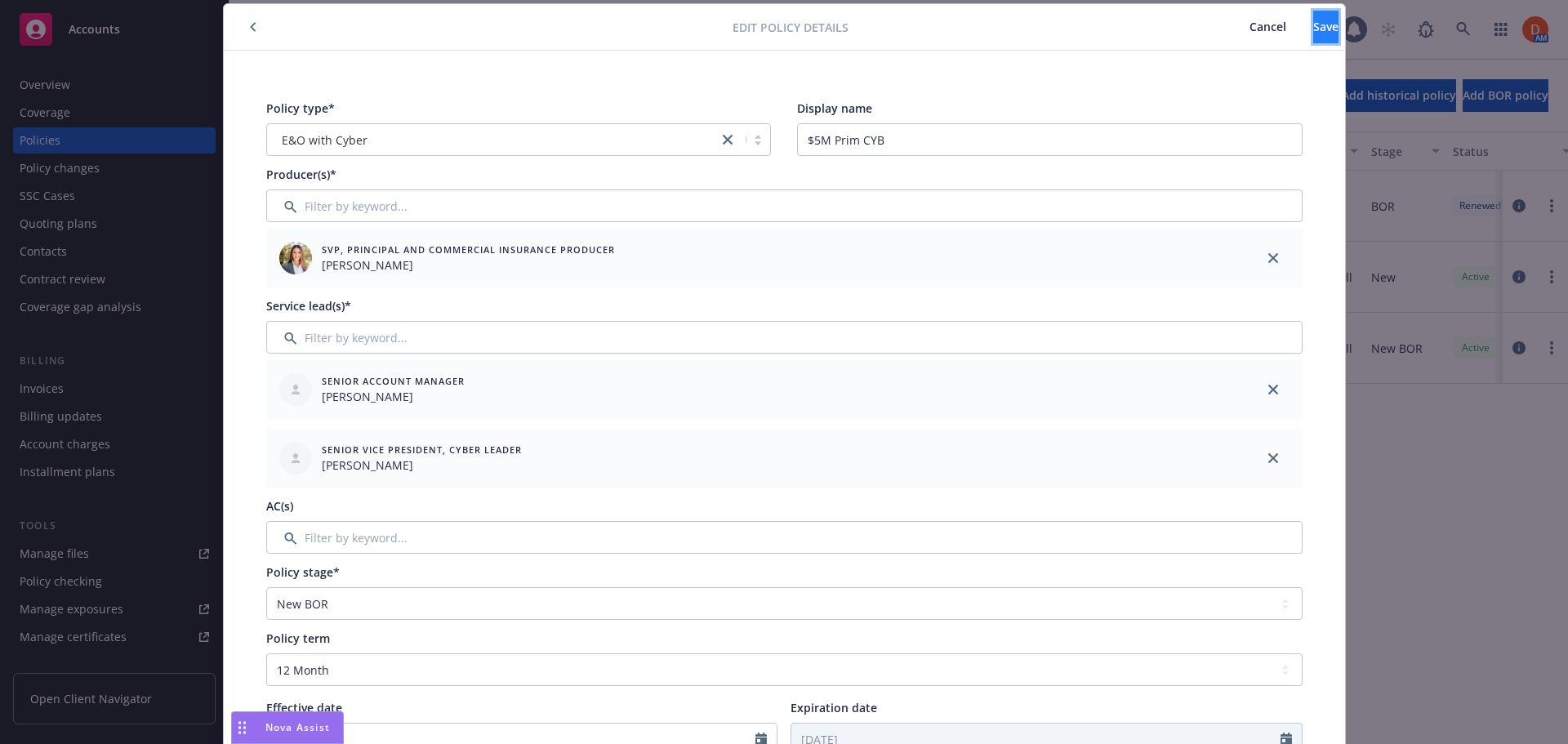
click at [1314, 32] on button "Save" at bounding box center [1326, 27] width 25 height 33
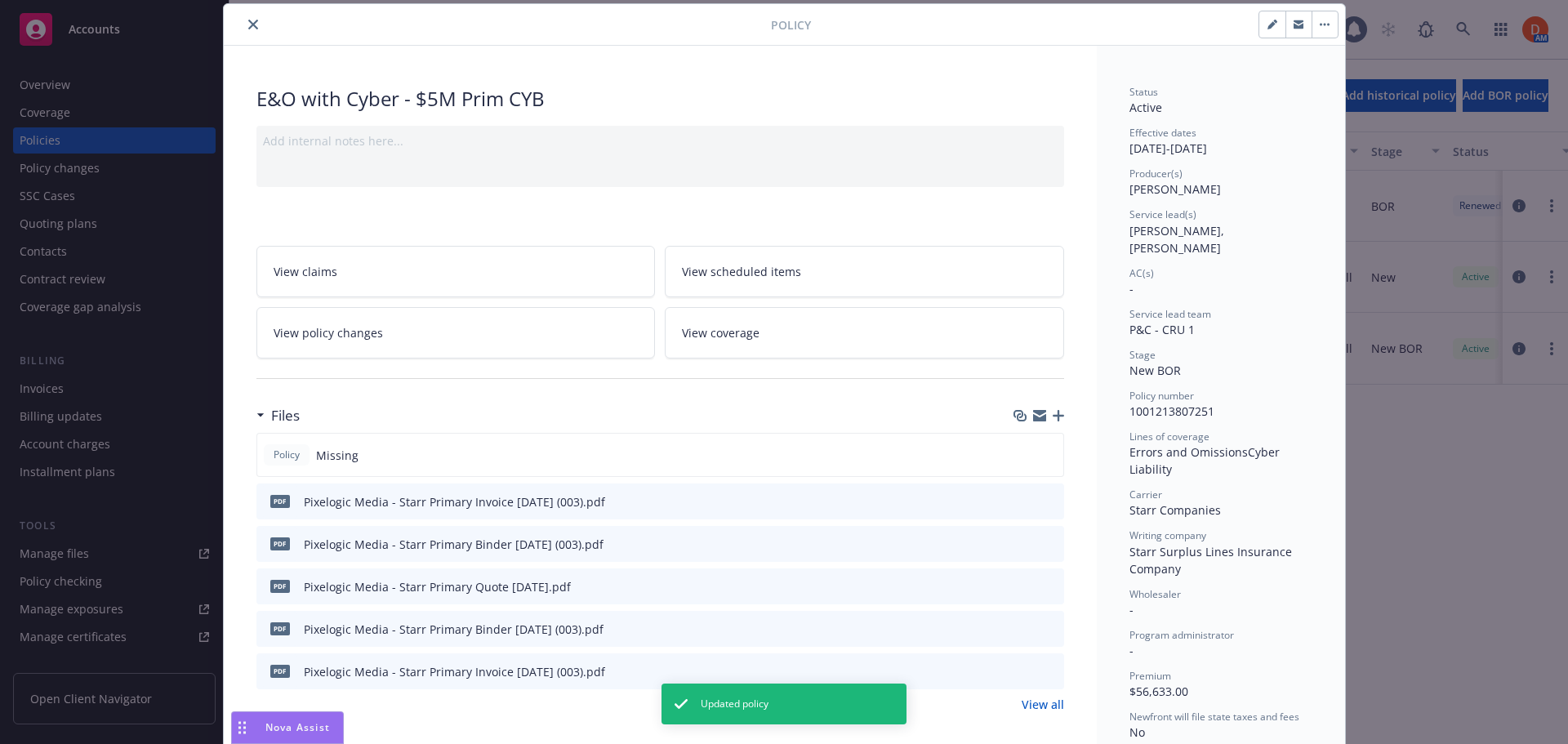
click at [248, 21] on icon "close" at bounding box center [253, 24] width 10 height 10
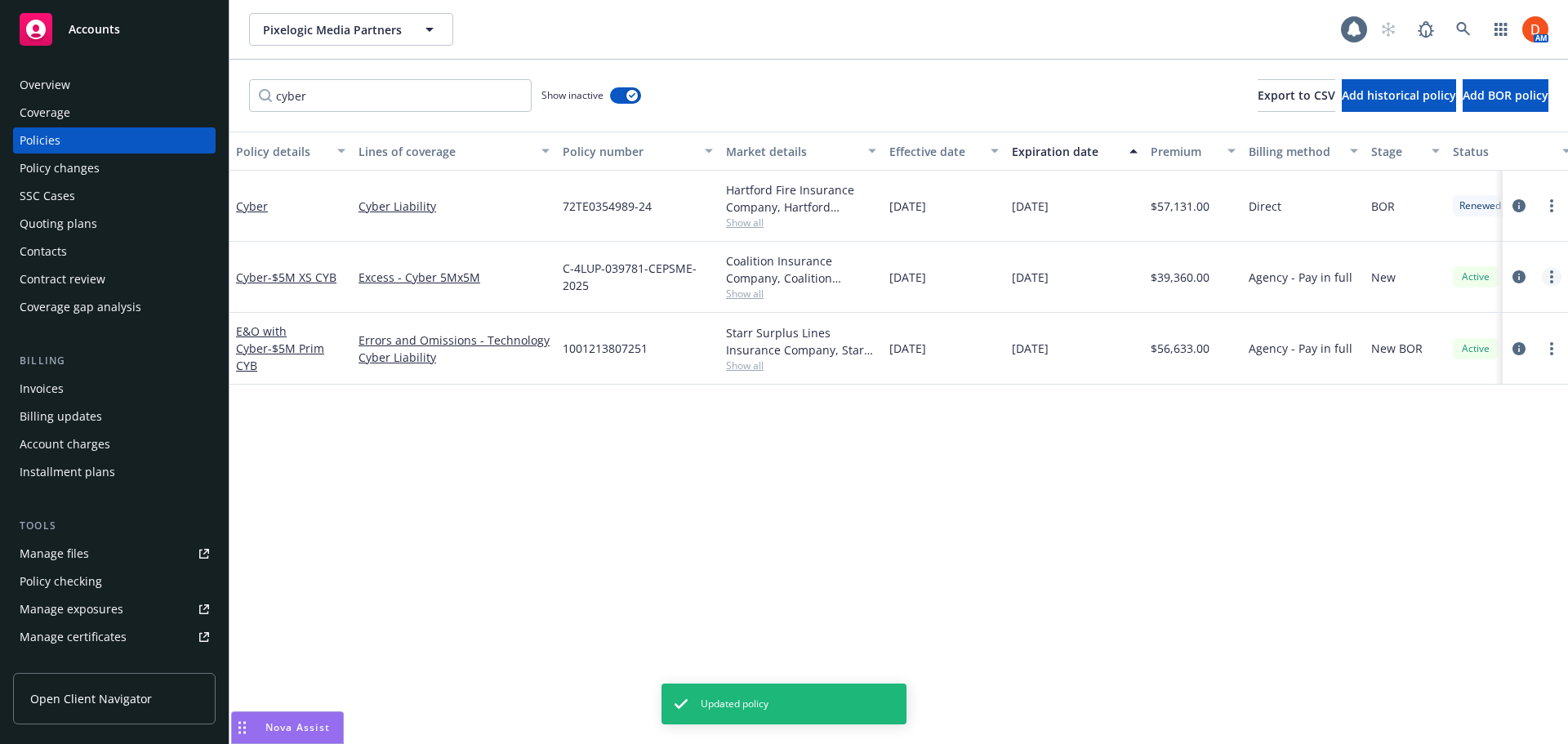
click at [1547, 275] on link "more" at bounding box center [1552, 277] width 20 height 20
click at [1522, 272] on icon "circleInformation" at bounding box center [1519, 277] width 13 height 13
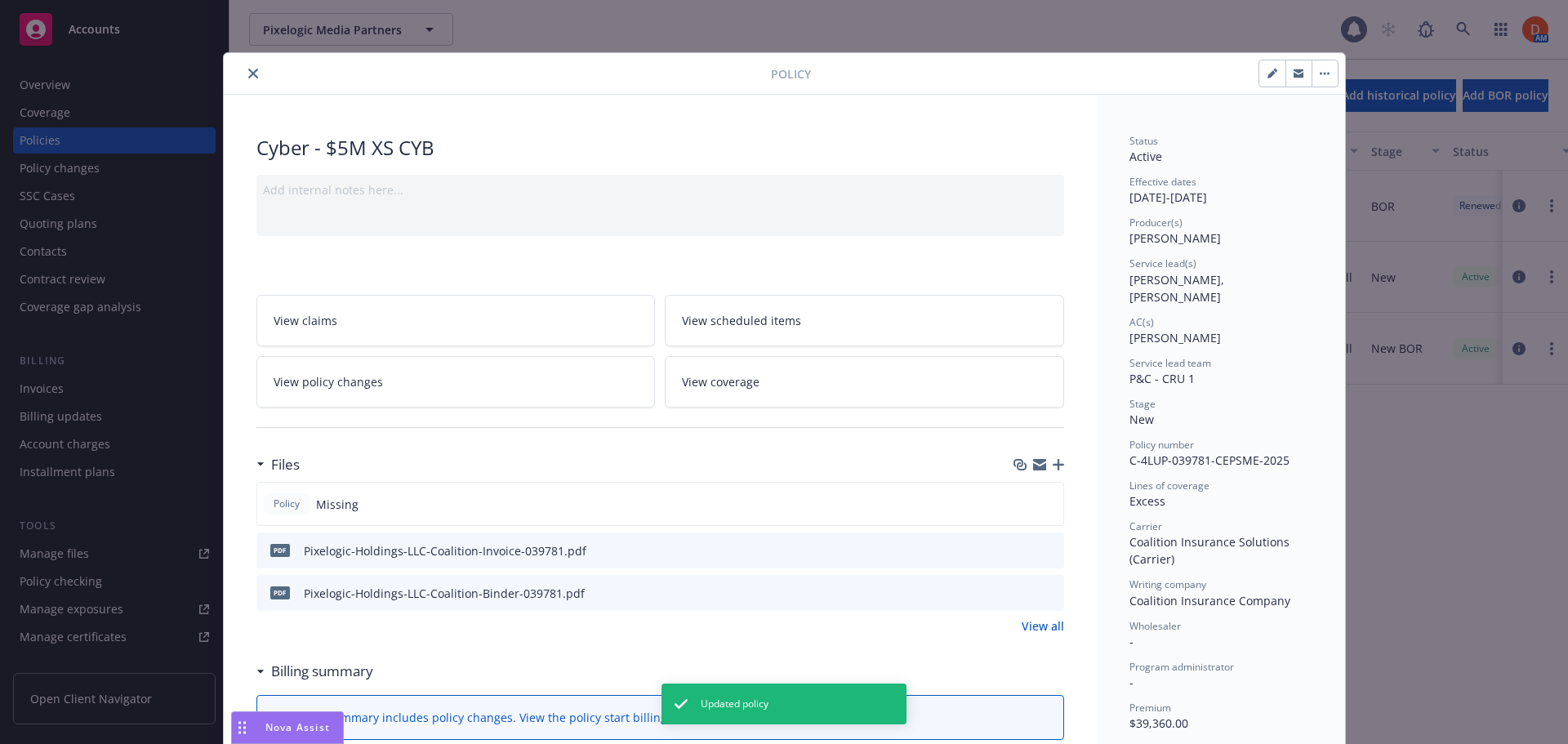
click at [1259, 71] on button "button" at bounding box center [1272, 73] width 26 height 26
select select "NEW"
select select "12"
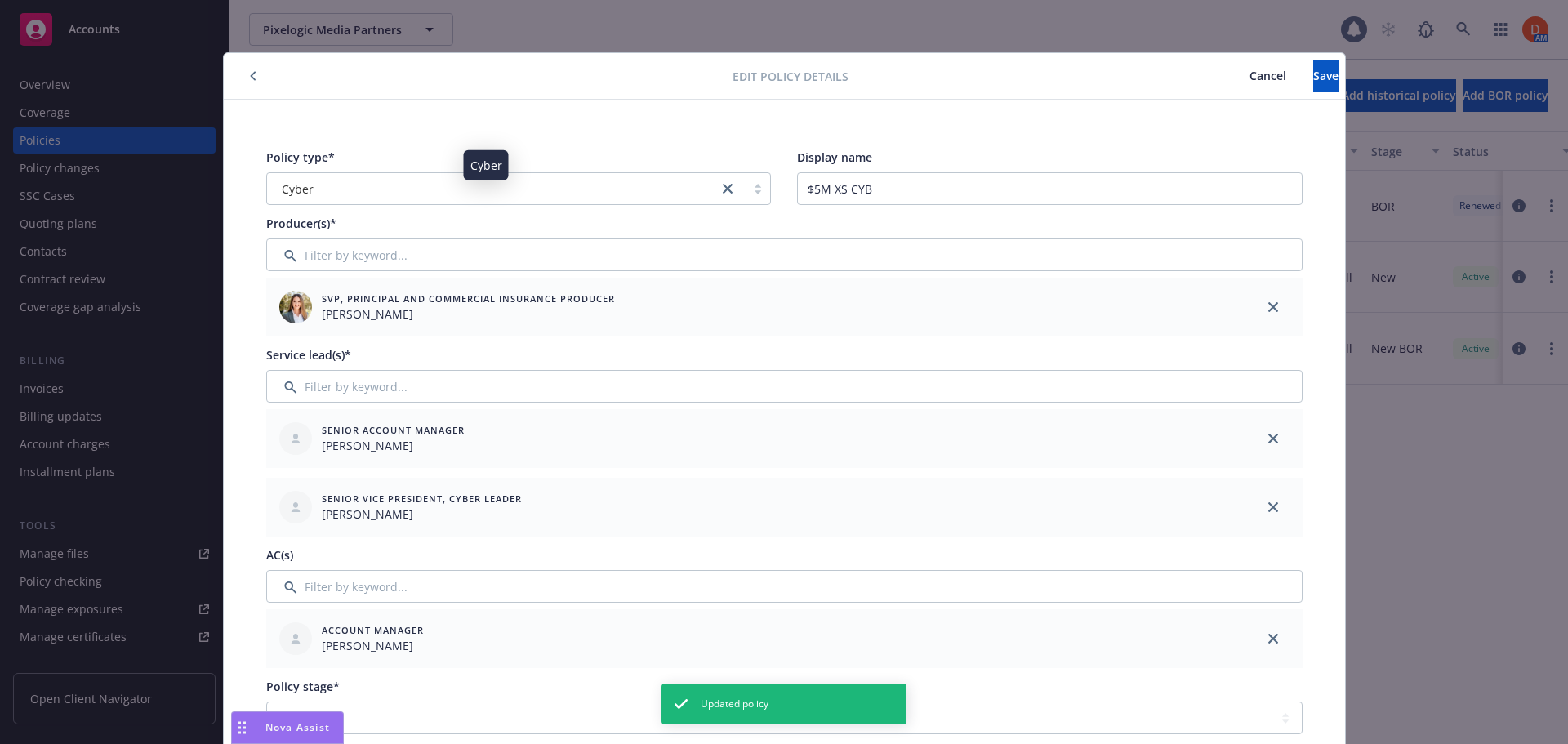
click at [477, 180] on div "Cyber" at bounding box center [493, 188] width 436 height 17
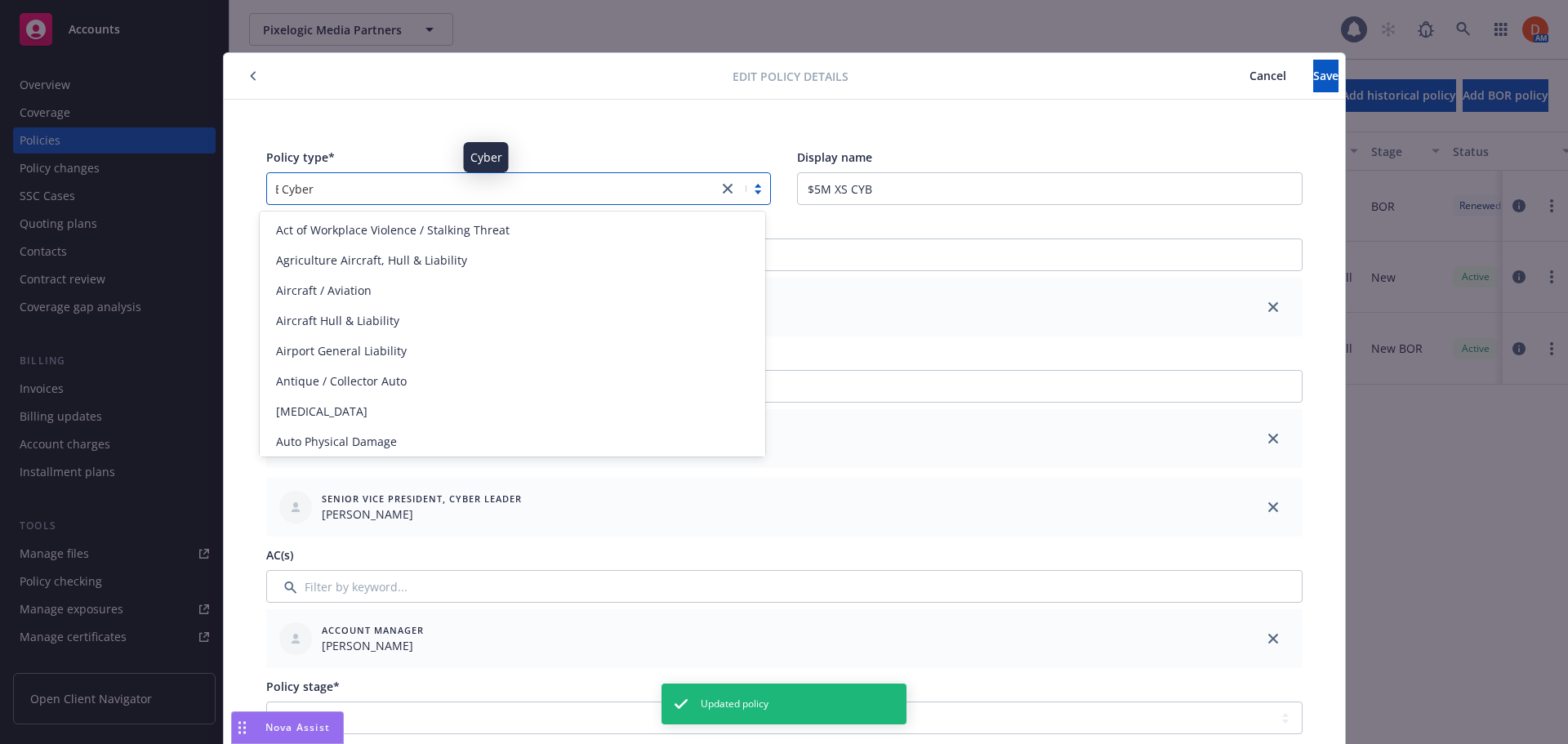
scroll to position [644, 0]
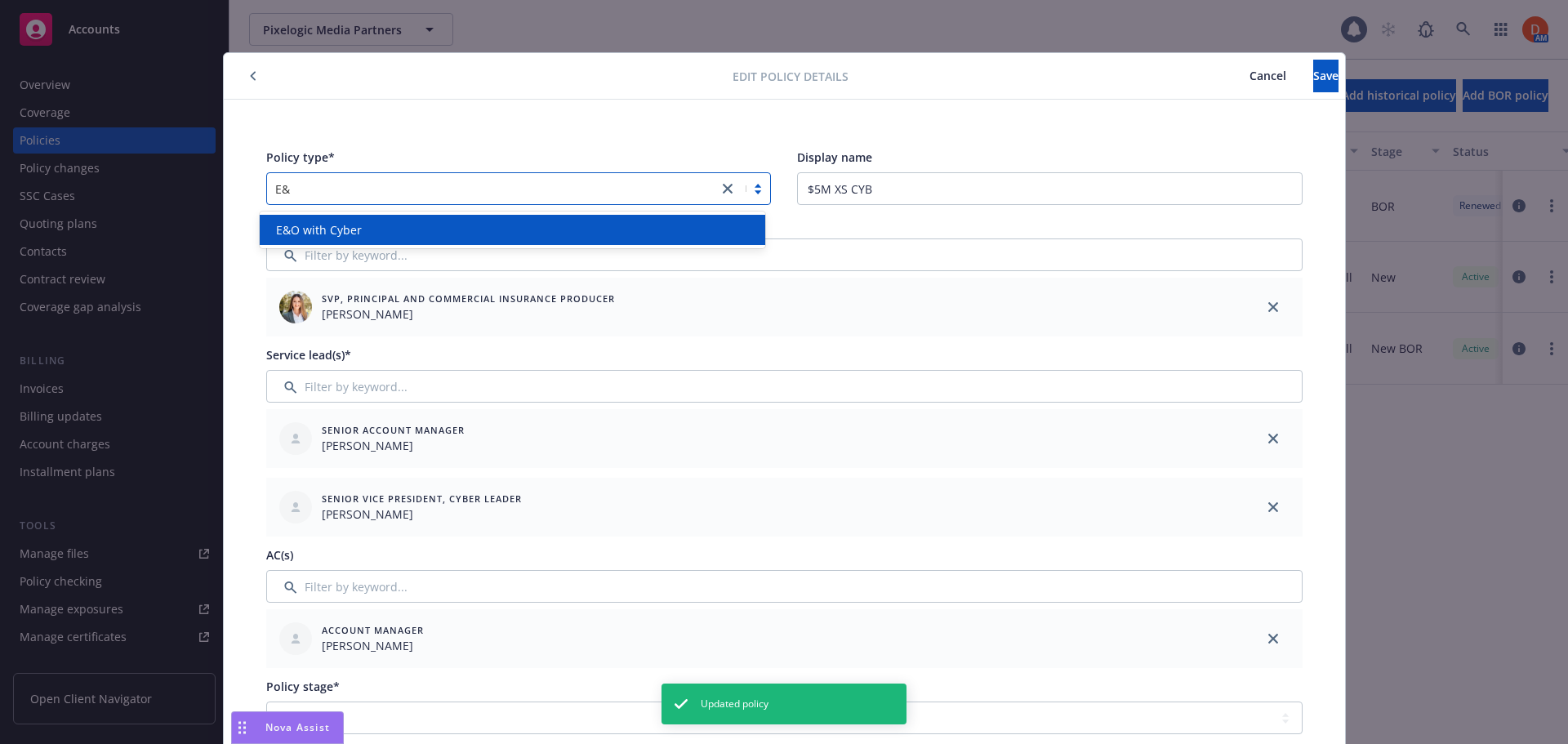
type input "E&O"
click at [483, 239] on div "E&O with Cyber" at bounding box center [512, 230] width 506 height 30
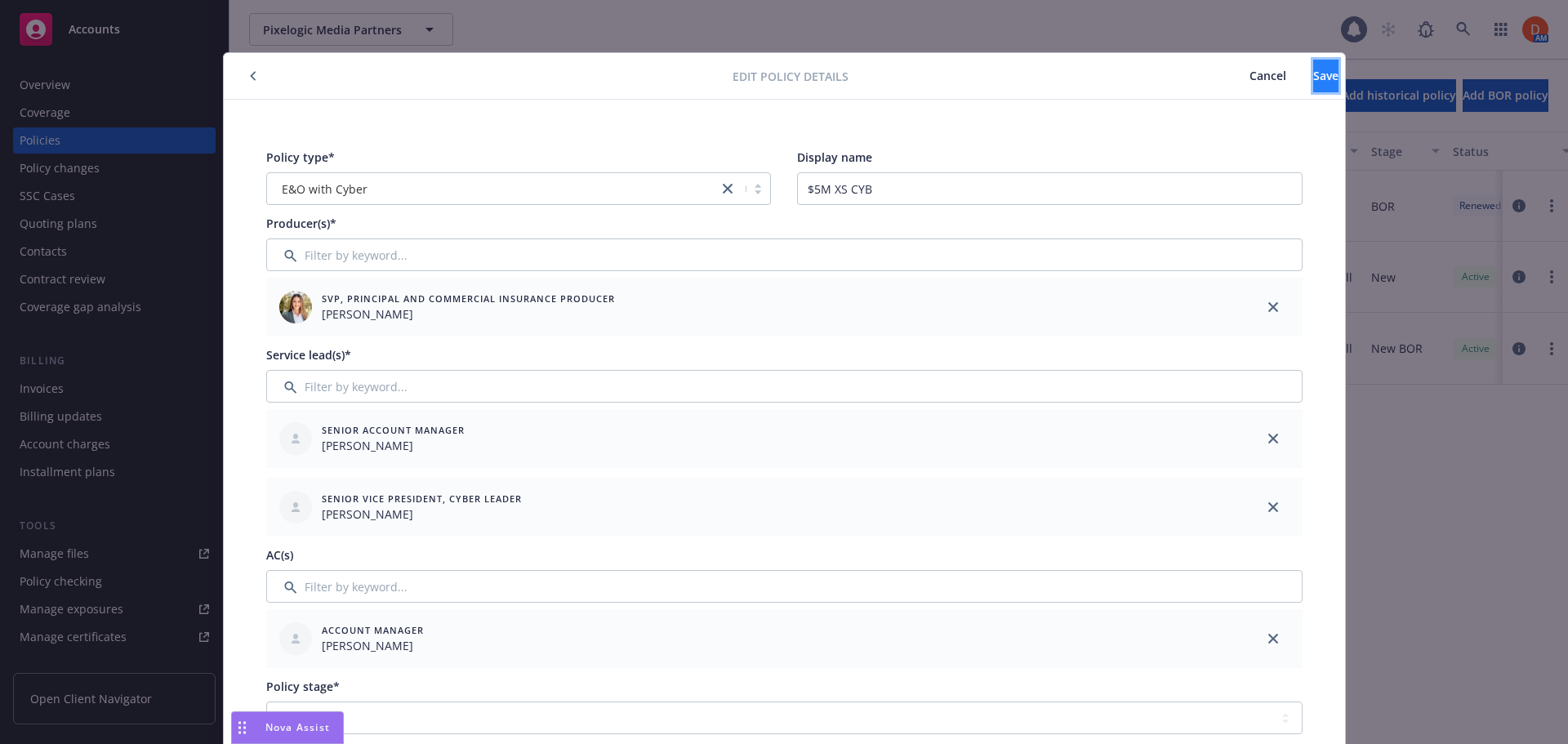
click at [1314, 79] on span "Save" at bounding box center [1326, 75] width 25 height 15
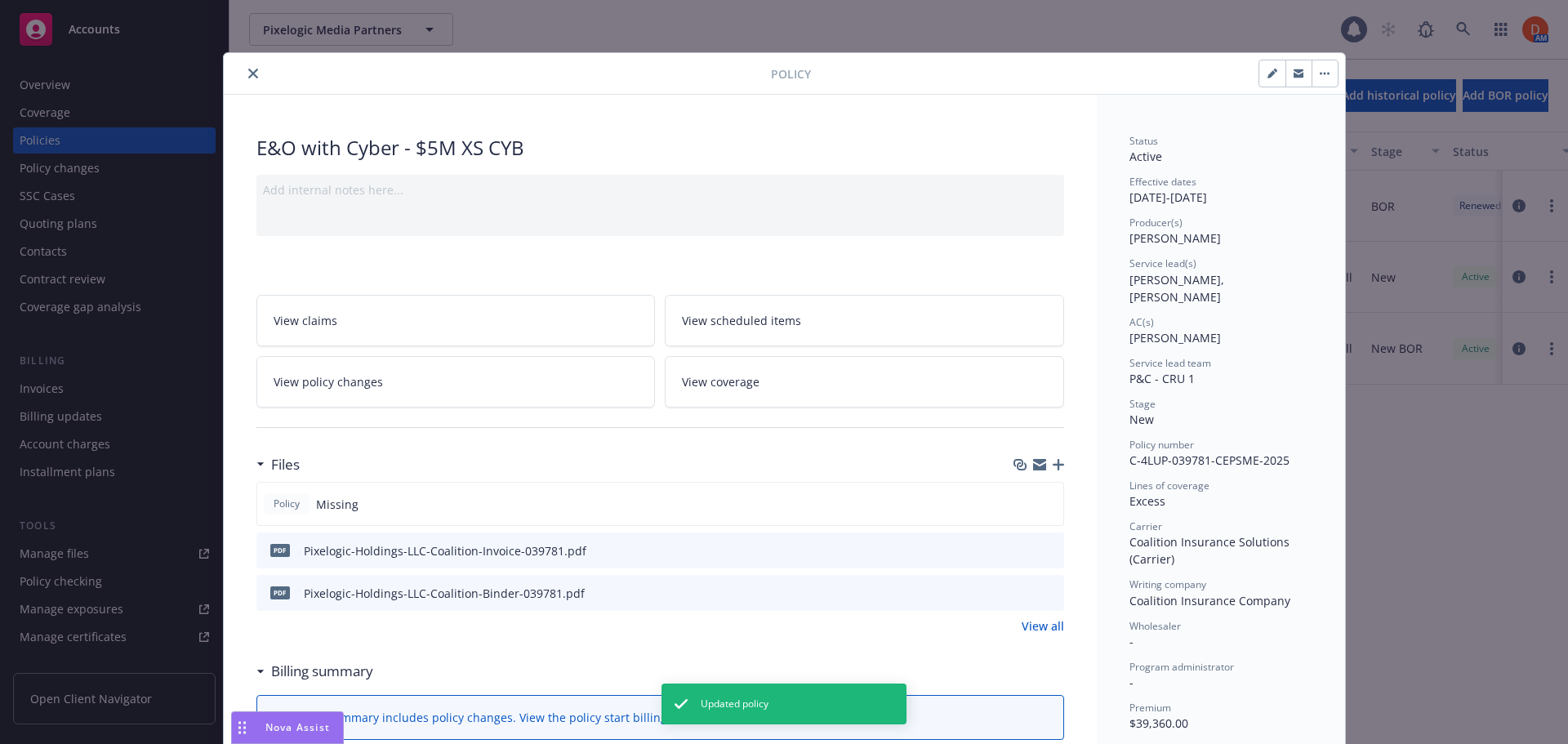
click at [249, 77] on icon "close" at bounding box center [253, 73] width 10 height 10
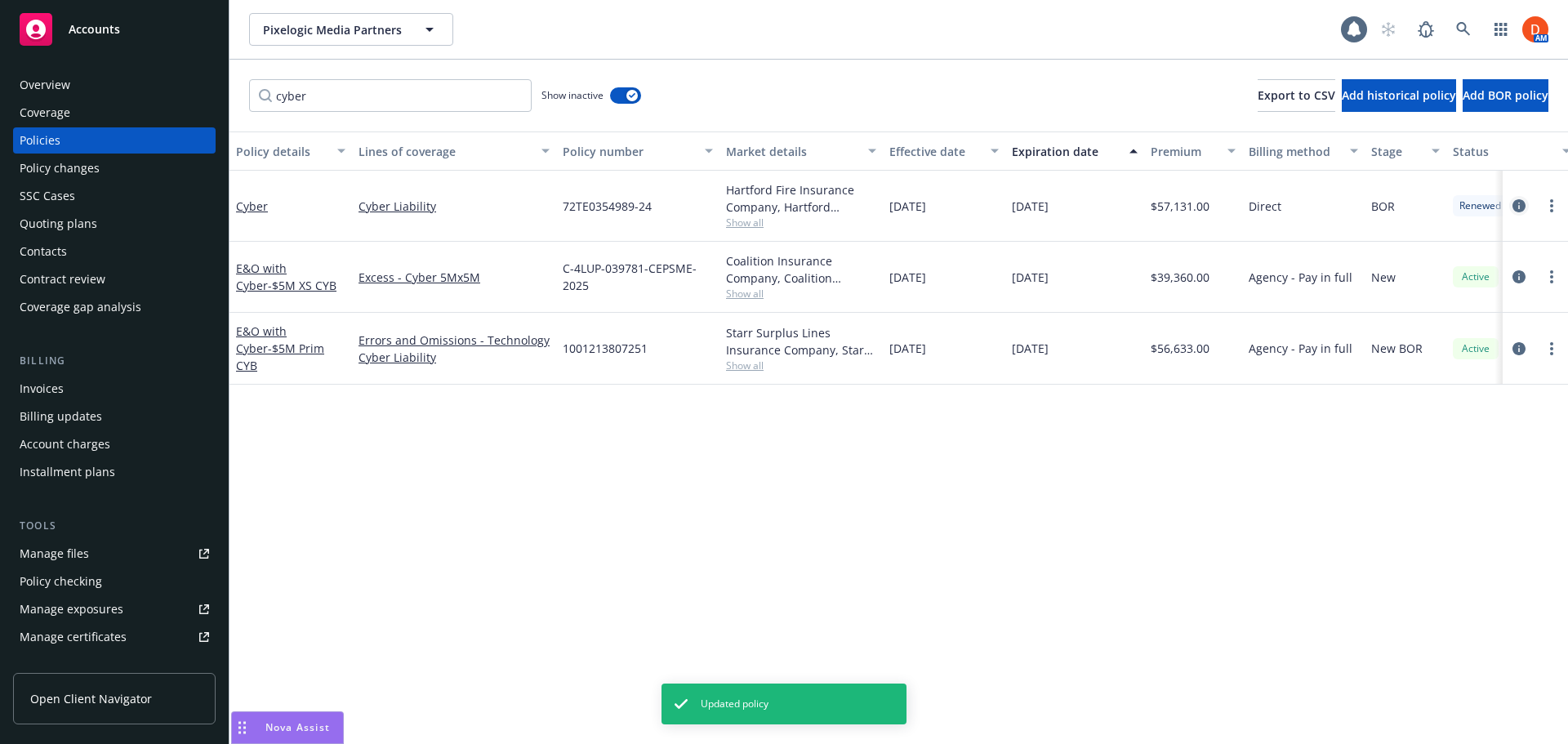
click at [1526, 207] on link "circleInformation" at bounding box center [1519, 206] width 20 height 20
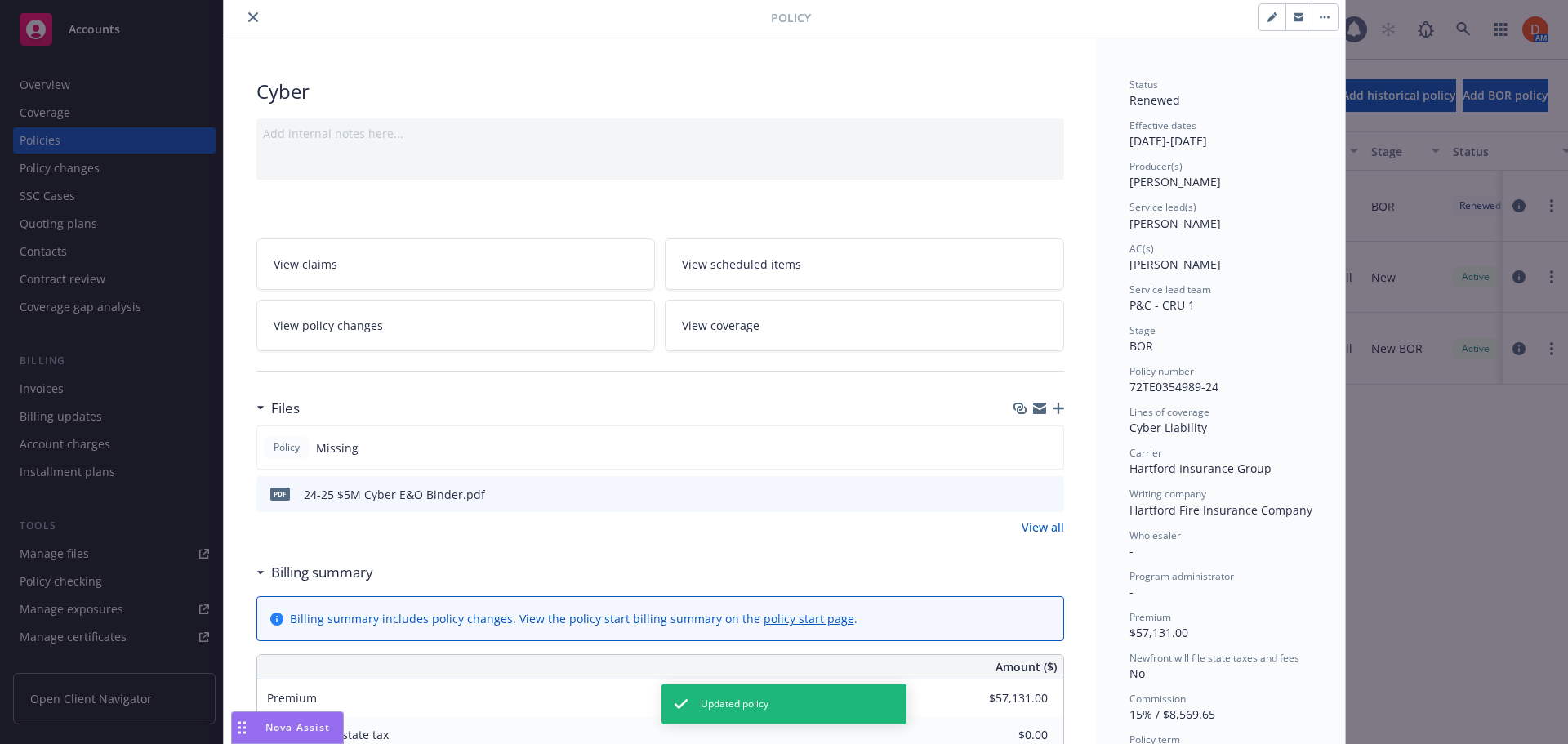
scroll to position [82, 0]
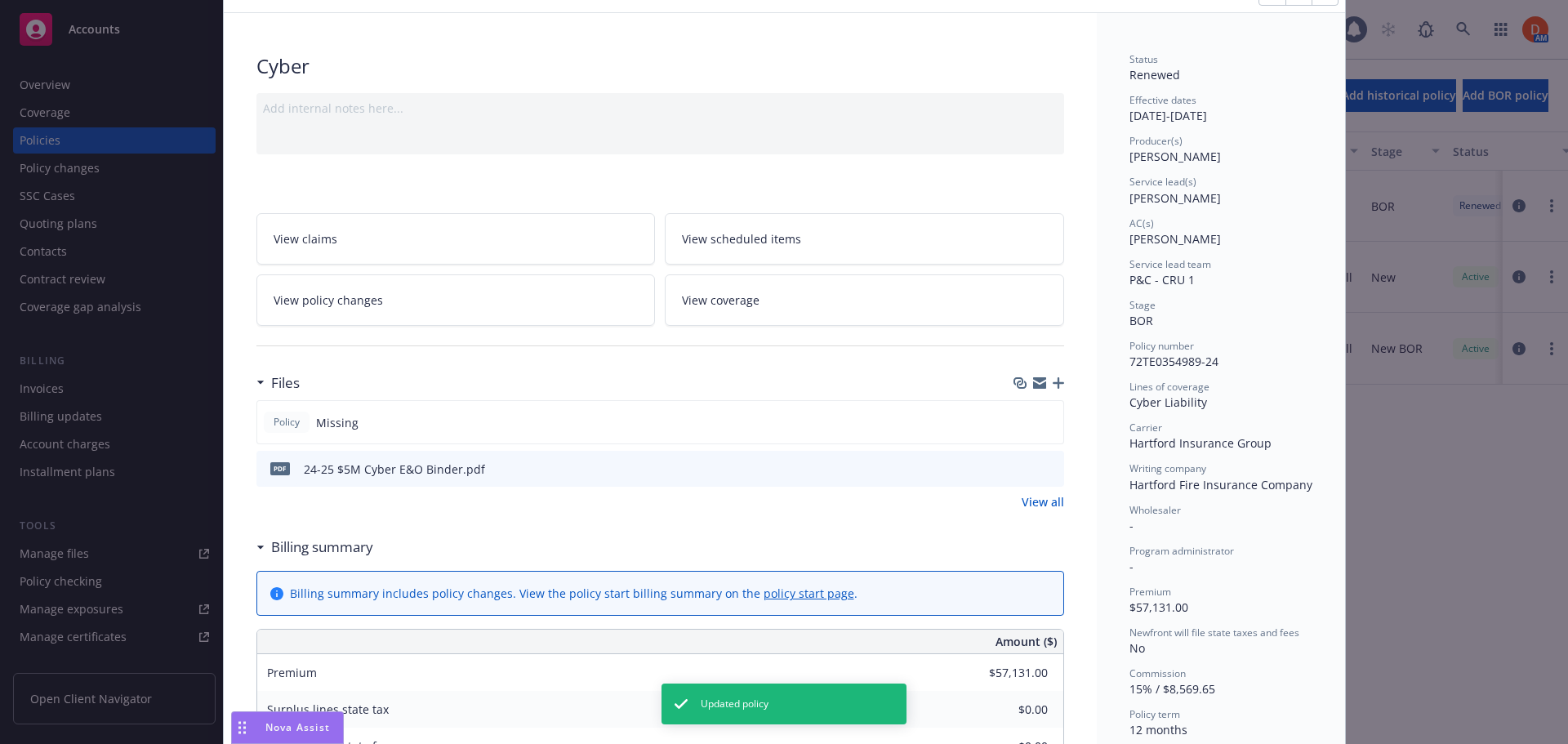
click at [1048, 465] on icon "preview file" at bounding box center [1049, 467] width 14 height 12
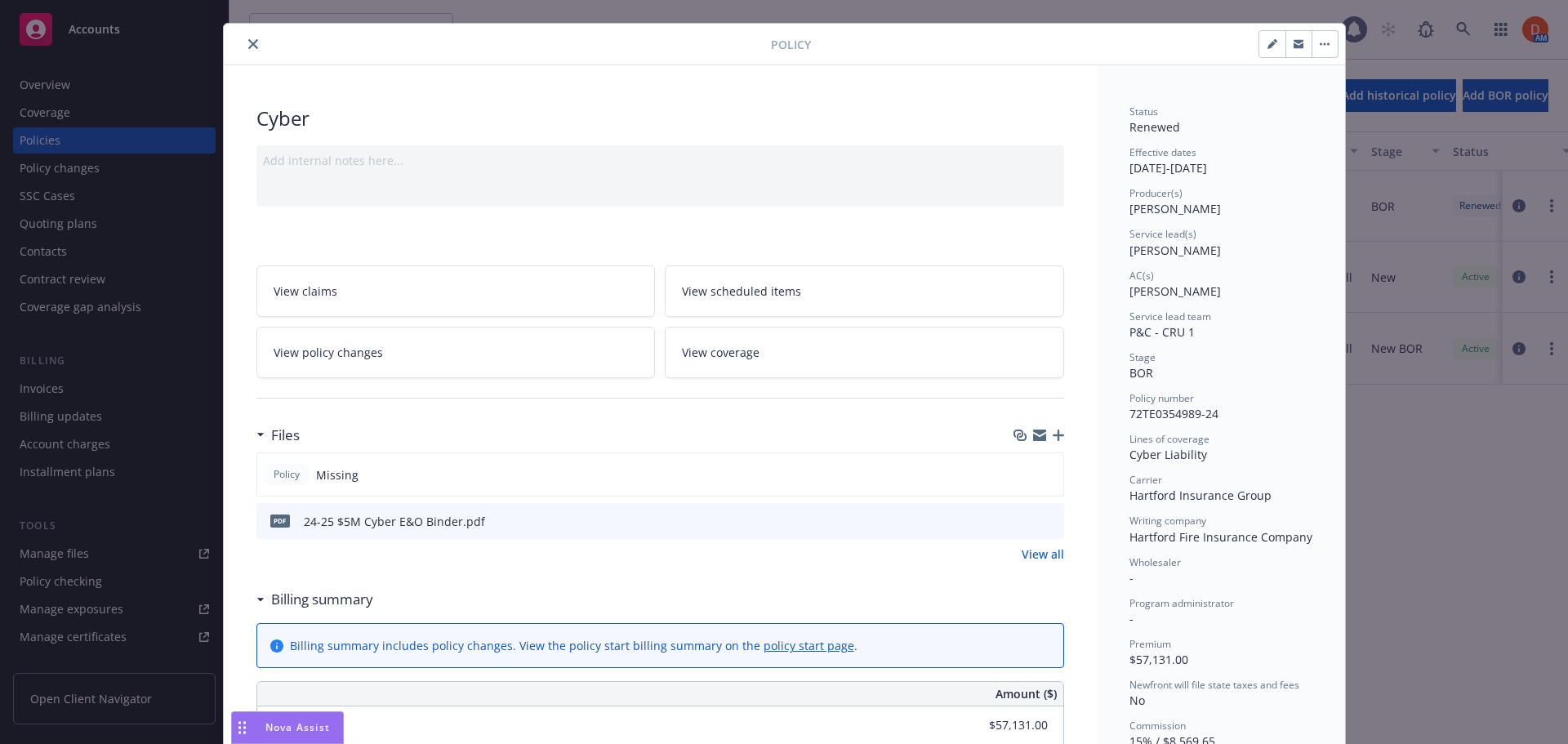
scroll to position [0, 0]
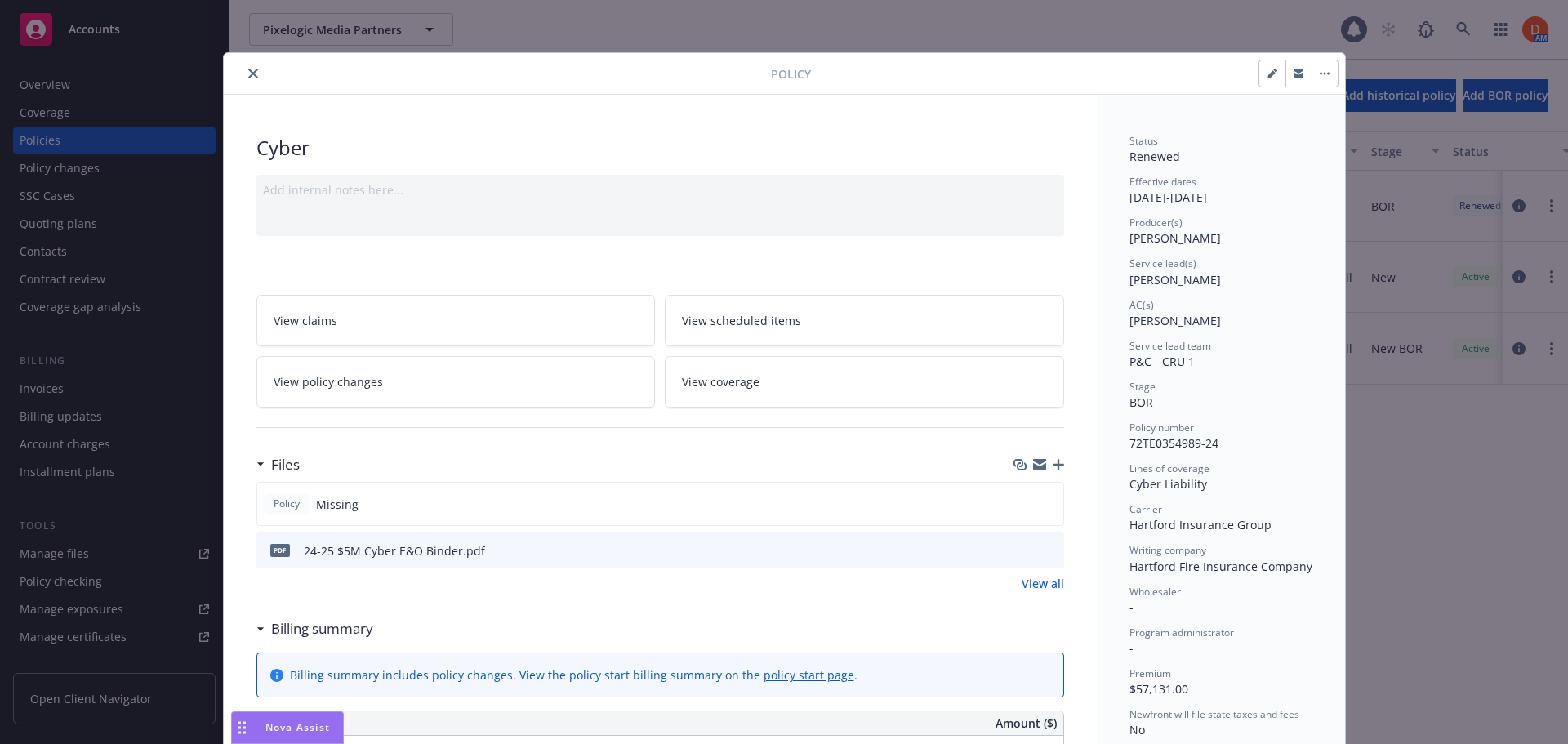
click at [250, 73] on icon "close" at bounding box center [253, 73] width 10 height 10
